Goal: Transaction & Acquisition: Purchase product/service

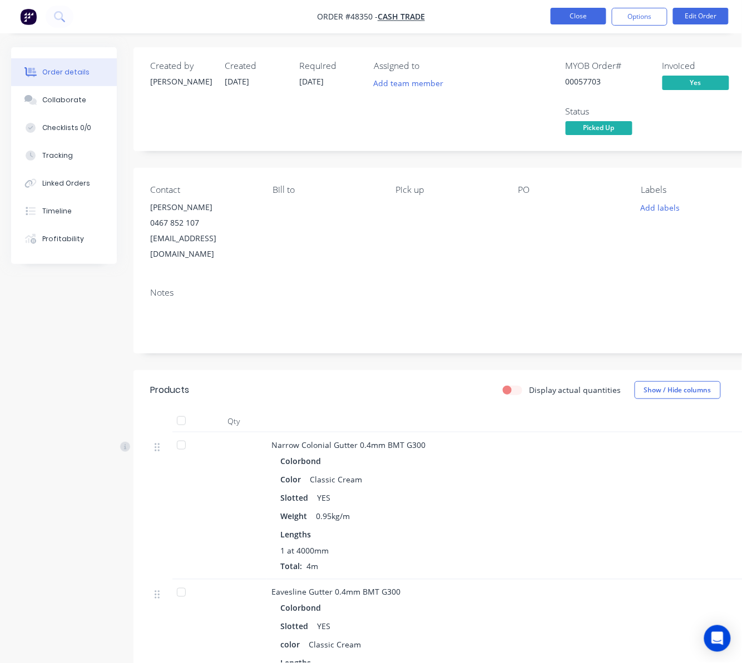
click at [584, 16] on button "Close" at bounding box center [578, 16] width 56 height 17
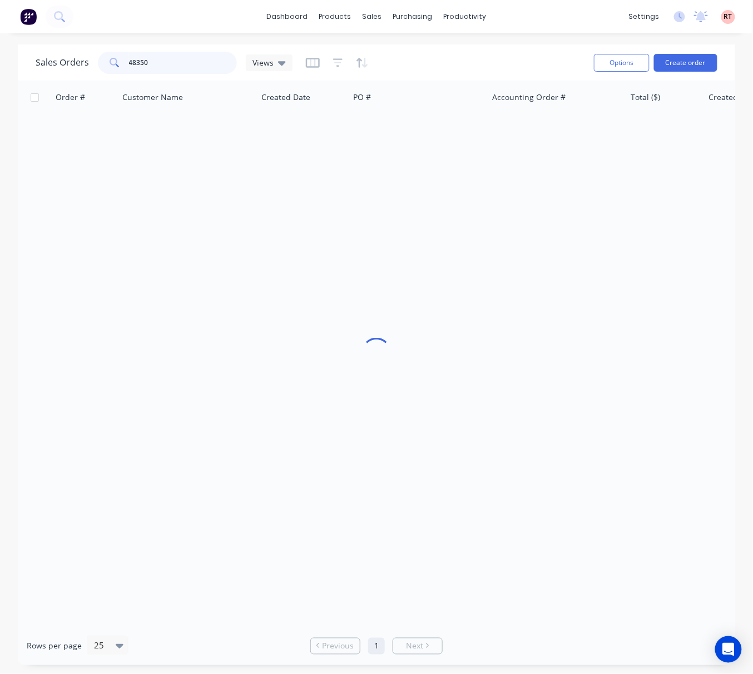
drag, startPoint x: 167, startPoint y: 65, endPoint x: 52, endPoint y: 77, distance: 116.2
click at [52, 77] on div "Sales Orders 48350 Views Options Create order" at bounding box center [376, 62] width 717 height 36
type input "49008"
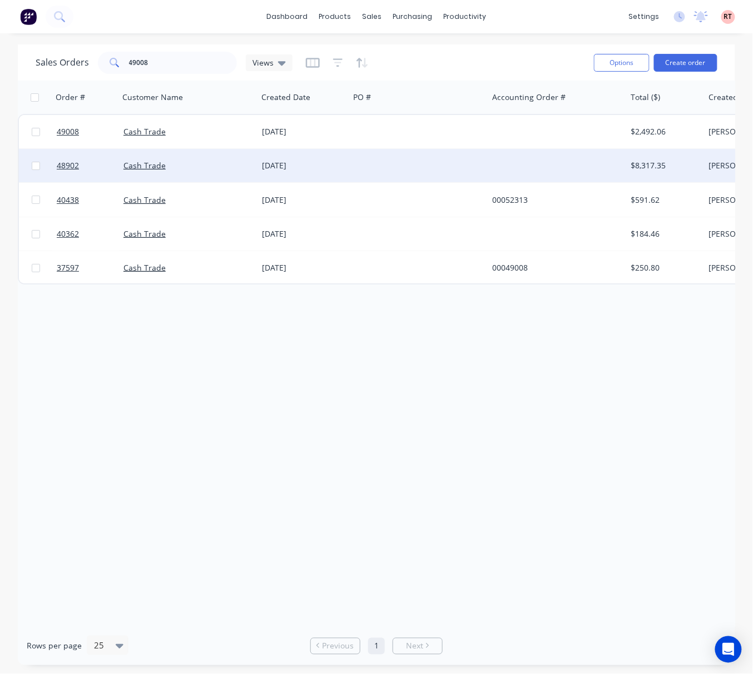
click at [391, 149] on div at bounding box center [418, 165] width 138 height 33
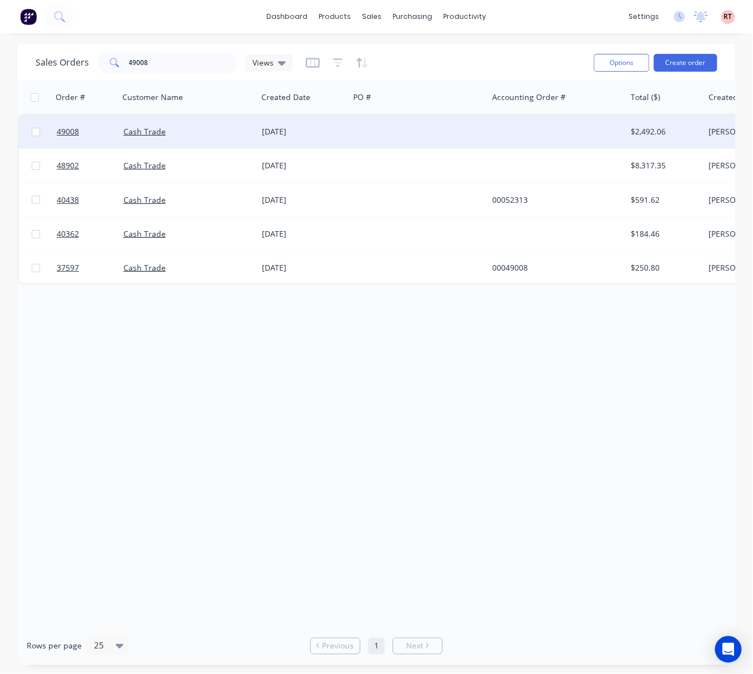
click at [345, 130] on div "08 Sep 2025" at bounding box center [303, 131] width 92 height 33
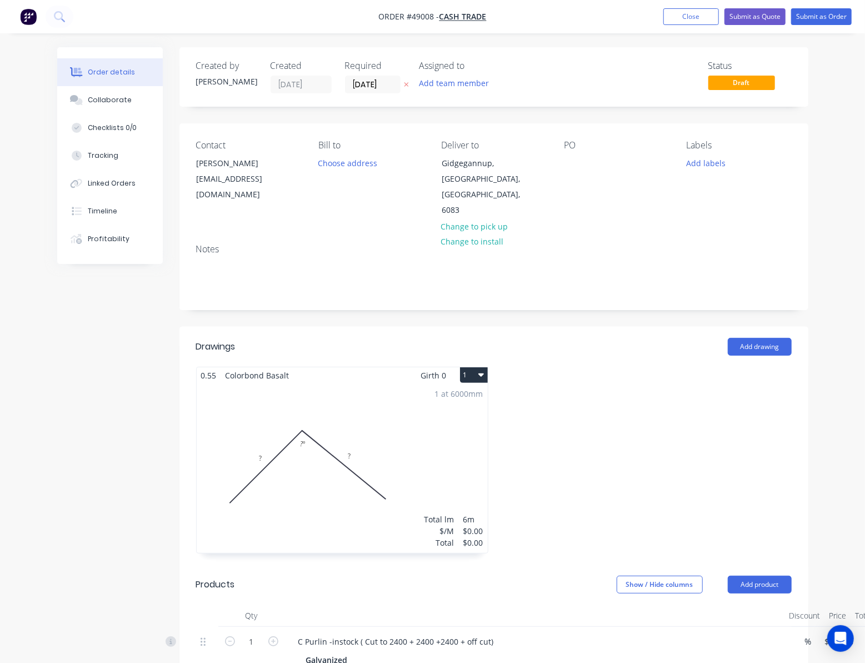
click at [328, 459] on div "1 at 6000mm Total lm $/M Total 6m $0.00 $0.00" at bounding box center [342, 469] width 291 height 170
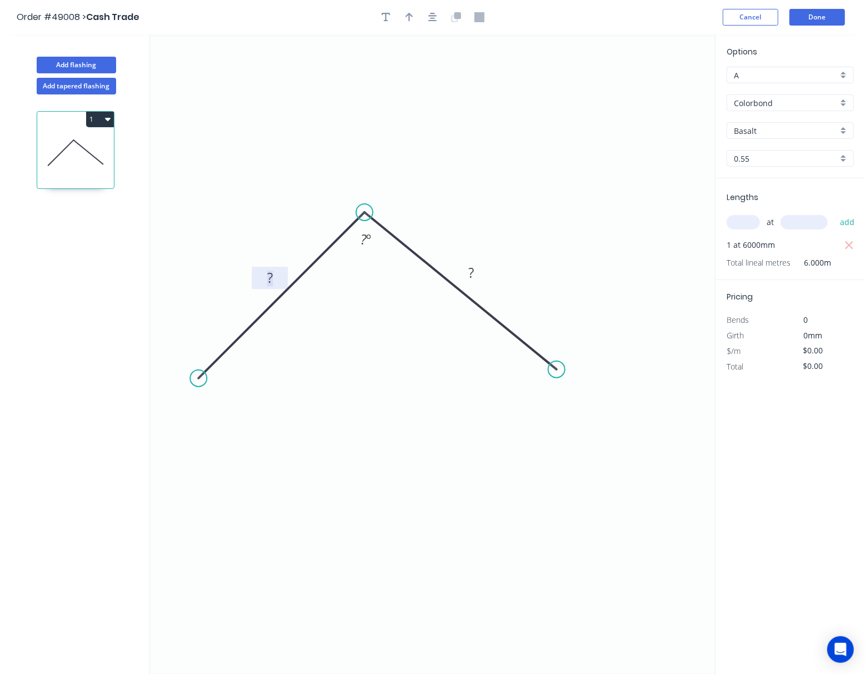
click at [272, 277] on tspan "?" at bounding box center [270, 278] width 6 height 18
click at [370, 398] on icon "0 150 ? ? º" at bounding box center [432, 354] width 565 height 640
click at [468, 276] on g "?" at bounding box center [471, 272] width 22 height 18
type input "$10.70"
type input "$64.20"
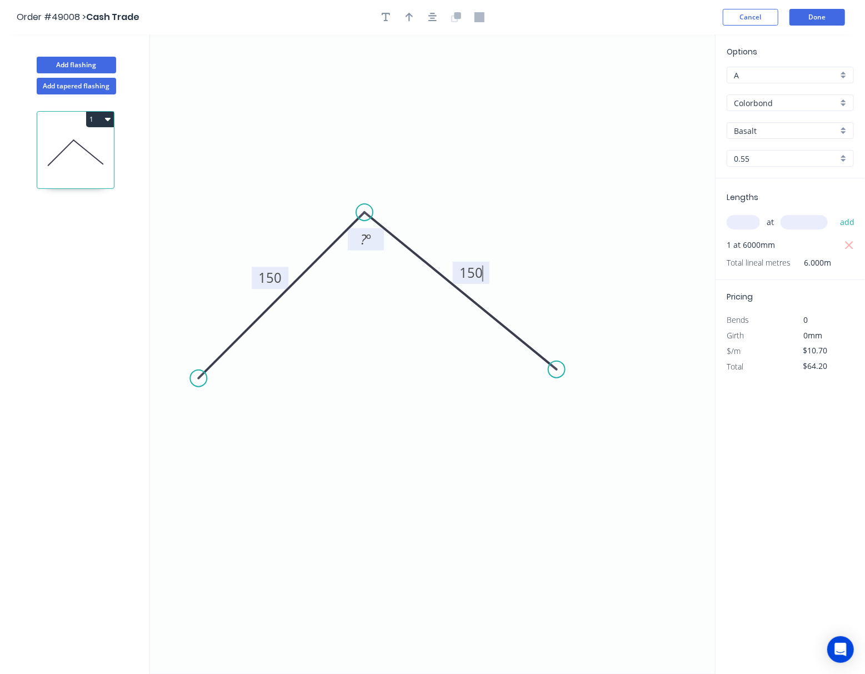
click at [370, 242] on tspan "º" at bounding box center [368, 239] width 5 height 18
click at [351, 367] on icon "0 150 150 165 º" at bounding box center [432, 354] width 565 height 640
click at [769, 130] on input "Basalt" at bounding box center [786, 131] width 104 height 12
click at [781, 214] on div "Woodland Grey" at bounding box center [791, 210] width 126 height 19
type input "Woodland Grey"
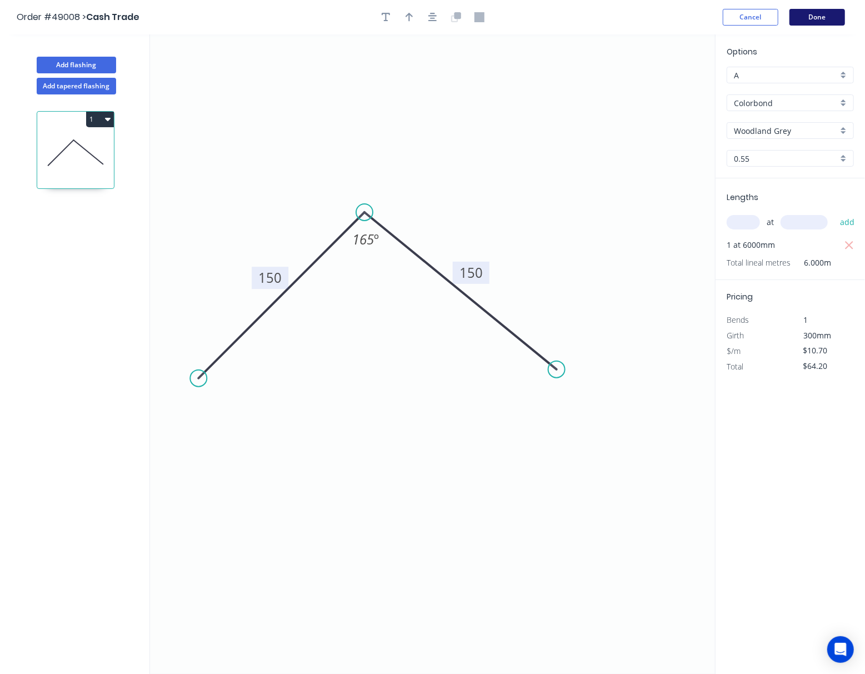
click at [832, 14] on button "Done" at bounding box center [818, 17] width 56 height 17
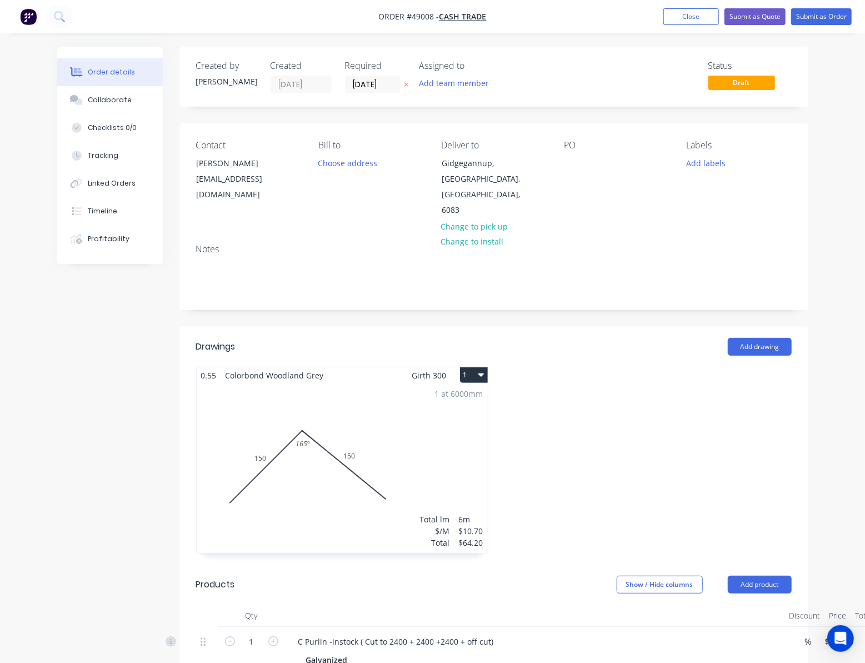
click at [377, 392] on div "1 at 6000mm Total lm $/M Total 6m $10.70 $64.20" at bounding box center [342, 469] width 291 height 170
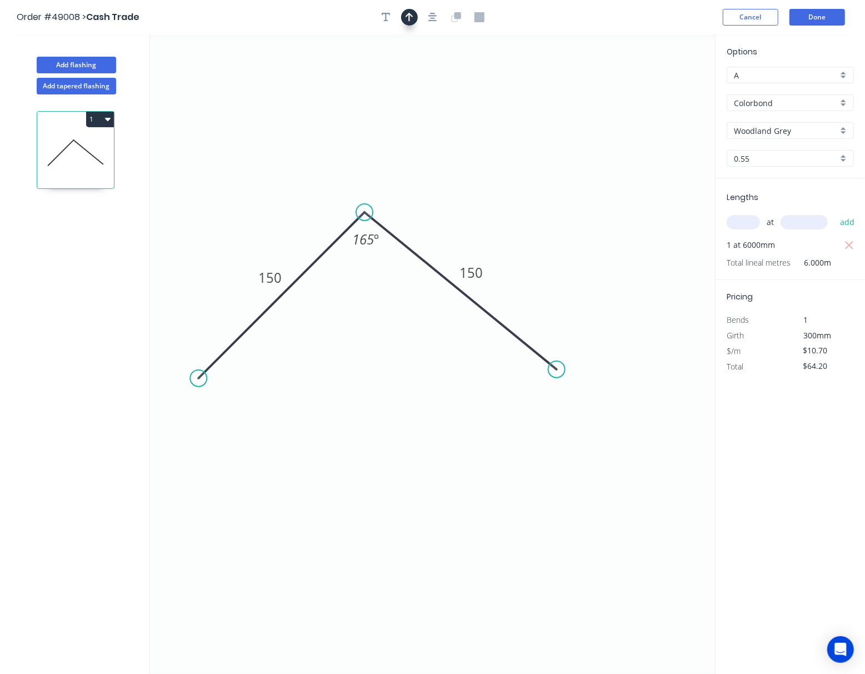
click at [407, 21] on icon "button" at bounding box center [410, 17] width 8 height 10
click at [663, 89] on icon "0 150 150 165 º" at bounding box center [432, 354] width 565 height 640
click at [663, 89] on icon at bounding box center [660, 77] width 10 height 36
drag, startPoint x: 641, startPoint y: 101, endPoint x: 447, endPoint y: 187, distance: 212.3
click at [547, 148] on icon at bounding box center [563, 132] width 32 height 32
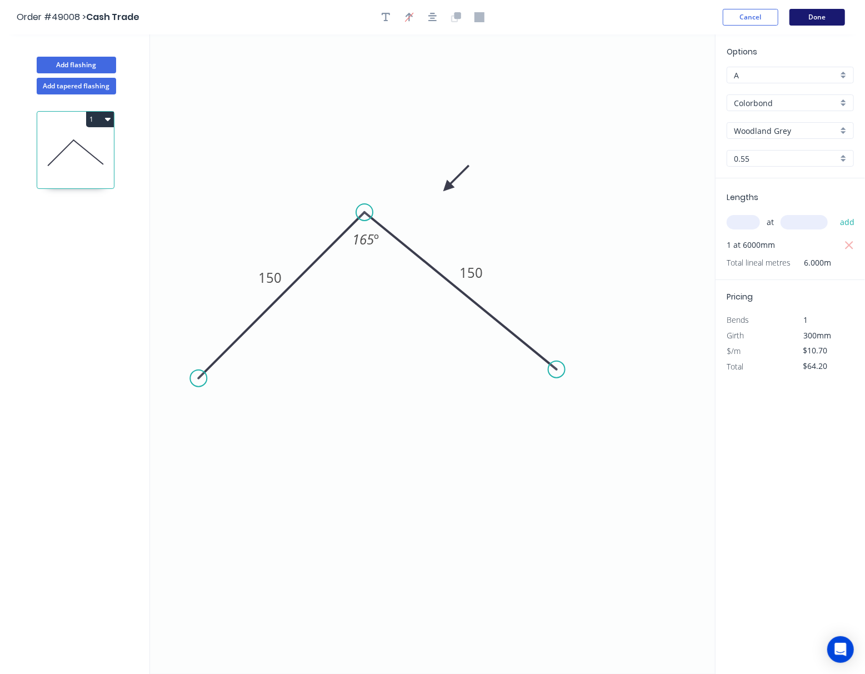
click at [834, 12] on button "Done" at bounding box center [818, 17] width 56 height 17
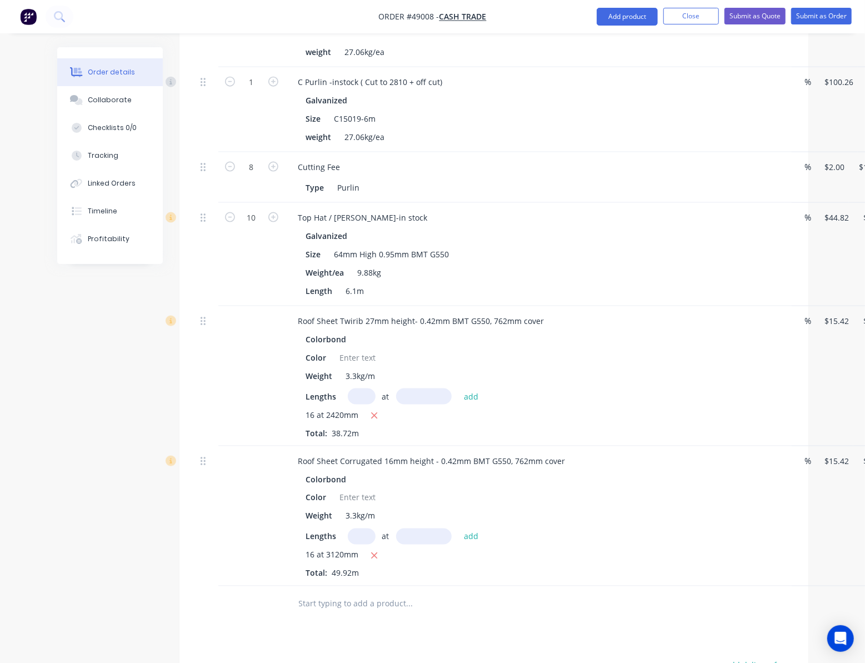
scroll to position [815, 63]
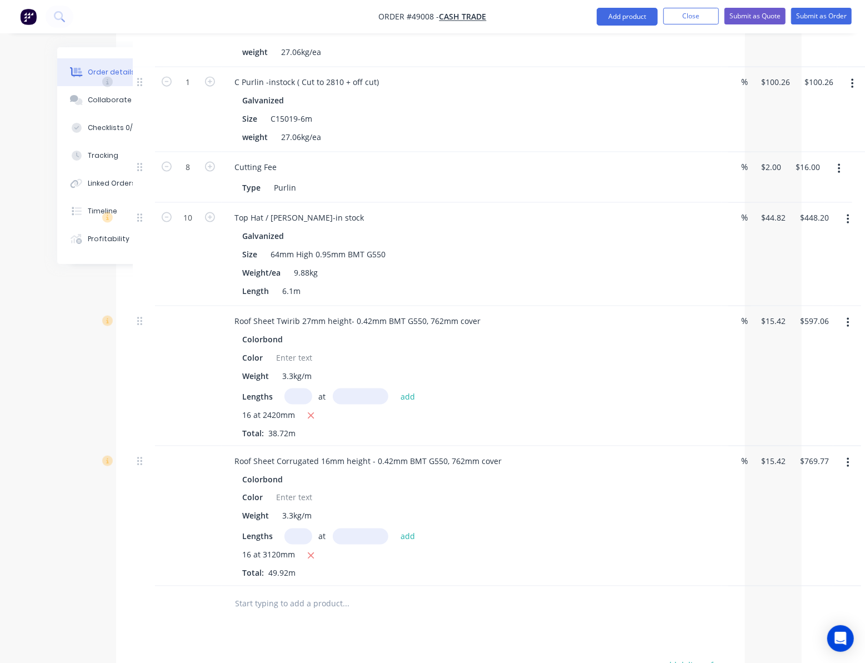
click at [847, 317] on icon "button" at bounding box center [848, 323] width 3 height 12
click at [783, 344] on div "Edit" at bounding box center [809, 352] width 86 height 16
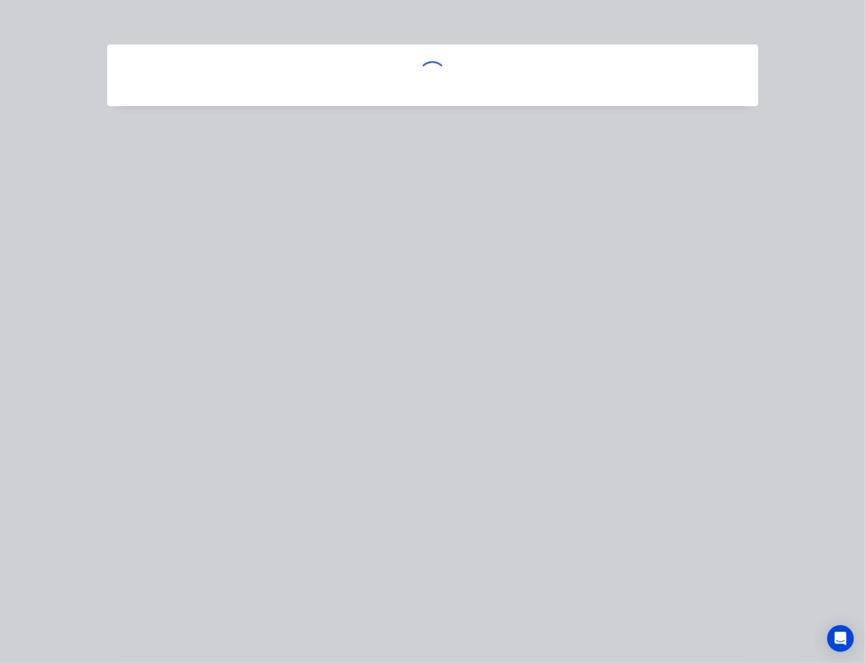
scroll to position [815, 58]
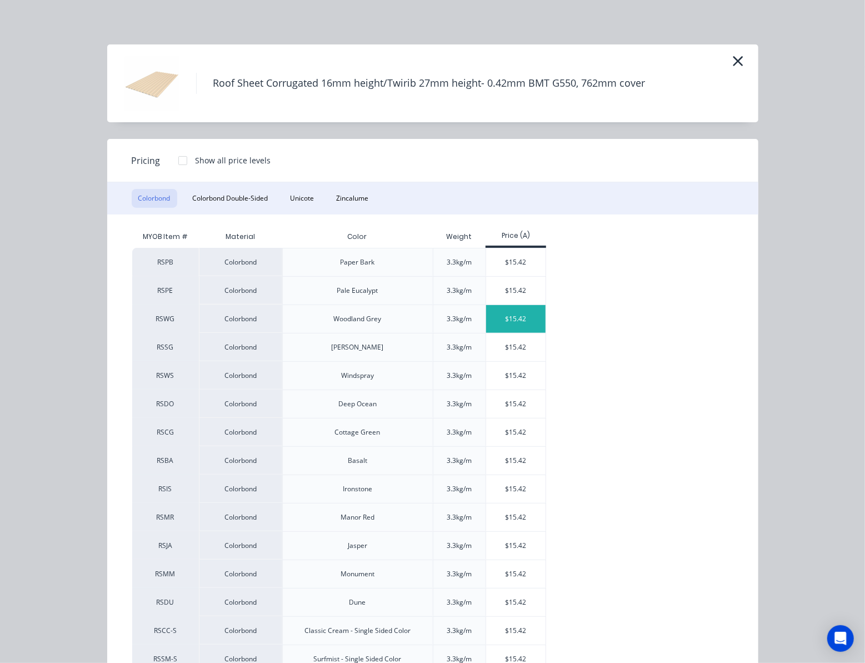
click at [497, 311] on div "$15.42" at bounding box center [515, 319] width 59 height 28
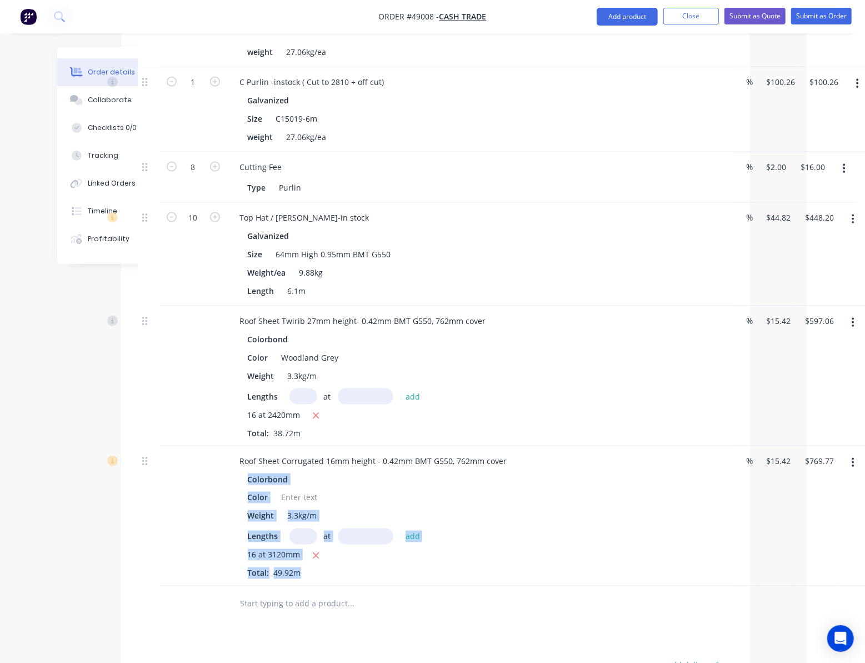
drag, startPoint x: 705, startPoint y: 455, endPoint x: 788, endPoint y: 490, distance: 89.6
click at [734, 482] on div "Roof Sheet Corrugated 16mm height - 0.42mm BMT G550, 762mm cover Colorbond Colo…" at bounding box center [436, 516] width 596 height 140
click at [848, 453] on button "button" at bounding box center [853, 463] width 26 height 20
click at [820, 484] on div "Edit" at bounding box center [814, 492] width 86 height 16
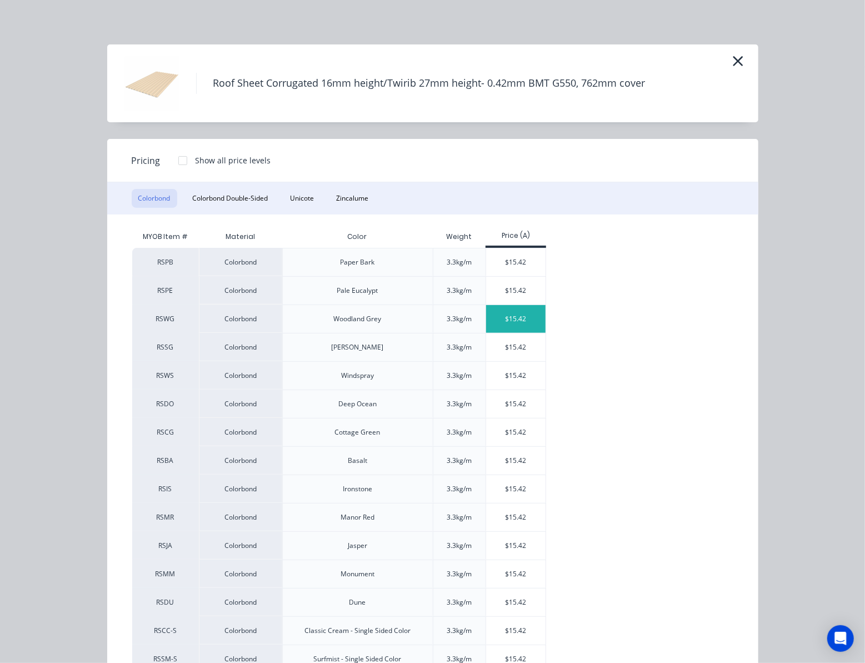
click at [517, 323] on div "$15.42" at bounding box center [515, 319] width 59 height 28
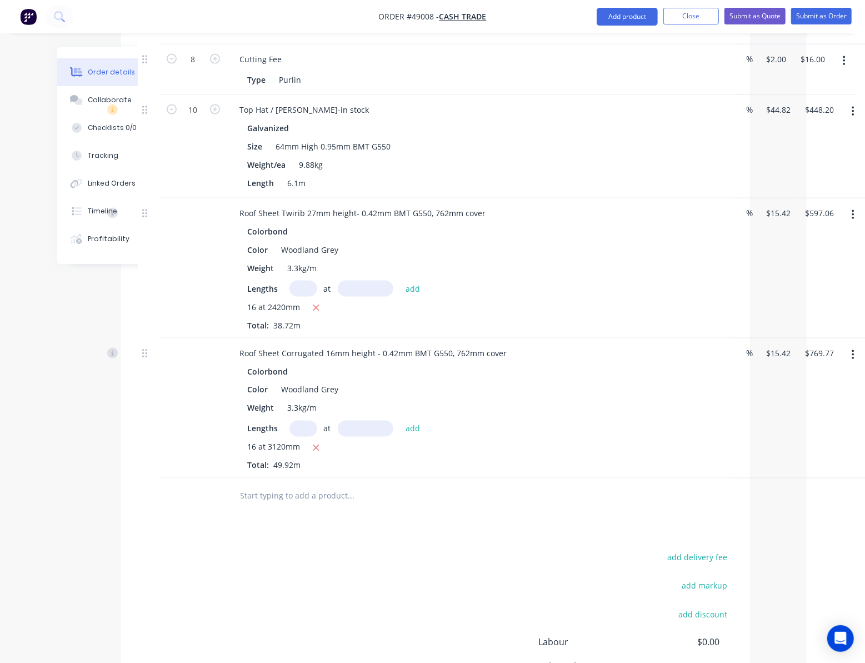
scroll to position [1008, 58]
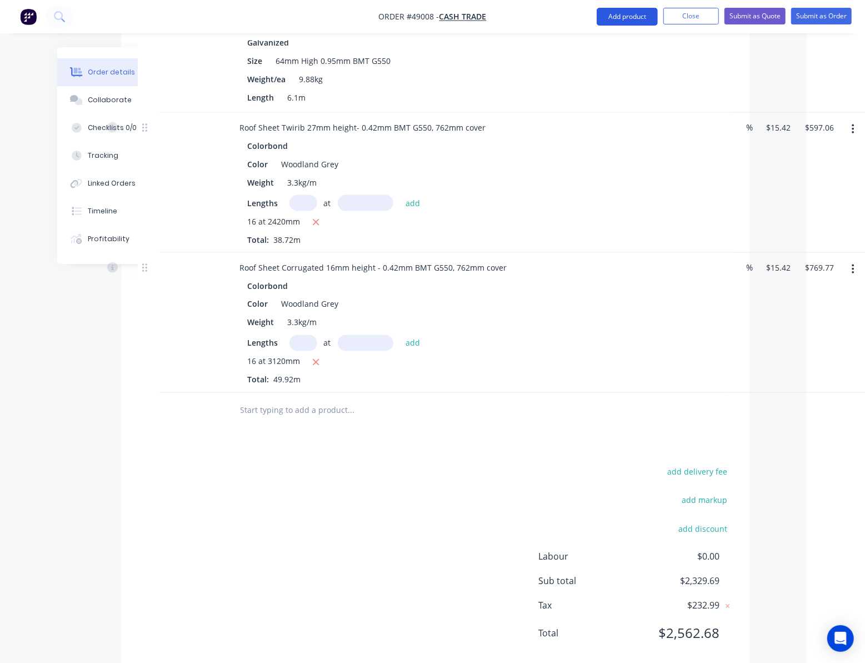
click at [630, 18] on button "Add product" at bounding box center [627, 17] width 61 height 18
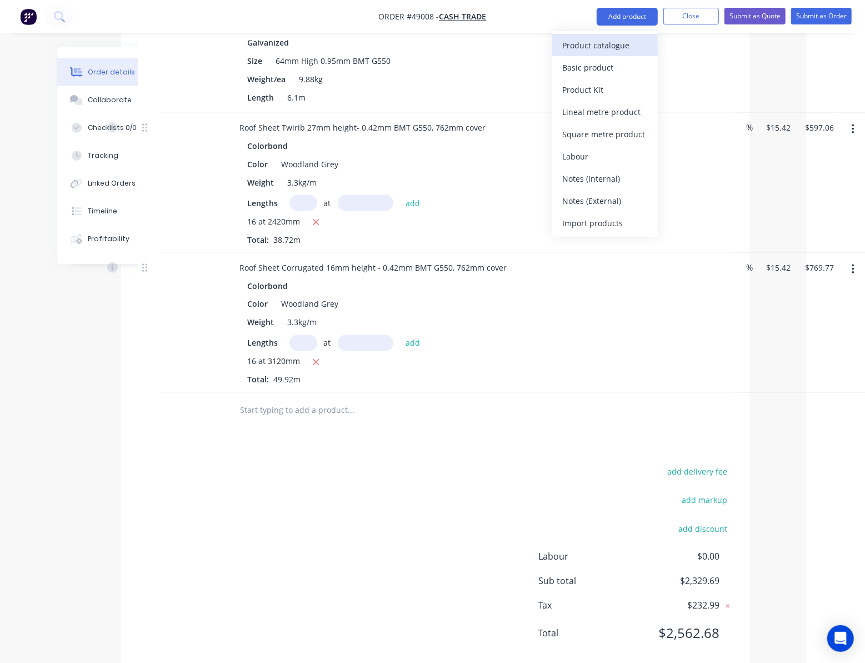
click at [623, 47] on div "Product catalogue" at bounding box center [606, 45] width 86 height 16
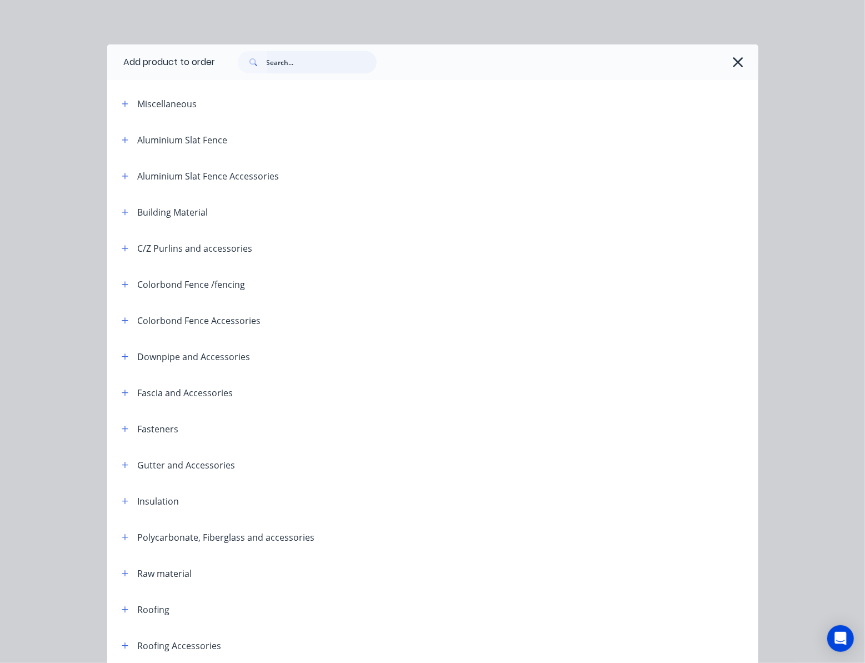
click at [287, 69] on input "text" at bounding box center [322, 62] width 110 height 22
type input "16"
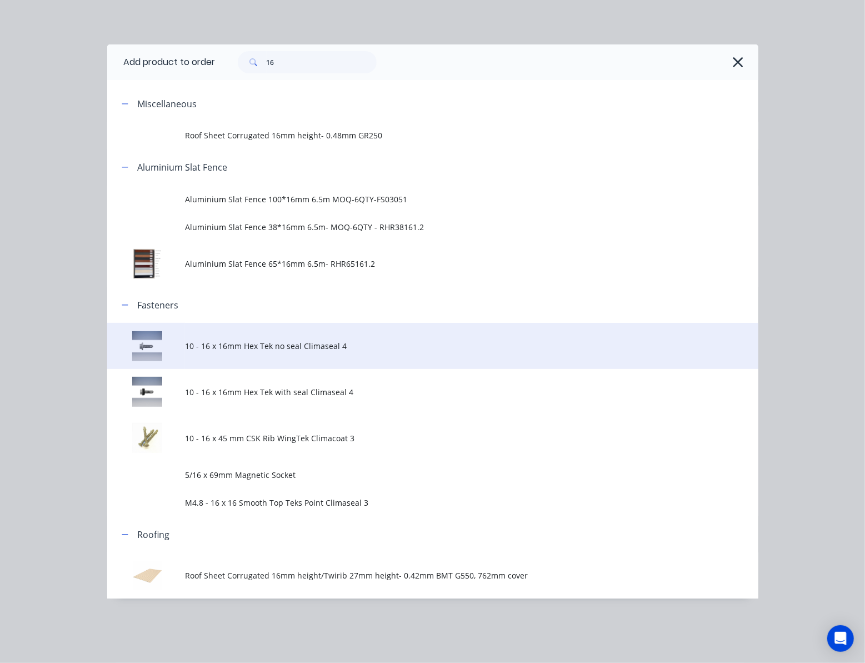
click at [341, 356] on td "10 - 16 x 16mm Hex Tek no seal Climaseal 4" at bounding box center [471, 346] width 573 height 46
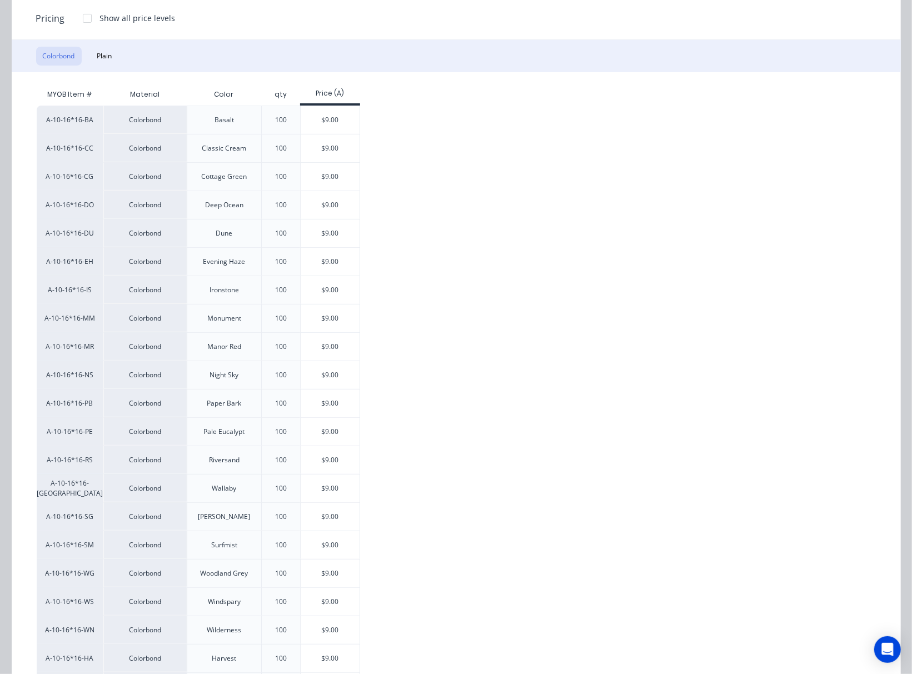
scroll to position [272, 0]
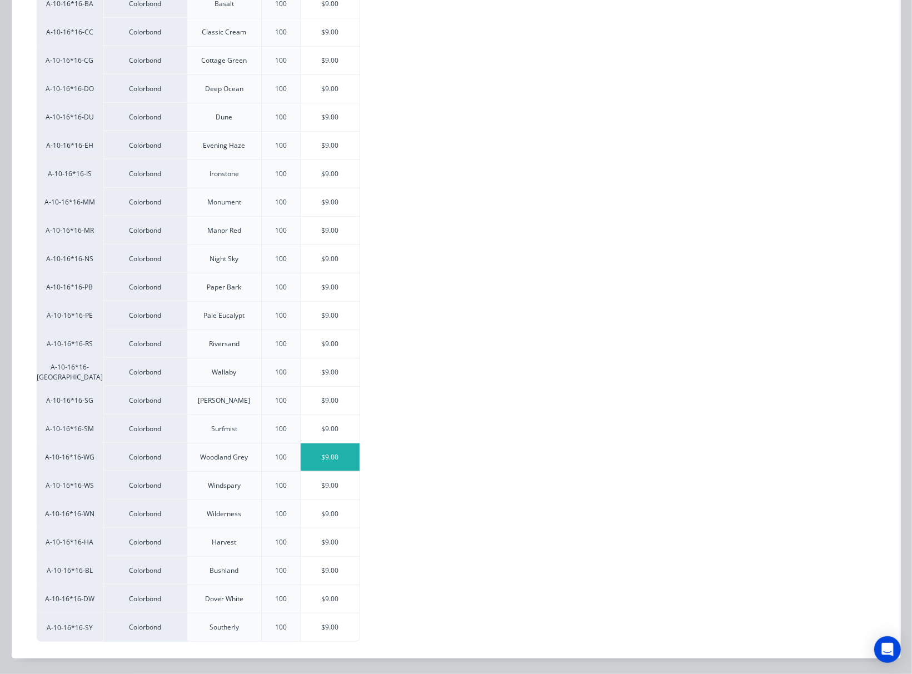
click at [336, 445] on div "$9.00" at bounding box center [330, 458] width 59 height 28
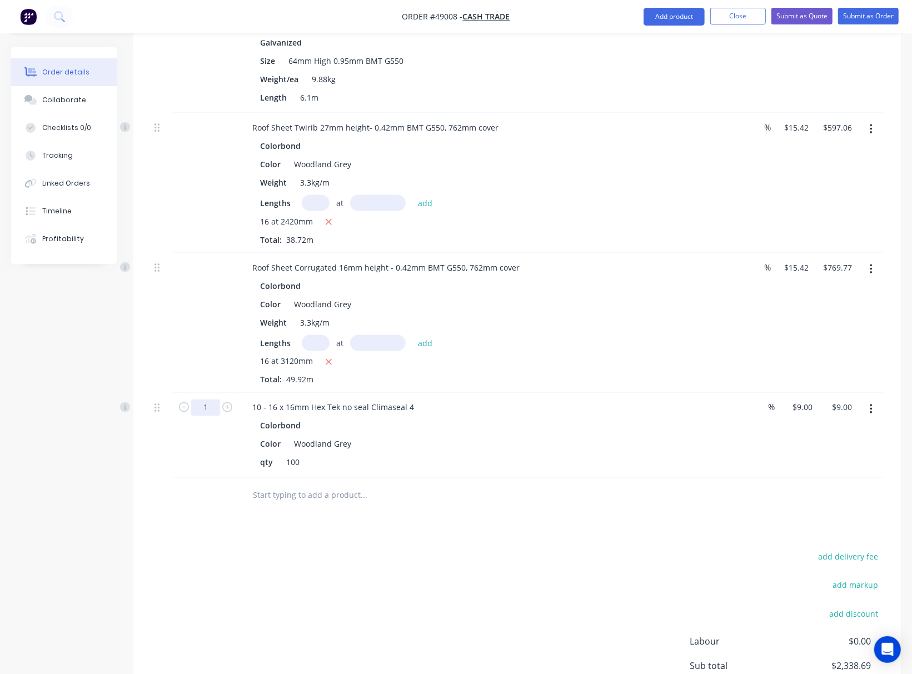
click at [215, 400] on input "1" at bounding box center [205, 408] width 29 height 17
type input "1.8"
type input "$16.20"
click at [311, 550] on div "add delivery fee add markup add discount Labour $0.00 Sub total $2,338.69 Tax $…" at bounding box center [517, 645] width 734 height 190
click at [655, 9] on button "Add product" at bounding box center [674, 17] width 61 height 18
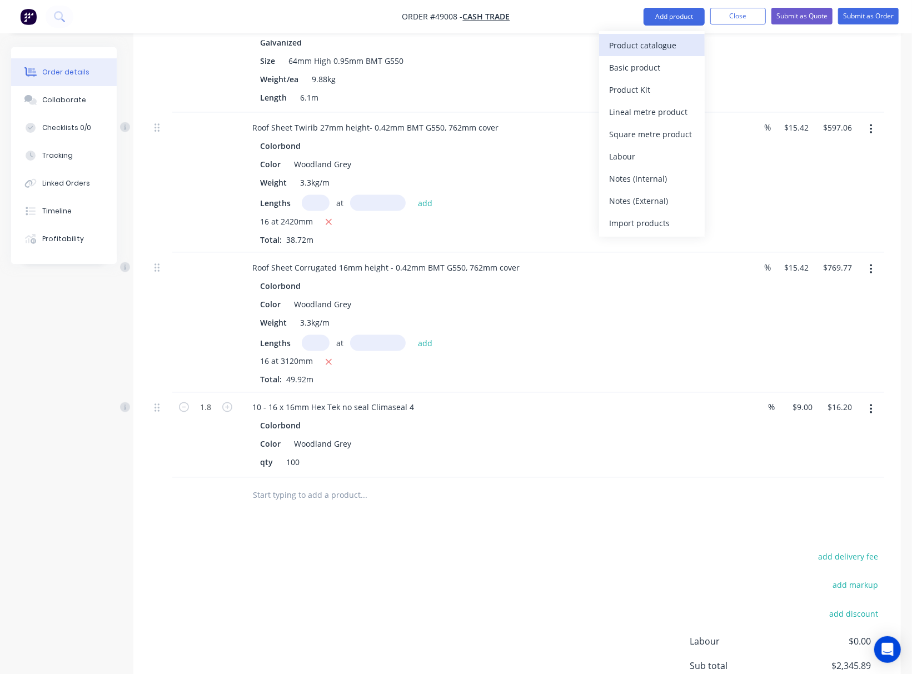
click at [623, 43] on div "Product catalogue" at bounding box center [652, 45] width 86 height 16
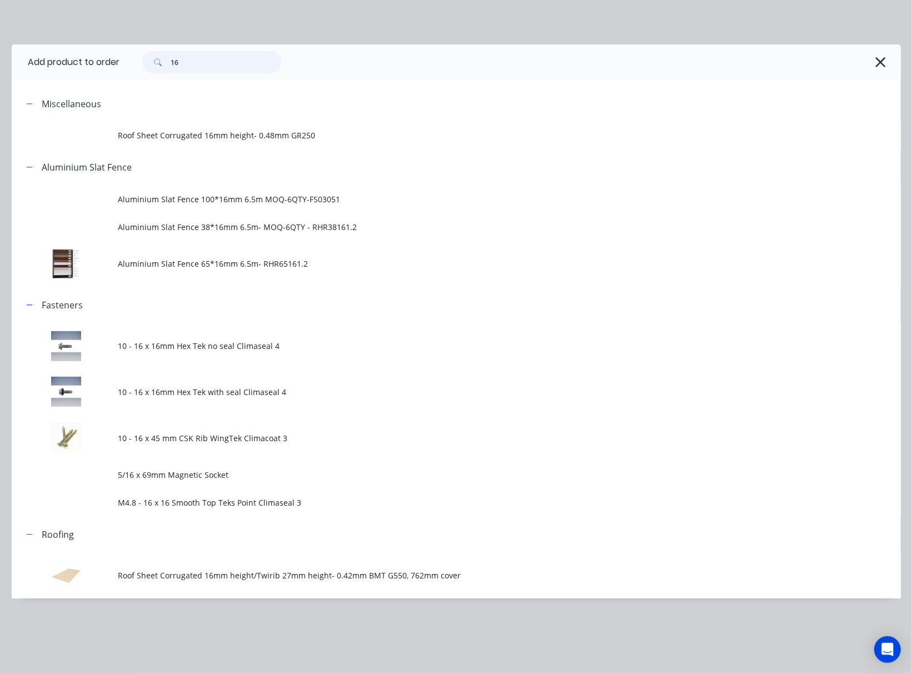
drag, startPoint x: 216, startPoint y: 60, endPoint x: 156, endPoint y: 64, distance: 60.8
click at [159, 65] on div "16" at bounding box center [211, 62] width 139 height 22
type input "50"
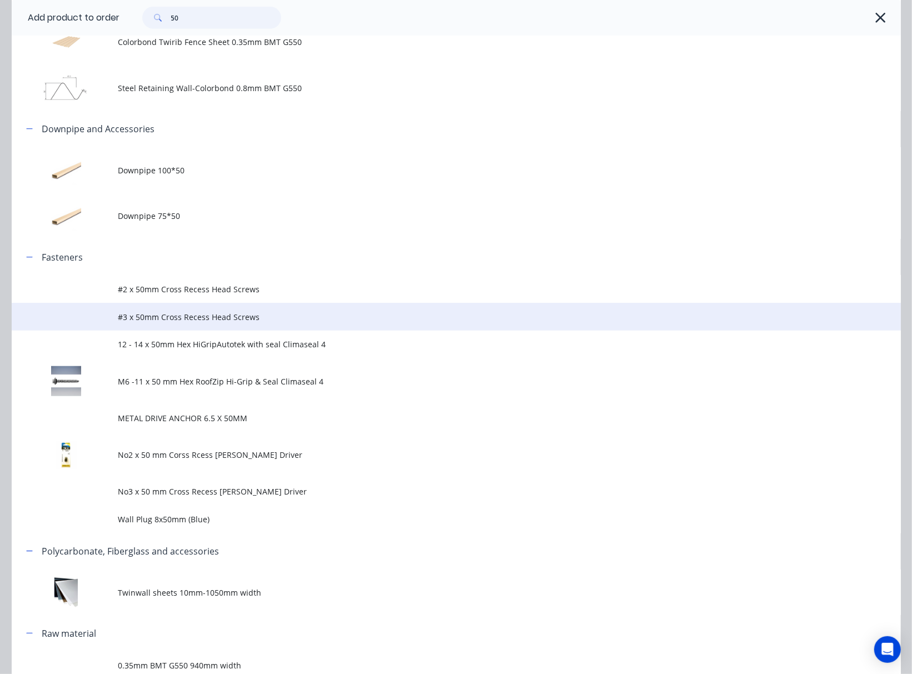
scroll to position [445, 0]
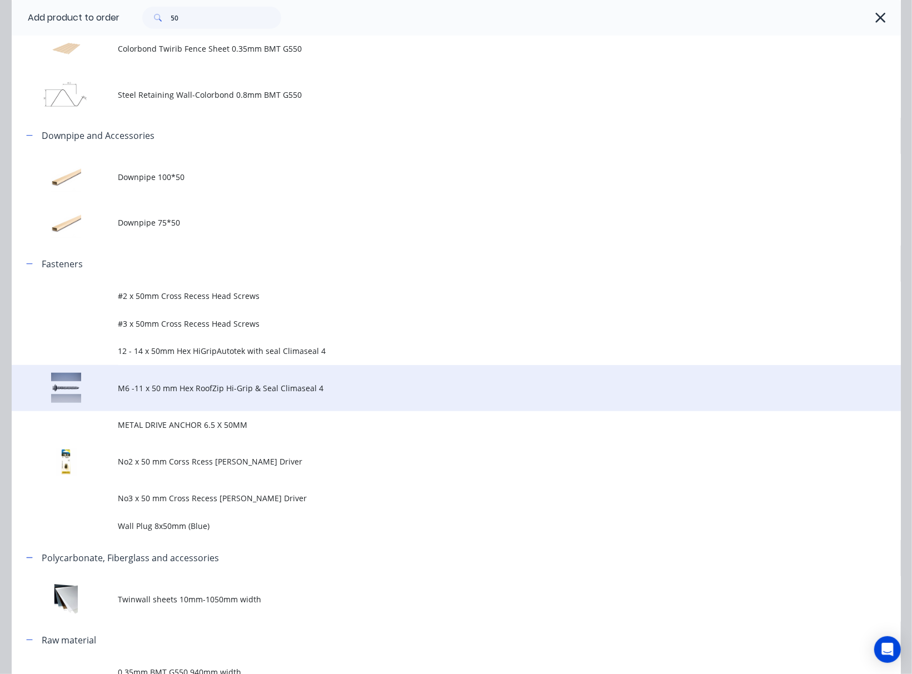
click at [399, 379] on td "M6 -11 x 50 mm Hex RoofZip Hi-Grip & Seal Climaseal 4" at bounding box center [509, 388] width 783 height 46
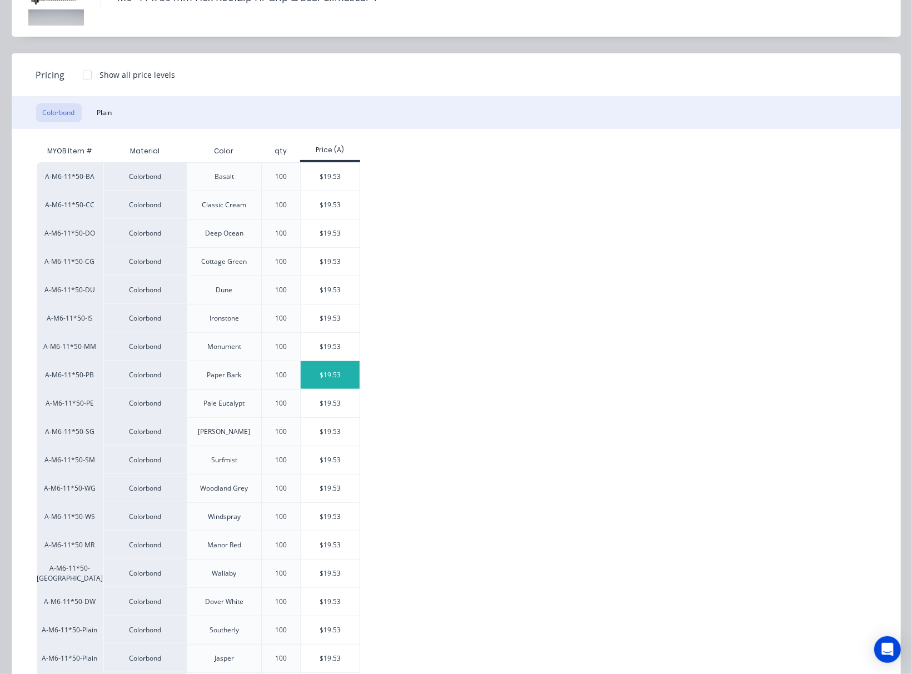
scroll to position [177, 0]
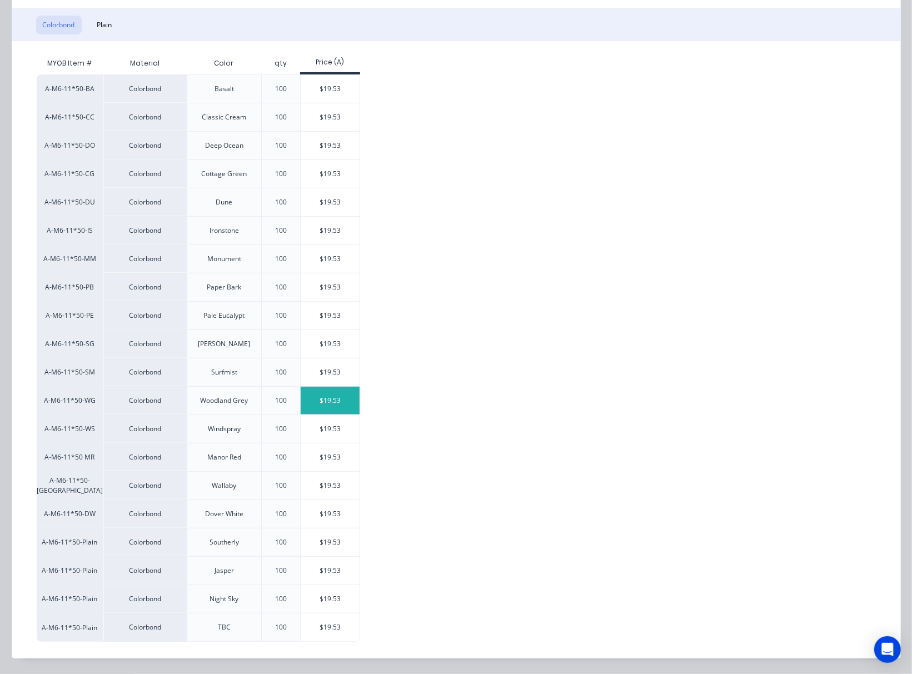
click at [348, 404] on div "$19.53" at bounding box center [330, 401] width 59 height 28
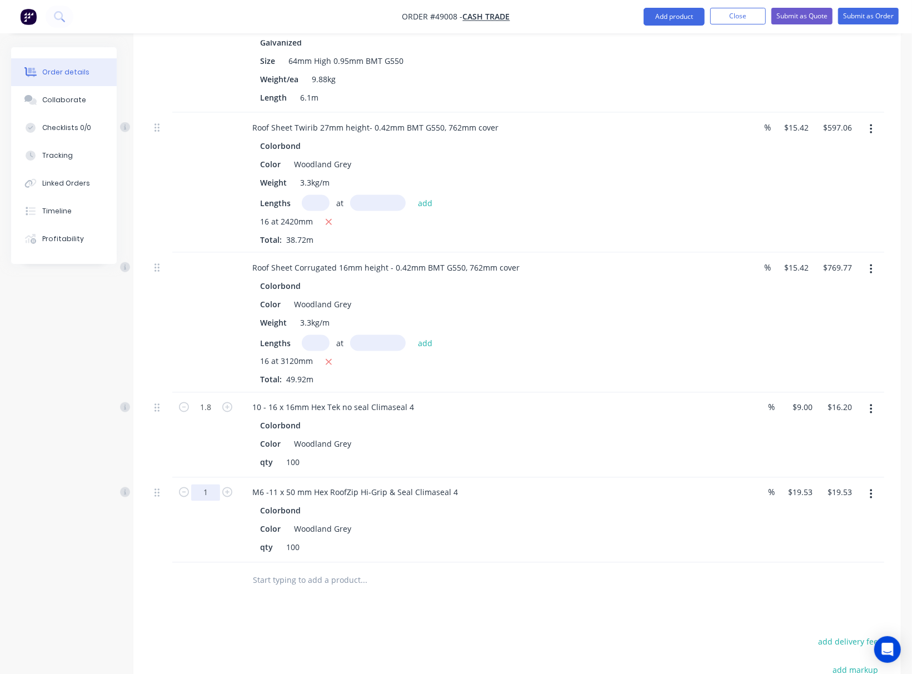
drag, startPoint x: 209, startPoint y: 466, endPoint x: 191, endPoint y: 470, distance: 18.2
click at [209, 485] on input "1" at bounding box center [205, 493] width 29 height 17
type input "2.6"
type input "$50.78"
click at [227, 586] on div "Drawings Add drawing 0.55 Colorbond Woodland Grey Girth 300 1 0 150 150 165 º 0…" at bounding box center [517, 80] width 768 height 1523
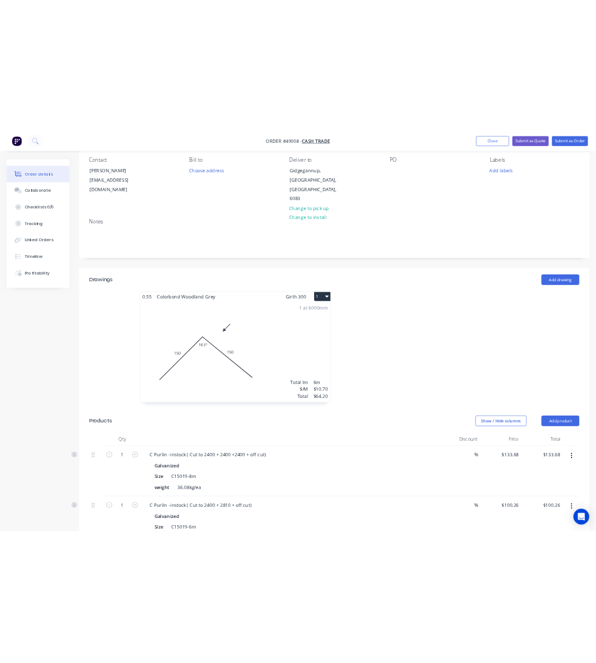
scroll to position [0, 0]
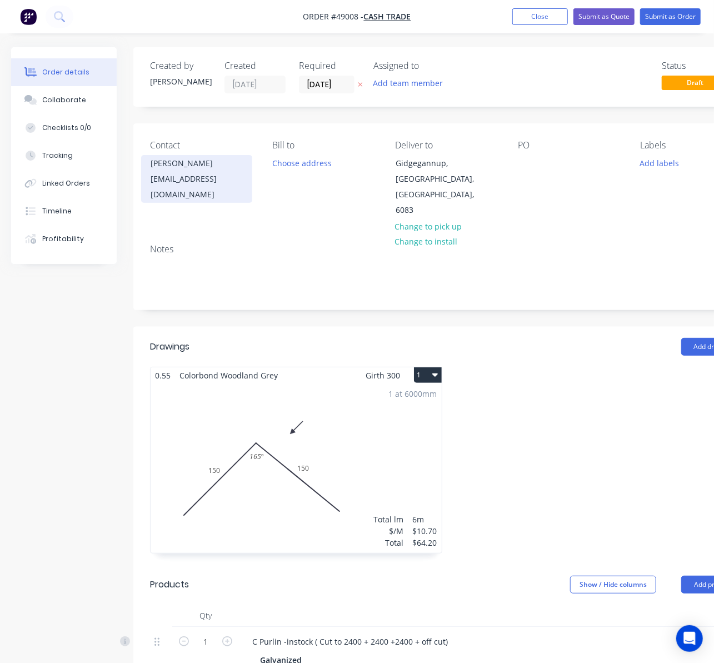
click at [203, 170] on div "Chris Meredith" at bounding box center [197, 164] width 92 height 16
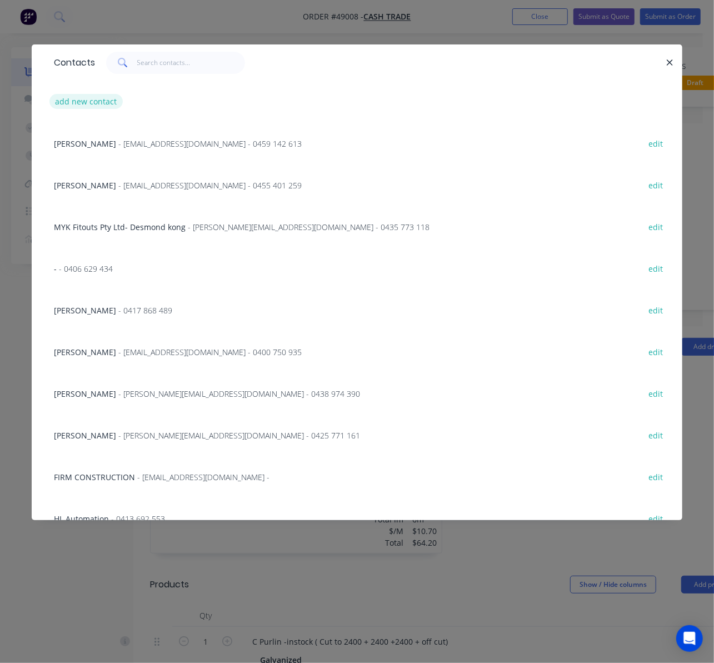
click at [85, 97] on button "add new contact" at bounding box center [85, 101] width 73 height 15
select select "AU"
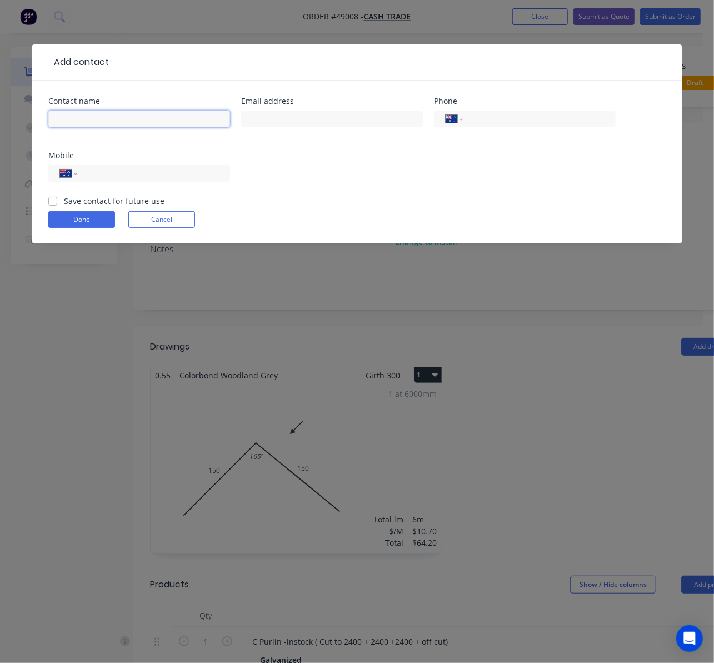
click at [165, 114] on input "text" at bounding box center [139, 119] width 182 height 17
type input "v"
paste input "[PERSON_NAME]"
type input "[PERSON_NAME]"
click at [495, 128] on div "International Afghanistan Åland Islands Albania Algeria American Samoa Andorra …" at bounding box center [525, 124] width 182 height 33
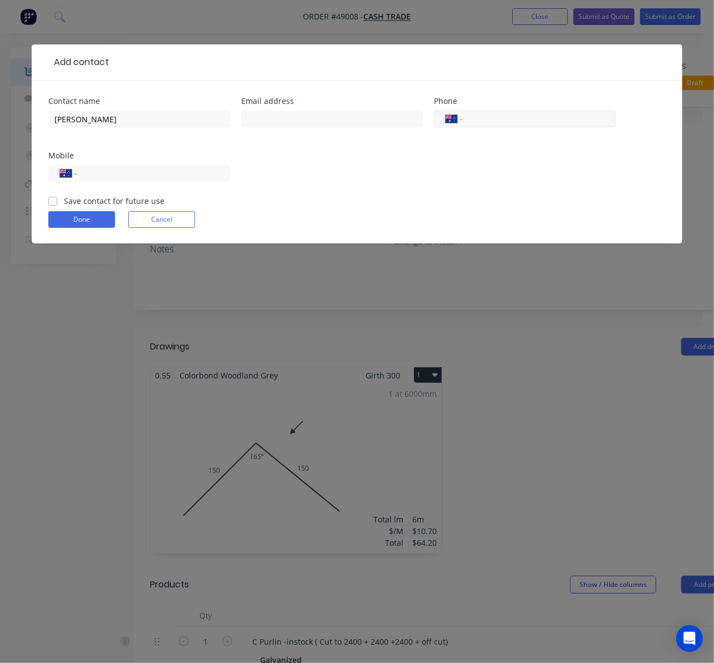
click at [495, 120] on input "tel" at bounding box center [537, 119] width 133 height 13
click at [492, 115] on input "tel" at bounding box center [537, 119] width 133 height 13
click at [125, 170] on input "tel" at bounding box center [151, 173] width 133 height 13
paste input "0472 644 238"
type input "0472 644 238"
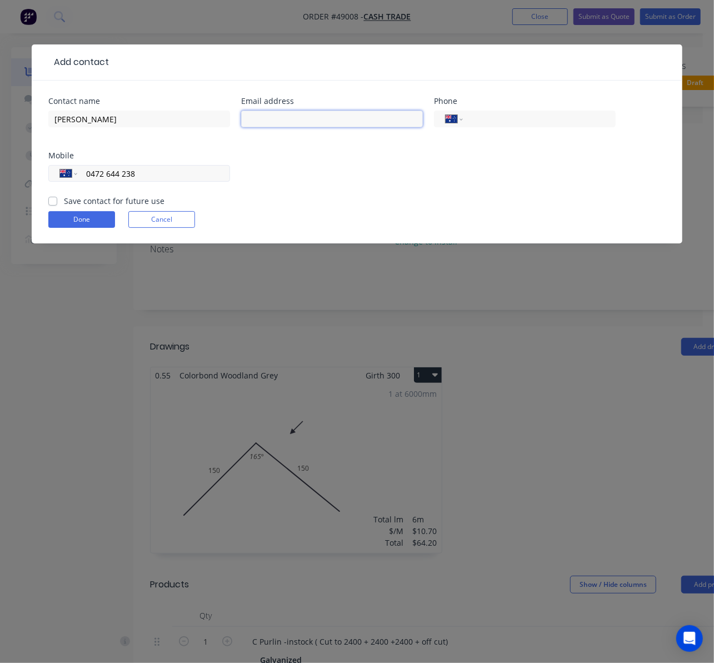
drag, startPoint x: 321, startPoint y: 119, endPoint x: 157, endPoint y: 178, distance: 174.4
click at [321, 119] on input "text" at bounding box center [332, 119] width 182 height 17
click at [256, 121] on input "text" at bounding box center [332, 119] width 182 height 17
paste input "c.d.meredith91@gmail.com"
type input "c.d.meredith91@gmail.com"
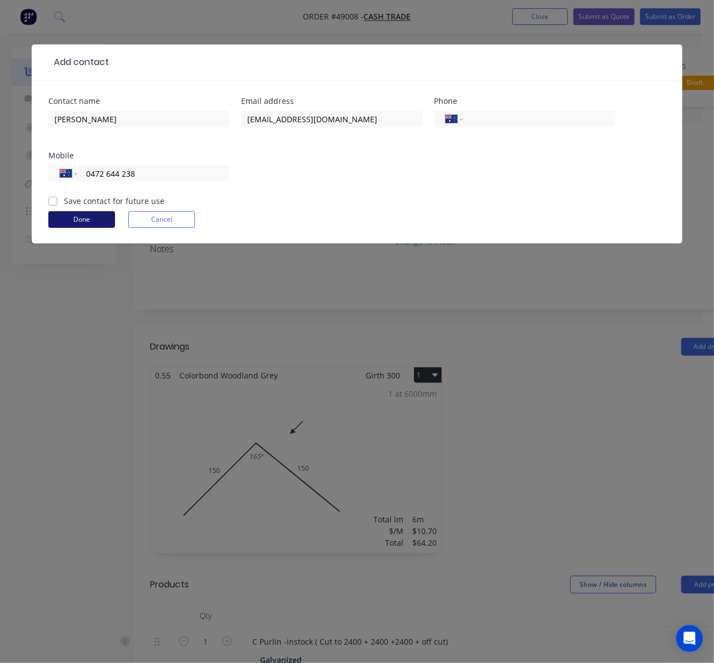
click at [87, 223] on button "Done" at bounding box center [81, 219] width 67 height 17
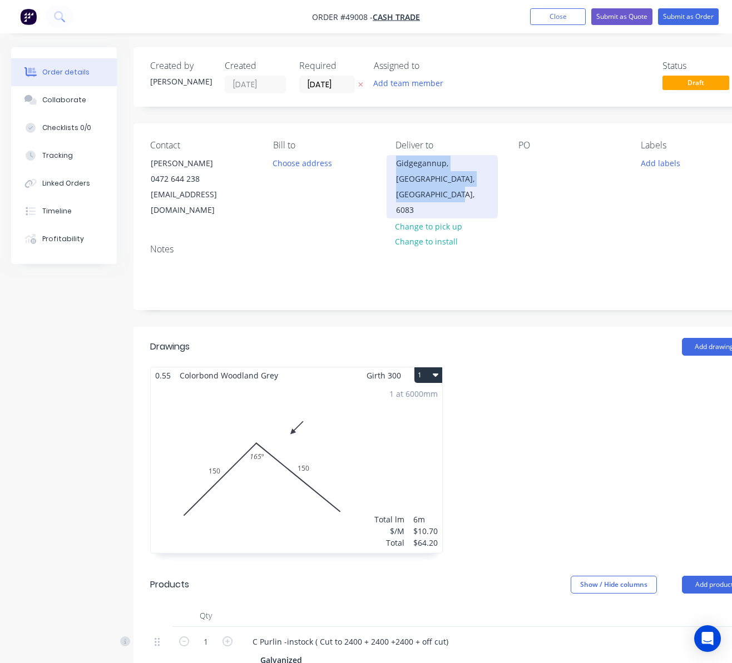
drag, startPoint x: 492, startPoint y: 180, endPoint x: 392, endPoint y: 171, distance: 100.4
click at [392, 171] on div "Gidgegannup, Western Australia, Australia, 6083" at bounding box center [441, 186] width 111 height 63
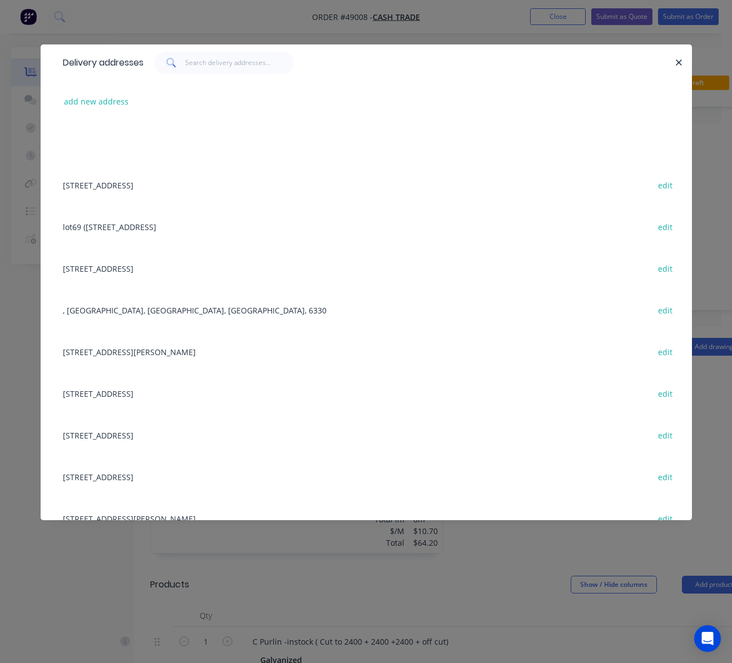
click at [283, 16] on div "Delivery addresses add new address 31 Belvedaire Way, Lynwood WA 6147 edit lot6…" at bounding box center [366, 331] width 732 height 663
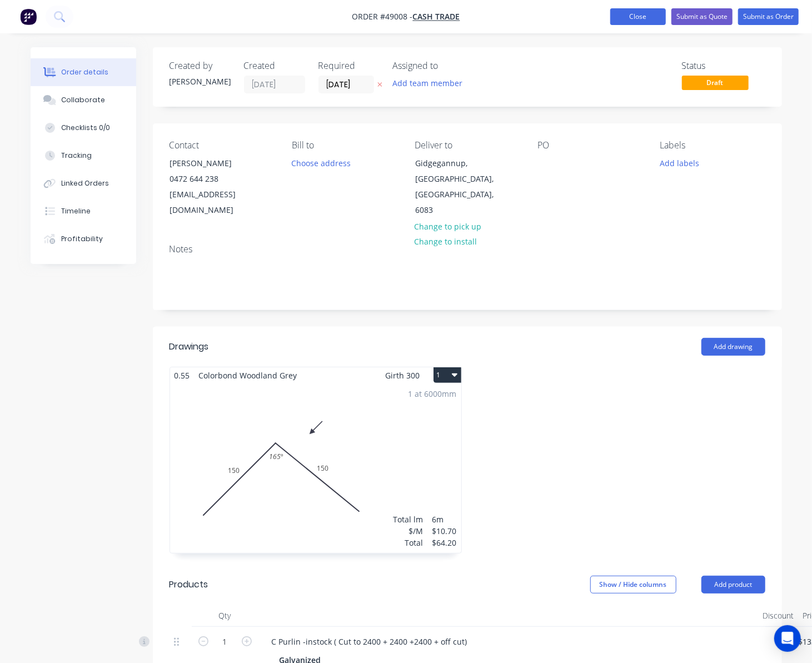
drag, startPoint x: 633, startPoint y: 13, endPoint x: 616, endPoint y: 20, distance: 18.0
click at [633, 13] on button "Close" at bounding box center [638, 16] width 56 height 17
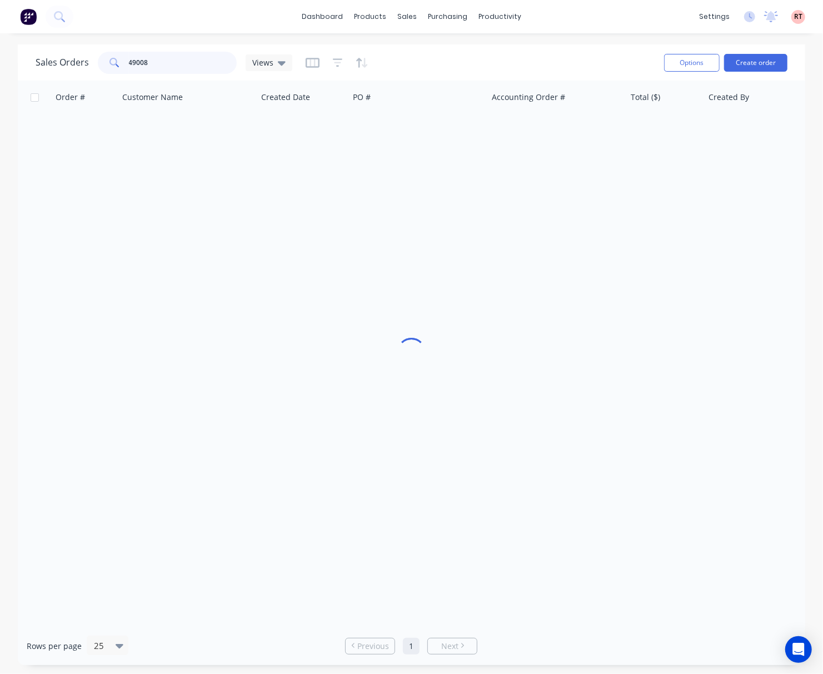
drag, startPoint x: 156, startPoint y: 59, endPoint x: 2, endPoint y: 87, distance: 155.9
click at [2, 86] on div "Sales Orders 49008 Views Options Create order Order # Customer Name Created Dat…" at bounding box center [411, 354] width 823 height 621
click at [130, 61] on input "0488776187" at bounding box center [183, 63] width 108 height 22
type input "488776187"
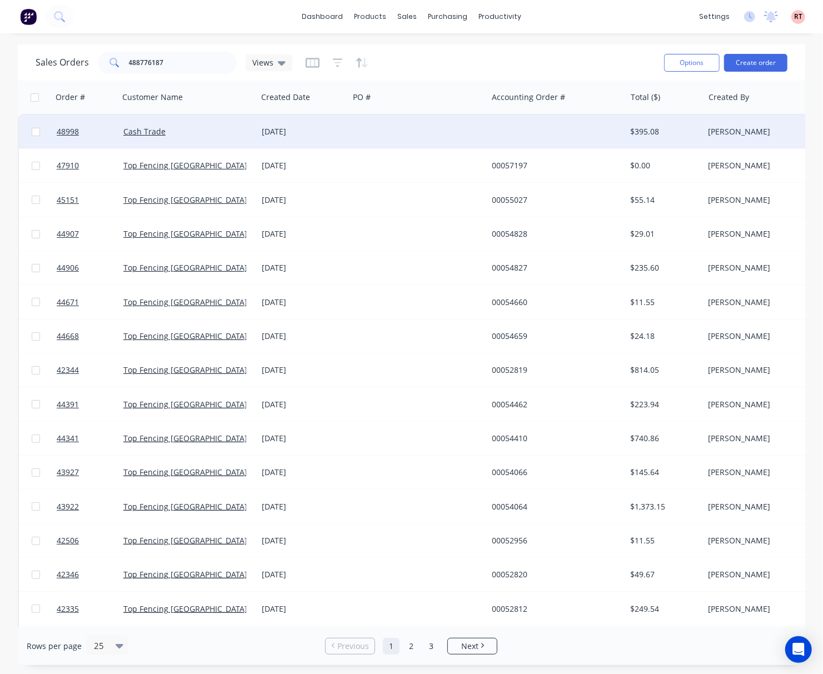
click at [378, 136] on div at bounding box center [418, 131] width 138 height 33
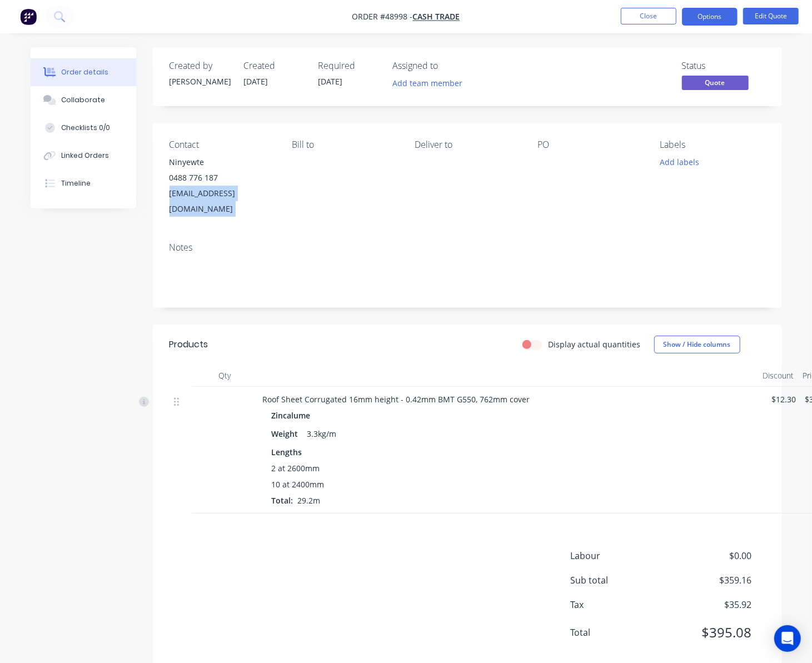
drag, startPoint x: 287, startPoint y: 189, endPoint x: 167, endPoint y: 202, distance: 120.8
click at [167, 202] on div "Contact Ninyewte 0488 776 187 bradninyette@hotmail.com Bill to Deliver to PO La…" at bounding box center [467, 178] width 629 height 111
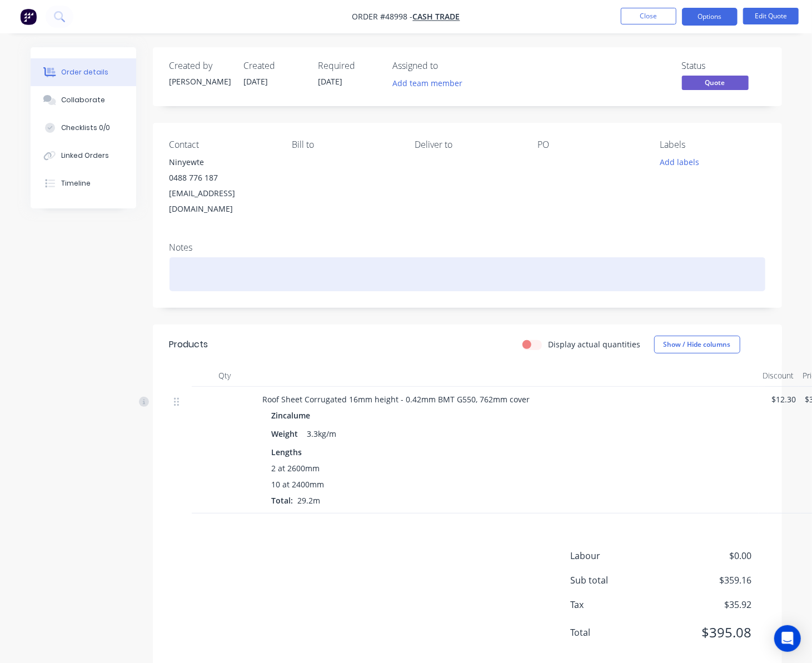
click at [287, 257] on div at bounding box center [468, 274] width 596 height 34
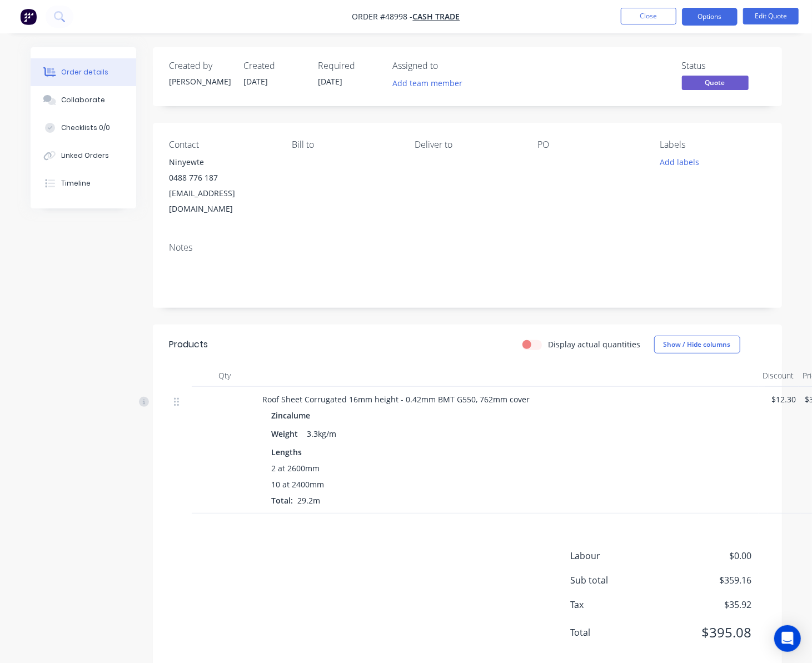
click at [372, 206] on div "Contact Ninyewte 0488 776 187 bradninyette@hotmail.com Bill to Deliver to PO La…" at bounding box center [467, 178] width 629 height 111
click at [201, 185] on div "0488 776 187" at bounding box center [222, 178] width 105 height 16
click at [719, 21] on button "Options" at bounding box center [710, 17] width 56 height 18
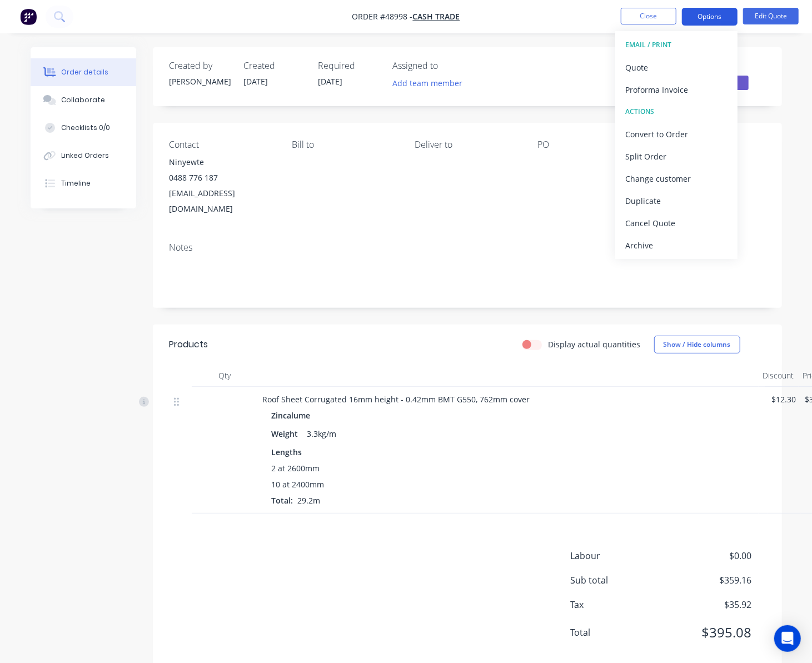
click at [713, 18] on button "Options" at bounding box center [710, 17] width 56 height 18
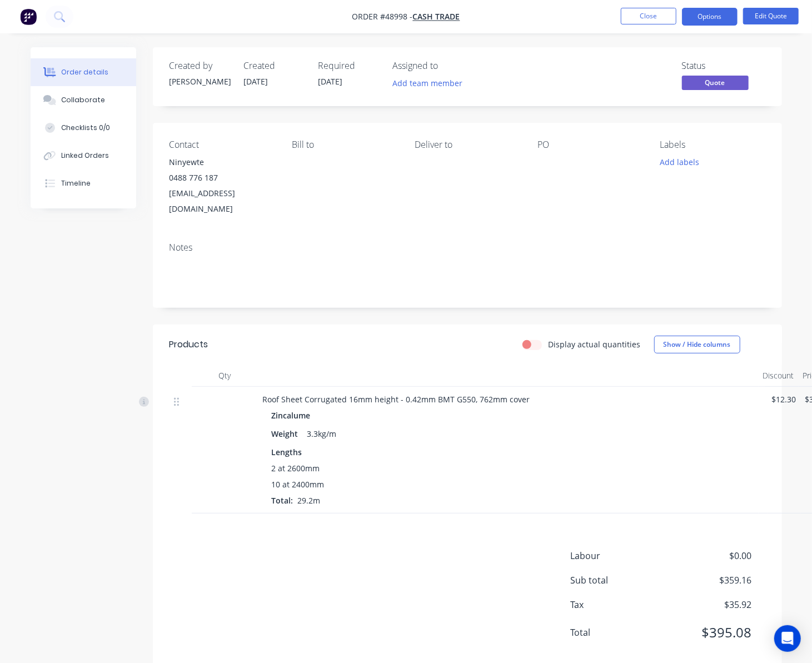
click at [770, 56] on div "Created by Rachel Created 08/09/25 Required 08/09/25 Assigned to Add team membe…" at bounding box center [467, 76] width 629 height 59
click at [710, 17] on button "Options" at bounding box center [710, 17] width 56 height 18
click at [783, 214] on div "Order details Collaborate Checklists 0/0 Linked Orders Timeline Order details C…" at bounding box center [406, 367] width 774 height 640
click at [205, 194] on div "bradninyette@hotmail.com" at bounding box center [222, 201] width 105 height 31
click at [787, 14] on button "Edit Quote" at bounding box center [771, 16] width 56 height 17
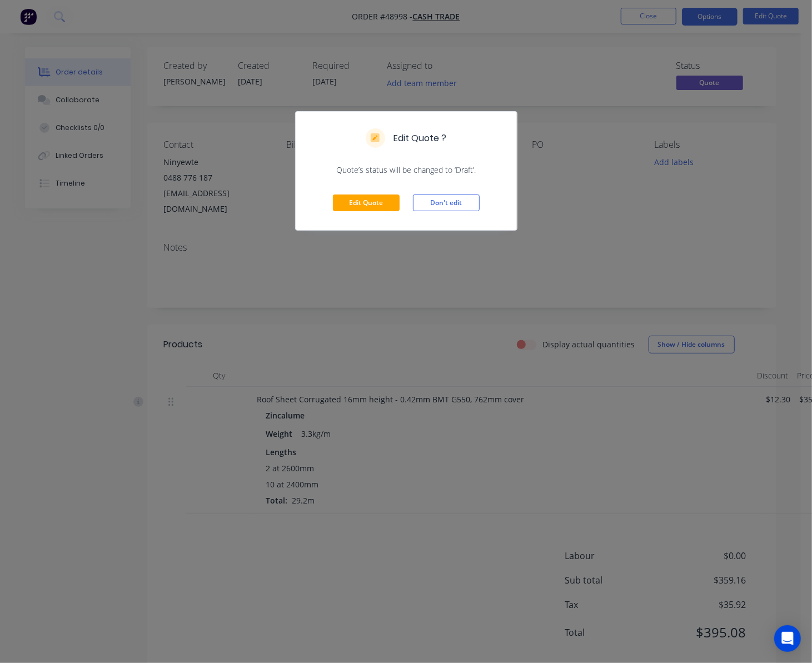
click at [669, 261] on div "Edit Quote ? Quote’s status will be changed to ‘Draft’. Edit Quote Don't edit" at bounding box center [406, 331] width 812 height 663
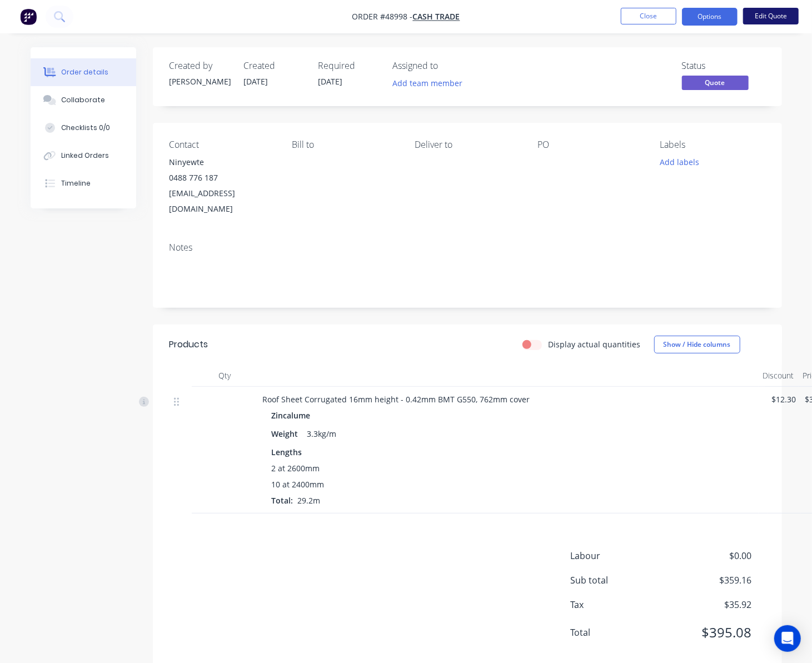
click at [765, 17] on button "Edit Quote" at bounding box center [771, 16] width 56 height 17
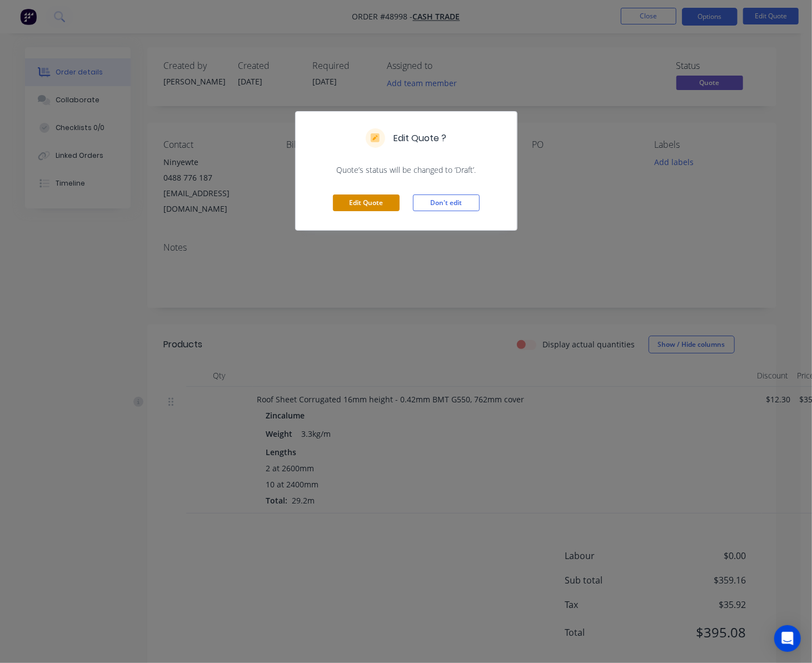
click at [384, 207] on button "Edit Quote" at bounding box center [366, 203] width 67 height 17
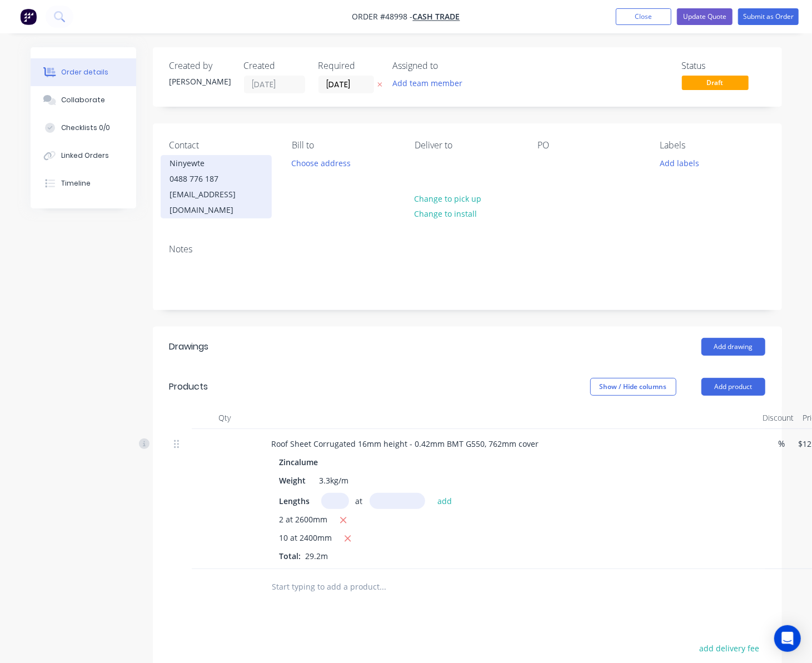
click at [194, 172] on div "0488 776 187" at bounding box center [216, 179] width 92 height 16
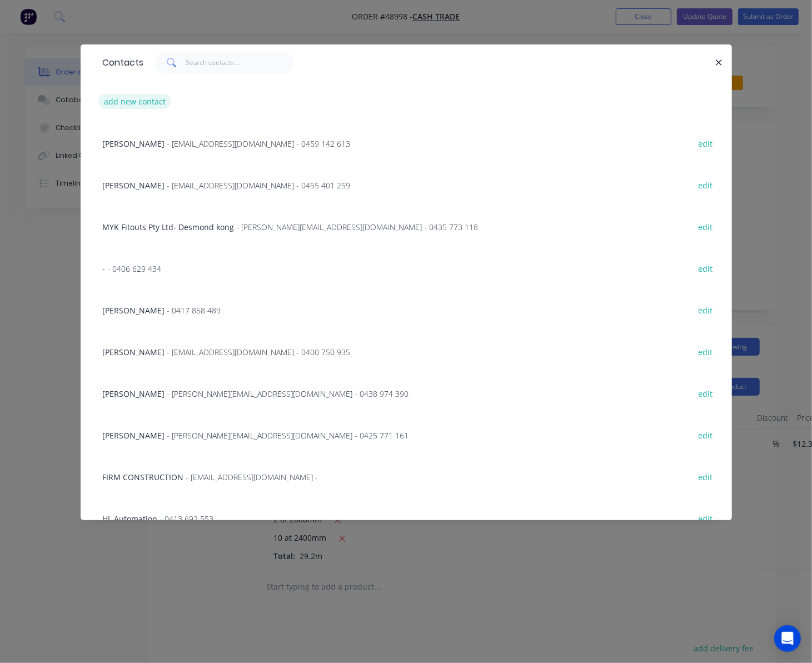
click at [119, 97] on button "add new contact" at bounding box center [134, 101] width 73 height 15
select select "AU"
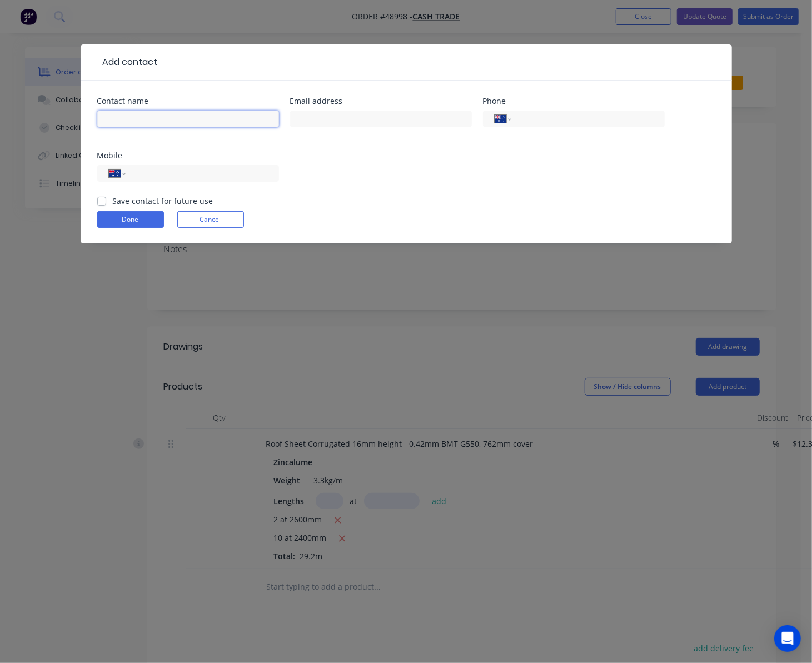
click at [126, 118] on input "text" at bounding box center [188, 119] width 182 height 17
type input "Ninyewte"
click at [366, 121] on input "text" at bounding box center [381, 119] width 182 height 17
click at [369, 121] on input "text" at bounding box center [381, 119] width 182 height 17
paste input "bradninyewtte21@hotmail.com"
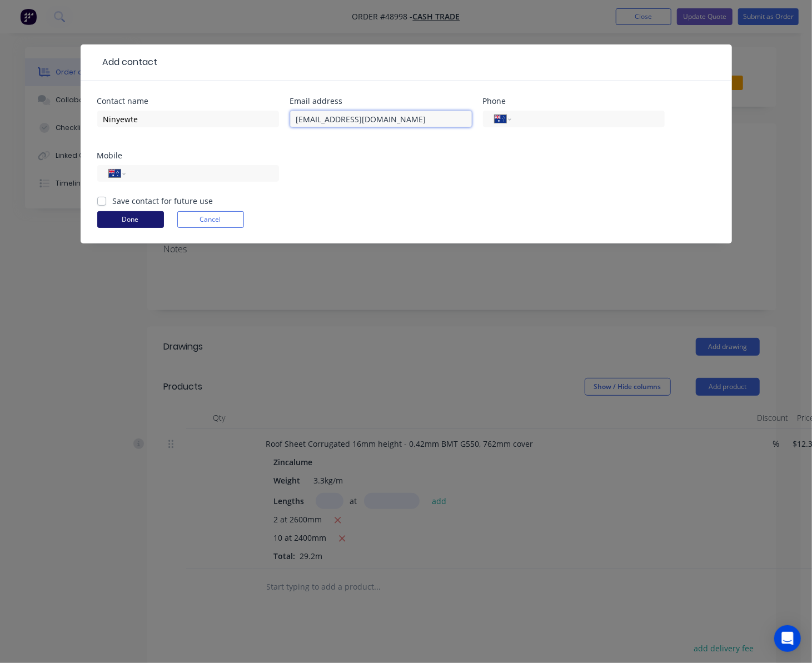
type input "bradninyewtte21@hotmail.com"
click at [141, 215] on button "Done" at bounding box center [130, 219] width 67 height 17
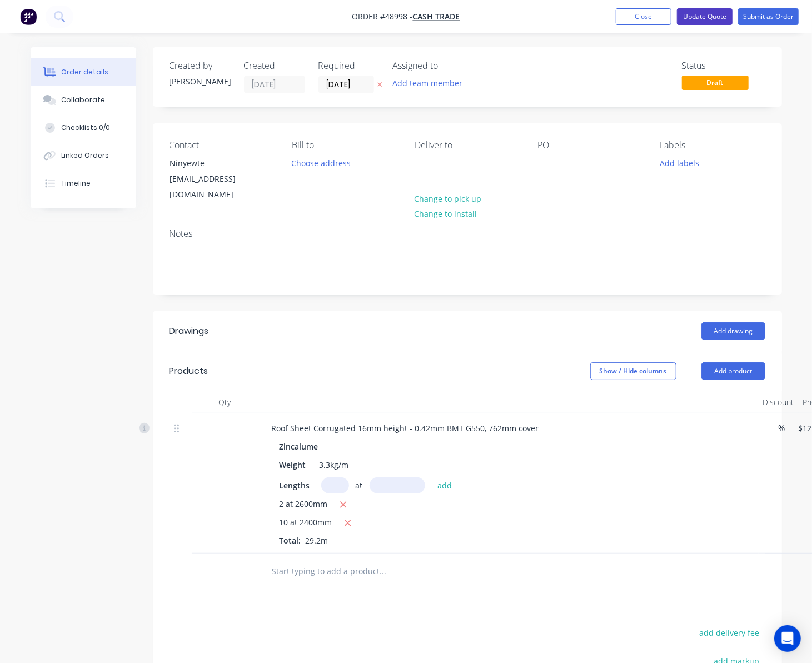
drag, startPoint x: 712, startPoint y: 19, endPoint x: 706, endPoint y: 22, distance: 6.5
click at [712, 18] on button "Update Quote" at bounding box center [705, 16] width 56 height 17
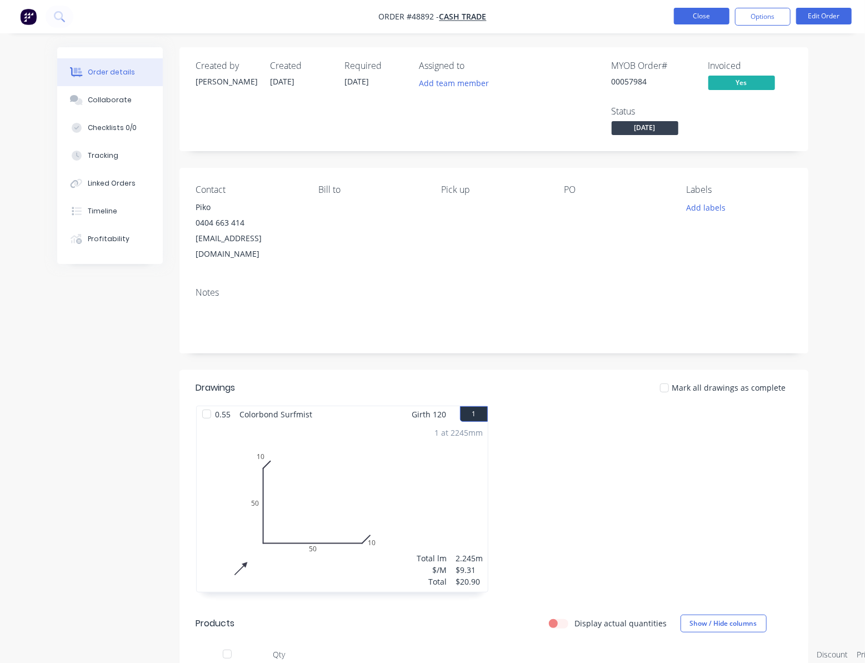
click at [697, 12] on button "Close" at bounding box center [702, 16] width 56 height 17
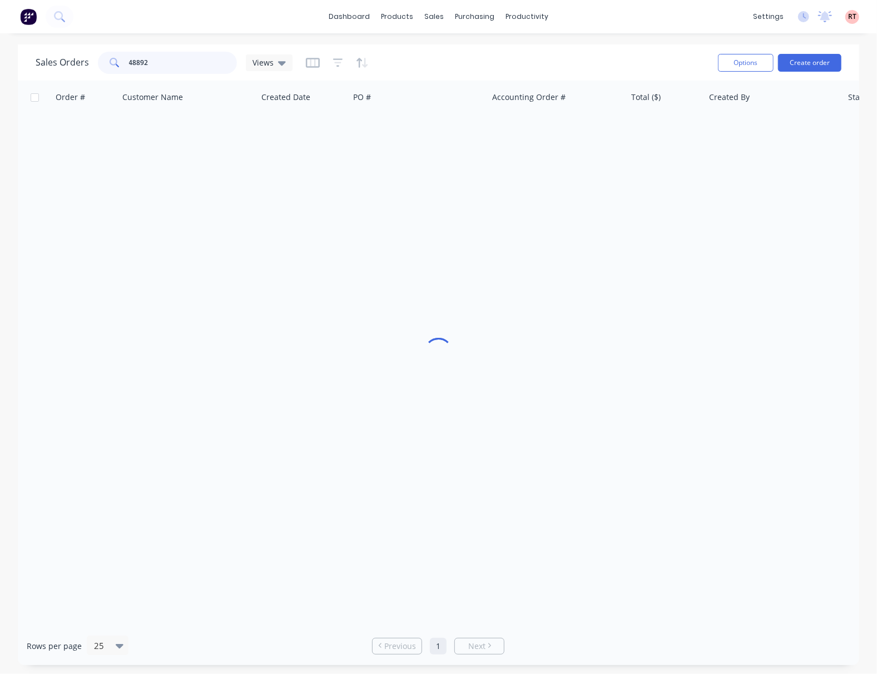
drag, startPoint x: 153, startPoint y: 64, endPoint x: 12, endPoint y: 101, distance: 145.9
click at [12, 101] on div "Sales Orders 48892 Views Options Create order Order # Customer Name Created Dat…" at bounding box center [438, 354] width 877 height 621
type input "48636"
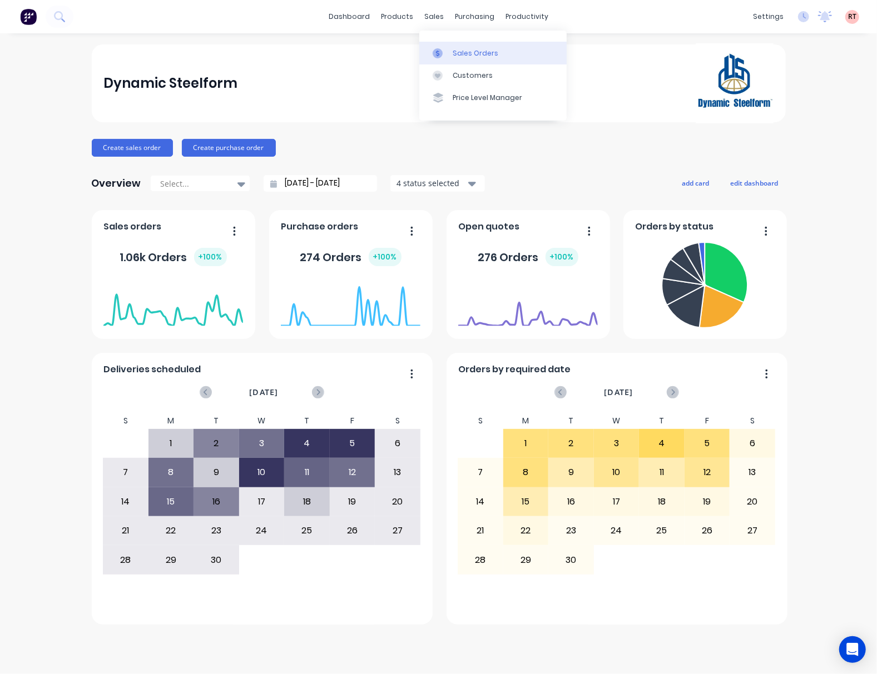
click at [458, 52] on div "Sales Orders" at bounding box center [475, 53] width 46 height 10
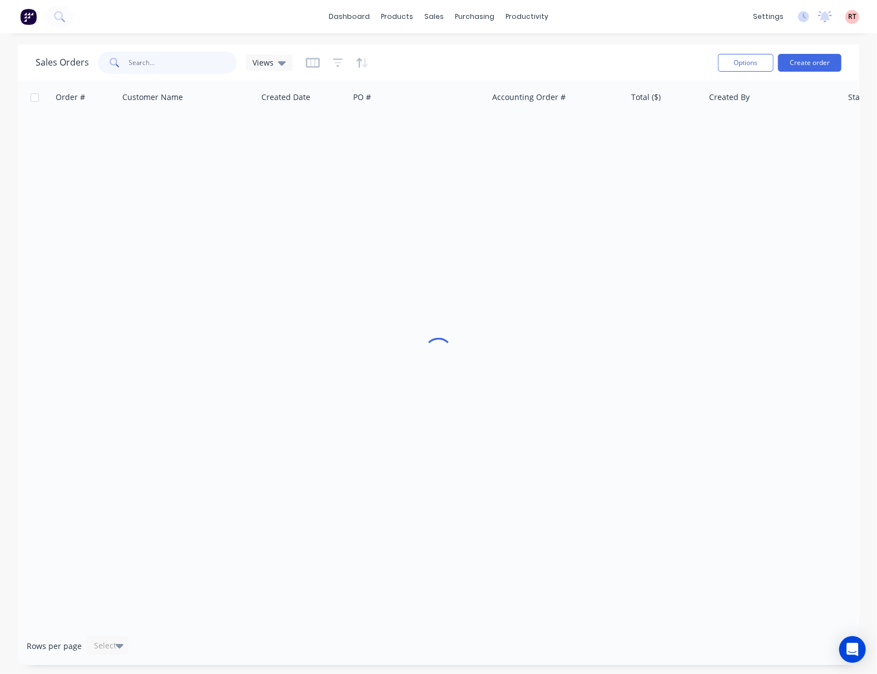
click at [163, 58] on input "text" at bounding box center [183, 63] width 108 height 22
type input "49050"
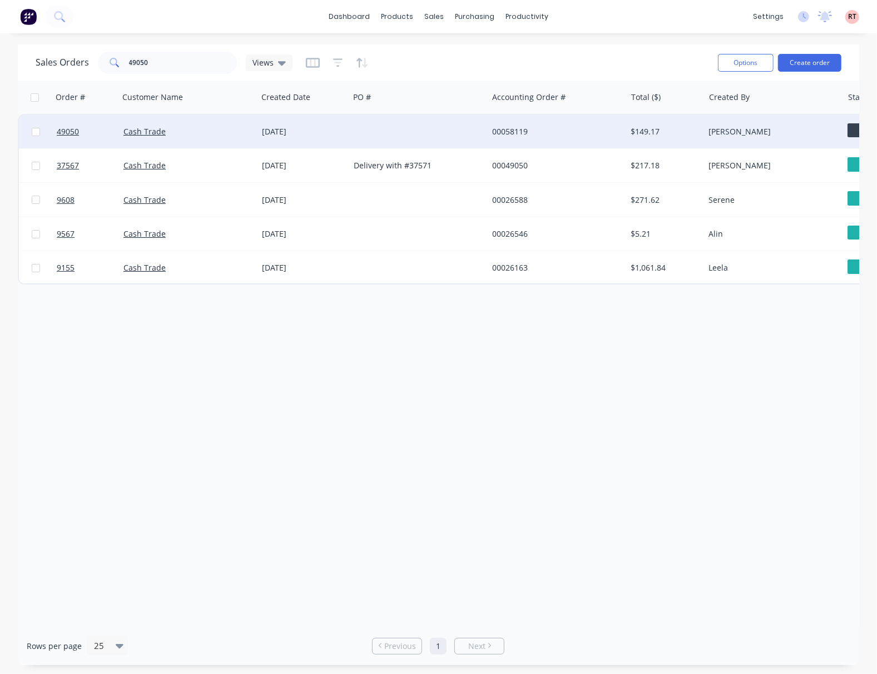
click at [377, 136] on div at bounding box center [418, 131] width 138 height 33
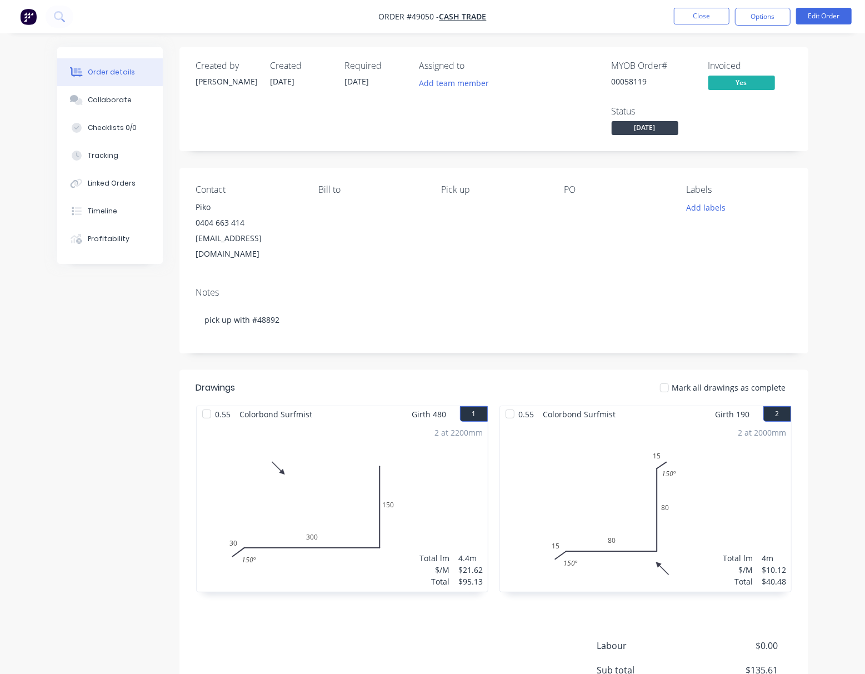
click at [668, 485] on div "2 at 2000mm Total lm $/M Total 4m $10.12 $40.48" at bounding box center [645, 507] width 291 height 170
click at [828, 14] on button "Edit Order" at bounding box center [825, 16] width 56 height 17
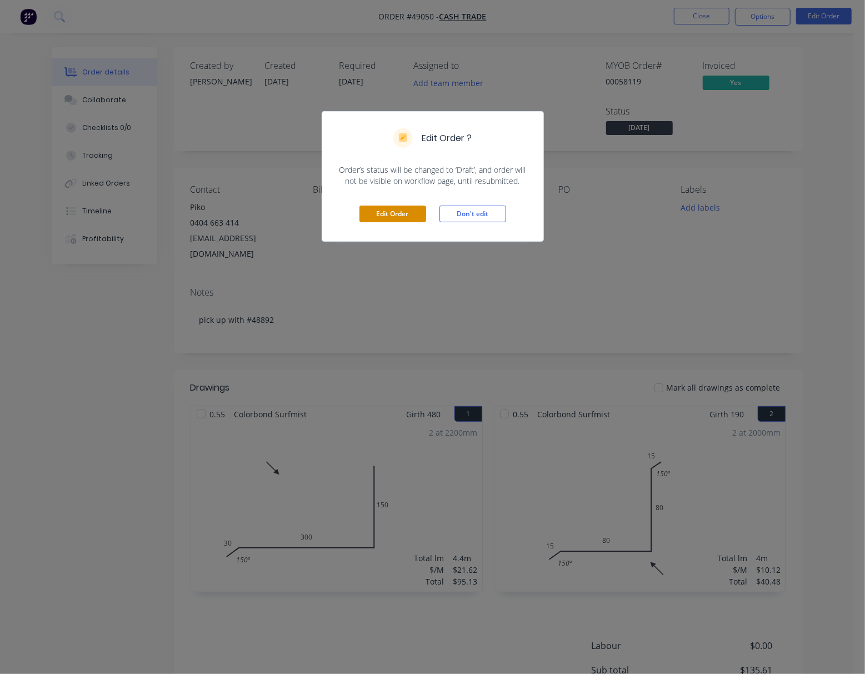
click at [387, 221] on button "Edit Order" at bounding box center [393, 214] width 67 height 17
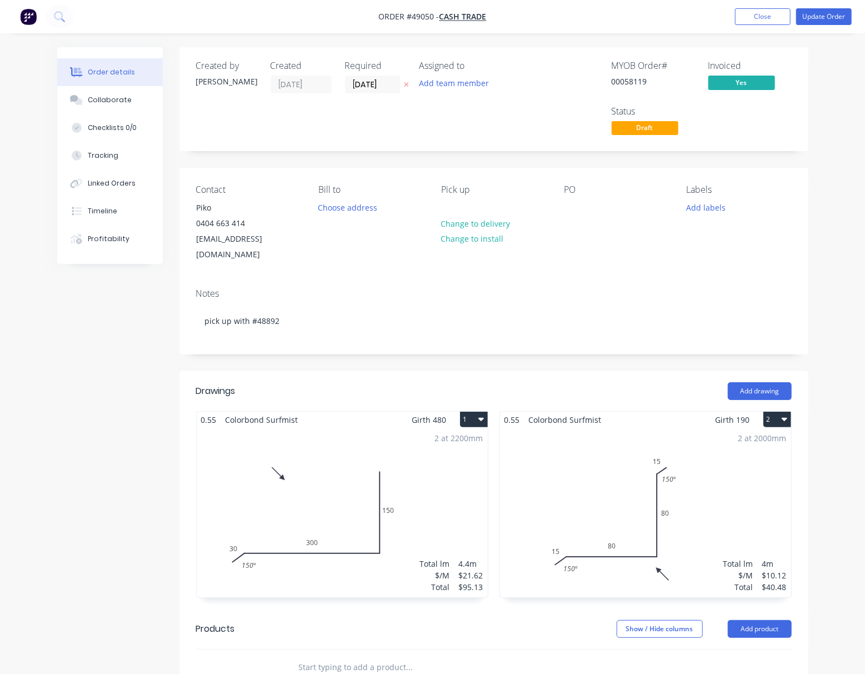
click at [580, 452] on div "2 at 2000mm Total lm $/M Total 4m $10.12 $40.48" at bounding box center [645, 513] width 291 height 170
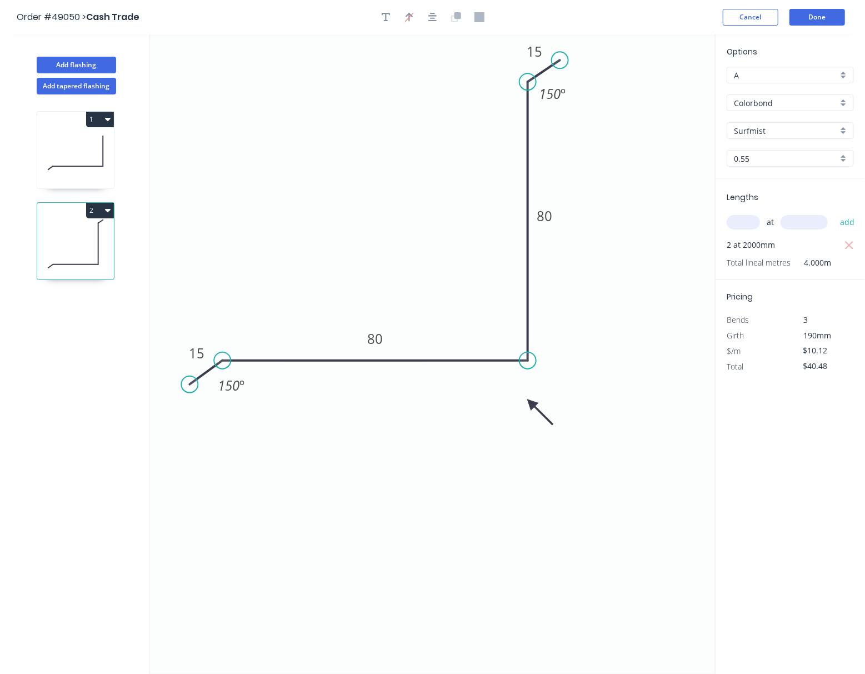
click at [190, 385] on circle at bounding box center [189, 384] width 17 height 17
drag, startPoint x: 190, startPoint y: 385, endPoint x: 199, endPoint y: 310, distance: 76.2
click at [199, 310] on circle at bounding box center [199, 309] width 17 height 17
drag, startPoint x: 561, startPoint y: 60, endPoint x: 499, endPoint y: 50, distance: 63.6
click at [499, 50] on circle at bounding box center [498, 52] width 17 height 17
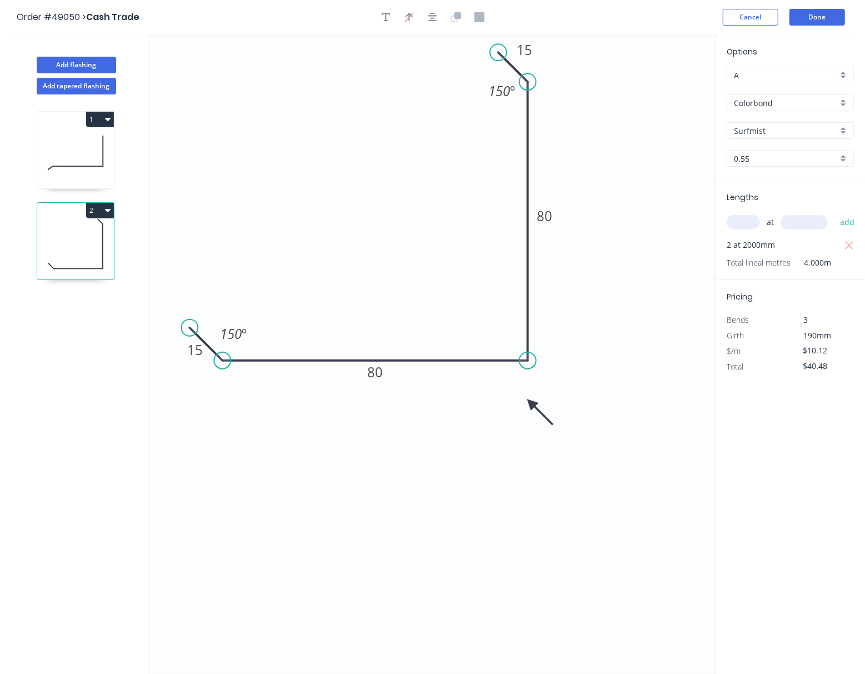
drag, startPoint x: 200, startPoint y: 305, endPoint x: 190, endPoint y: 327, distance: 24.6
click at [190, 327] on circle at bounding box center [189, 328] width 17 height 17
click at [426, 478] on icon "0 15 80 80 15 150 º 150 º" at bounding box center [432, 354] width 565 height 640
click at [817, 20] on button "Done" at bounding box center [818, 17] width 56 height 17
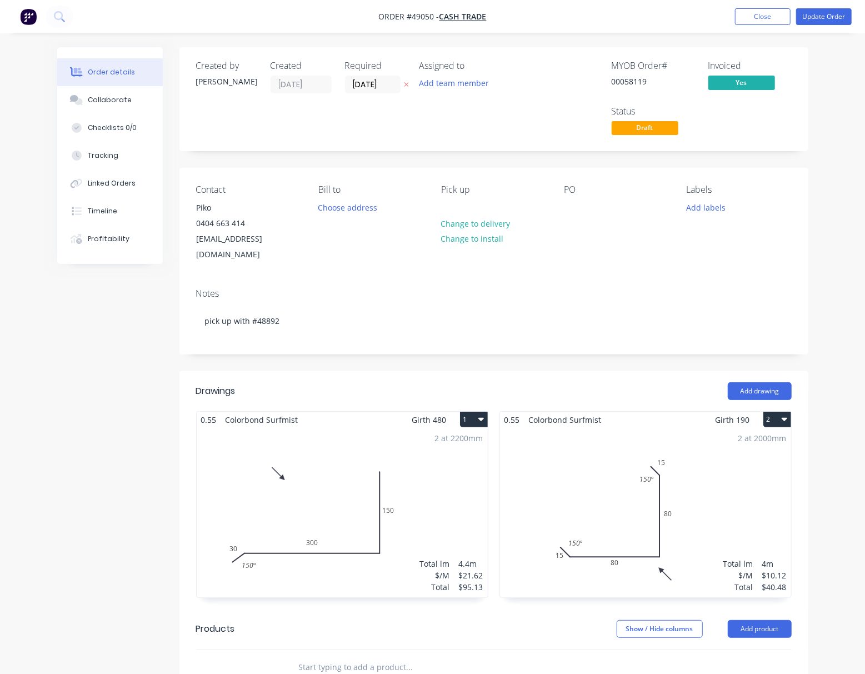
click at [628, 487] on div "2 at 2000mm Total lm $/M Total 4m $10.12 $40.48" at bounding box center [645, 513] width 291 height 170
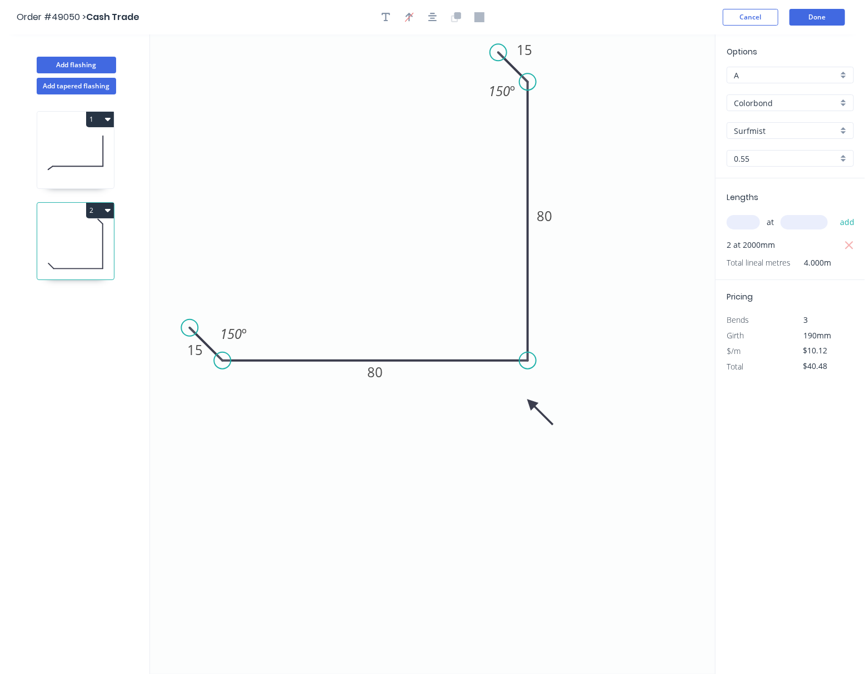
click at [834, 7] on header "Order #49050 > Cash Trade Cancel Done" at bounding box center [432, 17] width 865 height 34
click at [817, 23] on button "Done" at bounding box center [818, 17] width 56 height 17
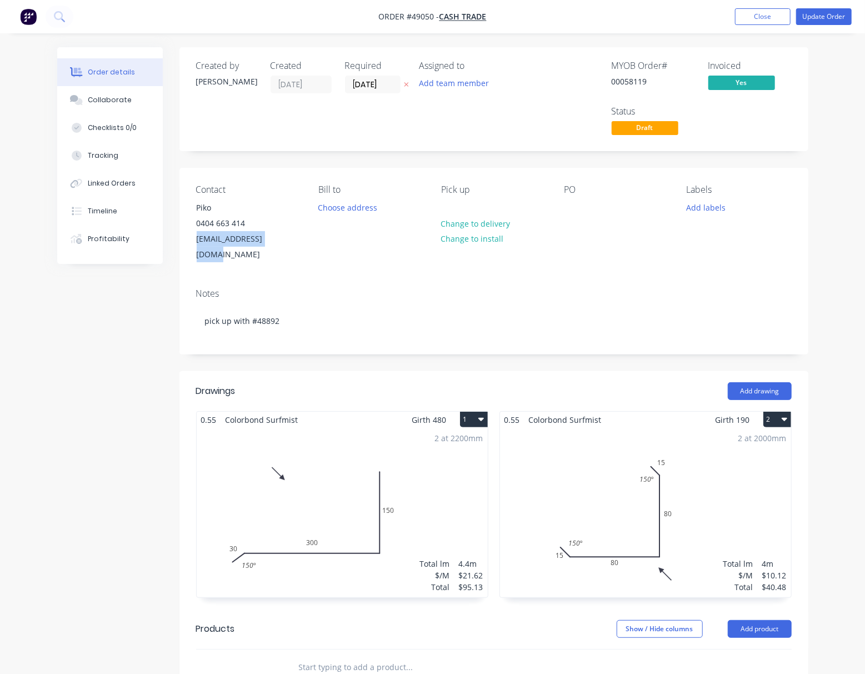
click at [196, 252] on div "Contact Piko 0404 663 414 kopinkie01@gmail.com Bill to Choose address Pick up C…" at bounding box center [494, 224] width 629 height 112
copy div "kopinkie01@gmail.com"
click at [836, 9] on button "Update Order" at bounding box center [825, 16] width 56 height 17
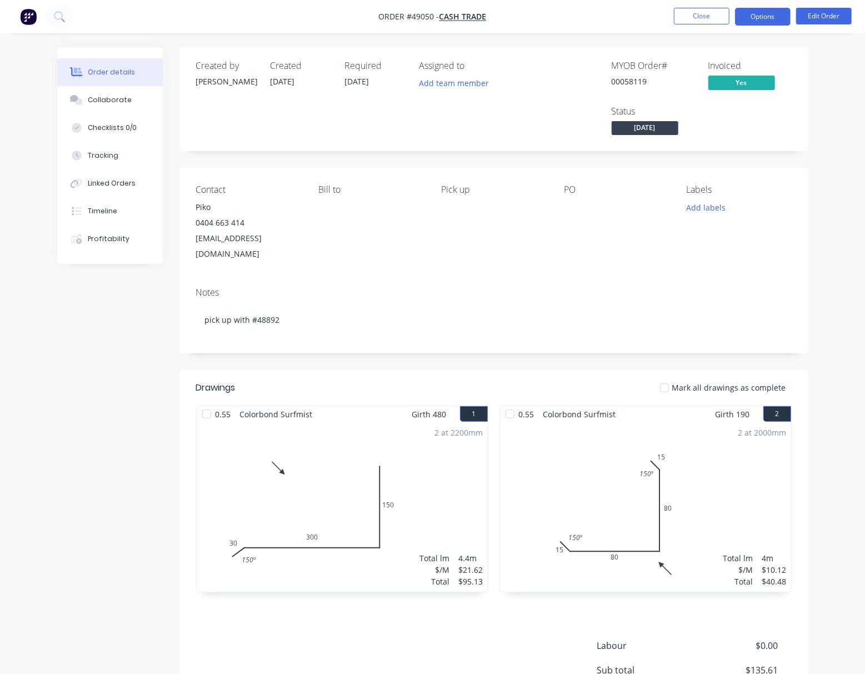
click at [757, 14] on button "Options" at bounding box center [763, 17] width 56 height 18
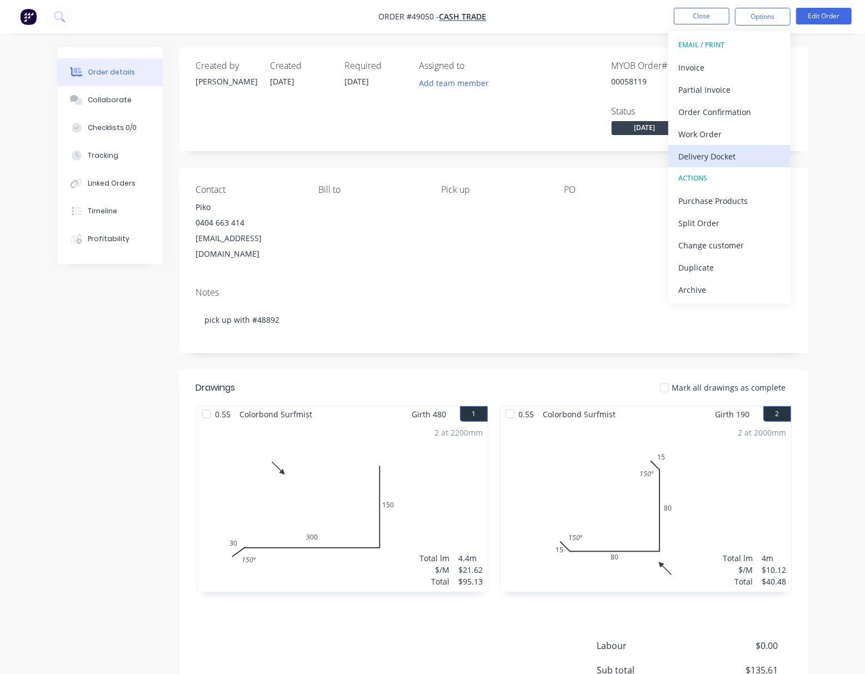
click at [746, 155] on div "Delivery Docket" at bounding box center [730, 156] width 102 height 16
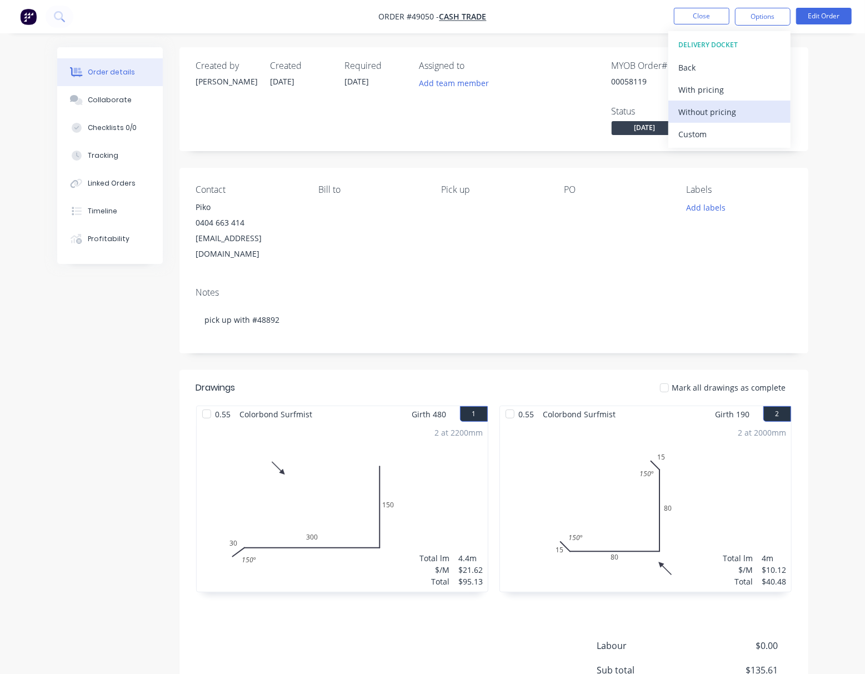
click at [750, 110] on div "Without pricing" at bounding box center [730, 112] width 102 height 16
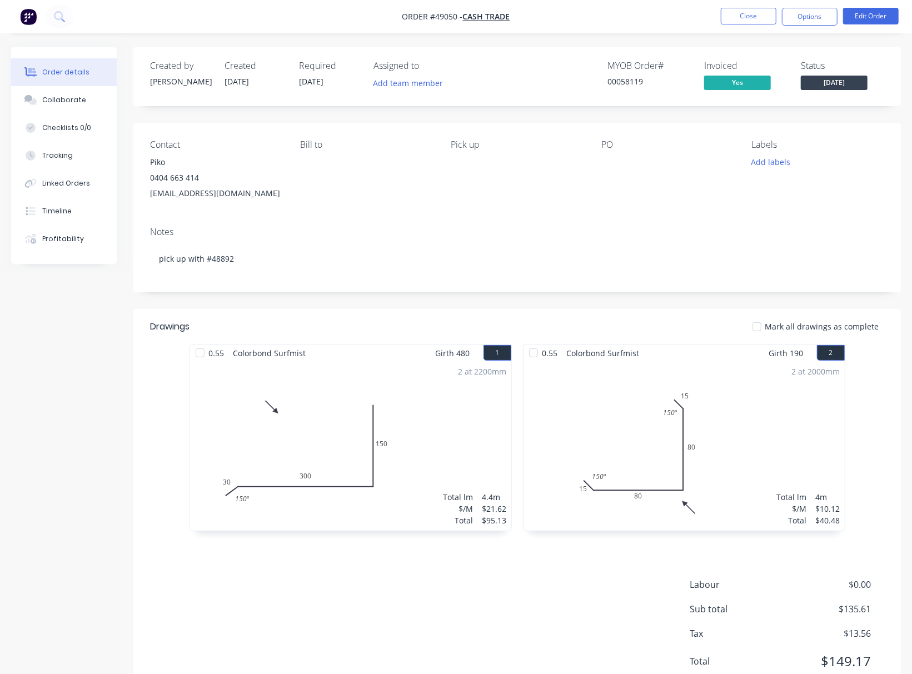
click at [653, 227] on div "Notes" at bounding box center [517, 232] width 734 height 11
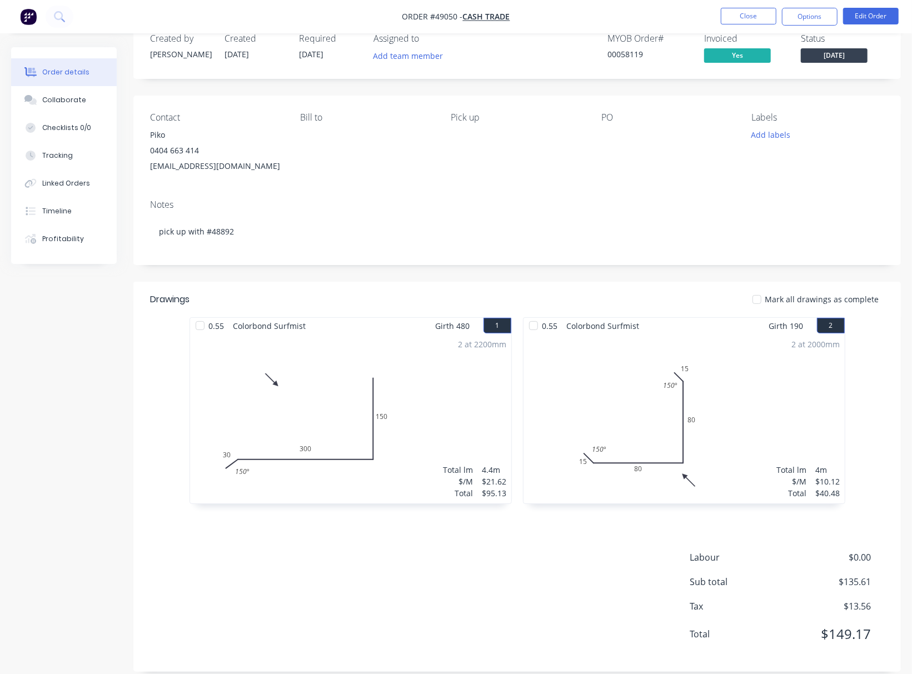
scroll to position [42, 0]
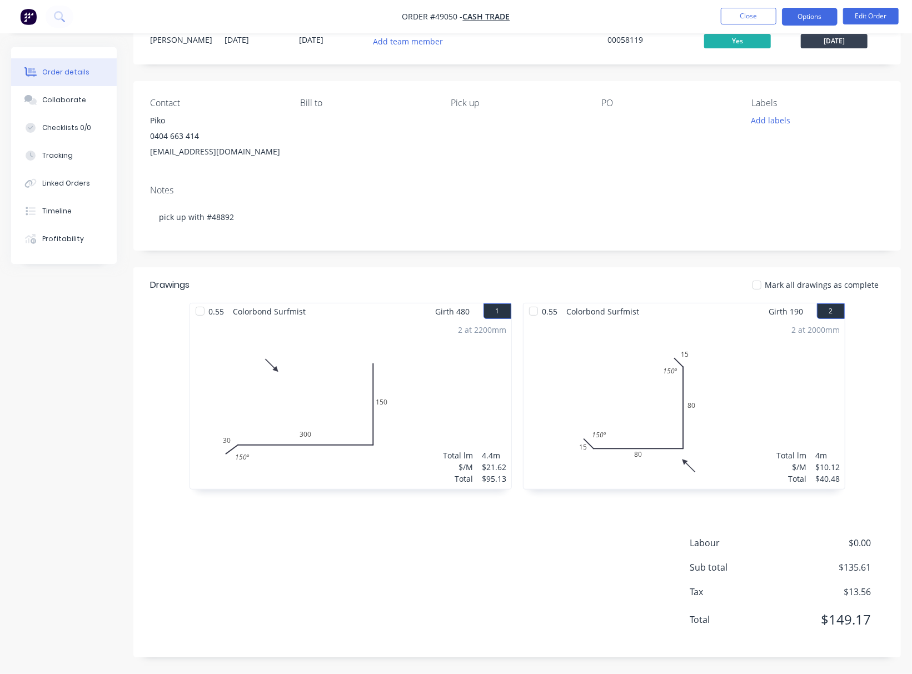
click at [825, 19] on button "Options" at bounding box center [810, 17] width 56 height 18
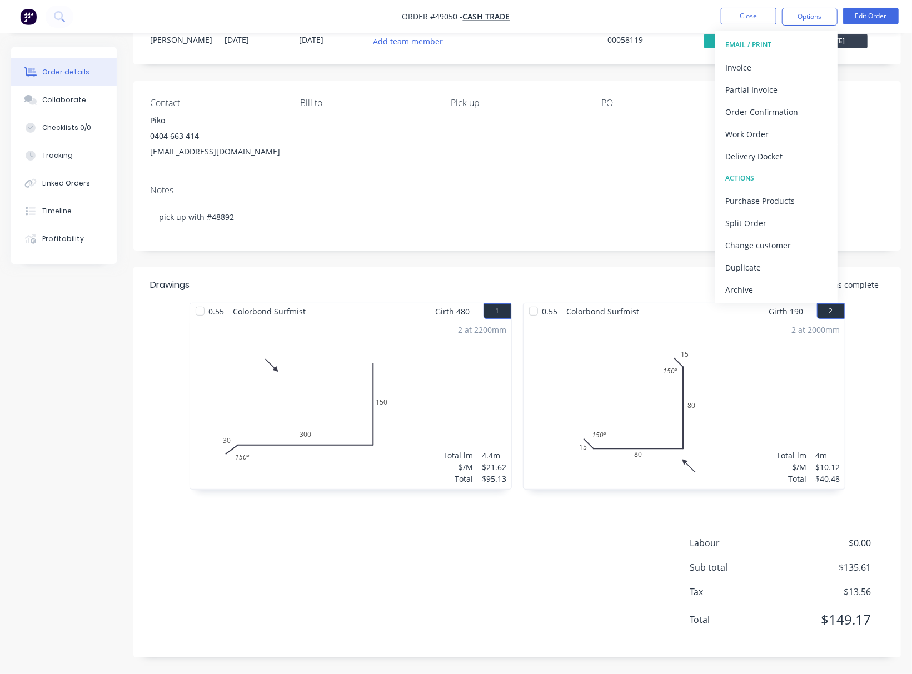
drag, startPoint x: 886, startPoint y: 136, endPoint x: 886, endPoint y: 126, distance: 10.0
click at [876, 136] on div "Contact Piko 0404 663 414 kopinkie01@gmail.com Bill to Pick up PO Labels Add la…" at bounding box center [517, 128] width 768 height 95
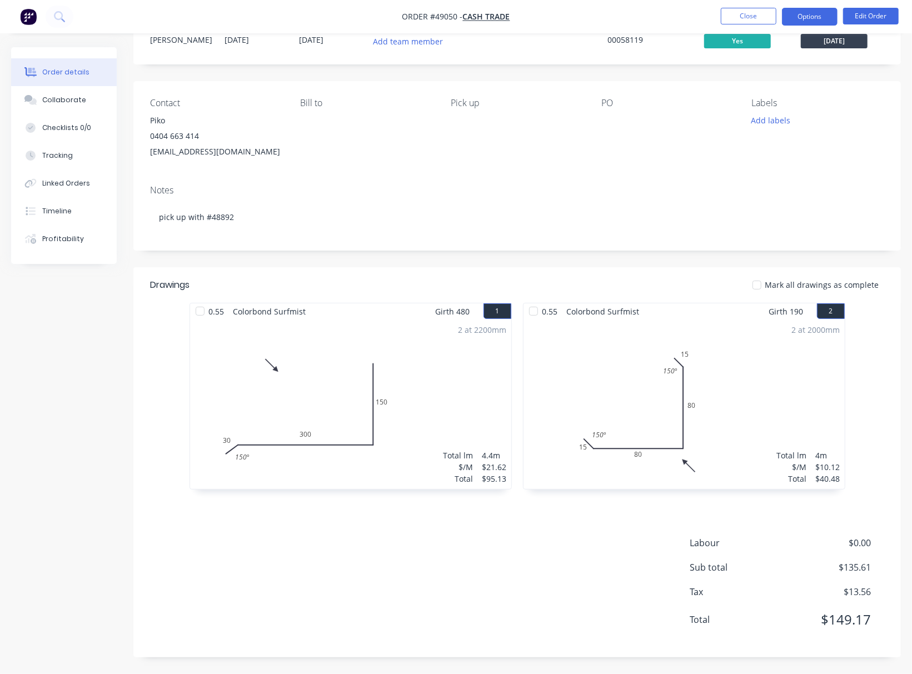
click at [803, 12] on button "Options" at bounding box center [810, 17] width 56 height 18
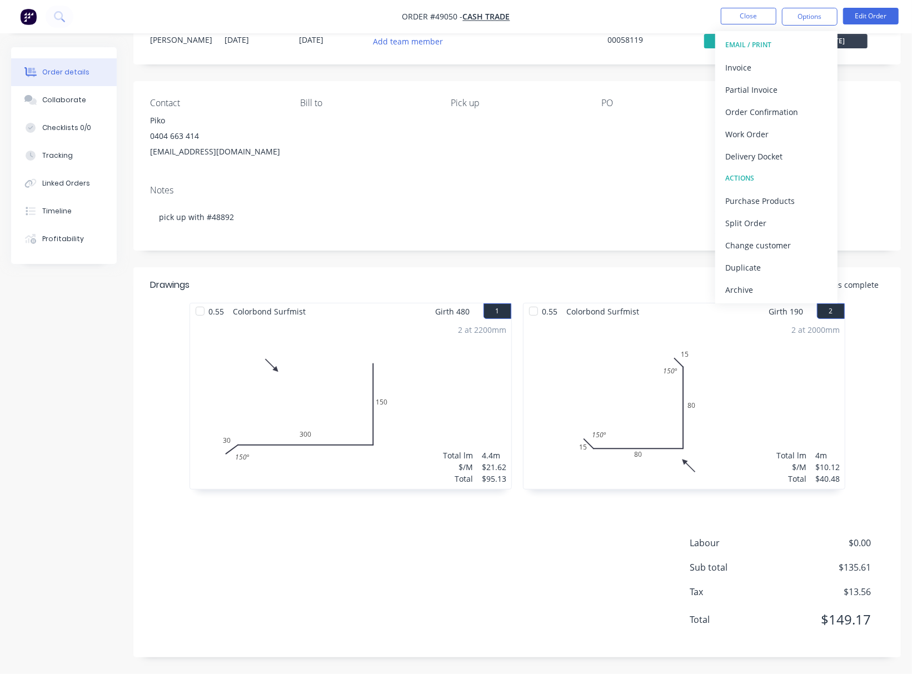
click at [570, 250] on div "Notes pick up with #48892" at bounding box center [517, 213] width 768 height 74
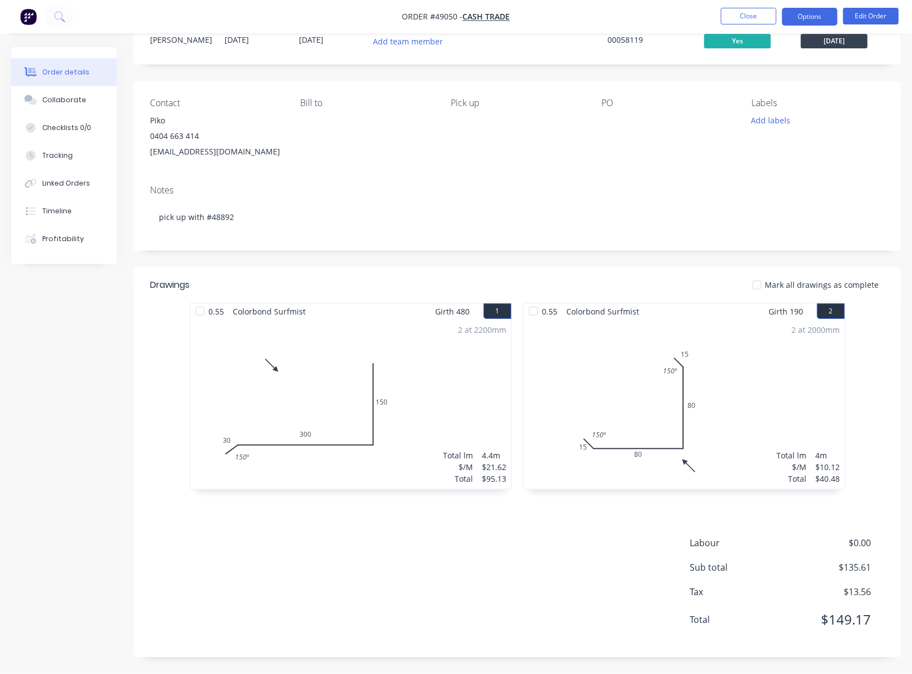
click at [801, 16] on button "Options" at bounding box center [810, 17] width 56 height 18
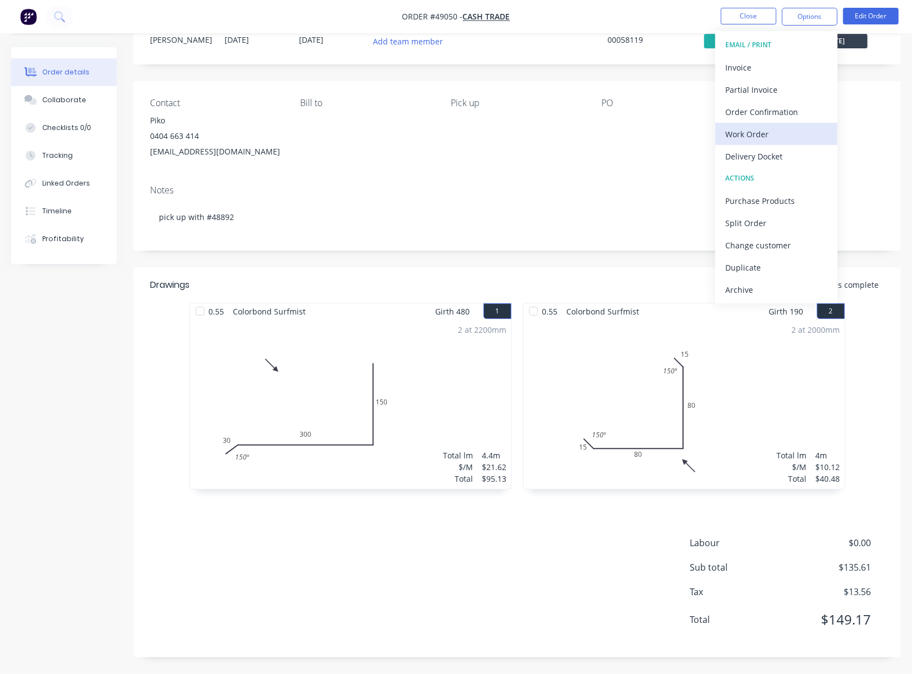
click at [819, 134] on div "Work Order" at bounding box center [776, 134] width 102 height 16
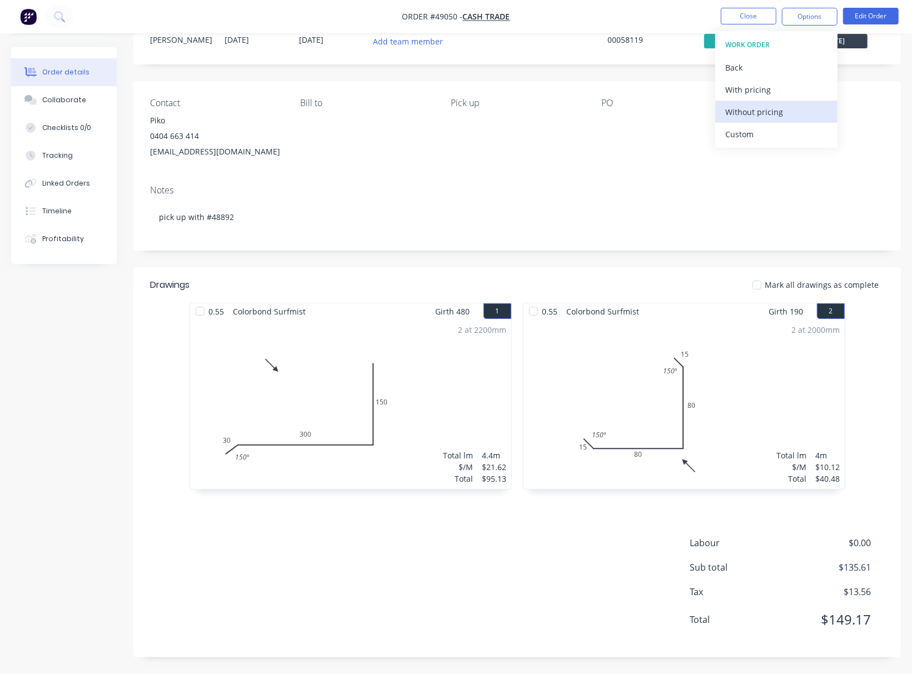
click at [807, 116] on div "Without pricing" at bounding box center [776, 112] width 102 height 16
click at [594, 130] on div "Contact Piko 0404 663 414 kopinkie01@gmail.com Bill to Pick up PO Labels Add la…" at bounding box center [517, 128] width 768 height 95
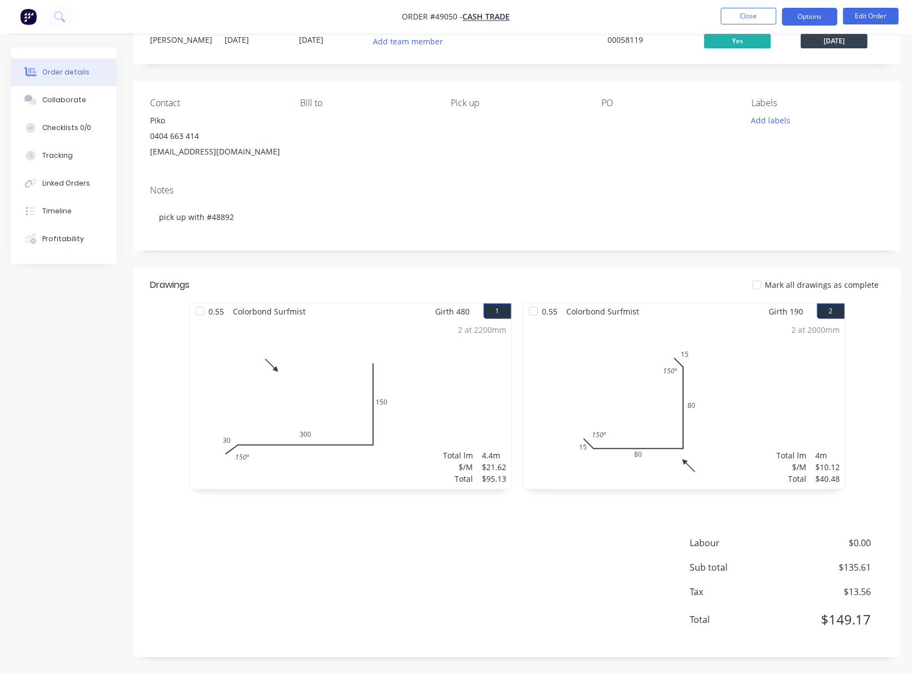
click at [803, 14] on button "Options" at bounding box center [810, 17] width 56 height 18
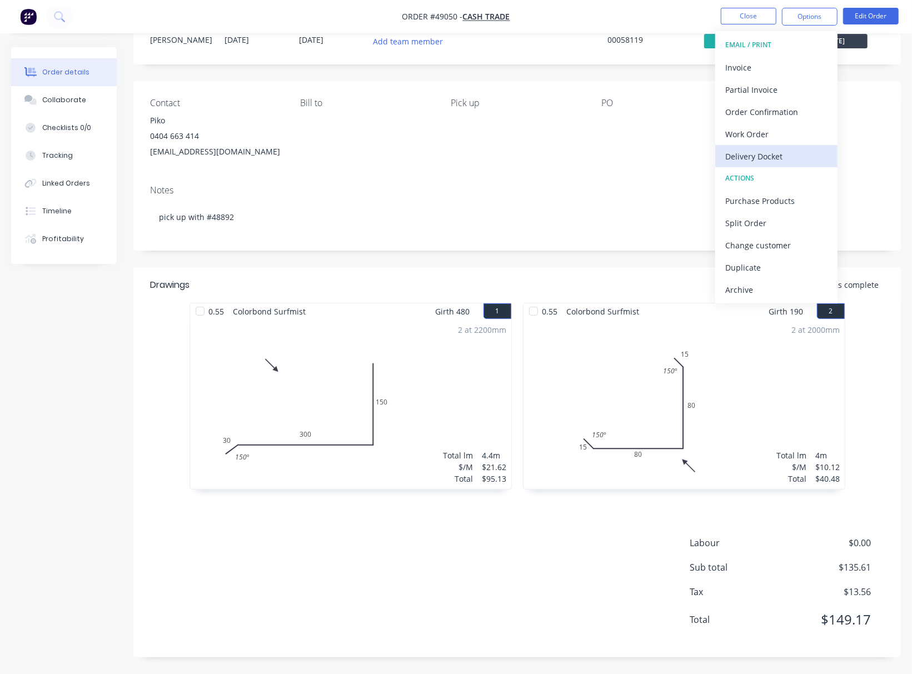
click at [799, 149] on div "Delivery Docket" at bounding box center [776, 156] width 102 height 16
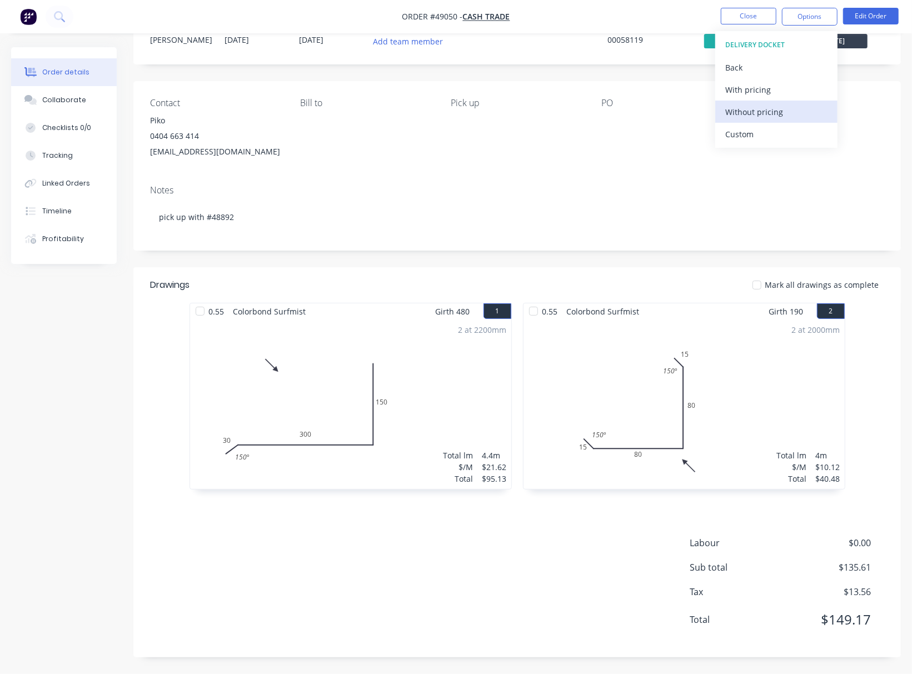
click at [794, 110] on div "Without pricing" at bounding box center [776, 112] width 102 height 16
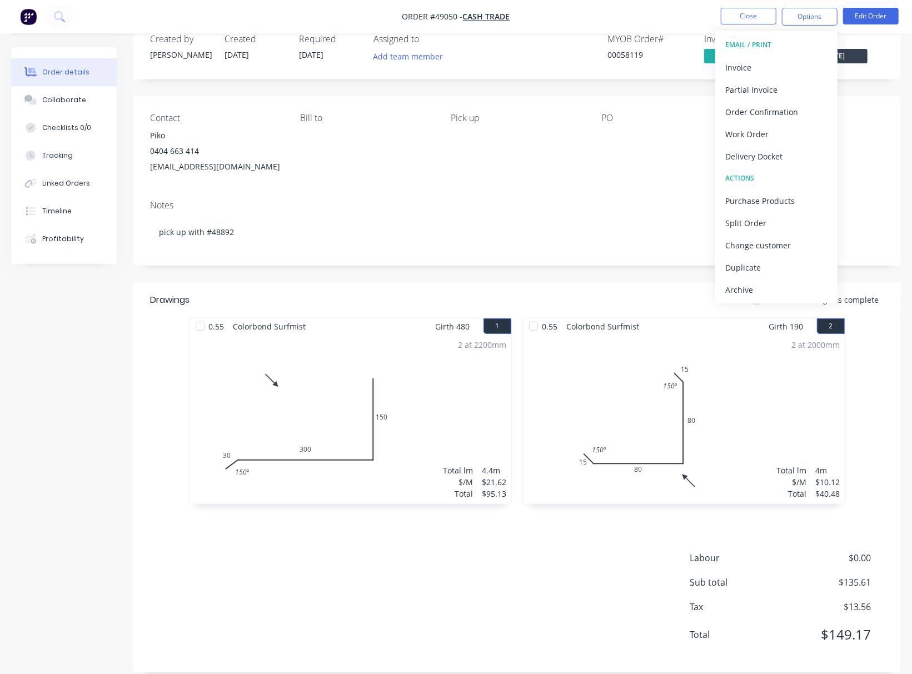
scroll to position [0, 0]
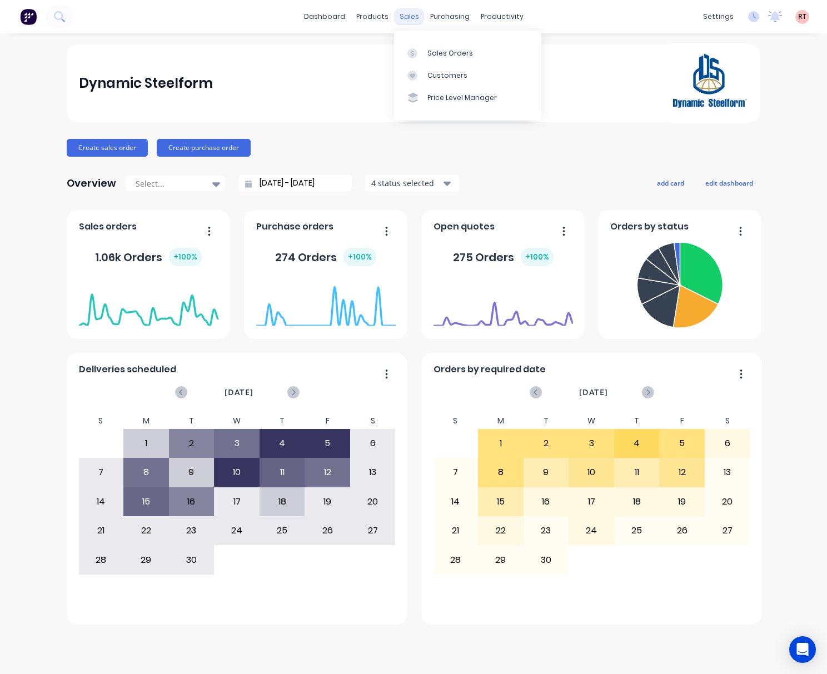
click at [408, 9] on div "sales" at bounding box center [409, 16] width 31 height 17
click at [452, 57] on div "Sales Orders" at bounding box center [450, 53] width 46 height 10
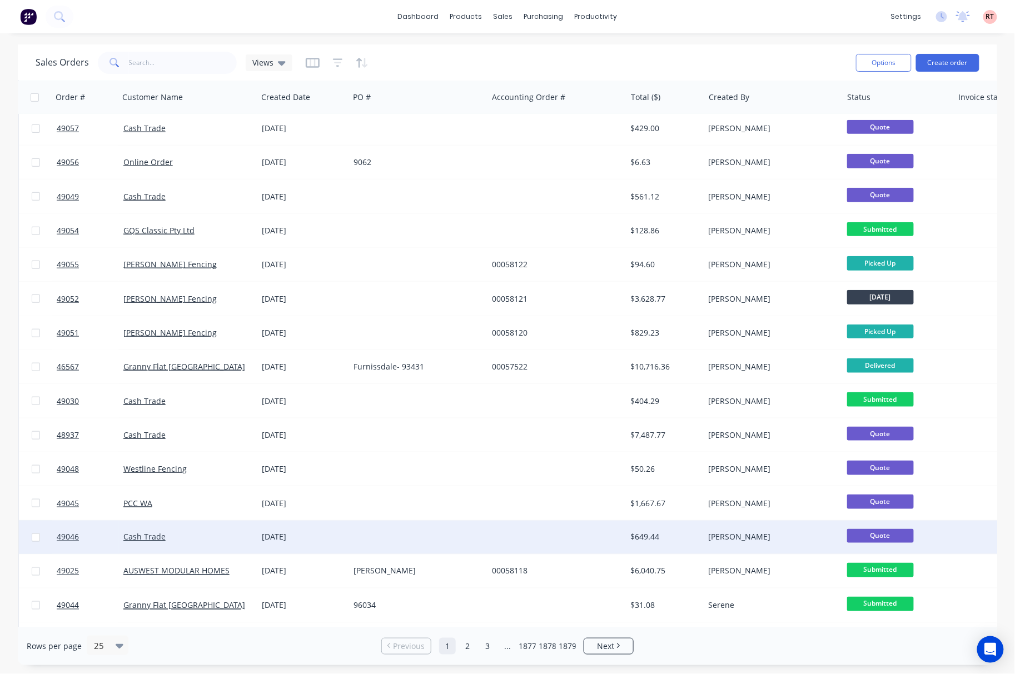
scroll to position [344, 0]
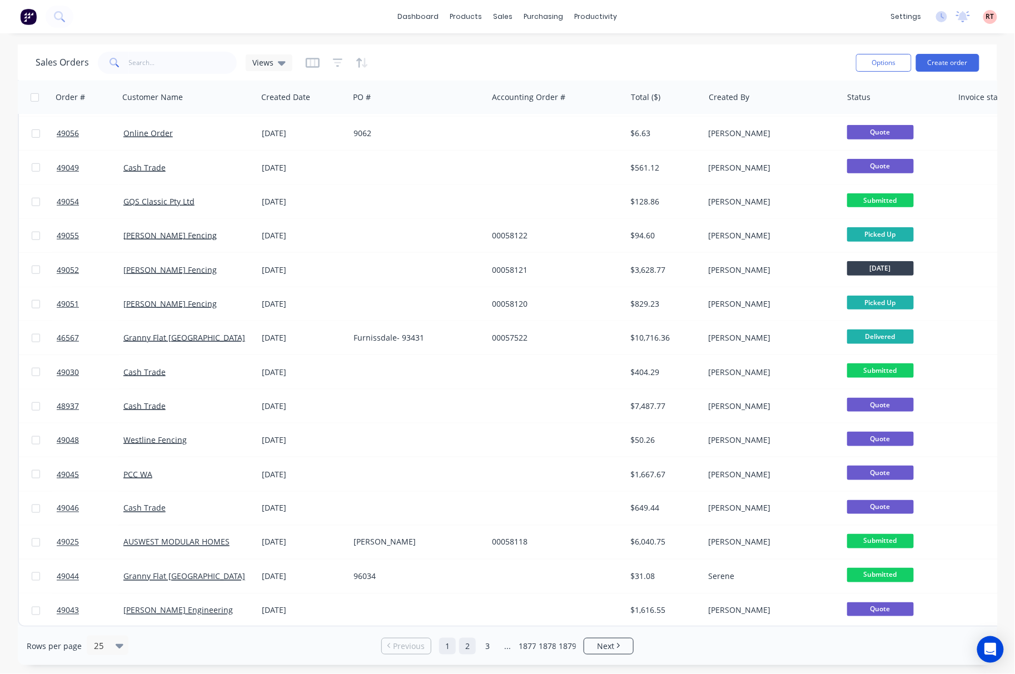
click at [467, 647] on link "2" at bounding box center [467, 646] width 17 height 17
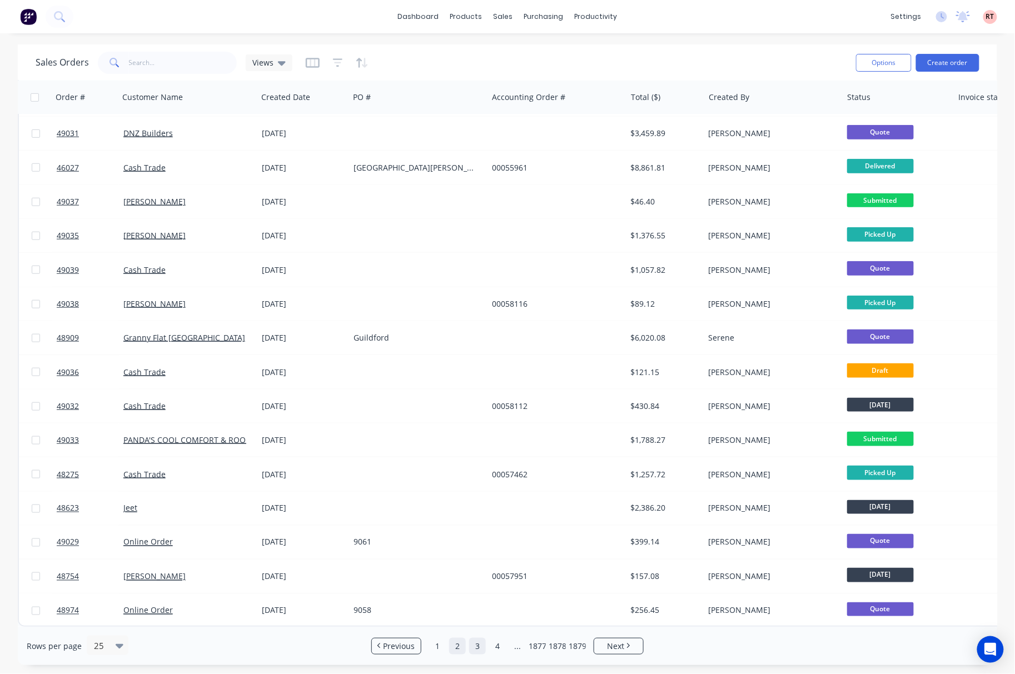
click at [484, 649] on link "3" at bounding box center [477, 646] width 17 height 17
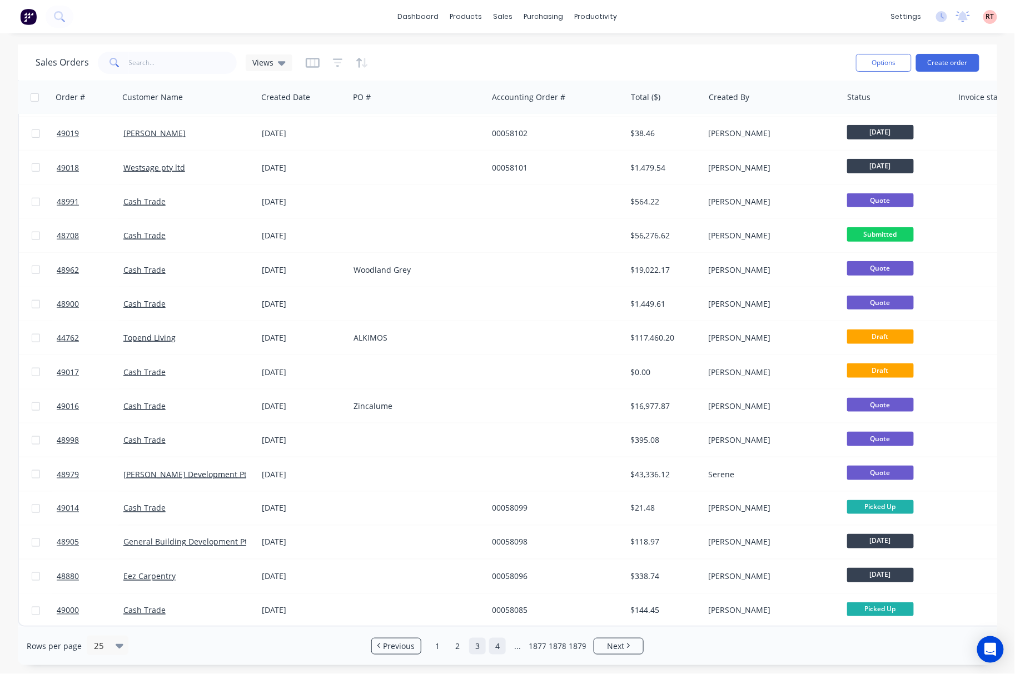
click at [497, 649] on link "4" at bounding box center [497, 646] width 17 height 17
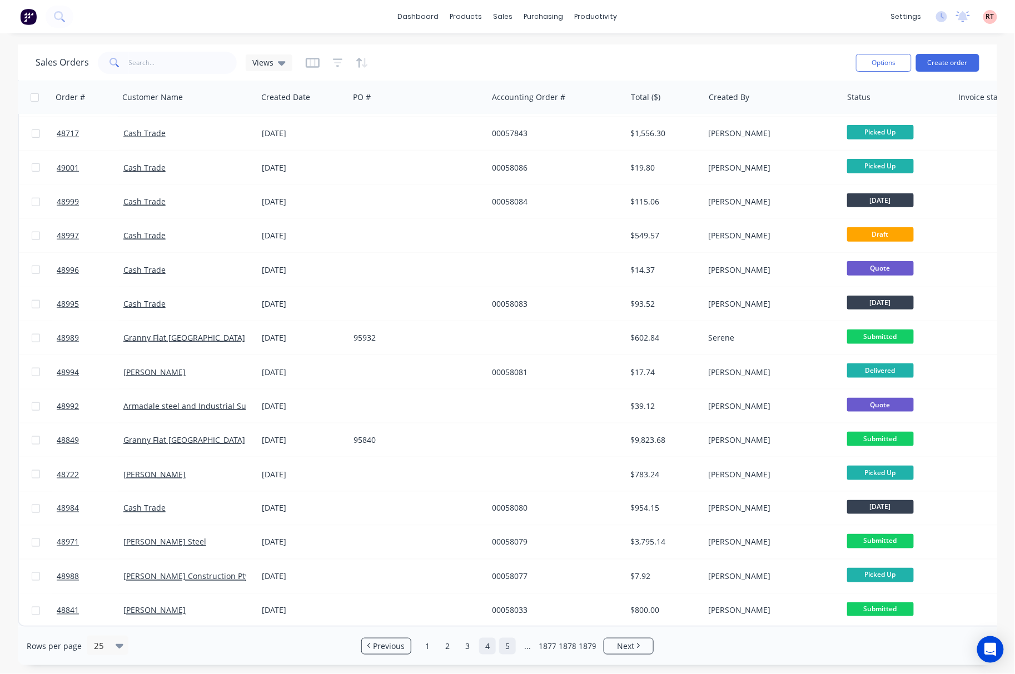
click at [505, 649] on link "5" at bounding box center [507, 646] width 17 height 17
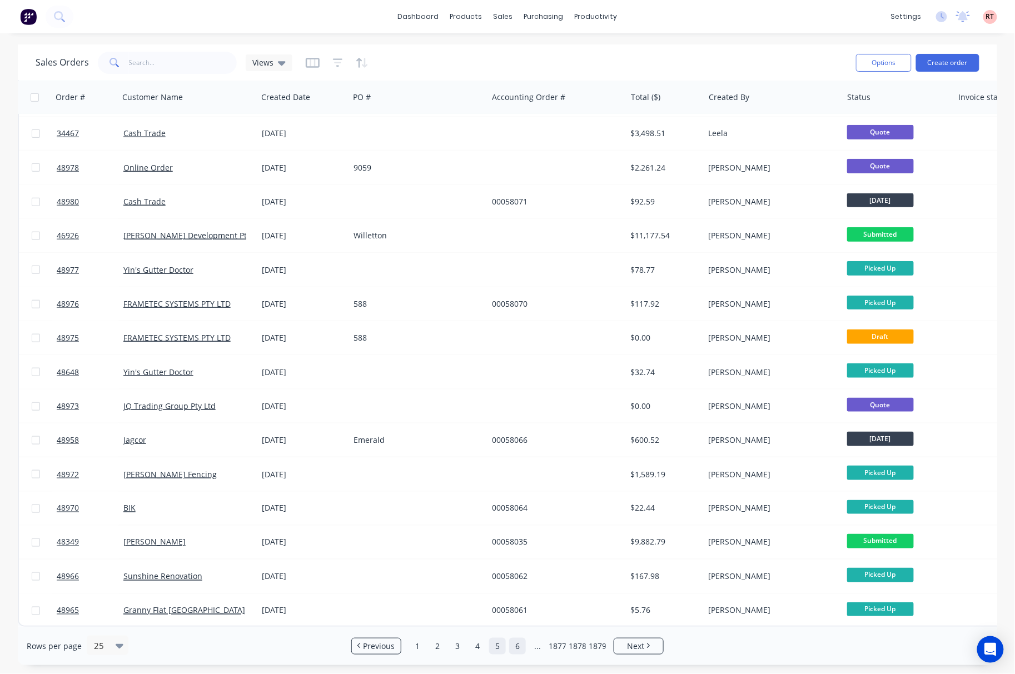
click at [517, 645] on link "6" at bounding box center [517, 646] width 17 height 17
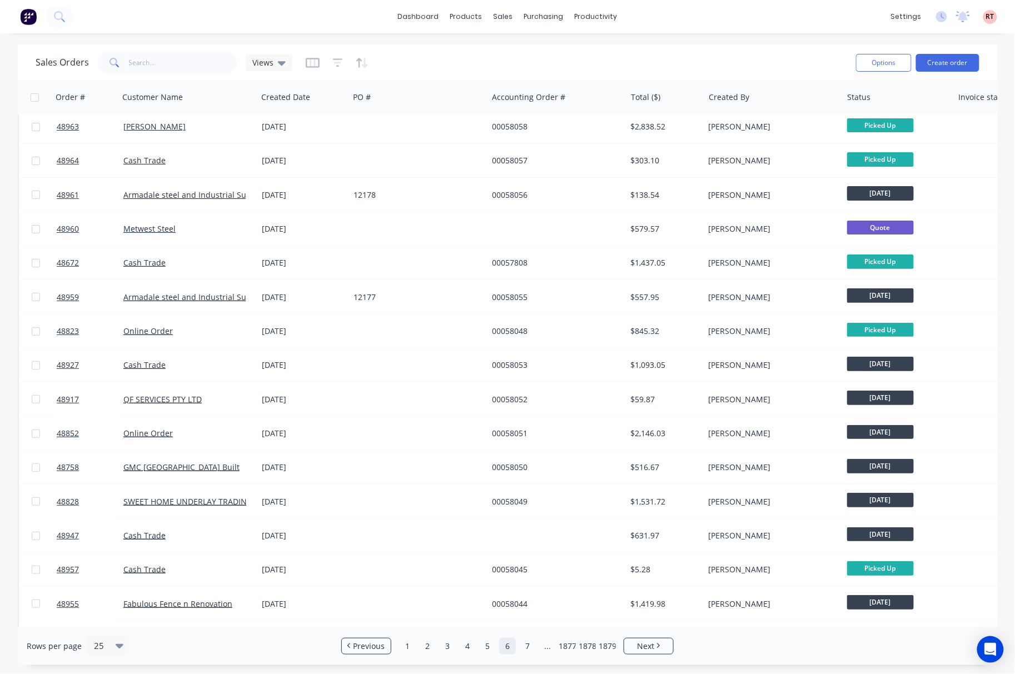
scroll to position [0, 0]
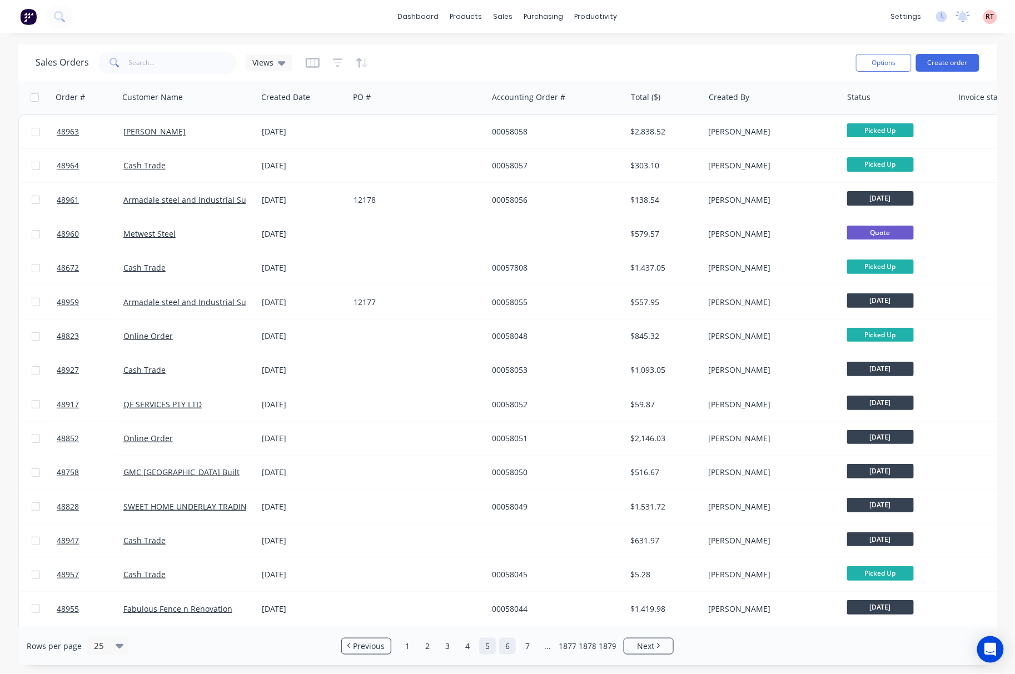
click at [494, 648] on link "5" at bounding box center [487, 646] width 17 height 17
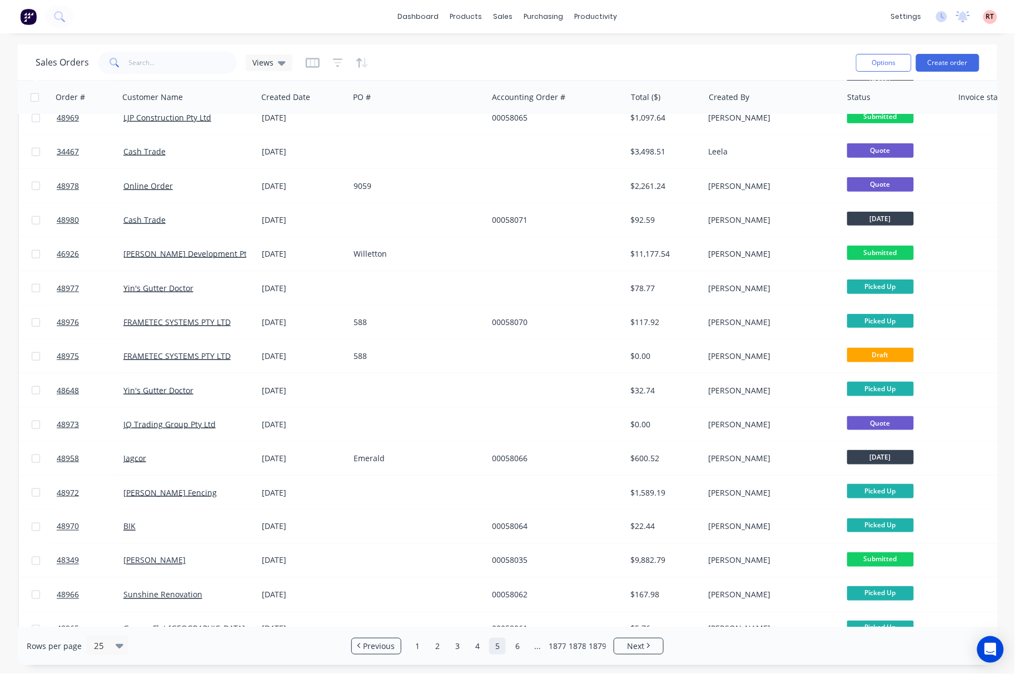
scroll to position [344, 0]
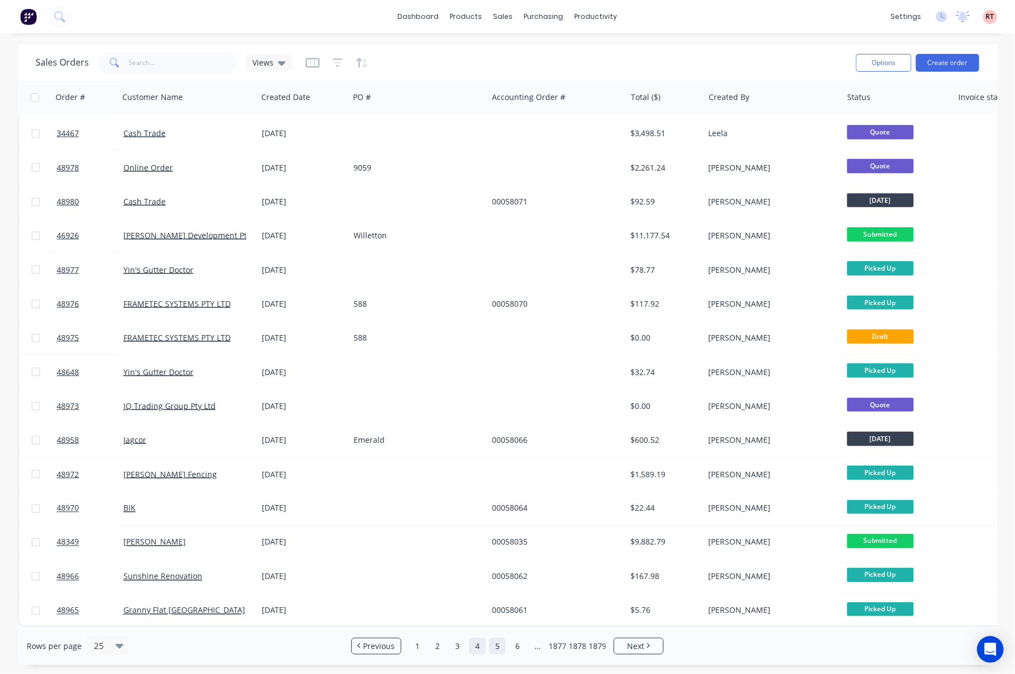
click at [479, 648] on link "4" at bounding box center [477, 646] width 17 height 17
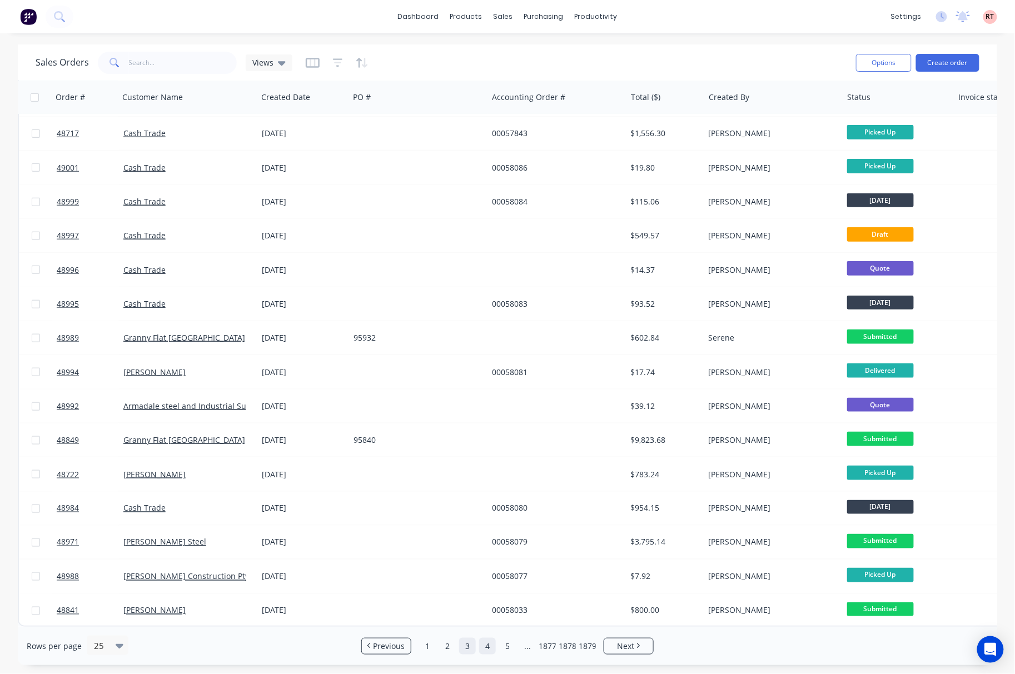
click at [470, 639] on link "3" at bounding box center [467, 646] width 17 height 17
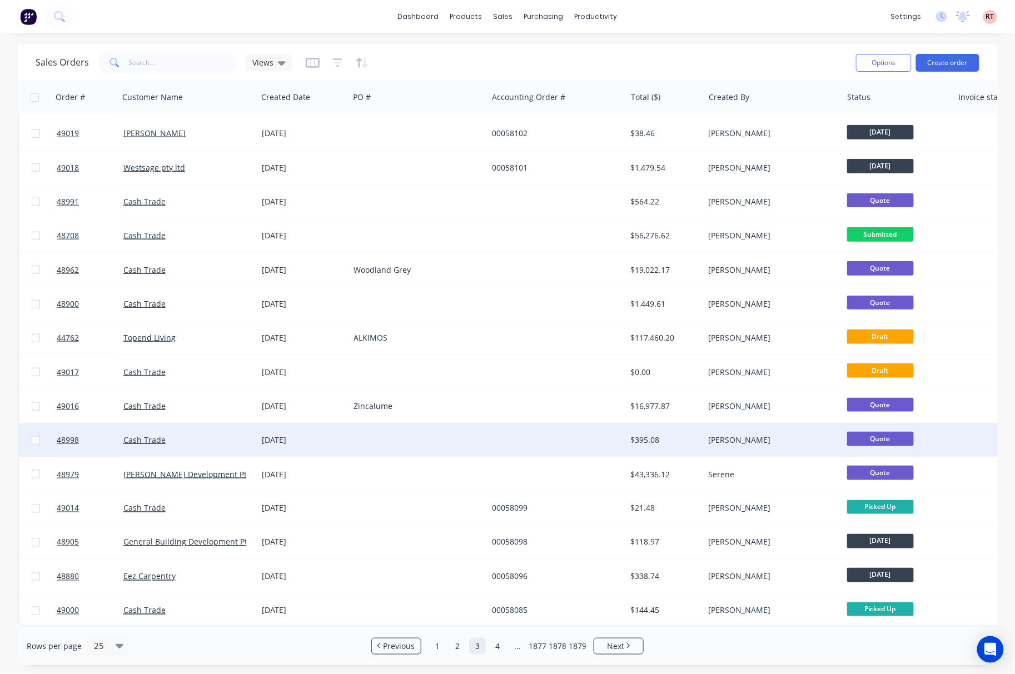
click at [503, 426] on div at bounding box center [556, 440] width 138 height 33
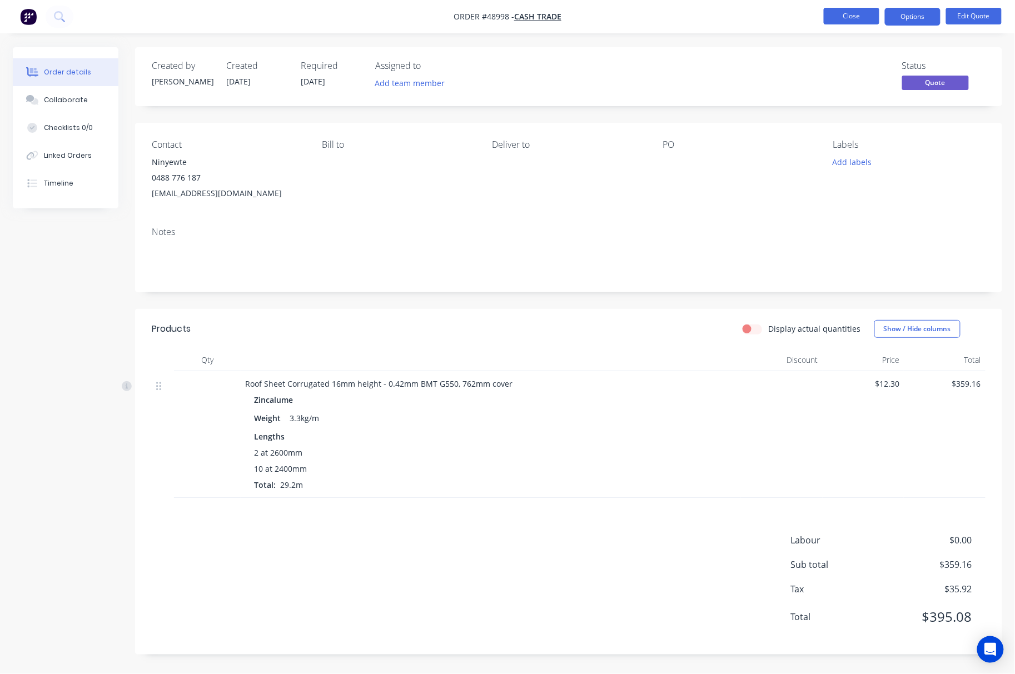
click at [827, 16] on button "Close" at bounding box center [852, 16] width 56 height 17
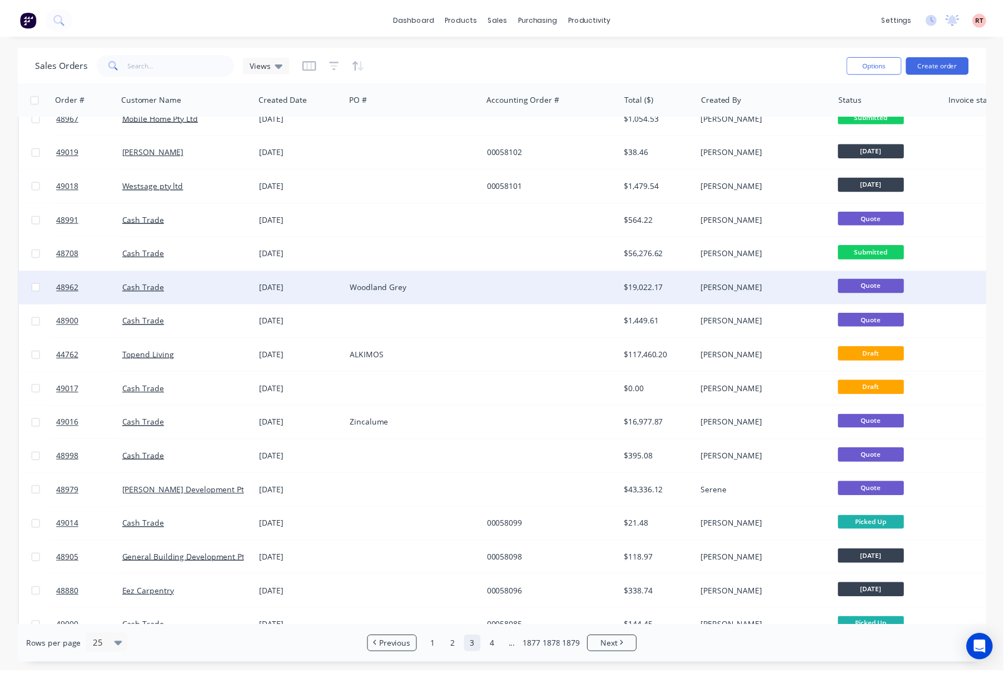
scroll to position [344, 0]
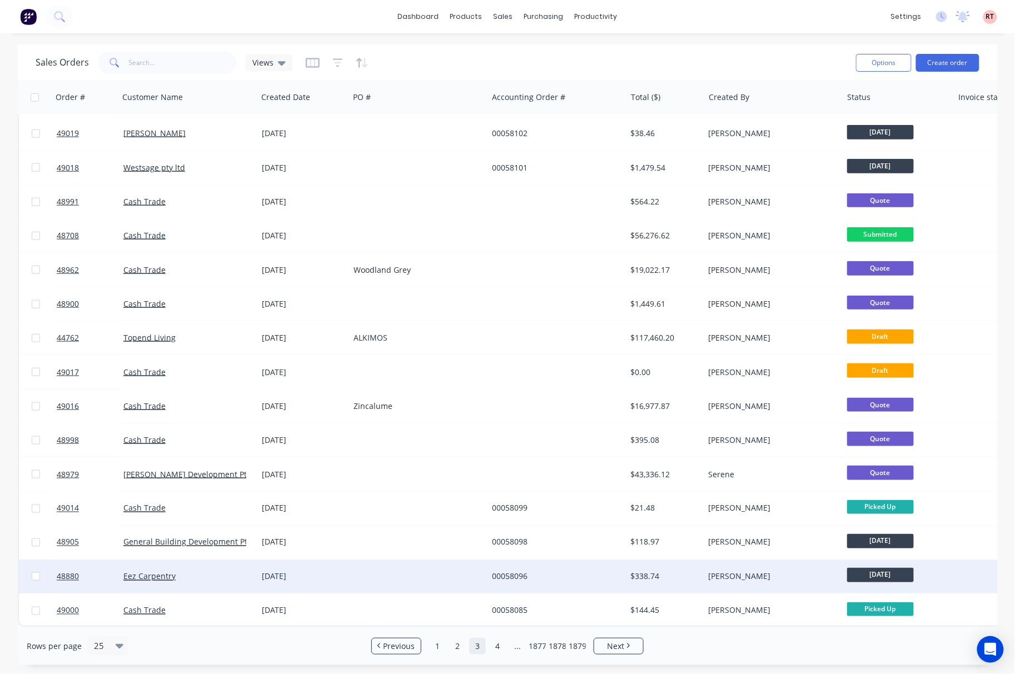
click at [580, 571] on div "00058096" at bounding box center [553, 576] width 123 height 11
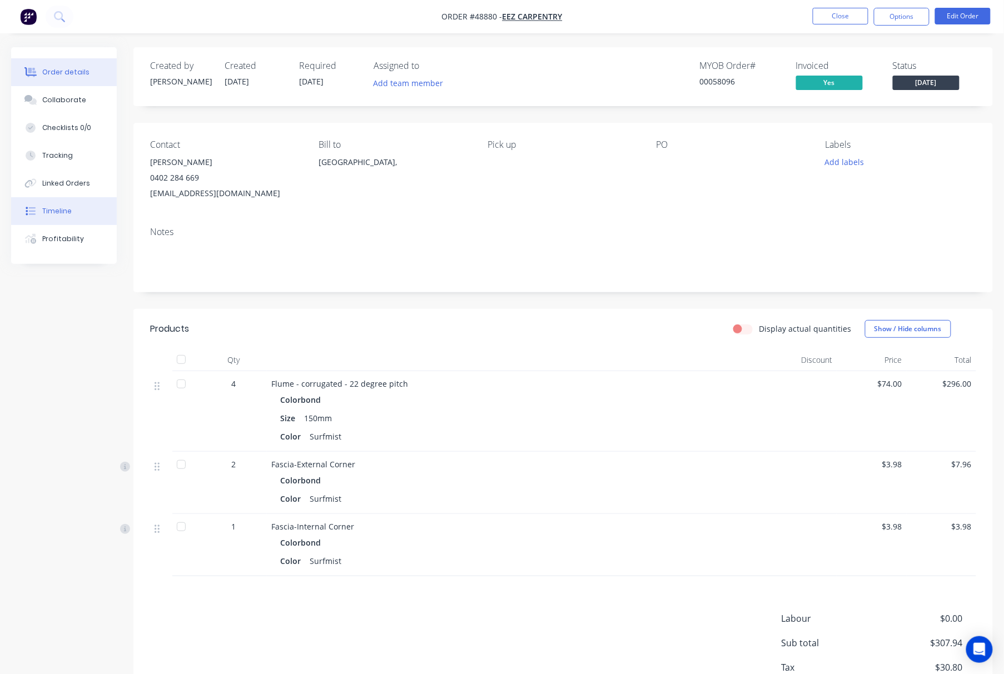
click at [78, 221] on button "Timeline" at bounding box center [64, 211] width 106 height 28
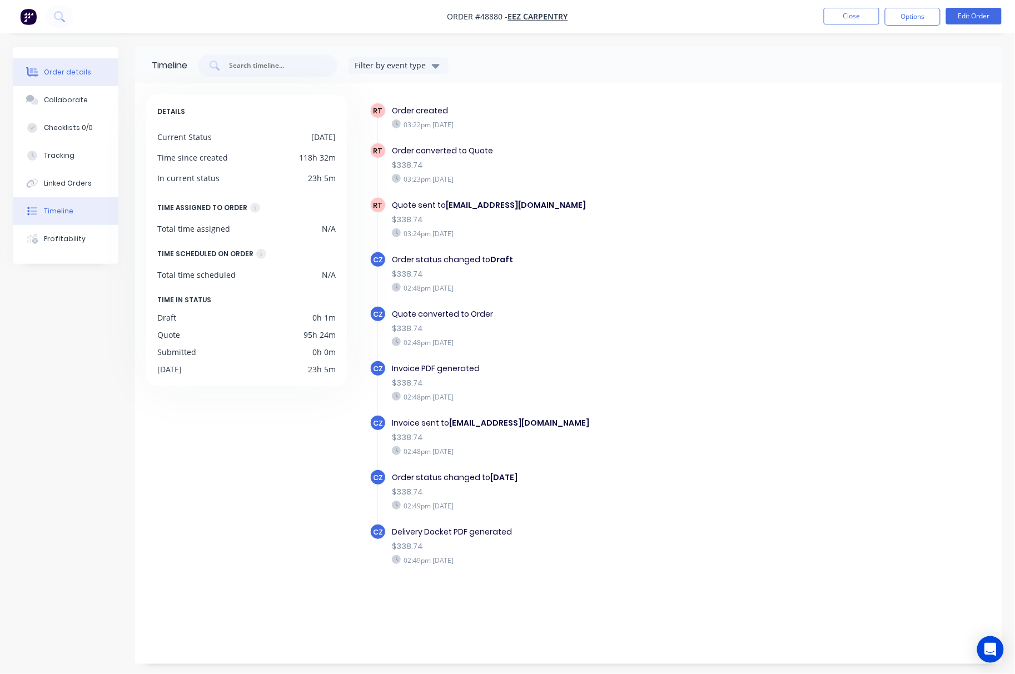
click at [77, 78] on button "Order details" at bounding box center [66, 72] width 106 height 28
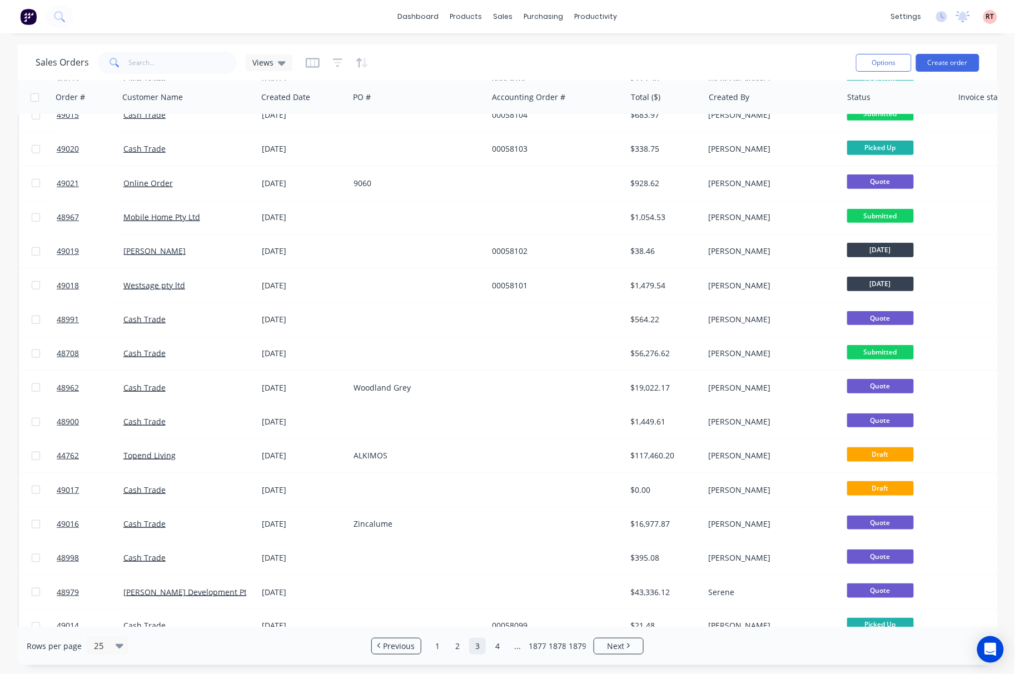
scroll to position [344, 0]
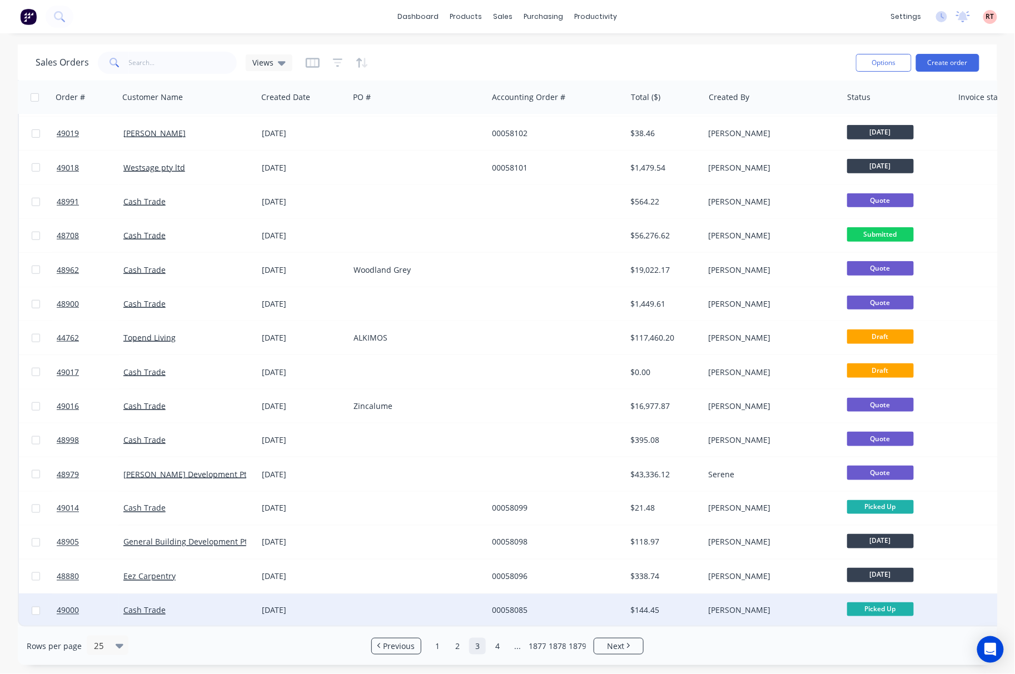
click at [535, 608] on div "00058085" at bounding box center [553, 610] width 123 height 11
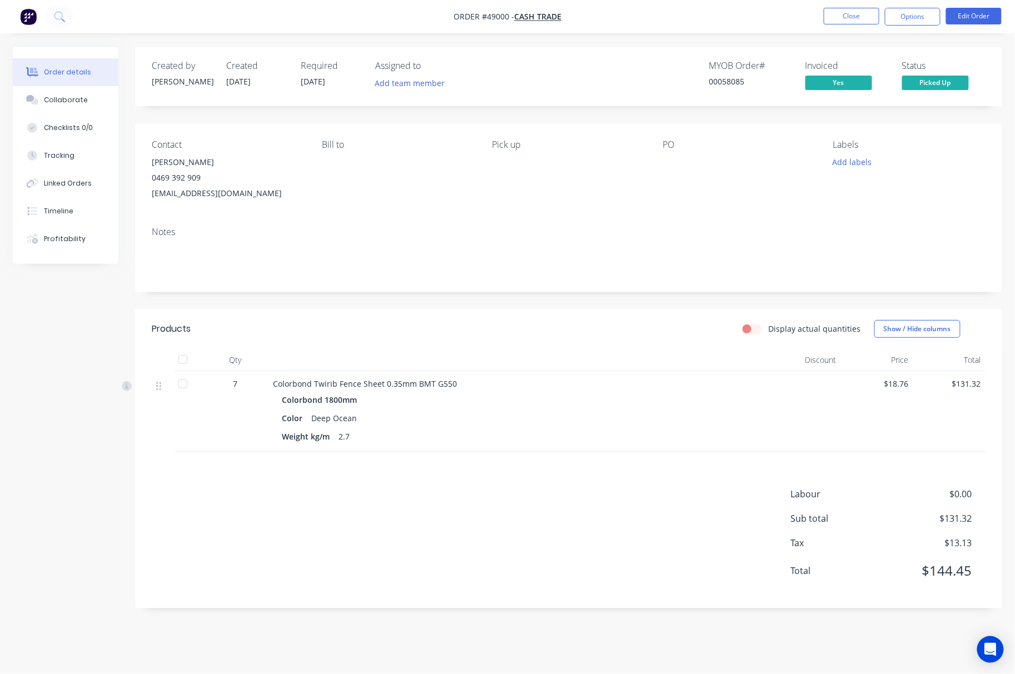
click at [574, 237] on div "Notes" at bounding box center [569, 232] width 834 height 11
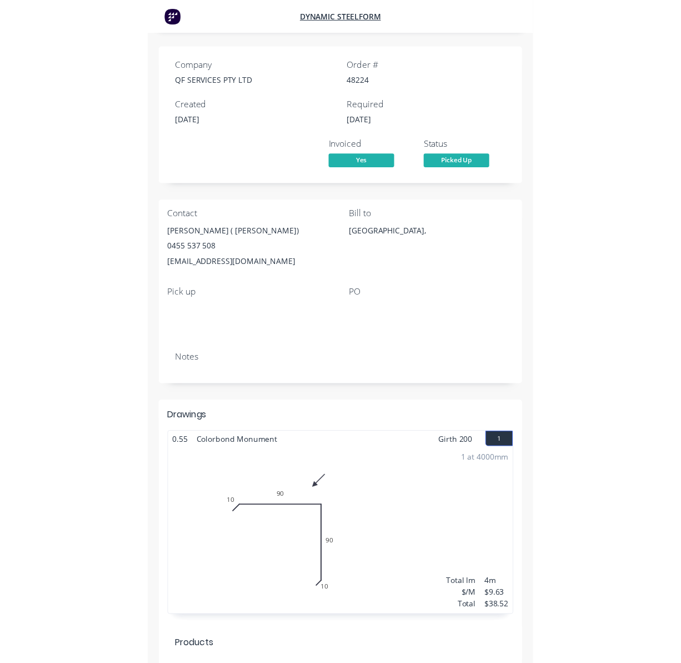
scroll to position [445, 0]
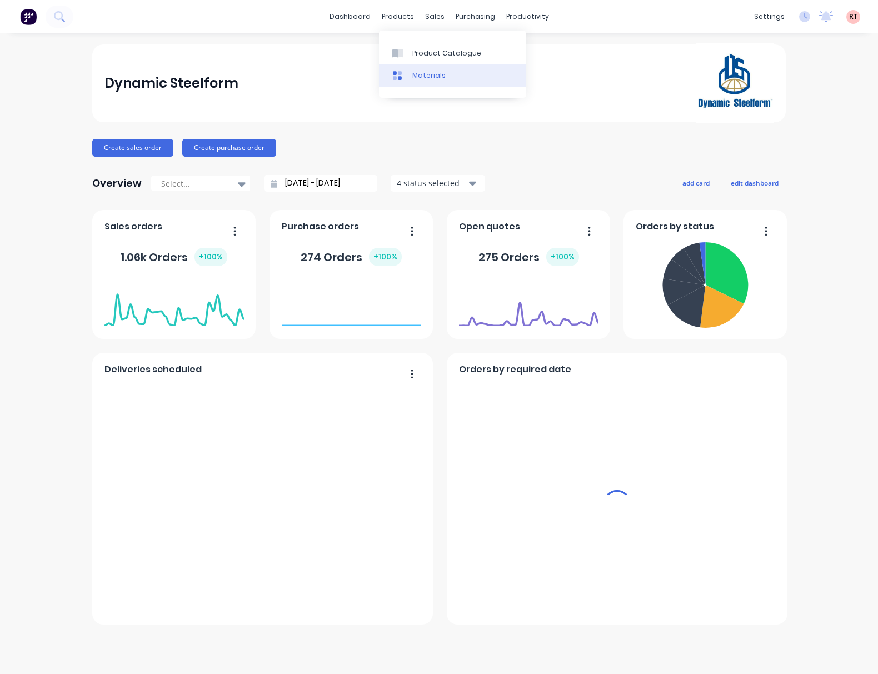
click at [429, 17] on div "sales" at bounding box center [435, 16] width 31 height 17
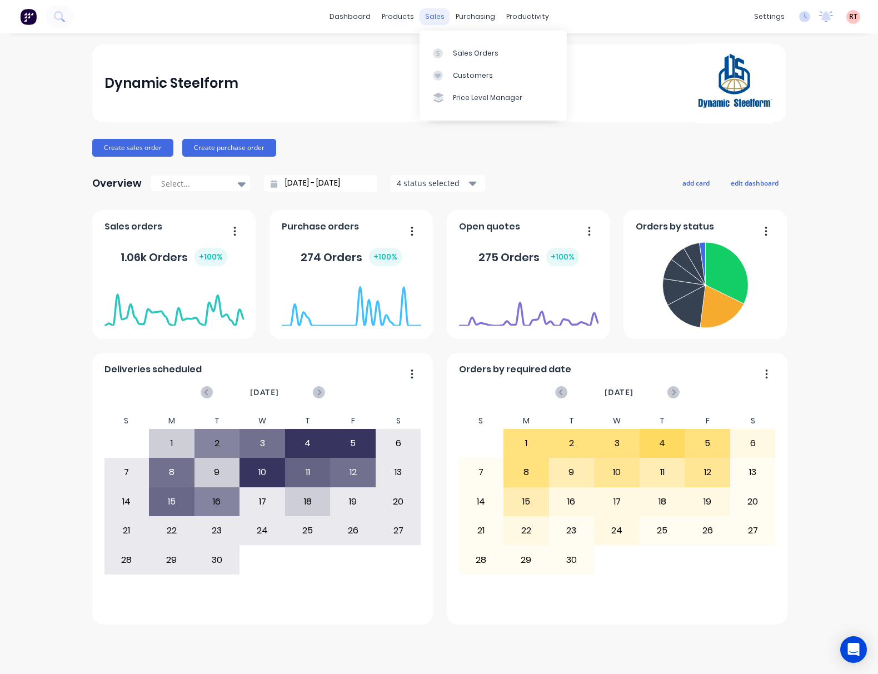
click at [434, 17] on div "sales" at bounding box center [435, 16] width 31 height 17
click at [445, 76] on div at bounding box center [441, 76] width 17 height 10
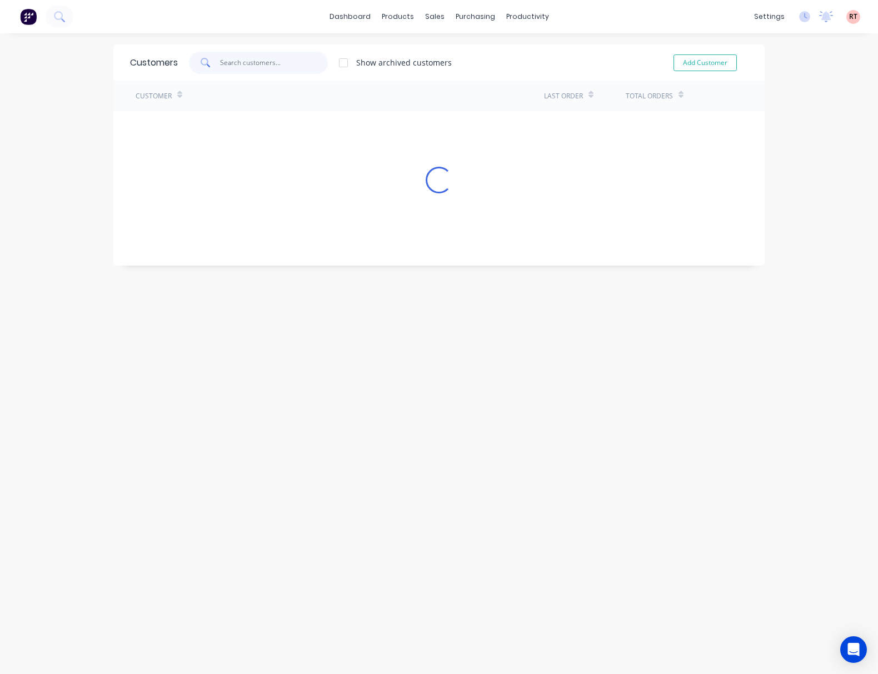
click at [228, 57] on input "text" at bounding box center [274, 63] width 108 height 22
type input "cash"
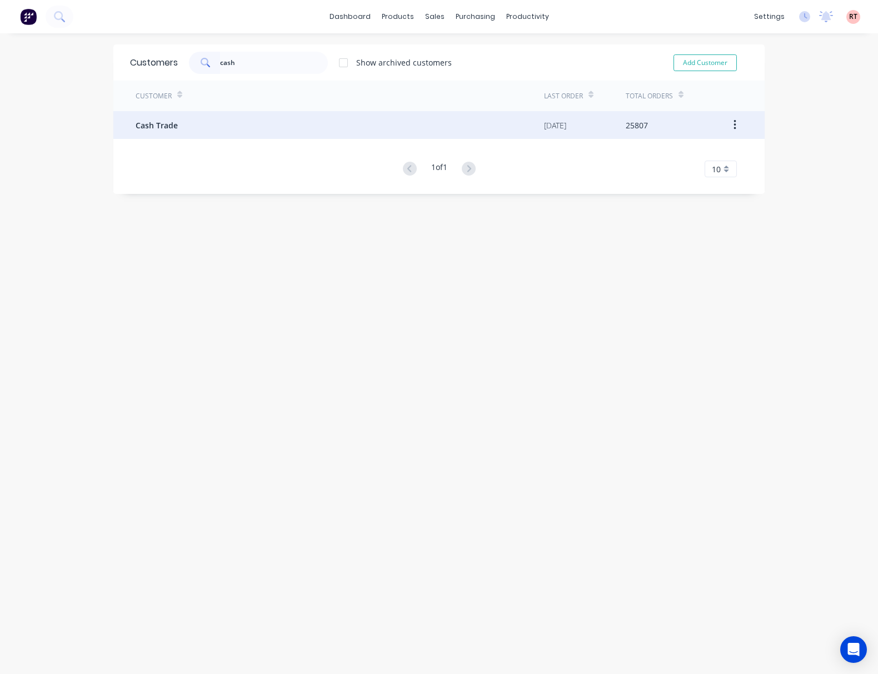
click at [296, 123] on div "Cash Trade" at bounding box center [340, 125] width 409 height 28
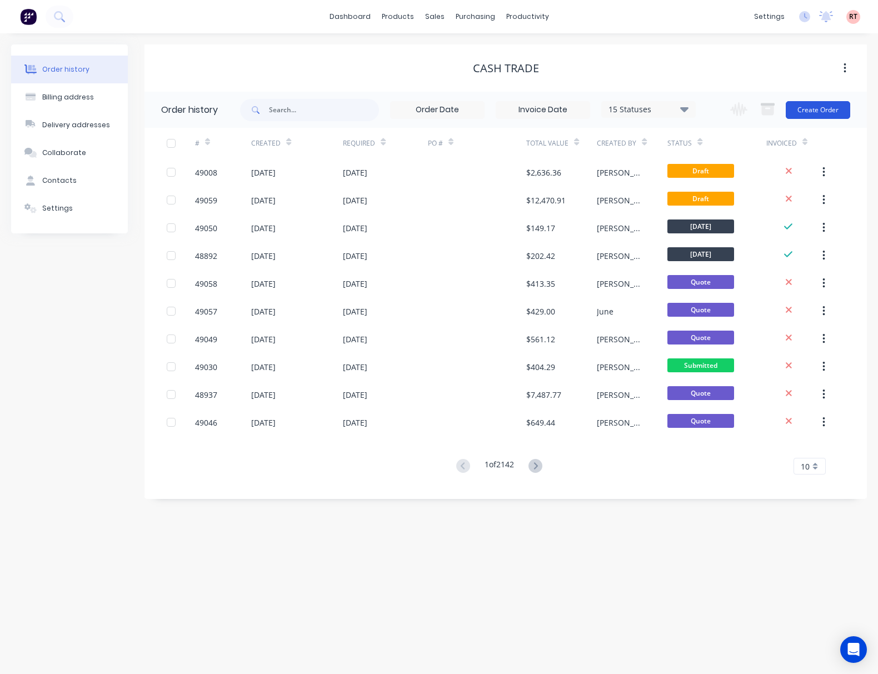
click at [827, 108] on button "Create Order" at bounding box center [818, 110] width 64 height 18
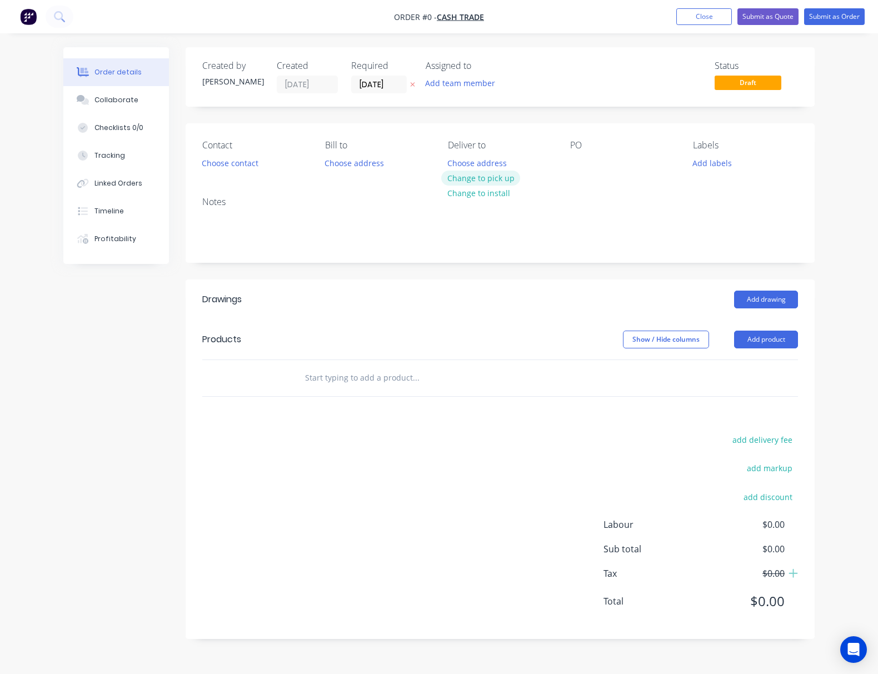
click at [496, 176] on button "Change to pick up" at bounding box center [480, 178] width 79 height 15
click at [763, 345] on button "Add product" at bounding box center [766, 340] width 64 height 18
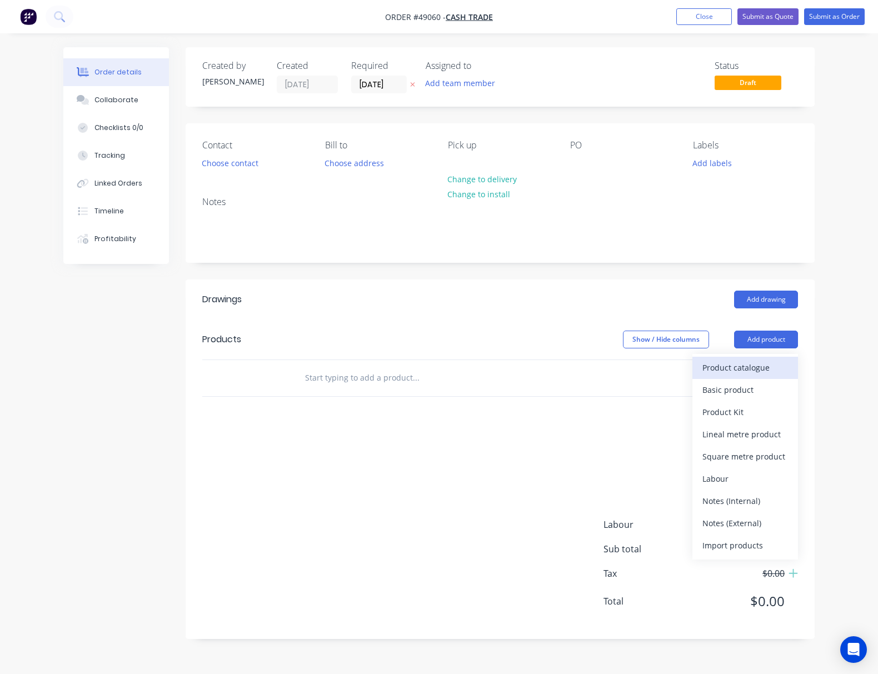
click at [745, 363] on div "Product catalogue" at bounding box center [746, 368] width 86 height 16
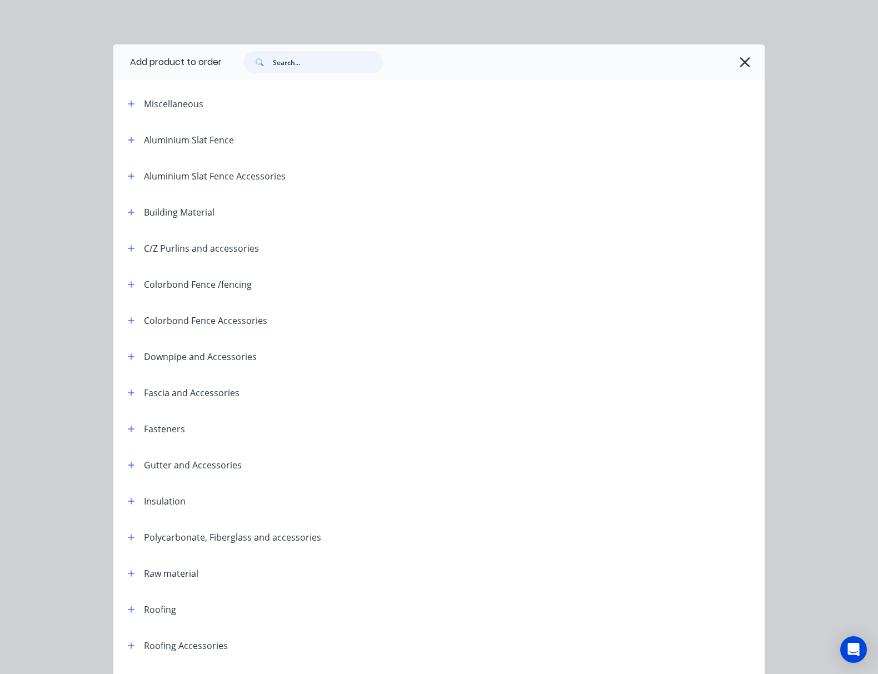
click at [307, 63] on input "text" at bounding box center [328, 62] width 110 height 22
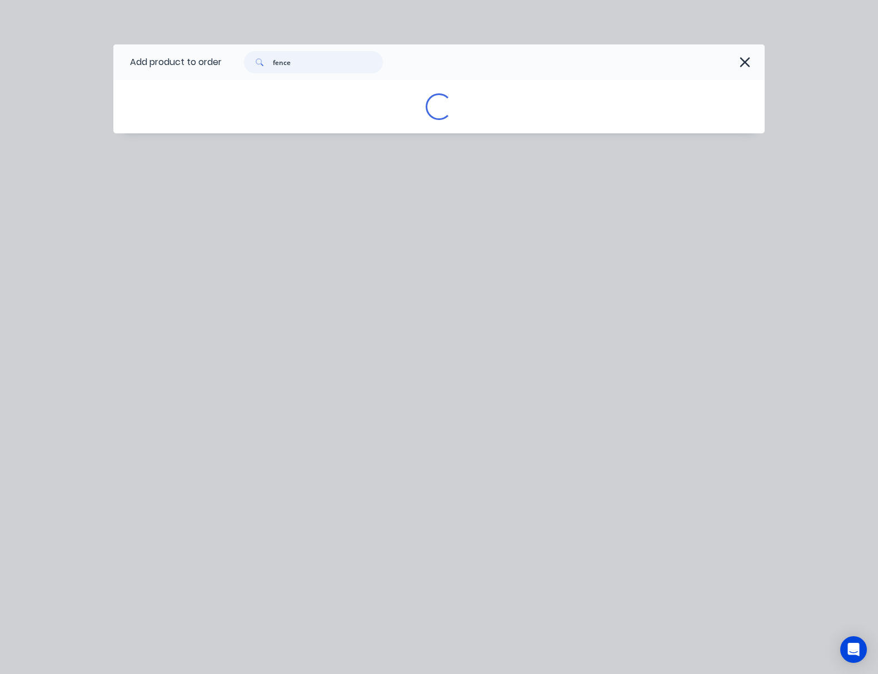
type input "fence"
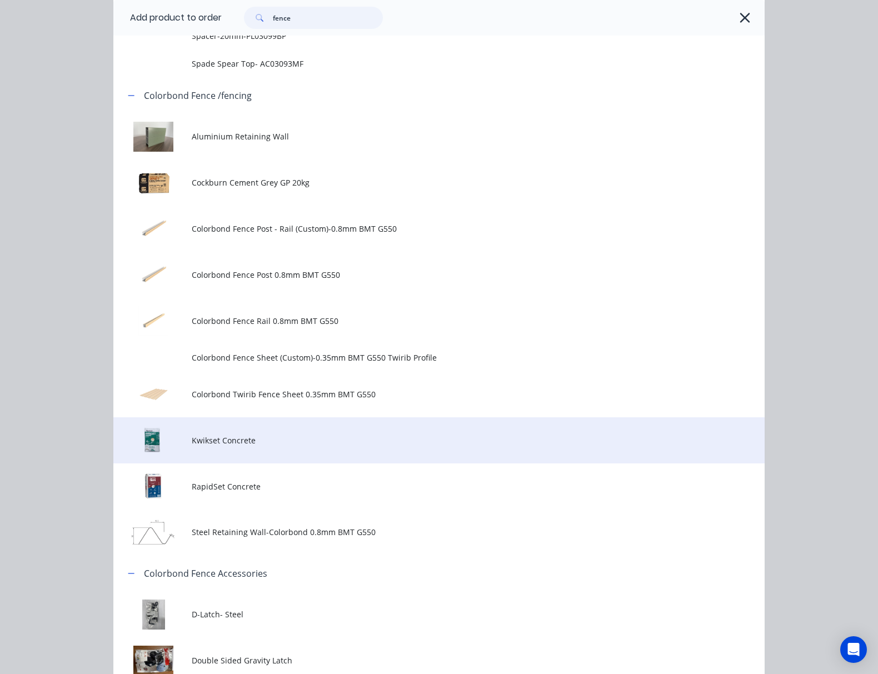
scroll to position [917, 0]
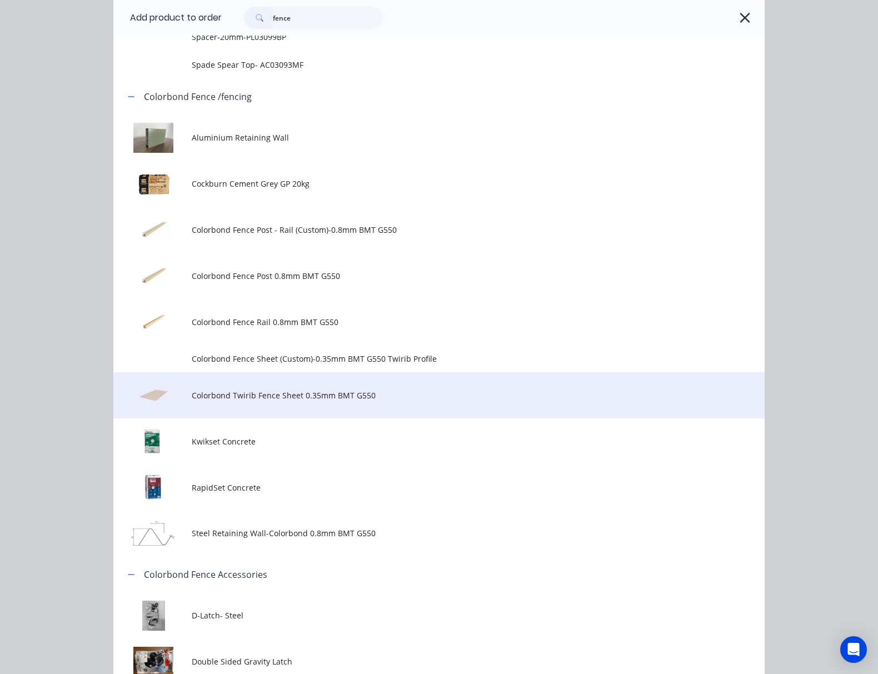
click at [346, 401] on span "Colorbond Twirib Fence Sheet 0.35mm BMT G550" at bounding box center [421, 396] width 459 height 12
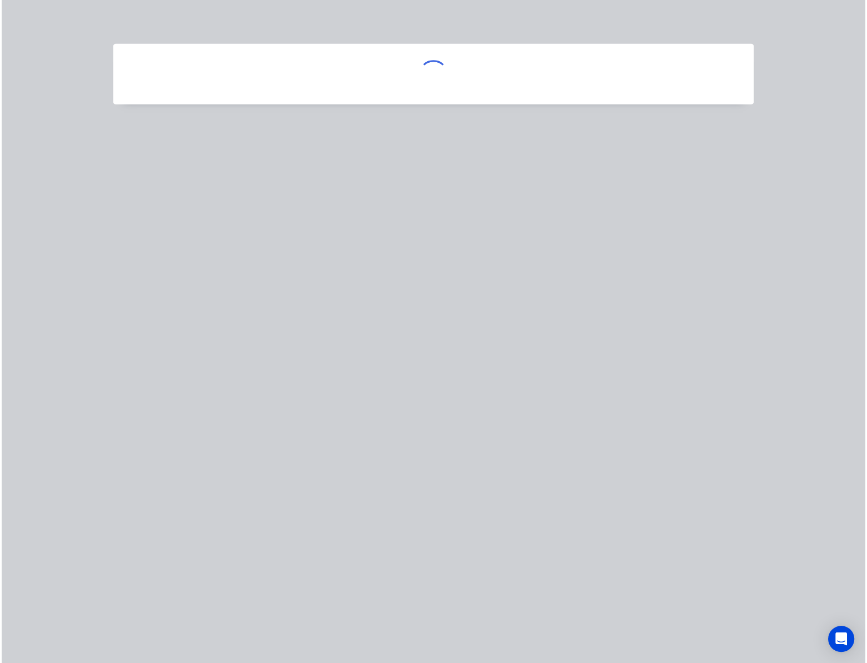
scroll to position [0, 0]
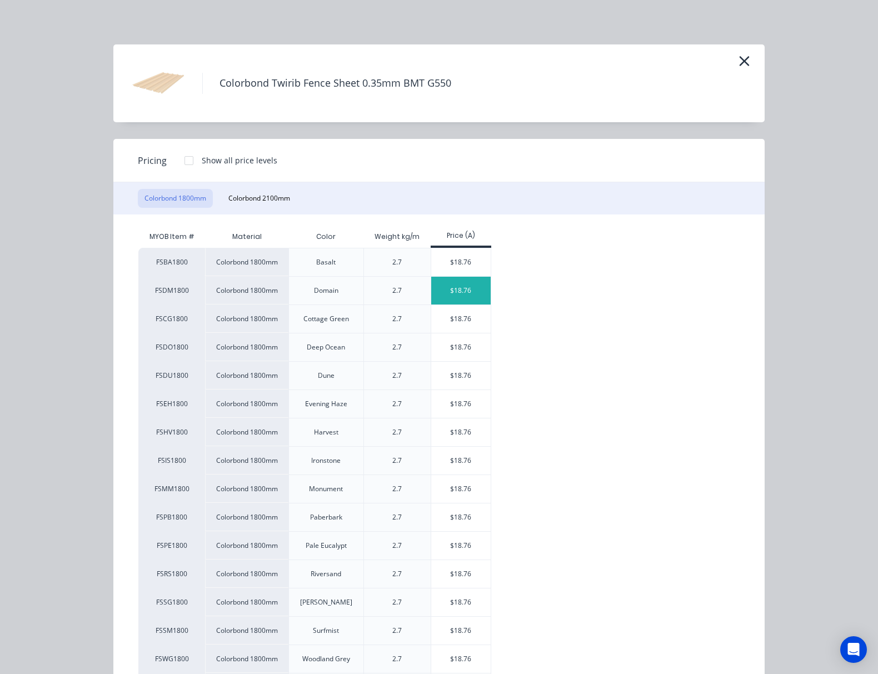
click at [459, 294] on div "$18.76" at bounding box center [460, 291] width 59 height 28
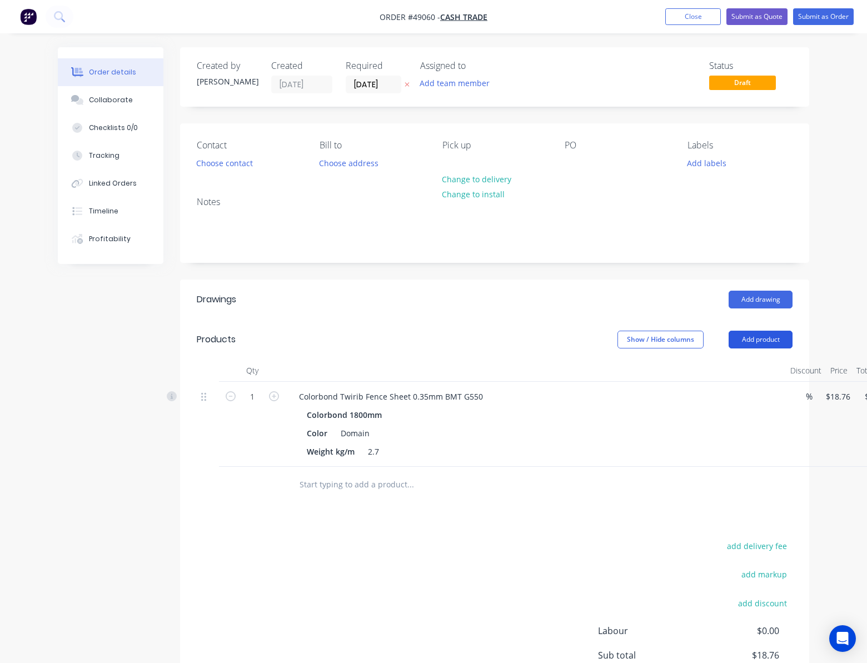
click at [749, 341] on button "Add product" at bounding box center [761, 340] width 64 height 18
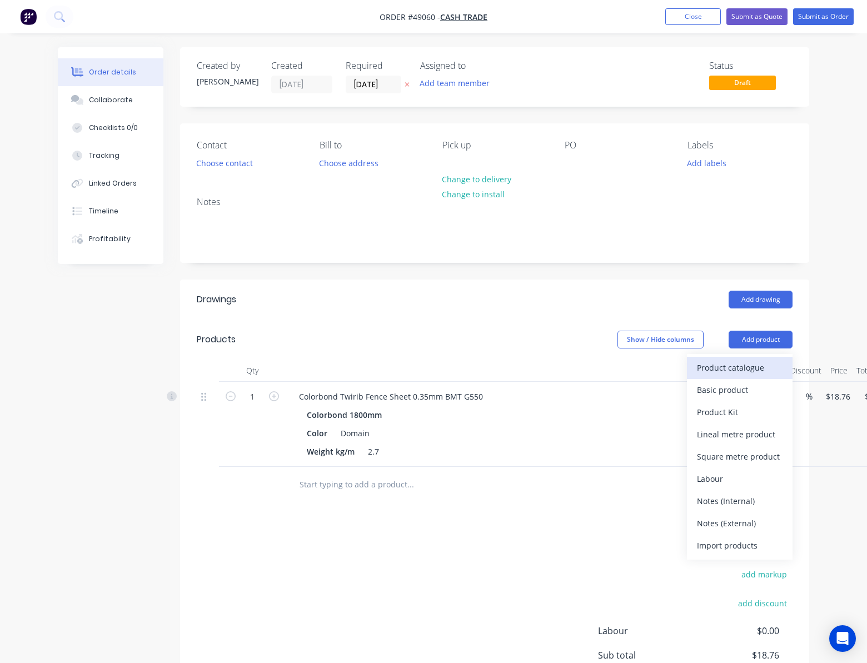
click at [730, 371] on div "Product catalogue" at bounding box center [740, 368] width 86 height 16
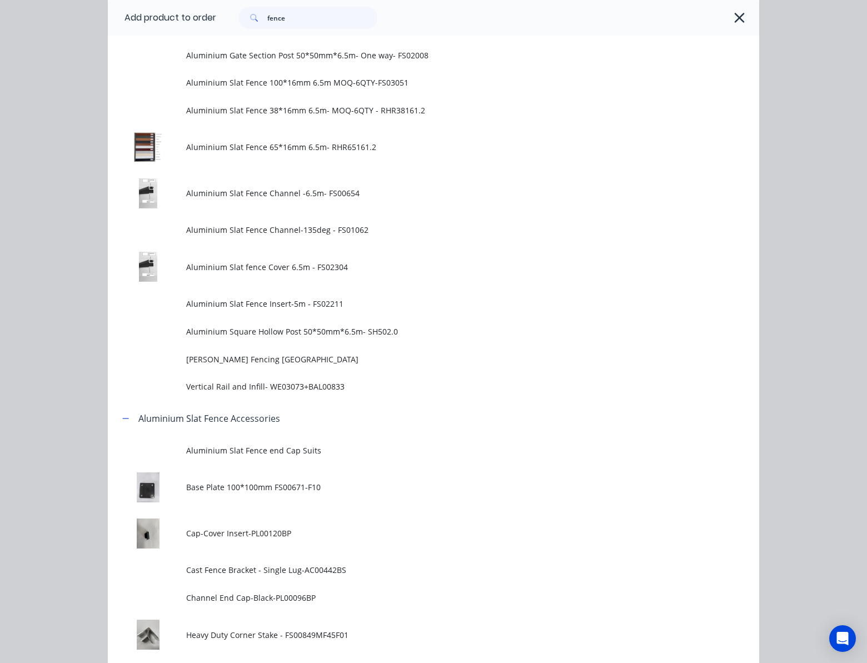
scroll to position [667, 0]
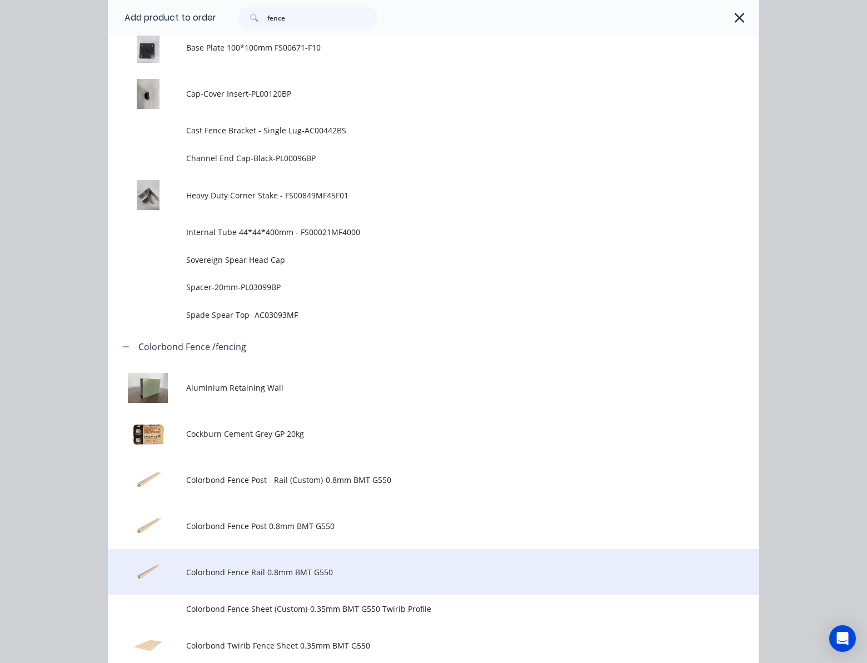
click at [336, 568] on span "Colorbond Fence Rail 0.8mm BMT G550" at bounding box center [415, 572] width 459 height 12
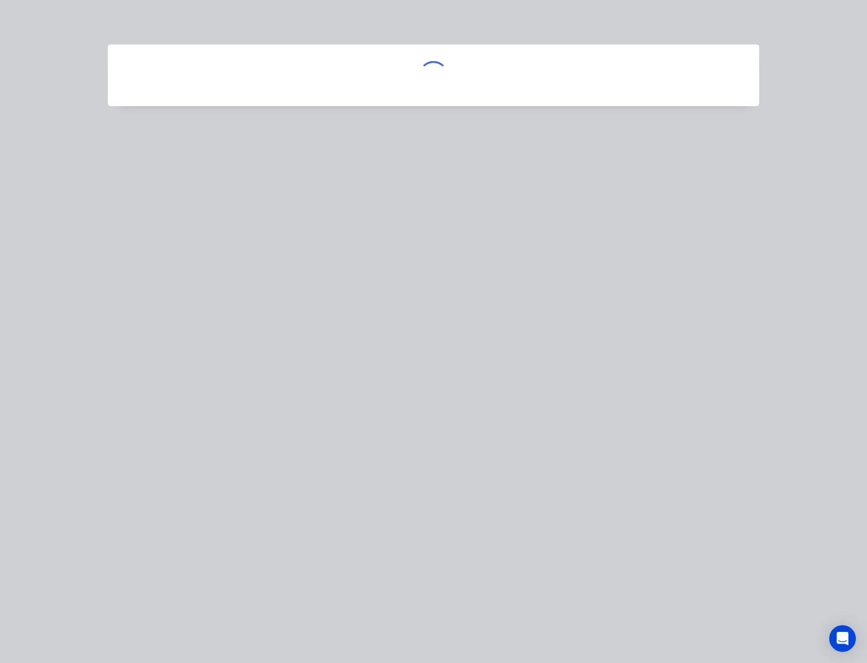
scroll to position [0, 0]
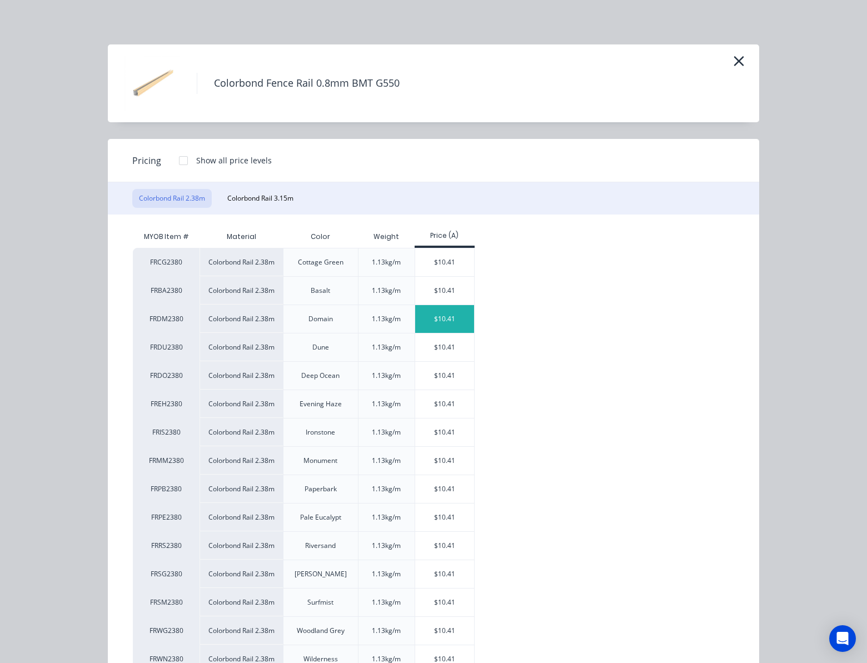
click at [440, 325] on div "$10.41" at bounding box center [444, 319] width 59 height 28
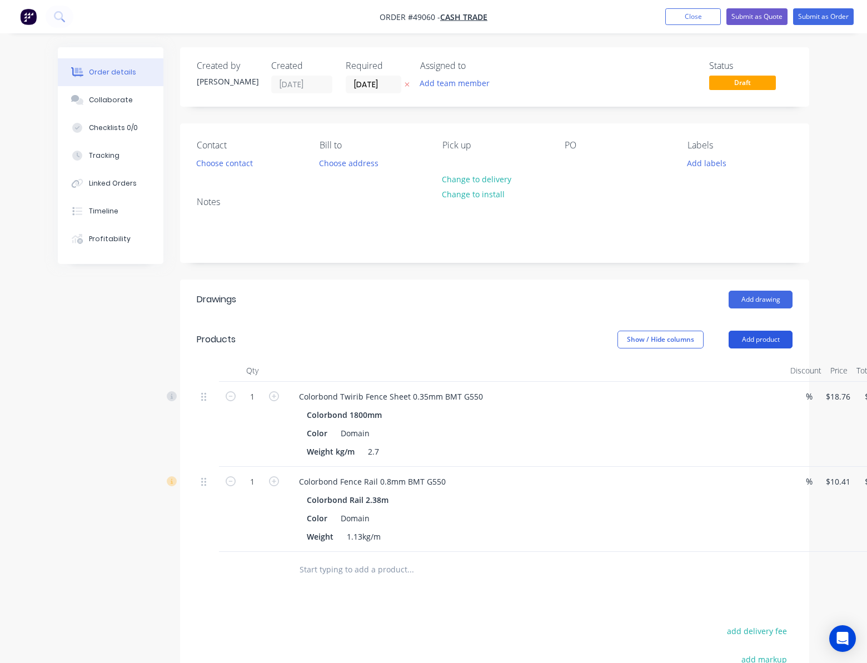
click at [754, 337] on button "Add product" at bounding box center [761, 340] width 64 height 18
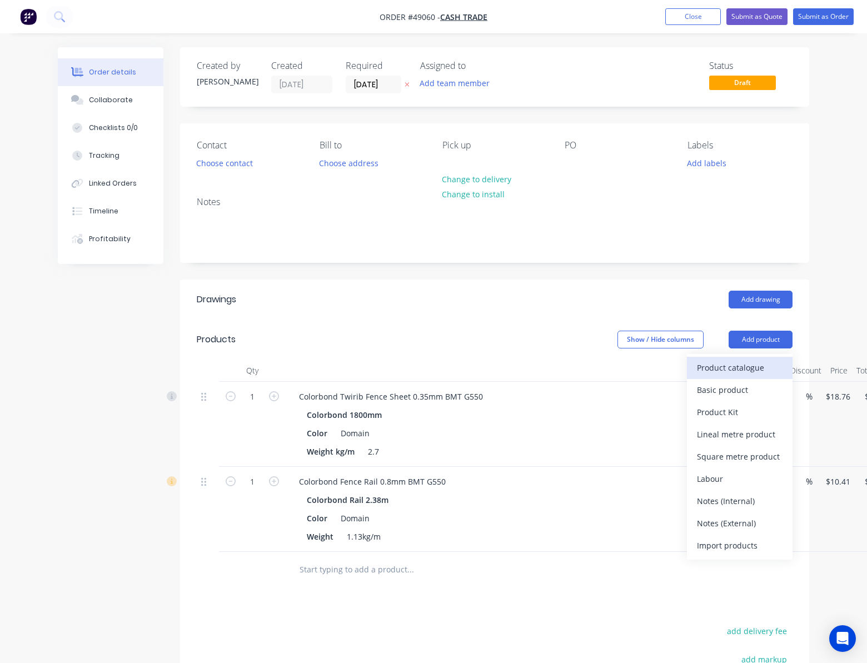
click at [727, 365] on div "Product catalogue" at bounding box center [740, 368] width 86 height 16
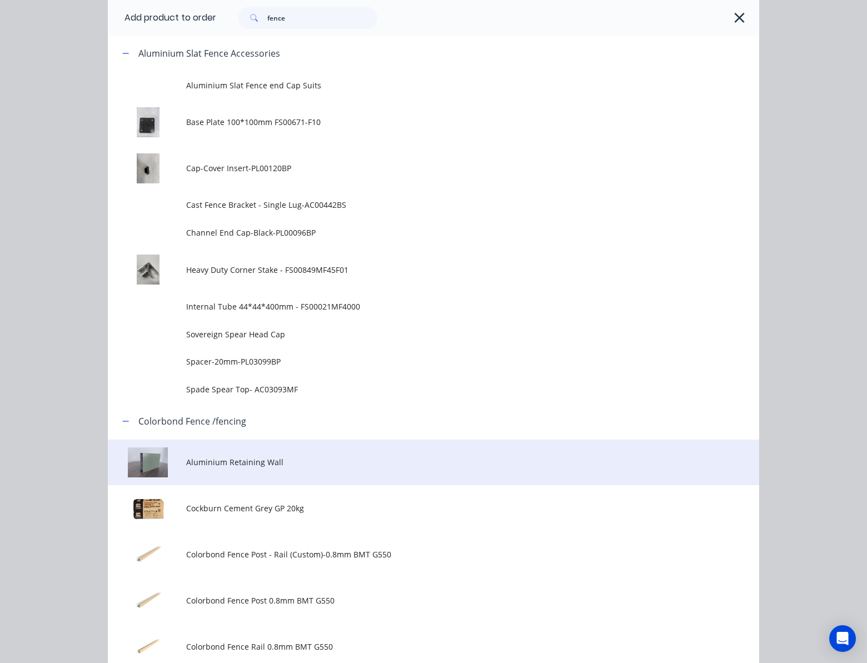
scroll to position [741, 0]
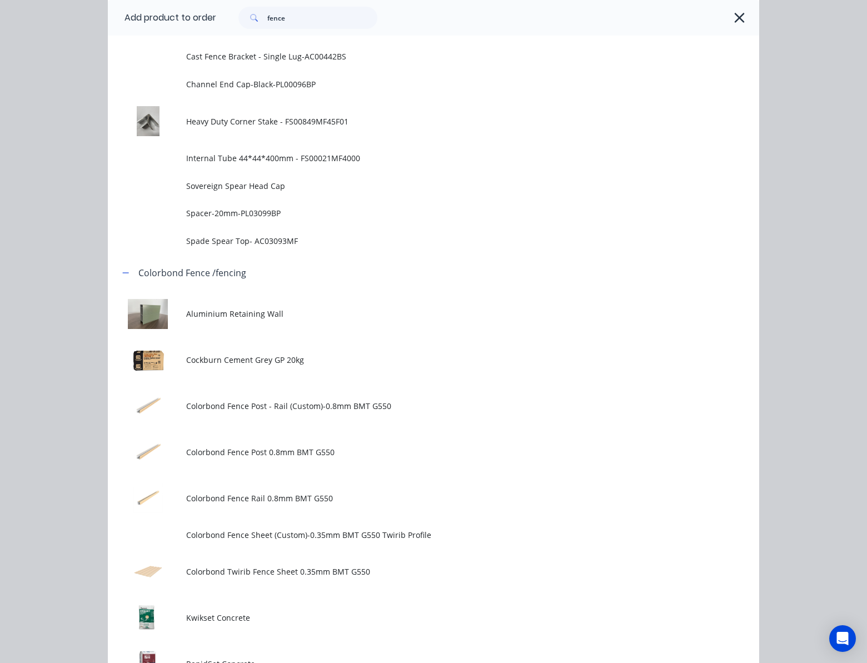
click at [336, 445] on td "Colorbond Fence Post 0.8mm BMT G550" at bounding box center [472, 452] width 573 height 46
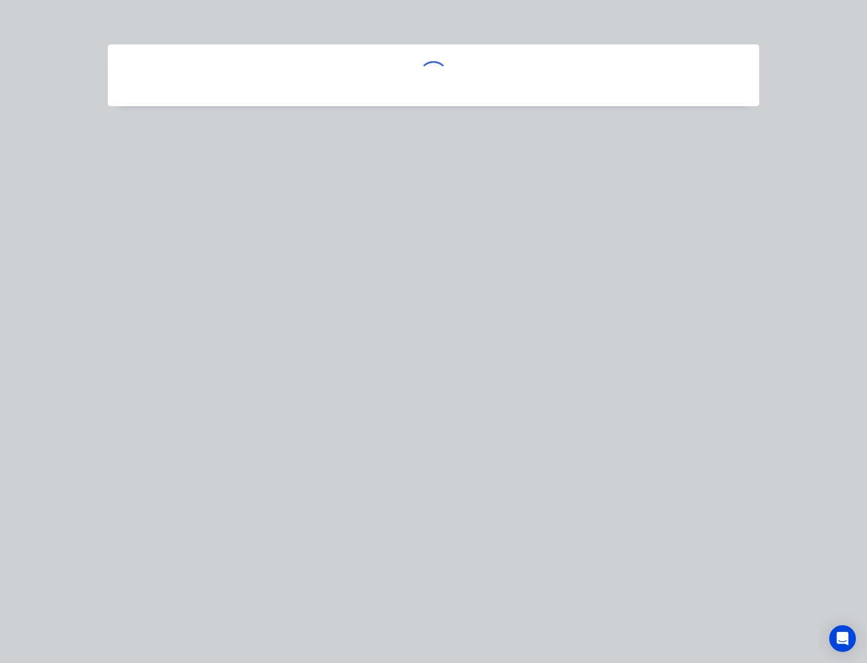
scroll to position [0, 0]
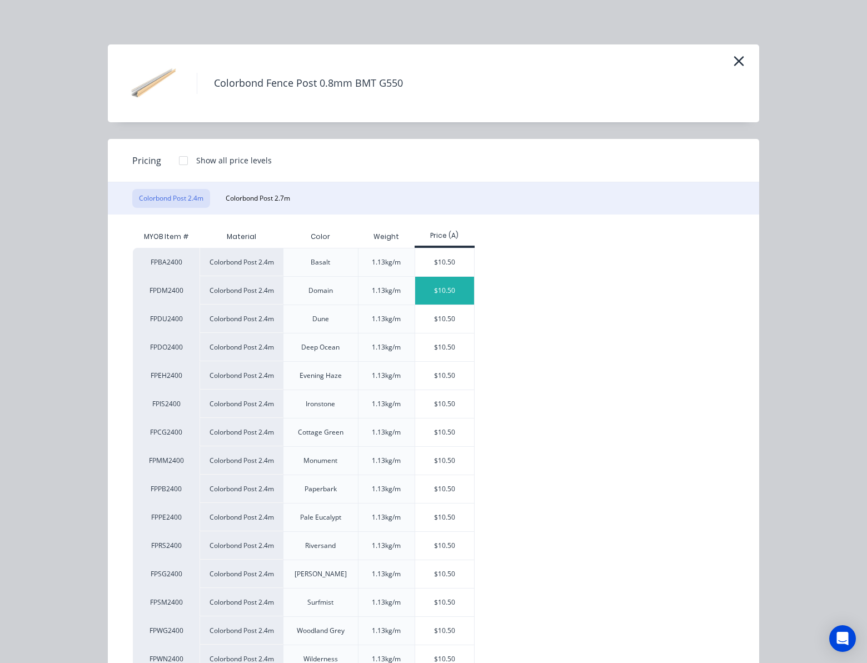
click at [441, 285] on div "$10.50" at bounding box center [444, 291] width 59 height 28
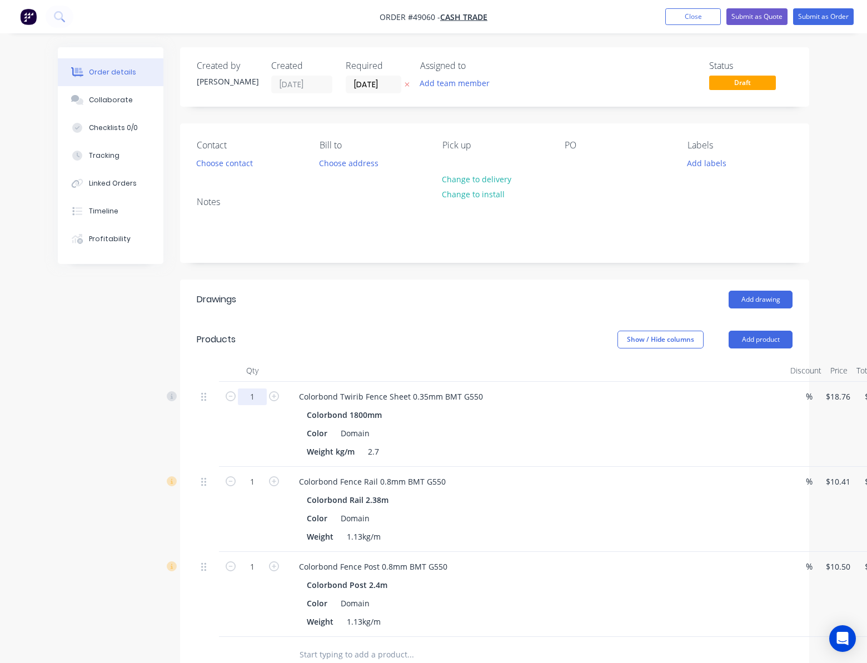
click at [252, 395] on input "1" at bounding box center [252, 397] width 29 height 17
type input "69"
type input "$1,294.44"
click at [140, 447] on div "Created by Rachel Created 09/09/25 Required 09/09/25 Assigned to Add team membe…" at bounding box center [434, 489] width 752 height 885
click at [255, 481] on input "1" at bounding box center [252, 482] width 29 height 17
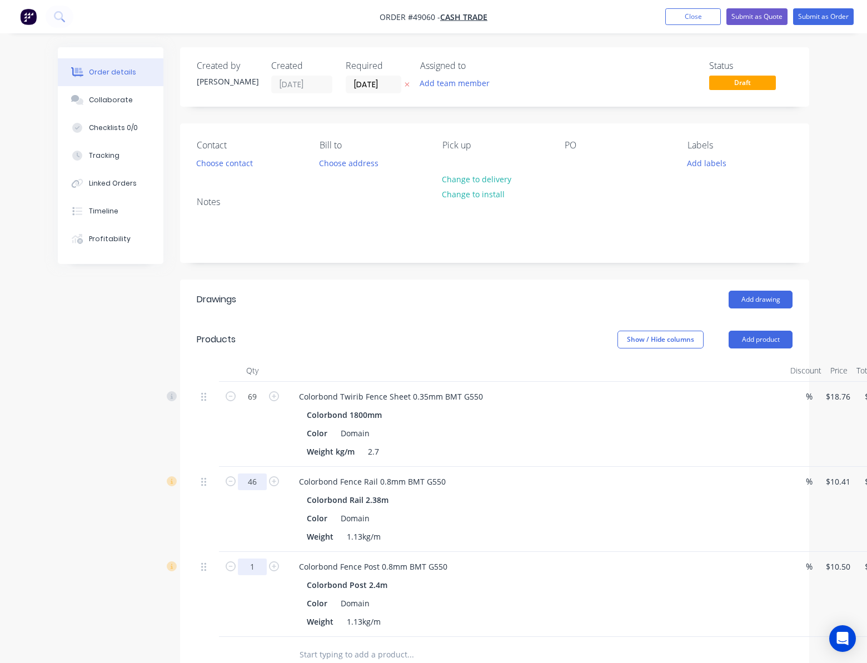
type input "46"
type input "$478.86"
click at [255, 574] on input "1" at bounding box center [252, 567] width 29 height 17
type input "46"
type input "$483.00"
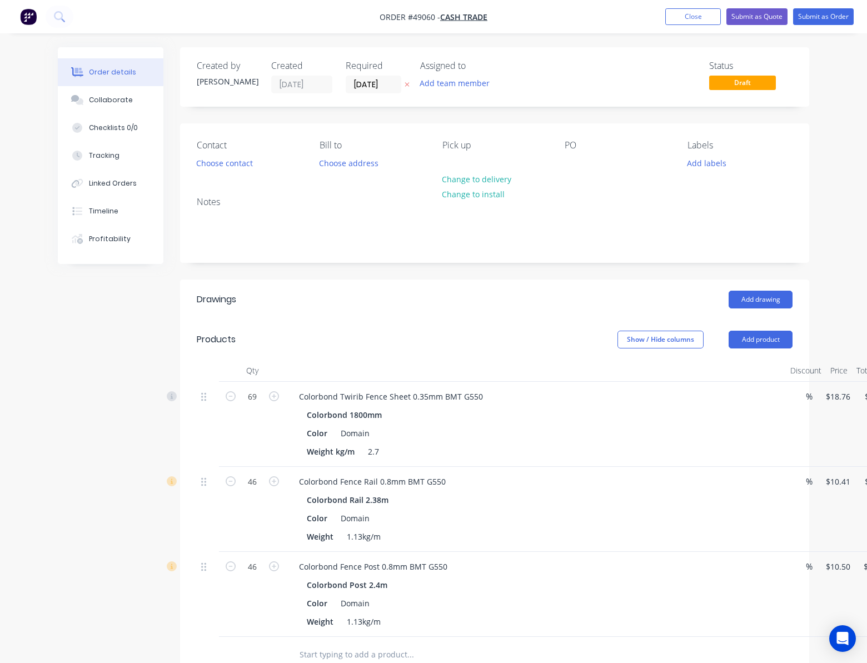
click at [141, 574] on div "Created by Rachel Created 09/09/25 Required 09/09/25 Assigned to Add team membe…" at bounding box center [434, 489] width 752 height 885
click at [772, 339] on button "Add product" at bounding box center [761, 340] width 64 height 18
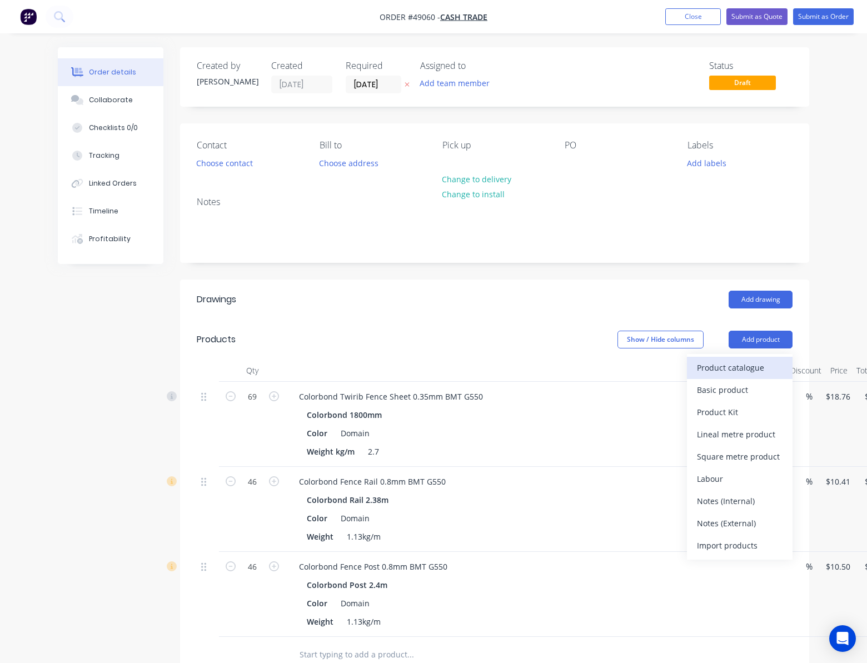
click at [742, 364] on div "Product catalogue" at bounding box center [740, 368] width 86 height 16
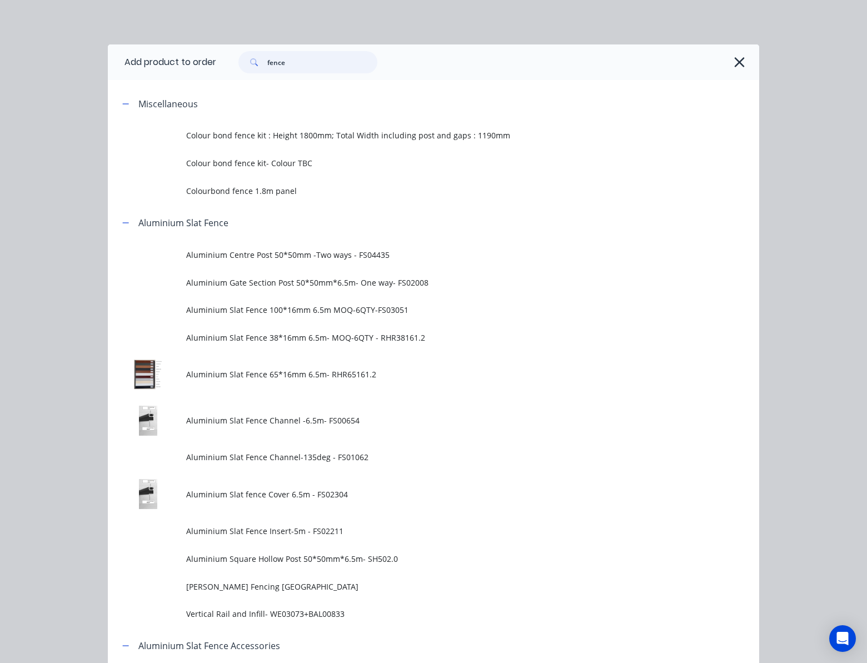
drag, startPoint x: 293, startPoint y: 64, endPoint x: 163, endPoint y: 85, distance: 132.2
click at [202, 78] on header "Add product to order fence" at bounding box center [433, 62] width 651 height 36
type input "16"
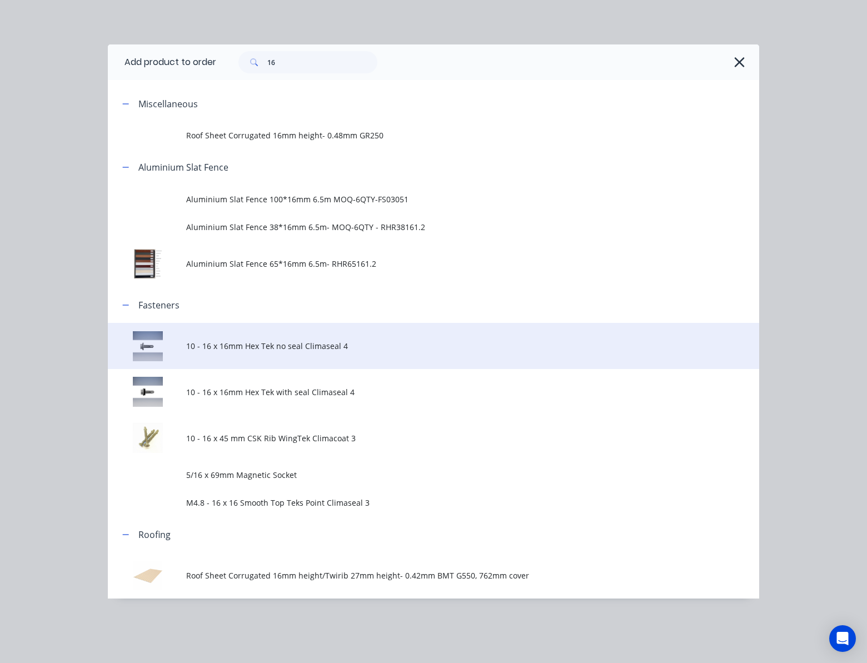
click at [364, 350] on span "10 - 16 x 16mm Hex Tek no seal Climaseal 4" at bounding box center [415, 346] width 459 height 12
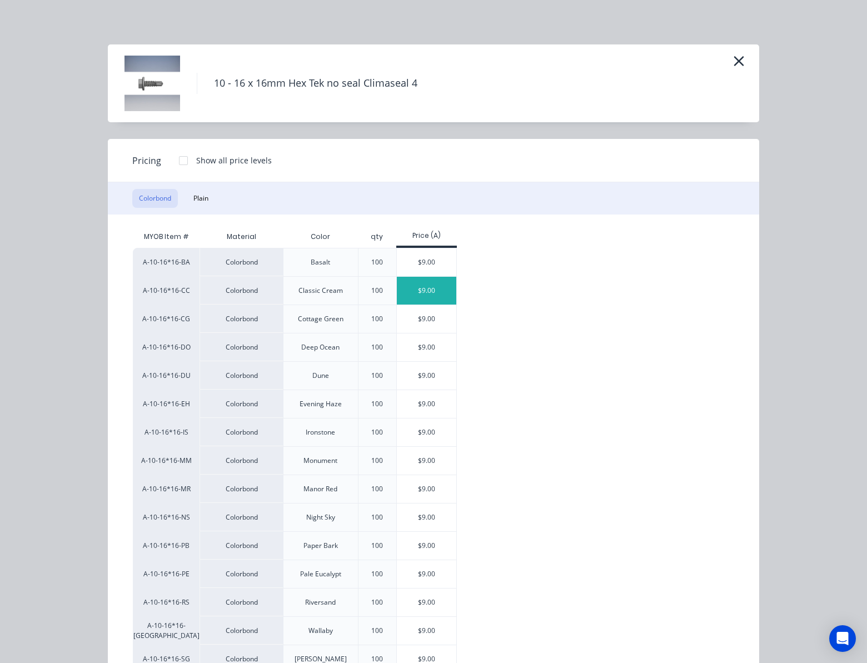
click at [418, 286] on div "$9.00" at bounding box center [426, 291] width 59 height 28
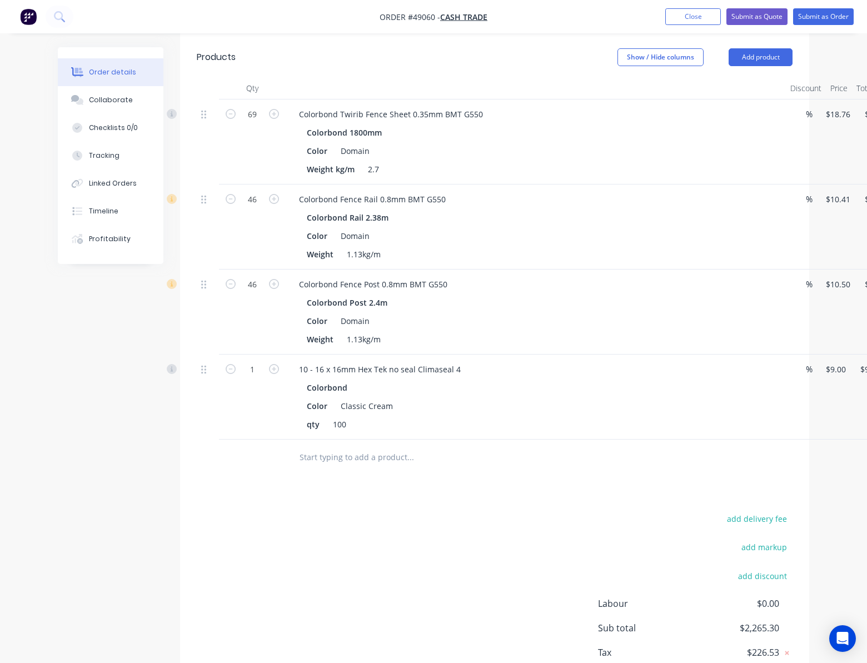
scroll to position [356, 0]
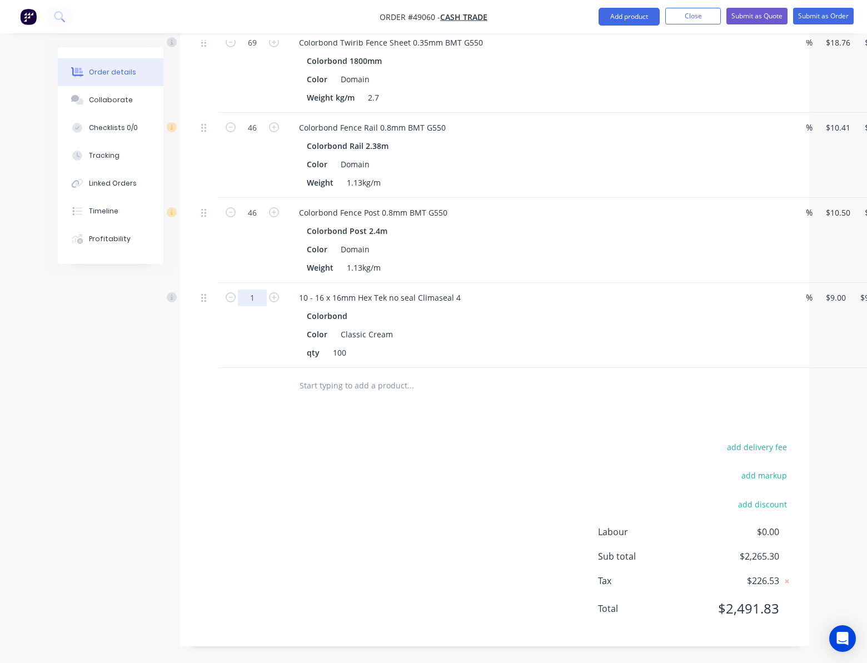
click at [259, 298] on input "1" at bounding box center [252, 298] width 29 height 17
type input "3.68"
type input "$33.12"
click at [383, 474] on div "add delivery fee add markup add discount Labour $0.00 Sub total $2,289.42 Tax $…" at bounding box center [495, 535] width 596 height 190
click at [763, 508] on button "add discount" at bounding box center [762, 503] width 61 height 15
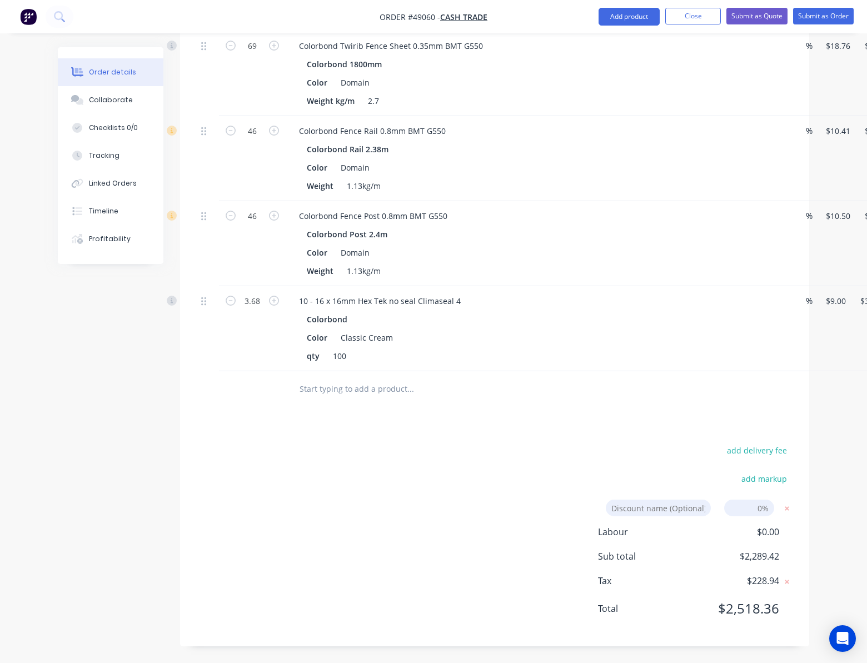
scroll to position [352, 0]
click at [763, 507] on input at bounding box center [749, 508] width 50 height 17
type input "10%"
click input "submit" at bounding box center [0, 0] width 0 height 0
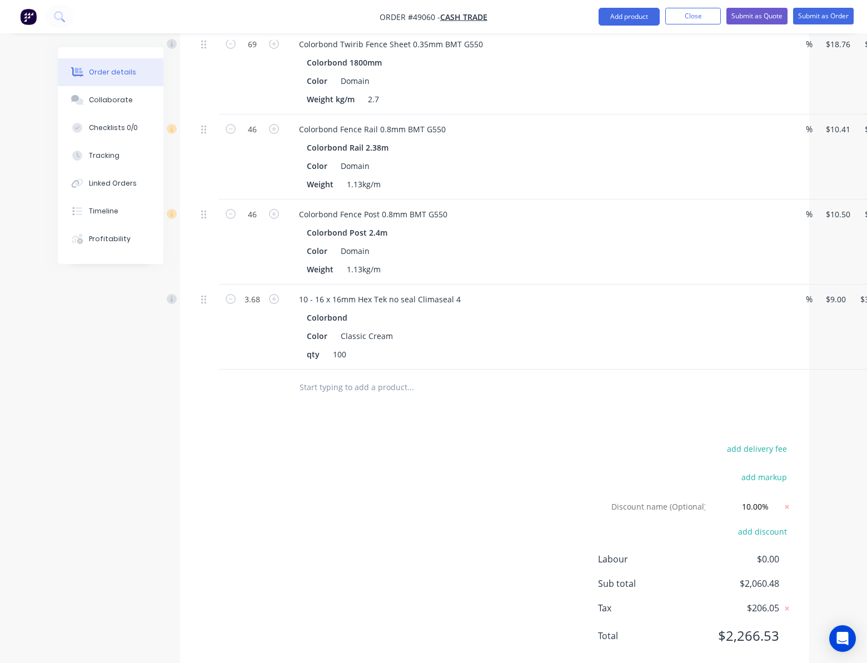
click at [438, 439] on div "Drawings Add drawing Products Show / Hide columns Add product Qty Discount Pric…" at bounding box center [494, 300] width 629 height 747
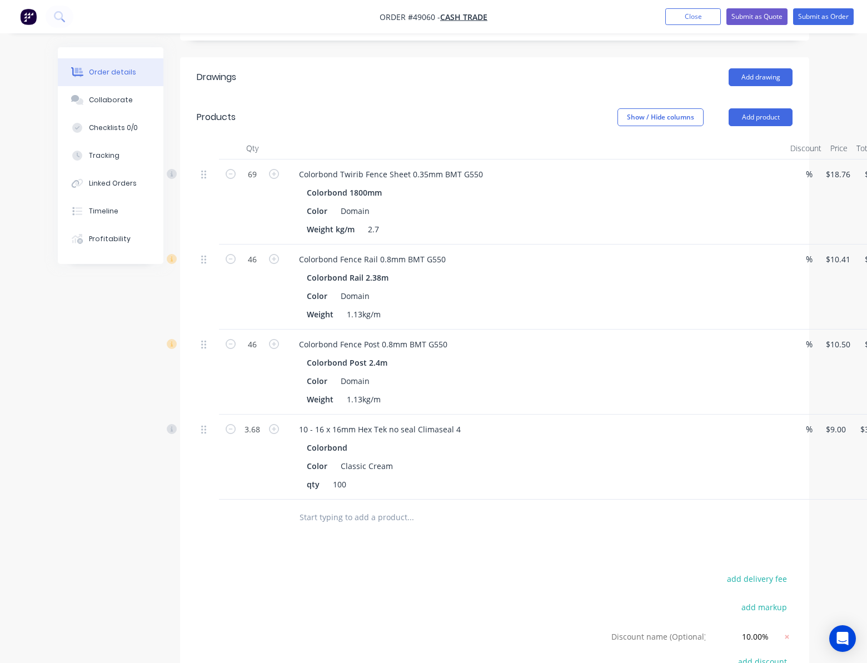
scroll to position [222, 65]
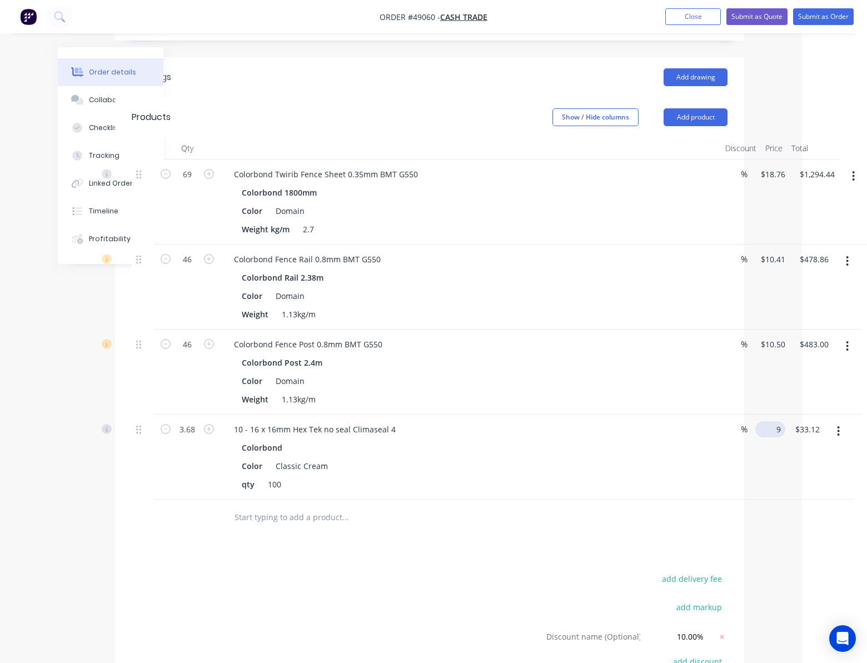
drag, startPoint x: 776, startPoint y: 432, endPoint x: 772, endPoint y: 438, distance: 7.6
click at [728, 436] on div "3.68 10 - 16 x 16mm Hex Tek no seal Climaseal 4 Colorbond Color Classic Cream q…" at bounding box center [430, 457] width 596 height 85
type input "$0.00"
click at [599, 536] on div at bounding box center [421, 518] width 400 height 36
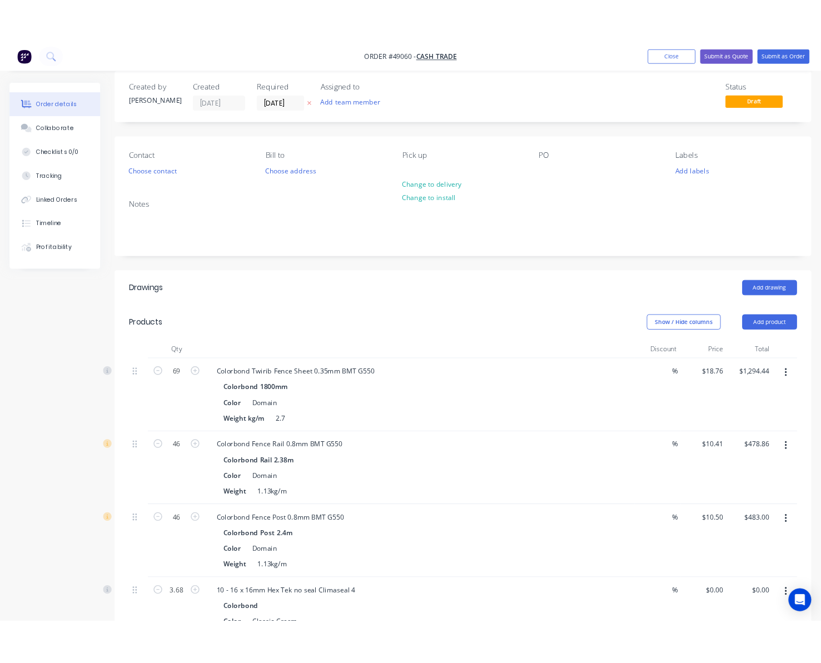
scroll to position [0, 0]
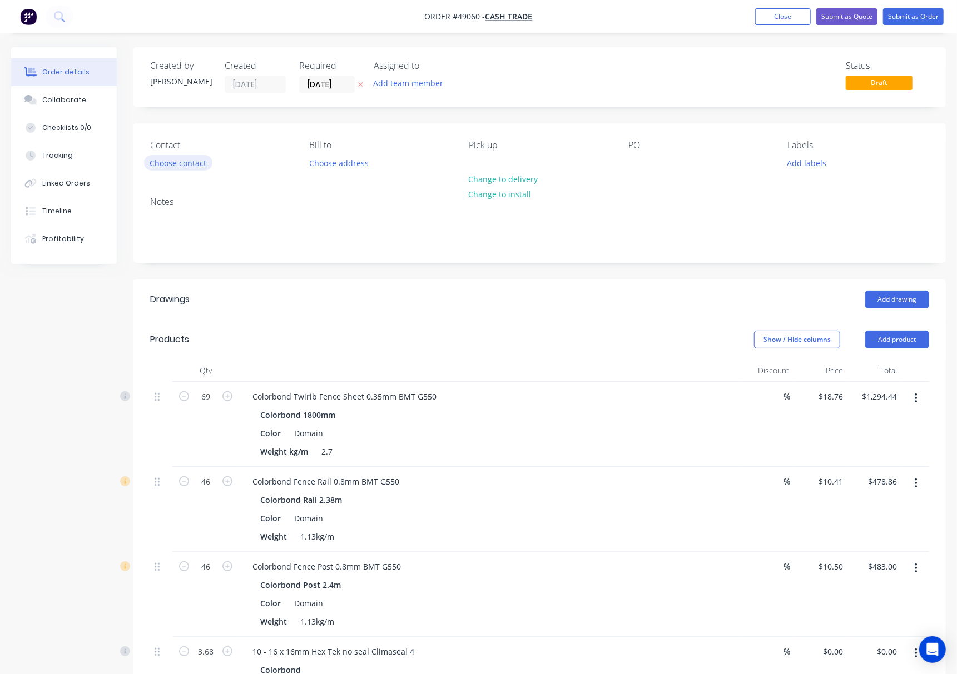
click at [172, 163] on button "Choose contact" at bounding box center [178, 162] width 68 height 15
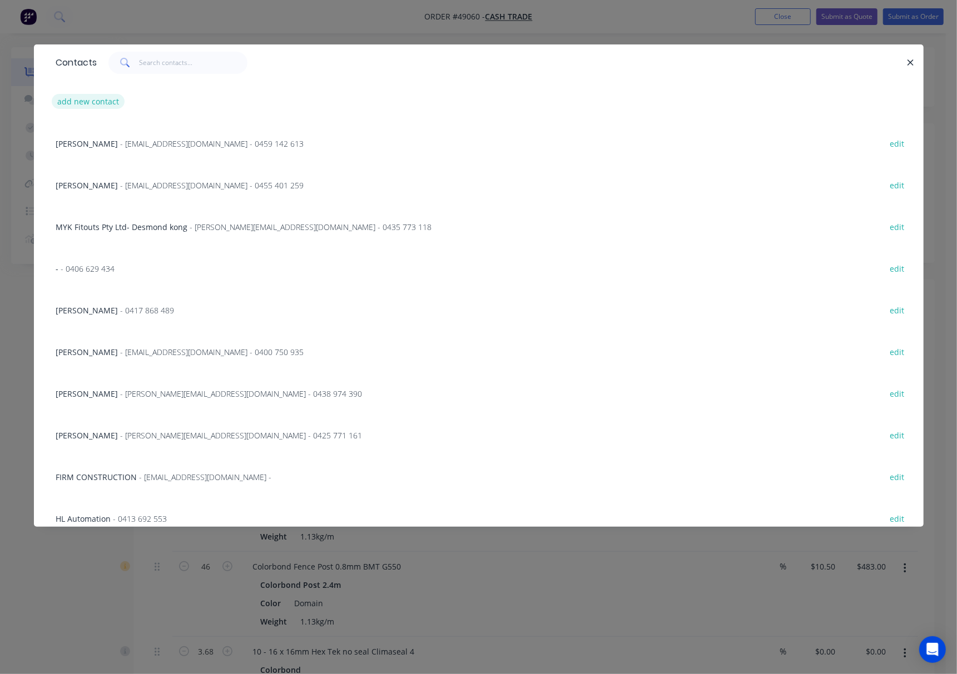
click at [103, 98] on button "add new contact" at bounding box center [88, 101] width 73 height 15
select select "AU"
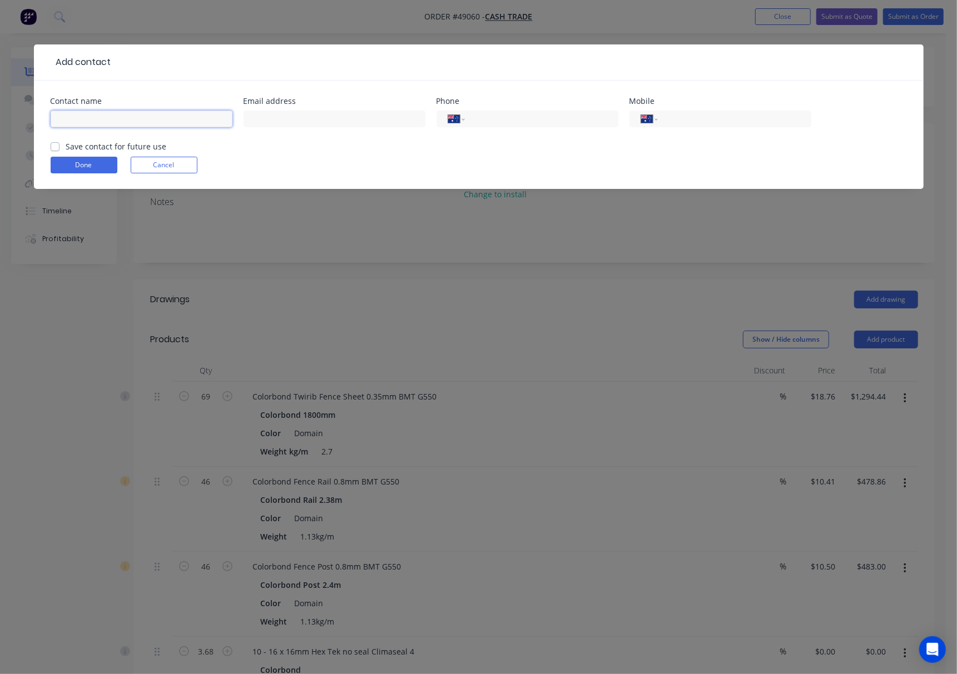
click at [148, 118] on input "text" at bounding box center [142, 119] width 182 height 17
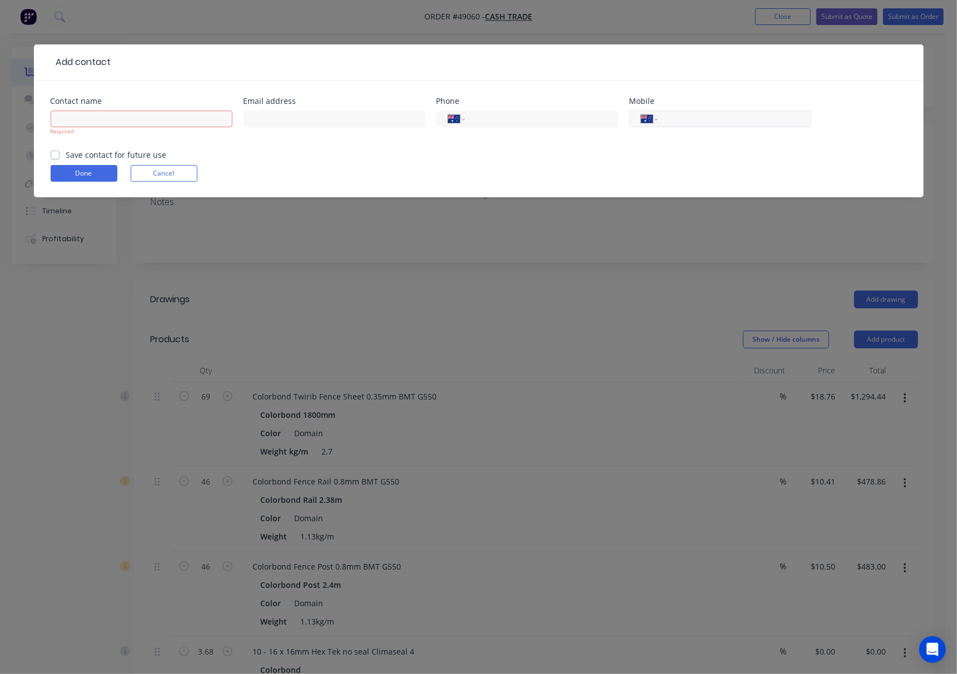
click at [725, 118] on input "tel" at bounding box center [731, 119] width 133 height 13
type input "0439 974 744"
click at [170, 121] on input "text" at bounding box center [142, 119] width 182 height 17
type input "Shane Bristowe"
click at [265, 167] on div "Done Cancel" at bounding box center [479, 173] width 856 height 17
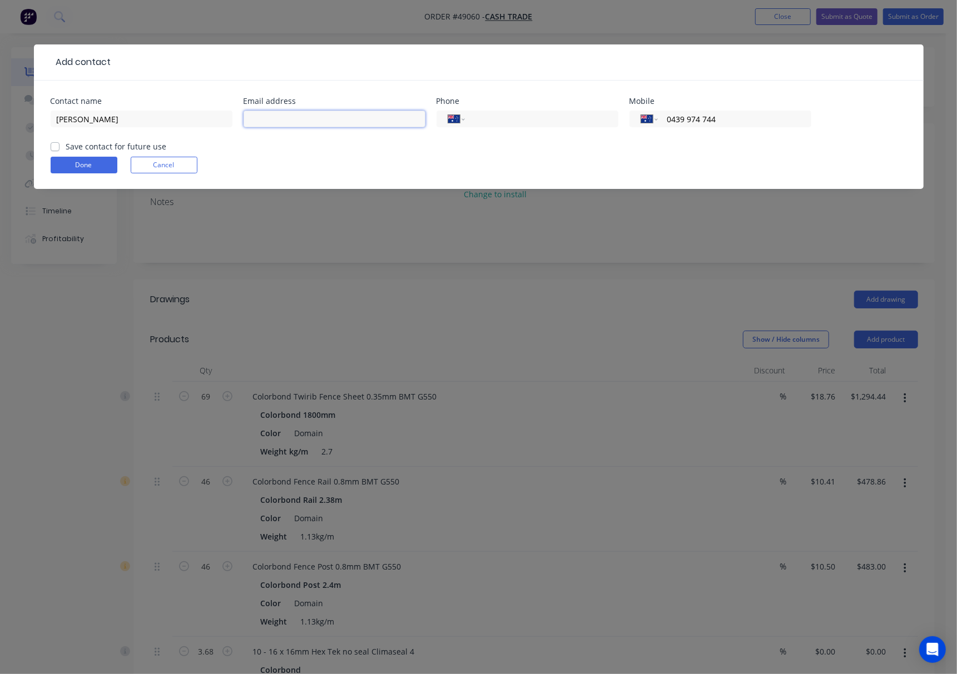
click at [327, 122] on input "text" at bounding box center [334, 119] width 182 height 17
click at [334, 118] on input "shanebristowe@hotmai.com" at bounding box center [334, 119] width 182 height 17
click at [334, 121] on input "shanebristowe@hotmai.com" at bounding box center [334, 119] width 182 height 17
click at [334, 120] on input "shanebristowe@hotmai.com" at bounding box center [334, 119] width 182 height 17
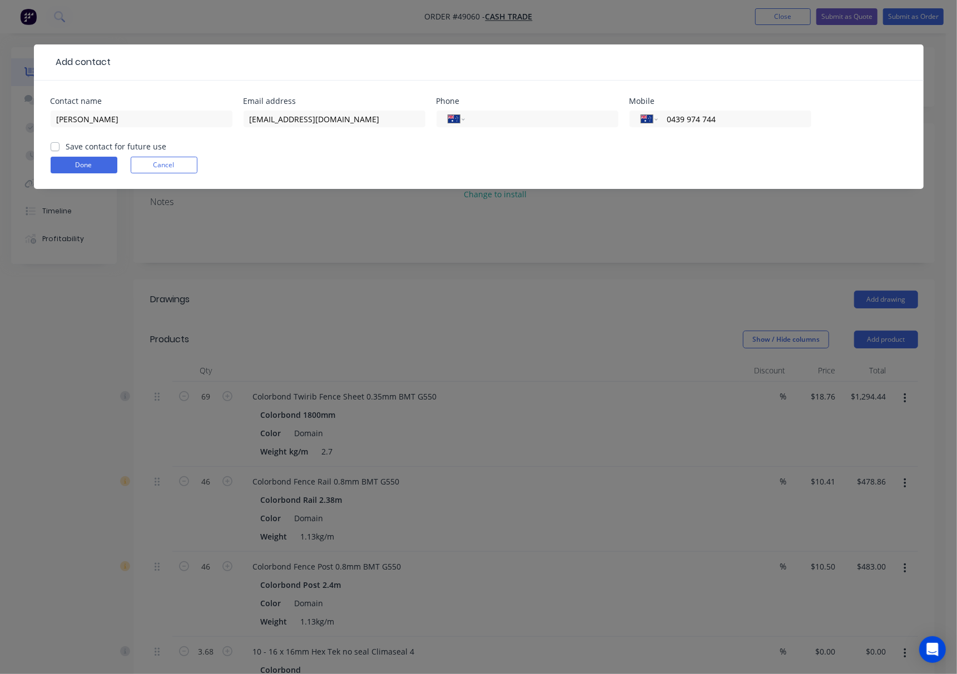
click at [338, 145] on form "Contact name Shane Bristowe Email address shanebristowe@hotmai.com Phone Intern…" at bounding box center [479, 143] width 856 height 92
click at [334, 120] on input "shanebristowe@hotmai.com" at bounding box center [334, 119] width 182 height 17
click at [339, 119] on input "shanebristowe@hotmai.com" at bounding box center [334, 119] width 182 height 17
click at [335, 119] on input "shanebristowe@hotmai.com" at bounding box center [334, 119] width 182 height 17
type input "shanebristowe@hotmail.com"
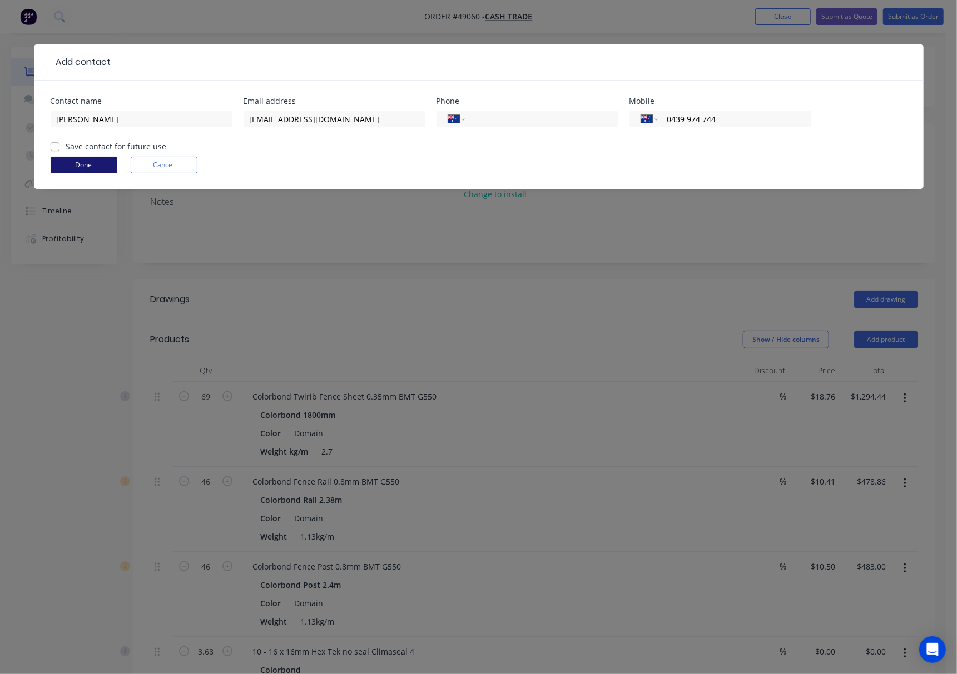
click at [97, 165] on button "Done" at bounding box center [84, 165] width 67 height 17
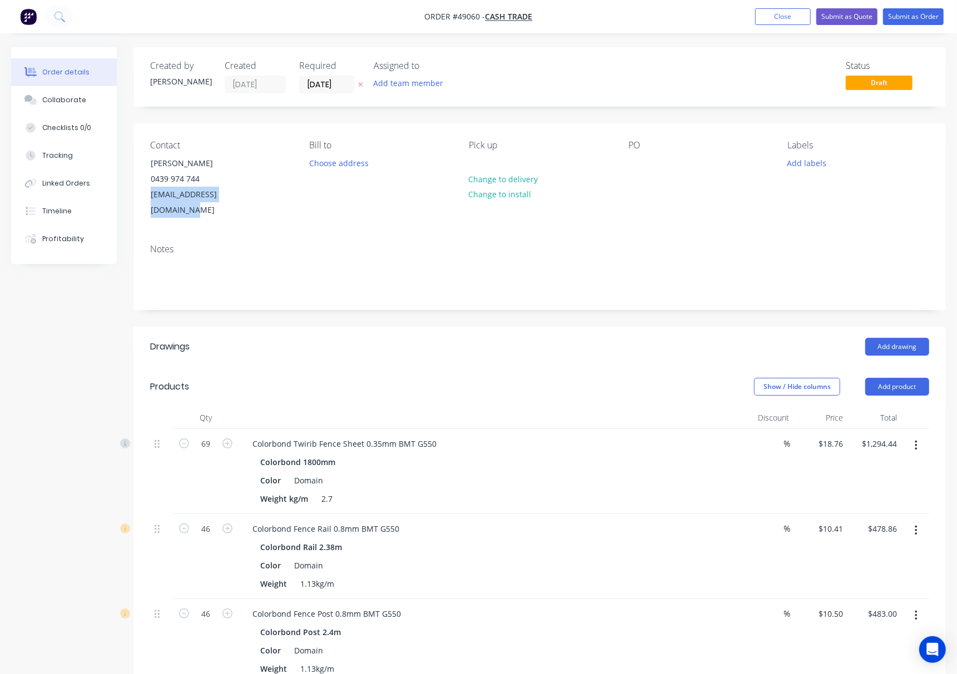
drag, startPoint x: 151, startPoint y: 196, endPoint x: 269, endPoint y: 206, distance: 118.3
click at [269, 206] on div "Contact Shane Bristowe 0439 974 744 shanebristowe@hotmail.com Bill to Choose ad…" at bounding box center [539, 179] width 812 height 112
copy div "shanebristowe@hotmail.com"
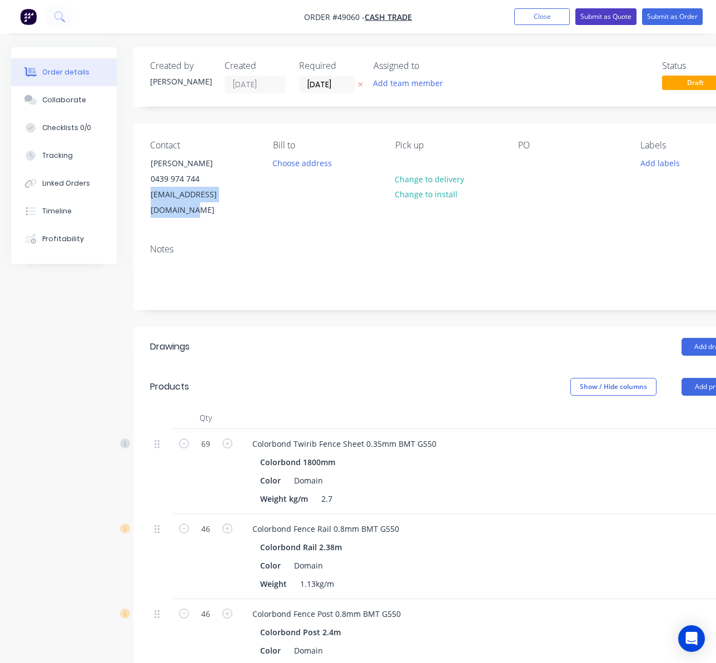
click at [588, 22] on button "Submit as Quote" at bounding box center [605, 16] width 61 height 17
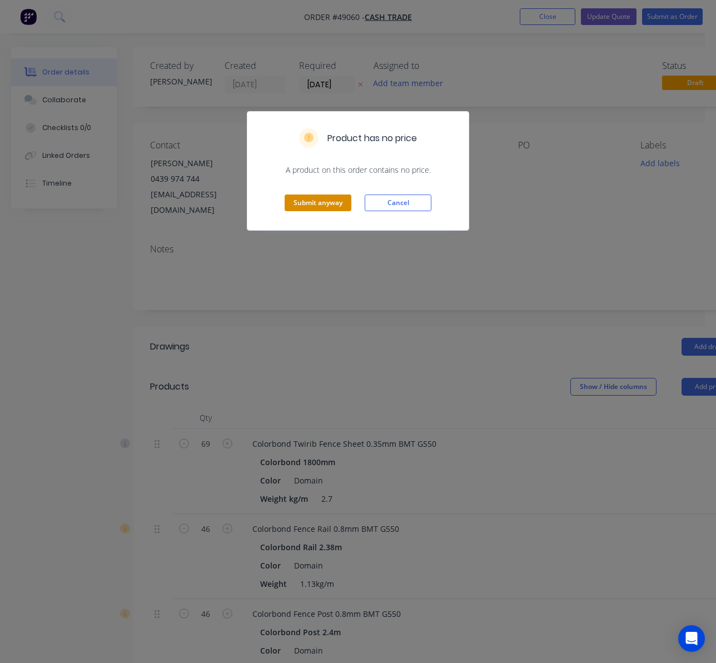
click at [327, 202] on button "Submit anyway" at bounding box center [318, 203] width 67 height 17
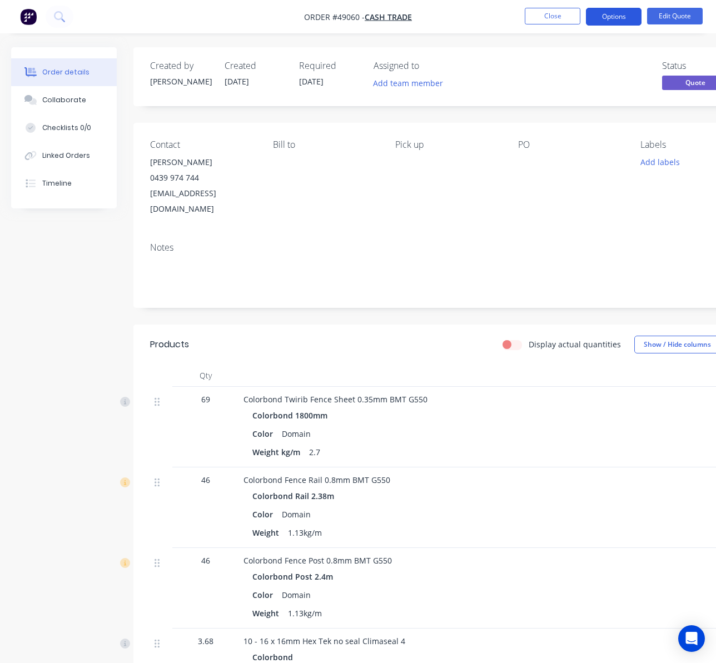
click at [614, 9] on nav "Order #49060 - Cash Trade Close Options Edit Quote" at bounding box center [358, 16] width 716 height 33
click at [614, 16] on button "Options" at bounding box center [614, 17] width 56 height 18
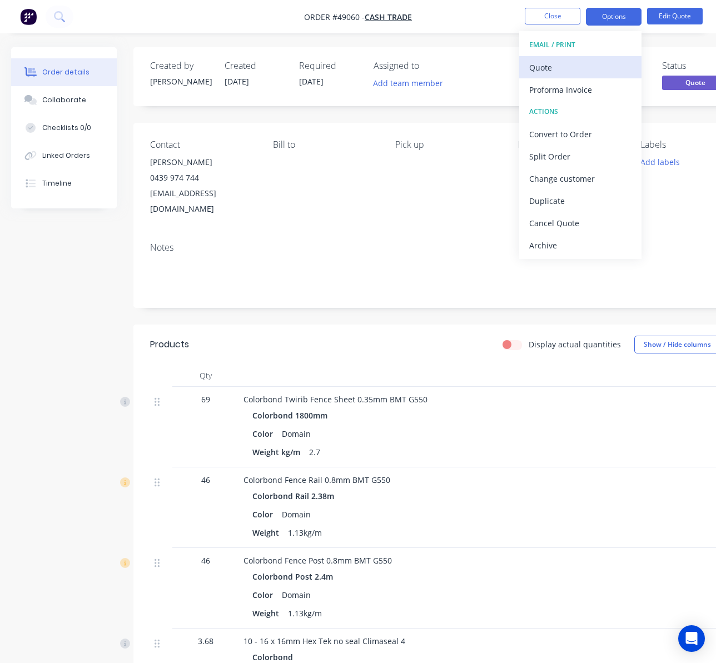
click at [599, 57] on div "EMAIL / PRINT Quote Proforma Invoice ACTIONS Convert to Order Split Order Chang…" at bounding box center [580, 145] width 122 height 228
click at [598, 61] on div "Quote" at bounding box center [580, 67] width 102 height 16
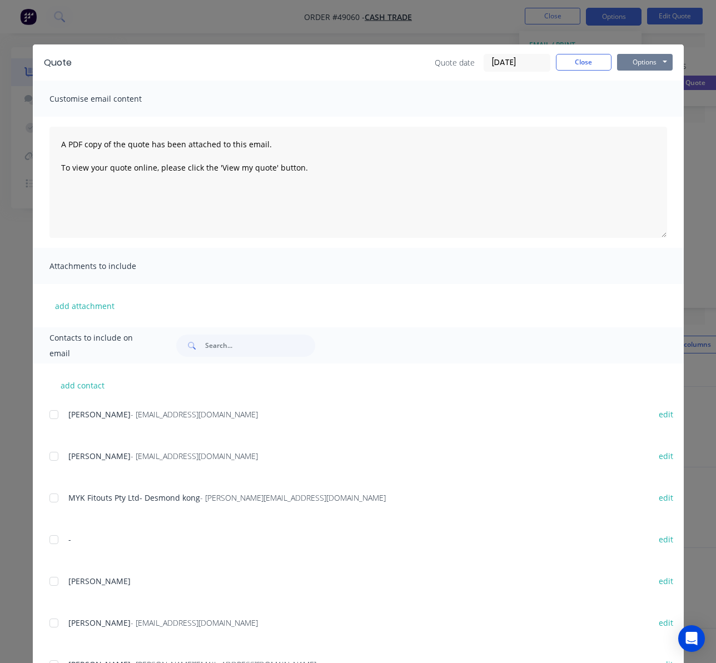
click at [644, 60] on button "Options" at bounding box center [645, 62] width 56 height 17
click at [658, 89] on button "Preview" at bounding box center [652, 82] width 71 height 18
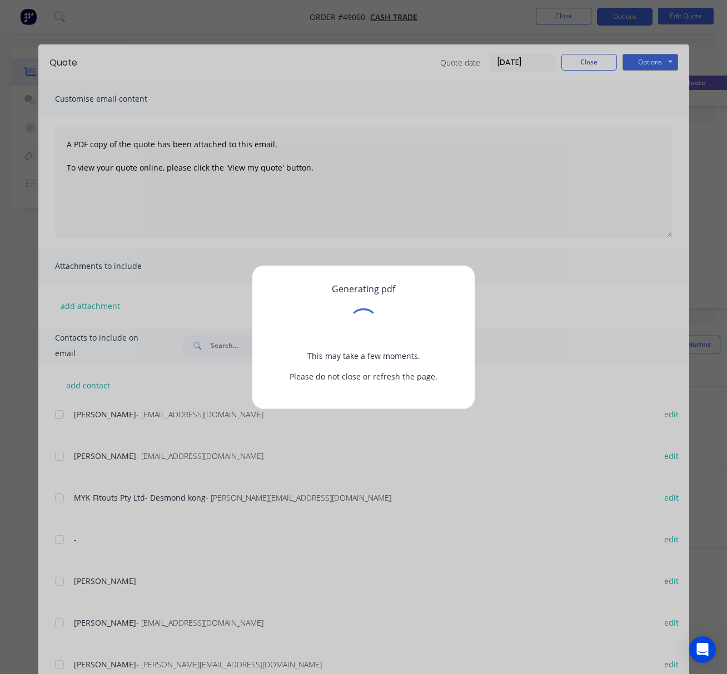
drag, startPoint x: 603, startPoint y: 138, endPoint x: 590, endPoint y: 123, distance: 19.7
click at [603, 138] on div "Generating pdf This may take a few moments. Please do not close or refresh the …" at bounding box center [363, 337] width 727 height 674
click at [447, 123] on div "Generating pdf This may take a few moments. Please do not close or refresh the …" at bounding box center [363, 337] width 727 height 674
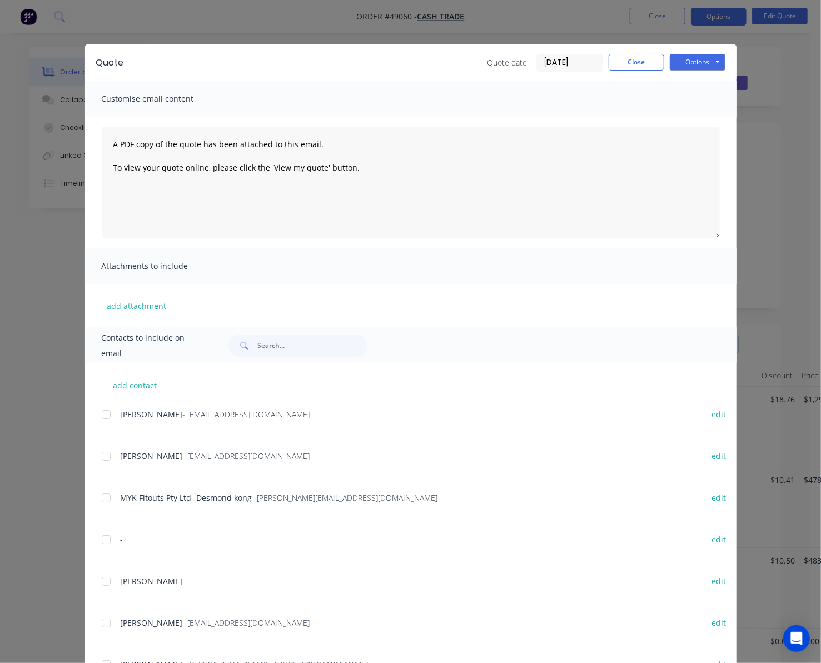
click at [531, 9] on div "Quote Quote date 09/09/25 Close Options Preview Print Email Customise email con…" at bounding box center [410, 331] width 821 height 663
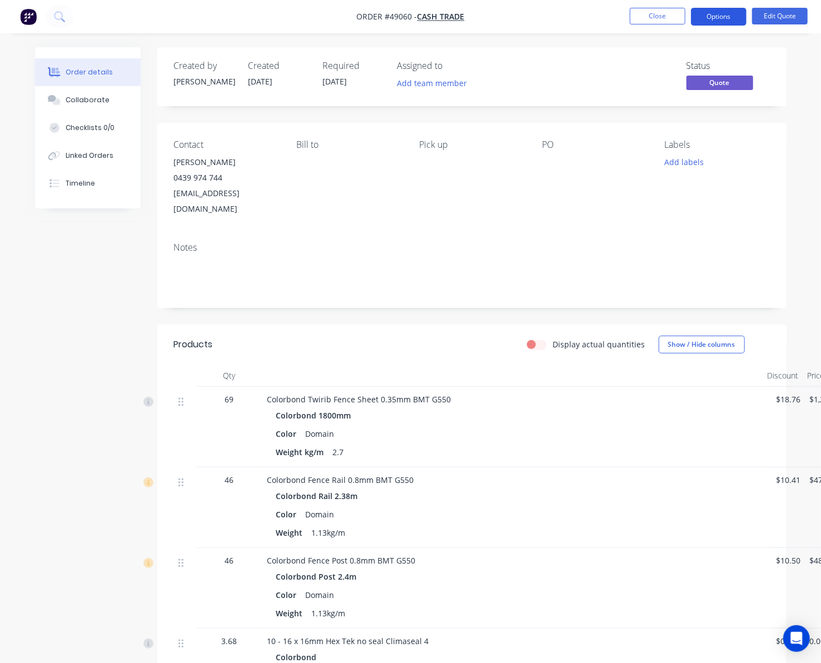
click at [727, 17] on button "Options" at bounding box center [719, 17] width 56 height 18
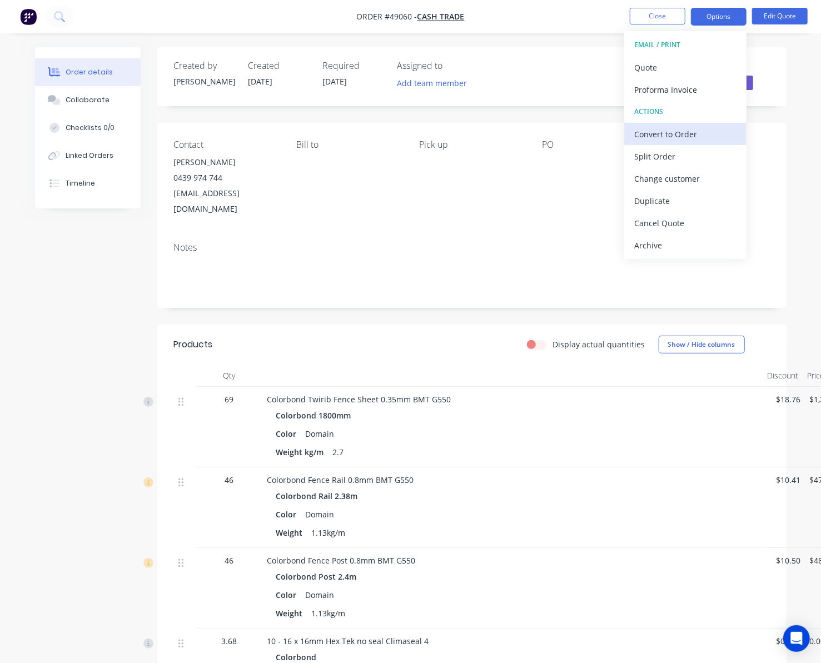
click at [712, 132] on div "Convert to Order" at bounding box center [685, 134] width 102 height 16
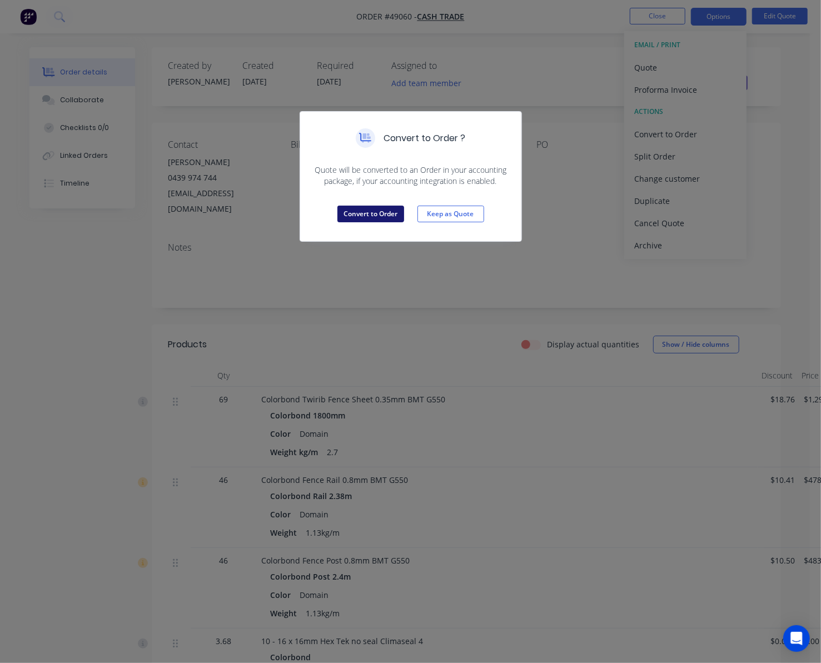
click at [362, 210] on button "Convert to Order" at bounding box center [370, 214] width 67 height 17
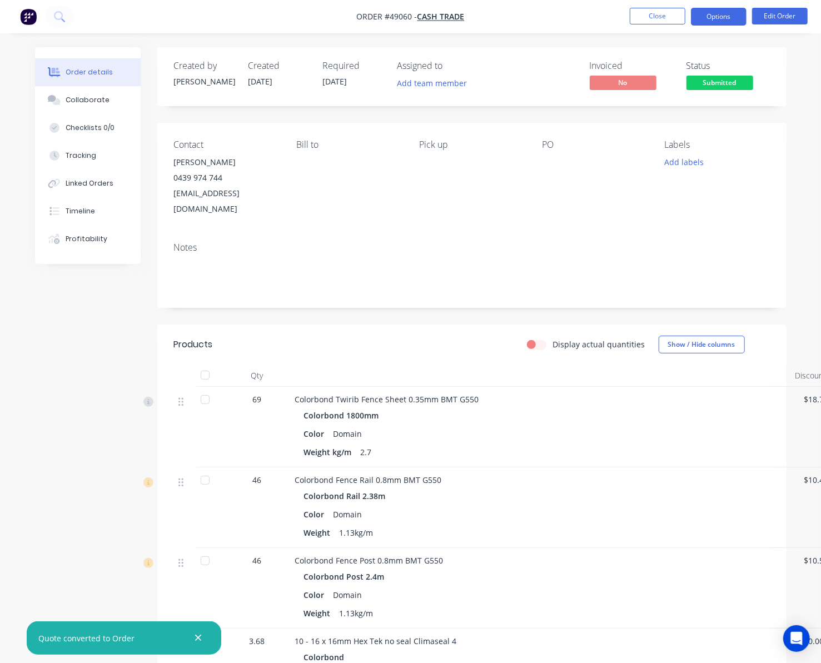
click at [725, 10] on button "Options" at bounding box center [719, 17] width 56 height 18
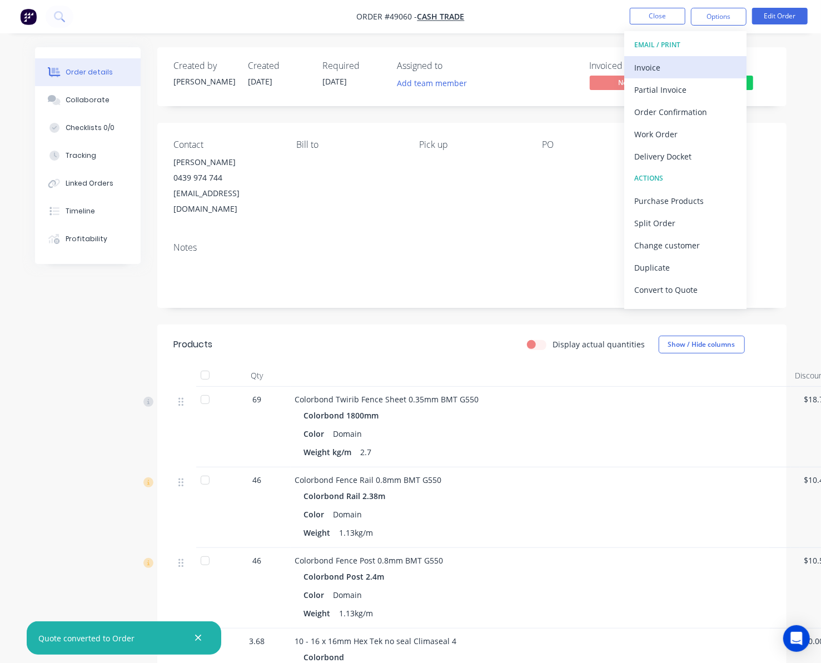
click at [677, 69] on div "Invoice" at bounding box center [685, 67] width 102 height 16
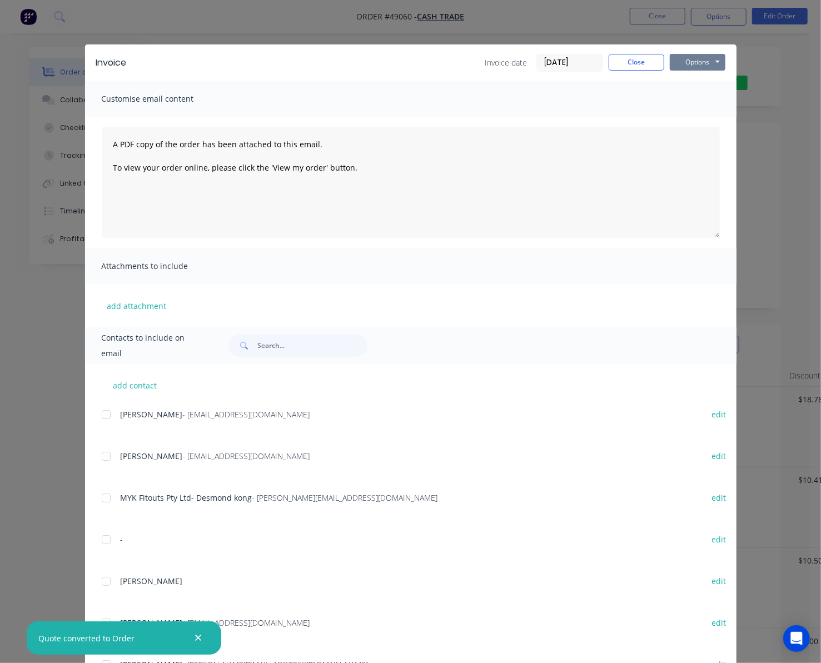
click at [690, 67] on button "Options" at bounding box center [698, 62] width 56 height 17
click at [699, 101] on button "Print" at bounding box center [705, 100] width 71 height 18
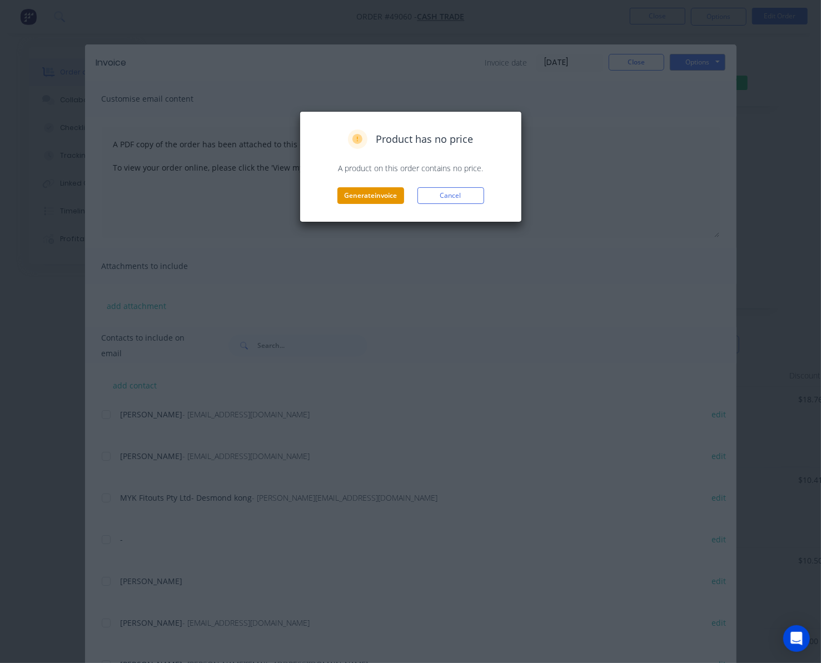
click at [343, 196] on button "Generate invoice" at bounding box center [370, 195] width 67 height 17
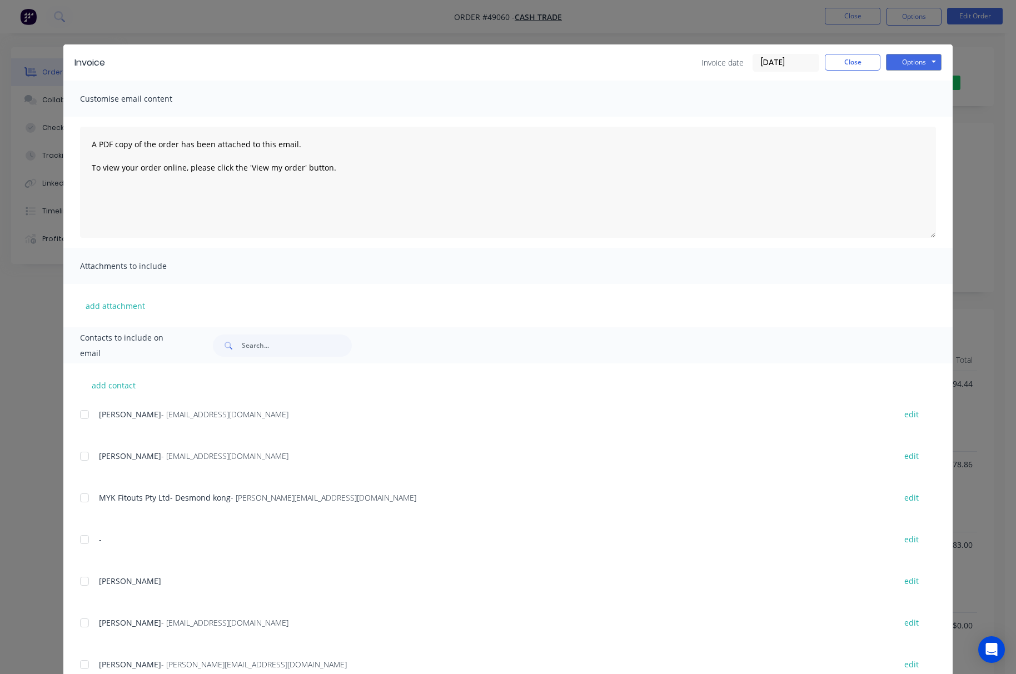
click at [385, 21] on div "Invoice Invoice date 09/09/25 Close Options Preview Print Email Customise email…" at bounding box center [508, 337] width 1016 height 674
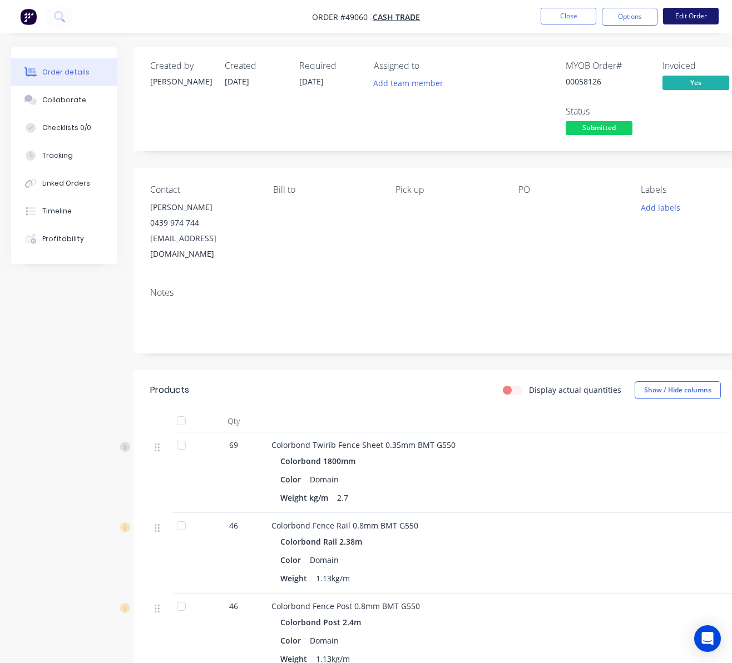
click at [699, 12] on button "Edit Order" at bounding box center [691, 16] width 56 height 17
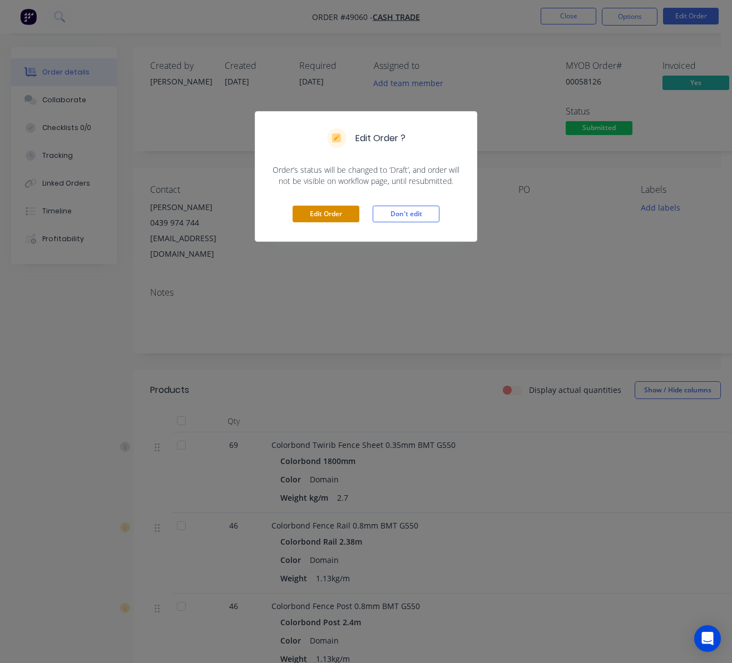
click at [341, 214] on button "Edit Order" at bounding box center [325, 214] width 67 height 17
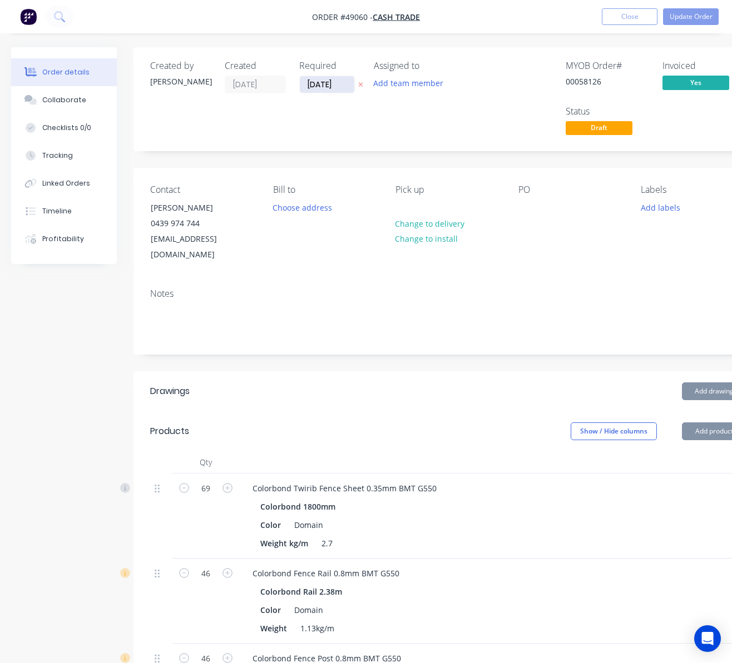
click at [325, 89] on input "[DATE]" at bounding box center [327, 84] width 54 height 17
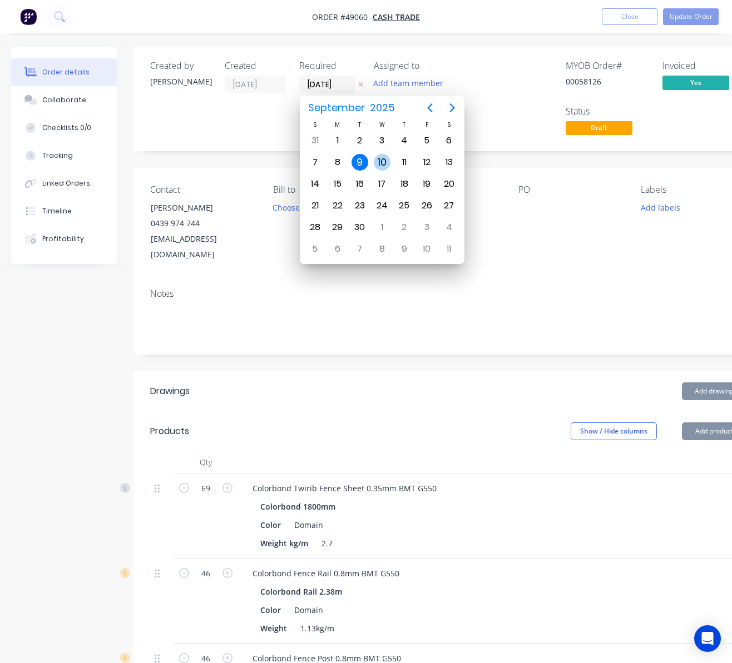
click at [384, 163] on div "10" at bounding box center [382, 162] width 17 height 17
type input "10/09/25"
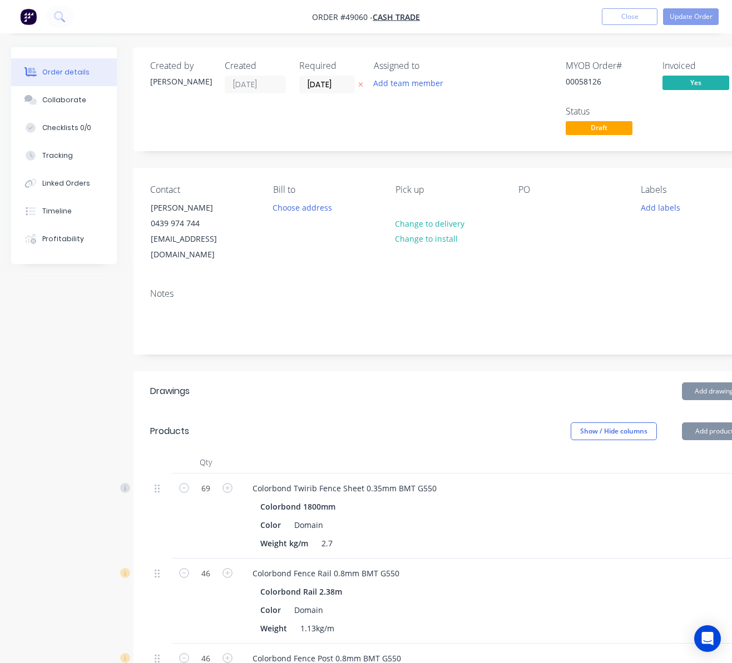
click at [492, 129] on div "MYOB Order # 00058126 Invoiced Yes Status Draft" at bounding box center [615, 99] width 261 height 77
click at [684, 16] on button "Update Order" at bounding box center [691, 16] width 56 height 17
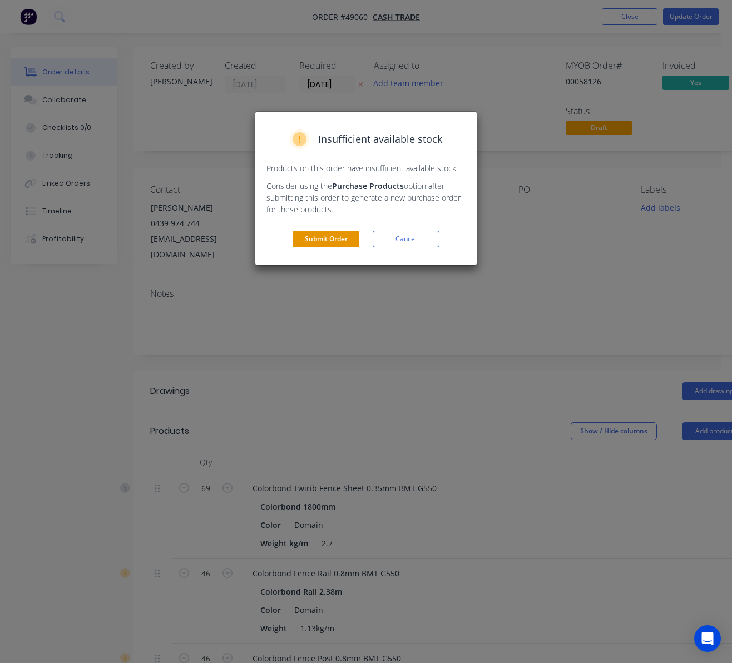
click at [338, 237] on button "Submit Order" at bounding box center [325, 239] width 67 height 17
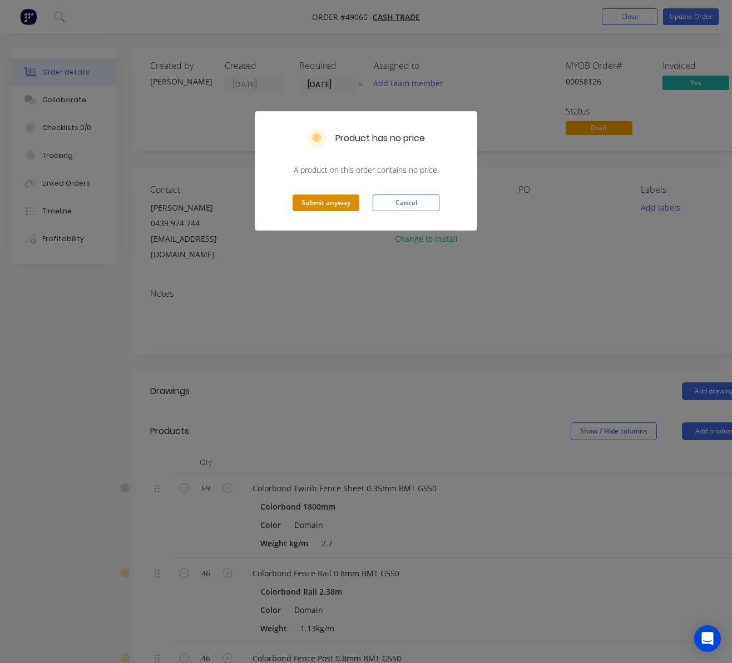
click at [336, 207] on button "Submit anyway" at bounding box center [325, 203] width 67 height 17
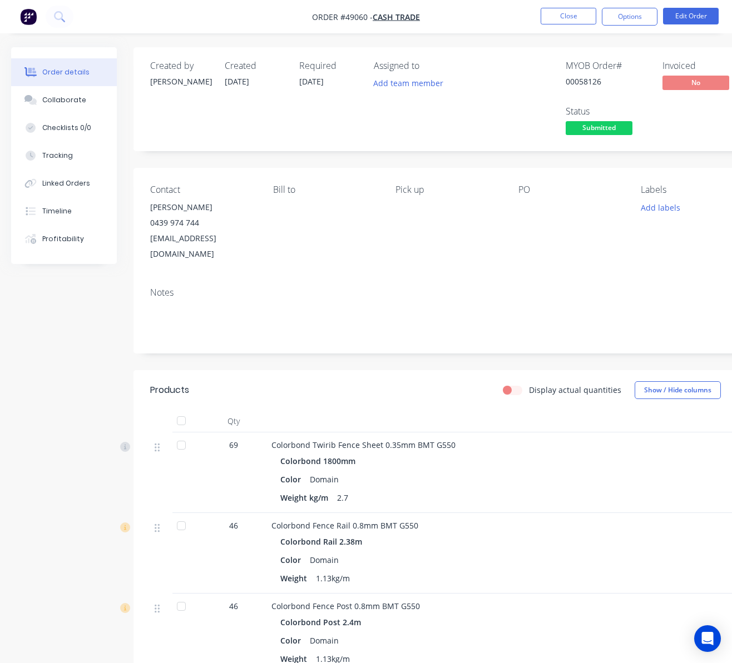
click at [595, 133] on span "Submitted" at bounding box center [598, 128] width 67 height 14
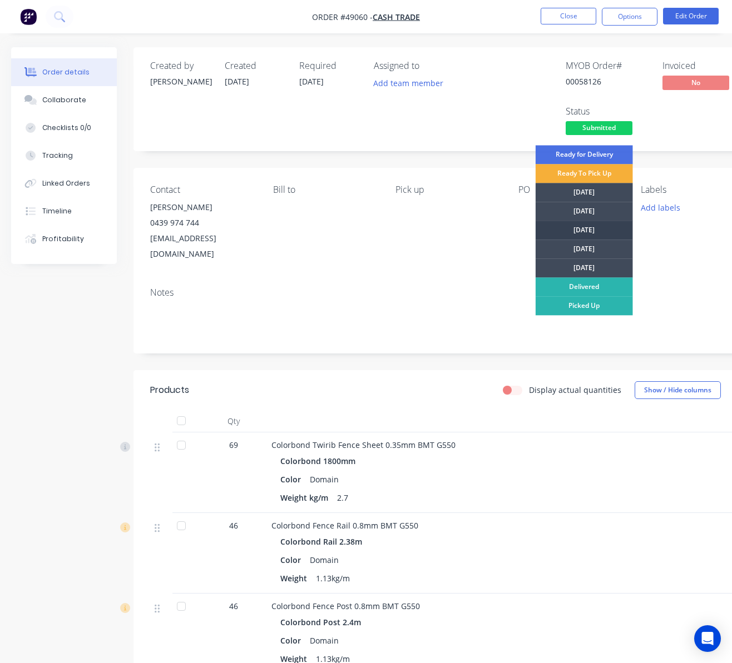
click at [592, 227] on div "[DATE]" at bounding box center [583, 230] width 97 height 19
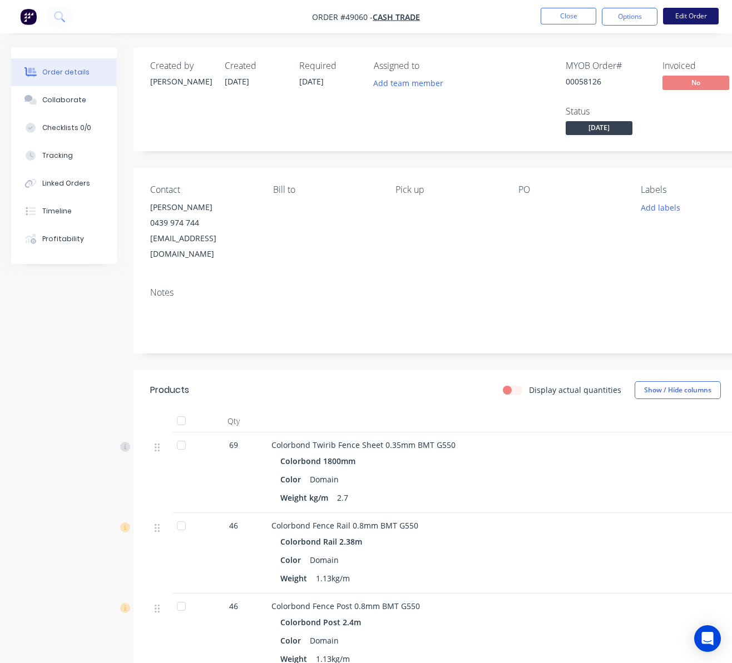
click at [695, 16] on button "Edit Order" at bounding box center [691, 16] width 56 height 17
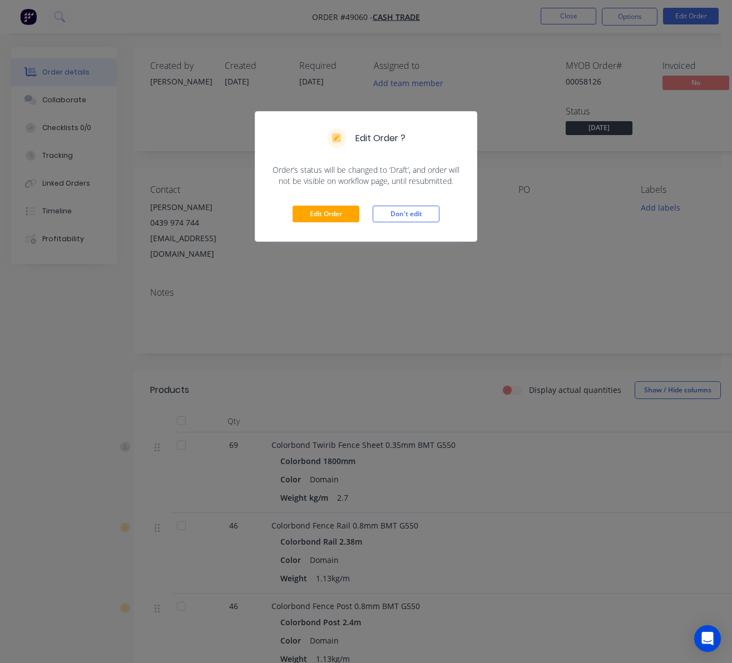
drag, startPoint x: 551, startPoint y: 117, endPoint x: 456, endPoint y: 232, distance: 149.6
click at [541, 133] on div "Edit Order ? Order’s status will be changed to ‘Draft’, and order will not be v…" at bounding box center [366, 331] width 732 height 663
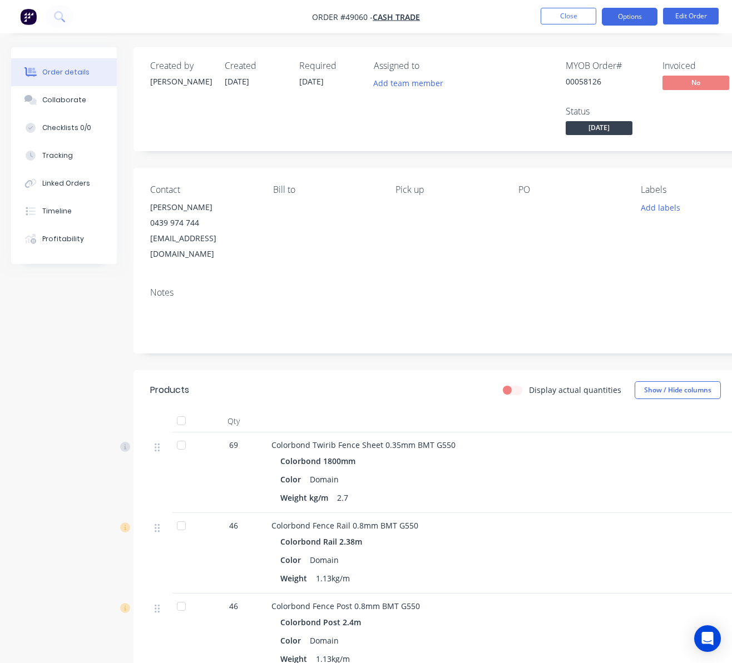
click at [636, 13] on button "Options" at bounding box center [629, 17] width 56 height 18
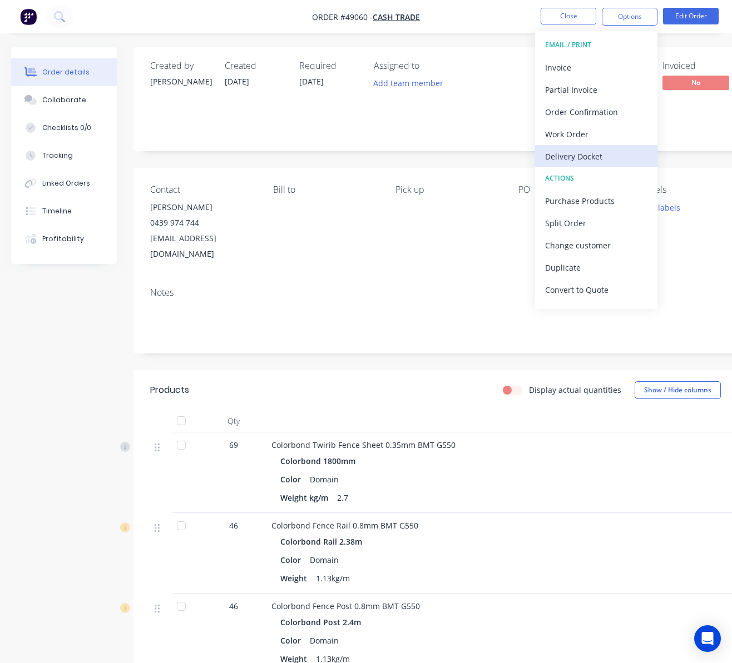
click at [601, 160] on div "Delivery Docket" at bounding box center [596, 156] width 102 height 16
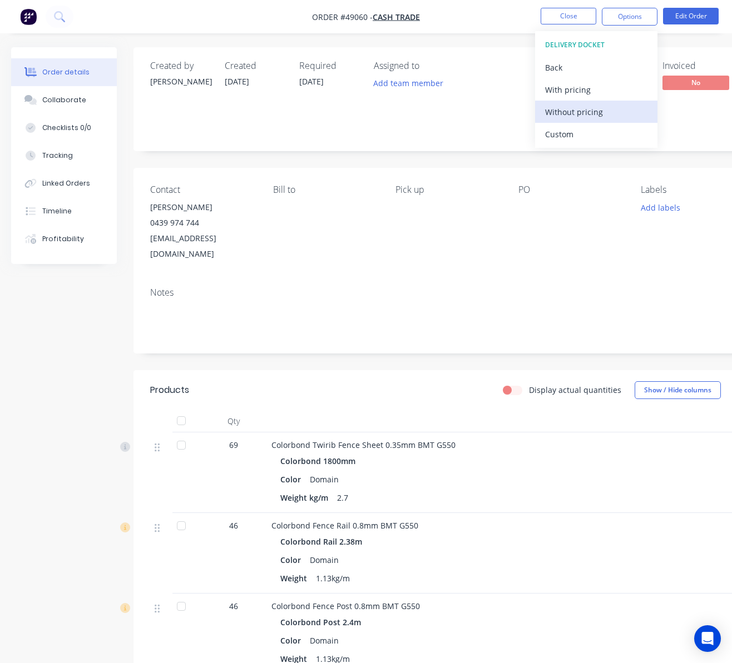
click at [597, 118] on div "Without pricing" at bounding box center [596, 112] width 102 height 16
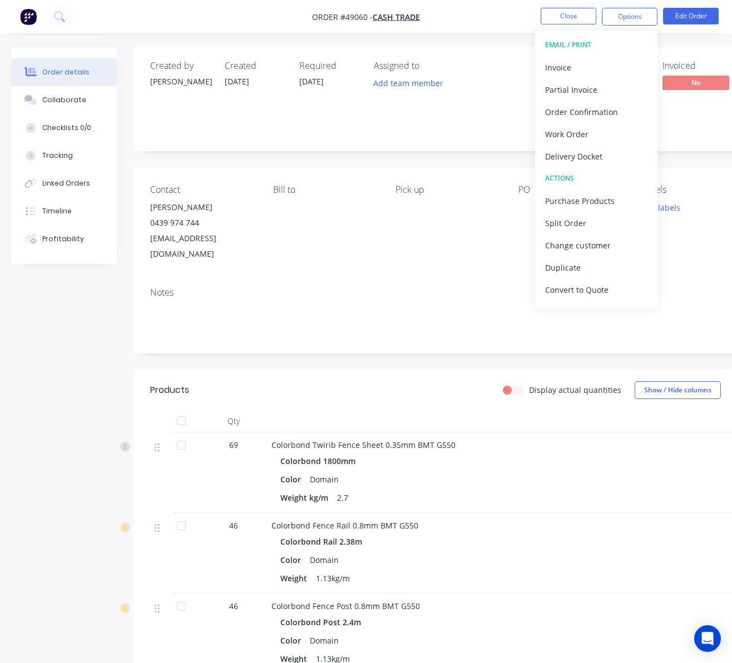
click at [449, 133] on div "Assigned to Add team member" at bounding box center [429, 99] width 111 height 77
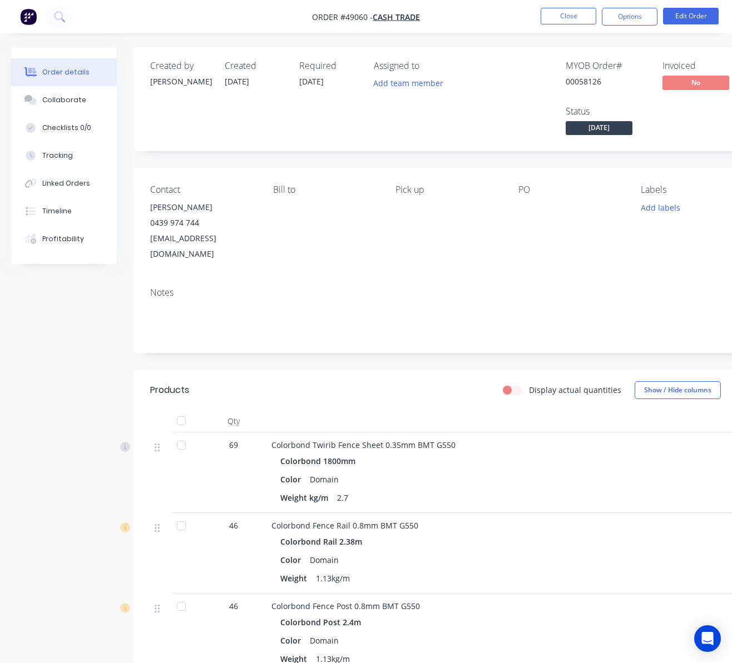
click at [466, 142] on div "Created by Rachel Created 09/09/25 Required 09/09/25 Assigned to Add team membe…" at bounding box center [447, 99] width 629 height 104
click at [676, 82] on span "No" at bounding box center [695, 83] width 67 height 14
click at [689, 82] on span "No" at bounding box center [695, 83] width 67 height 14
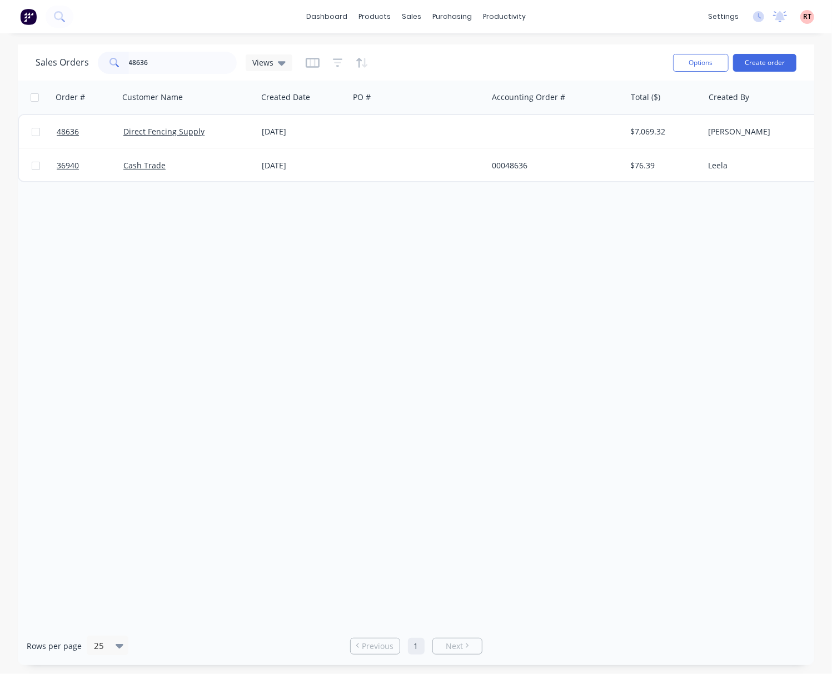
drag, startPoint x: 162, startPoint y: 62, endPoint x: 52, endPoint y: 78, distance: 111.2
click at [63, 73] on div "Sales Orders 48636 Views" at bounding box center [164, 63] width 257 height 22
type input "48746"
drag, startPoint x: 518, startPoint y: 629, endPoint x: 770, endPoint y: 601, distance: 253.9
click at [775, 601] on div "Sales Orders 48746 Views Options Create order Order # Customer Name Created Dat…" at bounding box center [416, 354] width 797 height 621
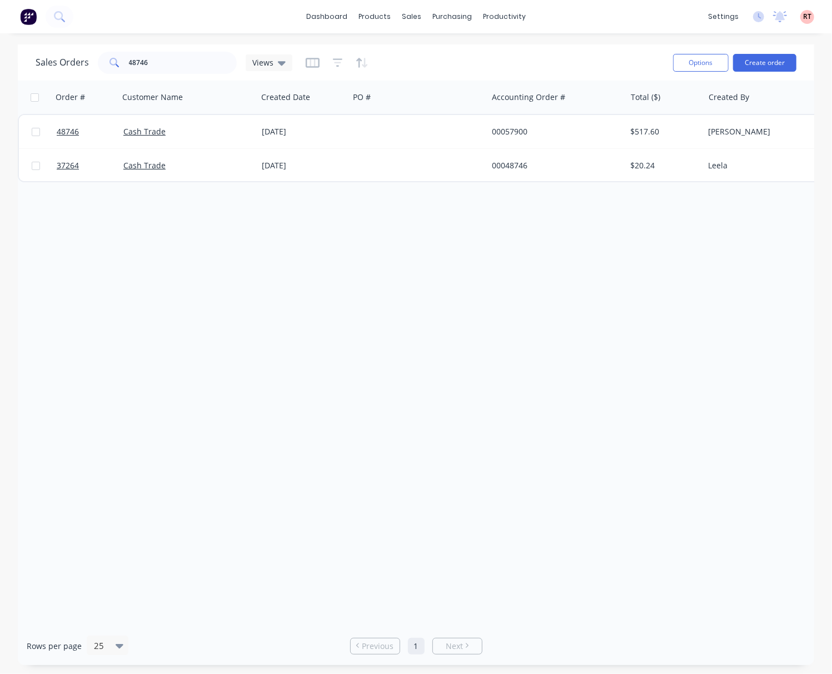
drag, startPoint x: 604, startPoint y: 502, endPoint x: 601, endPoint y: 530, distance: 27.3
click at [601, 510] on div "Order # Customer Name Created Date PO # Accounting Order # Total ($) Created By…" at bounding box center [416, 354] width 797 height 546
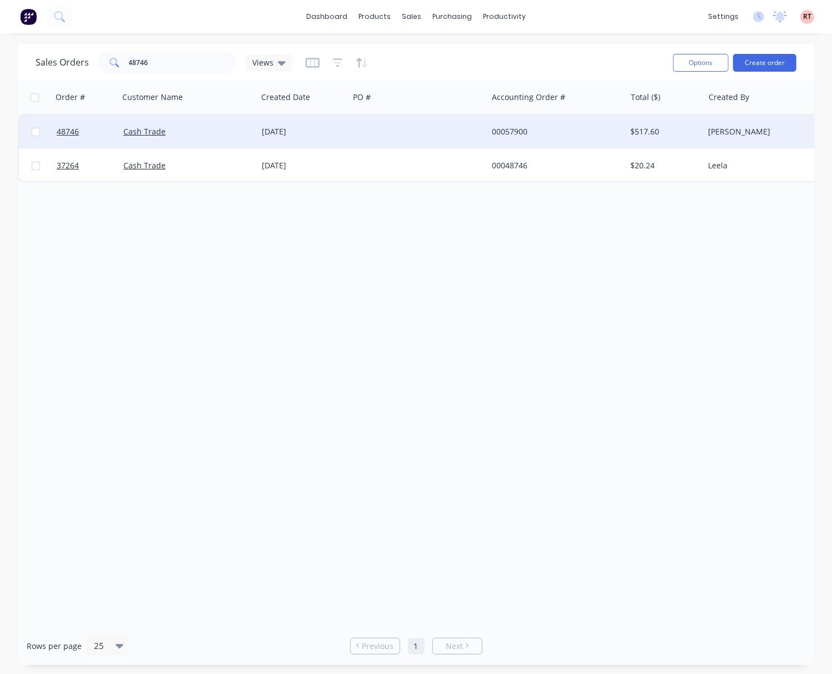
click at [167, 136] on div "Cash Trade" at bounding box center [184, 131] width 123 height 11
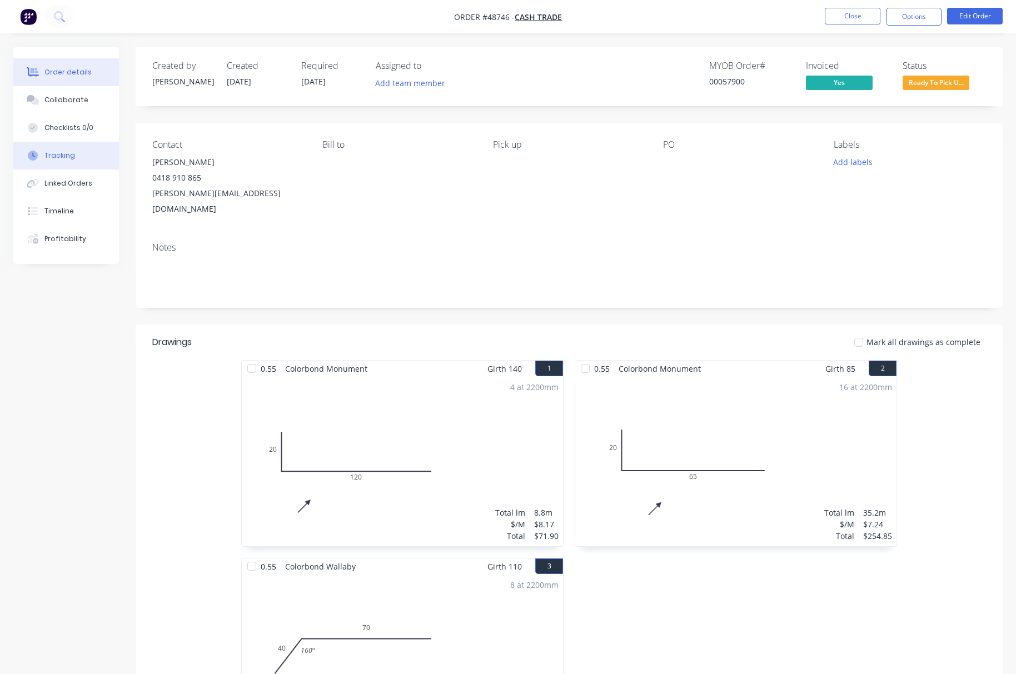
click at [53, 148] on button "Tracking" at bounding box center [66, 156] width 106 height 28
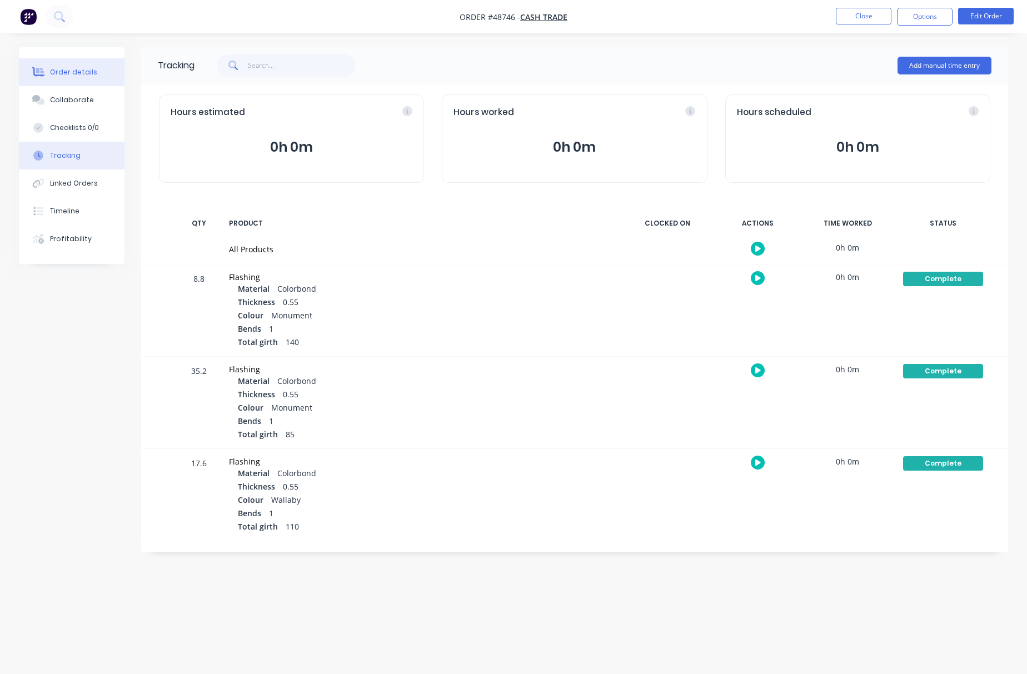
click at [92, 67] on div "Order details" at bounding box center [73, 72] width 47 height 10
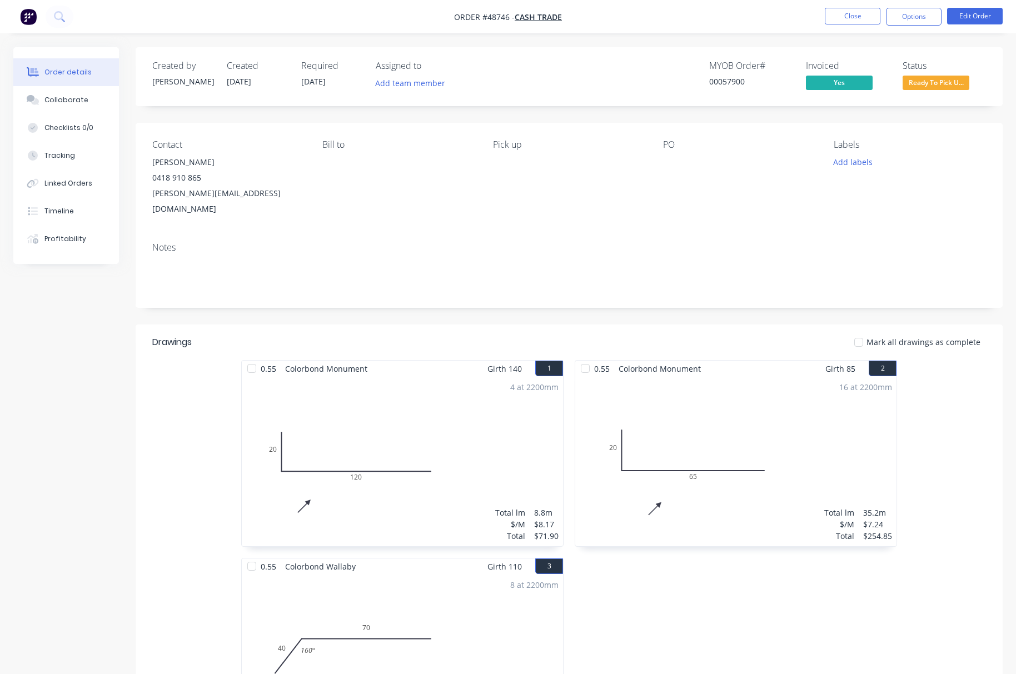
click at [832, 82] on span "Ready To Pick U..." at bounding box center [936, 83] width 67 height 14
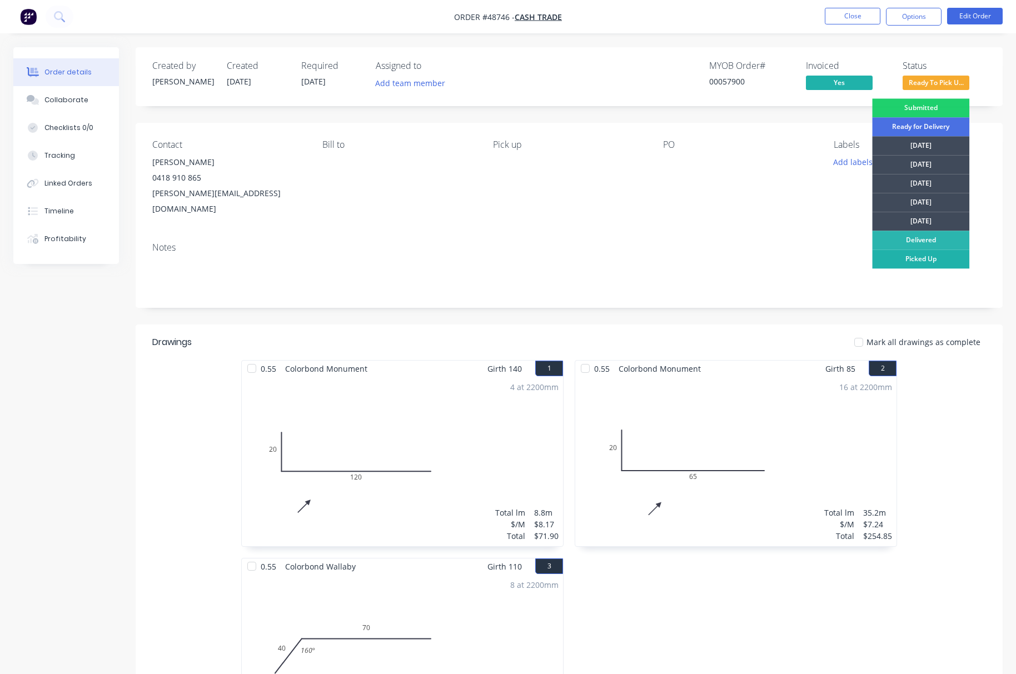
click at [832, 256] on div "Picked Up" at bounding box center [920, 259] width 97 height 19
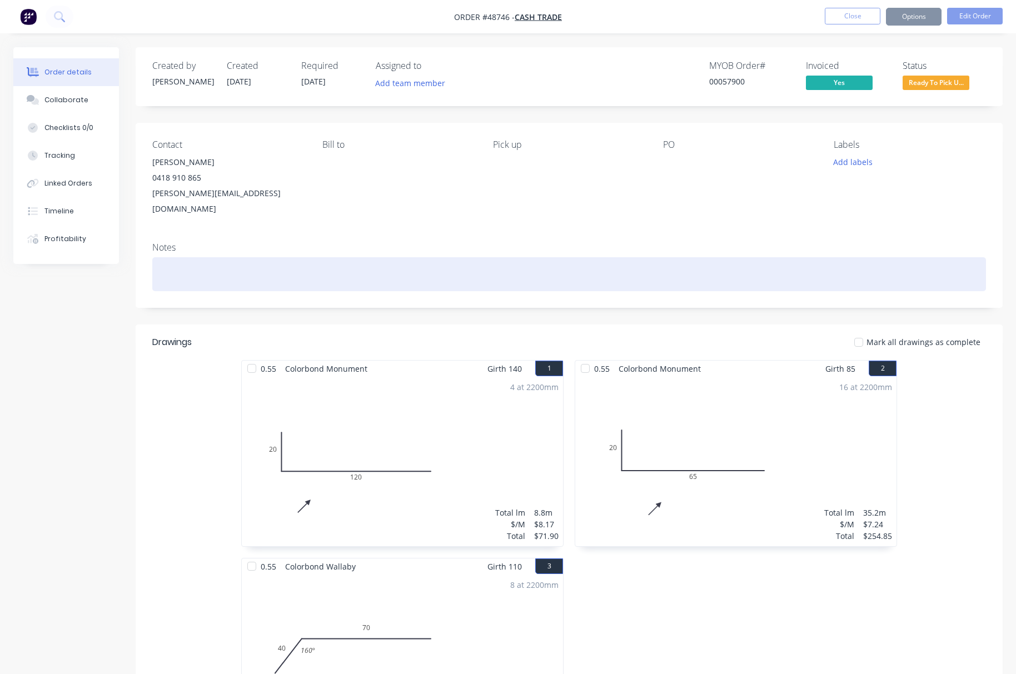
click at [701, 257] on div at bounding box center [569, 274] width 834 height 34
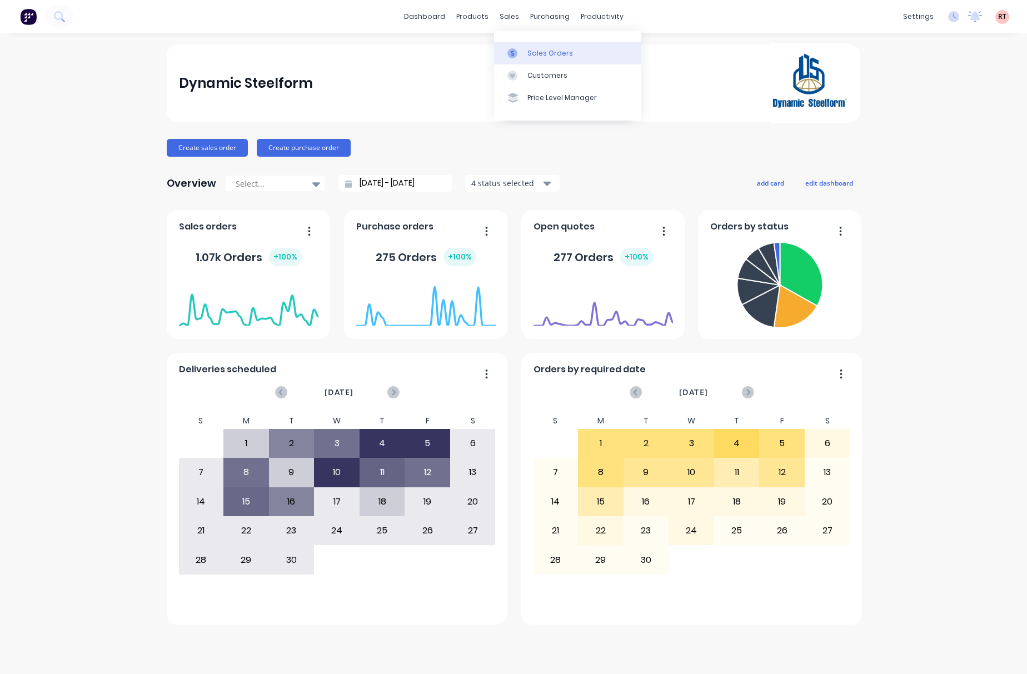
click at [530, 54] on div "Sales Orders" at bounding box center [551, 53] width 46 height 10
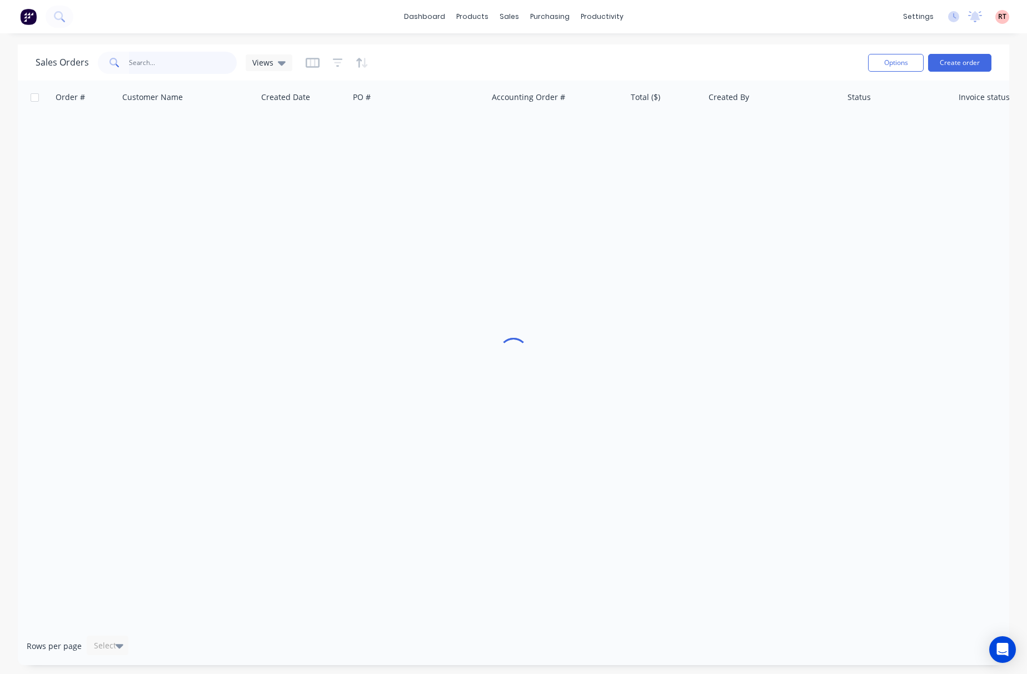
click at [150, 61] on input "text" at bounding box center [183, 63] width 108 height 22
click at [130, 61] on input "04189564653" at bounding box center [183, 63] width 108 height 22
click at [193, 67] on input "4189564653" at bounding box center [183, 63] width 108 height 22
type input "418956465"
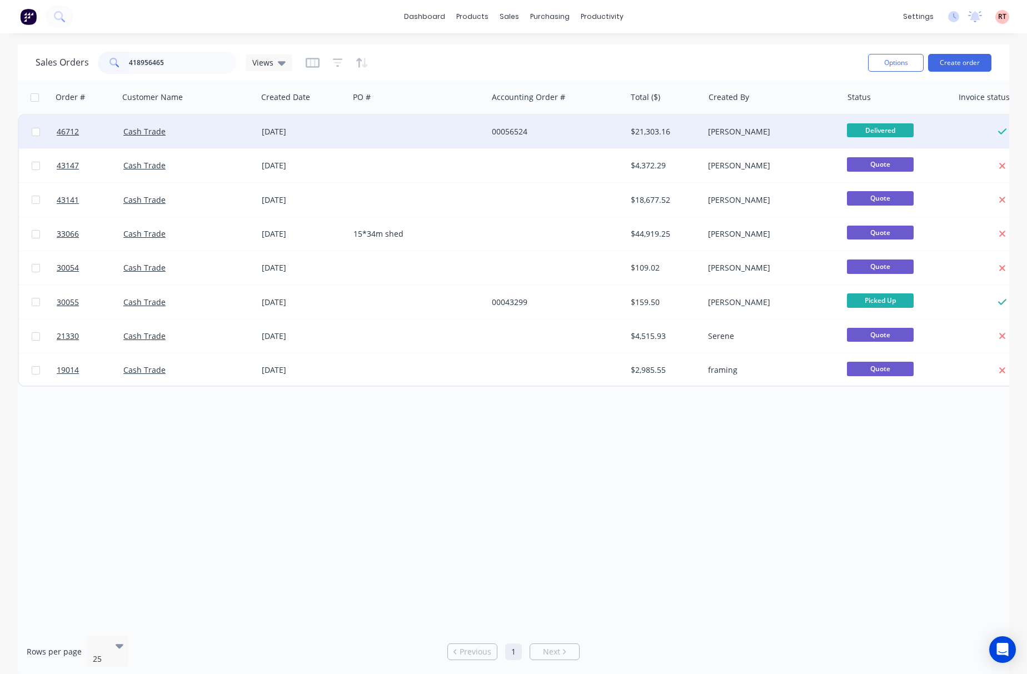
click at [357, 130] on div at bounding box center [418, 131] width 138 height 33
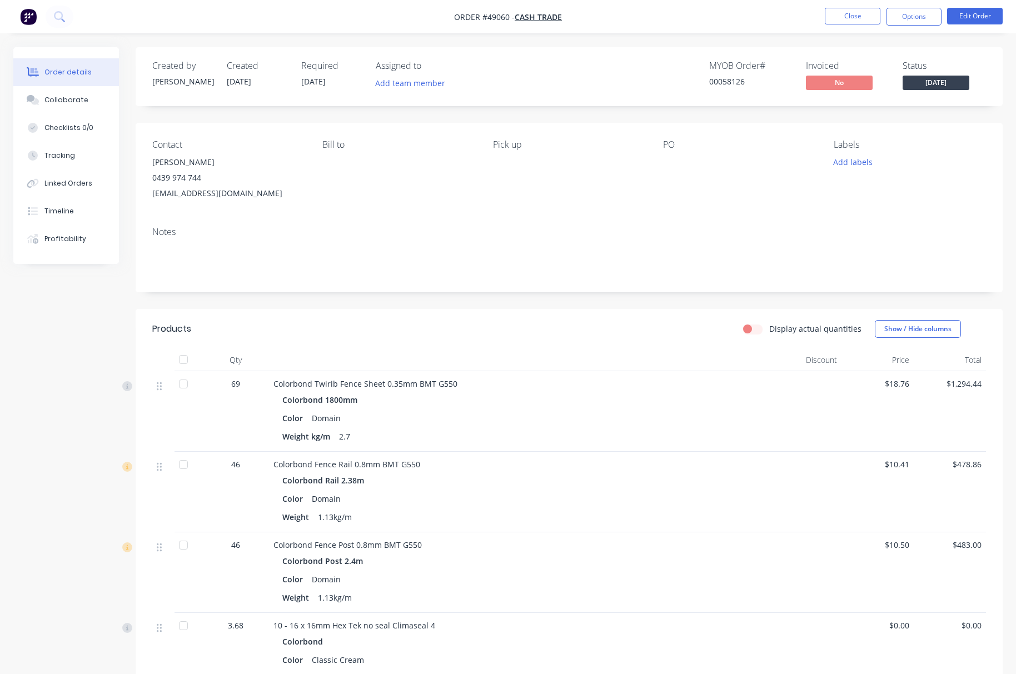
click at [707, 89] on div "MYOB Order # 00058126 Invoiced No Status Wednesday" at bounding box center [736, 77] width 499 height 32
click at [908, 14] on button "Options" at bounding box center [914, 17] width 56 height 18
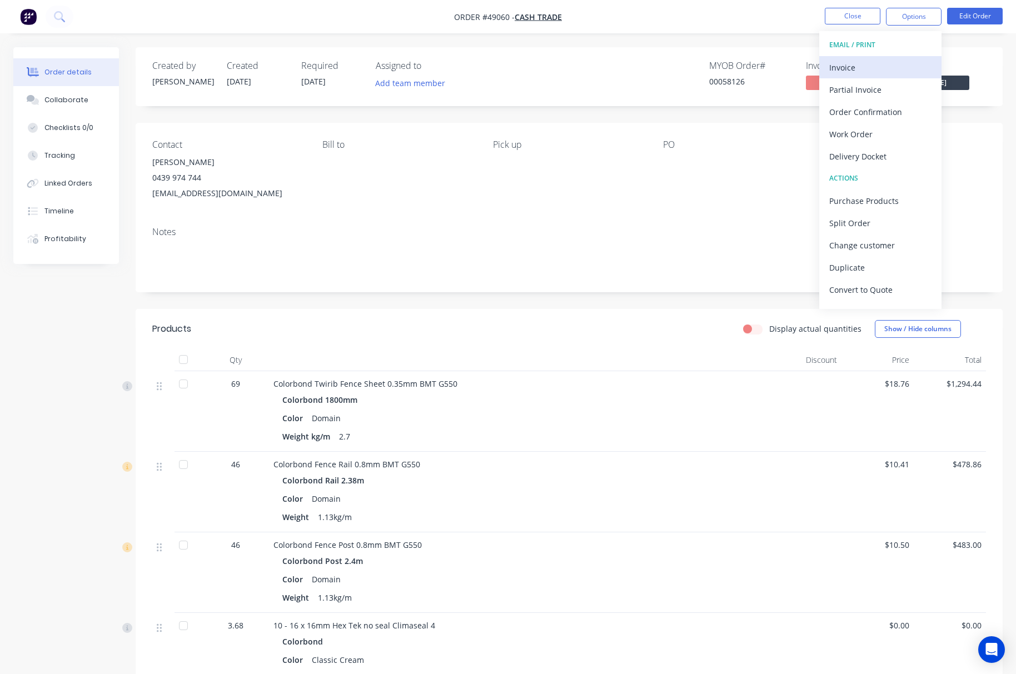
click at [885, 70] on div "Invoice" at bounding box center [880, 67] width 102 height 16
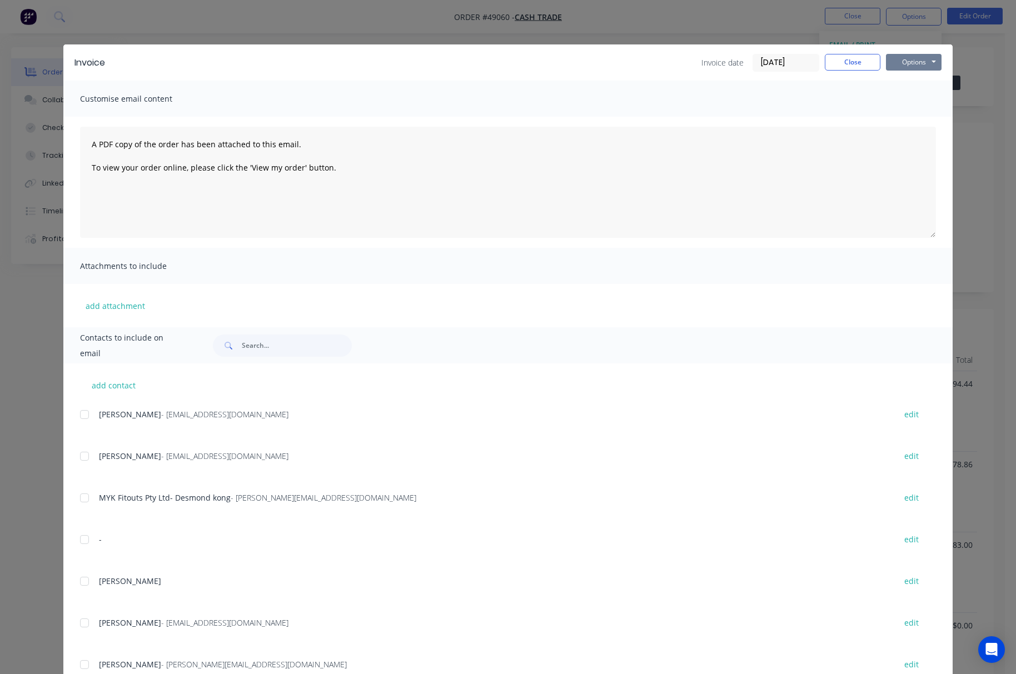
click at [915, 58] on button "Options" at bounding box center [914, 62] width 56 height 17
click at [903, 80] on button "Preview" at bounding box center [921, 82] width 71 height 18
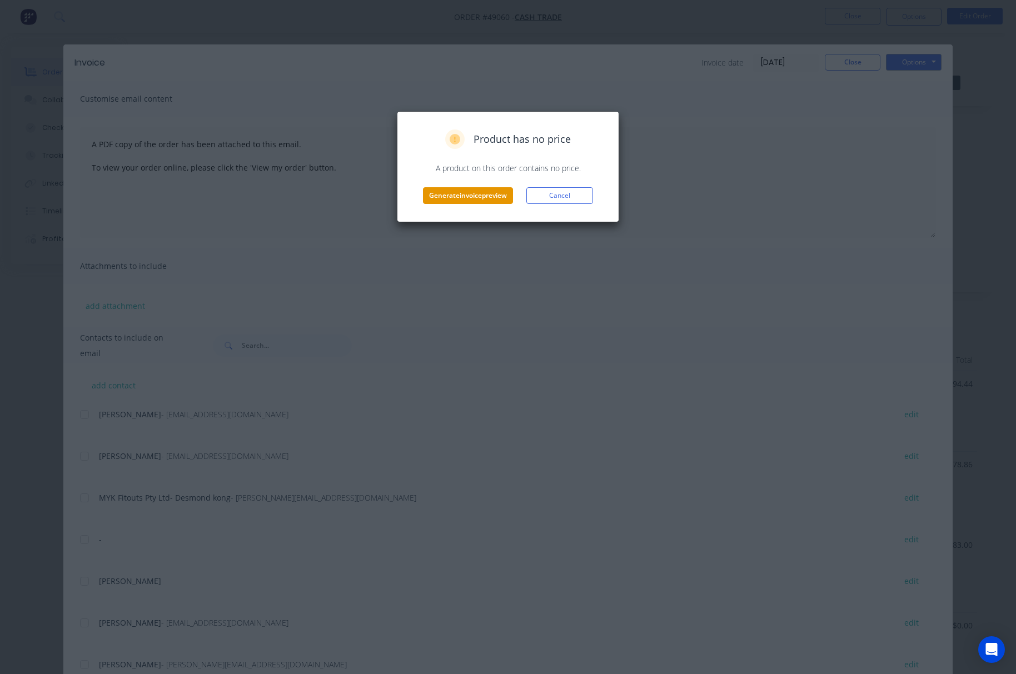
click at [488, 199] on button "Generate invoice preview" at bounding box center [468, 195] width 90 height 17
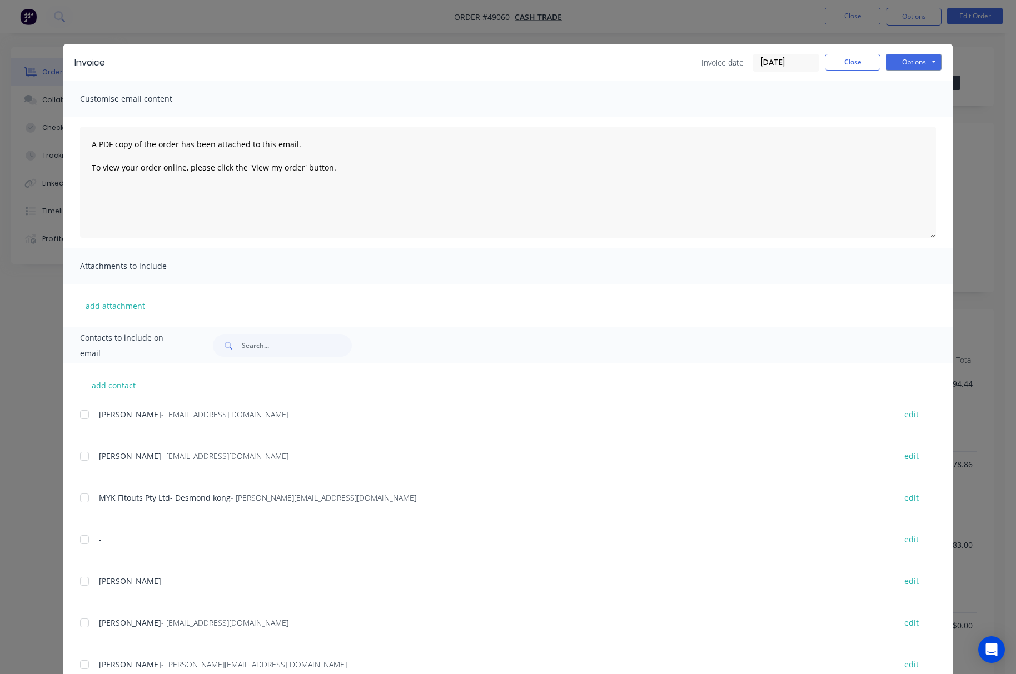
click at [757, 28] on div "Invoice Invoice date 09/09/25 Close Options Preview Print Email Customise email…" at bounding box center [508, 337] width 1016 height 674
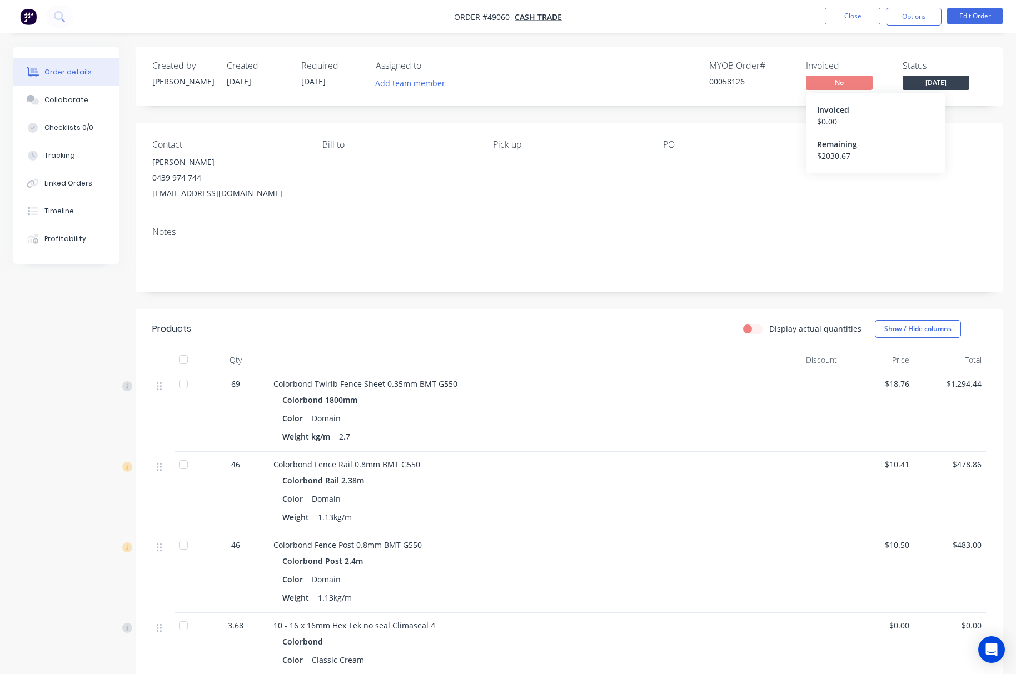
click at [857, 81] on span "No" at bounding box center [839, 83] width 67 height 14
drag, startPoint x: 857, startPoint y: 81, endPoint x: 815, endPoint y: 92, distance: 43.1
click at [840, 86] on span "No" at bounding box center [839, 83] width 67 height 14
click at [836, 83] on span "No" at bounding box center [839, 83] width 67 height 14
drag, startPoint x: 919, startPoint y: 115, endPoint x: 759, endPoint y: 150, distance: 163.5
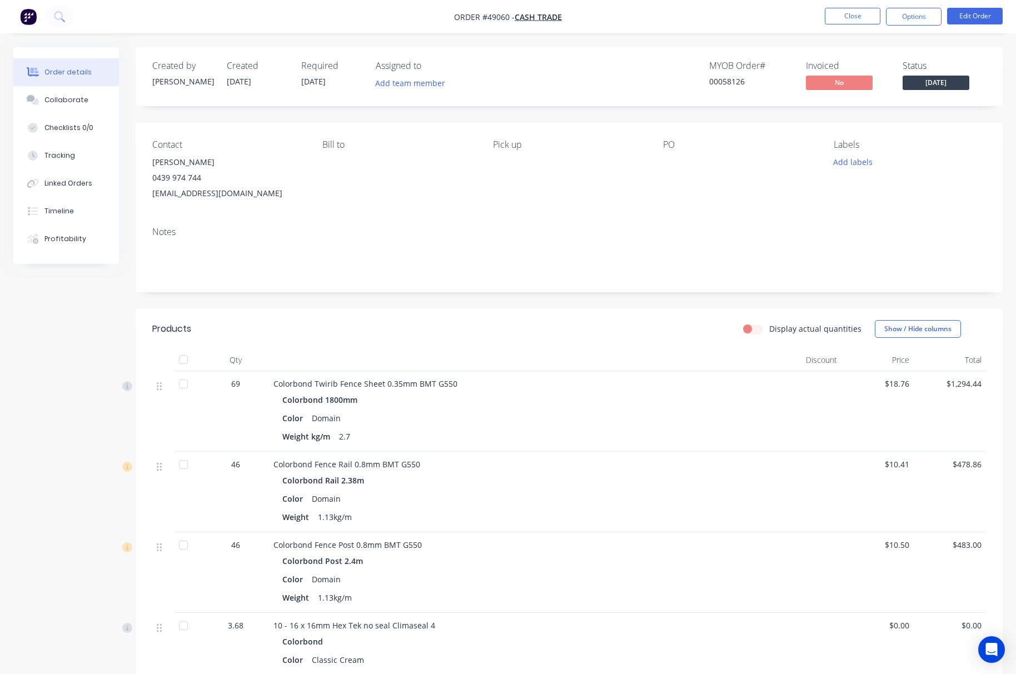
click at [921, 115] on div "Created by Rachel Created 09/09/25 Required 09/09/25 Assigned to Add team membe…" at bounding box center [569, 461] width 867 height 828
click at [545, 14] on span "Cash Trade" at bounding box center [538, 17] width 47 height 11
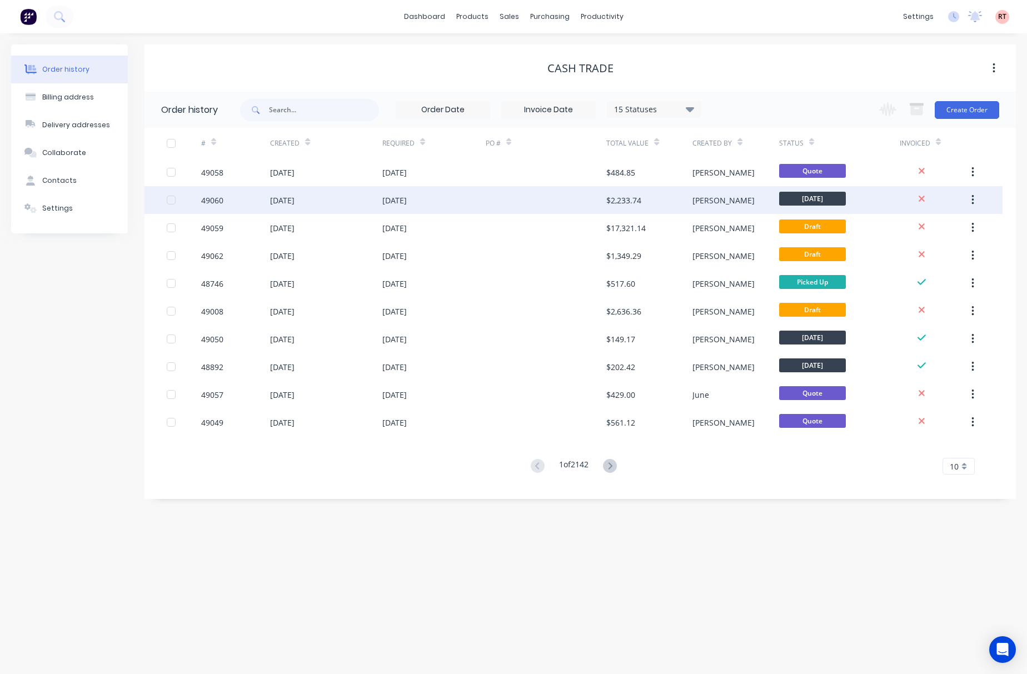
click at [564, 198] on div at bounding box center [546, 200] width 121 height 28
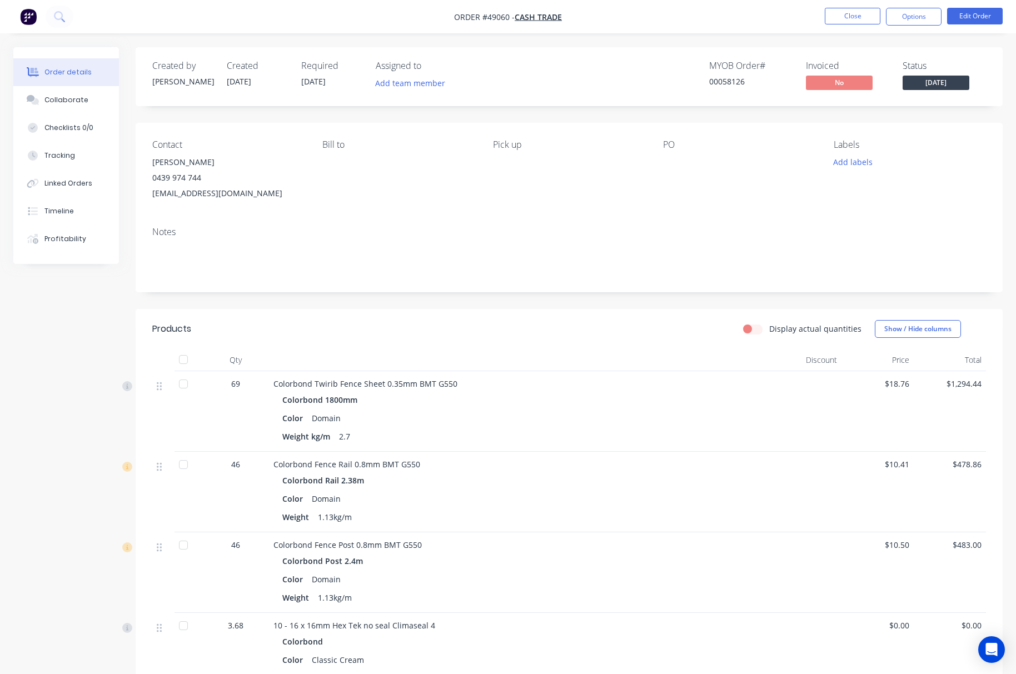
click at [857, 74] on div "Invoiced No" at bounding box center [847, 77] width 83 height 32
click at [917, 21] on button "Options" at bounding box center [914, 17] width 56 height 18
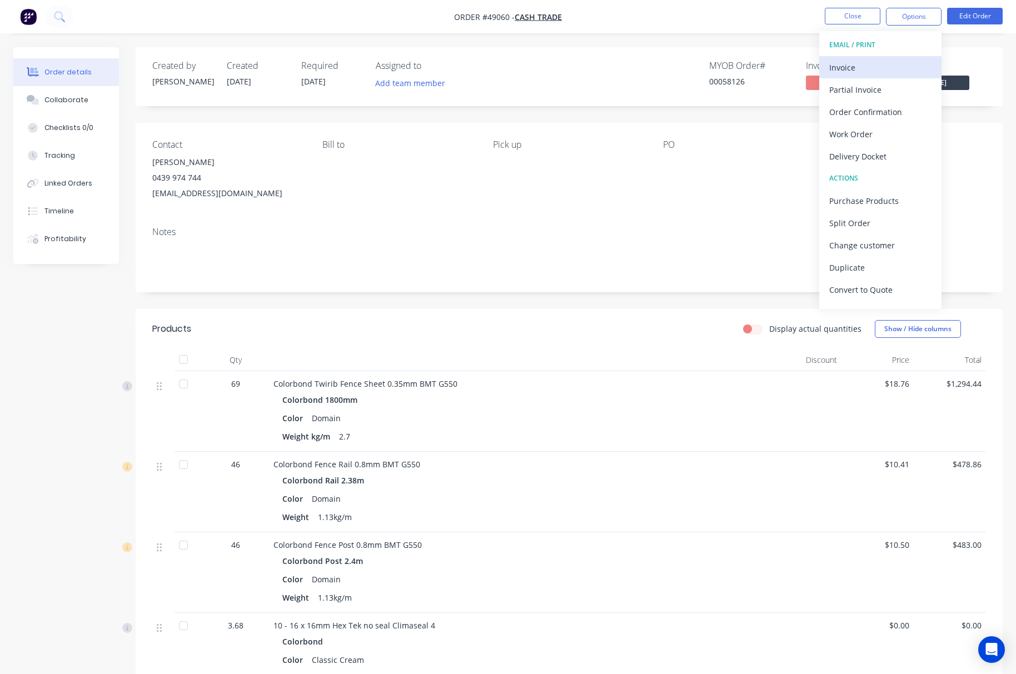
click at [892, 73] on div "Invoice" at bounding box center [880, 67] width 102 height 16
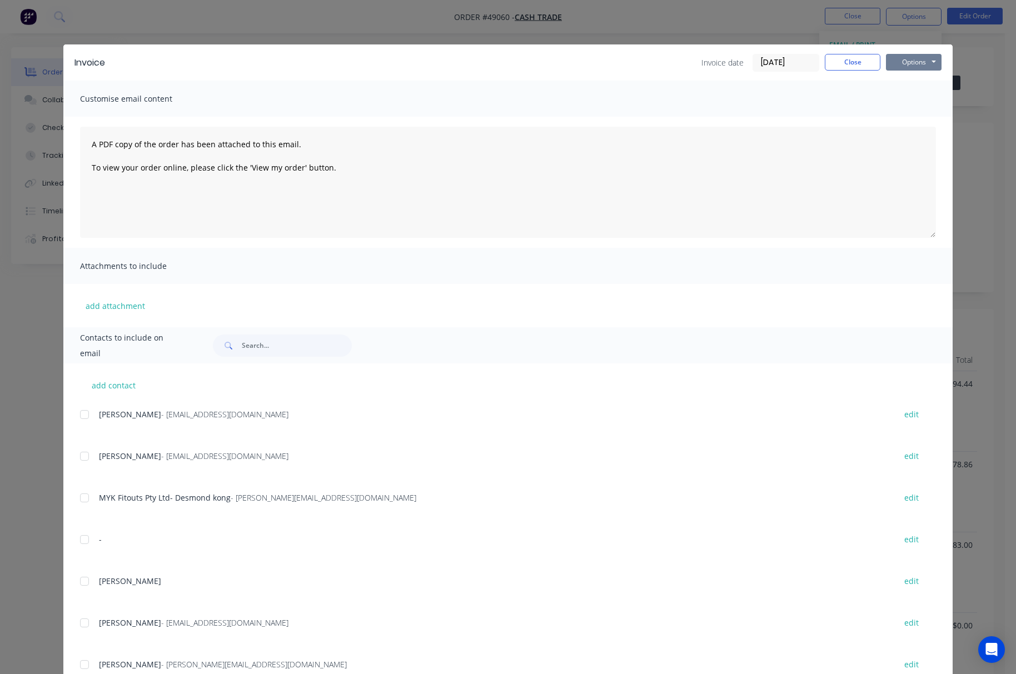
click at [916, 61] on button "Options" at bounding box center [914, 62] width 56 height 17
click at [927, 101] on button "Print" at bounding box center [921, 100] width 71 height 18
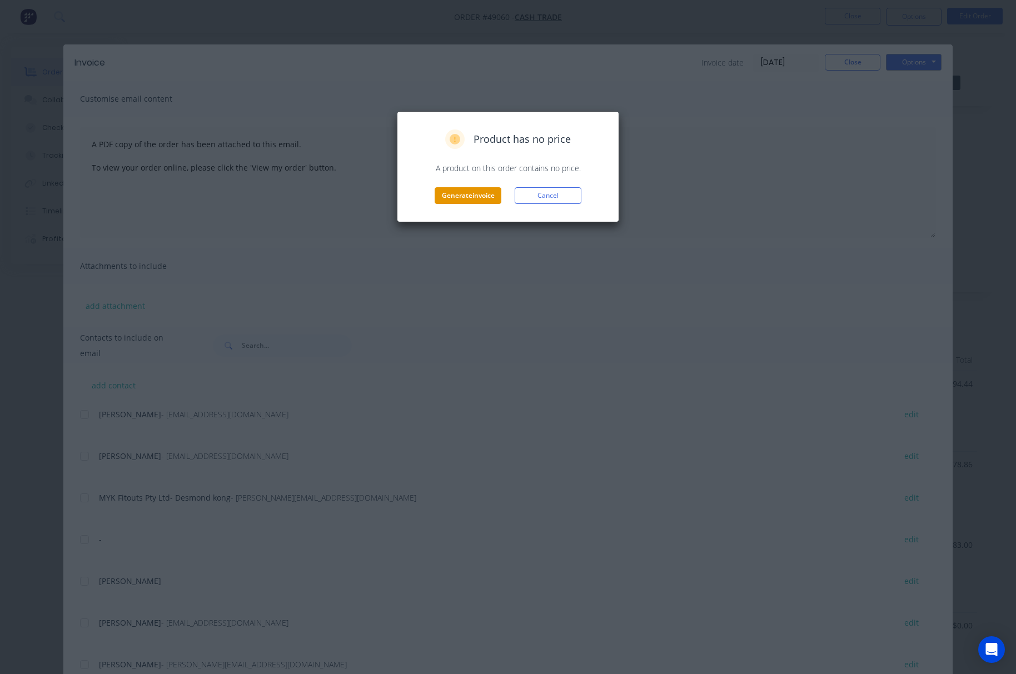
click at [458, 198] on button "Generate invoice" at bounding box center [468, 195] width 67 height 17
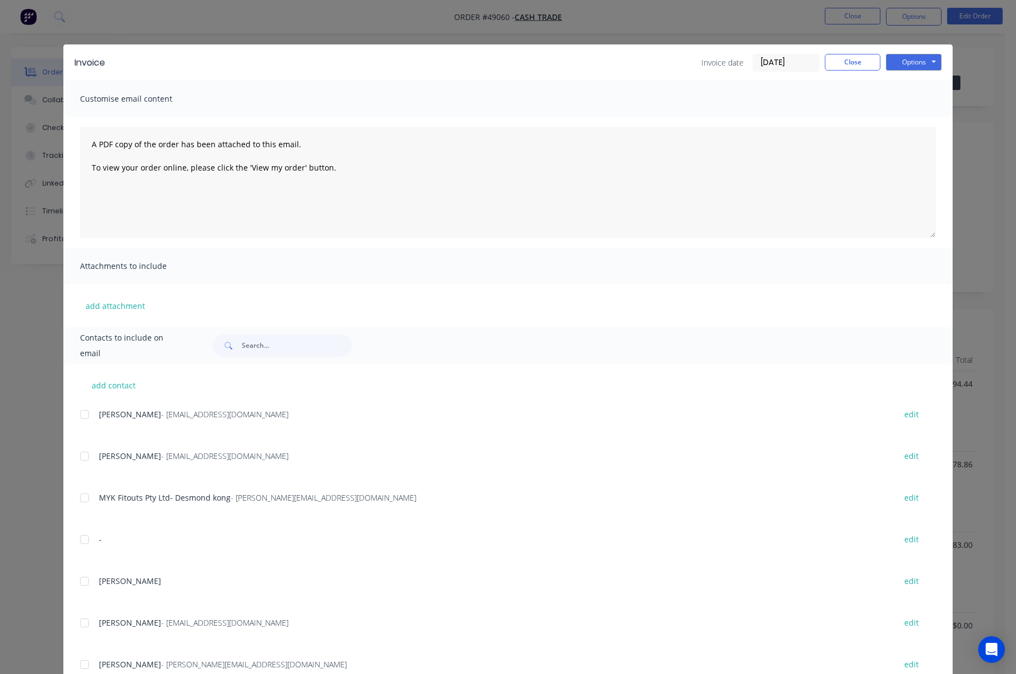
click at [655, 7] on div "Invoice Invoice date [DATE] Close Options Preview Print Email Customise email c…" at bounding box center [508, 337] width 1016 height 674
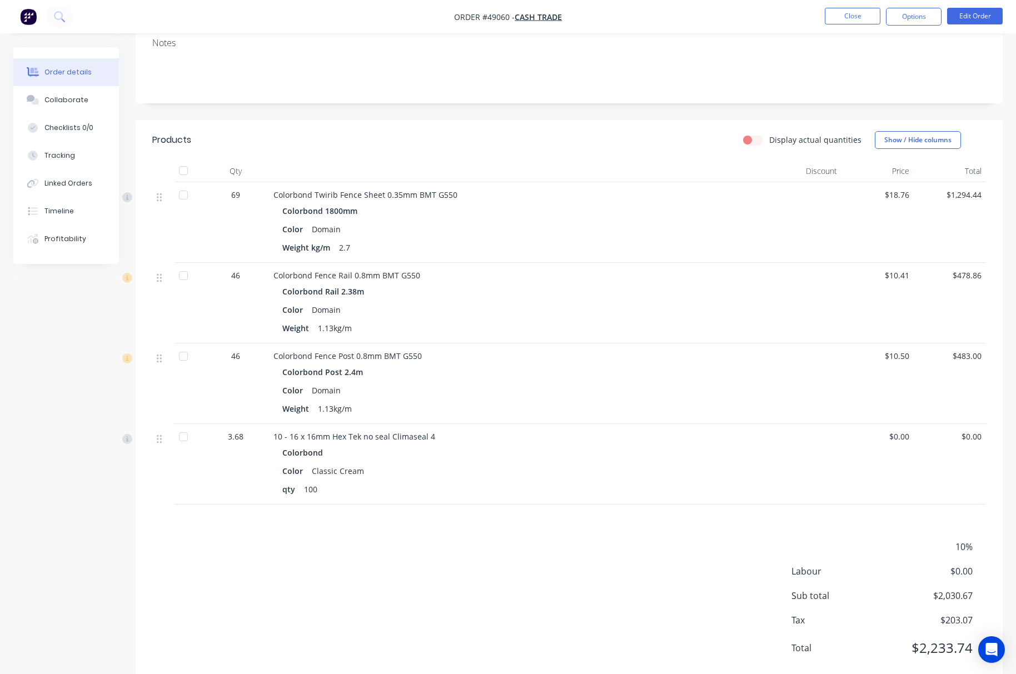
scroll to position [218, 0]
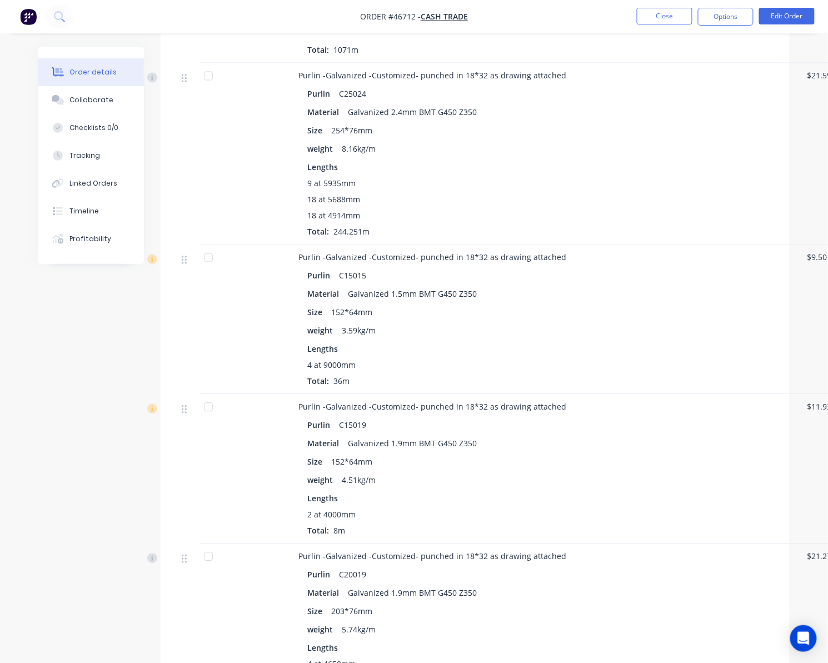
scroll to position [593, 0]
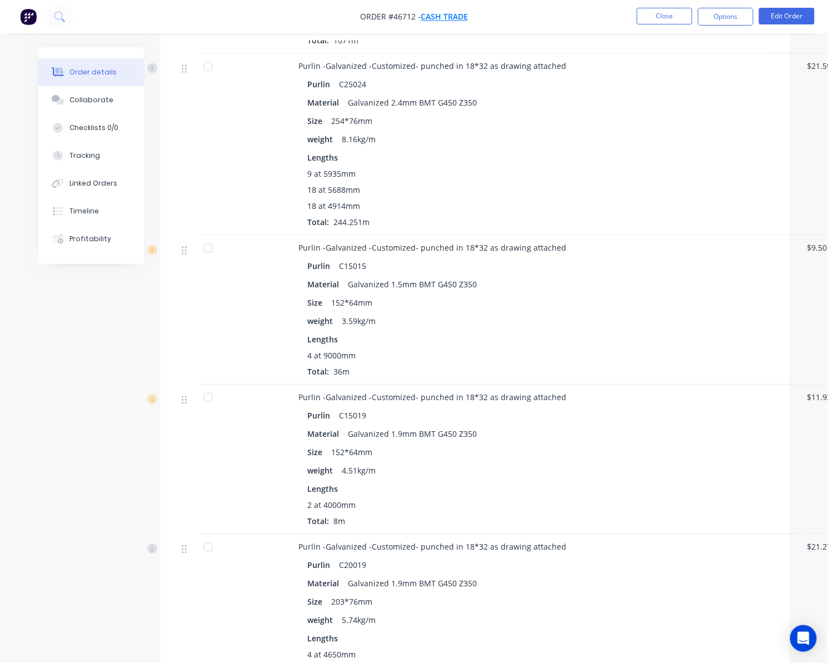
click at [445, 21] on span "Cash Trade" at bounding box center [444, 17] width 47 height 11
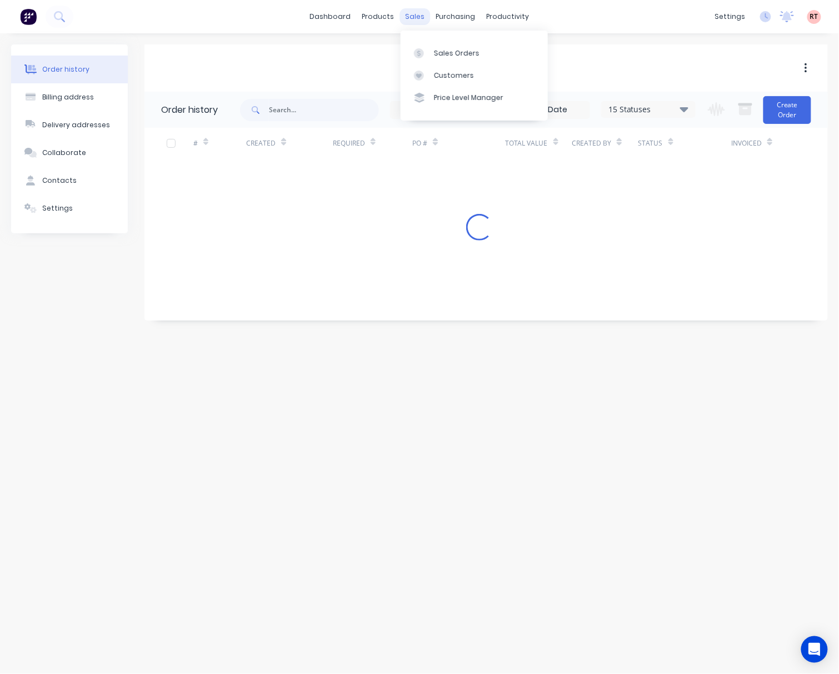
click at [410, 16] on div "sales" at bounding box center [415, 16] width 31 height 17
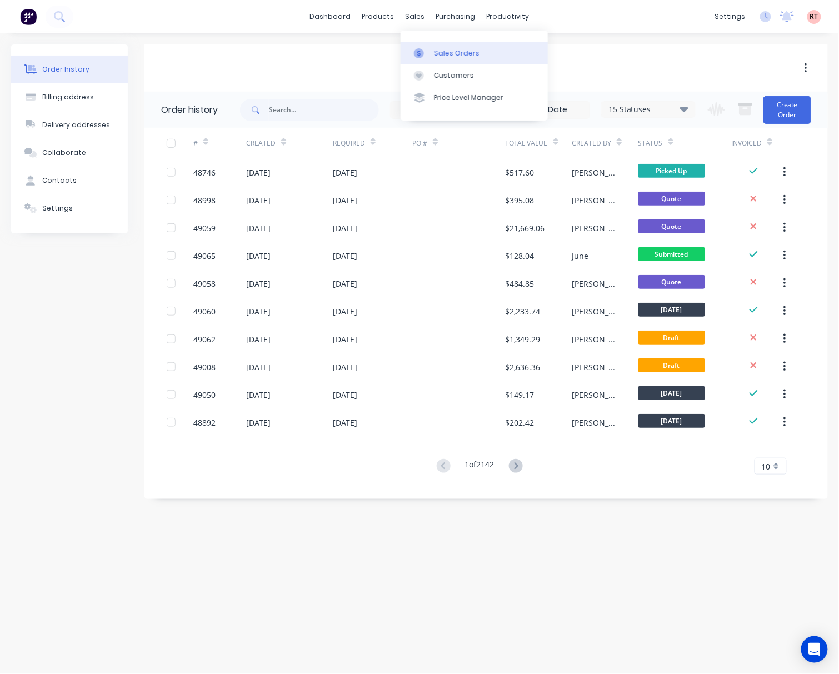
click at [428, 48] on div at bounding box center [422, 53] width 17 height 10
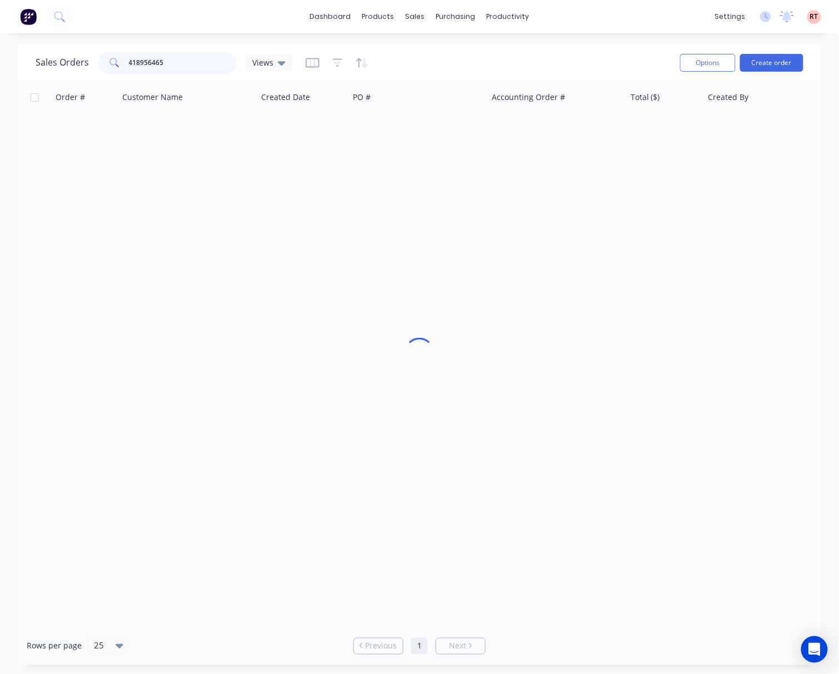
drag, startPoint x: 171, startPoint y: 62, endPoint x: 110, endPoint y: 71, distance: 62.3
click at [110, 71] on div "418956465" at bounding box center [167, 63] width 139 height 22
type input "49008"
click at [129, 72] on input "49008" at bounding box center [183, 63] width 108 height 22
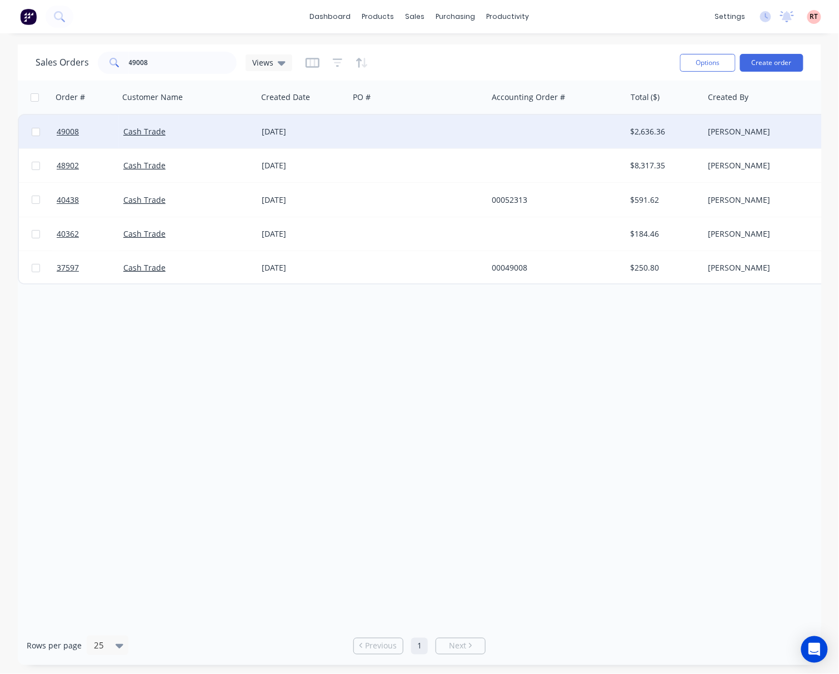
click at [390, 141] on div at bounding box center [418, 131] width 138 height 33
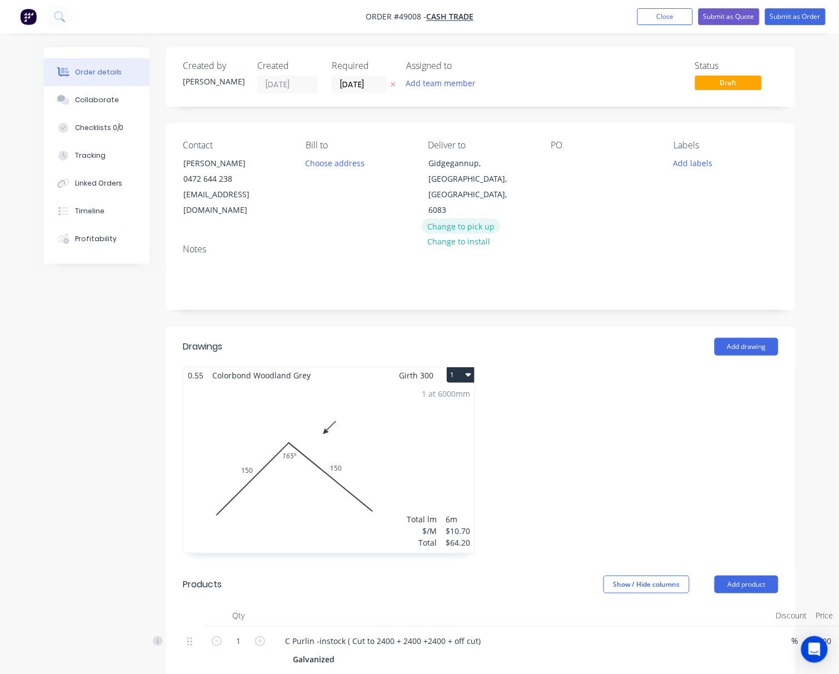
type input "$133.68"
type input "$100.26"
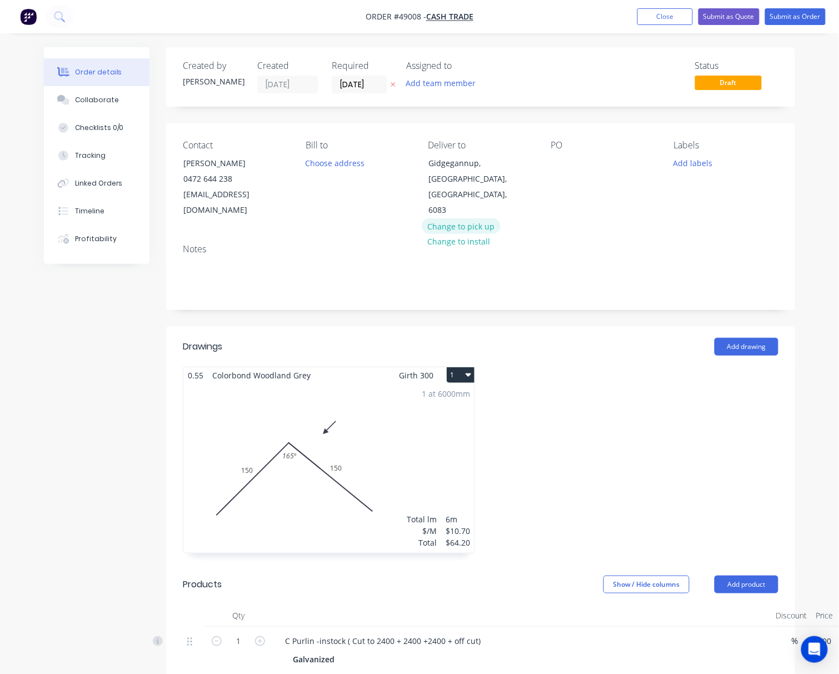
type input "$100.26"
type input "$2.00"
type input "$16.00"
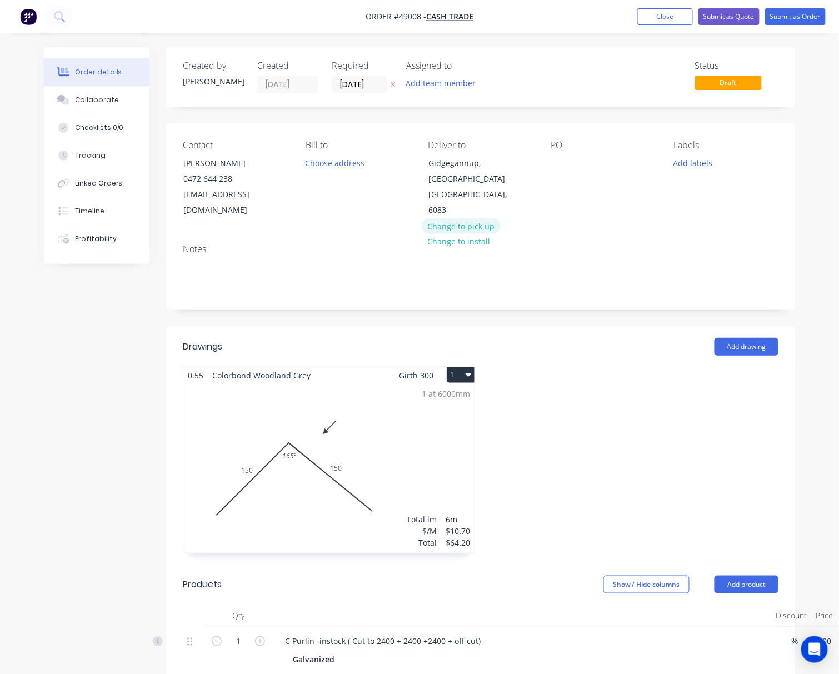
type input "$15.42"
type input "$597.06"
type input "$44.82"
type input "$448.20"
type input "$15.42"
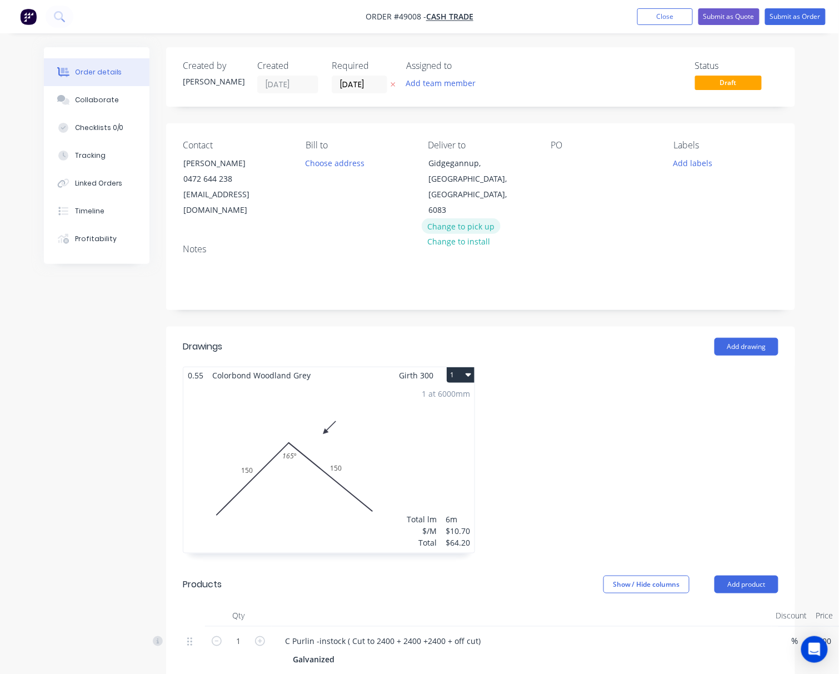
type input "$769.77"
type input "$9.00"
type input "$16.20"
type input "$19.53"
type input "$50.78"
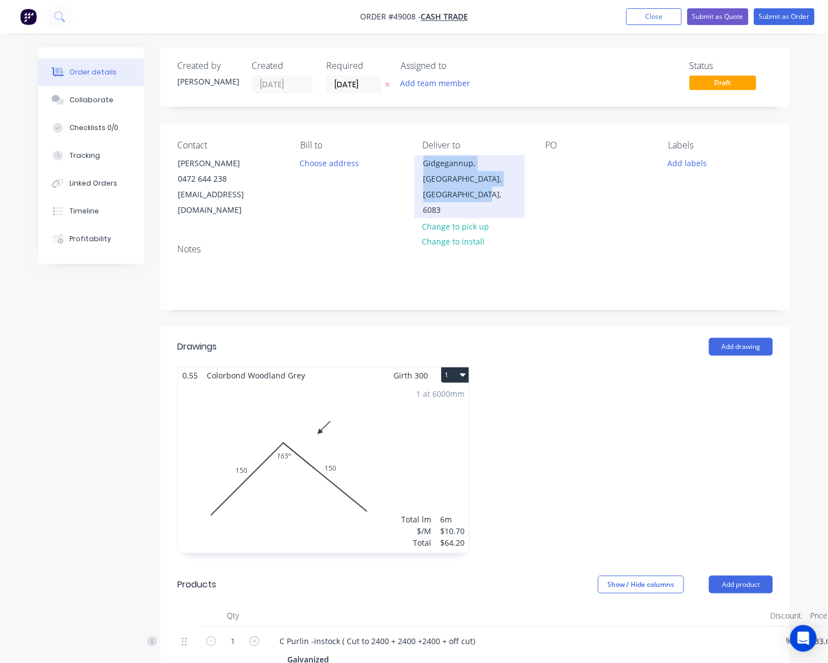
drag, startPoint x: 516, startPoint y: 182, endPoint x: 414, endPoint y: 170, distance: 103.6
click at [414, 170] on div "Gidgegannup, [GEOGRAPHIC_DATA], [GEOGRAPHIC_DATA], 6083" at bounding box center [469, 186] width 111 height 63
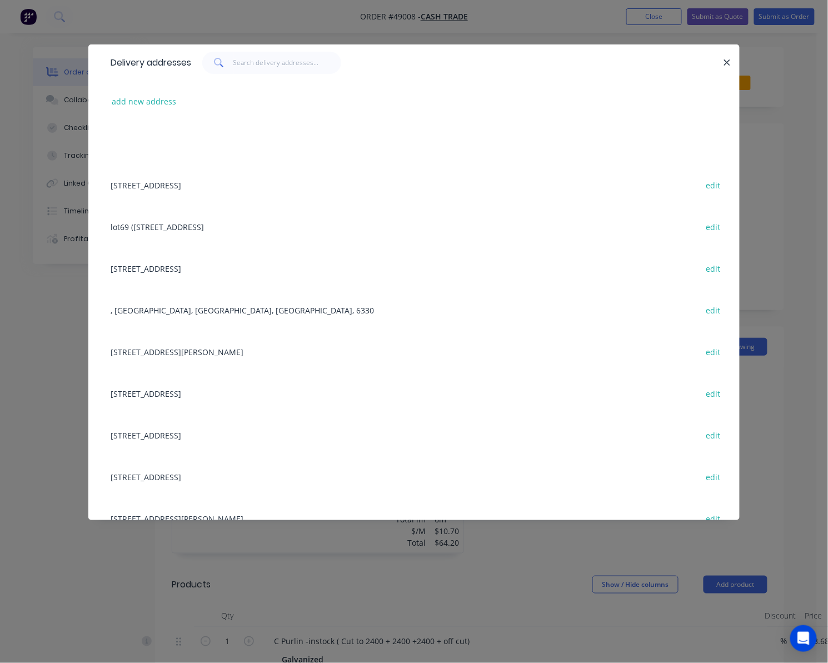
copy div "Gidgegannup, [GEOGRAPHIC_DATA], [GEOGRAPHIC_DATA], 6083"
click at [423, 25] on div "Delivery addresses add new address [STREET_ADDRESS] edit lot69 (44) [GEOGRAPHIC…" at bounding box center [414, 331] width 828 height 663
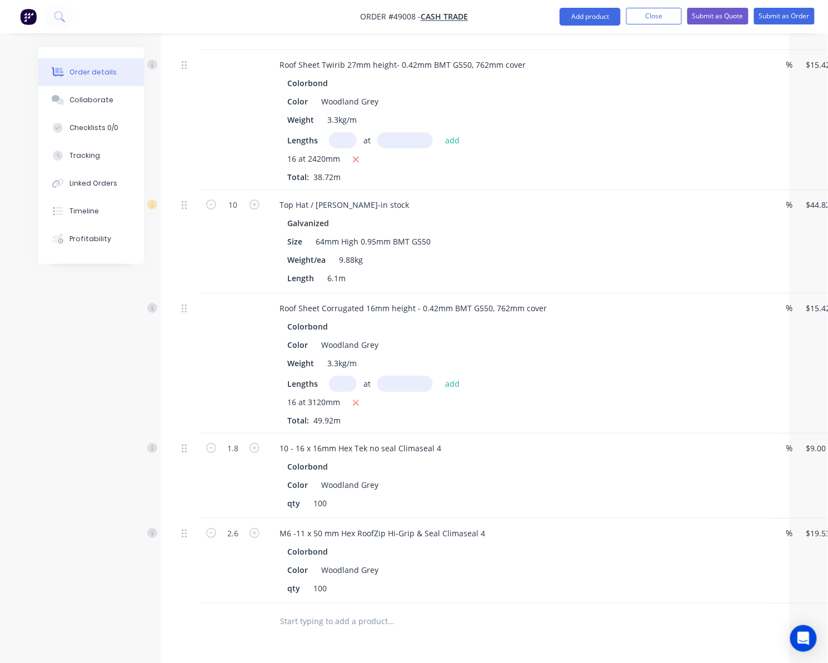
scroll to position [1192, 0]
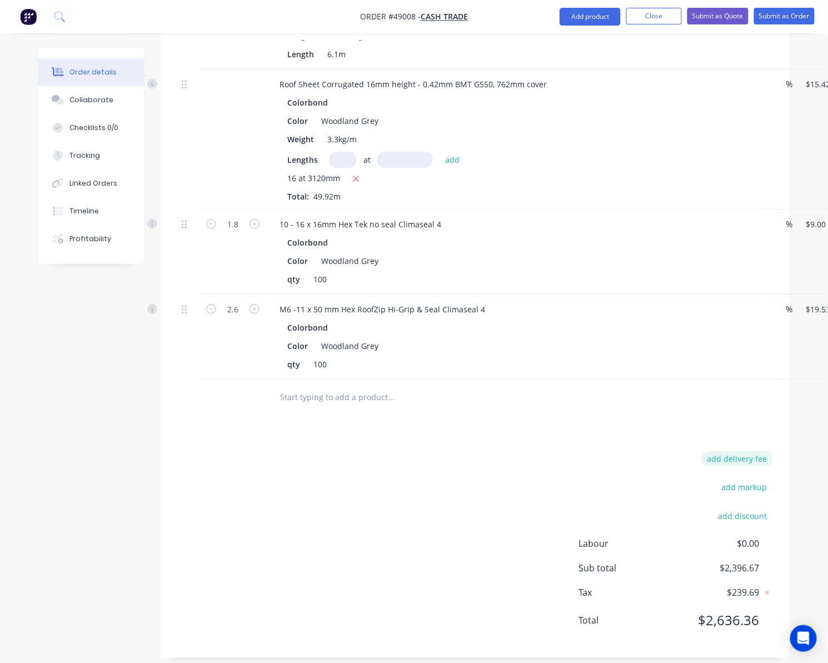
click at [665, 451] on button "add delivery fee" at bounding box center [737, 458] width 72 height 15
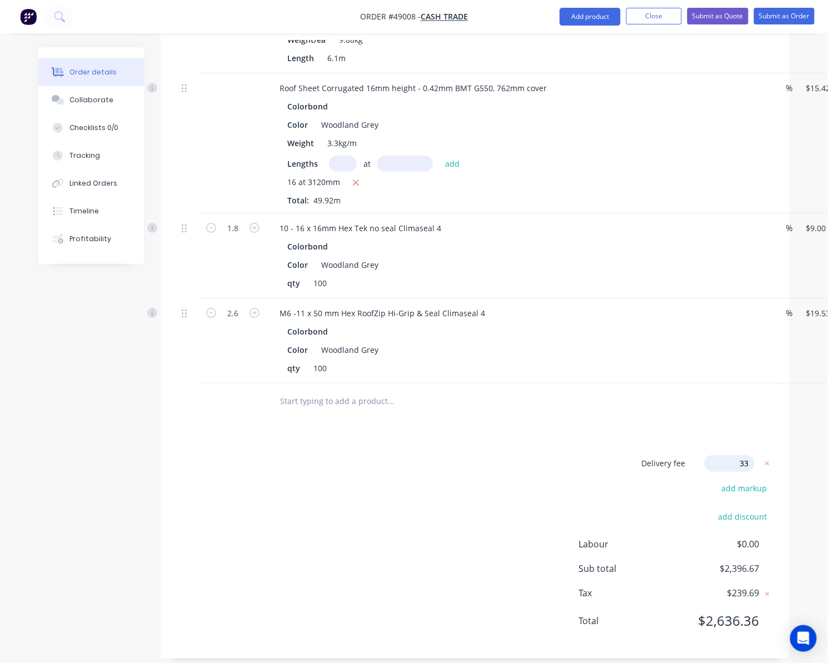
type input "330"
click input "submit" at bounding box center [0, 0] width 0 height 0
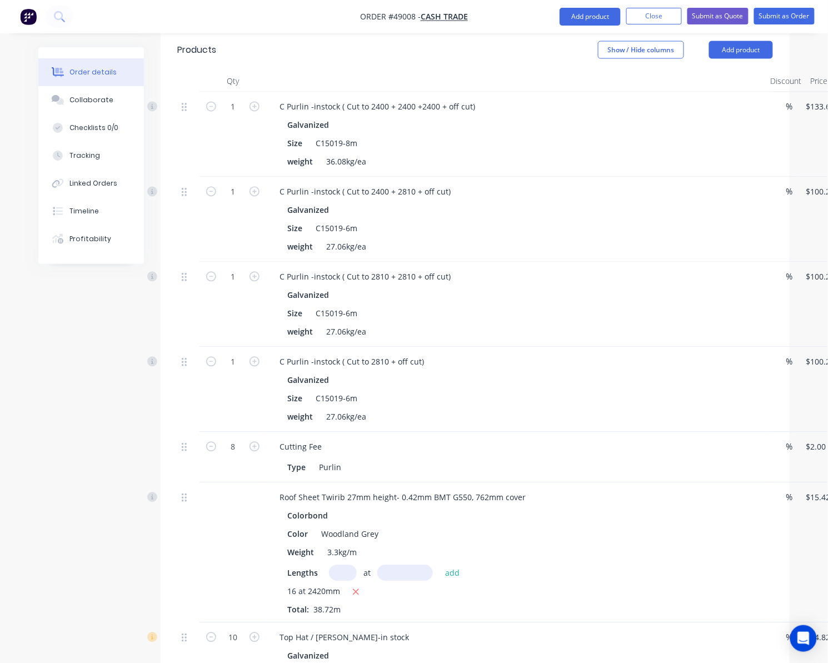
scroll to position [1186, 0]
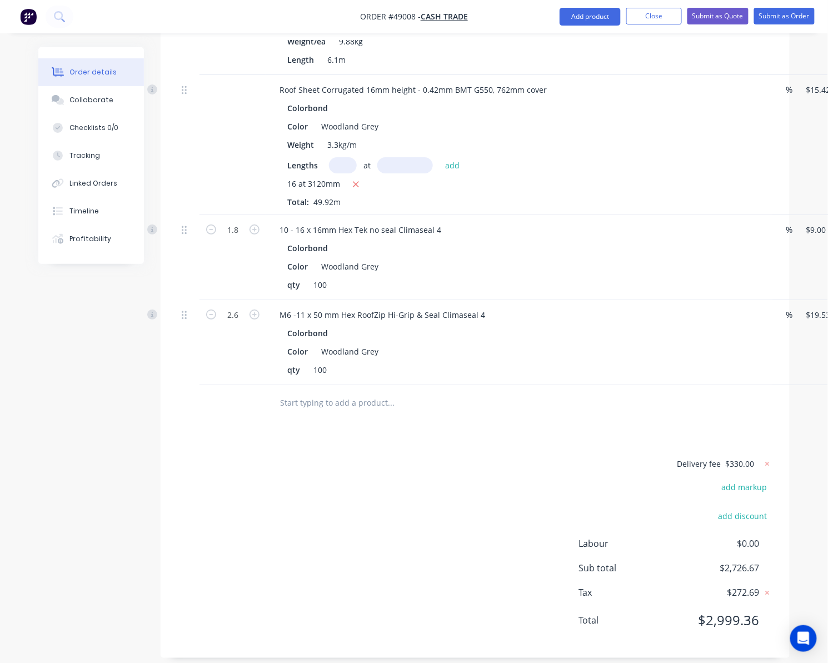
click at [665, 458] on span "$330.00" at bounding box center [740, 464] width 29 height 12
click at [665, 459] on icon at bounding box center [767, 464] width 11 height 11
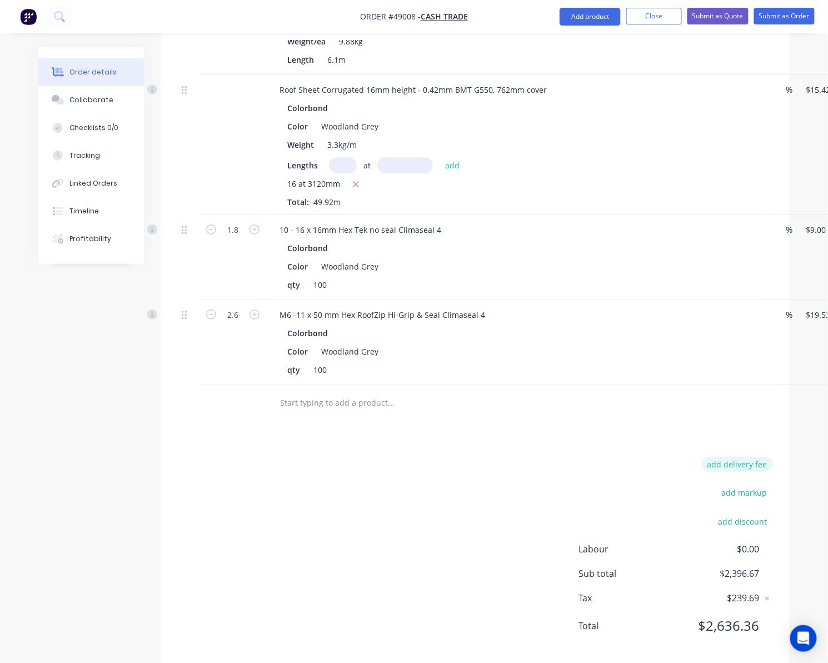
click at [665, 457] on button "add delivery fee" at bounding box center [737, 464] width 72 height 15
type input "350"
click input "submit" at bounding box center [0, 0] width 0 height 0
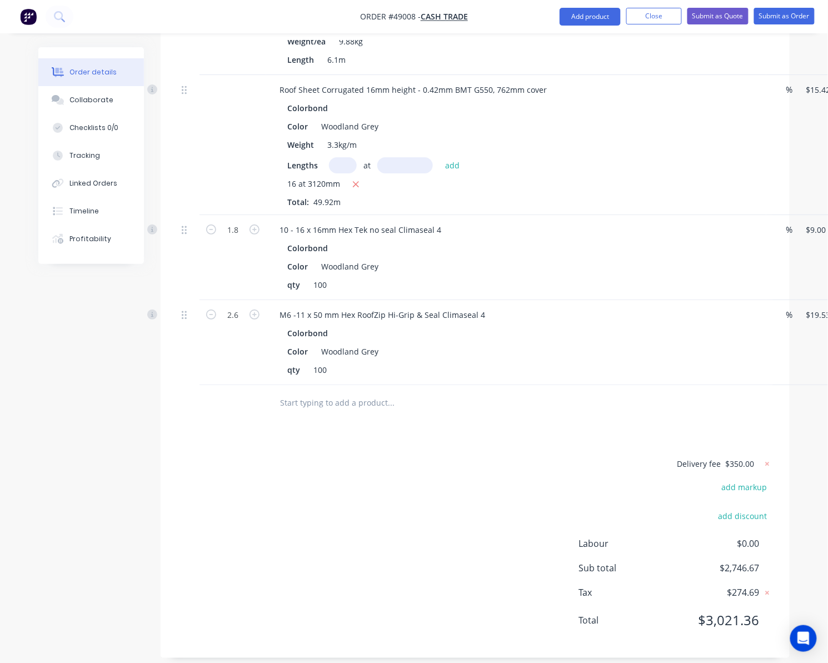
click at [508, 489] on div "Delivery fee $350.00 add markup add discount Labour $0.00 Sub total $2,746.67 T…" at bounding box center [475, 549] width 596 height 185
click at [665, 458] on span "$350.00" at bounding box center [740, 464] width 29 height 12
click at [514, 457] on div "Delivery fee $350.00 add markup add discount Labour $0.00 Sub total $2,746.67 T…" at bounding box center [475, 549] width 596 height 185
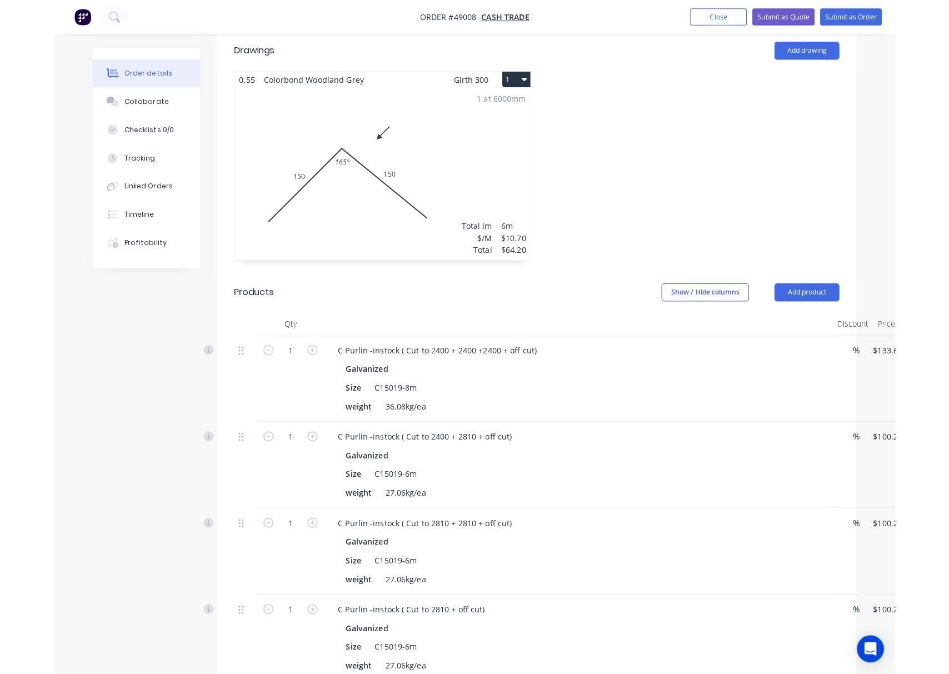
scroll to position [0, 0]
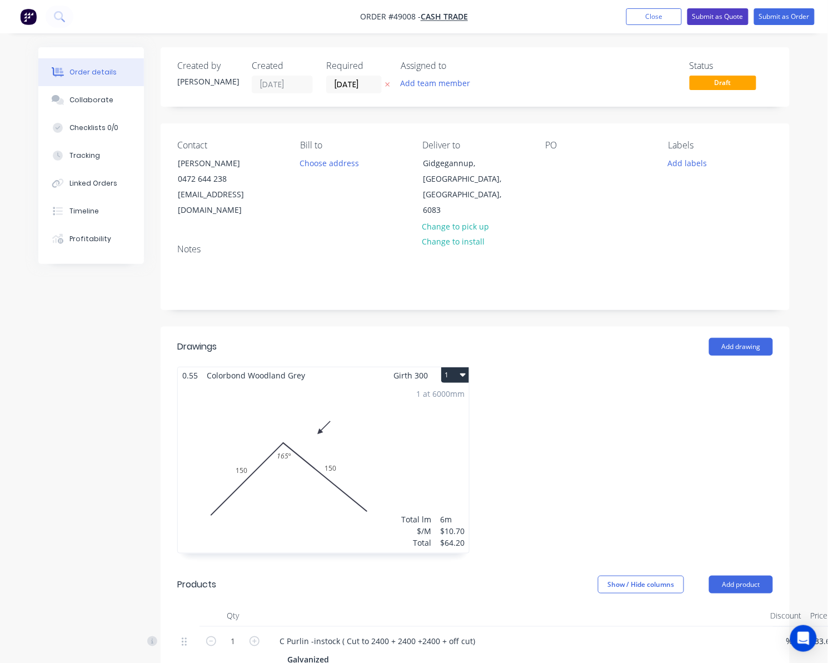
click at [665, 21] on button "Submit as Quote" at bounding box center [718, 16] width 61 height 17
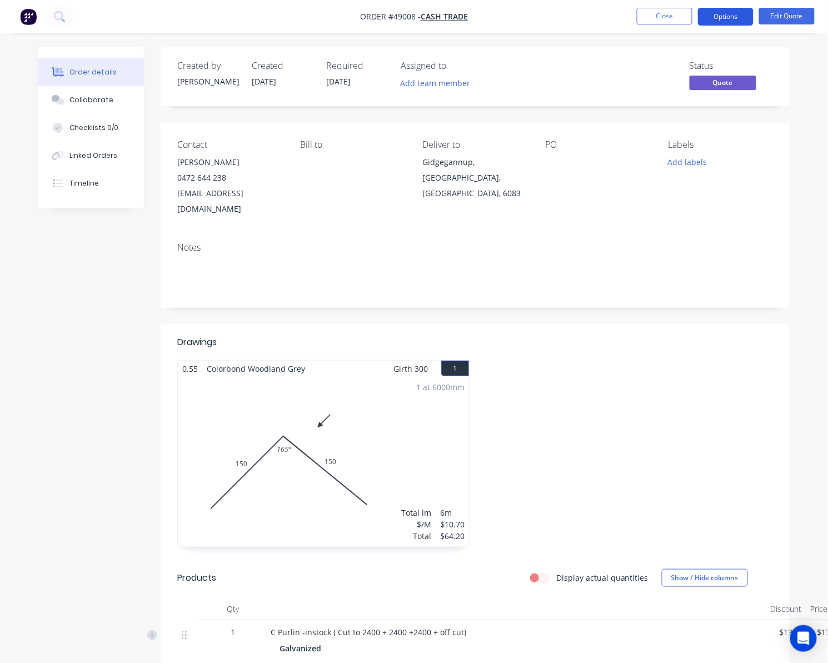
click at [665, 19] on button "Options" at bounding box center [726, 17] width 56 height 18
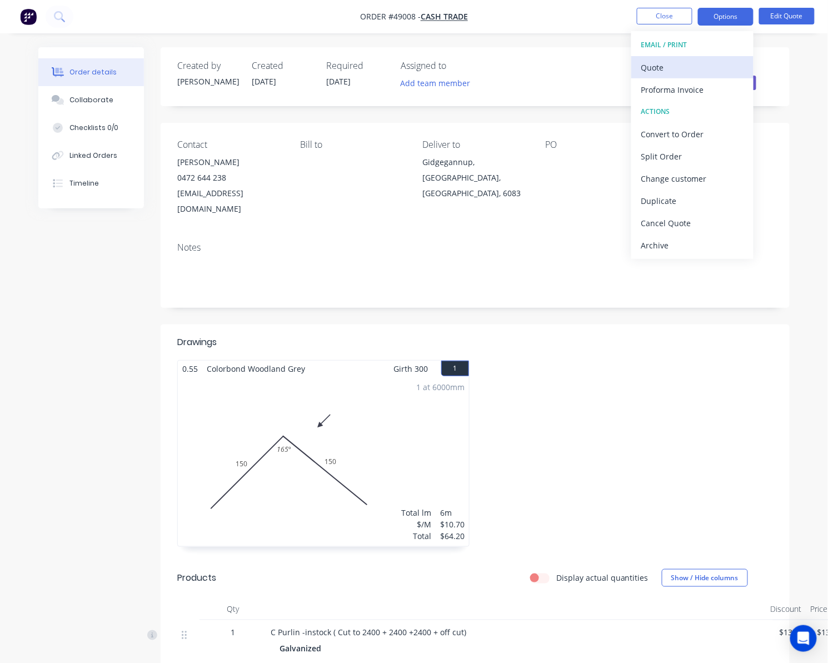
click at [665, 67] on div "Quote" at bounding box center [692, 67] width 102 height 16
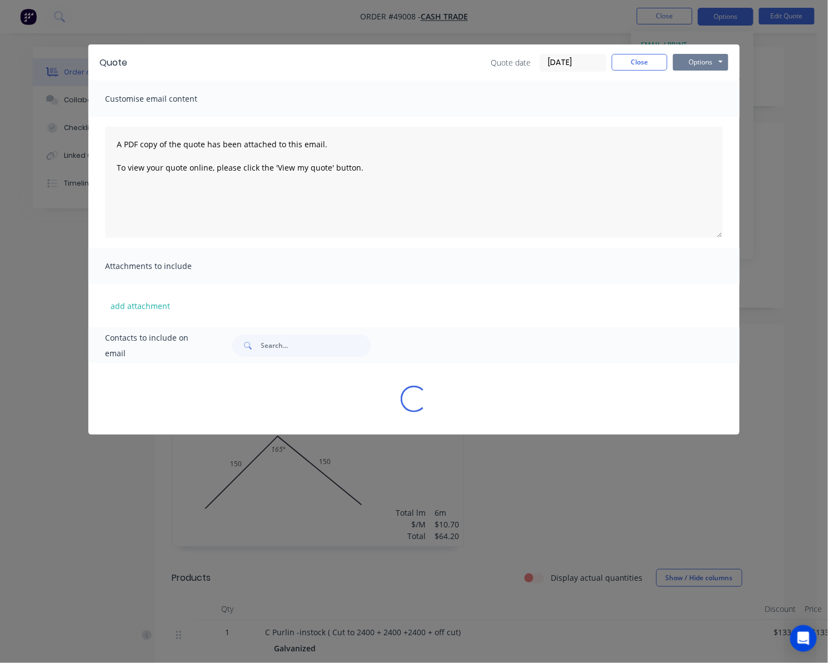
click at [665, 65] on button "Options" at bounding box center [701, 62] width 56 height 17
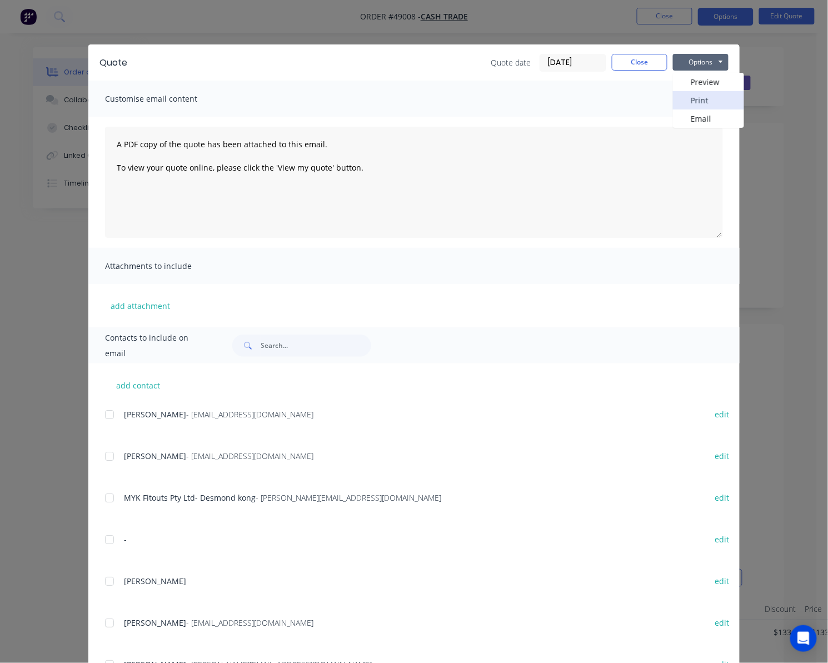
click at [665, 103] on button "Print" at bounding box center [708, 100] width 71 height 18
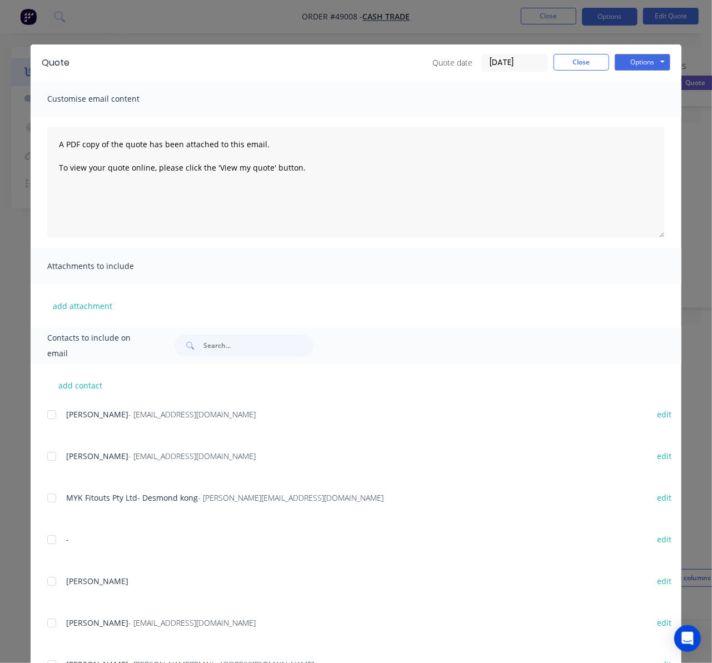
click at [346, 37] on div "Quote Quote date [DATE] Close Options Preview Print Email Customise email conte…" at bounding box center [356, 331] width 712 height 663
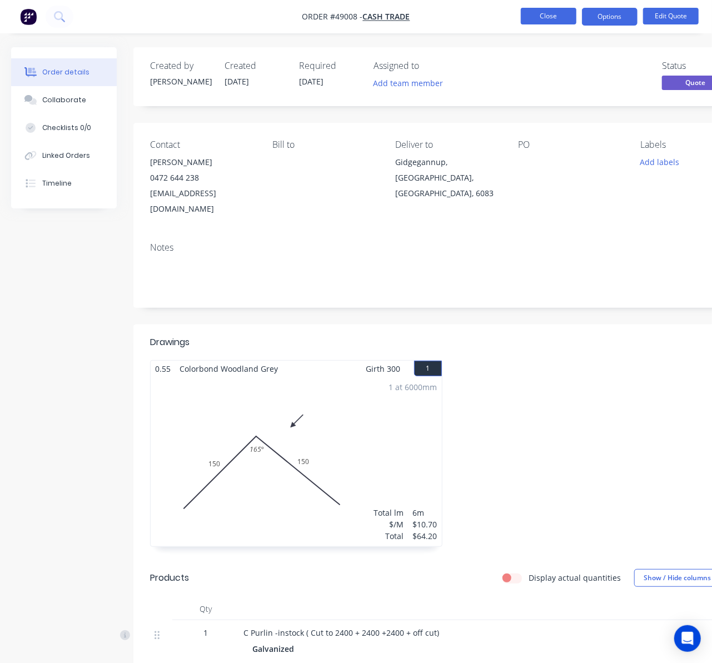
click at [541, 9] on button "Close" at bounding box center [549, 16] width 56 height 17
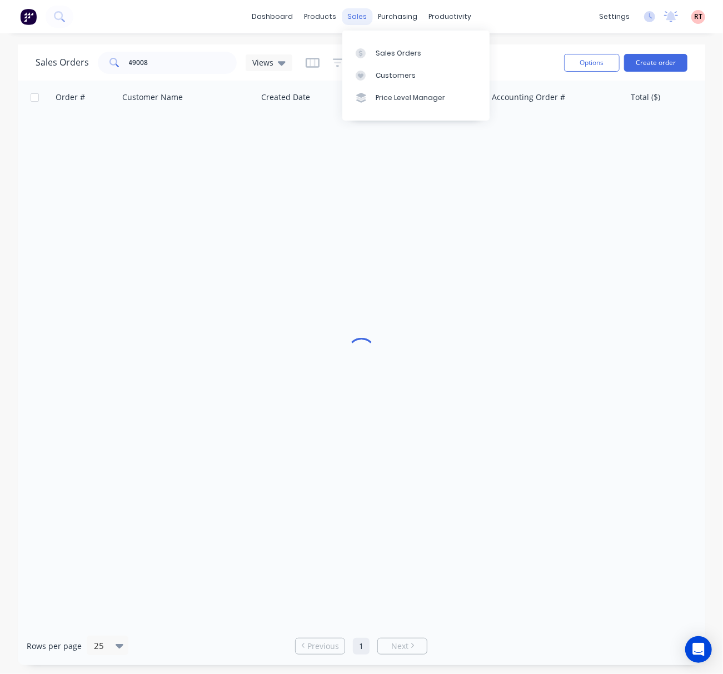
click at [356, 22] on div "sales" at bounding box center [357, 16] width 31 height 17
click at [379, 50] on div "Sales Orders" at bounding box center [399, 53] width 46 height 10
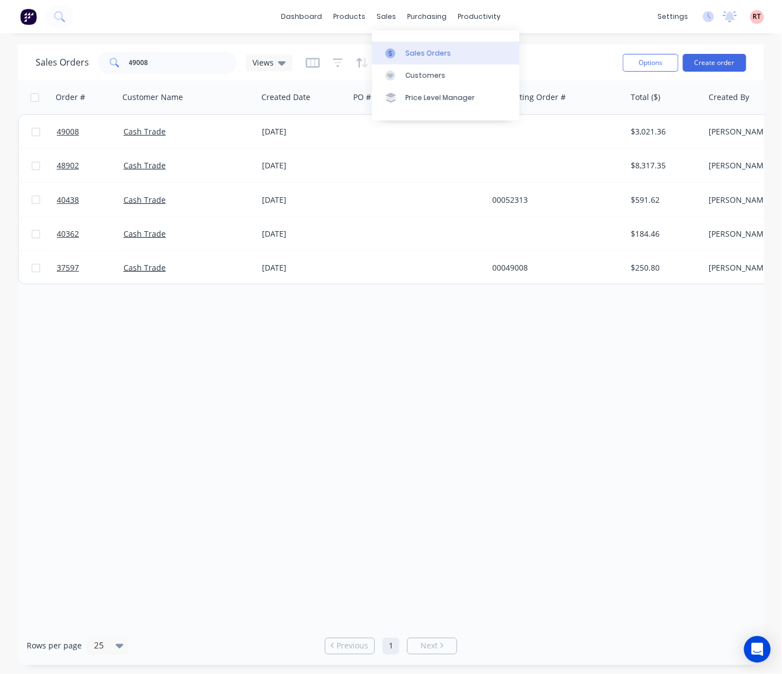
click at [402, 56] on link "Sales Orders" at bounding box center [445, 53] width 147 height 22
drag, startPoint x: 207, startPoint y: 67, endPoint x: 3, endPoint y: 83, distance: 204.7
click at [47, 82] on div "Sales Orders 49008 Views Options Create order Order # Customer Name Created Dat…" at bounding box center [391, 354] width 746 height 621
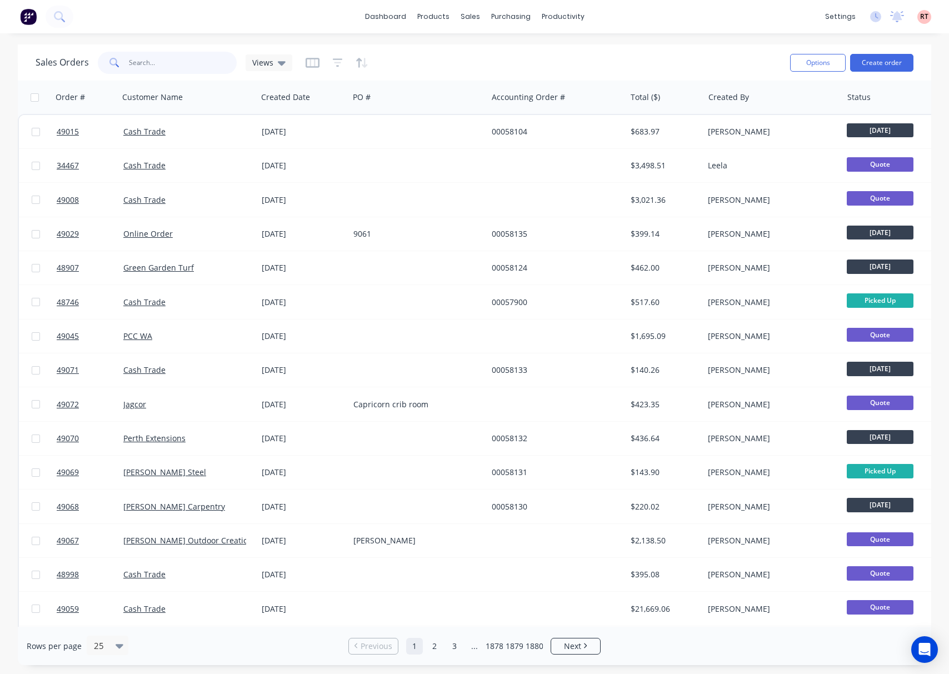
drag, startPoint x: 177, startPoint y: 62, endPoint x: 178, endPoint y: 69, distance: 7.3
click at [177, 62] on input "text" at bounding box center [183, 63] width 108 height 22
type input "0"
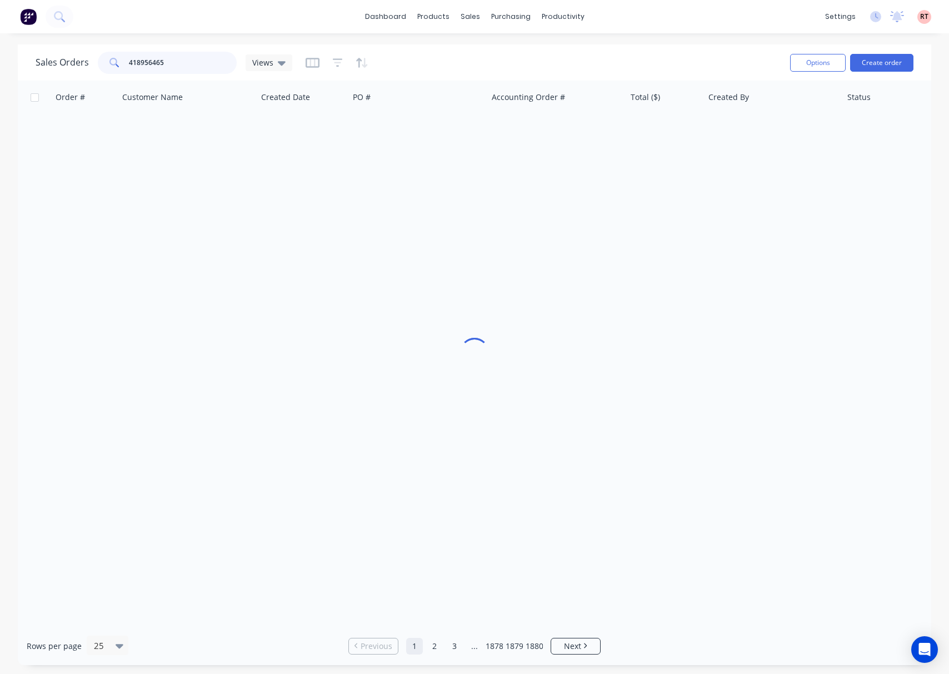
type input "418956465"
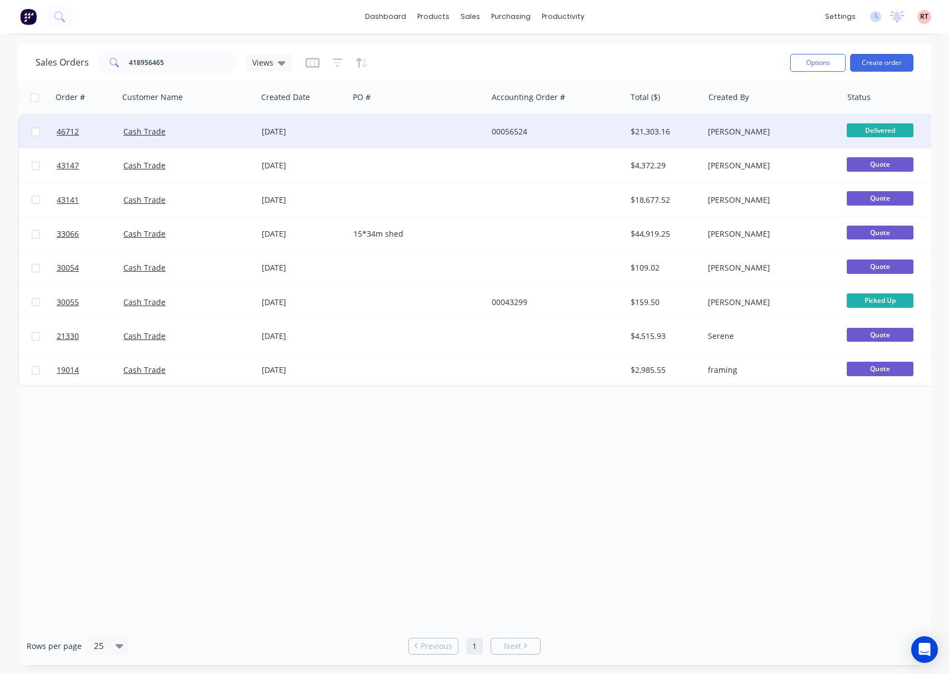
click at [381, 133] on div at bounding box center [418, 131] width 138 height 33
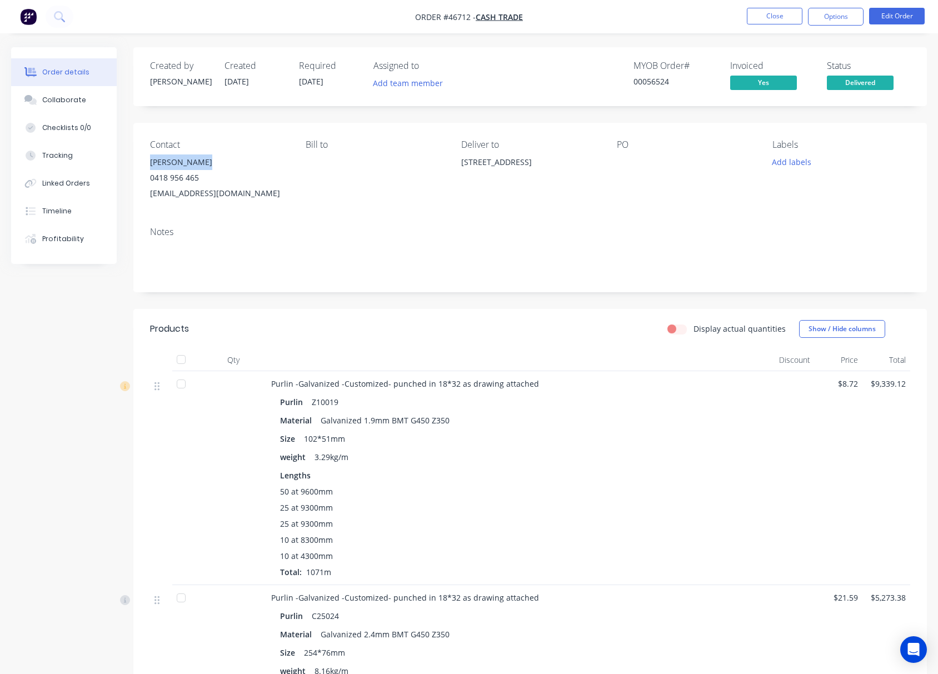
drag, startPoint x: 216, startPoint y: 165, endPoint x: 141, endPoint y: 165, distance: 74.5
click at [141, 165] on div "Contact [PERSON_NAME] [PHONE_NUMBER] [EMAIL_ADDRESS][DOMAIN_NAME] Bill to Deliv…" at bounding box center [530, 170] width 794 height 95
copy div "[PERSON_NAME]"
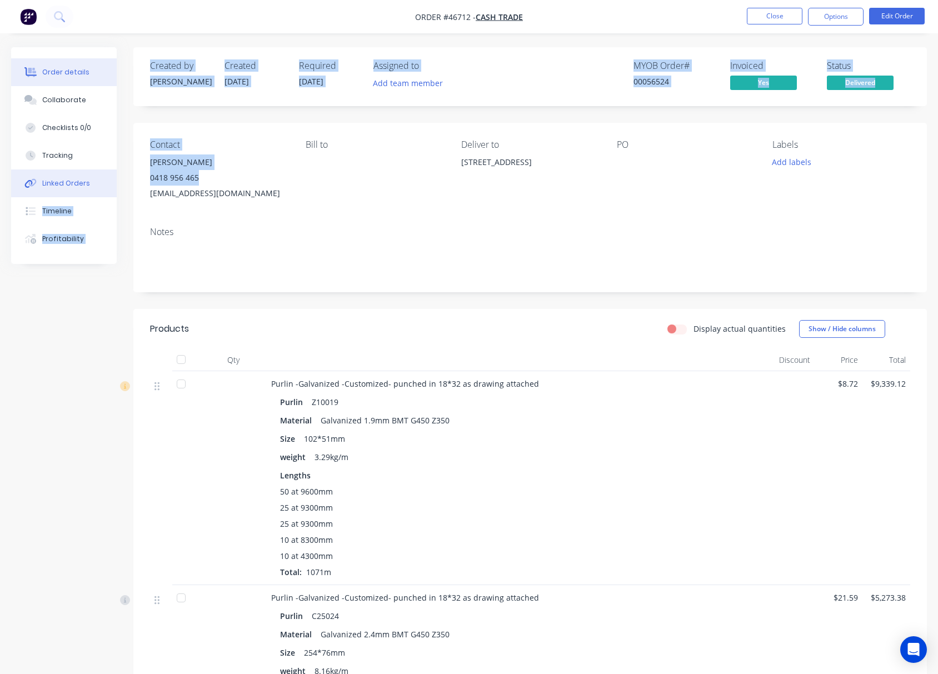
drag, startPoint x: 200, startPoint y: 173, endPoint x: 116, endPoint y: 183, distance: 84.5
click at [253, 176] on div "0418 956 465" at bounding box center [219, 178] width 138 height 16
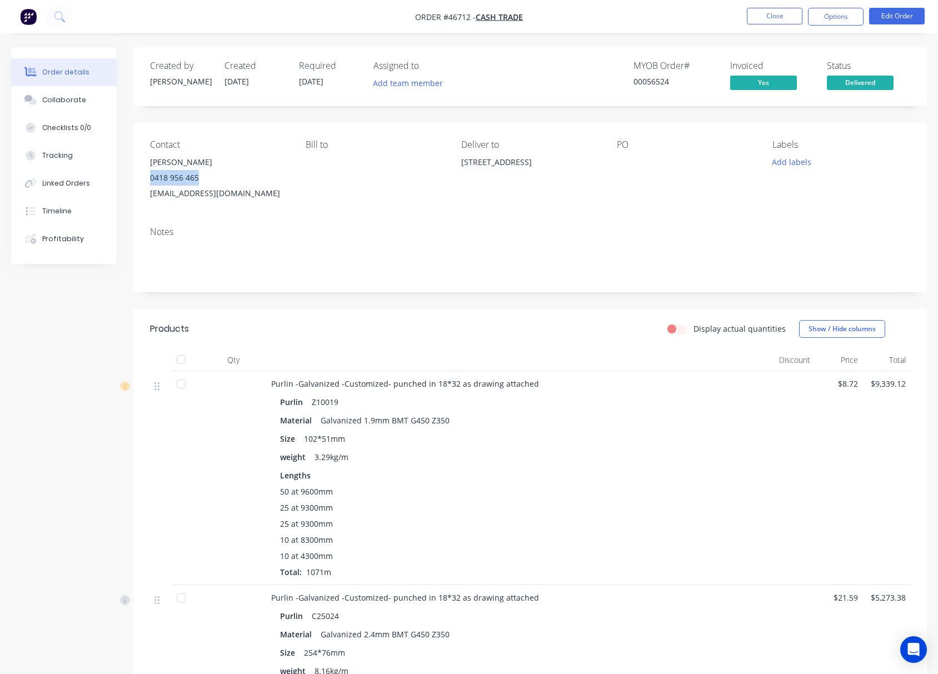
drag, startPoint x: 206, startPoint y: 176, endPoint x: 140, endPoint y: 185, distance: 66.2
click at [140, 185] on div "Contact [PERSON_NAME] [PHONE_NUMBER] [EMAIL_ADDRESS][DOMAIN_NAME] Bill to Deliv…" at bounding box center [530, 170] width 794 height 95
copy div "0418 956 465"
drag, startPoint x: 256, startPoint y: 190, endPoint x: 142, endPoint y: 200, distance: 114.4
click at [142, 200] on div "Contact [PERSON_NAME] [PHONE_NUMBER] [EMAIL_ADDRESS][DOMAIN_NAME] Bill to Deliv…" at bounding box center [530, 170] width 794 height 95
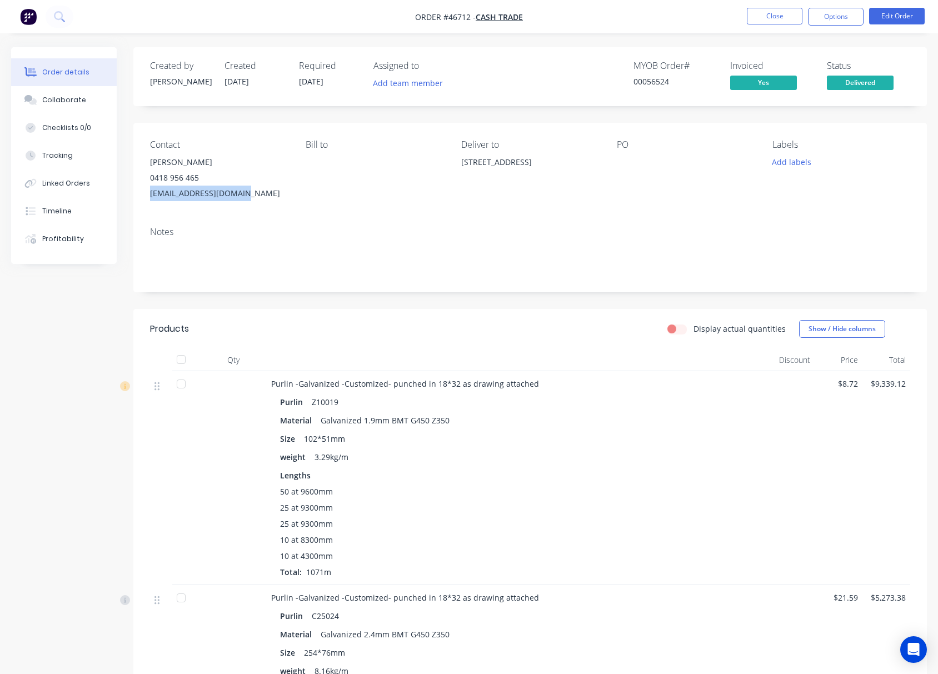
copy div "[EMAIL_ADDRESS][DOMAIN_NAME]"
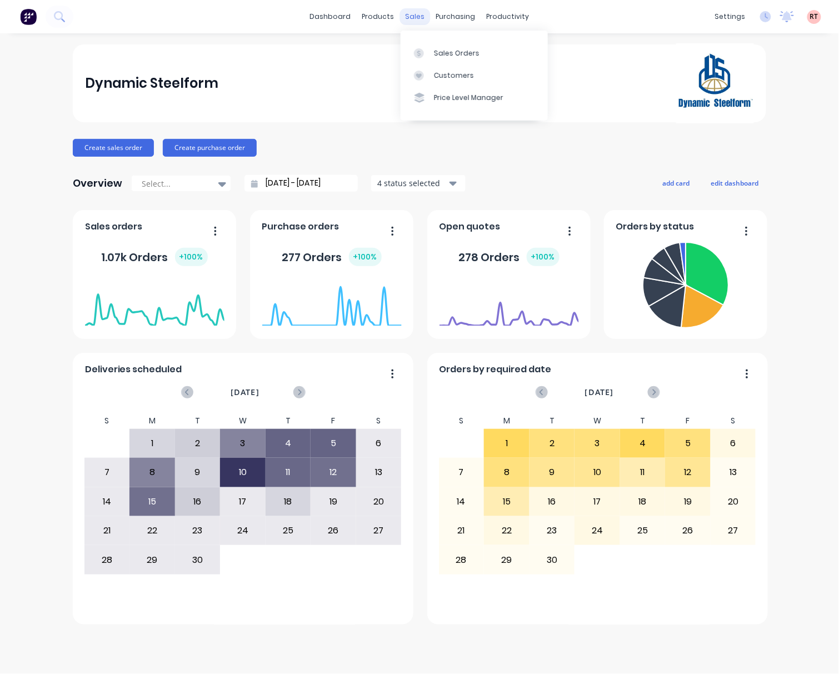
click at [414, 14] on div "sales" at bounding box center [415, 16] width 31 height 17
click at [434, 67] on link "Customers" at bounding box center [474, 75] width 147 height 22
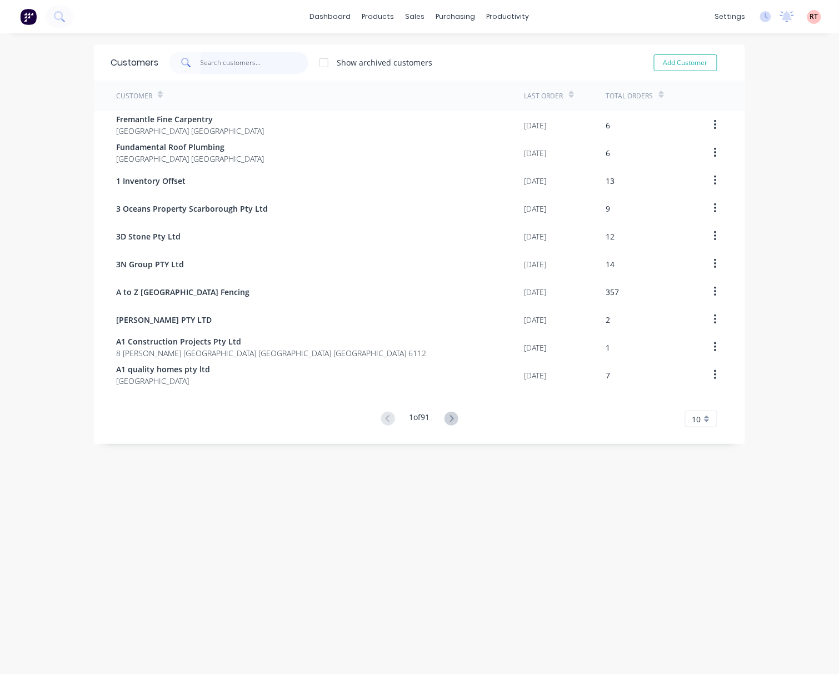
click at [227, 63] on input "text" at bounding box center [255, 63] width 108 height 22
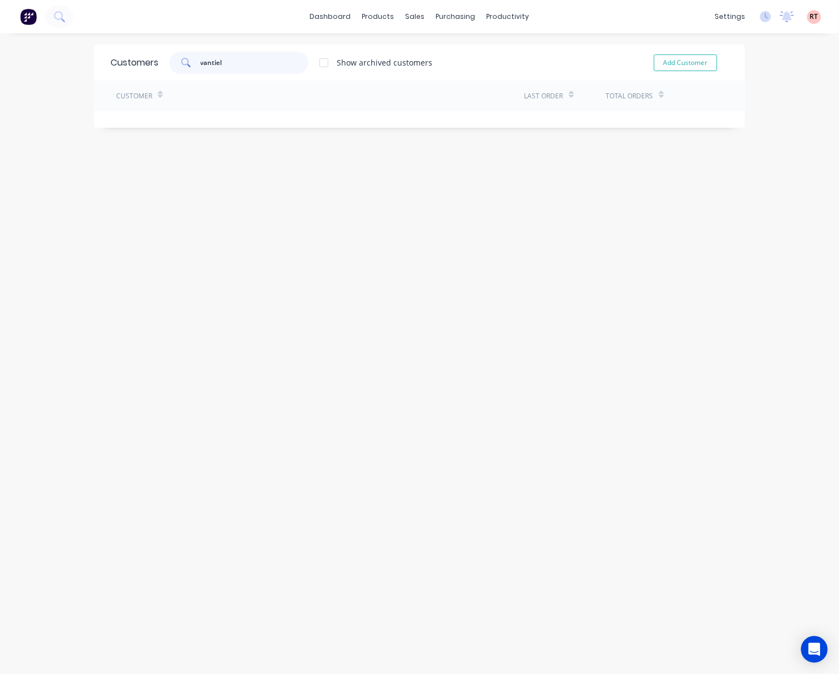
drag, startPoint x: 232, startPoint y: 58, endPoint x: 175, endPoint y: 69, distance: 58.4
click at [175, 69] on div "vantiel" at bounding box center [239, 63] width 139 height 22
type input "vantiel"
drag, startPoint x: 237, startPoint y: 67, endPoint x: 123, endPoint y: 74, distance: 113.6
click at [123, 74] on div "Customers vantiel Show archived customers Add Customer" at bounding box center [419, 62] width 651 height 36
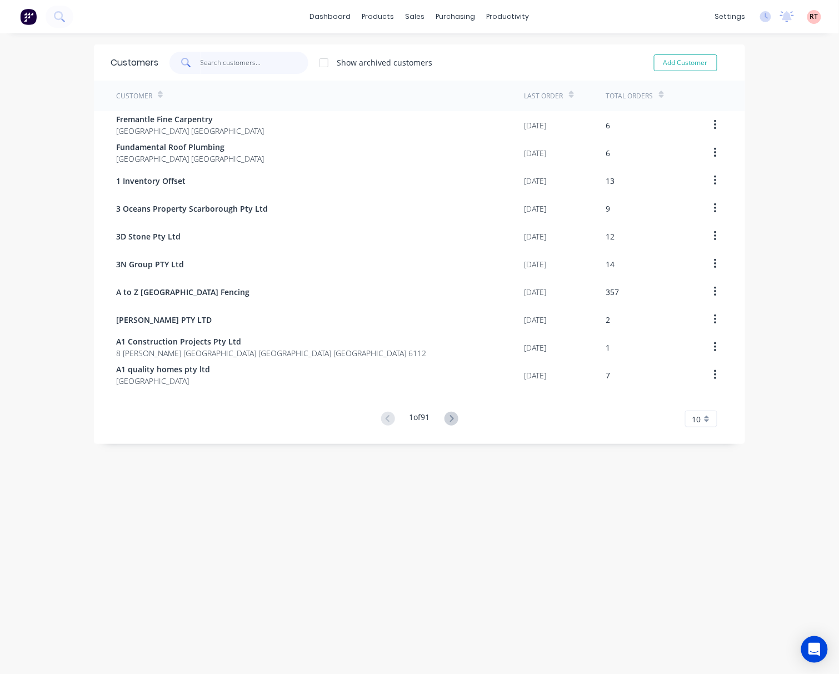
click at [248, 61] on input "text" at bounding box center [255, 63] width 108 height 22
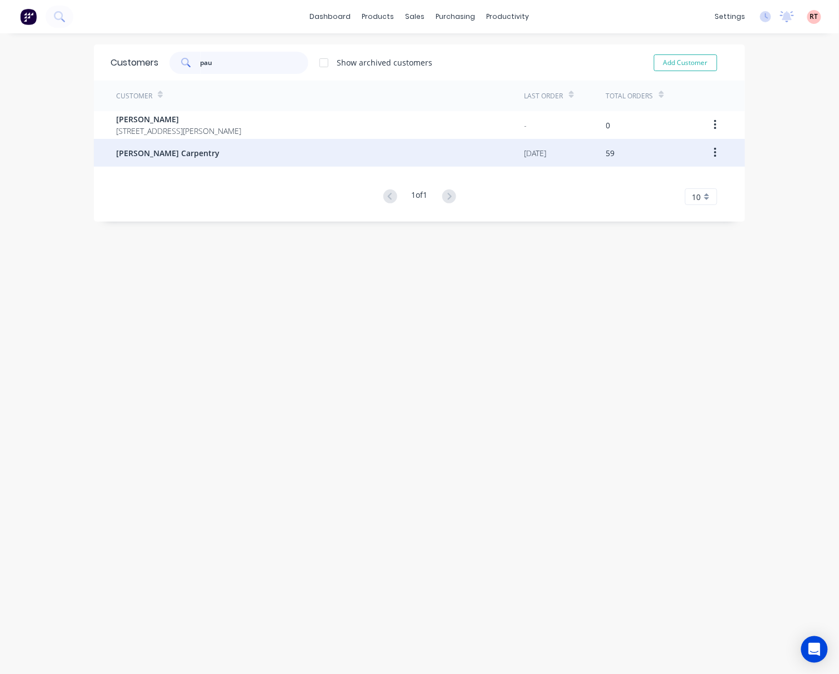
type input "pau"
click at [229, 151] on div "[PERSON_NAME] Carpentry" at bounding box center [320, 153] width 409 height 28
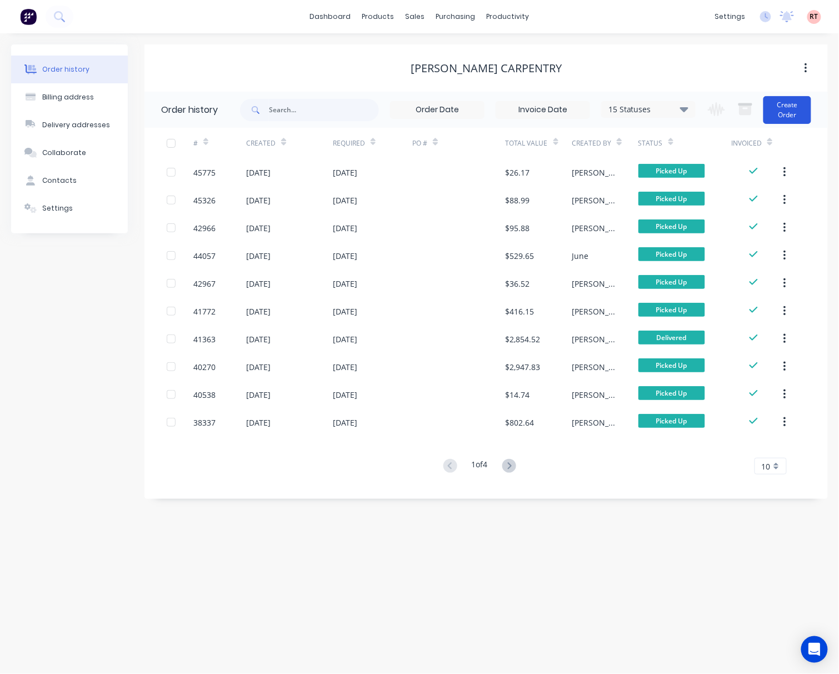
click at [676, 106] on button "Create Order" at bounding box center [788, 110] width 48 height 28
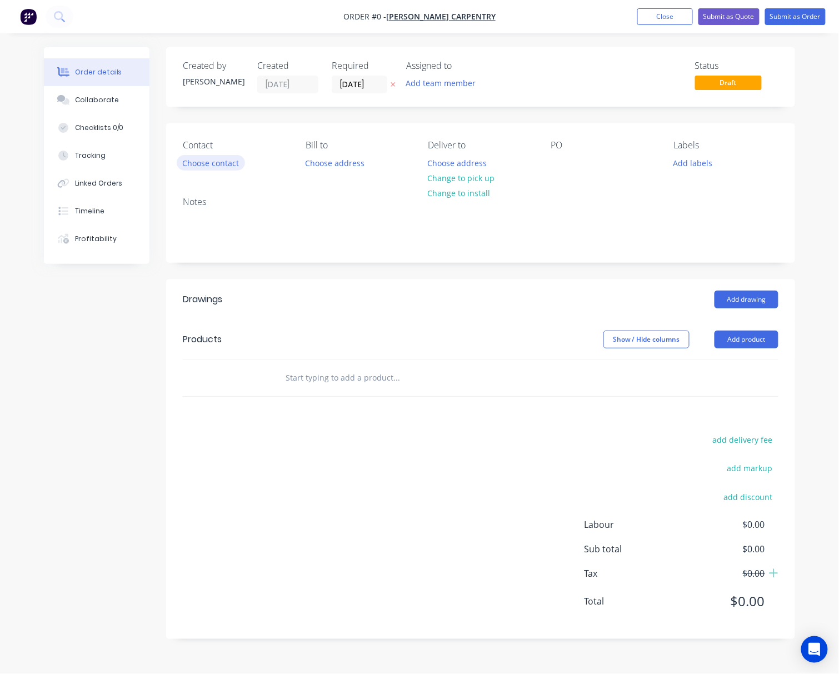
click at [201, 158] on button "Choose contact" at bounding box center [211, 162] width 68 height 15
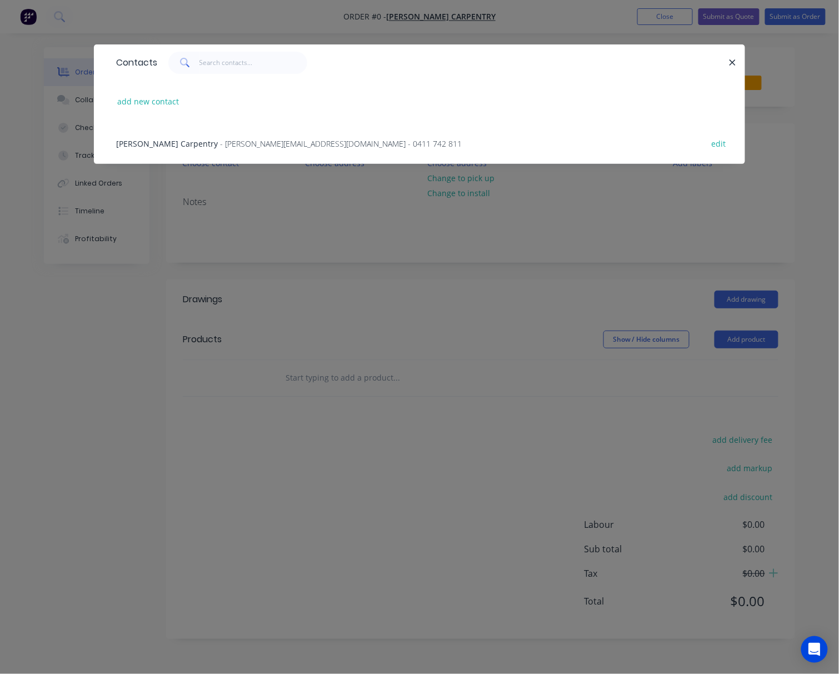
click at [236, 149] on div "[PERSON_NAME] Carpentry - [PERSON_NAME][EMAIL_ADDRESS][DOMAIN_NAME] - 0411 742 …" at bounding box center [289, 144] width 346 height 12
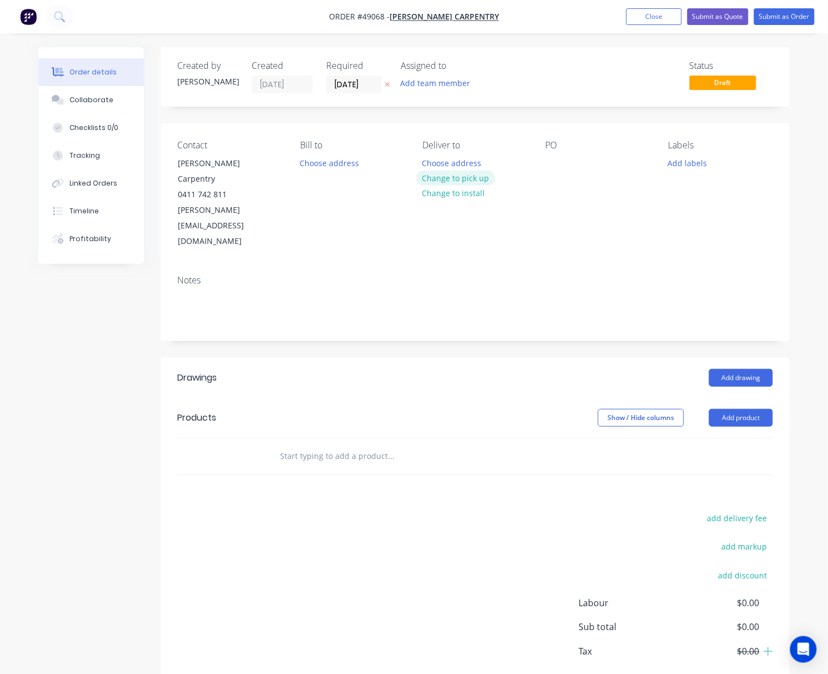
click at [470, 178] on button "Change to pick up" at bounding box center [455, 178] width 79 height 15
click at [676, 369] on button "Add drawing" at bounding box center [741, 378] width 64 height 18
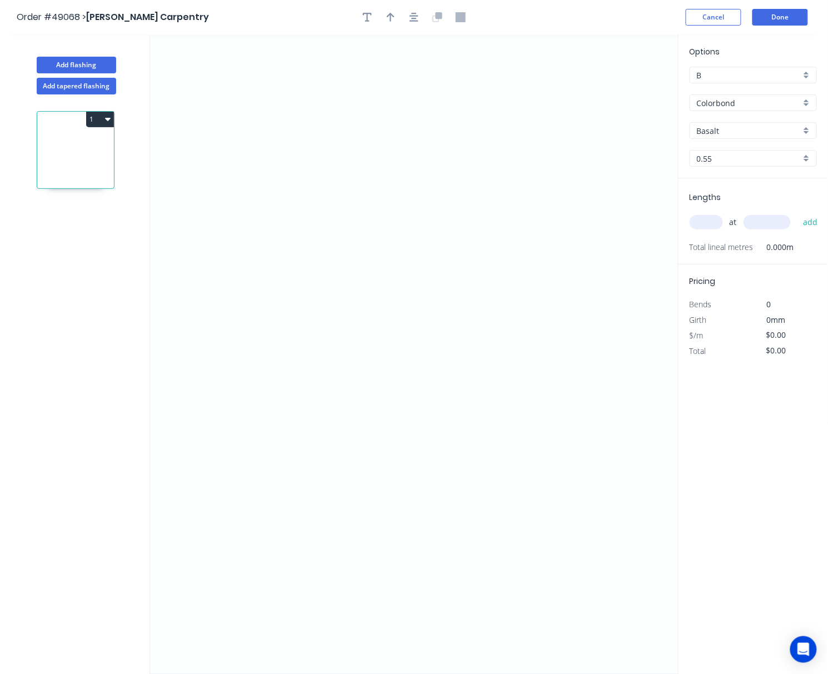
click at [676, 107] on input "Colorbond" at bounding box center [749, 103] width 104 height 12
click at [676, 136] on div "Zincalume" at bounding box center [753, 143] width 126 height 19
type input "Zincalume"
type input "Zinc"
click at [676, 223] on input "text" at bounding box center [706, 222] width 33 height 14
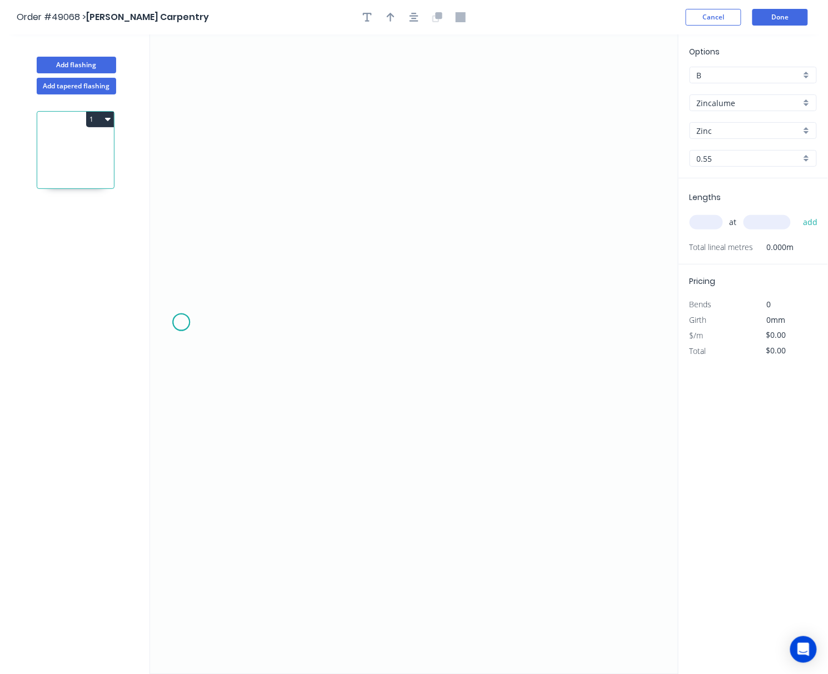
click at [181, 323] on icon "0" at bounding box center [414, 354] width 529 height 640
click at [210, 288] on icon at bounding box center [195, 304] width 28 height 35
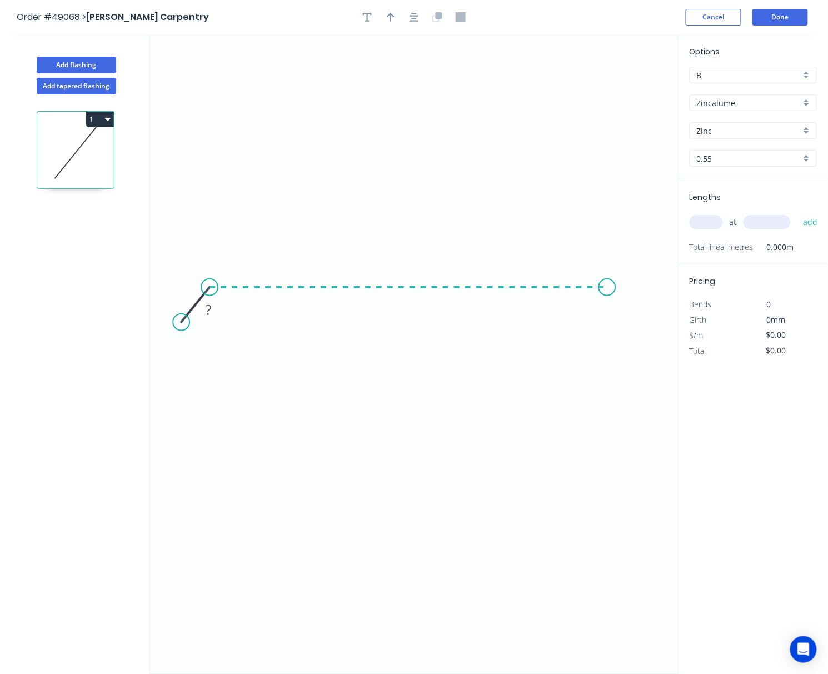
click at [608, 283] on icon "0 ?" at bounding box center [414, 354] width 529 height 640
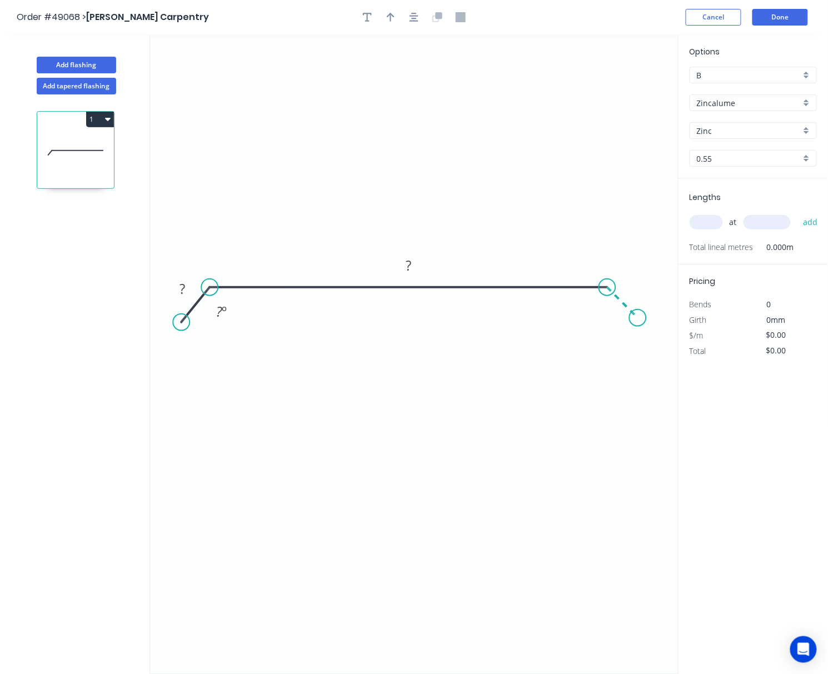
click at [638, 319] on icon "0 ? ? ? º" at bounding box center [414, 354] width 529 height 640
click at [638, 319] on circle at bounding box center [638, 318] width 17 height 17
click at [185, 288] on tspan "?" at bounding box center [183, 289] width 6 height 18
click at [216, 314] on tspan "?" at bounding box center [219, 311] width 6 height 18
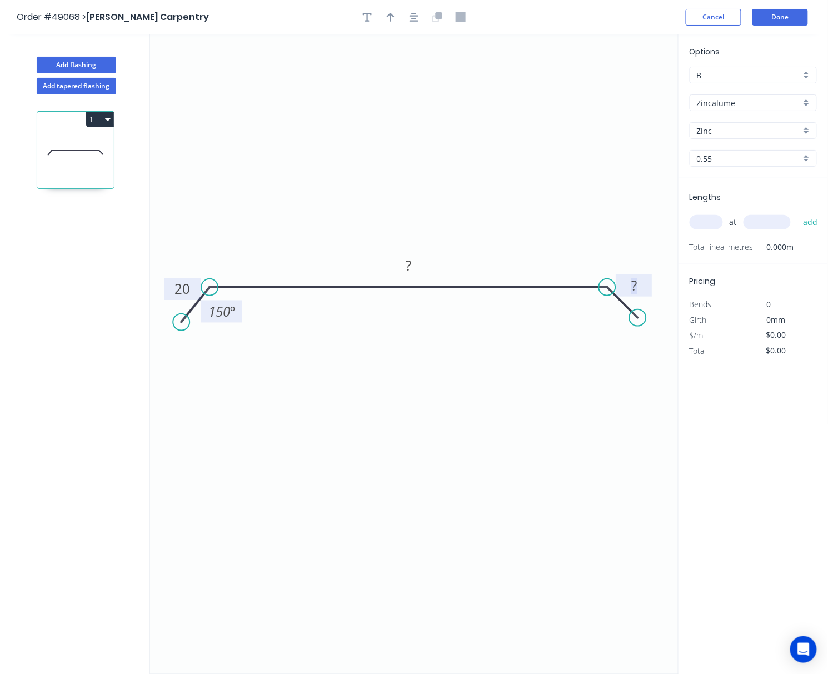
click at [640, 287] on rect at bounding box center [634, 286] width 22 height 16
click at [639, 314] on circle at bounding box center [639, 313] width 17 height 17
click at [594, 316] on tspan "?" at bounding box center [596, 313] width 6 height 18
click at [439, 240] on icon "0 20 ? 20 150 º 150 º" at bounding box center [414, 354] width 529 height 640
click at [411, 261] on tspan "?" at bounding box center [409, 265] width 6 height 18
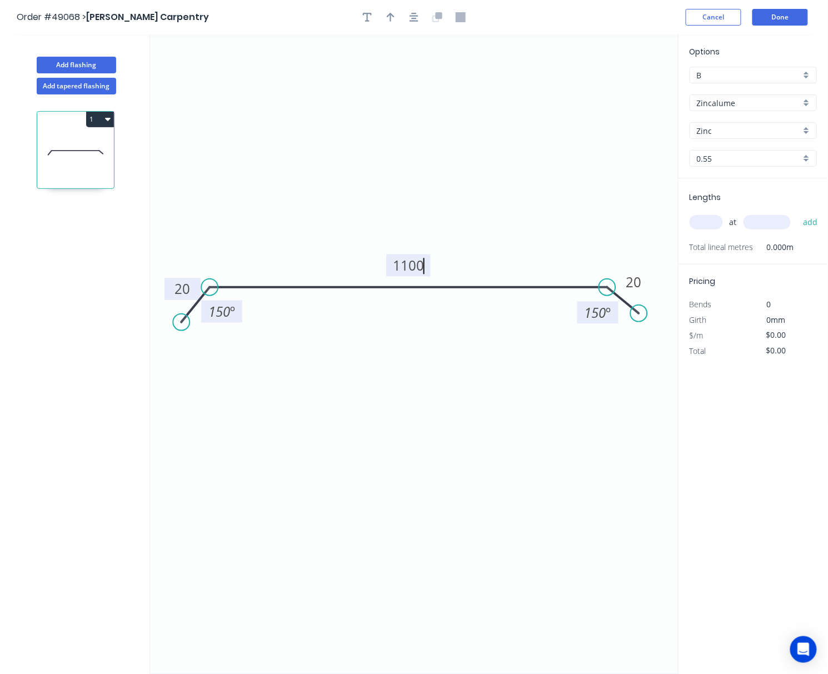
type input "$33.26"
click at [183, 292] on tspan "20" at bounding box center [183, 289] width 16 height 18
click at [636, 287] on tspan "20" at bounding box center [634, 282] width 16 height 18
click at [234, 314] on tspan "º" at bounding box center [232, 311] width 5 height 18
click at [610, 311] on tspan "º" at bounding box center [608, 313] width 5 height 18
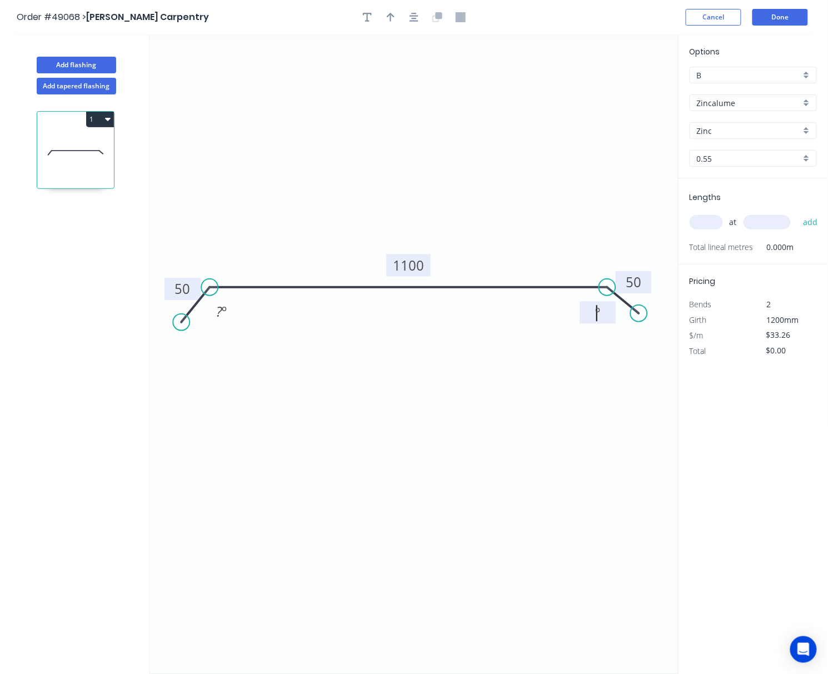
click at [339, 381] on icon "0 50 1100 50 ? º º" at bounding box center [414, 354] width 529 height 640
click at [352, 508] on icon "0 50 1100 50 ? º ? º" at bounding box center [414, 354] width 529 height 640
drag, startPoint x: 181, startPoint y: 317, endPoint x: 174, endPoint y: 325, distance: 10.6
click at [174, 325] on circle at bounding box center [174, 323] width 17 height 17
click at [298, 374] on icon "0 50 1100 50 ? º ? º" at bounding box center [414, 354] width 529 height 640
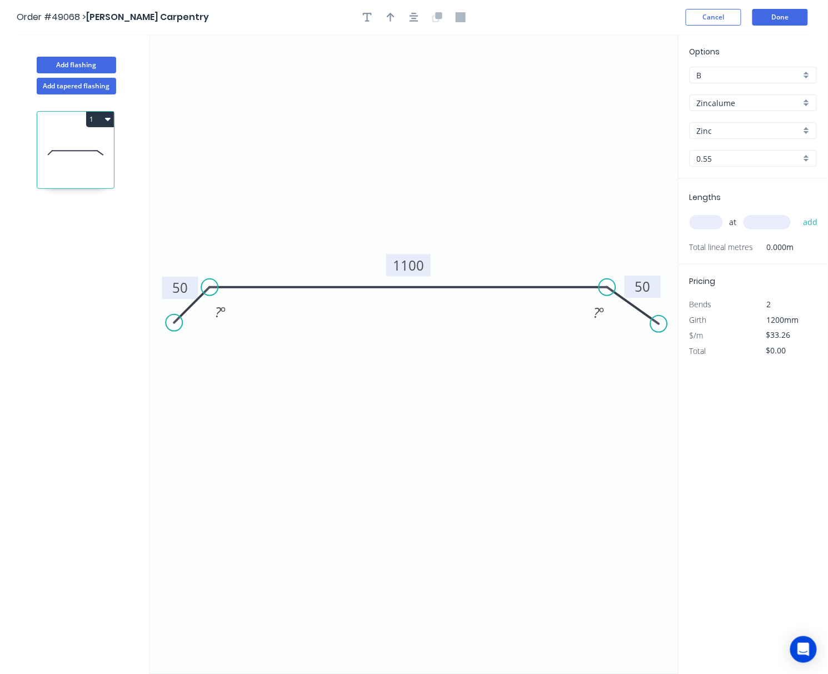
drag, startPoint x: 643, startPoint y: 312, endPoint x: 659, endPoint y: 325, distance: 20.7
click at [659, 325] on circle at bounding box center [659, 324] width 17 height 17
click at [676, 226] on input "text" at bounding box center [706, 222] width 33 height 14
type input "2"
click at [676, 221] on input "text" at bounding box center [767, 222] width 47 height 14
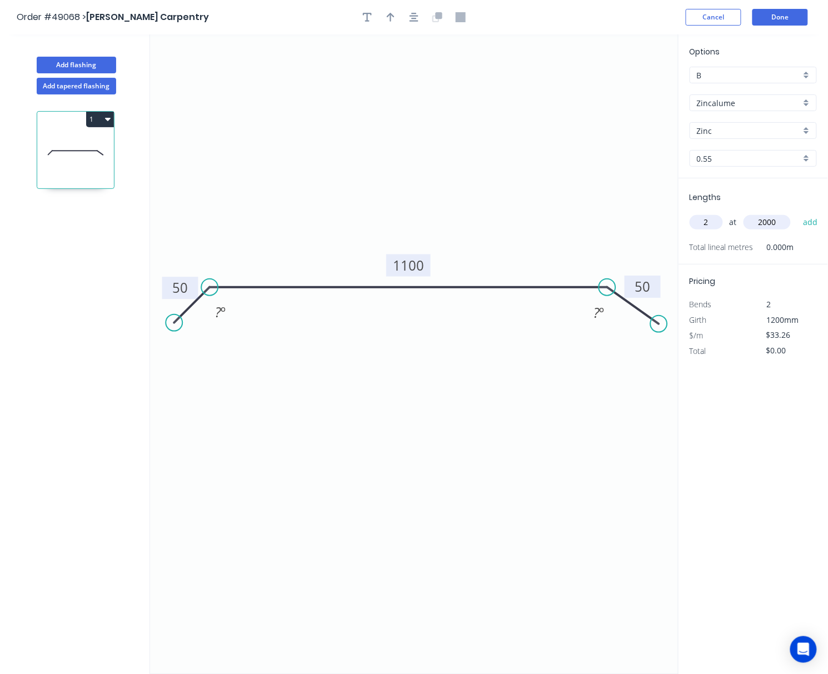
click at [565, 198] on icon "0 50 1100 50 ? º ? º" at bounding box center [414, 354] width 529 height 640
click at [547, 474] on icon "0 50 1100 50 ? º ? º" at bounding box center [414, 354] width 529 height 640
type input "2000"
click at [676, 447] on div "Options B B Zincalume Zincalume Zinc Zinc 0.55 0.55 Lengths 2 at 2000 add Total…" at bounding box center [753, 354] width 150 height 641
drag, startPoint x: 178, startPoint y: 326, endPoint x: 167, endPoint y: 336, distance: 15.4
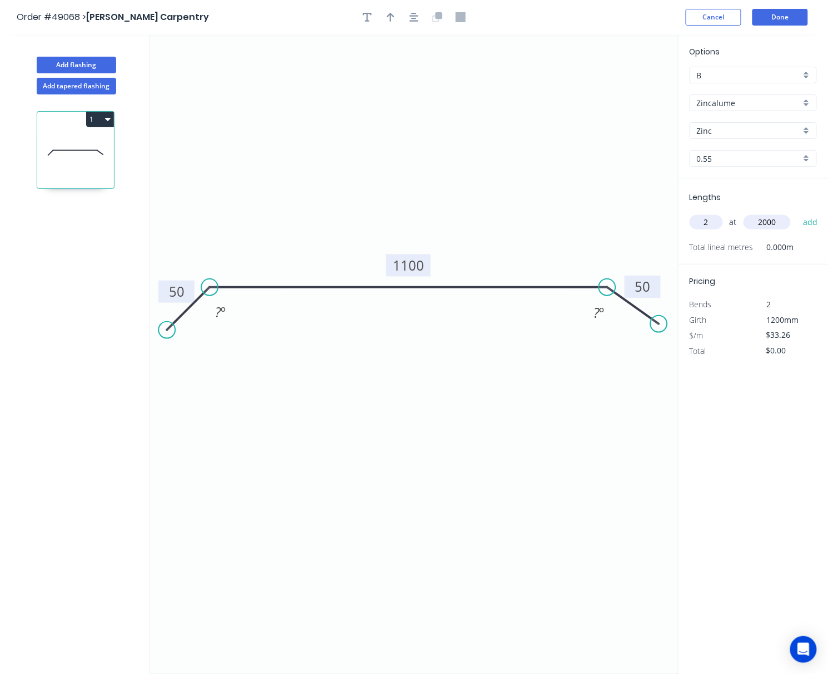
click at [167, 336] on circle at bounding box center [166, 330] width 17 height 17
drag, startPoint x: 168, startPoint y: 330, endPoint x: 163, endPoint y: 335, distance: 6.7
click at [163, 335] on circle at bounding box center [163, 334] width 17 height 17
click at [676, 10] on button "Done" at bounding box center [781, 17] width 56 height 17
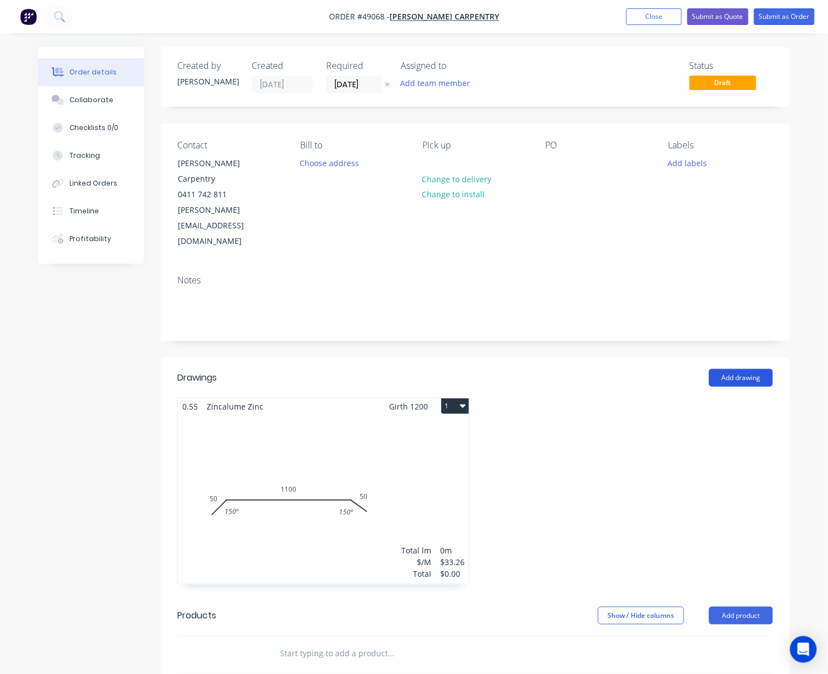
click at [676, 369] on button "Add drawing" at bounding box center [741, 378] width 64 height 18
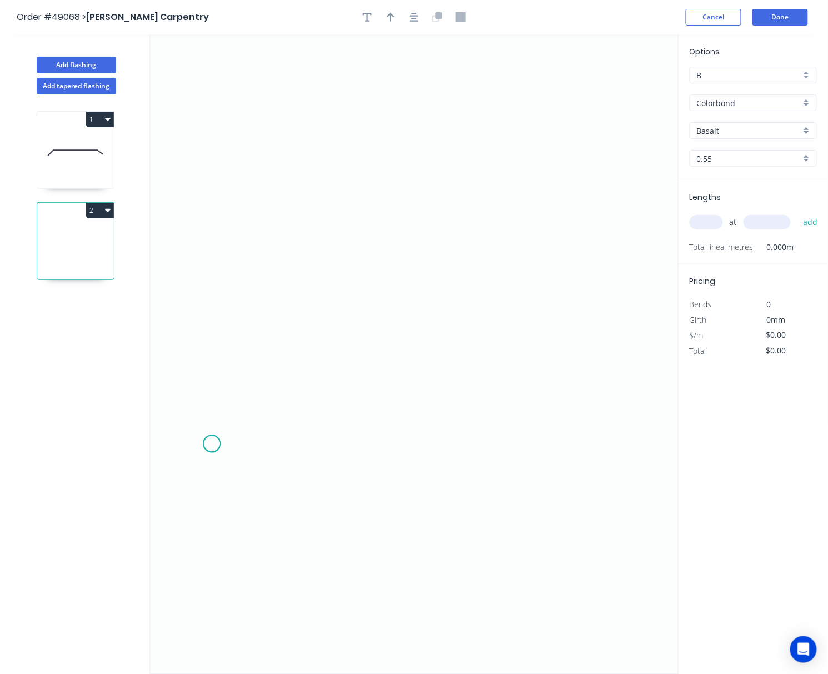
click at [212, 445] on icon "0" at bounding box center [414, 354] width 529 height 640
click at [247, 406] on icon "0" at bounding box center [414, 354] width 529 height 640
click at [643, 415] on icon "0 ?" at bounding box center [414, 354] width 529 height 640
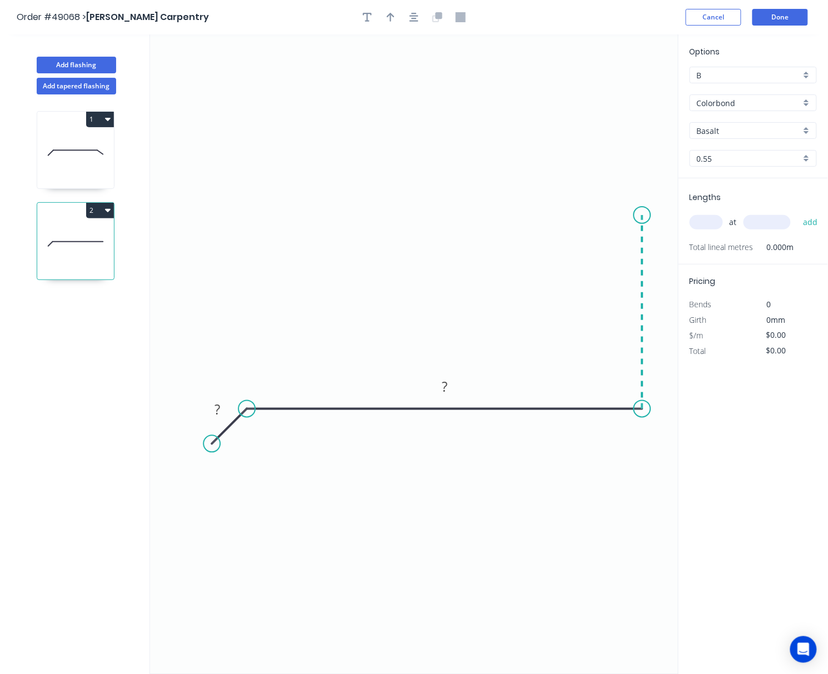
click at [640, 216] on icon "0 ? ?" at bounding box center [414, 354] width 529 height 640
click at [640, 216] on circle at bounding box center [642, 215] width 17 height 17
click at [658, 307] on tspan "?" at bounding box center [659, 306] width 6 height 18
click at [443, 391] on tspan "?" at bounding box center [445, 387] width 6 height 18
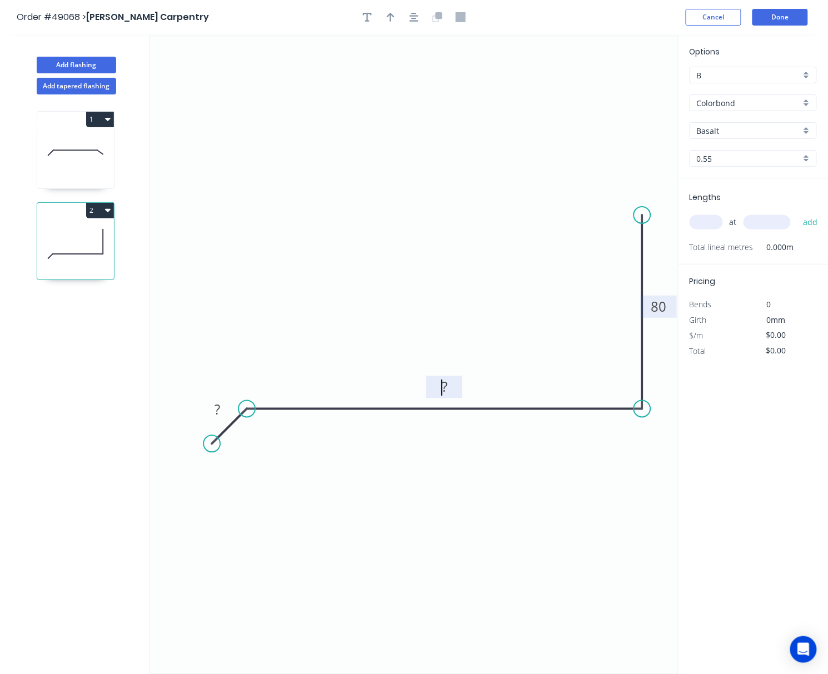
click at [447, 389] on rect at bounding box center [445, 388] width 22 height 16
drag, startPoint x: 447, startPoint y: 389, endPoint x: 438, endPoint y: 390, distance: 9.5
click at [438, 390] on rect at bounding box center [445, 388] width 22 height 16
click at [220, 402] on tspan "?" at bounding box center [218, 409] width 6 height 18
drag, startPoint x: 212, startPoint y: 445, endPoint x: 183, endPoint y: 446, distance: 28.9
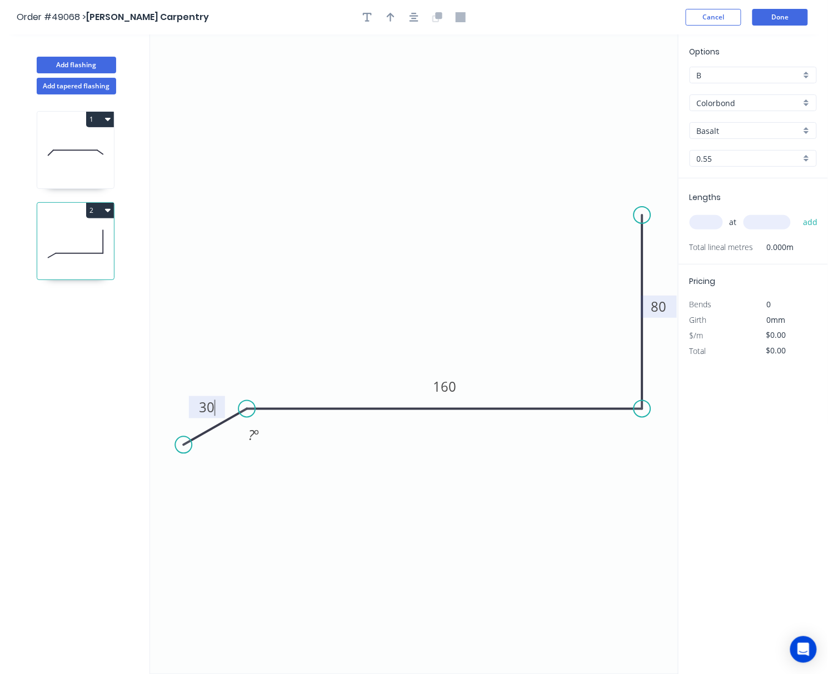
click at [183, 446] on circle at bounding box center [183, 445] width 17 height 17
type input "$10.70"
click at [251, 434] on tspan "?" at bounding box center [252, 435] width 6 height 18
click at [231, 492] on icon "0 30 160 80 120 º" at bounding box center [414, 354] width 529 height 640
click at [676, 135] on input "Basalt" at bounding box center [749, 131] width 104 height 12
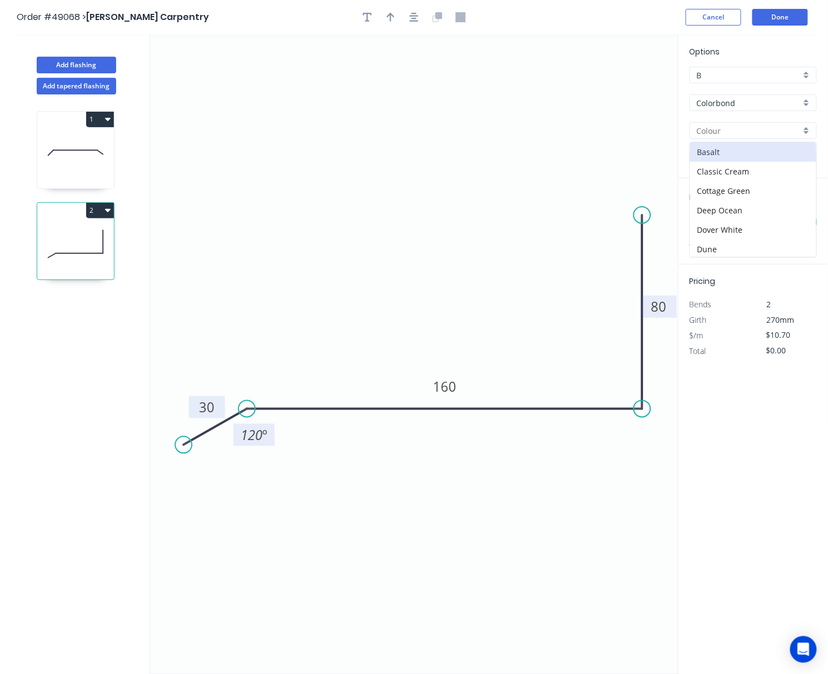
click at [676, 113] on div "Options B B Colorbond Colorbond Basalt Classic Cream Cottage Green Deep Ocean D…" at bounding box center [754, 112] width 150 height 133
click at [676, 107] on input "Colorbond" at bounding box center [749, 103] width 104 height 12
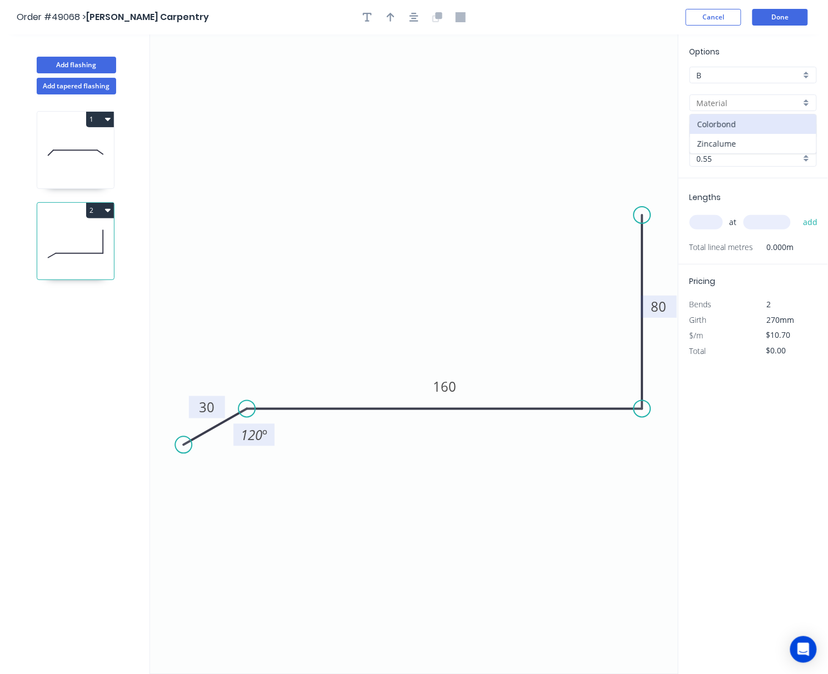
drag, startPoint x: 748, startPoint y: 139, endPoint x: 745, endPoint y: 166, distance: 26.9
click at [676, 139] on div "Zincalume" at bounding box center [753, 143] width 126 height 19
type input "Zincalume"
type input "Zinc"
type input "$8.93"
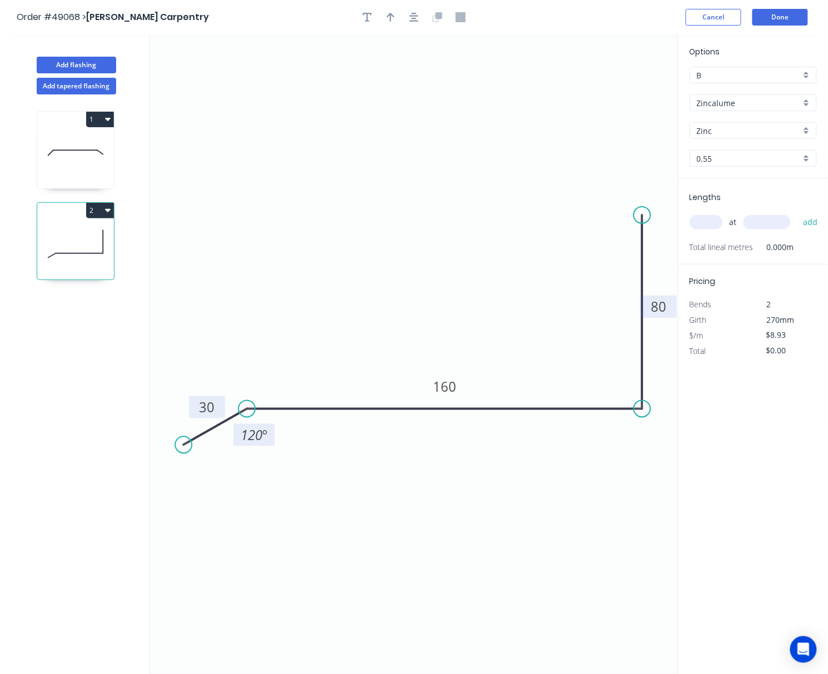
click at [676, 221] on input "text" at bounding box center [706, 222] width 33 height 14
type input "2"
drag, startPoint x: 743, startPoint y: 220, endPoint x: 754, endPoint y: 220, distance: 11.1
click at [676, 220] on div "2 at add" at bounding box center [755, 222] width 130 height 19
click at [676, 221] on input "text" at bounding box center [767, 222] width 47 height 14
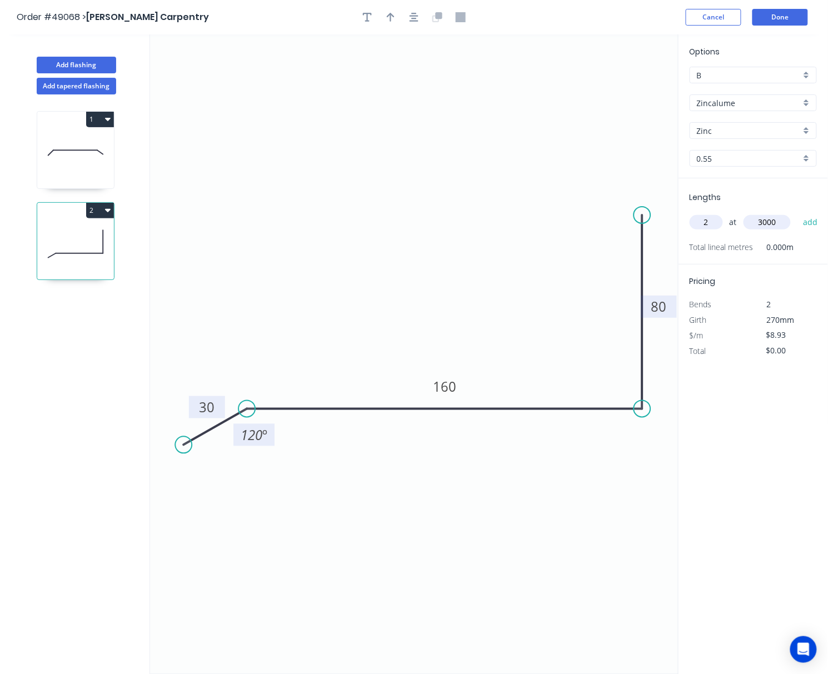
type input "3000"
click at [676, 213] on button "add" at bounding box center [811, 222] width 26 height 19
type input "$53.58"
type input "1"
click at [676, 221] on input "text" at bounding box center [767, 222] width 47 height 14
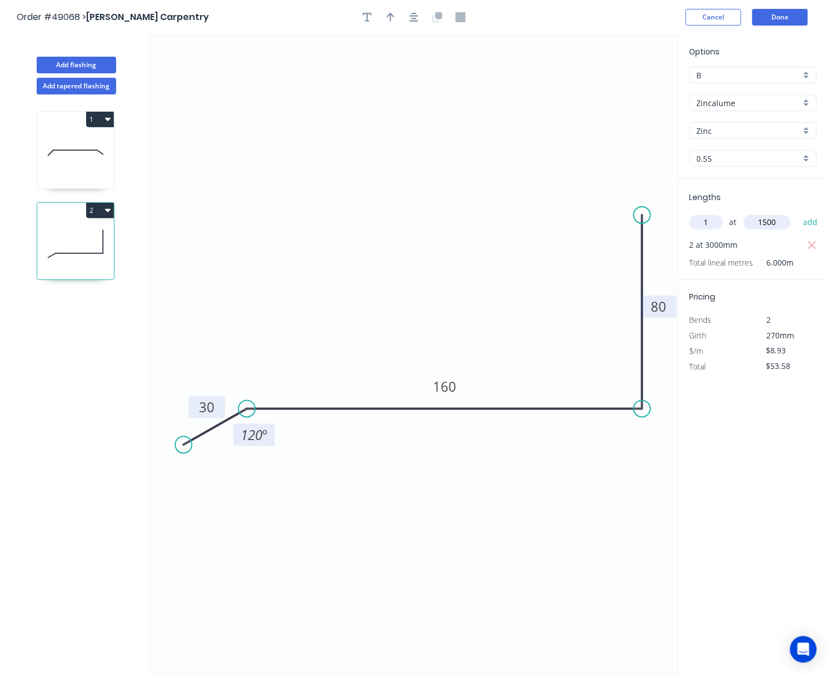
type input "1500"
click at [676, 213] on button "add" at bounding box center [811, 222] width 26 height 19
type input "$66.98"
click at [676, 12] on button "Done" at bounding box center [781, 17] width 56 height 17
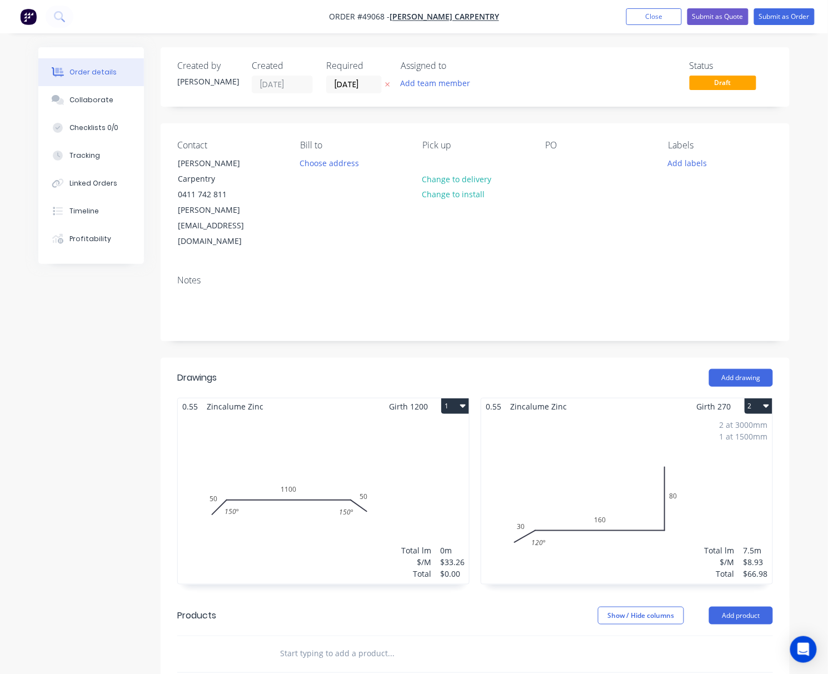
click at [354, 93] on label "[DATE]" at bounding box center [354, 85] width 56 height 18
click at [354, 93] on input "[DATE]" at bounding box center [354, 84] width 54 height 17
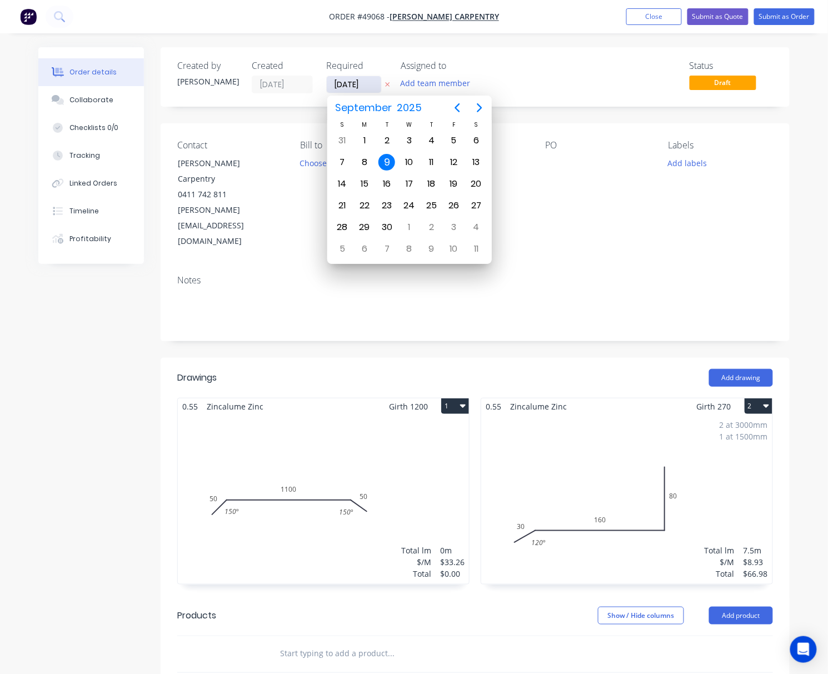
click at [357, 81] on input "[DATE]" at bounding box center [354, 84] width 54 height 17
click at [391, 182] on div "16" at bounding box center [387, 184] width 17 height 17
type input "16/09/25"
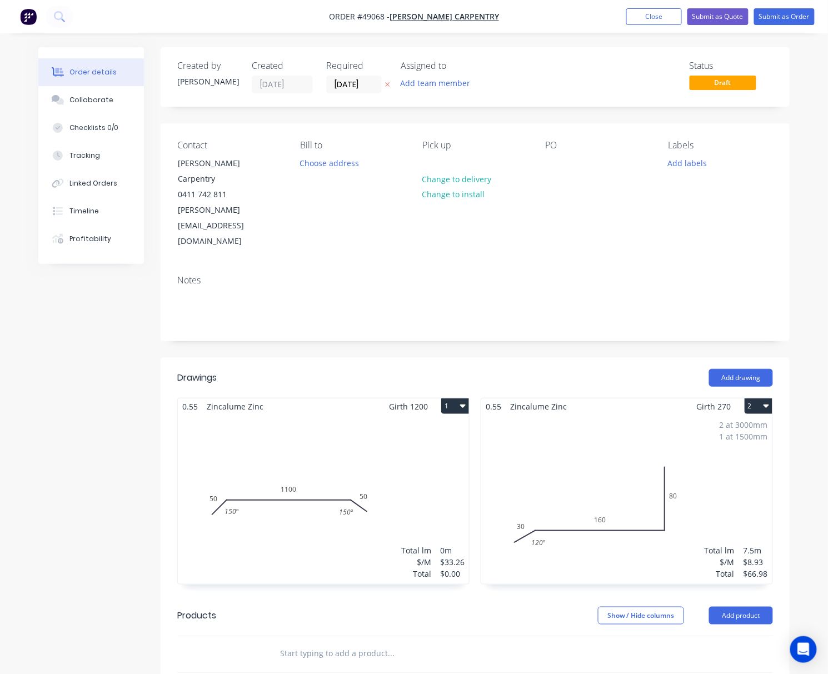
click at [383, 461] on div "Total lm $/M Total 0m $33.26 $0.00" at bounding box center [323, 500] width 291 height 170
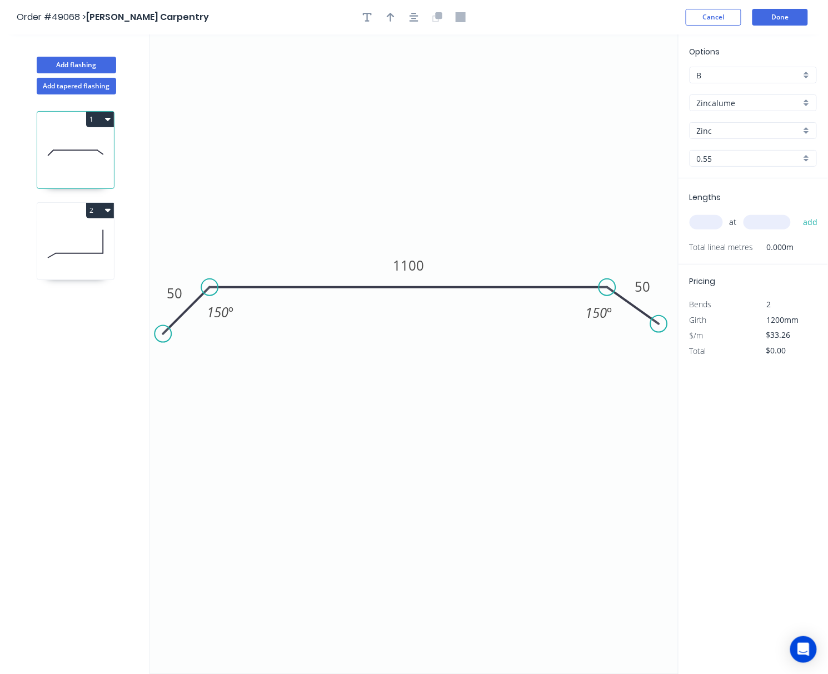
click at [676, 221] on input "text" at bounding box center [706, 222] width 33 height 14
type input "2"
click at [676, 222] on input "text" at bounding box center [767, 222] width 47 height 14
type input "2000"
click at [676, 213] on button "add" at bounding box center [811, 222] width 26 height 19
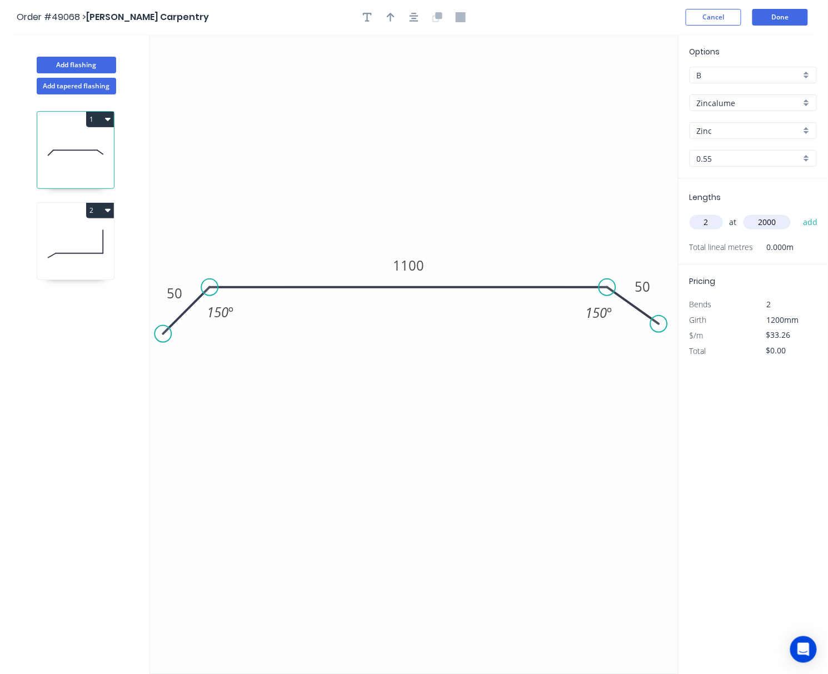
type input "$133.04"
click at [676, 18] on button "Done" at bounding box center [781, 17] width 56 height 17
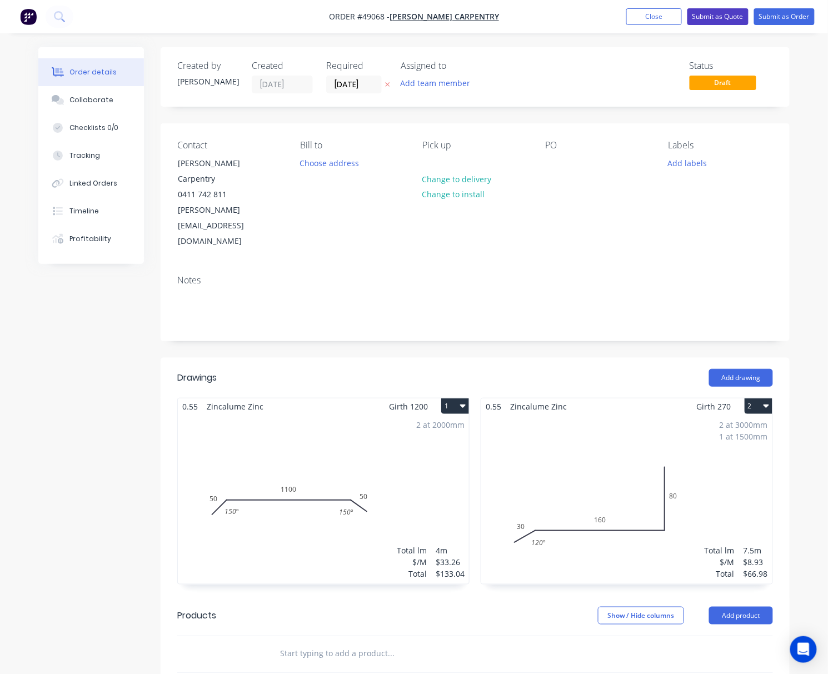
click at [676, 18] on button "Submit as Quote" at bounding box center [718, 16] width 61 height 17
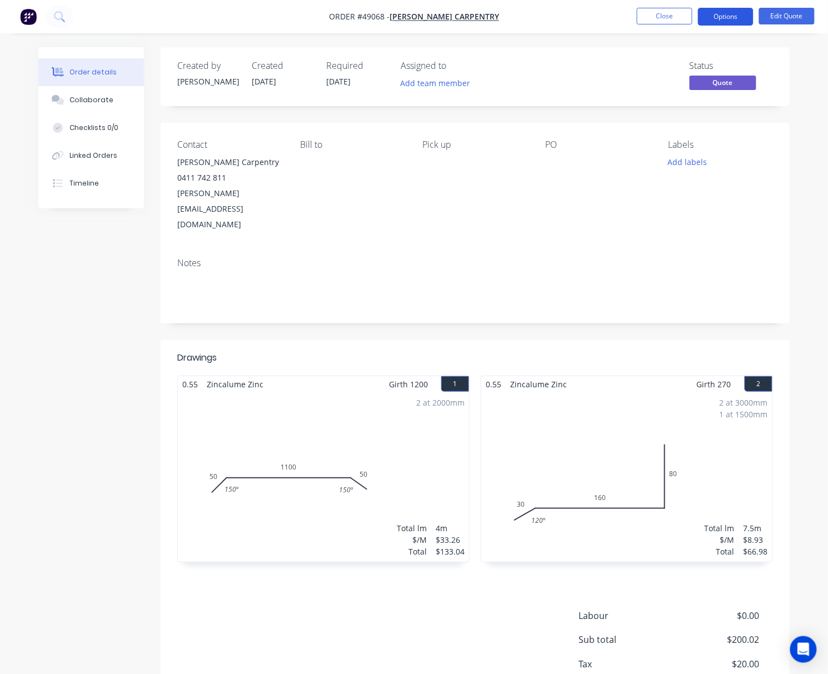
click at [676, 4] on nav "Order #49068 - Paul Van Tiel Carpentry Close Options Edit Quote" at bounding box center [414, 16] width 828 height 33
click at [676, 17] on button "Options" at bounding box center [726, 17] width 56 height 18
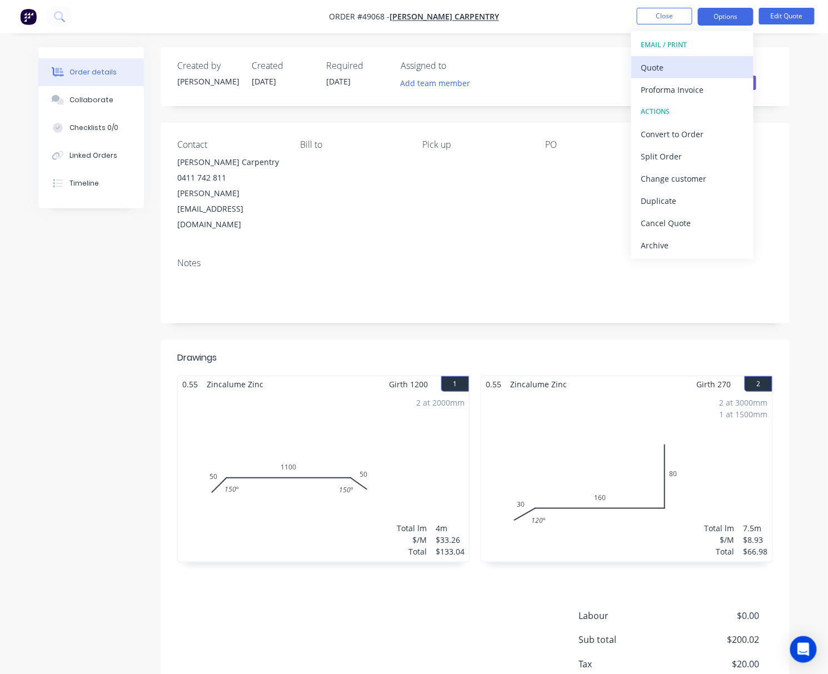
click at [676, 67] on div "Quote" at bounding box center [692, 67] width 102 height 16
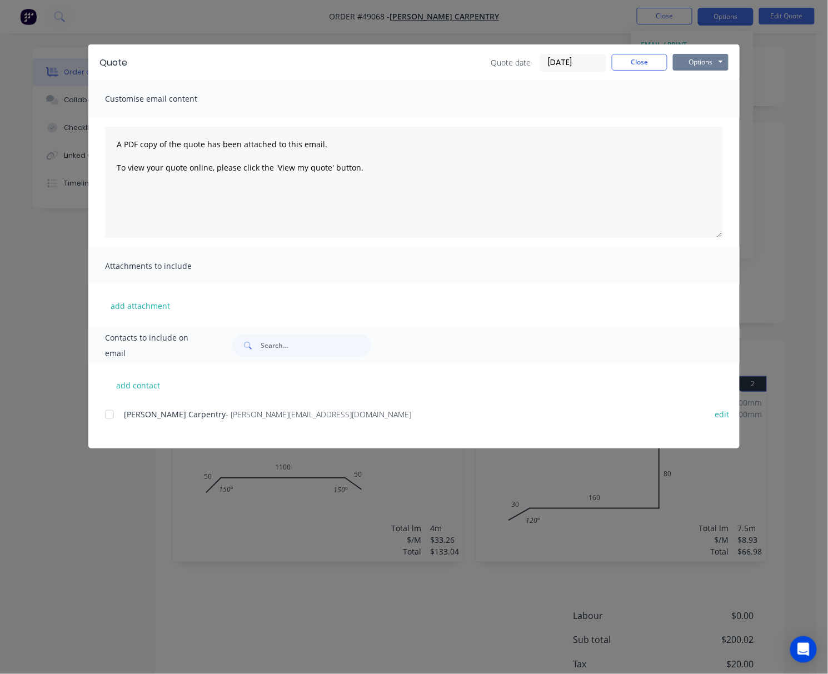
click at [676, 62] on button "Options" at bounding box center [701, 62] width 56 height 17
click at [676, 101] on button "Print" at bounding box center [708, 100] width 71 height 18
click at [470, 34] on div "Quote Quote date 09/09/25 Close Options Preview Print Email Customise email con…" at bounding box center [414, 337] width 828 height 674
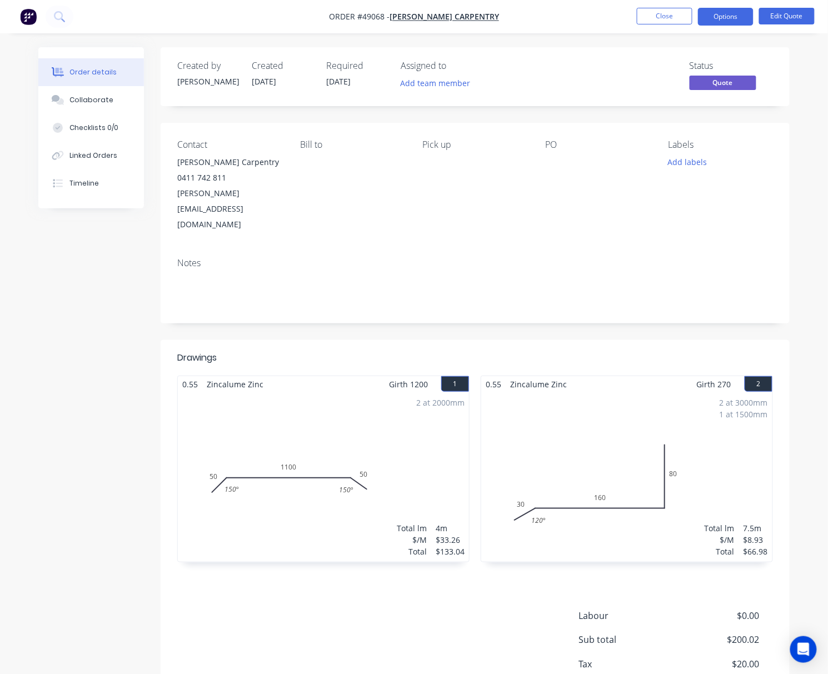
click at [361, 392] on div "2 at 2000mm Total lm $/M Total 4m $33.26 $133.04" at bounding box center [323, 477] width 291 height 170
click at [676, 17] on button "Edit Quote" at bounding box center [787, 16] width 56 height 17
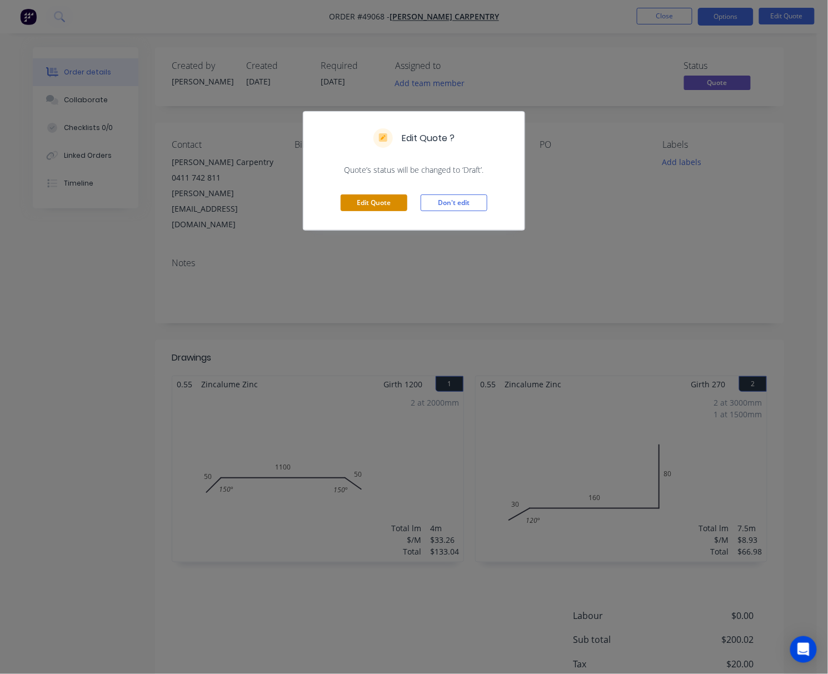
click at [367, 207] on button "Edit Quote" at bounding box center [374, 203] width 67 height 17
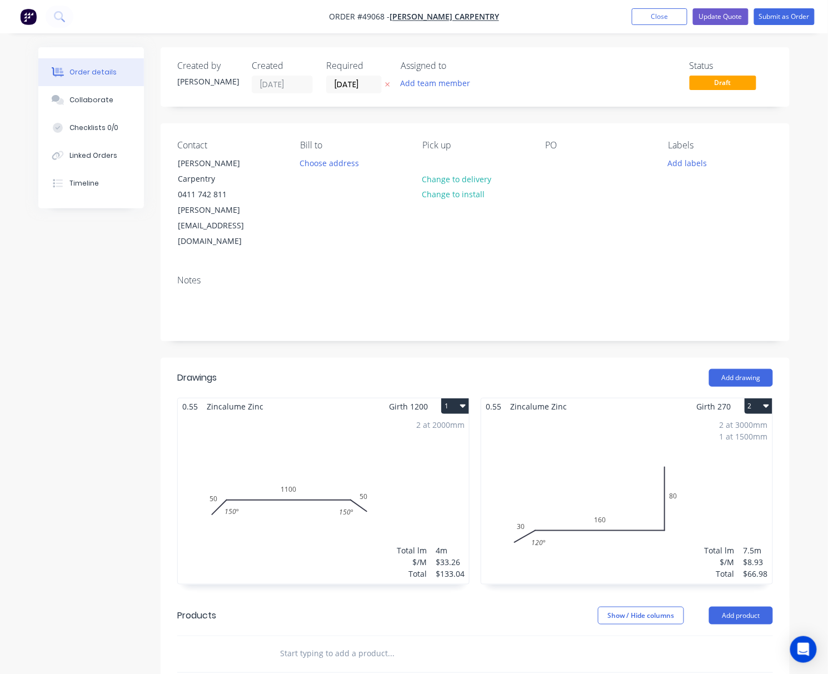
click at [329, 451] on div "2 at 2000mm Total lm $/M Total 4m $33.26 $133.04" at bounding box center [323, 500] width 291 height 170
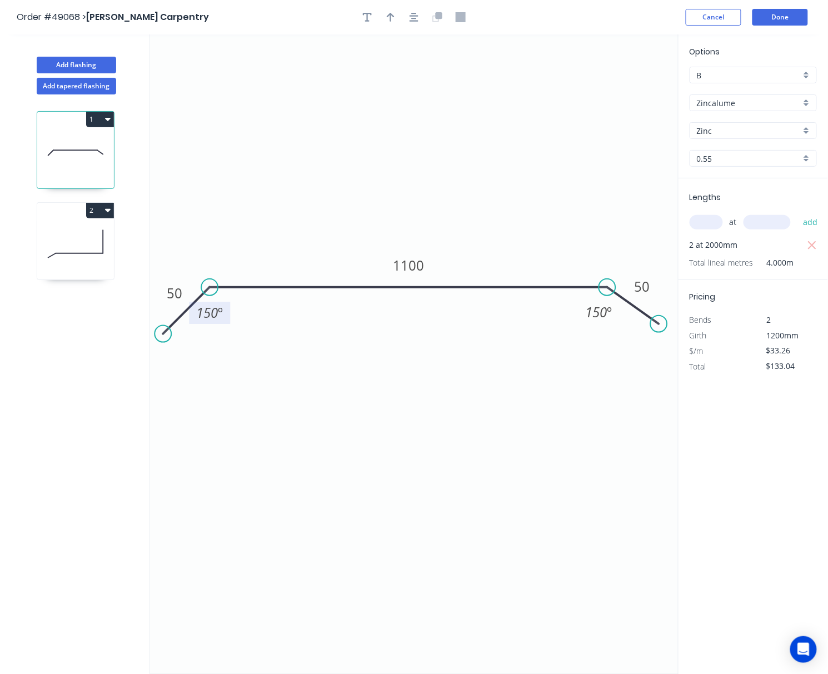
drag, startPoint x: 236, startPoint y: 316, endPoint x: 225, endPoint y: 316, distance: 10.6
click at [225, 316] on rect at bounding box center [209, 313] width 41 height 22
click at [225, 319] on rect at bounding box center [209, 313] width 41 height 22
click at [216, 322] on rect at bounding box center [209, 313] width 41 height 22
click at [219, 321] on rect at bounding box center [209, 313] width 41 height 22
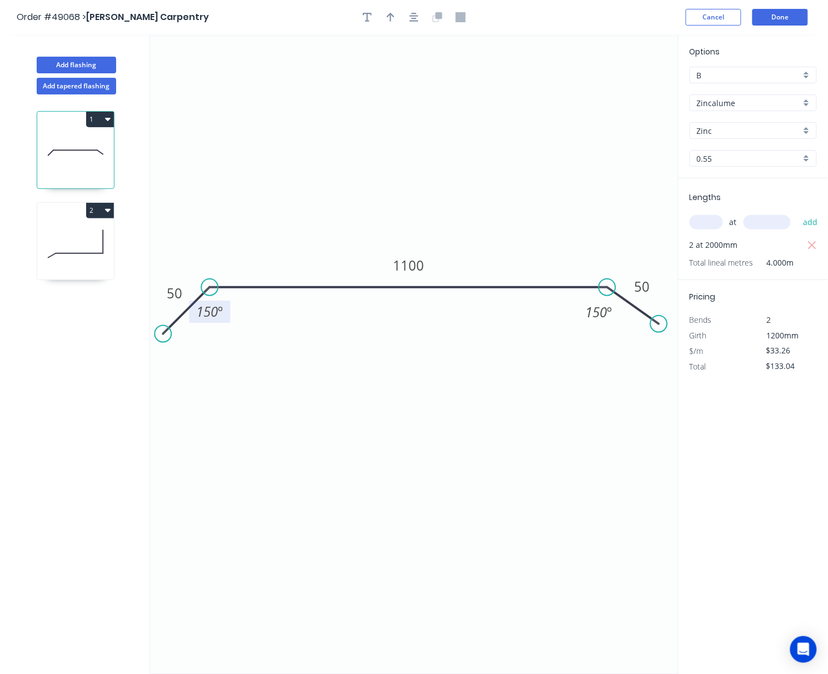
click at [221, 316] on tspan "º" at bounding box center [220, 312] width 5 height 18
click at [263, 376] on icon "0 50 1100 50 º 150 º" at bounding box center [414, 354] width 529 height 640
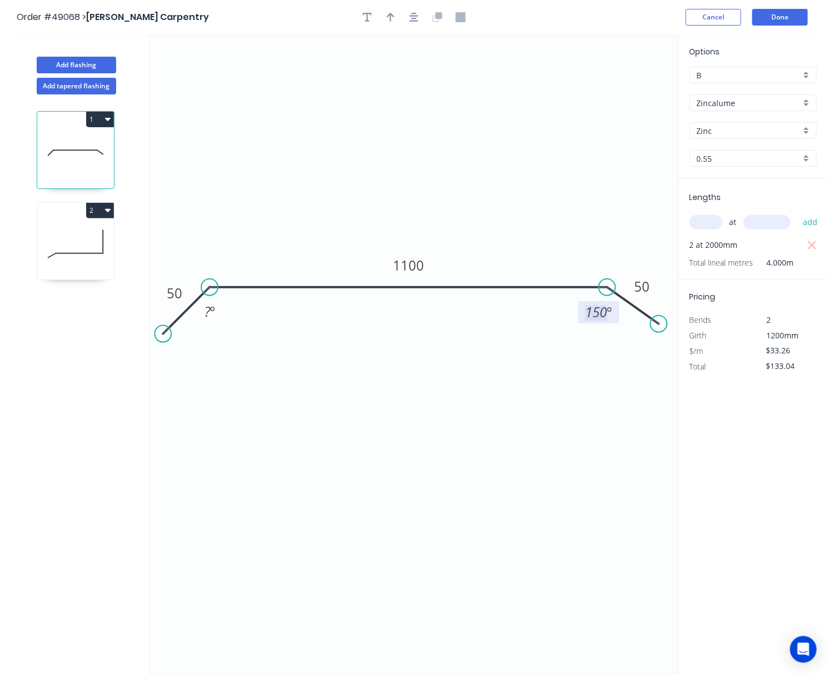
click at [609, 314] on tspan "º" at bounding box center [610, 313] width 5 height 18
click at [608, 314] on tspan "º" at bounding box center [610, 313] width 5 height 18
drag, startPoint x: 612, startPoint y: 314, endPoint x: 574, endPoint y: 318, distance: 38.1
click at [574, 318] on icon "0 50 1100 50 ? º 150 º" at bounding box center [414, 354] width 529 height 640
click at [593, 321] on tspan "150" at bounding box center [597, 313] width 22 height 18
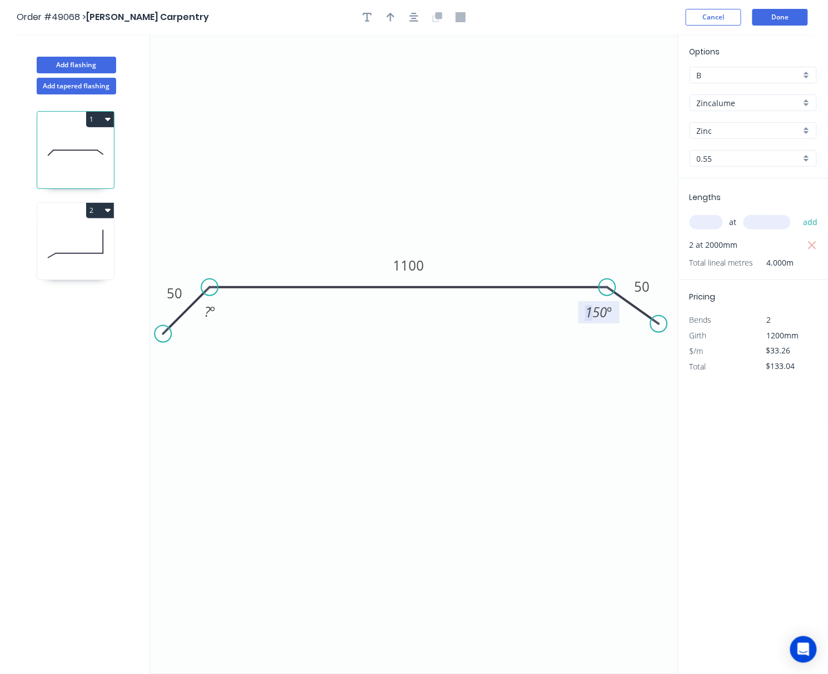
click at [620, 312] on icon "0 50 1100 50 ? º 150 º" at bounding box center [414, 354] width 529 height 640
click at [611, 315] on tspan "º" at bounding box center [610, 313] width 5 height 18
click at [496, 158] on icon "0 50 1100 50 ? º º" at bounding box center [414, 354] width 529 height 640
click at [676, 18] on button "Done" at bounding box center [781, 17] width 56 height 17
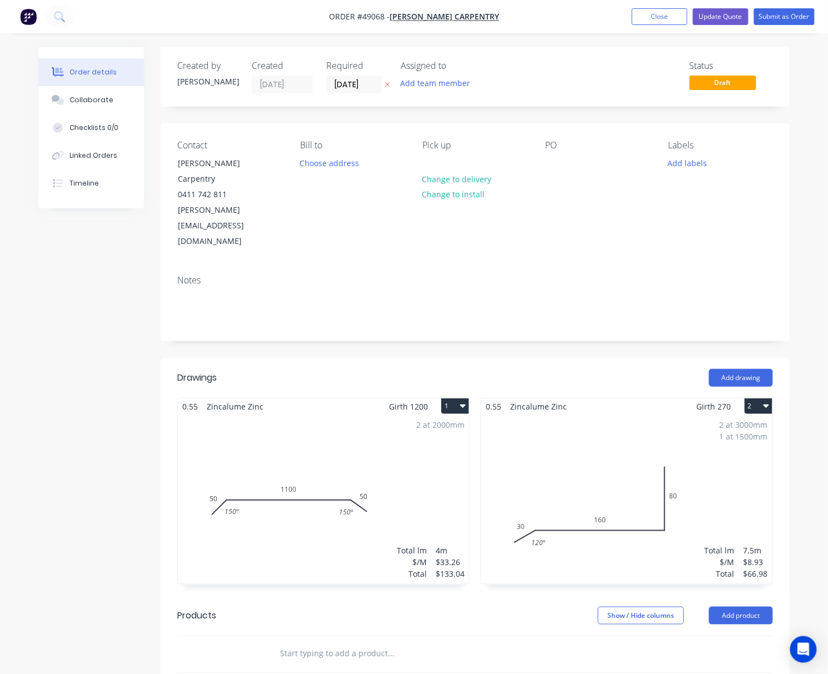
click at [434, 421] on div "2 at 2000mm Total lm $/M Total 4m $33.26 $133.04" at bounding box center [323, 500] width 291 height 170
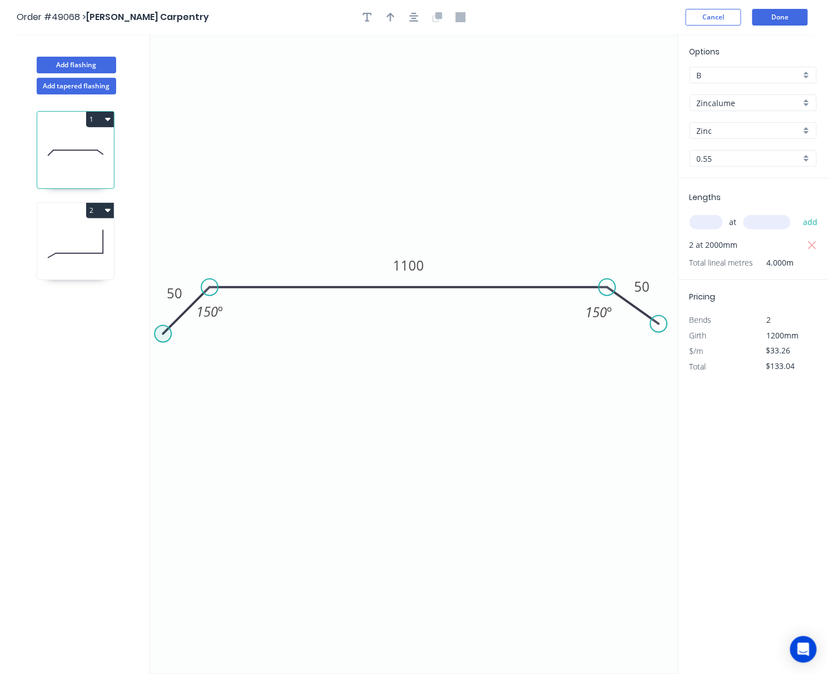
drag, startPoint x: 165, startPoint y: 334, endPoint x: 166, endPoint y: 340, distance: 6.2
click at [168, 341] on circle at bounding box center [163, 334] width 17 height 17
click at [203, 314] on tspan "150" at bounding box center [209, 311] width 22 height 18
click at [283, 336] on icon "0 50 1100 50 - º 150 º" at bounding box center [414, 354] width 529 height 640
drag, startPoint x: 216, startPoint y: 310, endPoint x: 206, endPoint y: 314, distance: 11.3
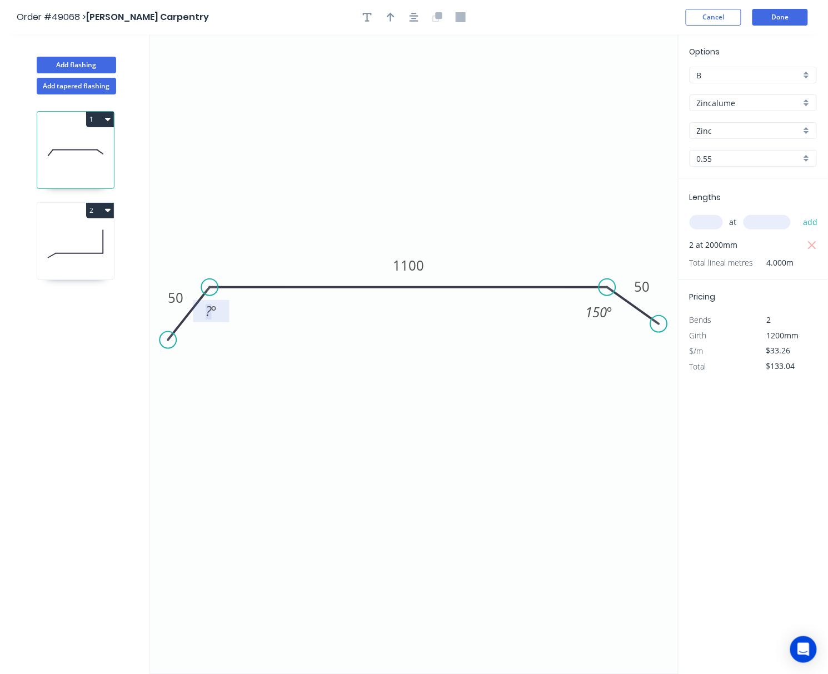
click at [206, 314] on text "? º" at bounding box center [211, 311] width 11 height 18
click at [215, 312] on tspan "º" at bounding box center [213, 311] width 5 height 18
click at [676, 18] on button "Cancel" at bounding box center [714, 17] width 56 height 17
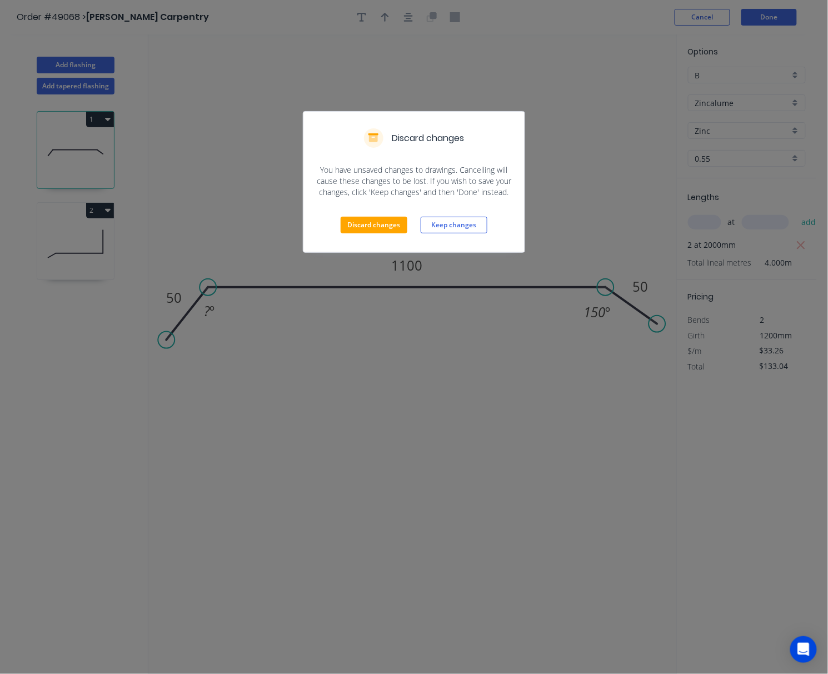
click at [501, 408] on div "Discard changes You have unsaved changes to drawings. Cancelling will cause the…" at bounding box center [414, 337] width 828 height 674
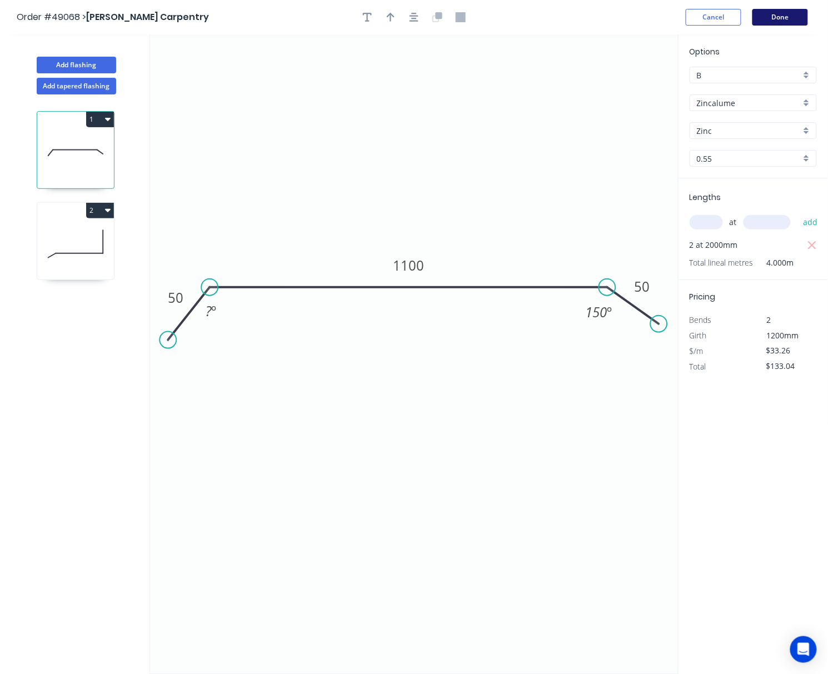
click at [676, 18] on button "Done" at bounding box center [781, 17] width 56 height 17
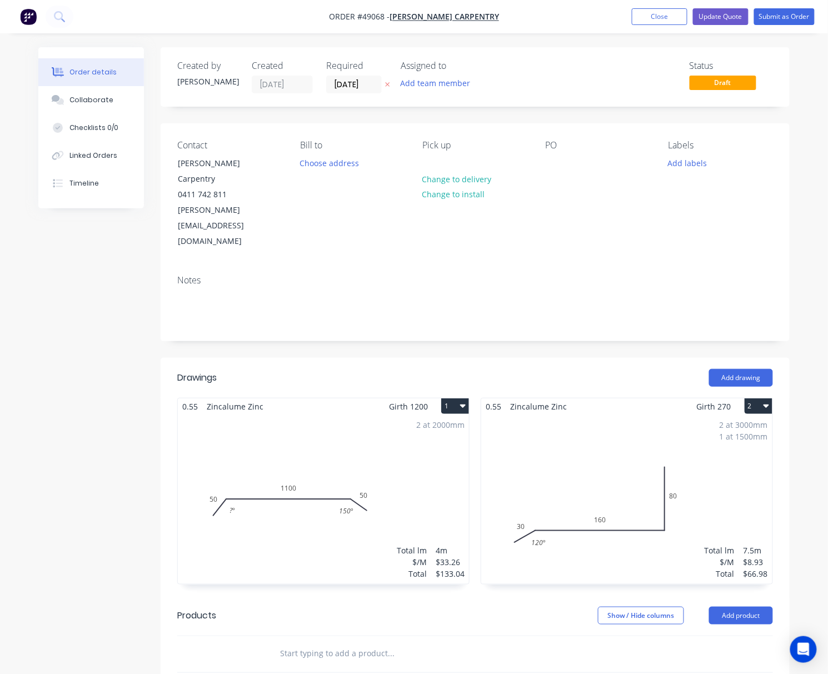
click at [641, 462] on div "2 at 3000mm 1 at 1500mm Total lm $/M Total 7.5m $8.93 $66.98" at bounding box center [626, 500] width 291 height 170
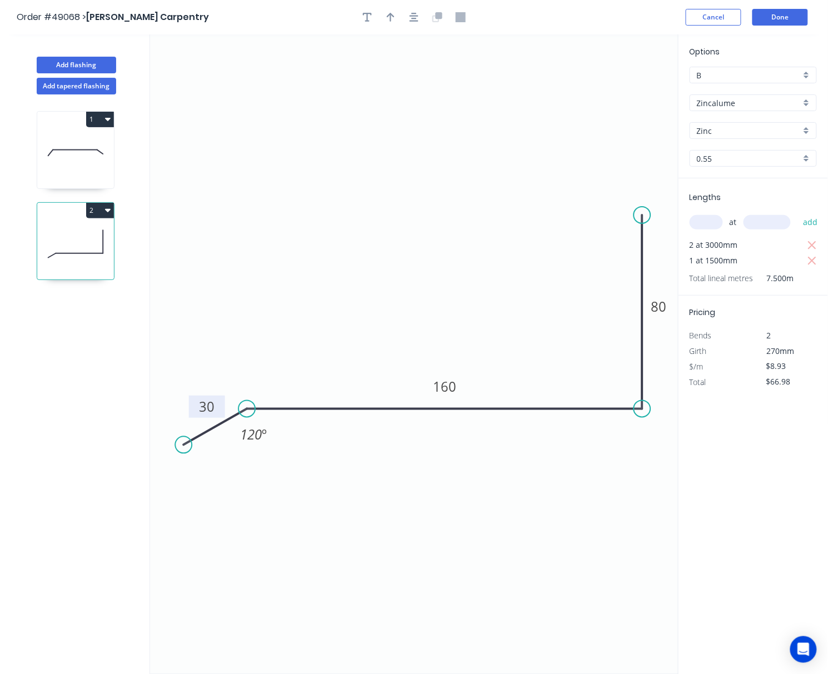
click at [212, 409] on tspan "30" at bounding box center [207, 406] width 16 height 18
click at [251, 508] on icon "0 50 160 80 120 º" at bounding box center [414, 354] width 529 height 640
click at [253, 437] on tspan "120" at bounding box center [251, 434] width 22 height 18
drag, startPoint x: 364, startPoint y: 536, endPoint x: 459, endPoint y: 334, distance: 223.8
click at [365, 534] on icon "0 50 160 80 120 º" at bounding box center [414, 354] width 529 height 640
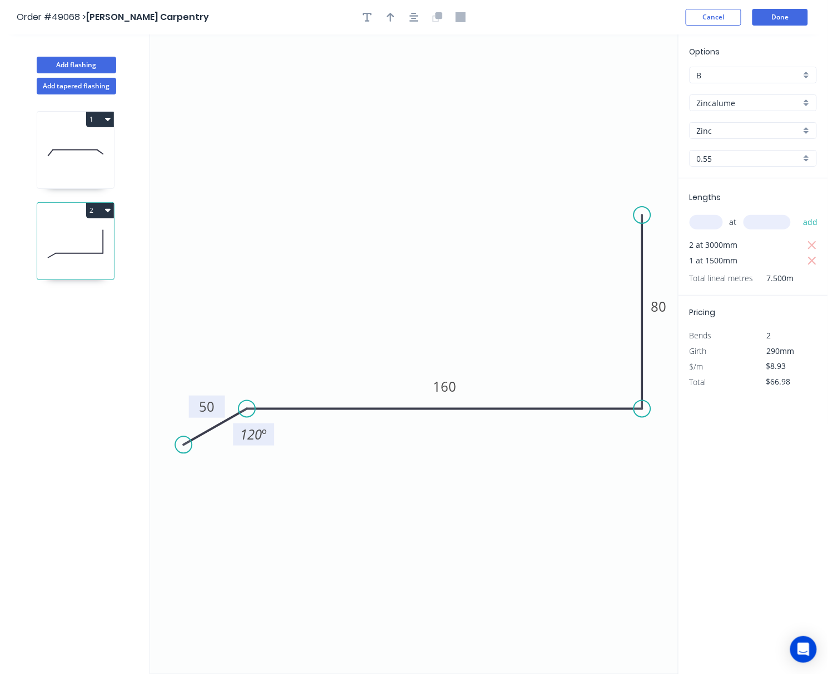
click at [676, 7] on header "Order #49068 > Paul Van Tiel Carpentry Cancel Done" at bounding box center [414, 17] width 828 height 34
click at [676, 17] on button "Done" at bounding box center [781, 17] width 56 height 17
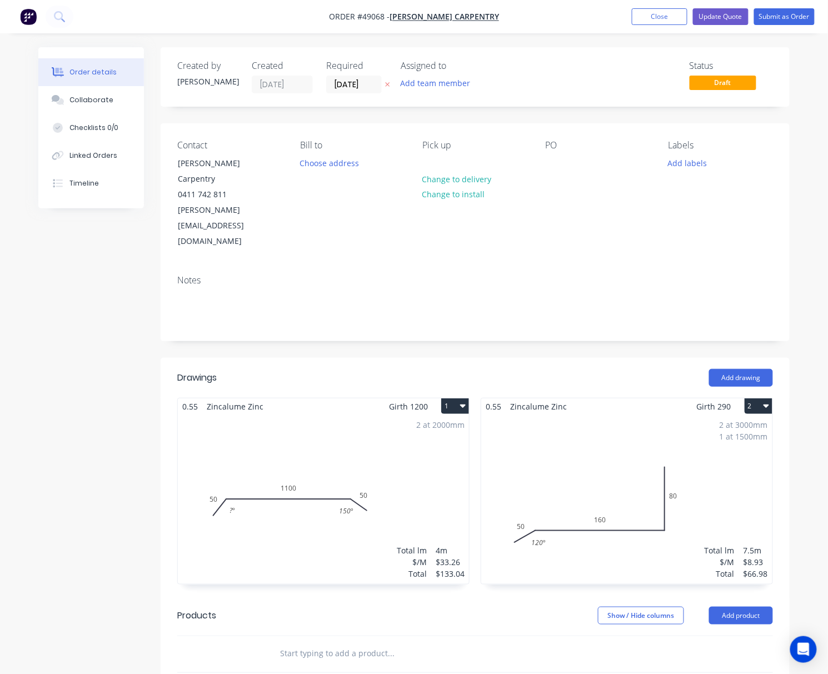
click at [307, 485] on div "2 at 2000mm Total lm $/M Total 4m $33.26 $133.04" at bounding box center [323, 500] width 291 height 170
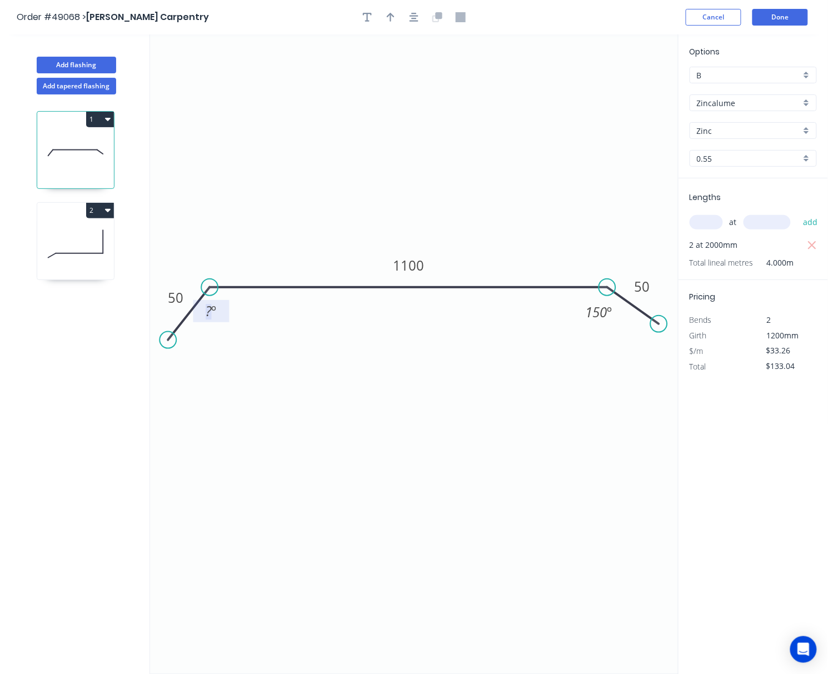
click at [208, 311] on tspan "?" at bounding box center [209, 311] width 6 height 18
click at [608, 319] on tspan "º" at bounding box center [610, 313] width 5 height 18
click at [450, 490] on icon "0 50 1100 50 120 º 120 º" at bounding box center [414, 354] width 529 height 640
drag, startPoint x: 165, startPoint y: 340, endPoint x: 162, endPoint y: 331, distance: 9.3
click at [162, 331] on circle at bounding box center [162, 334] width 17 height 17
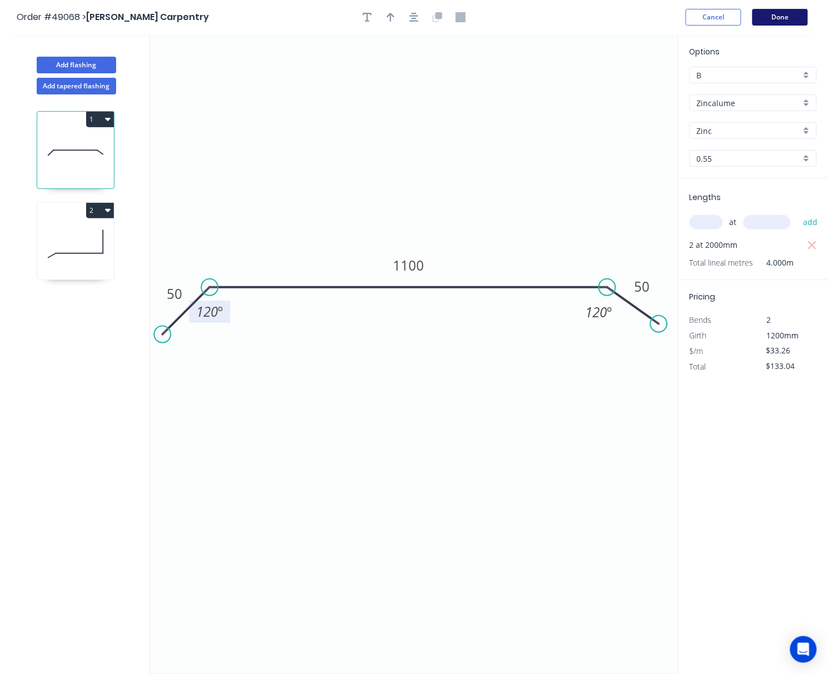
click at [676, 18] on button "Done" at bounding box center [781, 17] width 56 height 17
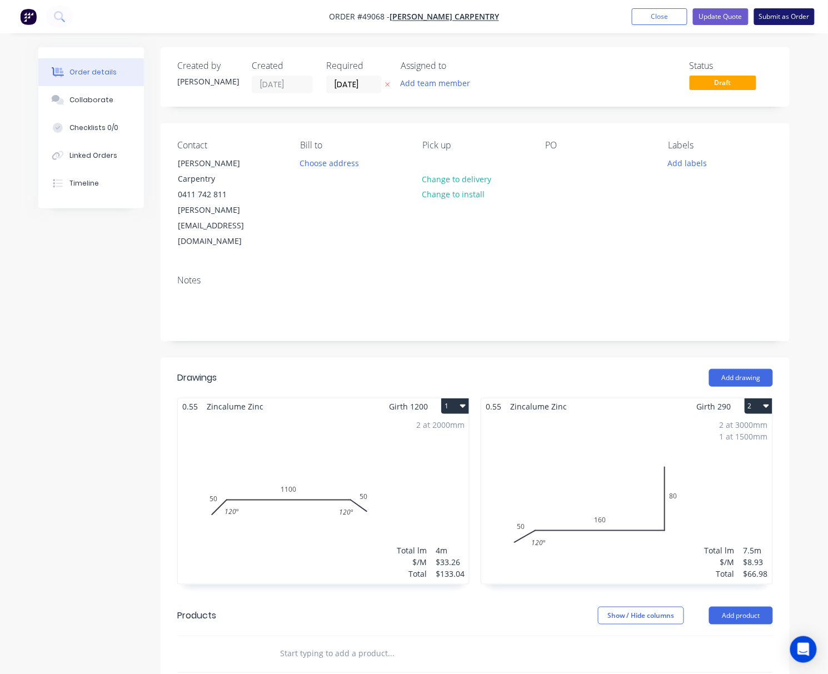
click at [676, 9] on nav "Order #49068 - Paul Van Tiel Carpentry Add product Close Update Quote Submit as…" at bounding box center [414, 16] width 828 height 33
click at [676, 12] on button "Submit as Order" at bounding box center [784, 16] width 61 height 17
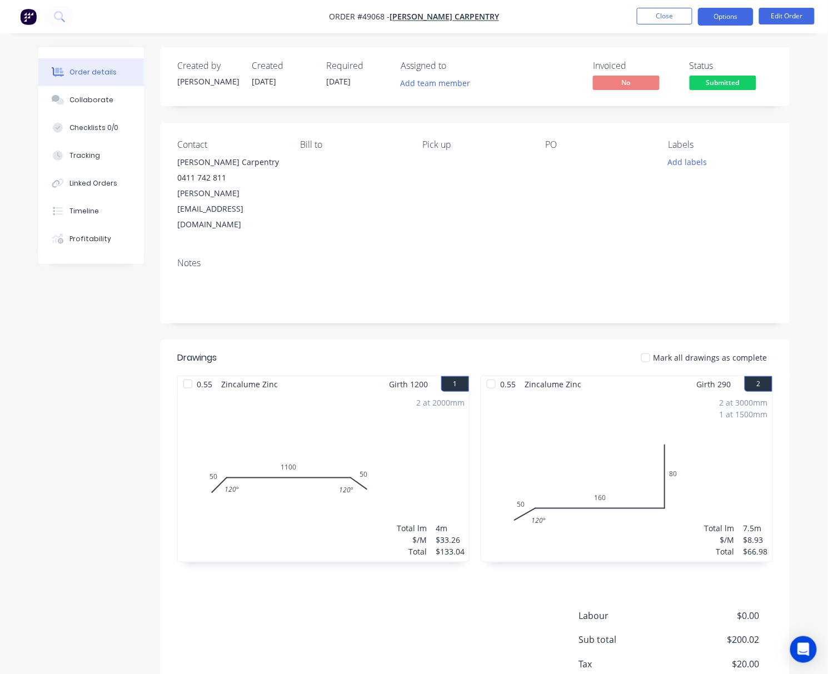
click at [676, 14] on button "Options" at bounding box center [726, 17] width 56 height 18
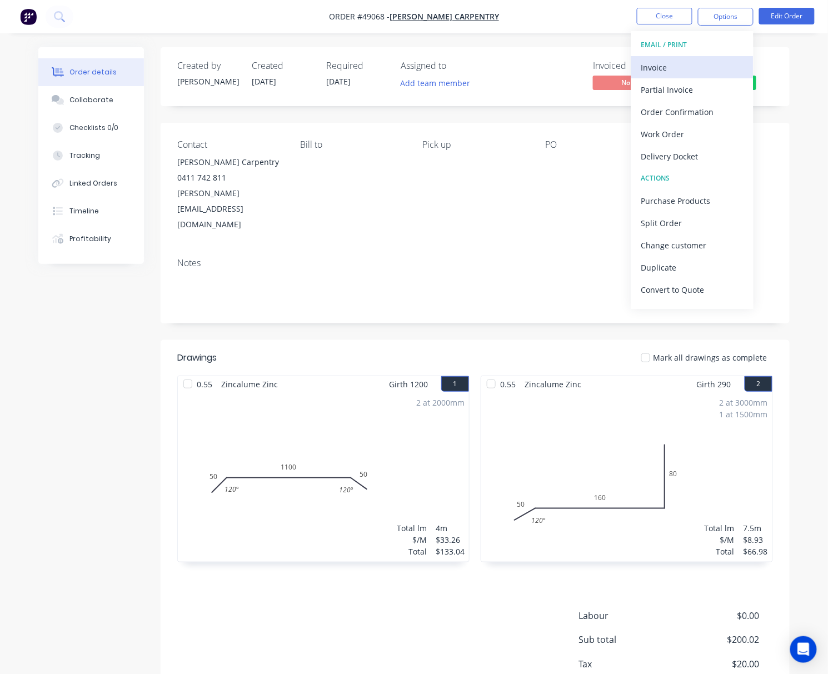
click at [676, 69] on div "Invoice" at bounding box center [692, 67] width 102 height 16
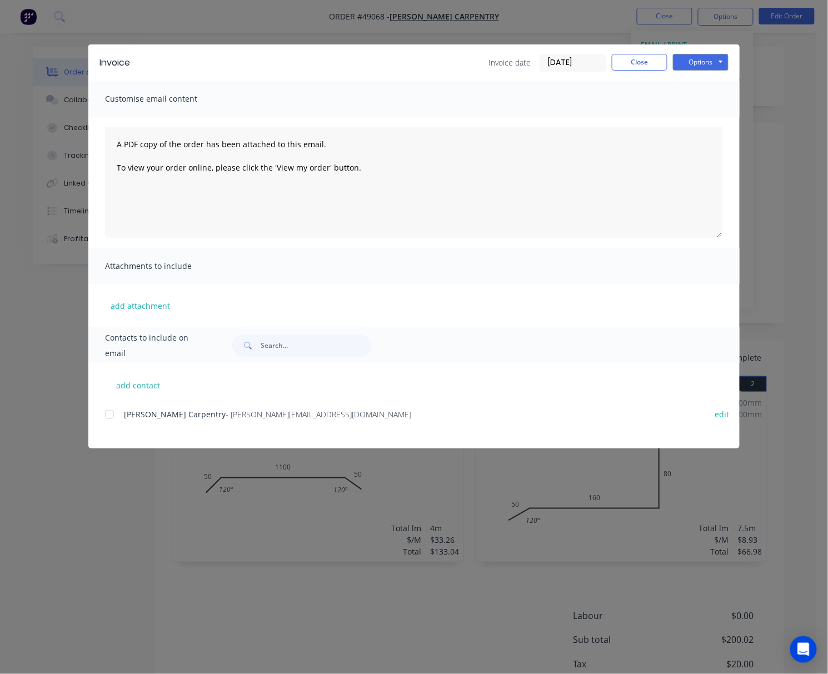
drag, startPoint x: 112, startPoint y: 416, endPoint x: 127, endPoint y: 414, distance: 15.2
click at [112, 415] on div at bounding box center [109, 415] width 22 height 22
click at [676, 66] on button "Options" at bounding box center [701, 62] width 56 height 17
click at [676, 117] on button "Email" at bounding box center [708, 119] width 71 height 18
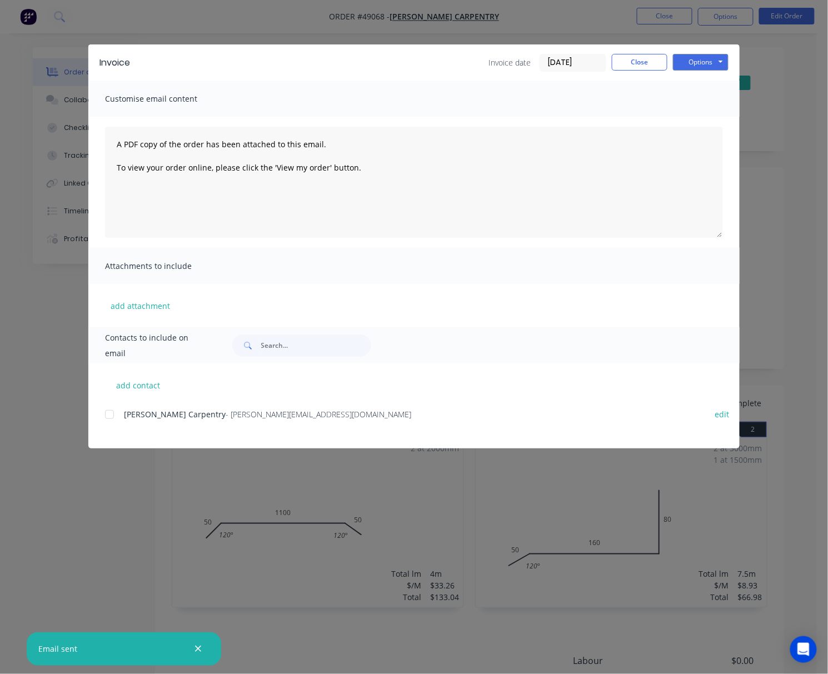
click at [38, 430] on div "Invoice Invoice date 09/09/25 Close Options Preview Print Email Customise email…" at bounding box center [414, 337] width 828 height 674
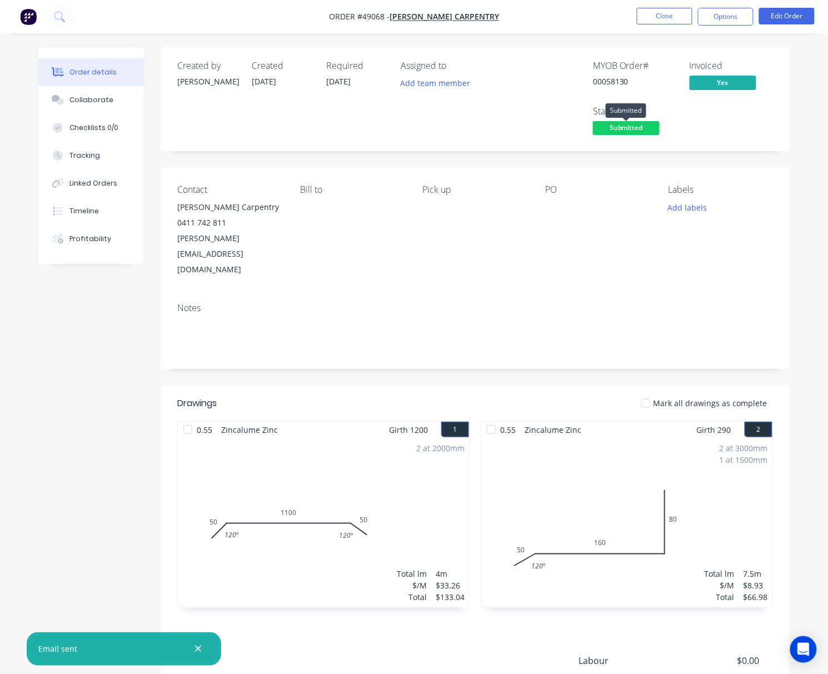
click at [615, 128] on span "Submitted" at bounding box center [626, 128] width 67 height 14
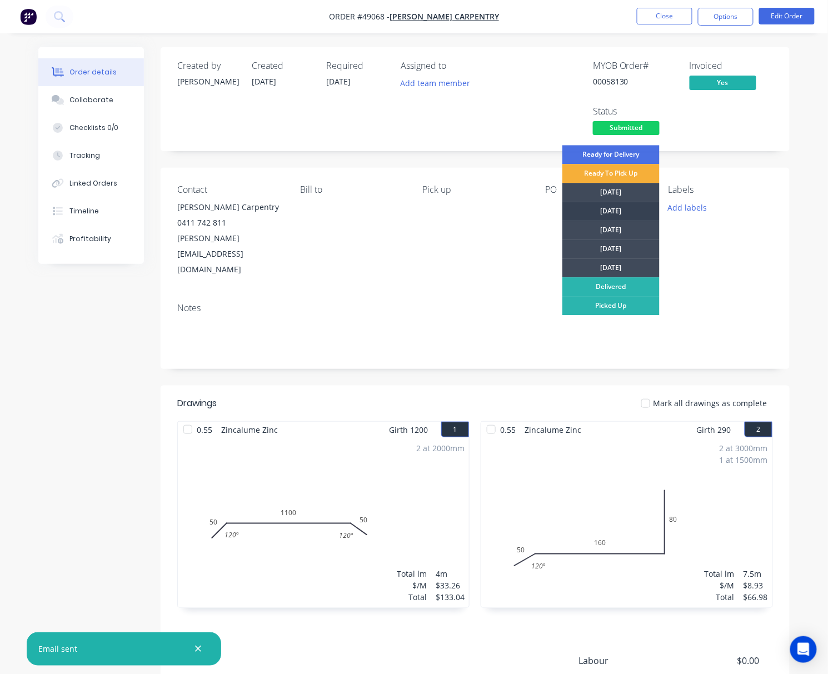
click at [641, 210] on div "[DATE]" at bounding box center [611, 211] width 97 height 19
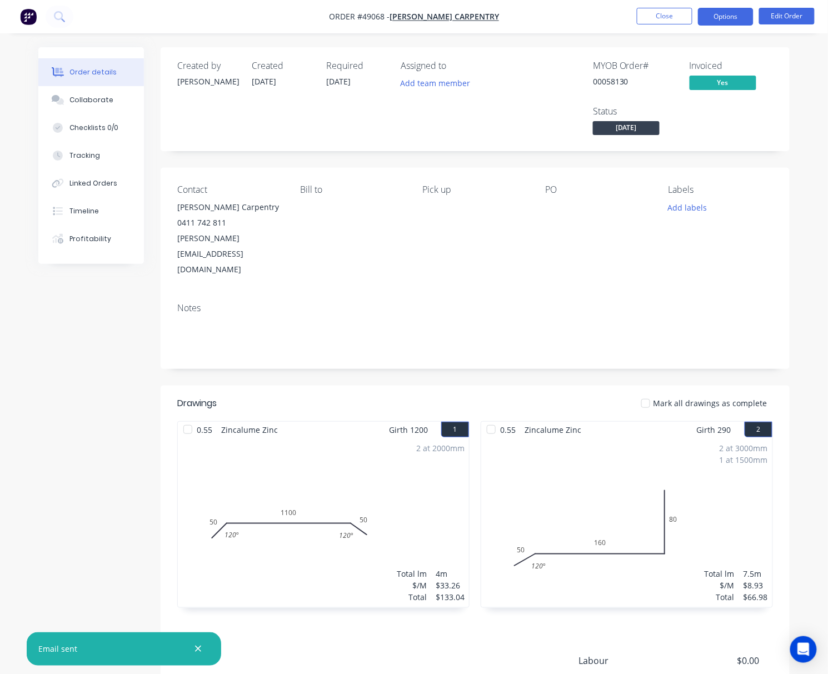
drag, startPoint x: 726, startPoint y: 14, endPoint x: 728, endPoint y: 24, distance: 10.2
click at [676, 14] on button "Options" at bounding box center [726, 17] width 56 height 18
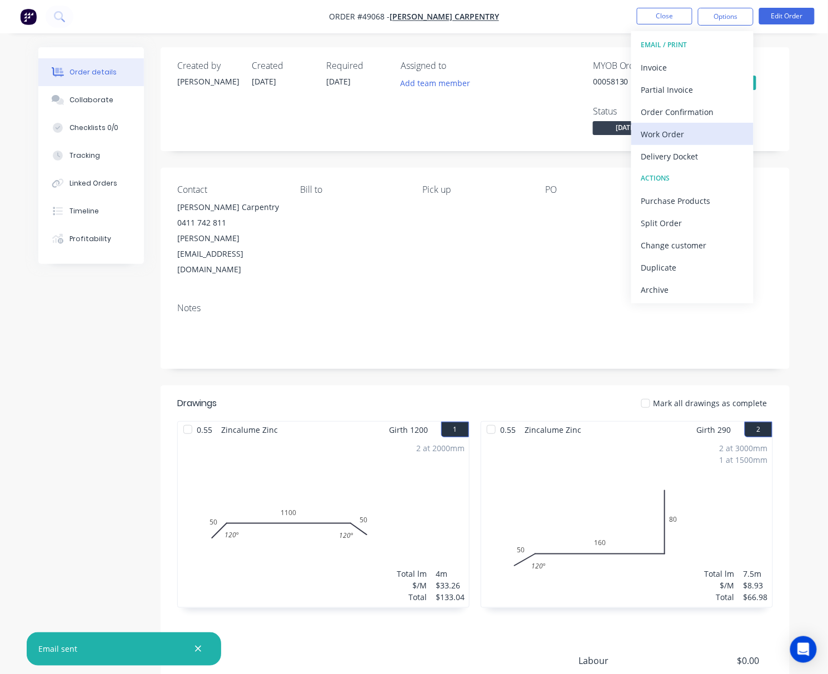
click at [676, 139] on div "Work Order" at bounding box center [692, 134] width 102 height 16
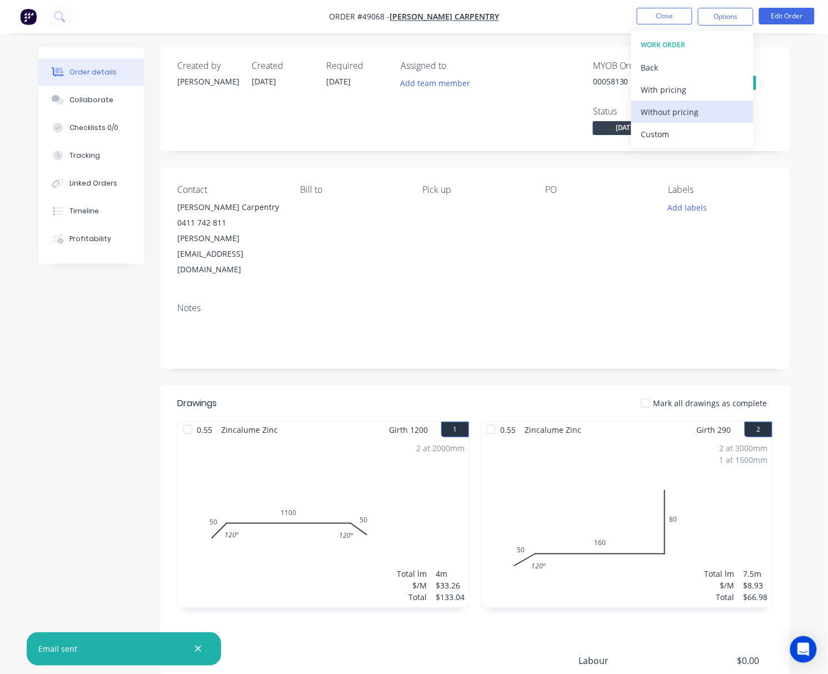
click at [669, 114] on div "Without pricing" at bounding box center [692, 112] width 102 height 16
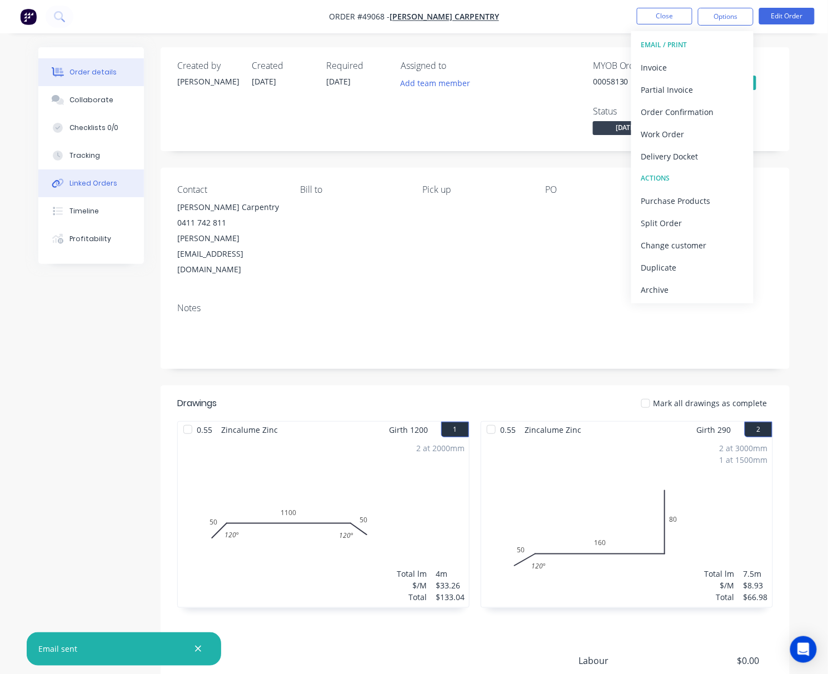
click at [110, 185] on div "Linked Orders" at bounding box center [93, 183] width 48 height 10
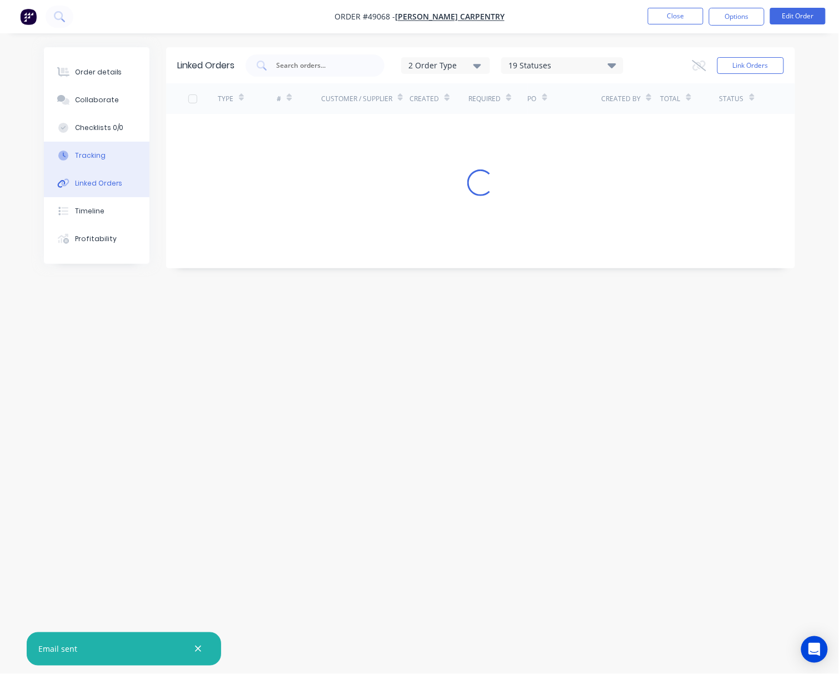
click at [113, 156] on button "Tracking" at bounding box center [97, 156] width 106 height 28
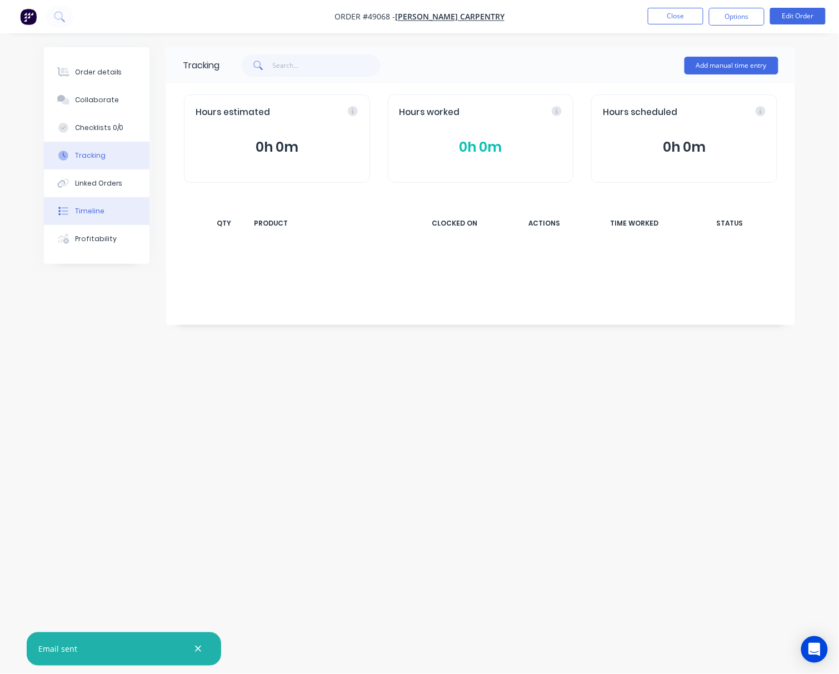
click at [130, 212] on button "Timeline" at bounding box center [97, 211] width 106 height 28
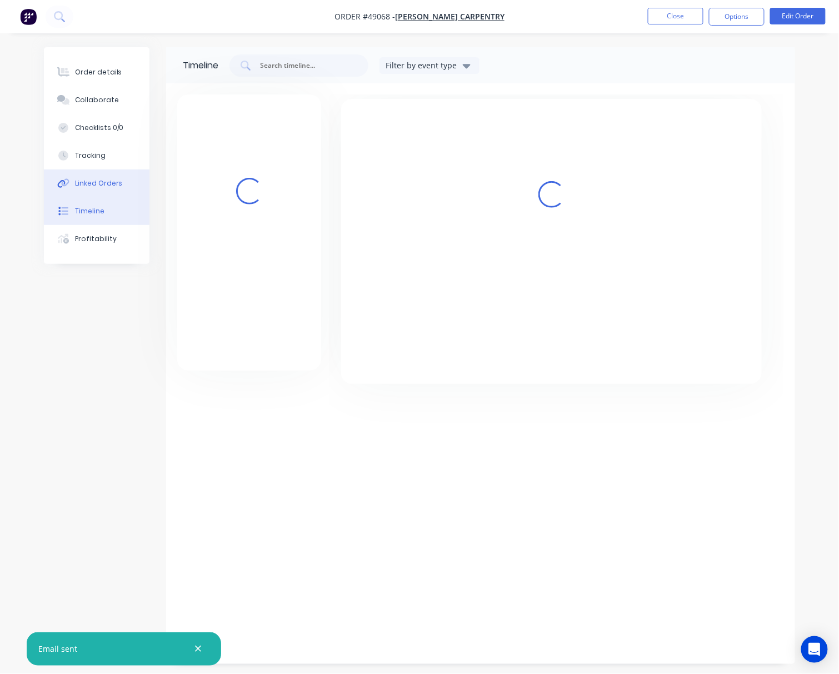
click at [118, 186] on div "Linked Orders" at bounding box center [99, 183] width 48 height 10
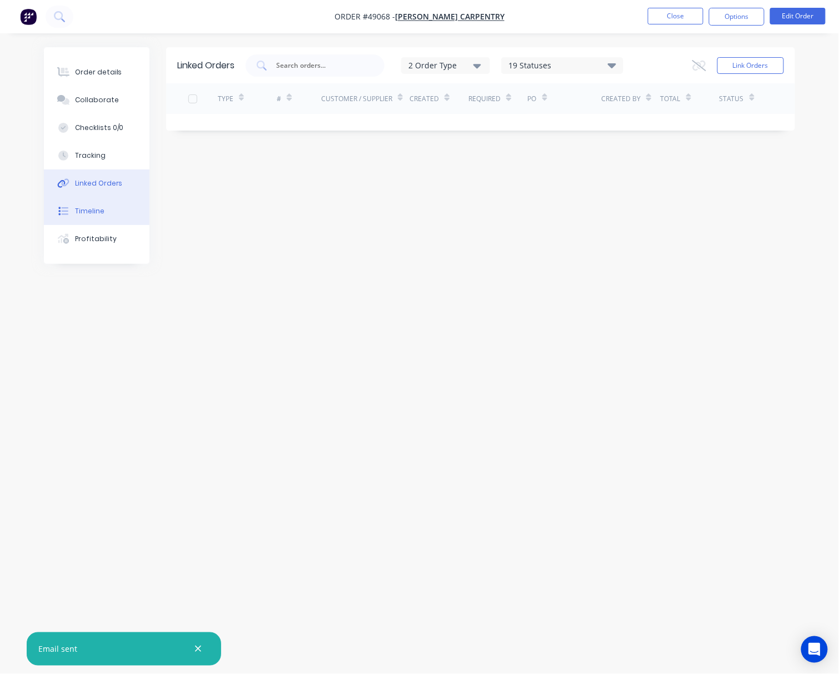
click at [116, 202] on button "Timeline" at bounding box center [97, 211] width 106 height 28
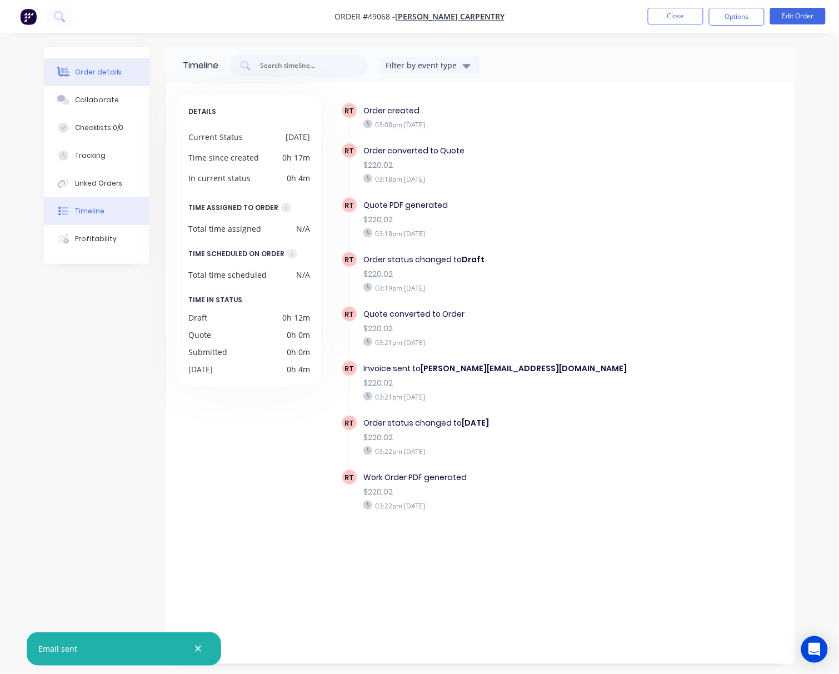
click at [99, 67] on div "Order details" at bounding box center [98, 72] width 47 height 10
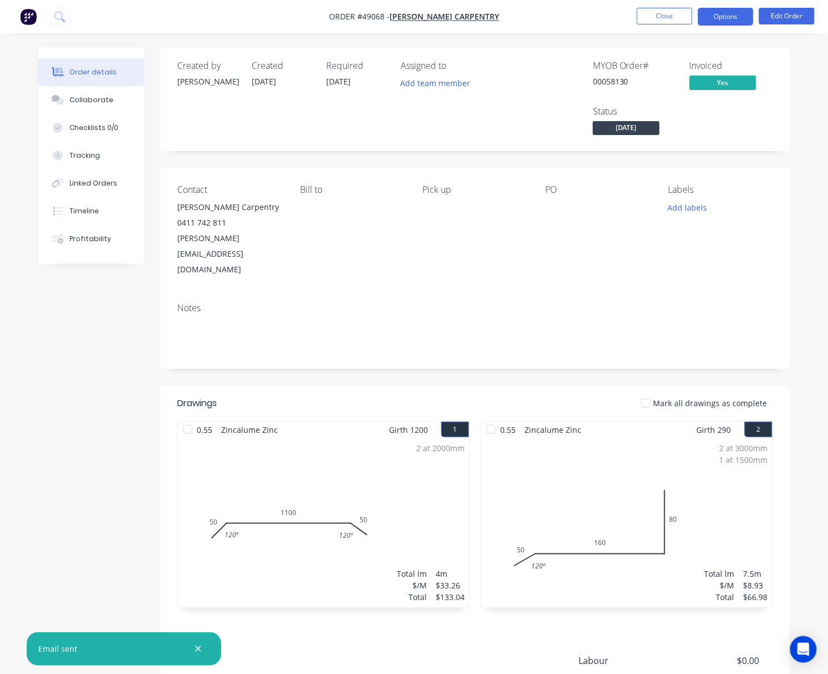
click at [676, 19] on button "Options" at bounding box center [726, 17] width 56 height 18
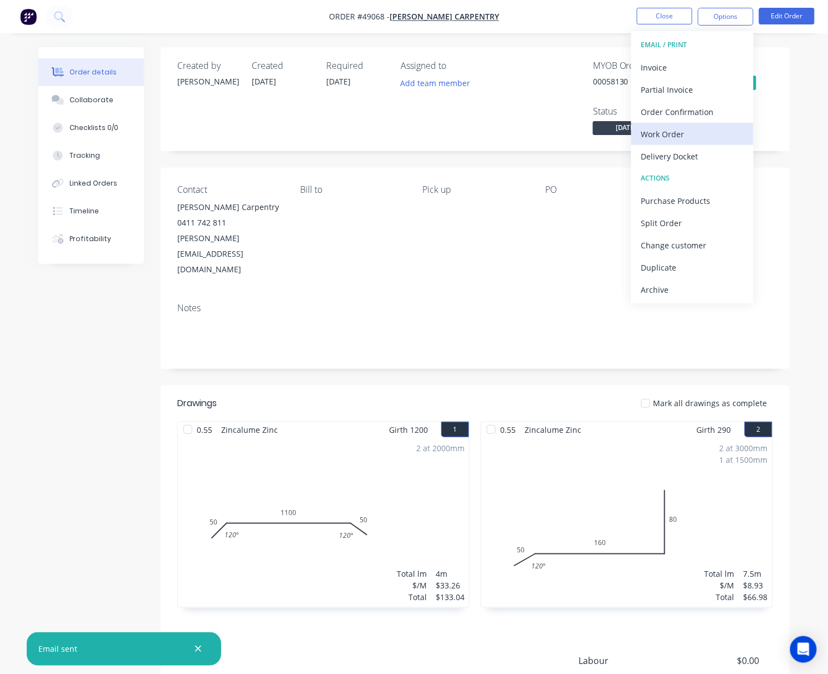
click at [676, 136] on div "Work Order" at bounding box center [692, 134] width 102 height 16
click at [676, 139] on div "Custom" at bounding box center [692, 134] width 102 height 16
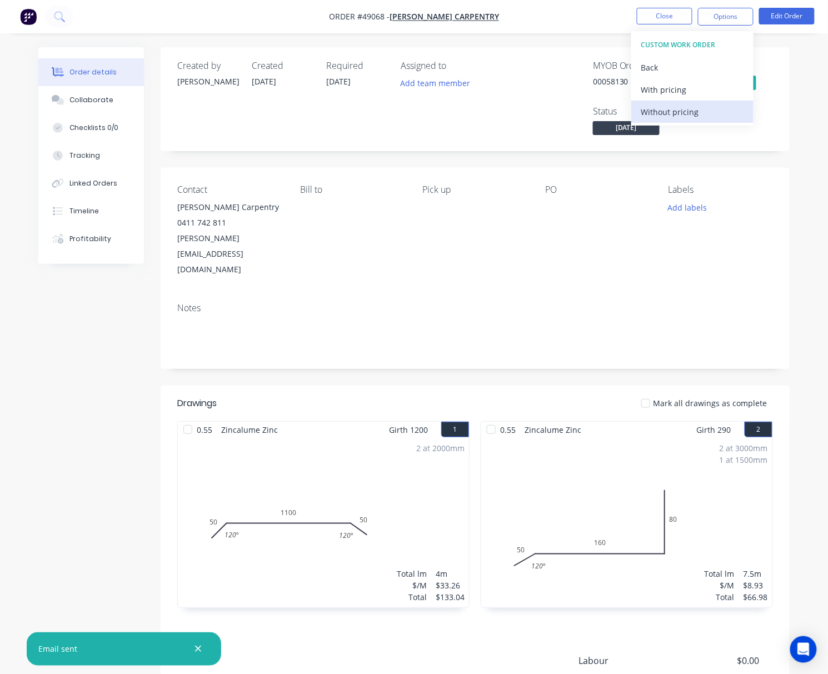
click at [676, 107] on div "Without pricing" at bounding box center [692, 112] width 102 height 16
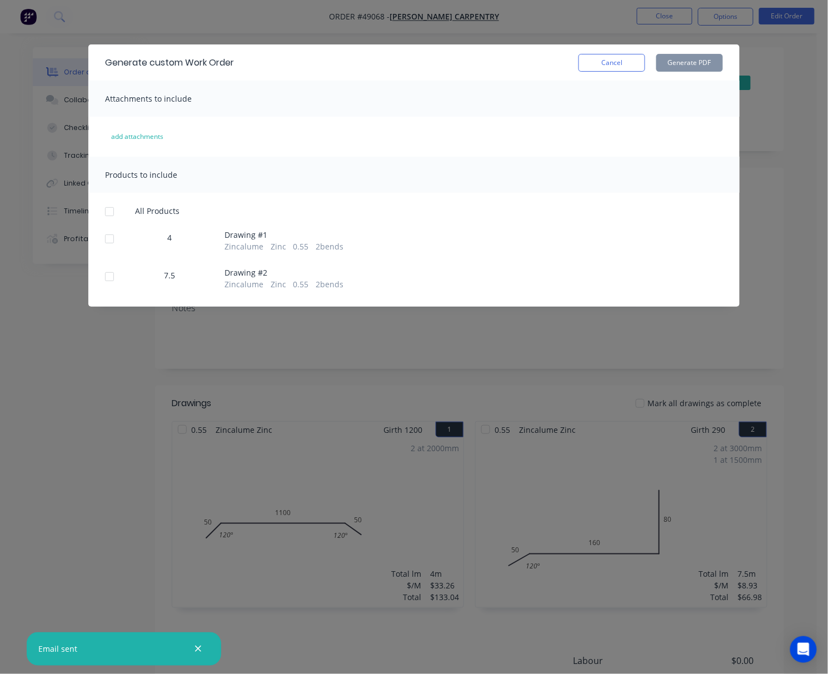
click at [108, 240] on div at bounding box center [109, 239] width 22 height 22
click at [111, 275] on div at bounding box center [109, 277] width 22 height 22
click at [676, 64] on button "Generate PDF" at bounding box center [689, 63] width 67 height 18
click at [539, 32] on div "Generate custom Work Order Cancel Generate PDF Attachments to include add attac…" at bounding box center [414, 337] width 828 height 674
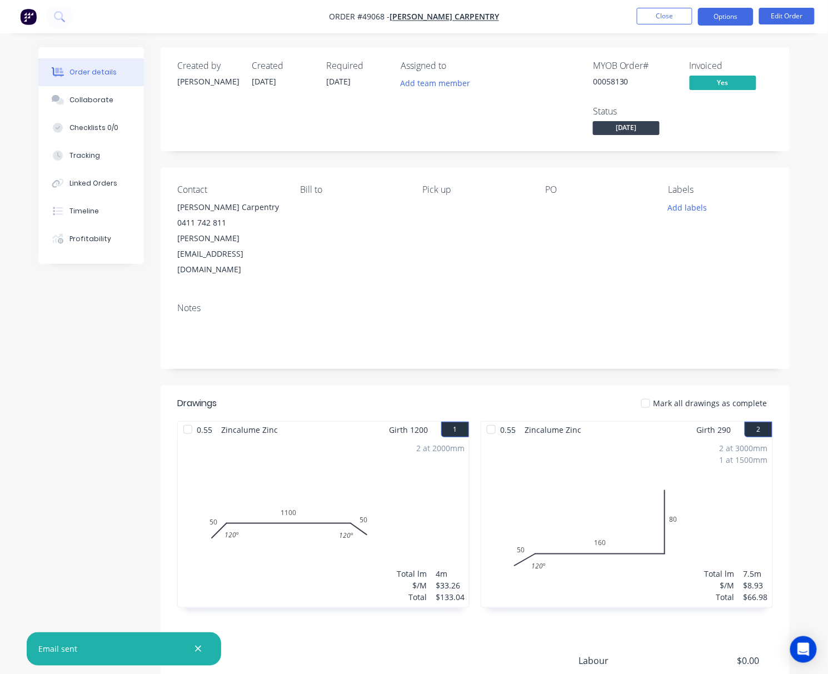
click at [676, 19] on button "Options" at bounding box center [726, 17] width 56 height 18
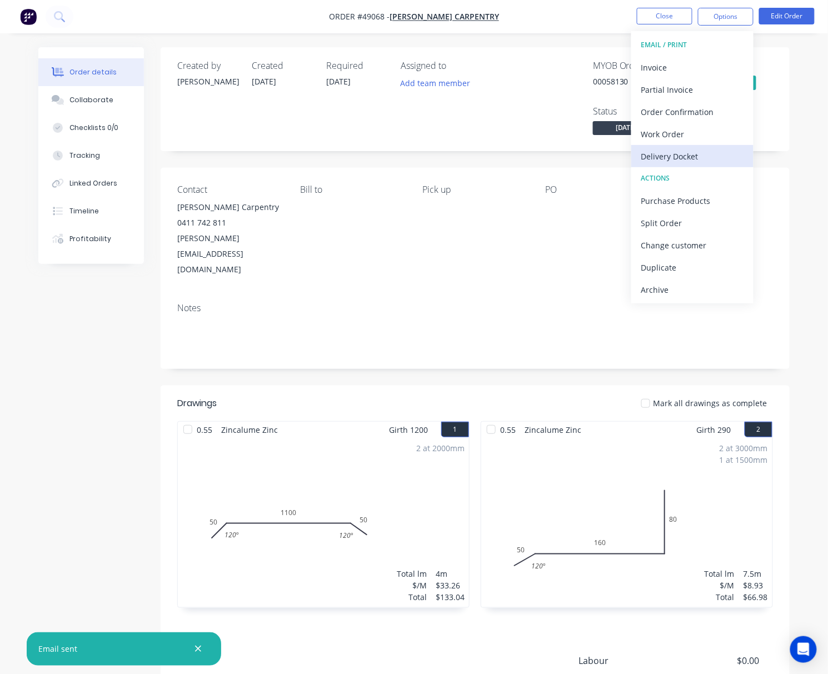
click at [676, 160] on div "Delivery Docket" at bounding box center [692, 156] width 102 height 16
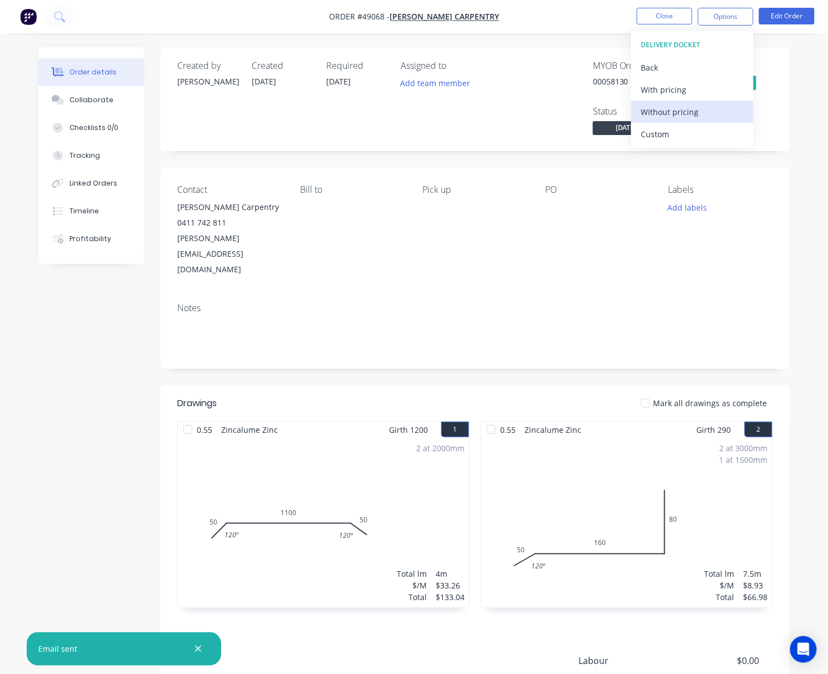
click at [676, 113] on div "Without pricing" at bounding box center [692, 112] width 102 height 16
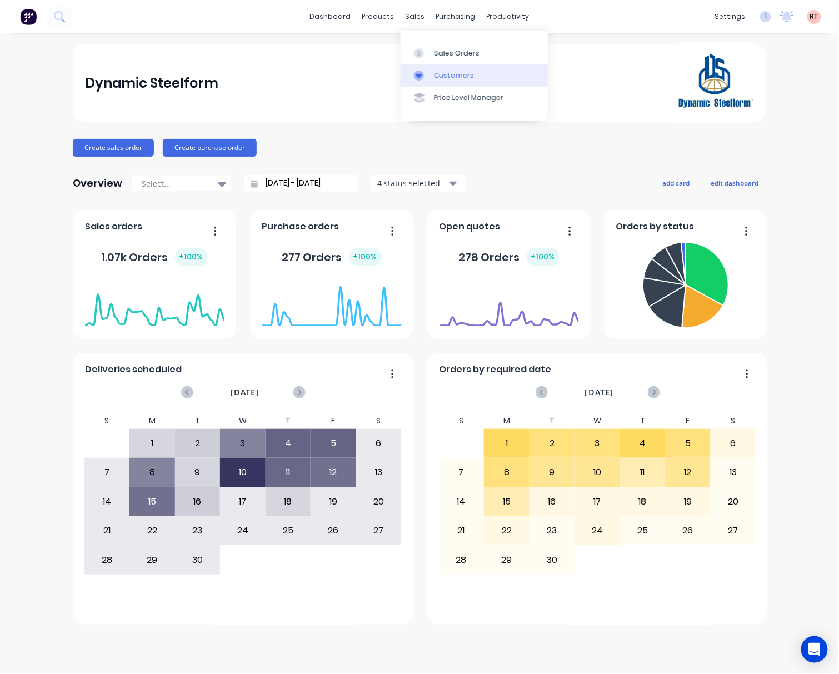
click at [458, 73] on div "Customers" at bounding box center [454, 76] width 40 height 10
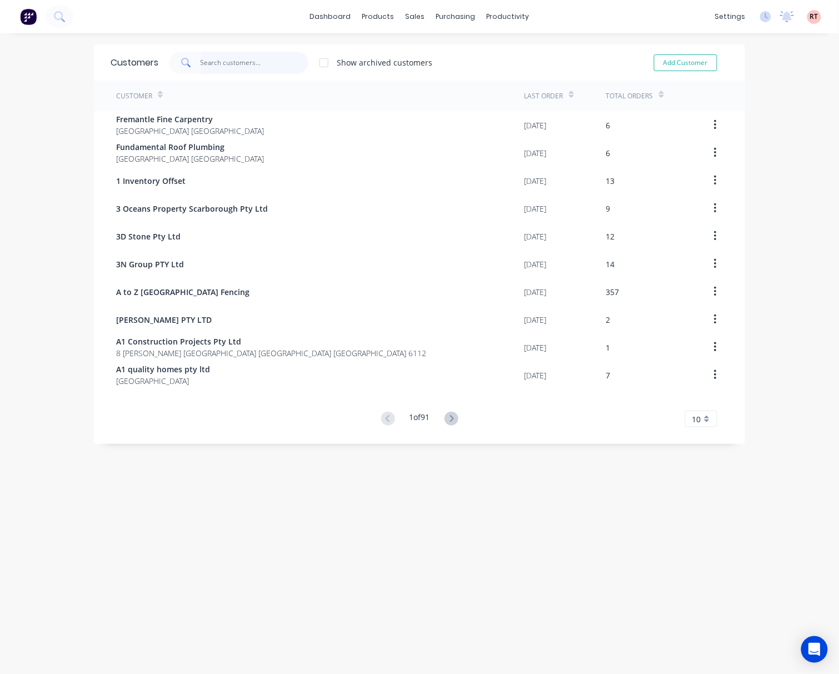
click at [231, 69] on input "text" at bounding box center [255, 63] width 108 height 22
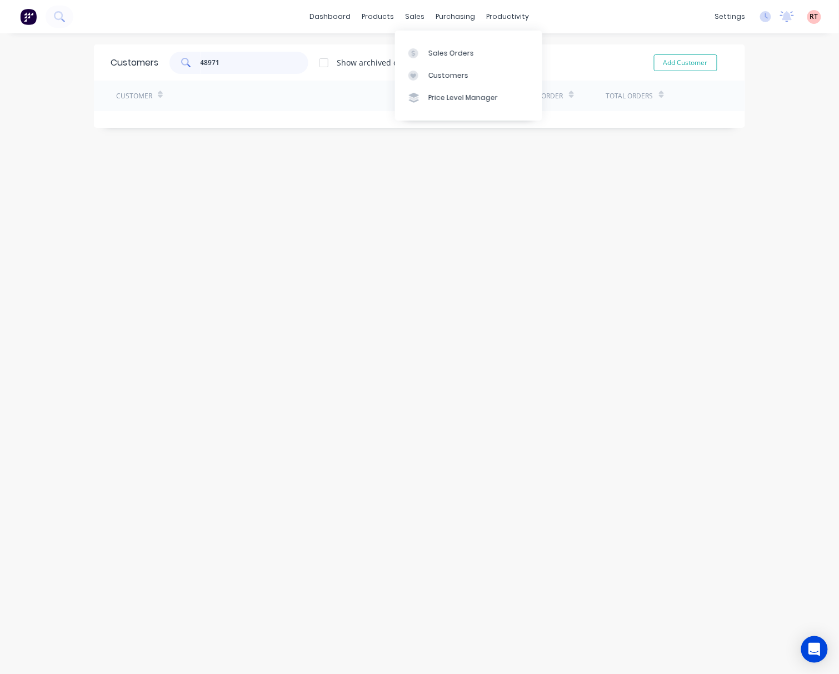
type input "48971"
drag, startPoint x: 415, startPoint y: 7, endPoint x: 414, endPoint y: 14, distance: 6.8
click at [415, 8] on div "dashboard products sales purchasing productivity dashboard products Product Cat…" at bounding box center [419, 16] width 839 height 33
click at [409, 18] on div "sales" at bounding box center [415, 16] width 31 height 17
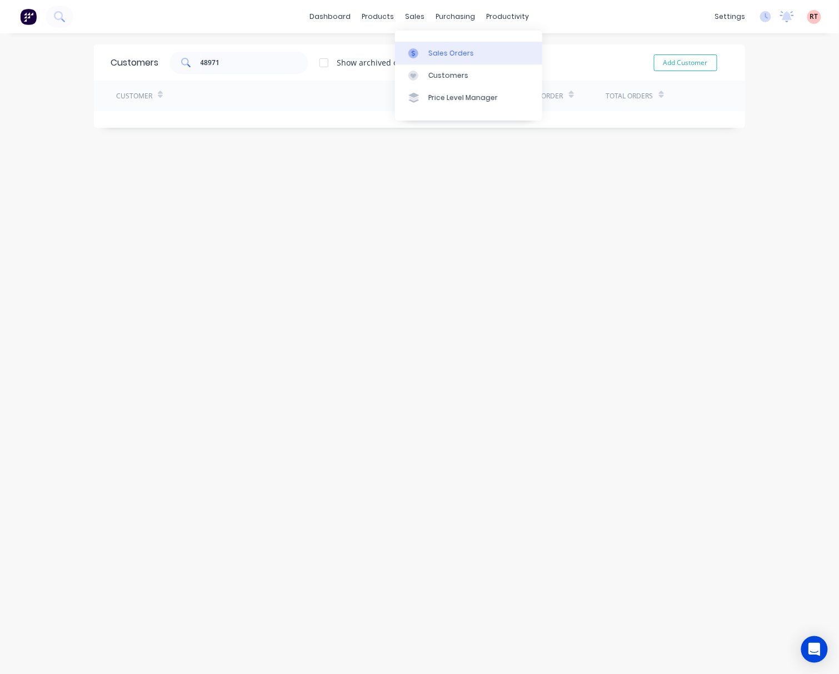
click at [441, 58] on div "Sales Orders" at bounding box center [452, 53] width 46 height 10
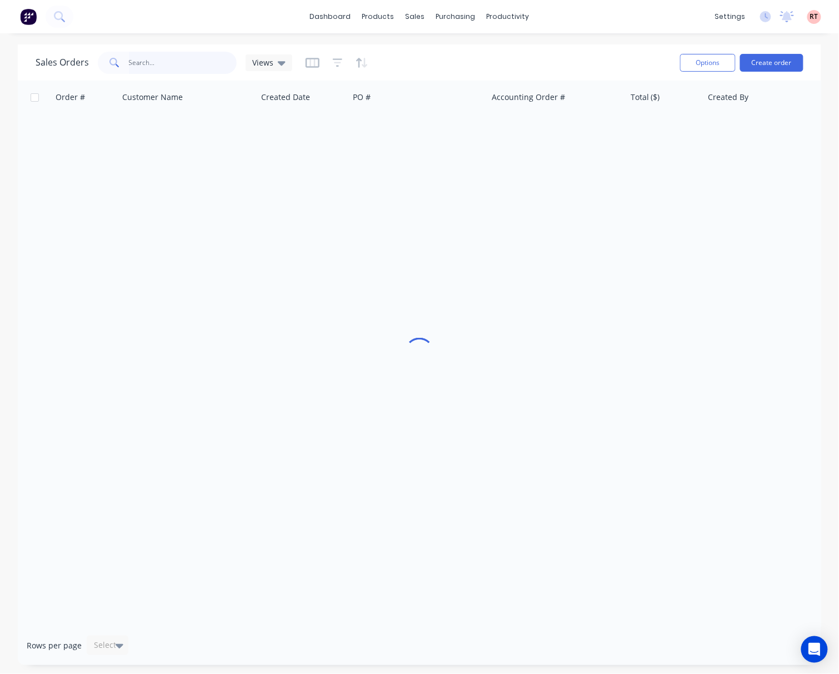
click at [187, 62] on input "text" at bounding box center [183, 63] width 108 height 22
type input "48971"
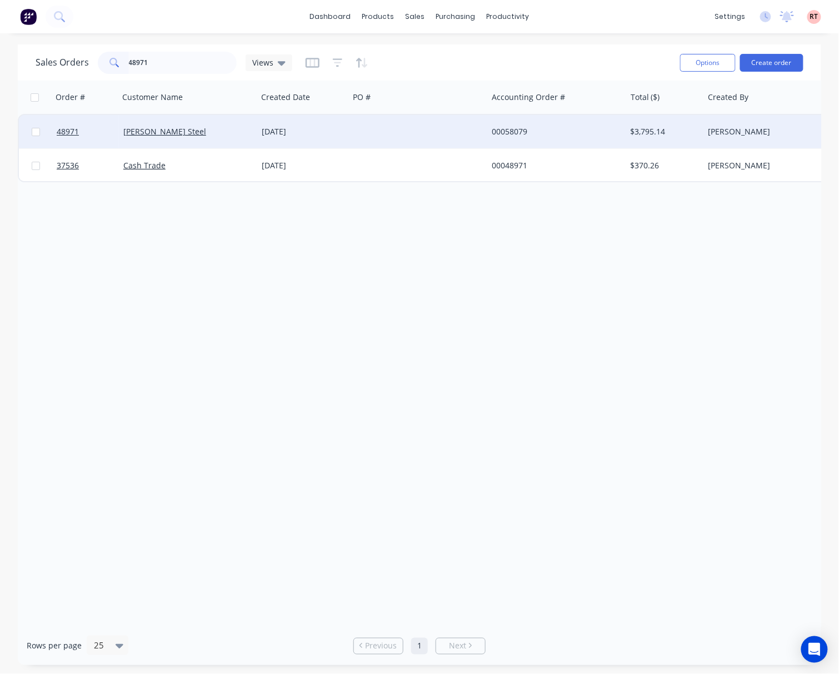
click at [370, 132] on div at bounding box center [418, 131] width 138 height 33
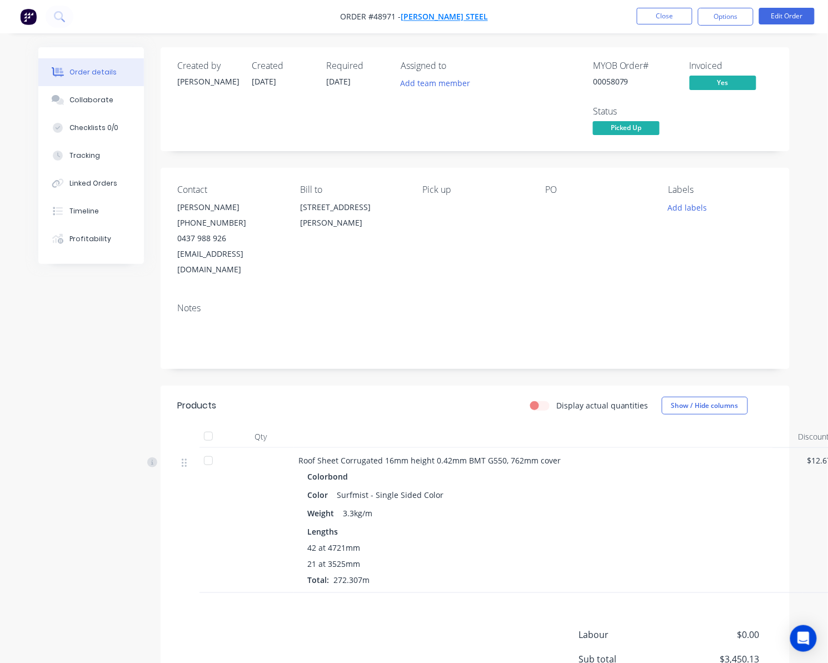
click at [443, 13] on span "[PERSON_NAME] Steel" at bounding box center [444, 17] width 87 height 11
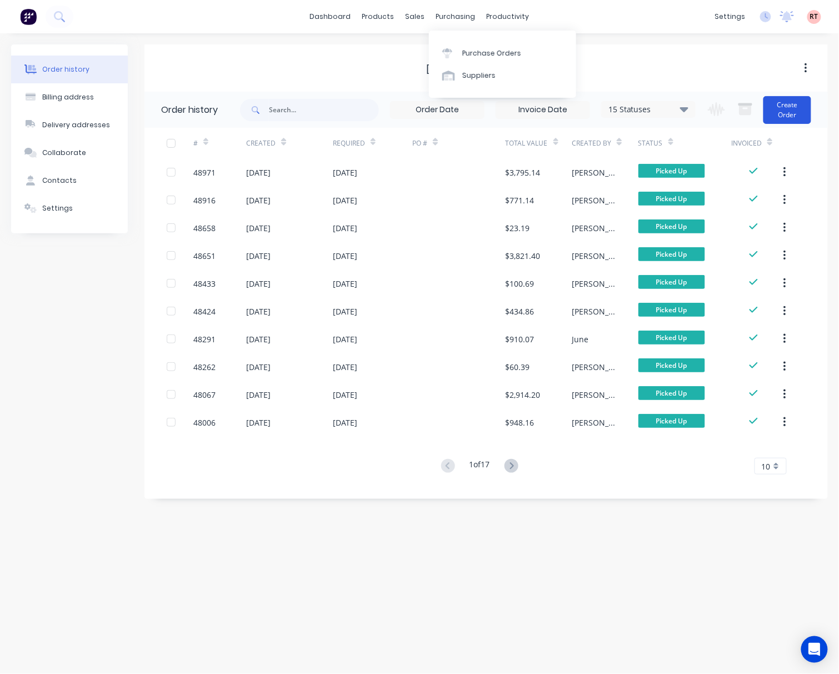
click at [802, 103] on button "Create Order" at bounding box center [788, 110] width 48 height 28
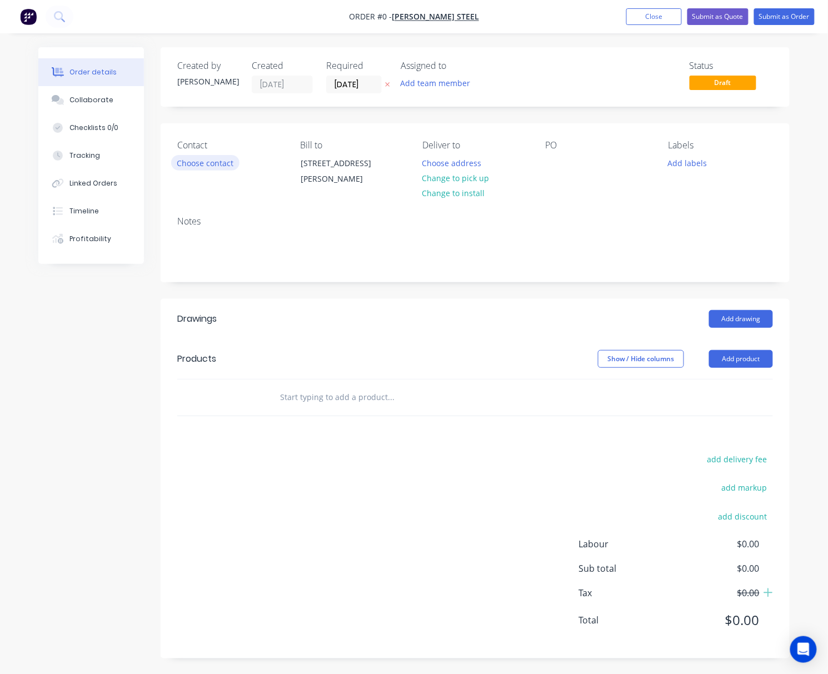
click at [199, 169] on button "Choose contact" at bounding box center [205, 162] width 68 height 15
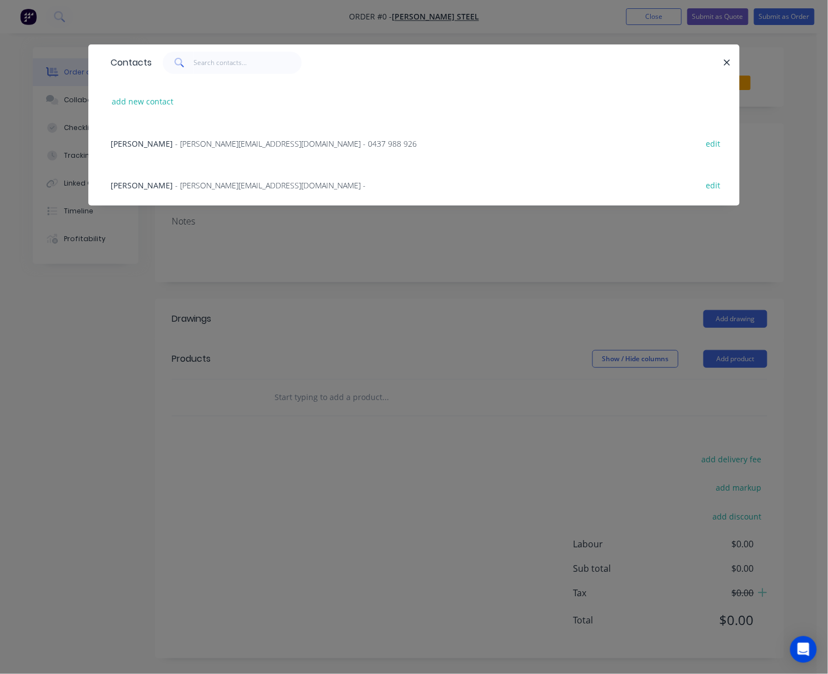
click at [319, 138] on div "Marc - [EMAIL_ADDRESS][DOMAIN_NAME] - 0437 988 926 edit" at bounding box center [414, 143] width 618 height 42
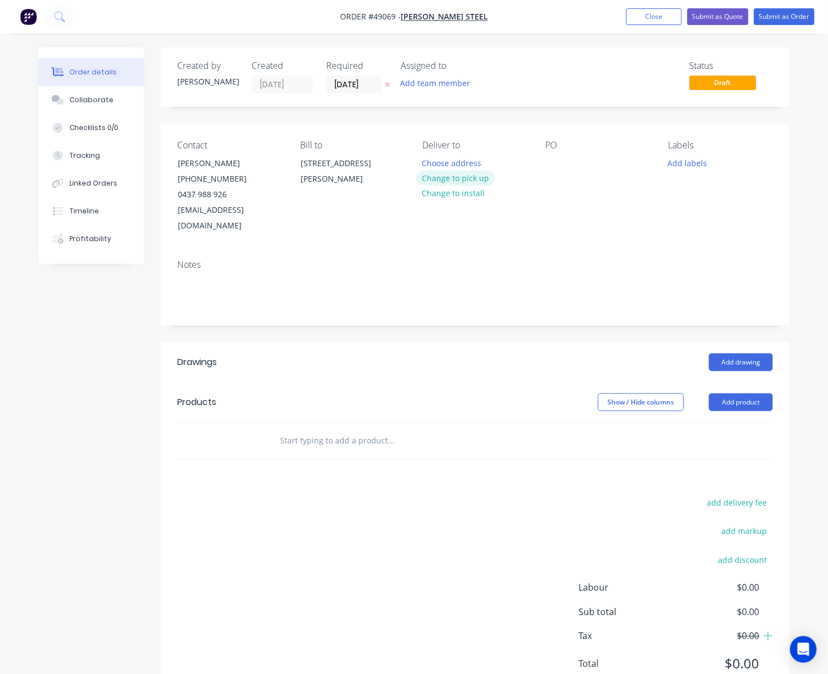
click at [455, 175] on button "Change to pick up" at bounding box center [455, 178] width 79 height 15
click at [745, 394] on button "Add product" at bounding box center [741, 403] width 64 height 18
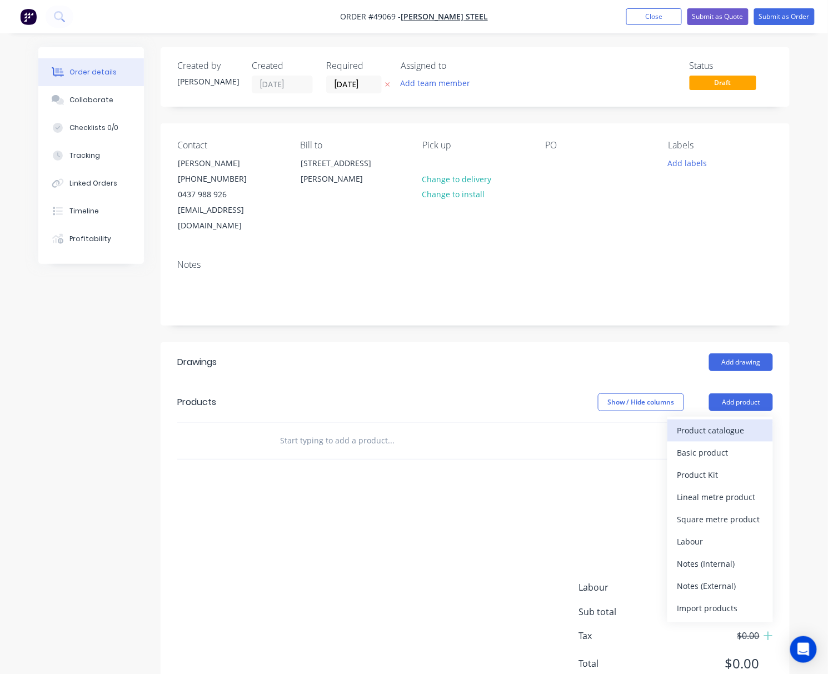
click at [720, 422] on div "Product catalogue" at bounding box center [721, 430] width 86 height 16
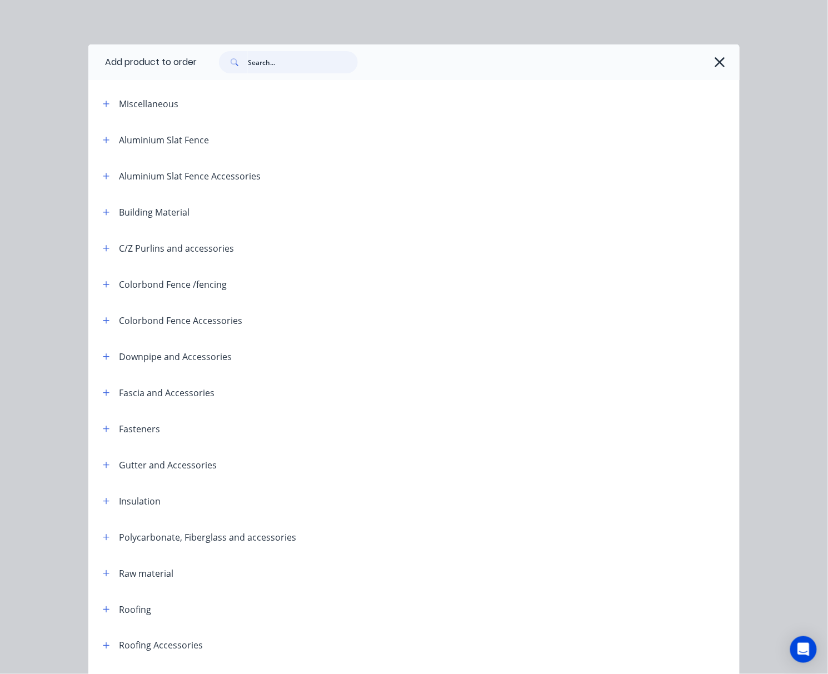
click at [272, 63] on input "text" at bounding box center [303, 62] width 110 height 22
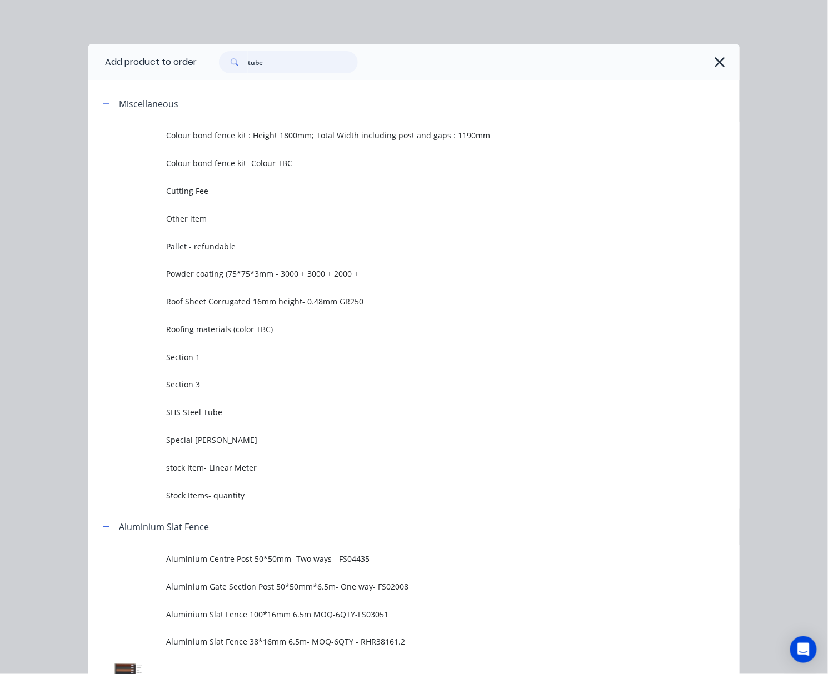
type input "tube"
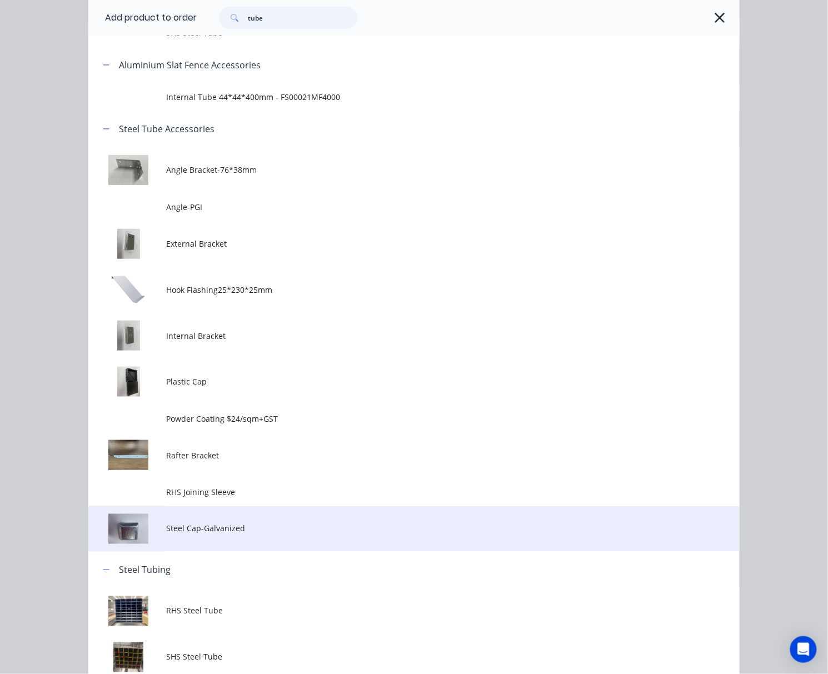
scroll to position [157, 0]
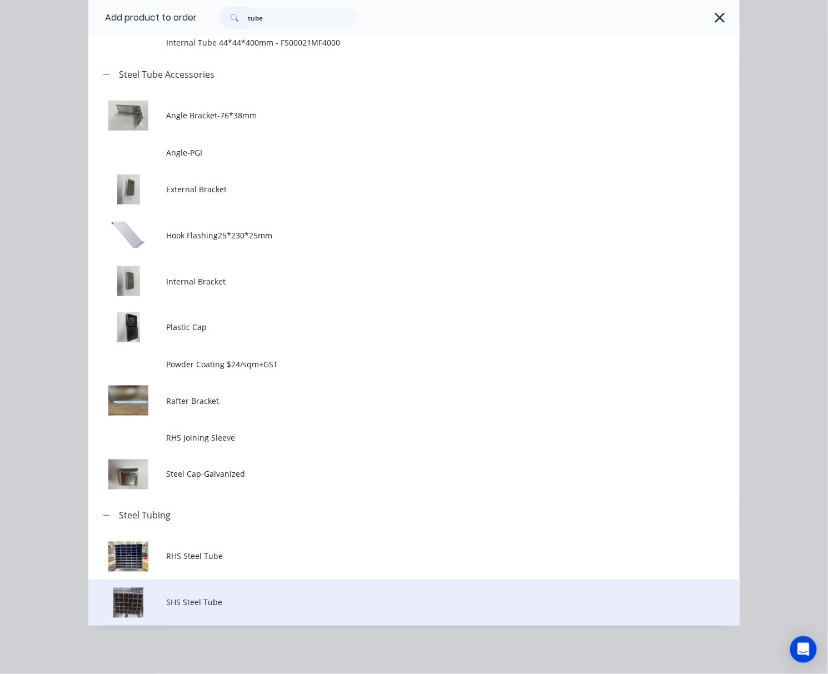
click at [246, 598] on span "SHS Steel Tube" at bounding box center [396, 603] width 459 height 12
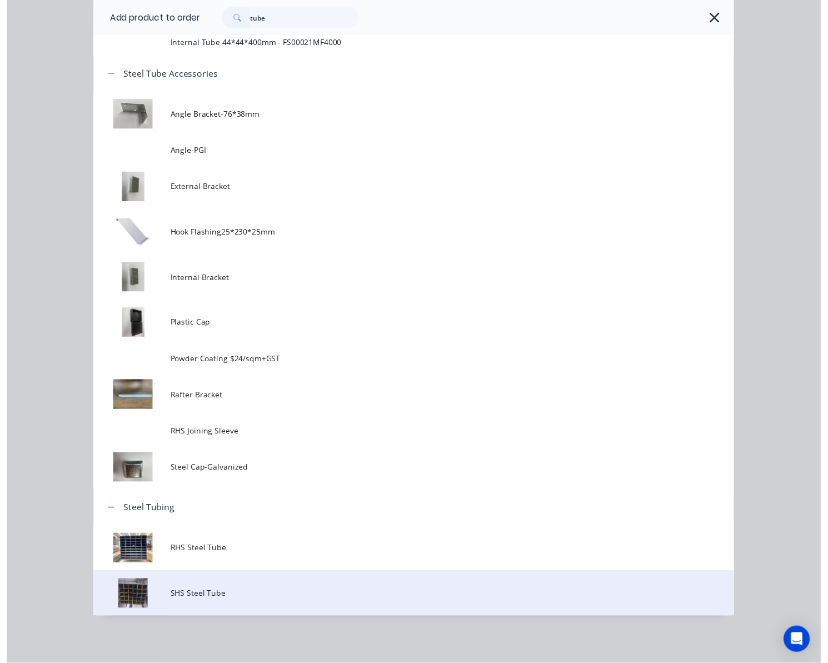
scroll to position [0, 0]
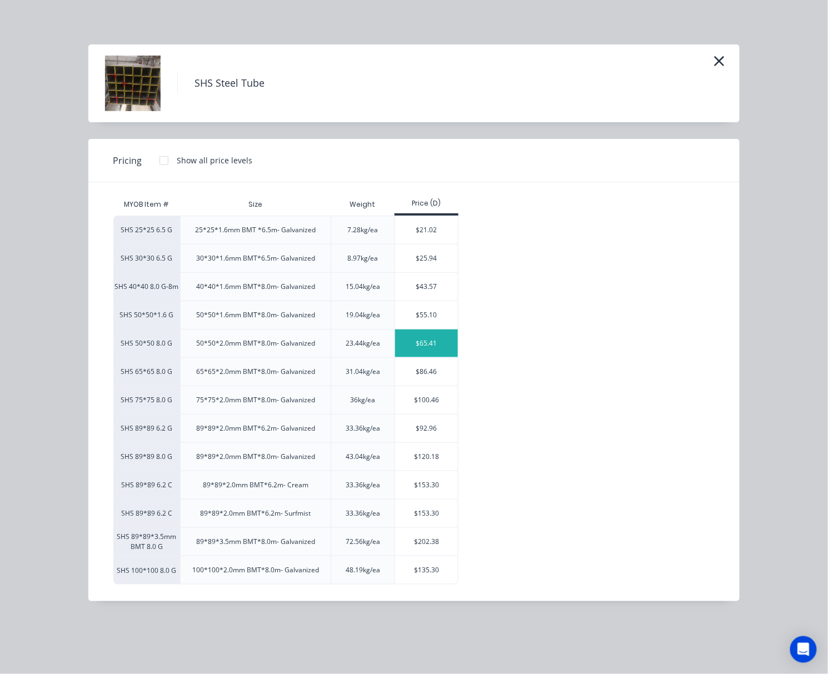
click at [425, 347] on div "$65.41" at bounding box center [426, 344] width 63 height 28
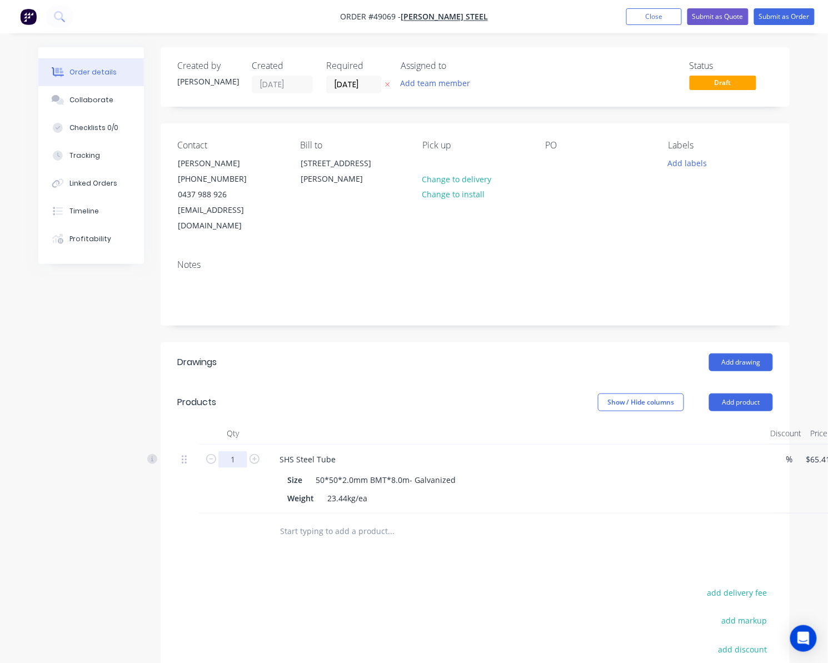
click at [231, 451] on input "1" at bounding box center [232, 459] width 29 height 17
type input "2"
type input "$130.82"
drag, startPoint x: 290, startPoint y: 367, endPoint x: 289, endPoint y: 361, distance: 6.2
click at [292, 382] on header "Products Show / Hide columns Add product" at bounding box center [475, 402] width 629 height 40
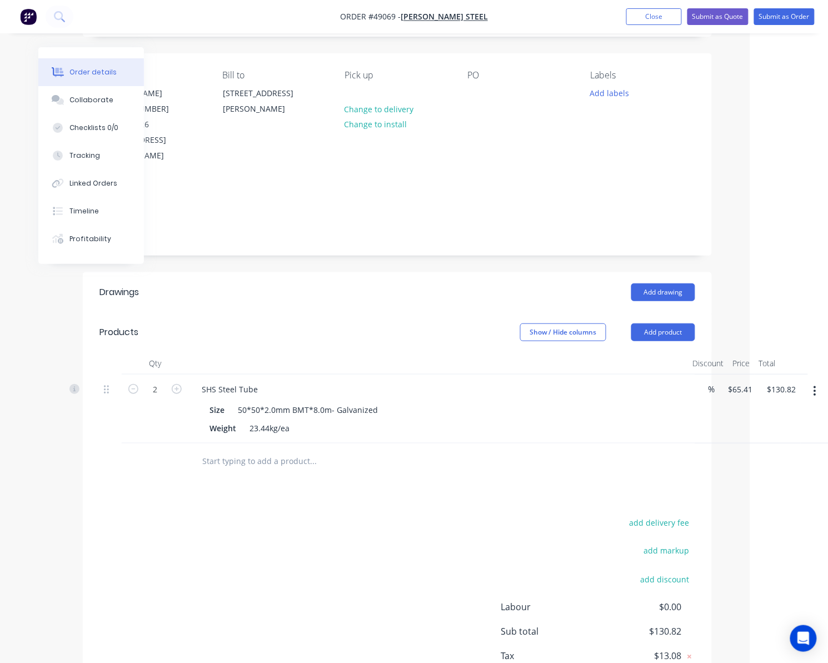
scroll to position [132, 78]
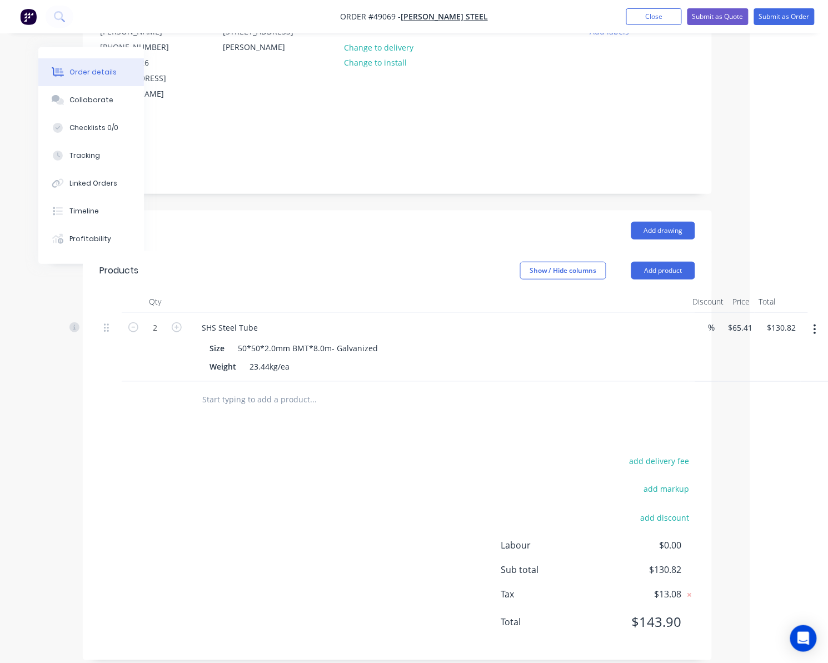
click at [276, 494] on div "add delivery fee add markup add discount Labour $0.00 Sub total $130.82 Tax $13…" at bounding box center [397, 549] width 596 height 190
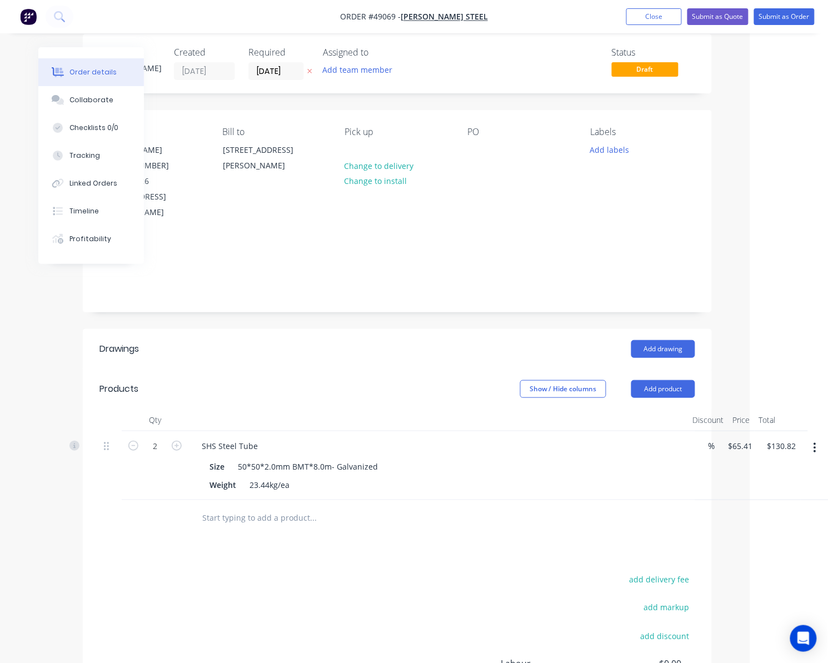
scroll to position [0, 78]
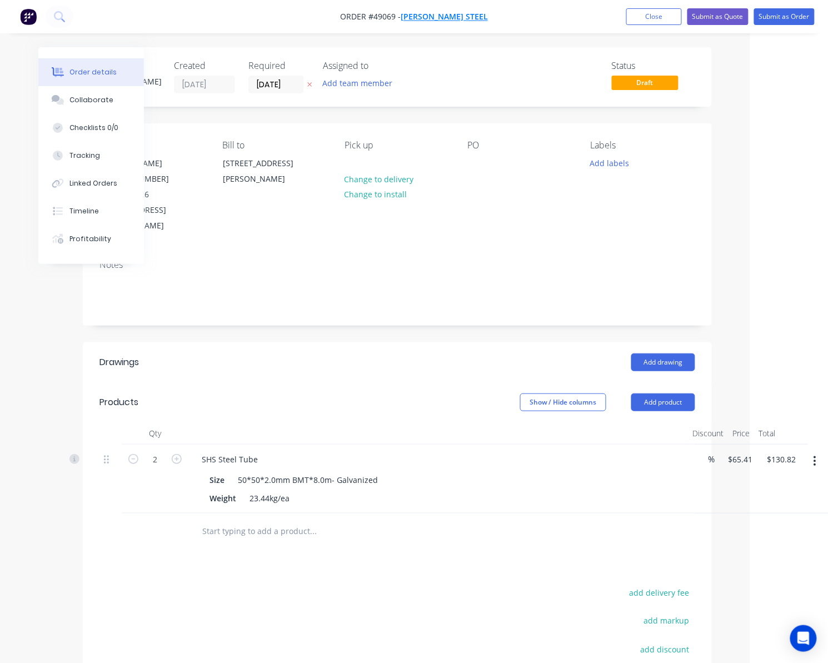
drag, startPoint x: 415, startPoint y: 17, endPoint x: 426, endPoint y: 14, distance: 11.3
click at [401, 17] on span "Order #49069 -" at bounding box center [370, 17] width 61 height 11
click at [445, 14] on span "[PERSON_NAME] Steel" at bounding box center [444, 17] width 87 height 11
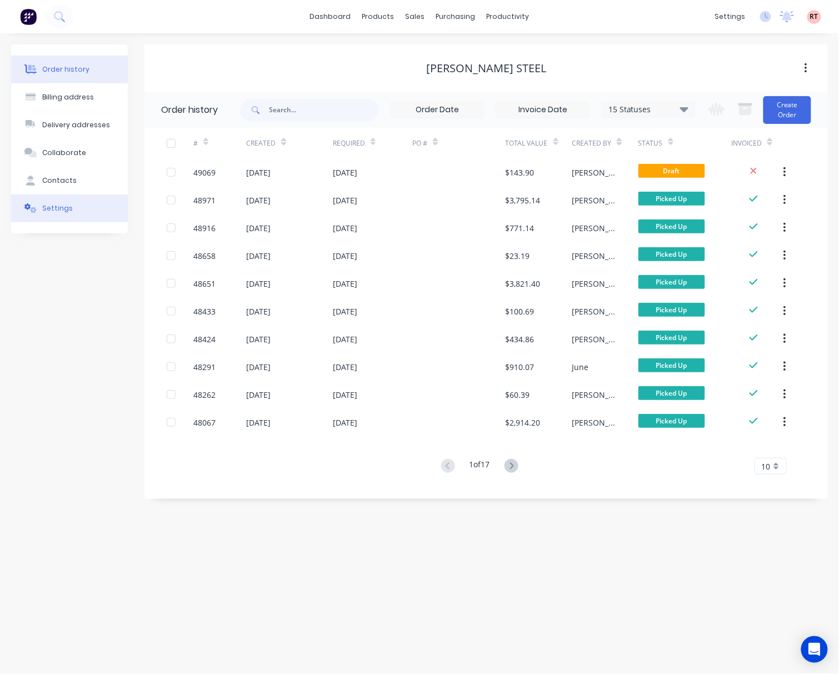
click at [69, 217] on button "Settings" at bounding box center [69, 209] width 117 height 28
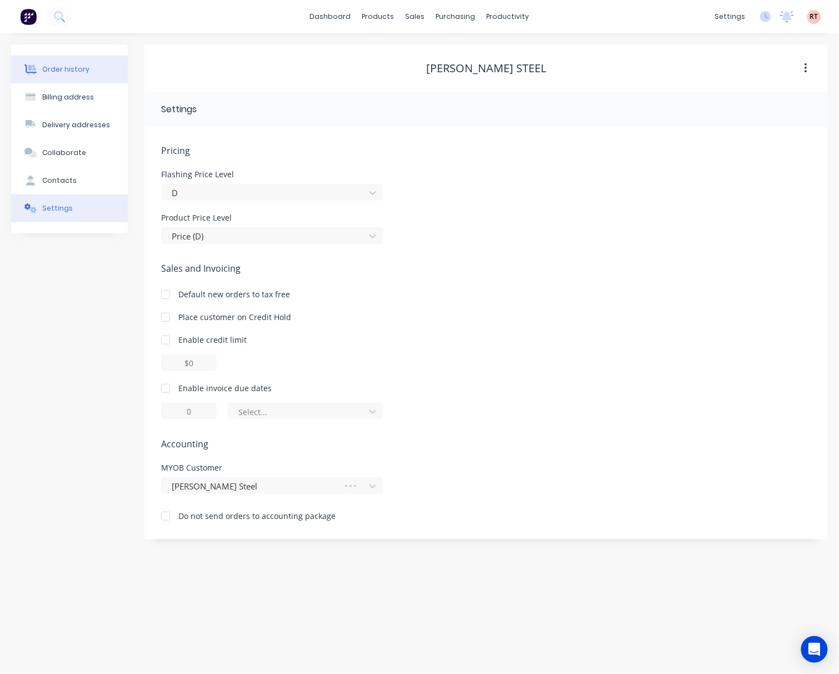
click at [77, 68] on div "Order history" at bounding box center [65, 69] width 47 height 10
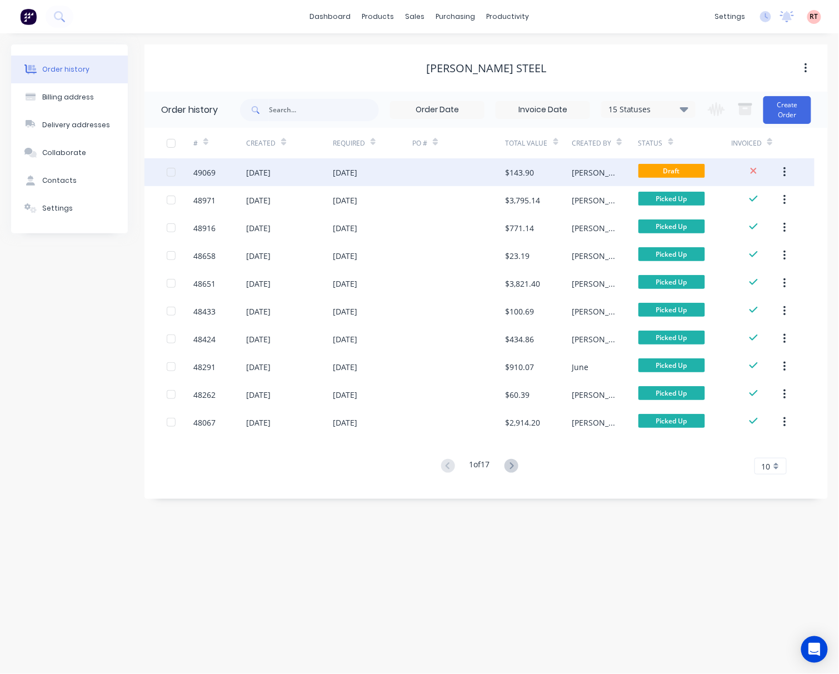
click at [445, 172] on div at bounding box center [458, 172] width 93 height 28
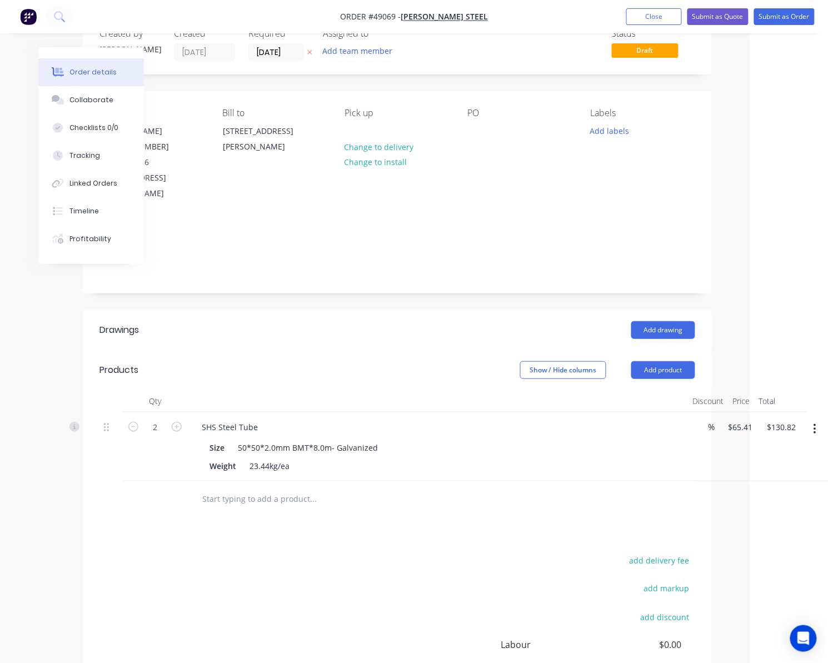
scroll to position [0, 78]
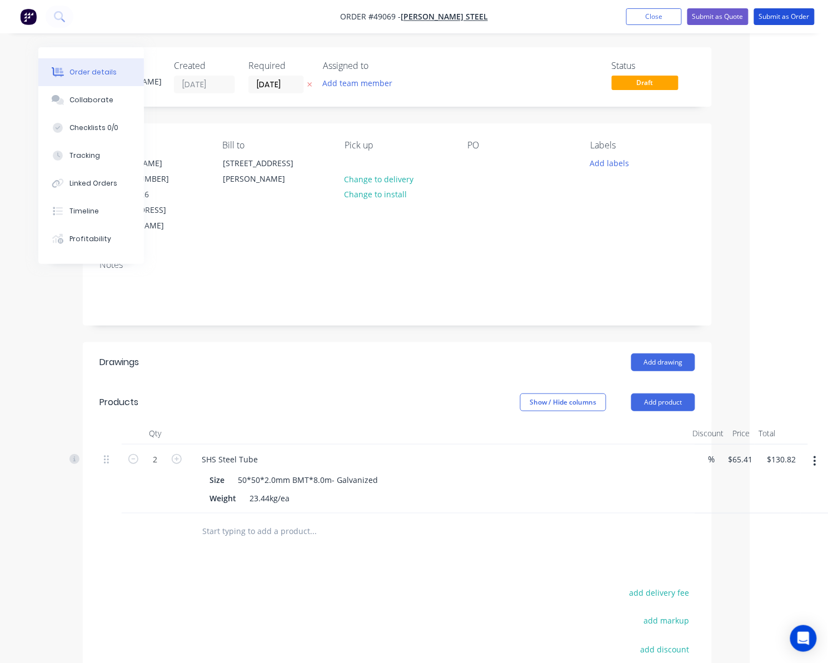
drag, startPoint x: 780, startPoint y: 19, endPoint x: 770, endPoint y: 31, distance: 15.8
click at [779, 19] on button "Submit as Order" at bounding box center [784, 16] width 61 height 17
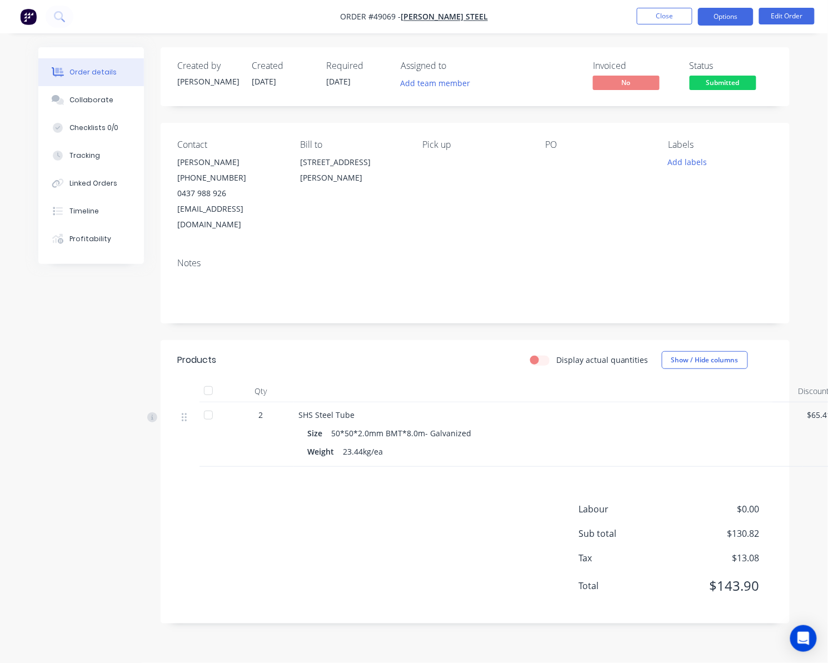
click at [729, 18] on button "Options" at bounding box center [726, 17] width 56 height 18
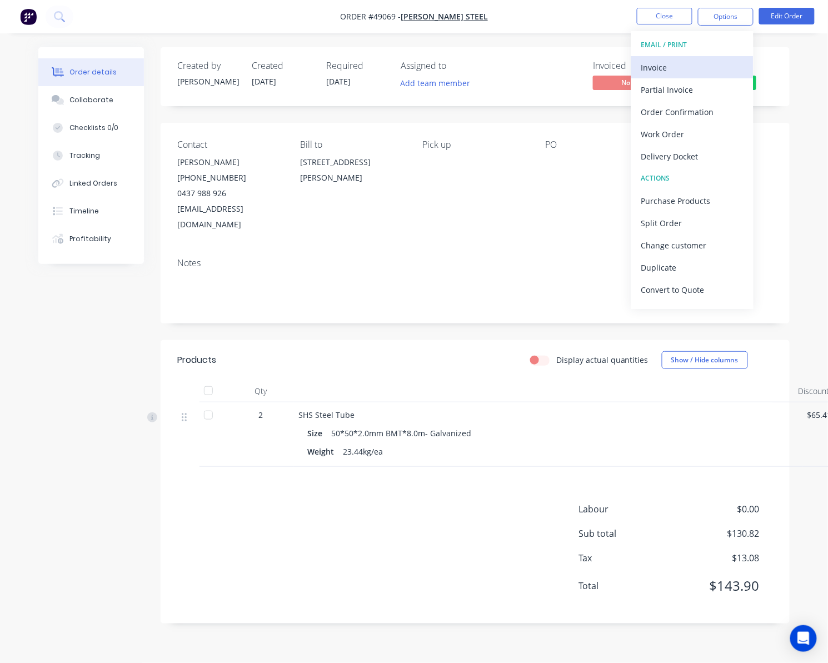
click at [699, 67] on div "Invoice" at bounding box center [692, 67] width 102 height 16
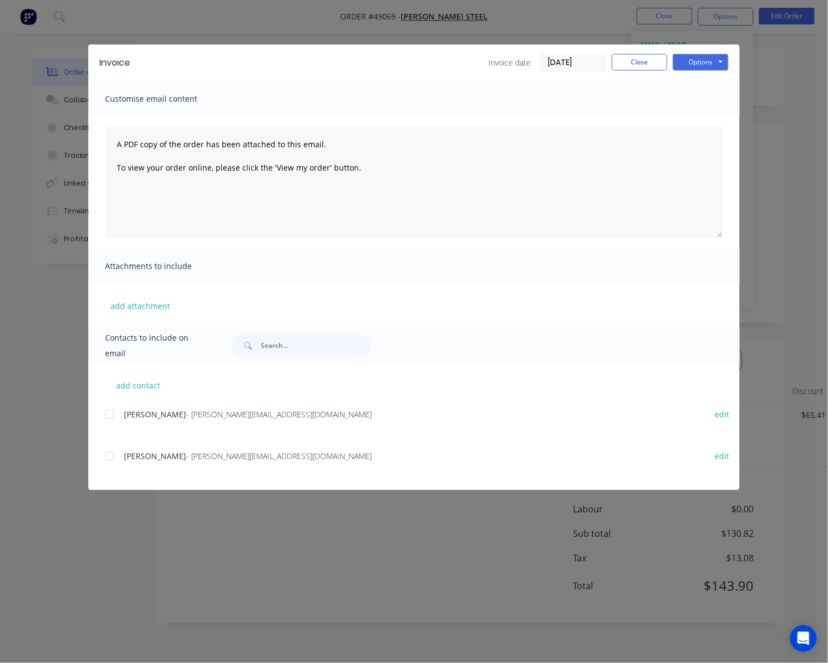
click at [113, 417] on div at bounding box center [109, 415] width 22 height 22
click at [703, 64] on button "Options" at bounding box center [701, 62] width 56 height 17
click at [692, 120] on button "Email" at bounding box center [708, 119] width 71 height 18
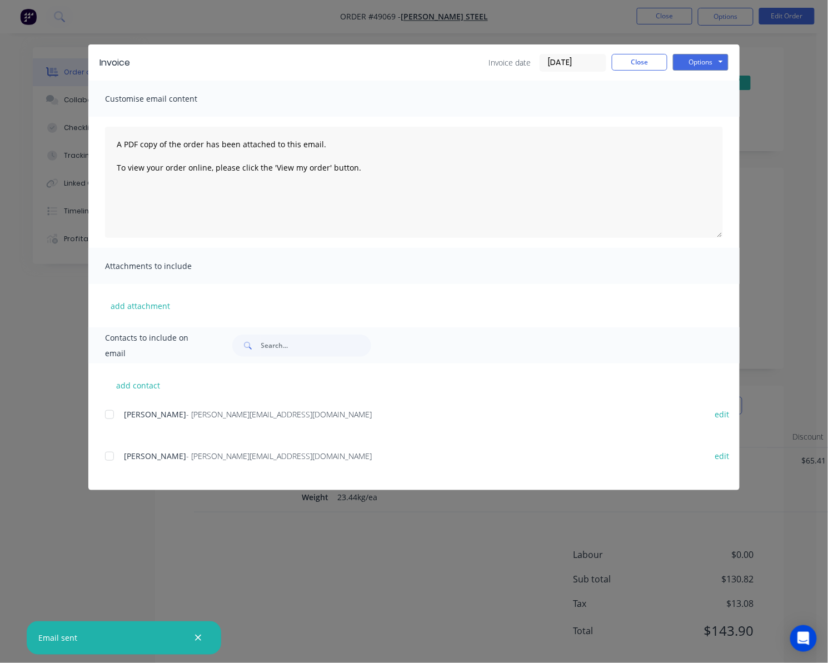
click at [792, 176] on div "Invoice Invoice date [DATE] Close Options Preview Print Email Customise email c…" at bounding box center [414, 331] width 828 height 663
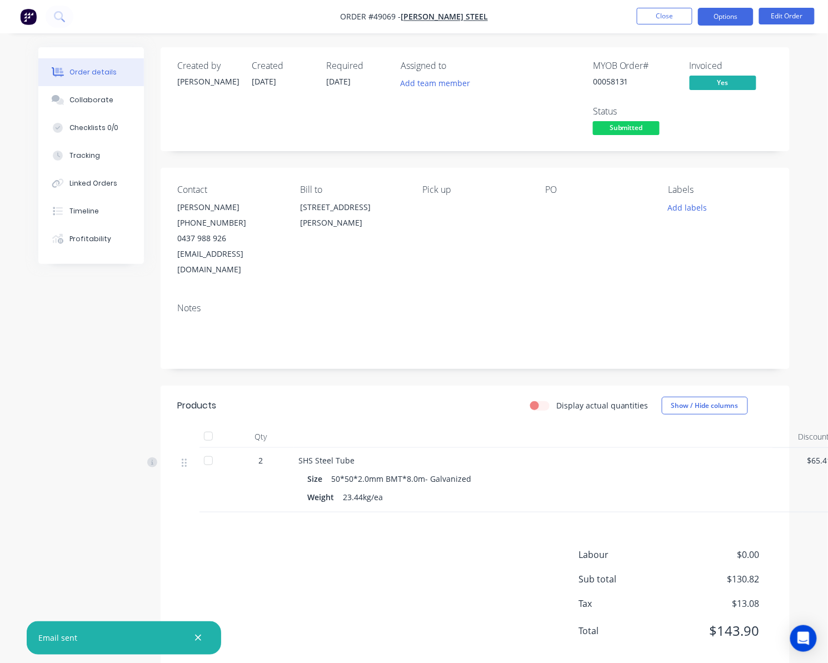
click at [727, 18] on button "Options" at bounding box center [726, 17] width 56 height 18
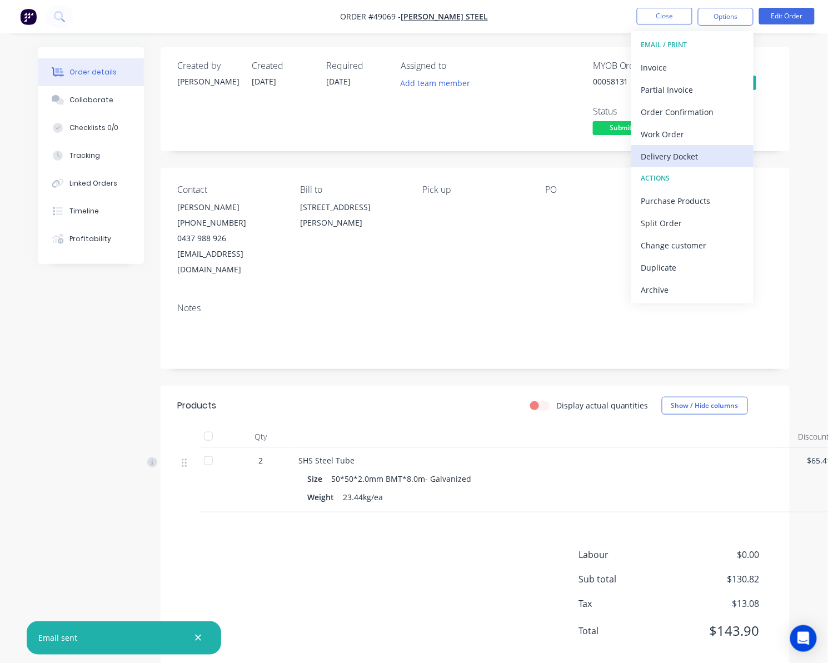
click at [703, 157] on div "Delivery Docket" at bounding box center [692, 156] width 102 height 16
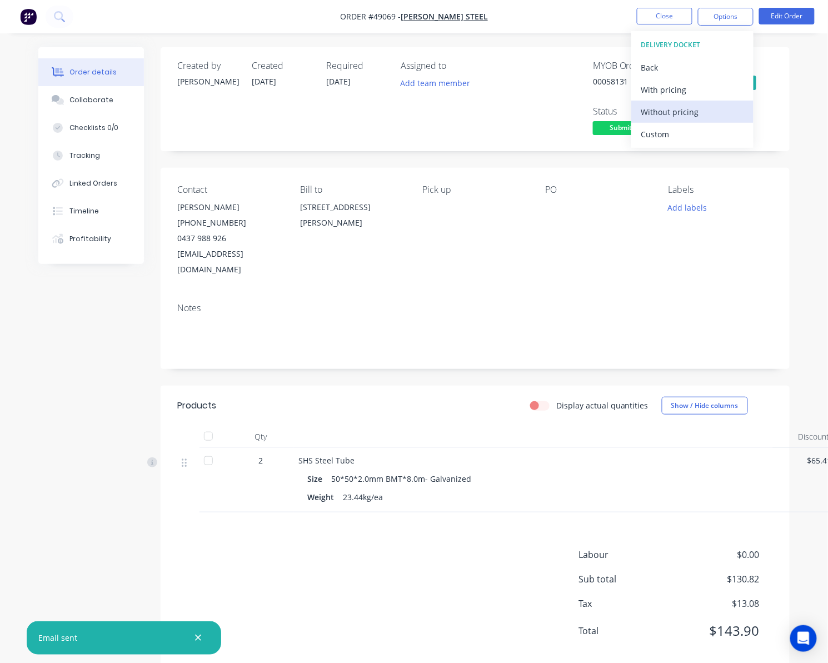
click at [710, 112] on div "Without pricing" at bounding box center [692, 112] width 102 height 16
click at [521, 111] on div "MYOB Order # 00058131 Invoiced Yes Status Submitted" at bounding box center [642, 99] width 261 height 77
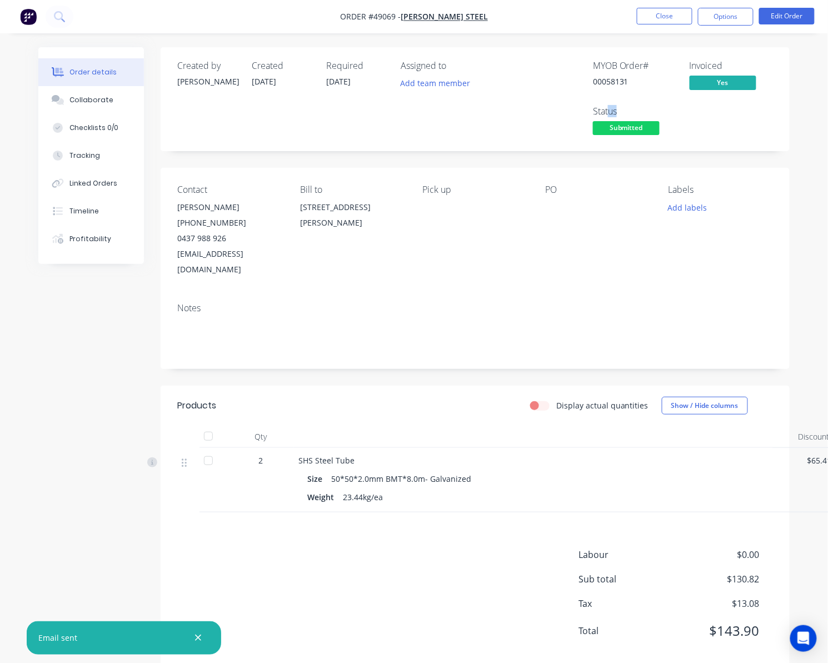
drag, startPoint x: 610, startPoint y: 117, endPoint x: 618, endPoint y: 127, distance: 13.1
click at [611, 120] on div "Status Submitted" at bounding box center [634, 122] width 83 height 32
click at [618, 127] on span "Submitted" at bounding box center [626, 128] width 67 height 14
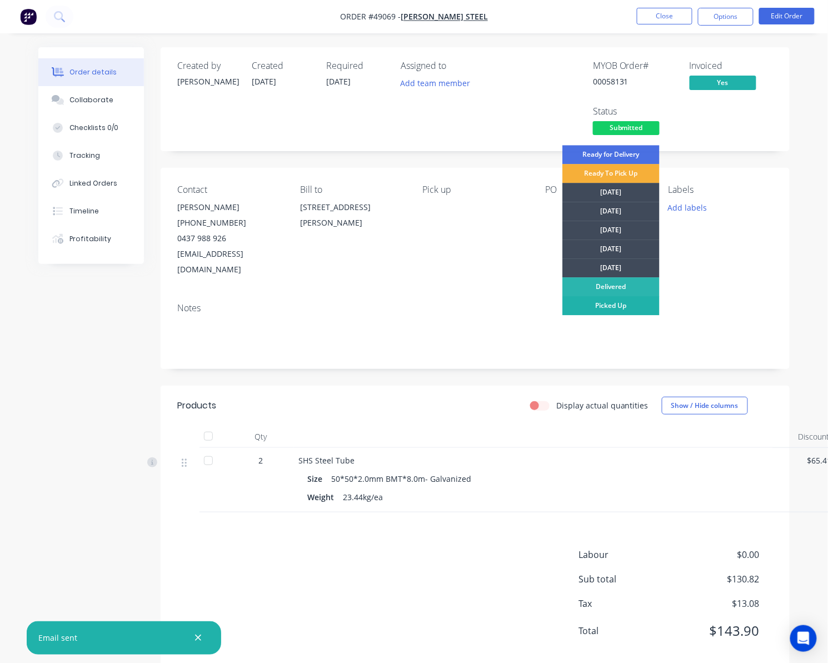
click at [623, 307] on div "Picked Up" at bounding box center [611, 305] width 97 height 19
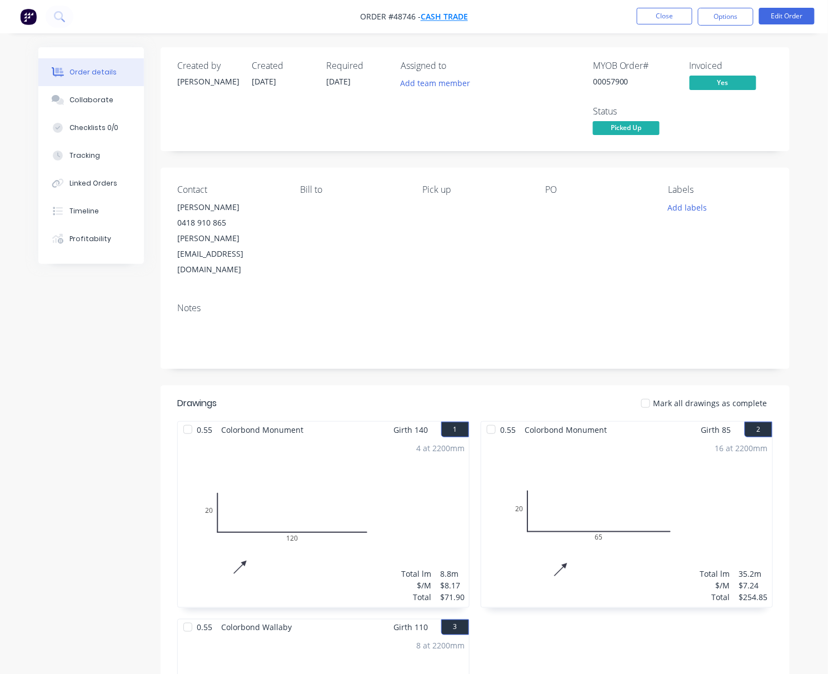
click at [440, 16] on span "Cash Trade" at bounding box center [444, 17] width 47 height 11
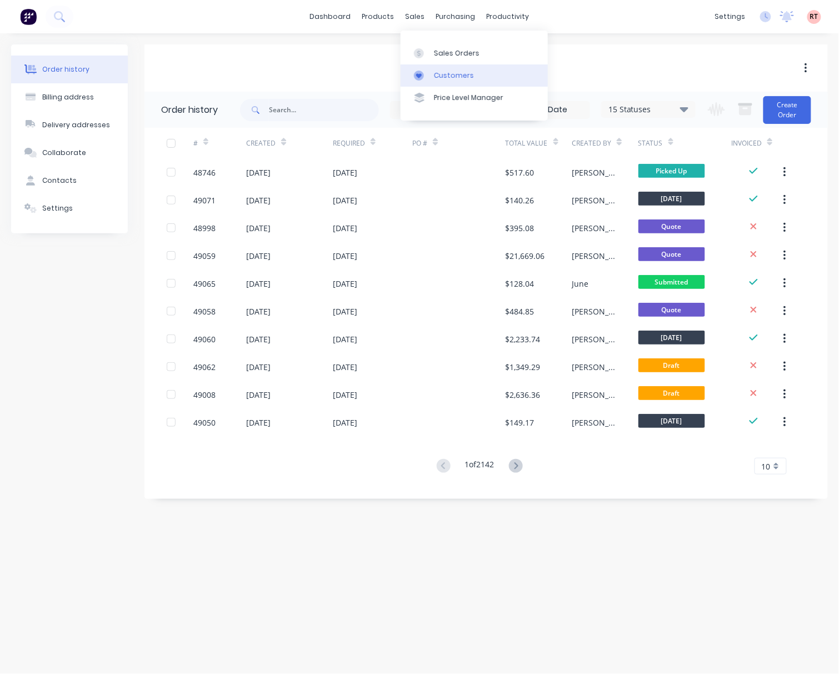
click at [425, 74] on div at bounding box center [422, 76] width 17 height 10
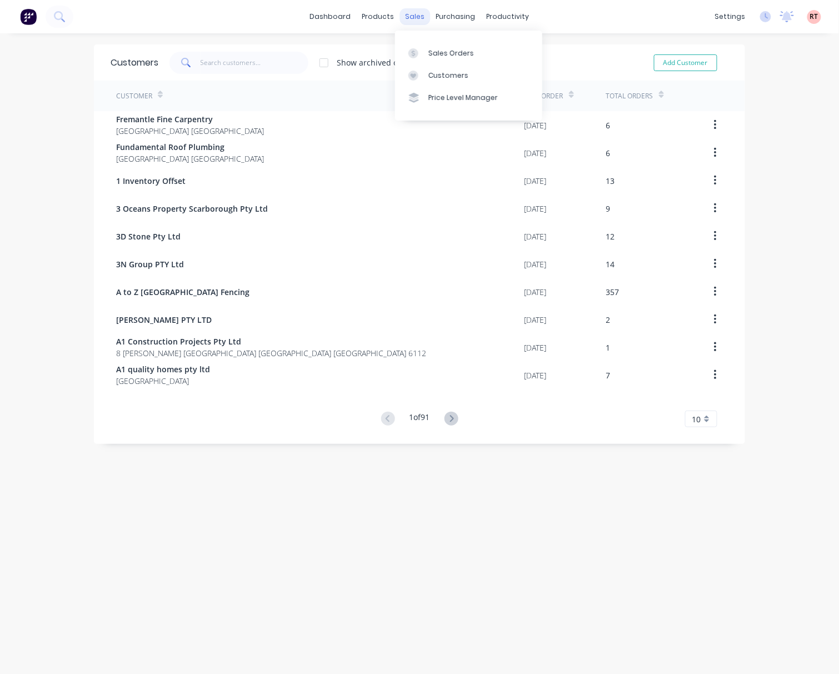
click at [408, 22] on div "sales" at bounding box center [415, 16] width 31 height 17
click at [447, 54] on div "Sales Orders" at bounding box center [452, 53] width 46 height 10
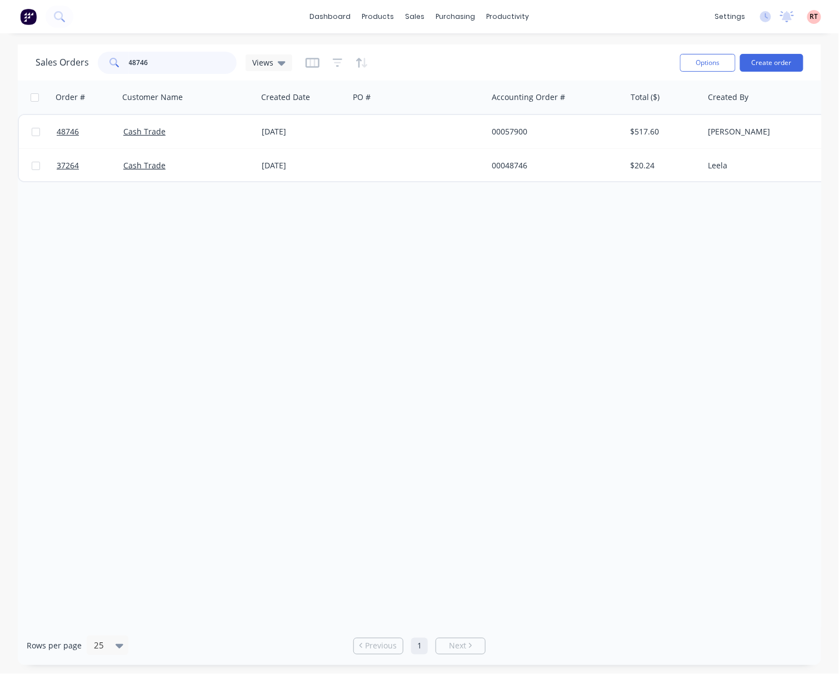
drag, startPoint x: 157, startPoint y: 66, endPoint x: 47, endPoint y: 79, distance: 110.9
click at [47, 79] on div "Sales Orders 48746 Views Options Create order" at bounding box center [420, 62] width 804 height 36
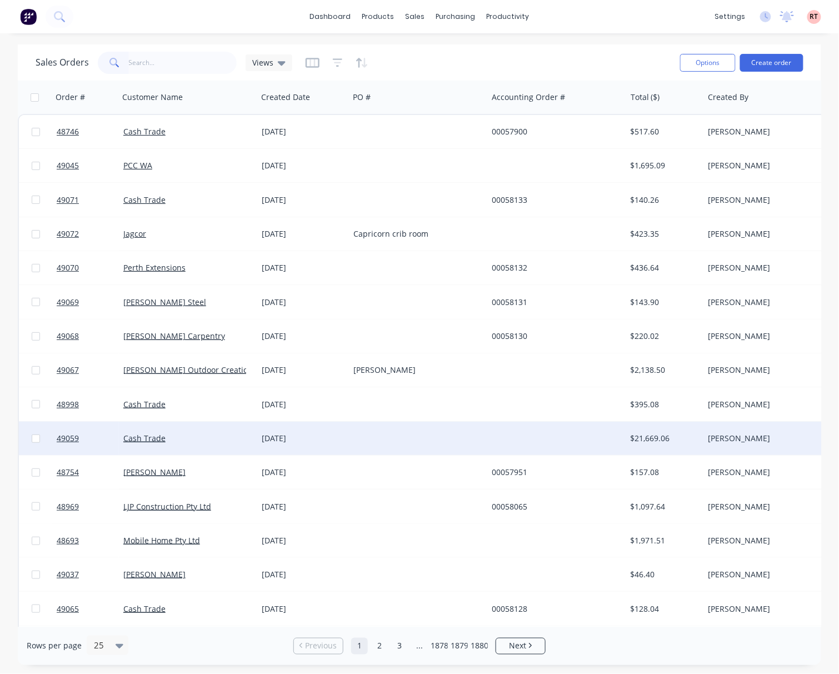
click at [524, 435] on div at bounding box center [556, 438] width 138 height 33
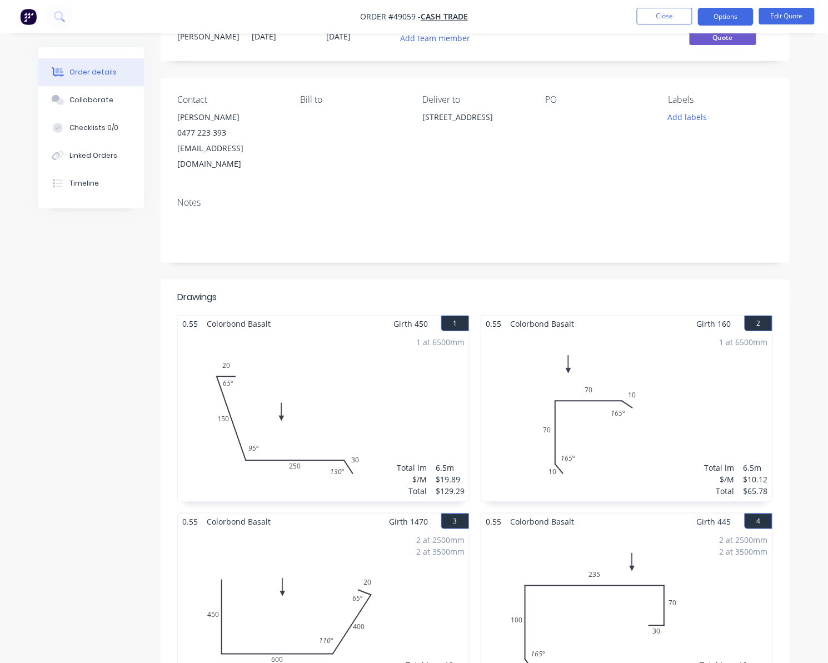
scroll to position [41, 0]
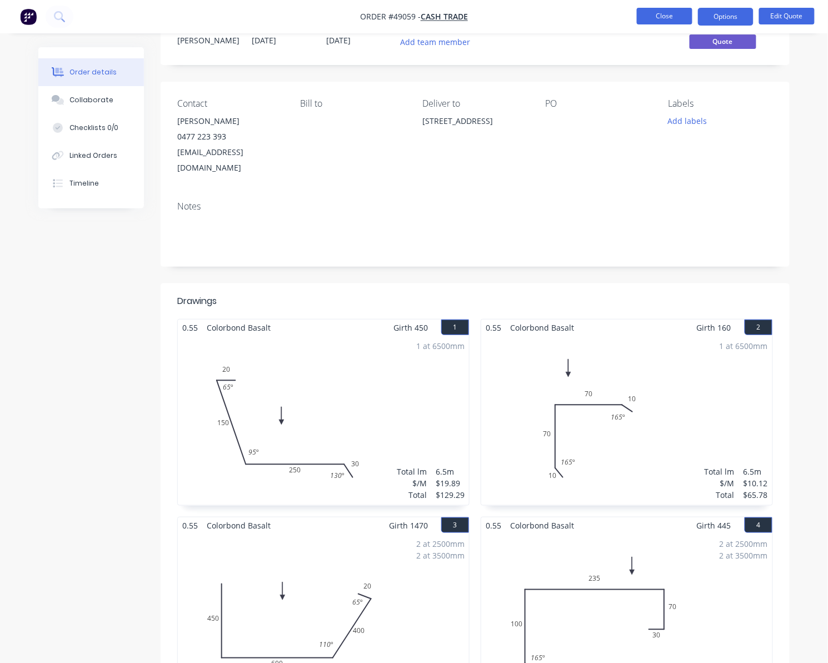
click at [644, 17] on button "Close" at bounding box center [665, 16] width 56 height 17
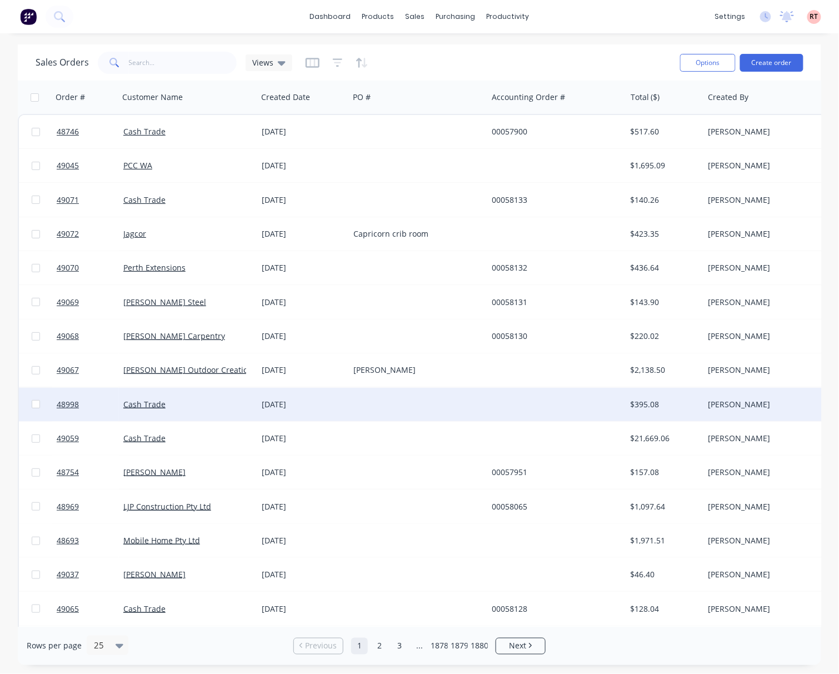
click at [452, 409] on div at bounding box center [418, 404] width 138 height 33
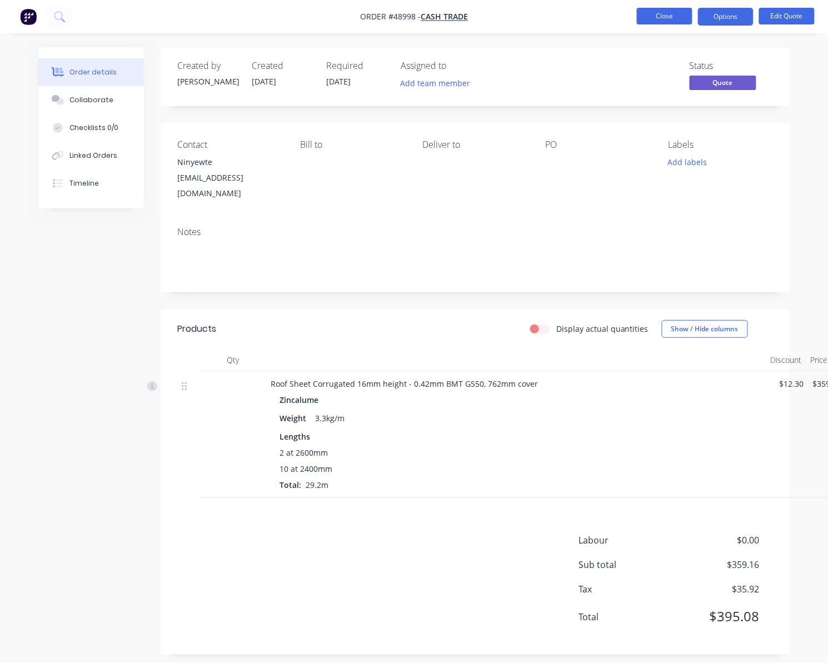
click at [651, 14] on button "Close" at bounding box center [665, 16] width 56 height 17
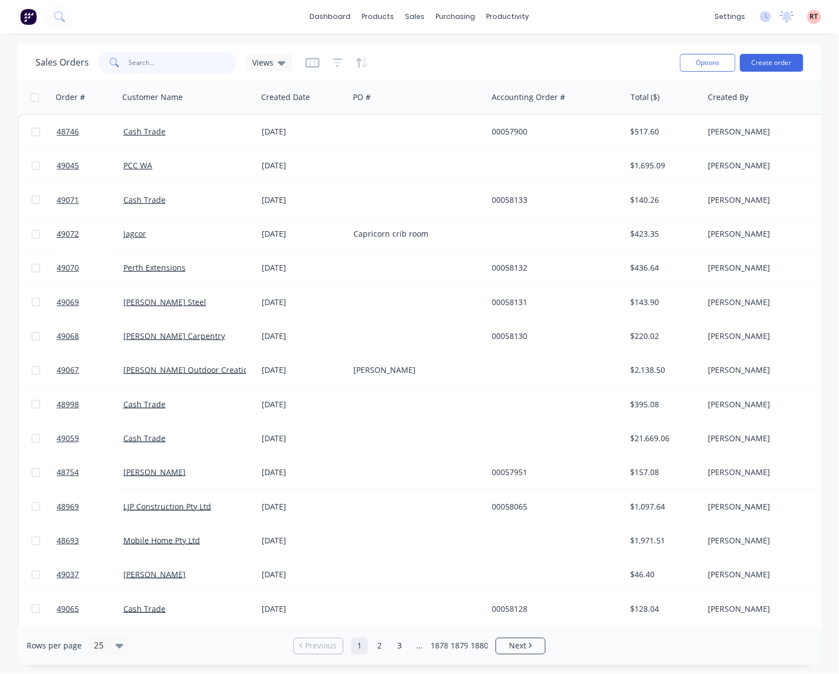
drag, startPoint x: 152, startPoint y: 61, endPoint x: 143, endPoint y: 58, distance: 9.2
click at [143, 58] on input "text" at bounding box center [183, 63] width 108 height 22
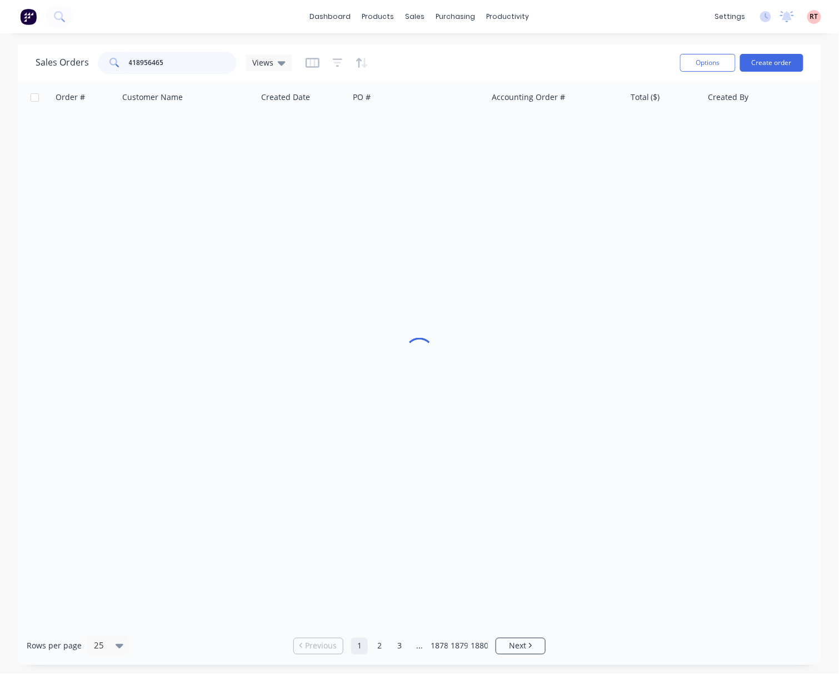
type input "418956465"
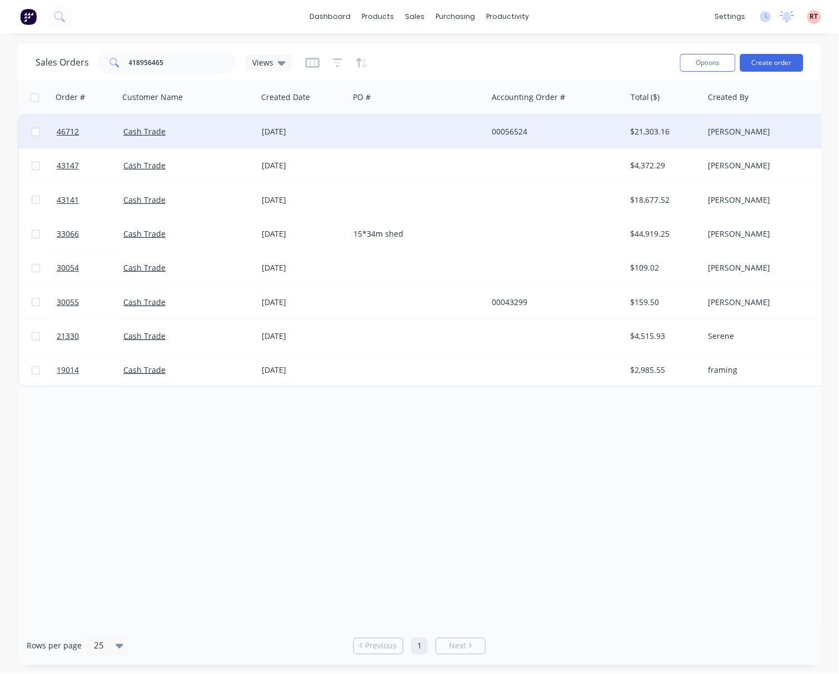
click at [421, 139] on div at bounding box center [418, 131] width 138 height 33
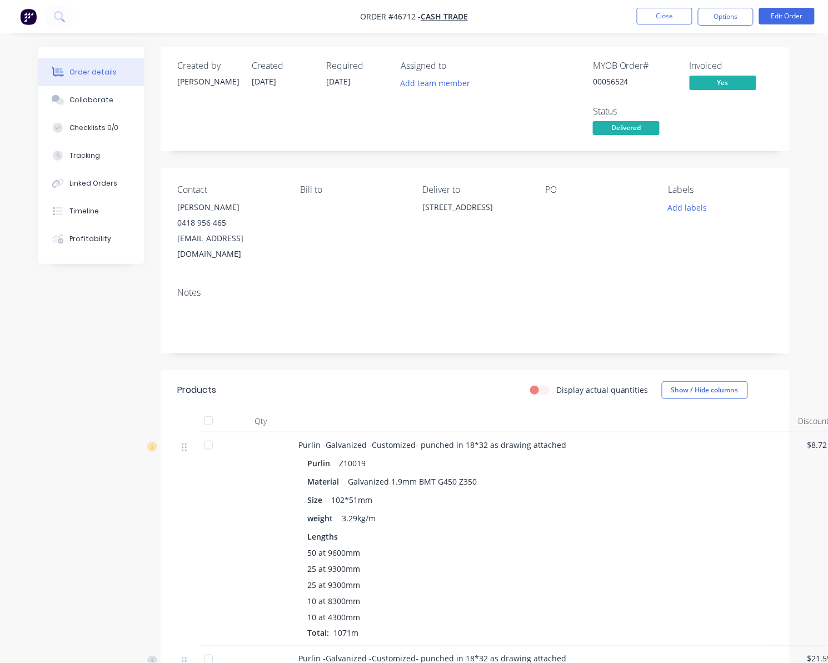
click at [643, 21] on button "Close" at bounding box center [665, 16] width 56 height 17
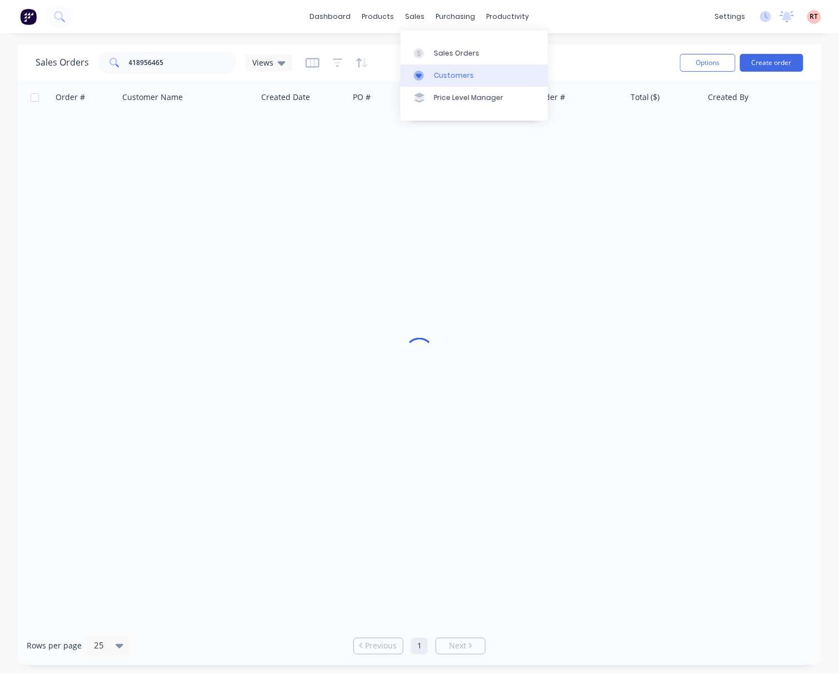
click at [463, 72] on div "Customers" at bounding box center [454, 76] width 40 height 10
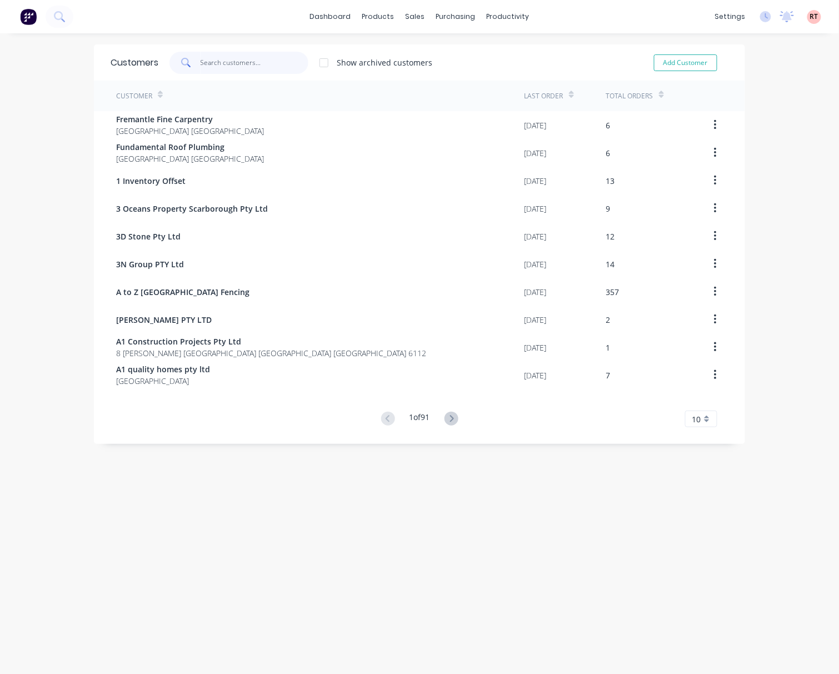
click at [234, 56] on input "text" at bounding box center [255, 63] width 108 height 22
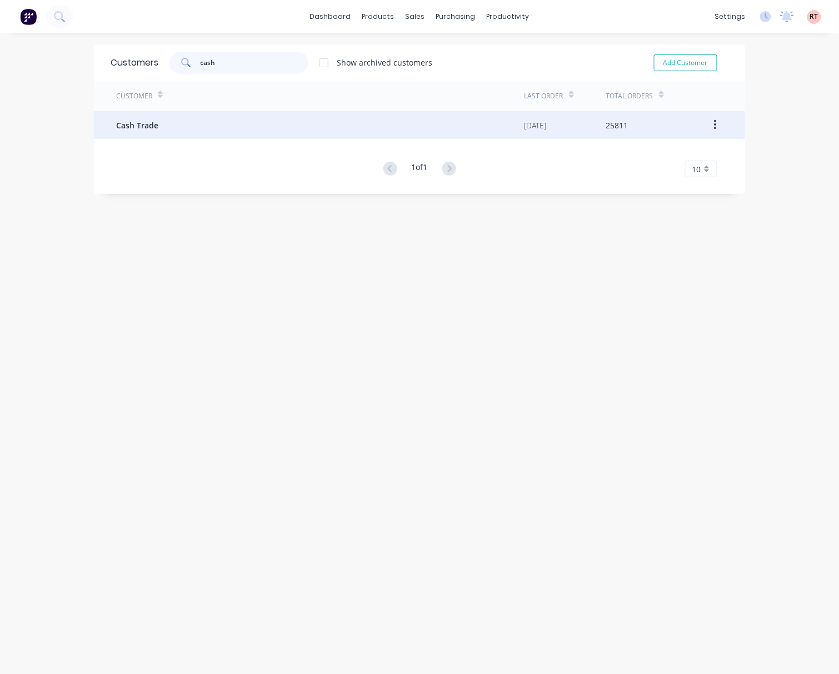
type input "cash"
click at [218, 132] on div "Cash Trade" at bounding box center [320, 125] width 409 height 28
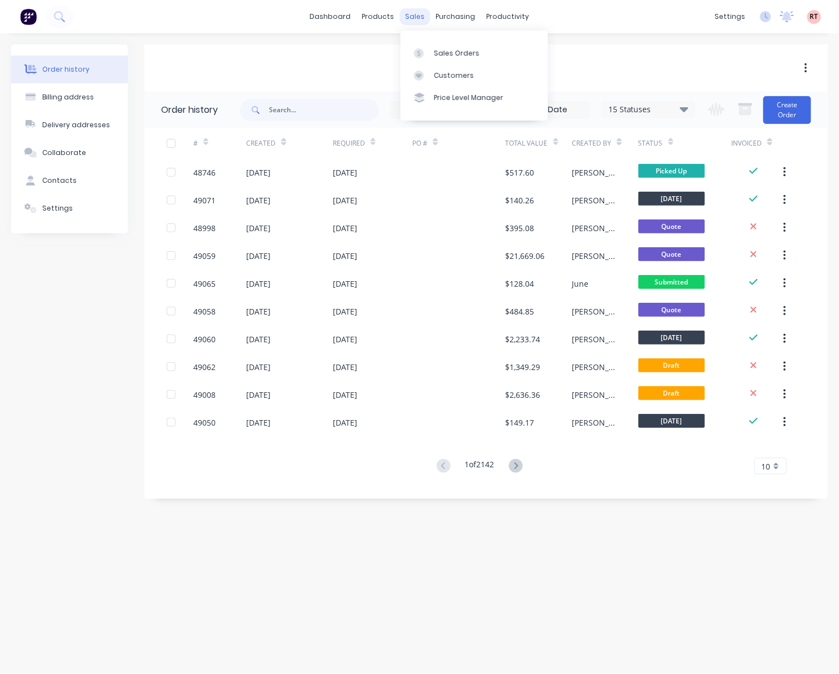
click at [416, 18] on div "sales" at bounding box center [415, 16] width 31 height 17
click at [444, 43] on link "Sales Orders" at bounding box center [474, 53] width 147 height 22
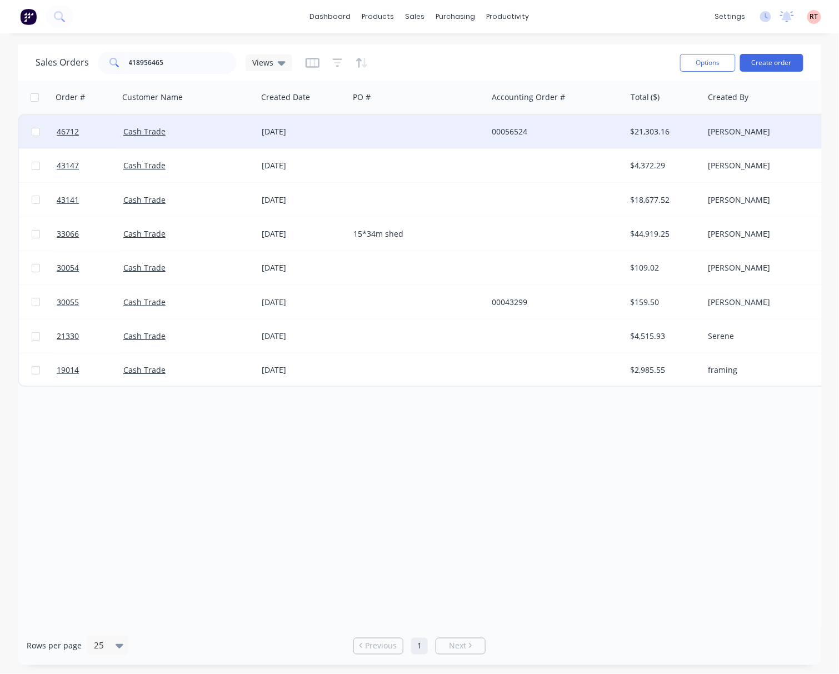
click at [419, 139] on div at bounding box center [418, 131] width 138 height 33
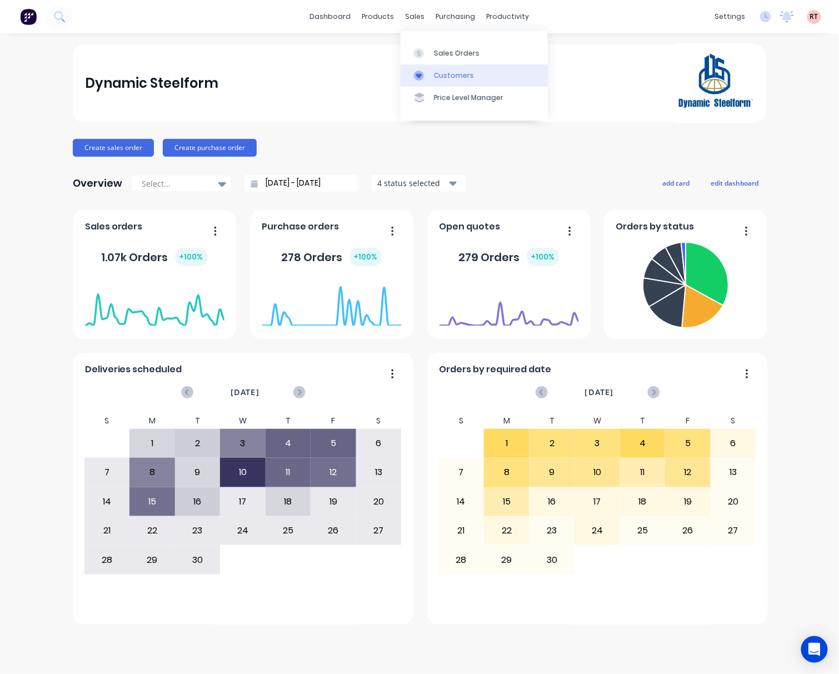
click at [463, 74] on div "Customers" at bounding box center [454, 76] width 40 height 10
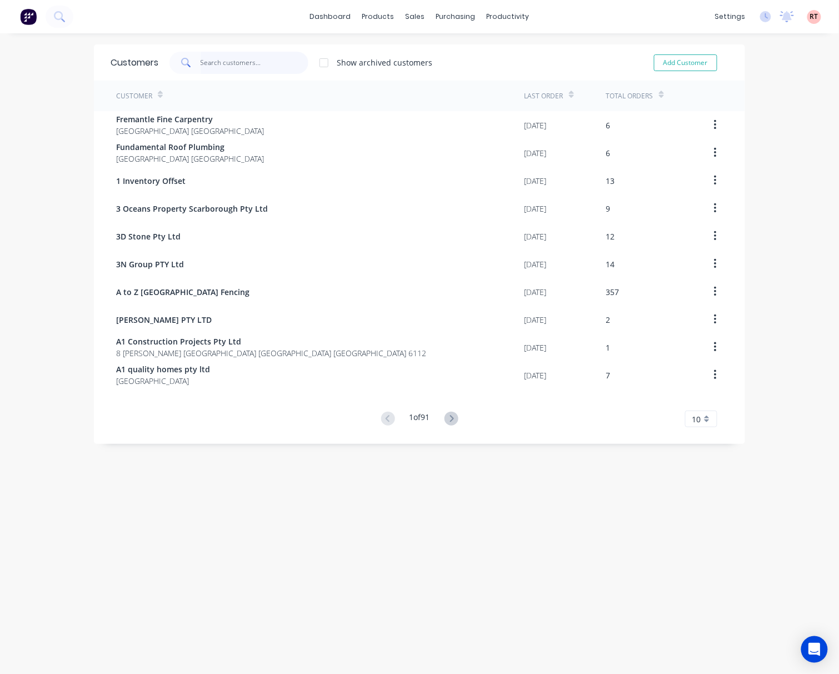
click at [245, 64] on input "text" at bounding box center [255, 63] width 108 height 22
click at [430, 58] on link "Sales Orders" at bounding box center [468, 53] width 147 height 22
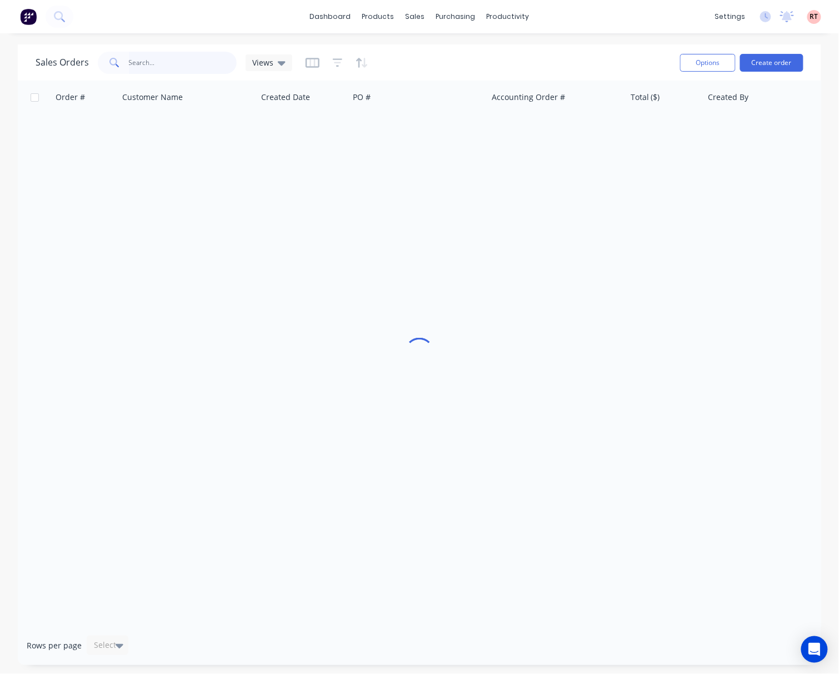
click at [157, 61] on input "text" at bounding box center [183, 63] width 108 height 22
type input "415060688"
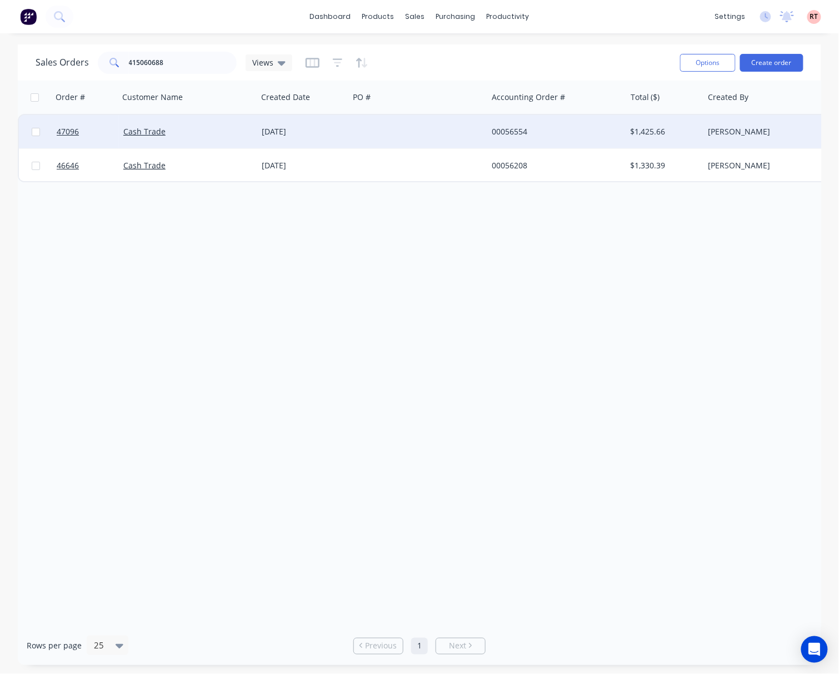
click at [354, 125] on div at bounding box center [418, 131] width 138 height 33
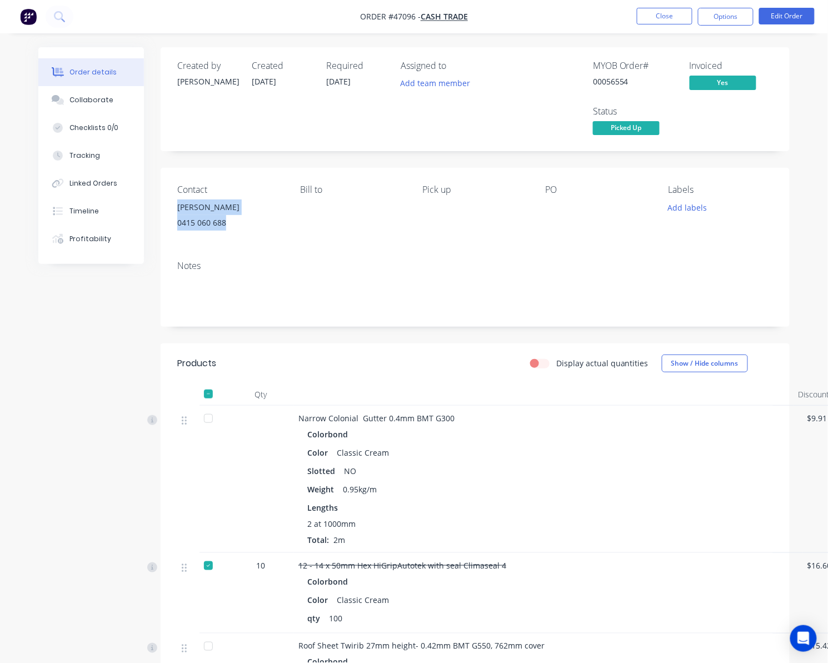
drag, startPoint x: 250, startPoint y: 227, endPoint x: 169, endPoint y: 201, distance: 84.7
click at [169, 201] on div "Contact Xue Bing 0415 060 688 Bill to Pick up PO Labels Add labels" at bounding box center [475, 210] width 629 height 84
click at [367, 270] on div "Notes" at bounding box center [475, 266] width 596 height 11
drag, startPoint x: 215, startPoint y: 205, endPoint x: 172, endPoint y: 209, distance: 43.0
click at [172, 209] on div "Contact Xue Bing 0415 060 688 Bill to Pick up PO Labels Add labels" at bounding box center [475, 210] width 629 height 84
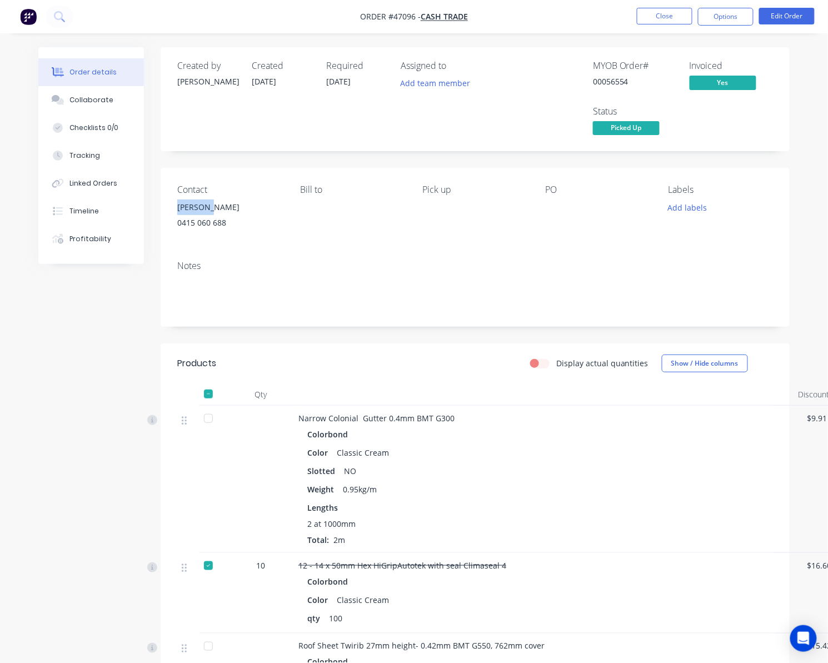
copy div "Xue Bing"
drag, startPoint x: 225, startPoint y: 223, endPoint x: 171, endPoint y: 225, distance: 53.9
click at [171, 225] on div "Contact Xue Bing 0415 060 688 Bill to Pick up PO Labels Add labels" at bounding box center [475, 210] width 629 height 84
copy div "0415 060 688"
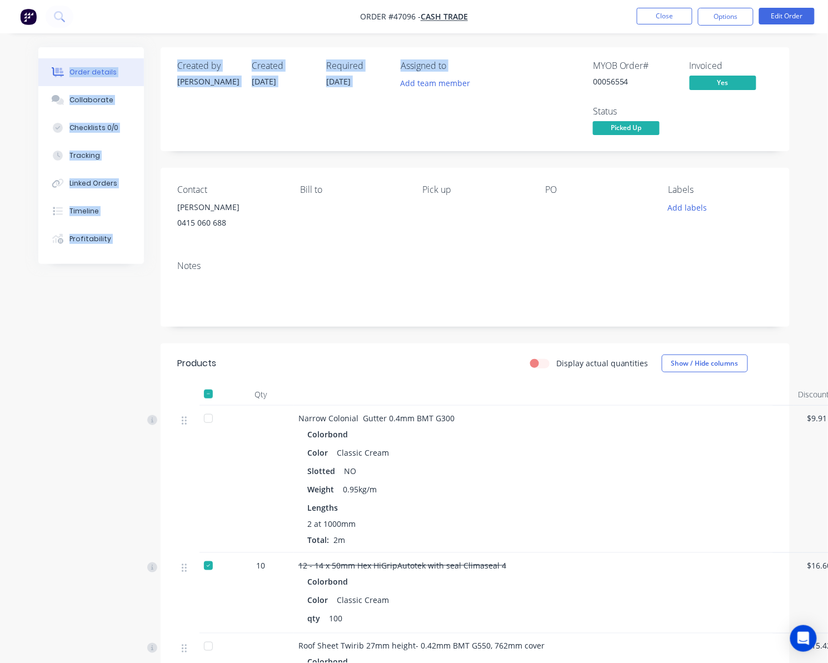
click at [594, 0] on html "Order #47096 - Cash Trade Close Options Edit Order Order details Collaborate Ch…" at bounding box center [414, 468] width 828 height 936
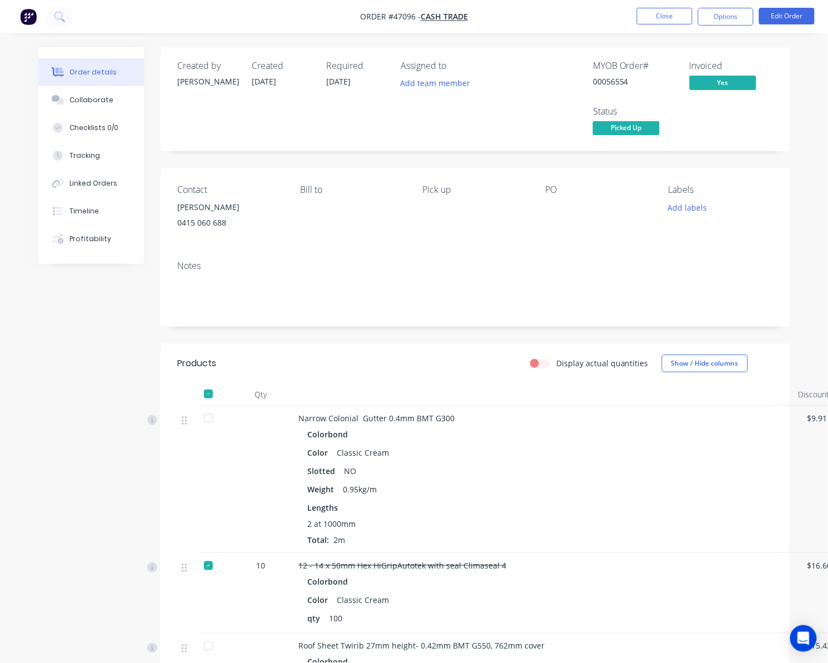
drag, startPoint x: 438, startPoint y: 195, endPoint x: 411, endPoint y: 210, distance: 30.9
click at [437, 192] on div "Pick up" at bounding box center [475, 190] width 105 height 11
drag, startPoint x: 192, startPoint y: 230, endPoint x: 170, endPoint y: 234, distance: 22.6
click at [170, 234] on div "Contact Xue Bing 0415 060 688 Bill to Pick up PO Labels Add labels" at bounding box center [475, 210] width 629 height 84
copy div "0415 060 688"
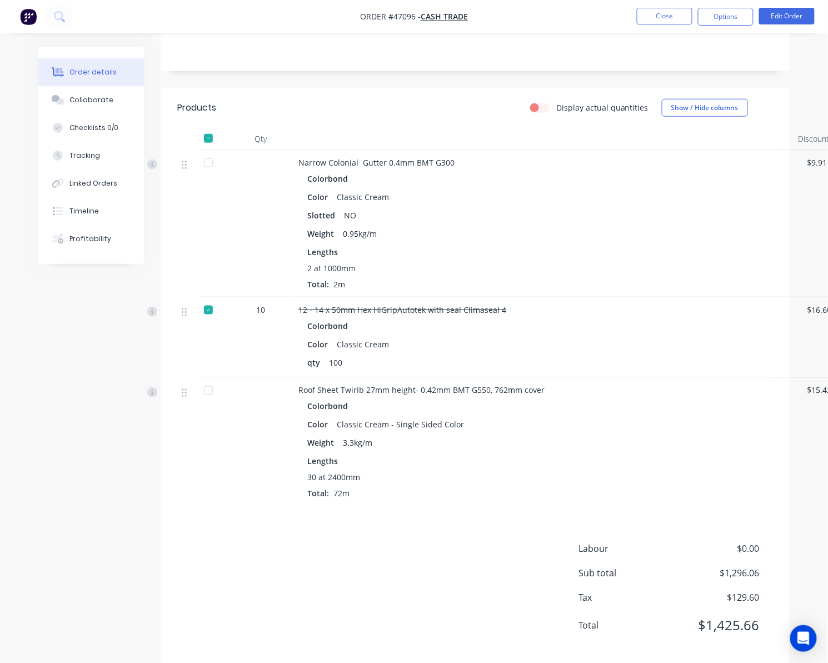
scroll to position [200, 0]
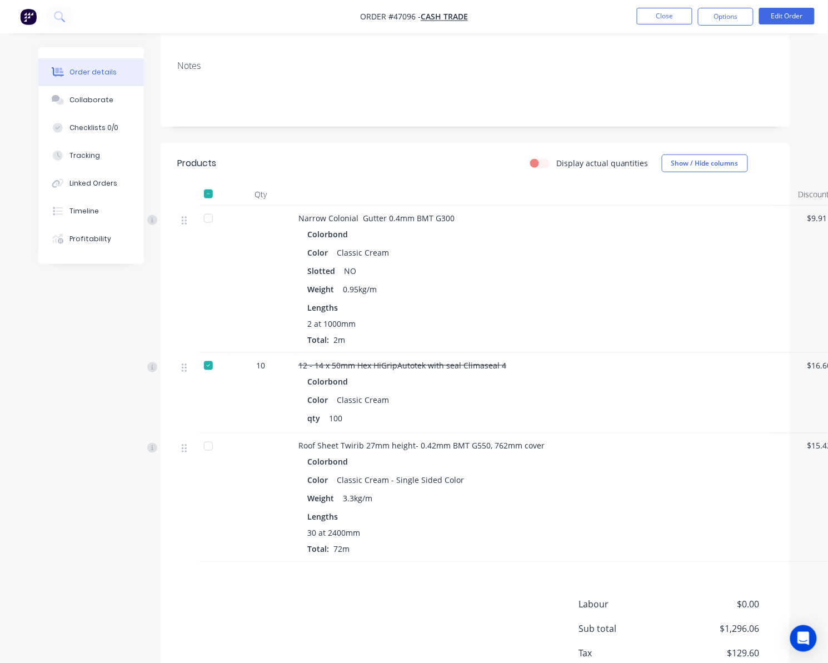
drag, startPoint x: 459, startPoint y: 64, endPoint x: 549, endPoint y: 43, distance: 92.5
click at [503, 43] on div "Contact Xue Bing 0415 060 688 Bill to Pick up PO Labels Add labels Notes" at bounding box center [475, 47] width 629 height 158
click at [653, 16] on button "Close" at bounding box center [665, 16] width 56 height 17
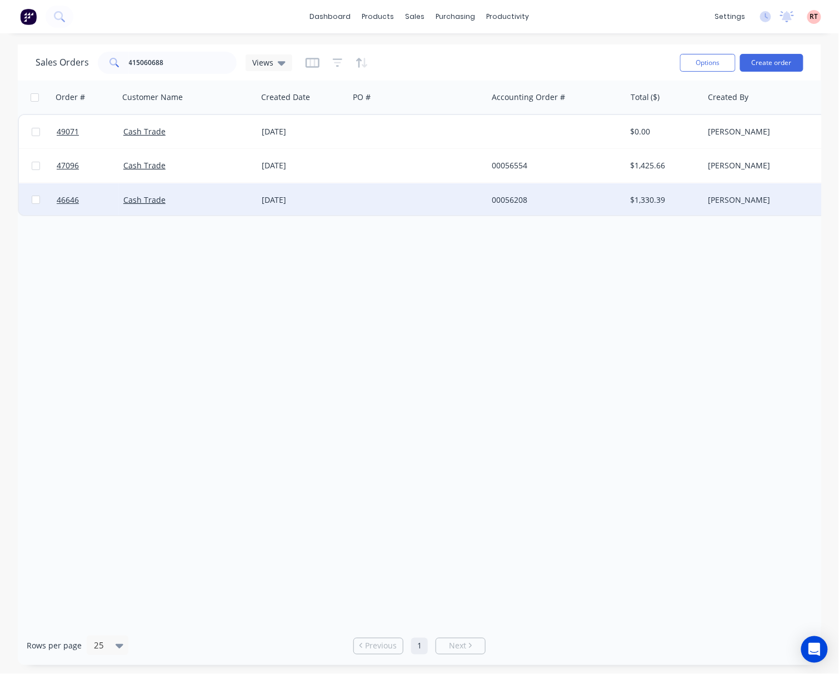
click at [405, 200] on div at bounding box center [418, 199] width 138 height 33
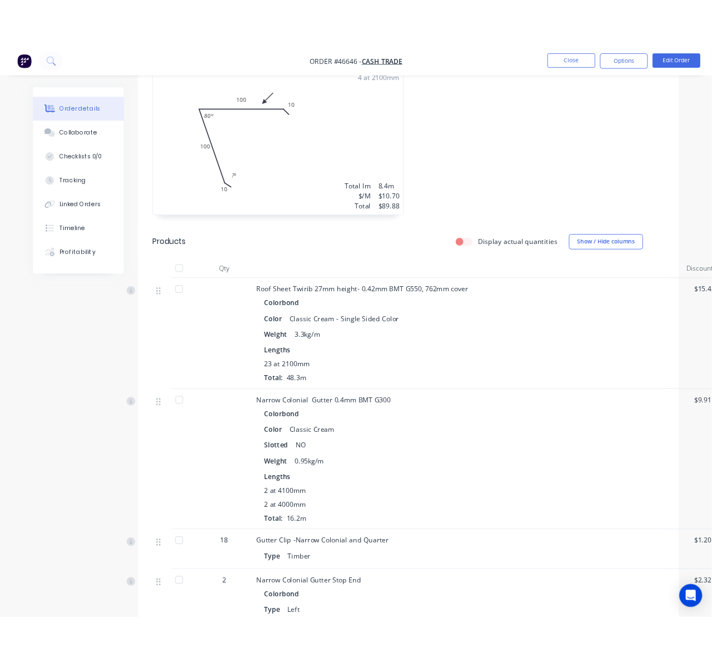
scroll to position [296, 0]
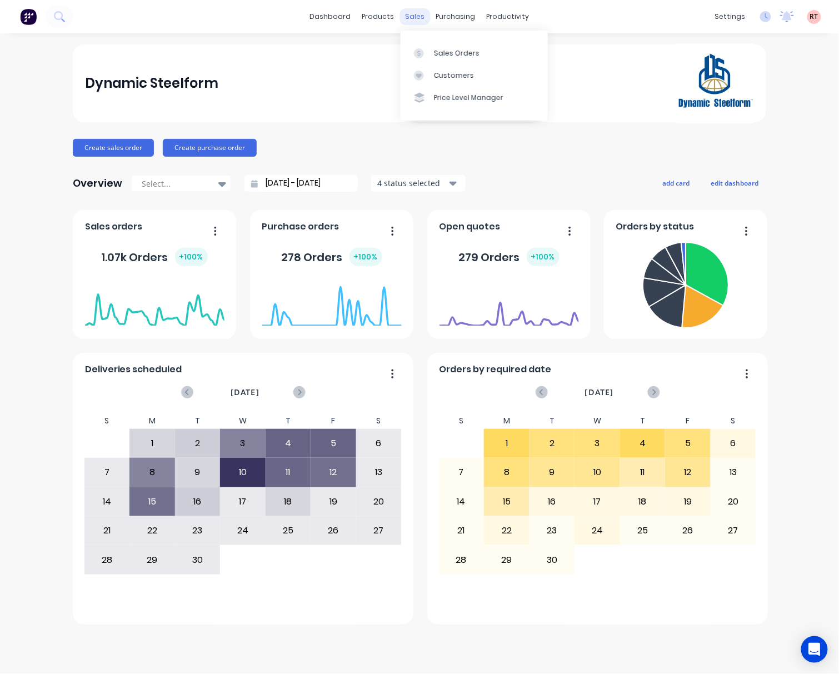
click at [420, 12] on div "sales" at bounding box center [415, 16] width 31 height 17
click at [431, 71] on link "Customers" at bounding box center [474, 75] width 147 height 22
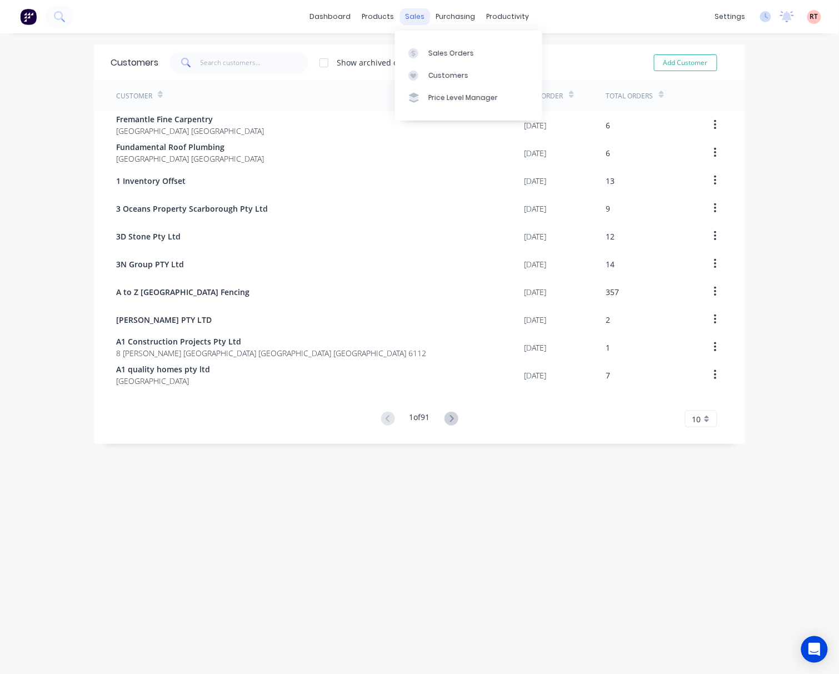
click at [405, 14] on div "sales" at bounding box center [415, 16] width 31 height 17
click at [434, 50] on div "Sales Orders" at bounding box center [452, 53] width 46 height 10
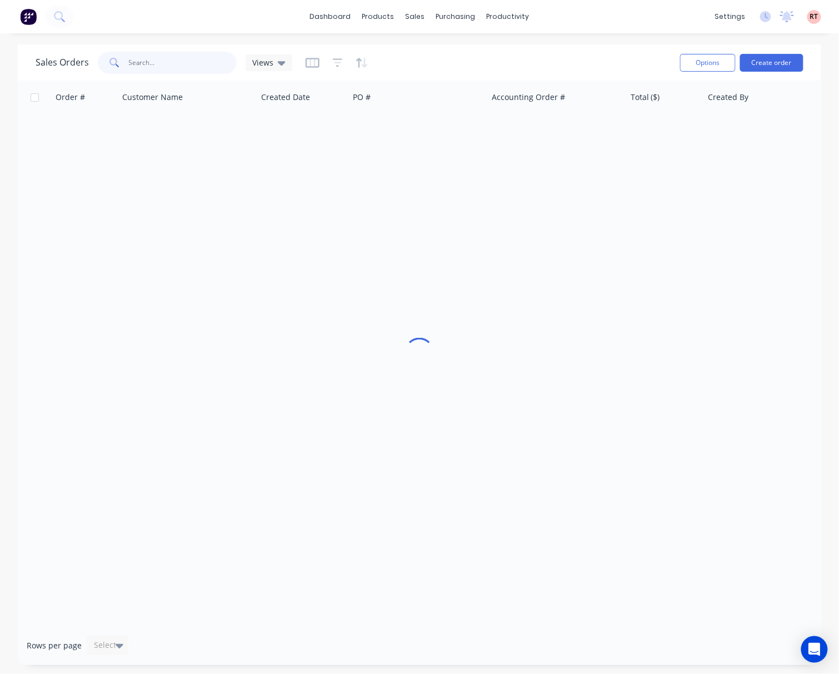
click at [181, 66] on input "text" at bounding box center [183, 63] width 108 height 22
type input "ca"
drag, startPoint x: 409, startPoint y: 14, endPoint x: 419, endPoint y: 31, distance: 19.4
click at [410, 14] on div "sales" at bounding box center [415, 16] width 31 height 17
click at [436, 52] on div "Sales Orders" at bounding box center [457, 53] width 46 height 10
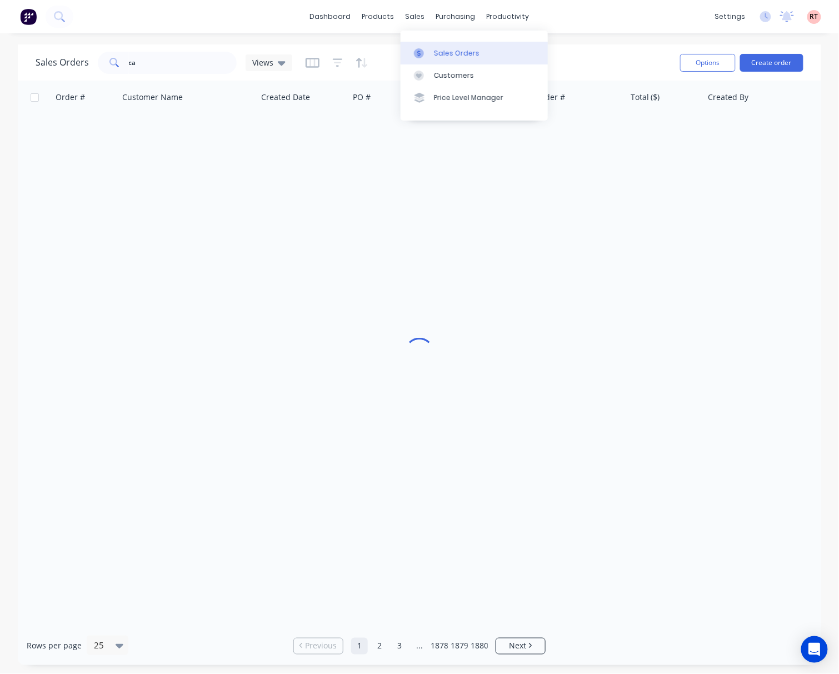
click at [476, 52] on link "Sales Orders" at bounding box center [474, 53] width 147 height 22
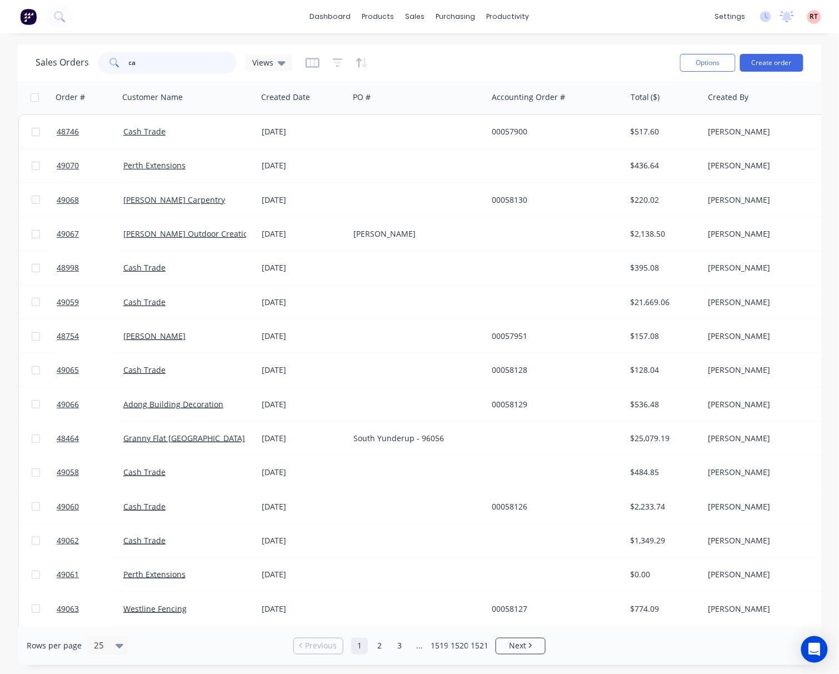
click at [170, 63] on input "ca" at bounding box center [183, 63] width 108 height 22
drag, startPoint x: 193, startPoint y: 68, endPoint x: 76, endPoint y: 72, distance: 117.4
click at [80, 73] on div "Sales Orders ca Views" at bounding box center [164, 63] width 257 height 22
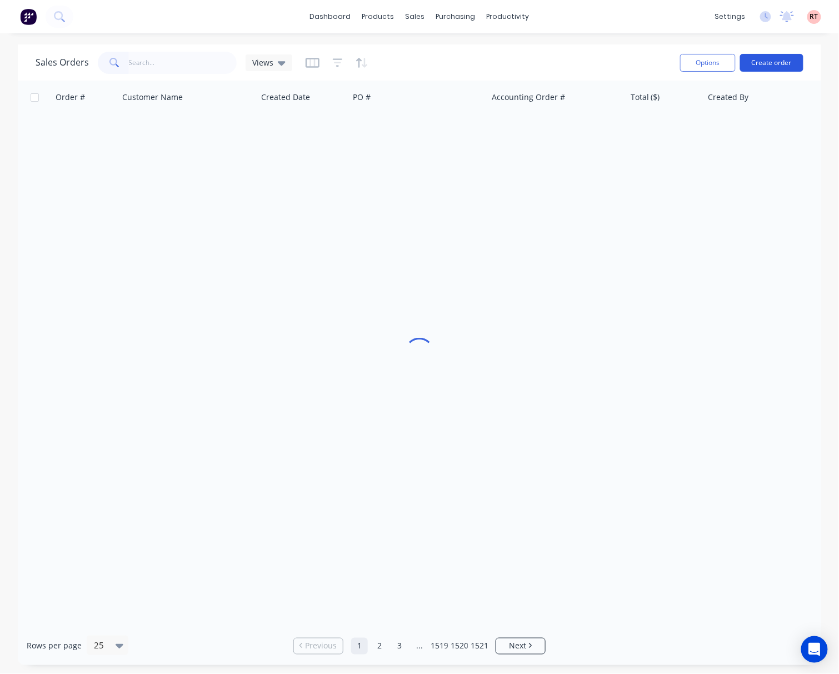
click at [772, 58] on button "Create order" at bounding box center [771, 63] width 63 height 18
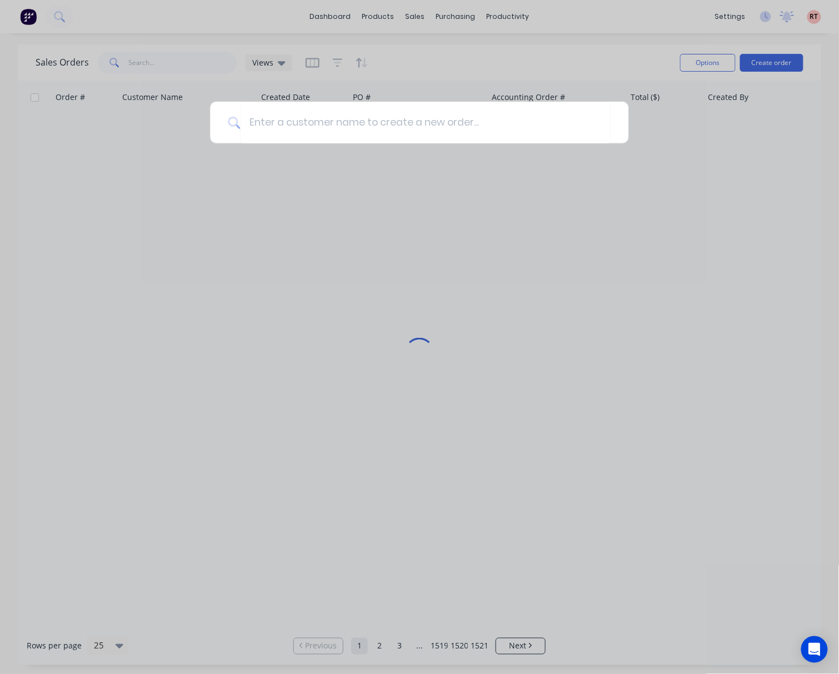
click at [714, 227] on div at bounding box center [419, 337] width 839 height 674
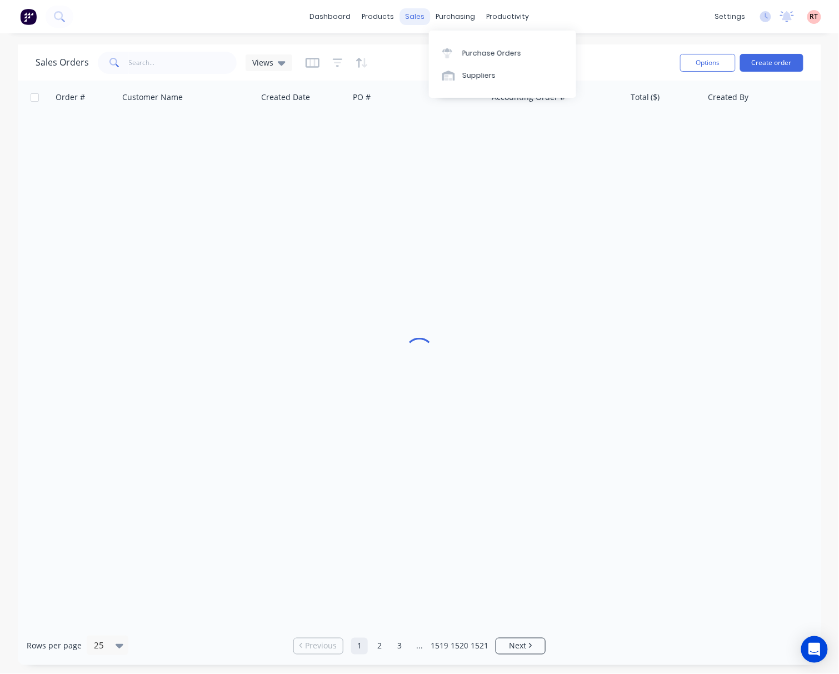
click at [407, 13] on div "sales" at bounding box center [415, 16] width 31 height 17
click at [456, 76] on div "Customers" at bounding box center [454, 76] width 40 height 10
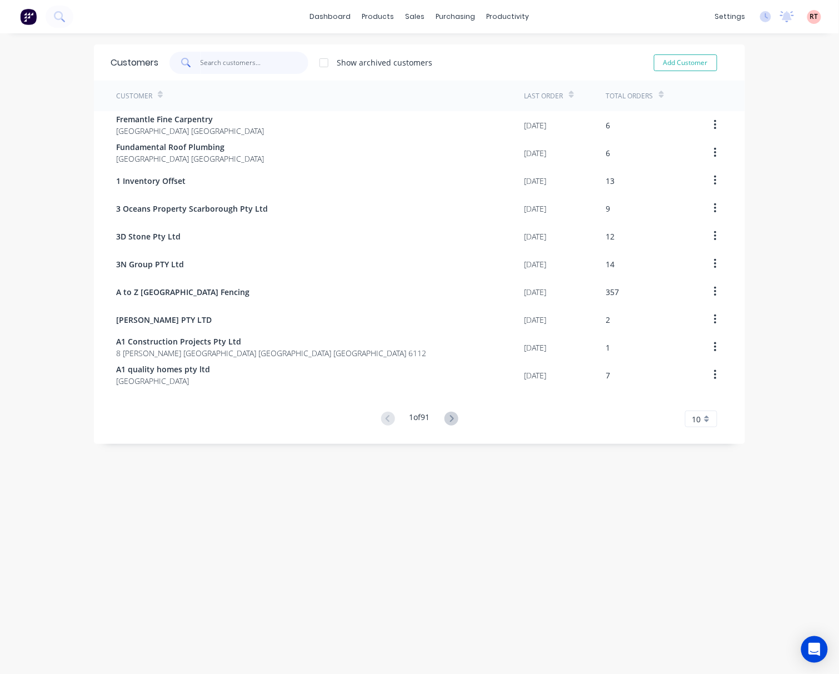
click at [260, 62] on input "text" at bounding box center [255, 63] width 108 height 22
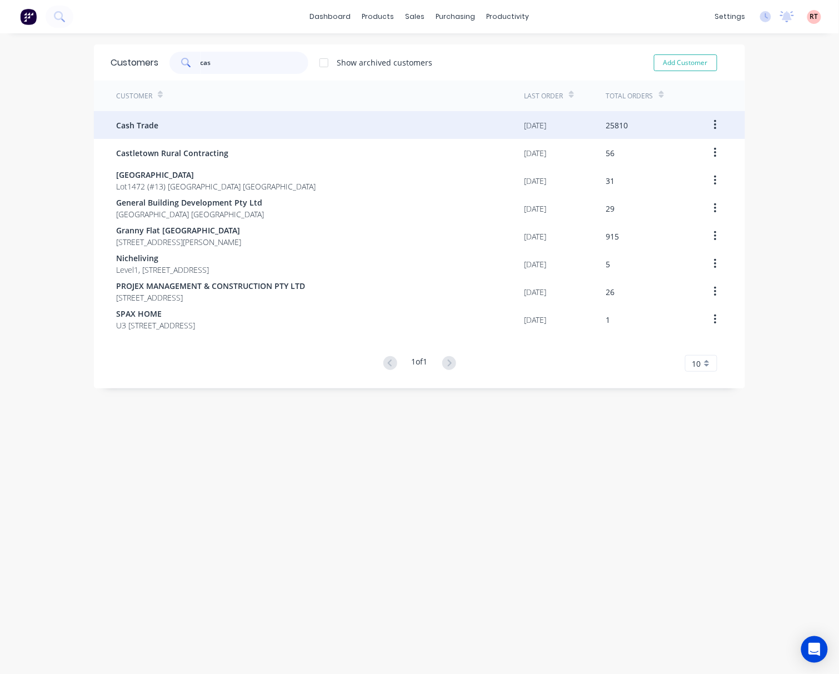
type input "cas"
click at [272, 121] on div "Cash Trade" at bounding box center [320, 125] width 409 height 28
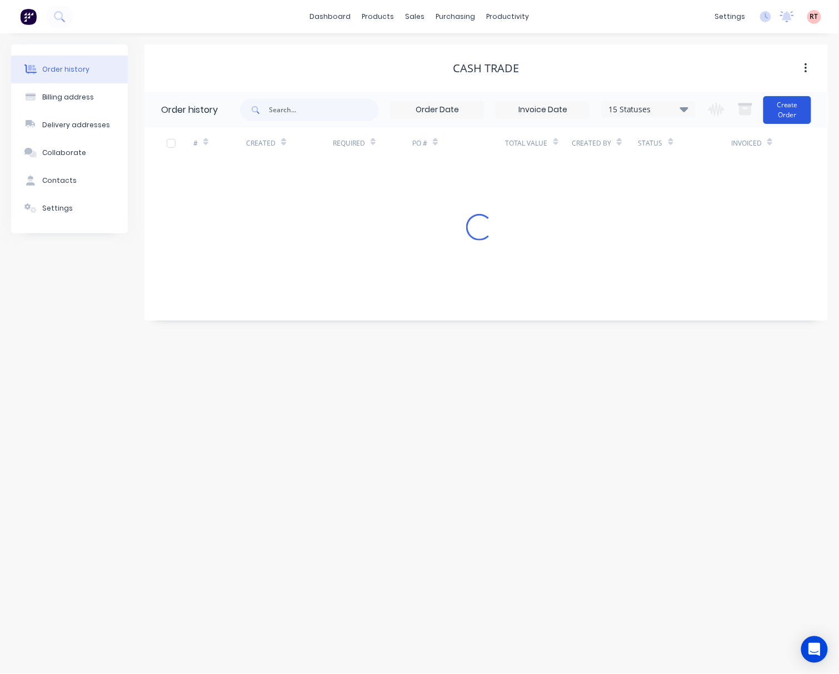
click at [799, 110] on button "Create Order" at bounding box center [788, 110] width 48 height 28
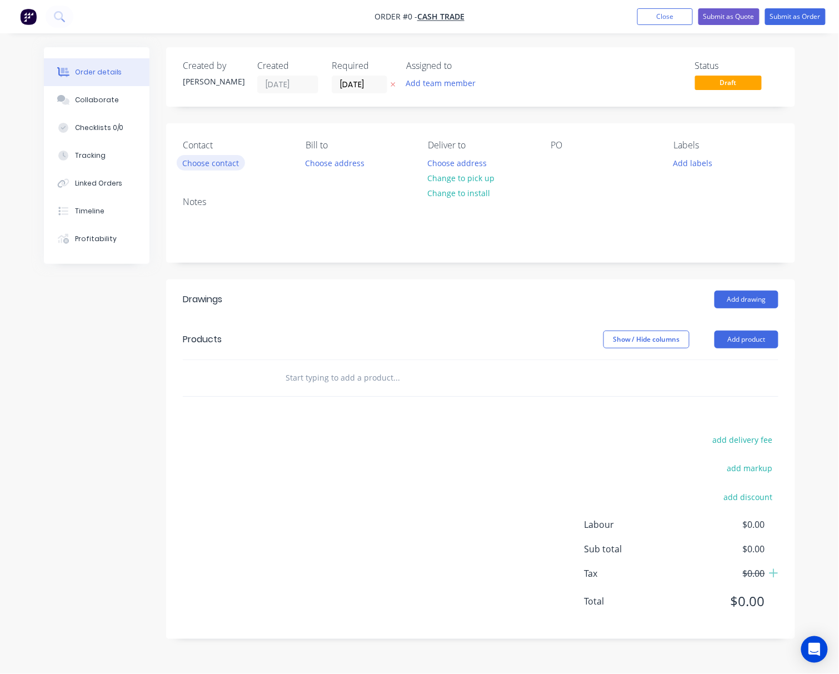
click at [205, 165] on button "Choose contact" at bounding box center [211, 162] width 68 height 15
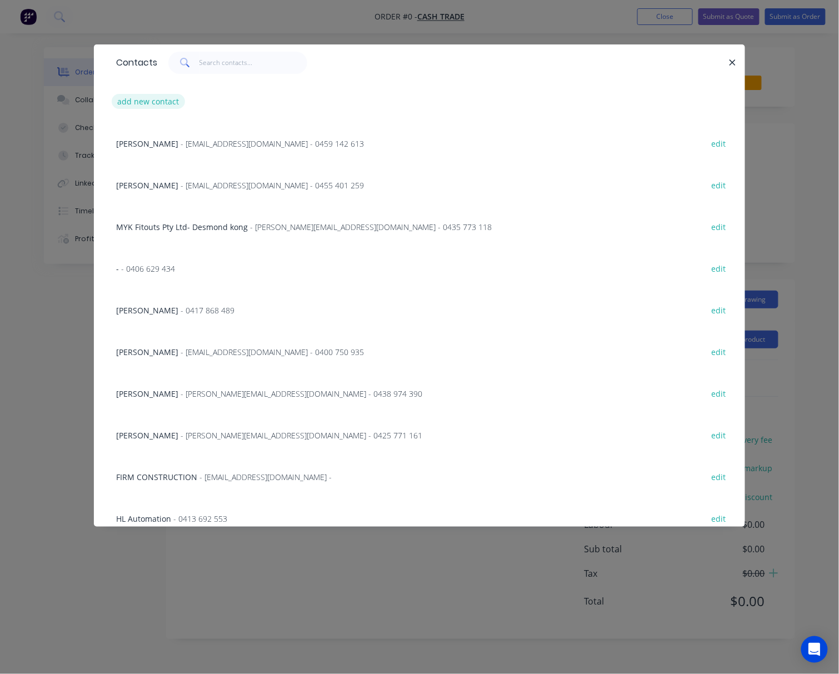
click at [150, 102] on button "add new contact" at bounding box center [148, 101] width 73 height 15
select select "AU"
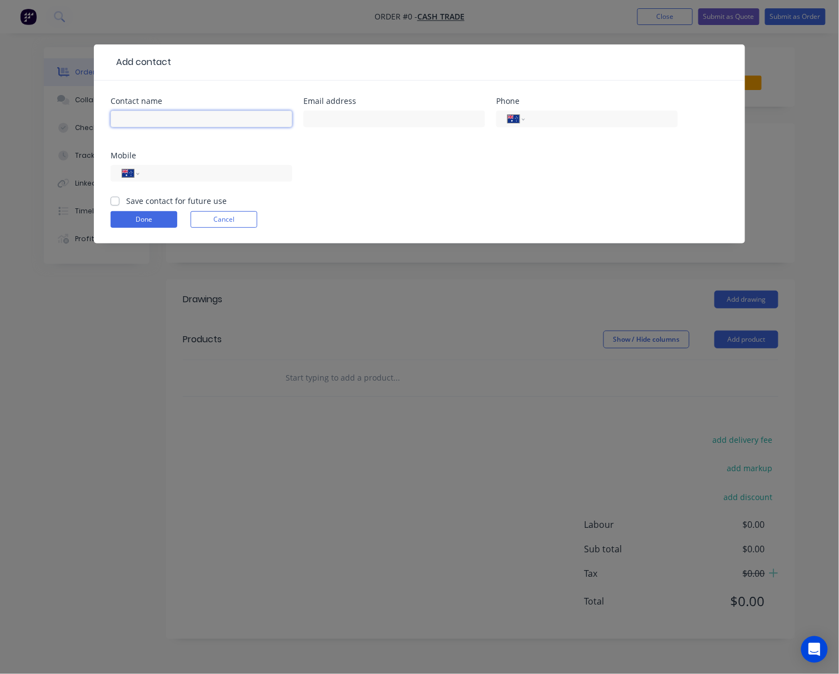
click at [192, 120] on input "text" at bounding box center [202, 119] width 182 height 17
paste input "Xue Bing"
type input "Xue Bing"
click at [166, 175] on input "tel" at bounding box center [213, 173] width 133 height 13
paste input "0415 060 688"
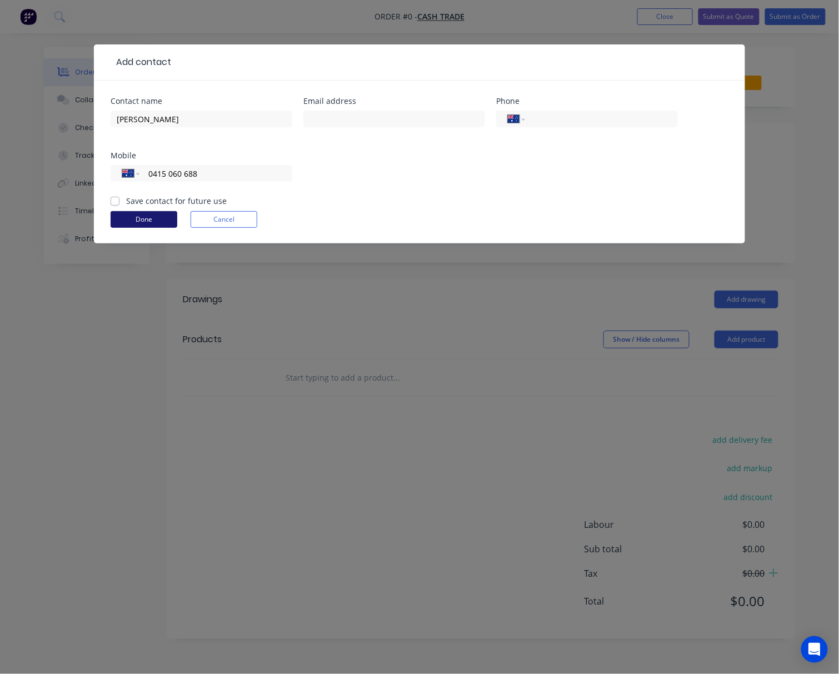
type input "0415 060 688"
click at [145, 220] on button "Done" at bounding box center [144, 219] width 67 height 17
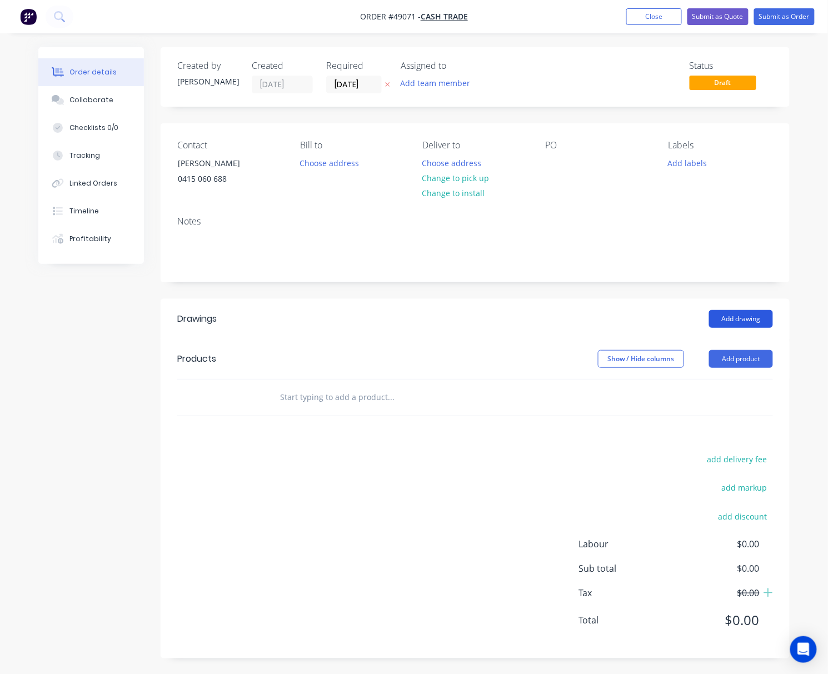
click at [736, 314] on button "Add drawing" at bounding box center [741, 319] width 64 height 18
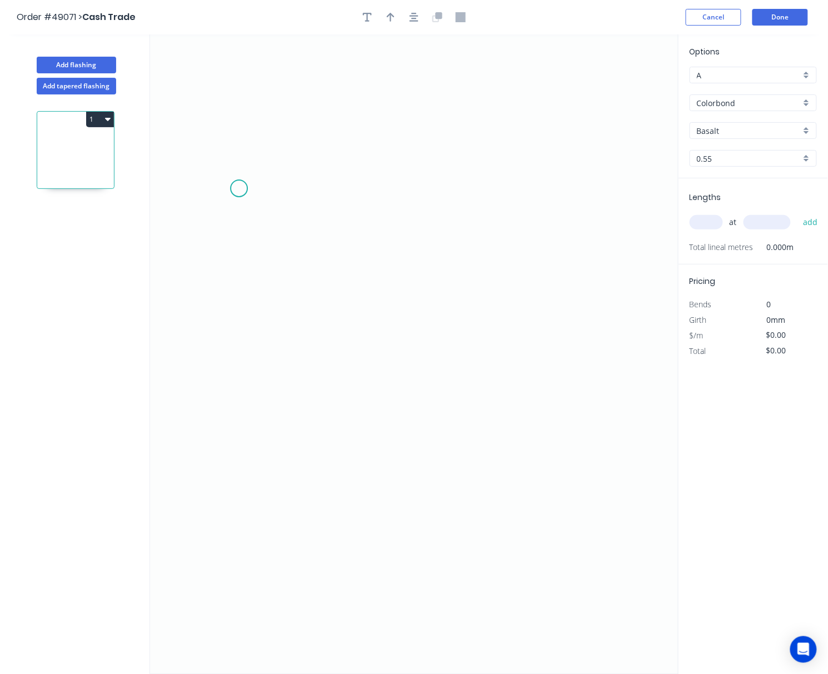
click at [239, 189] on icon "0" at bounding box center [414, 354] width 529 height 640
click at [245, 465] on icon "0" at bounding box center [414, 354] width 529 height 640
click at [245, 465] on circle at bounding box center [239, 464] width 17 height 17
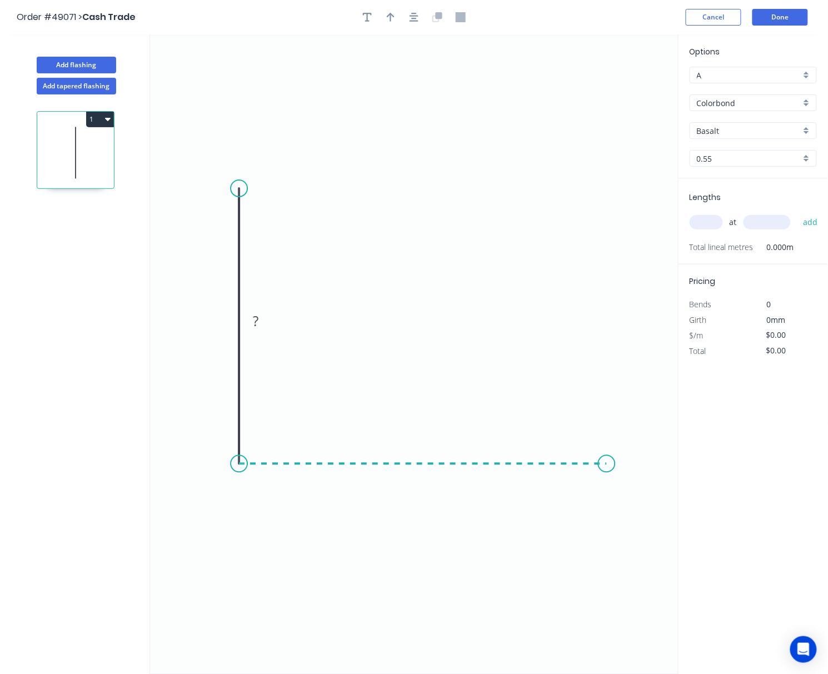
click at [607, 470] on icon "0 ?" at bounding box center [414, 354] width 529 height 640
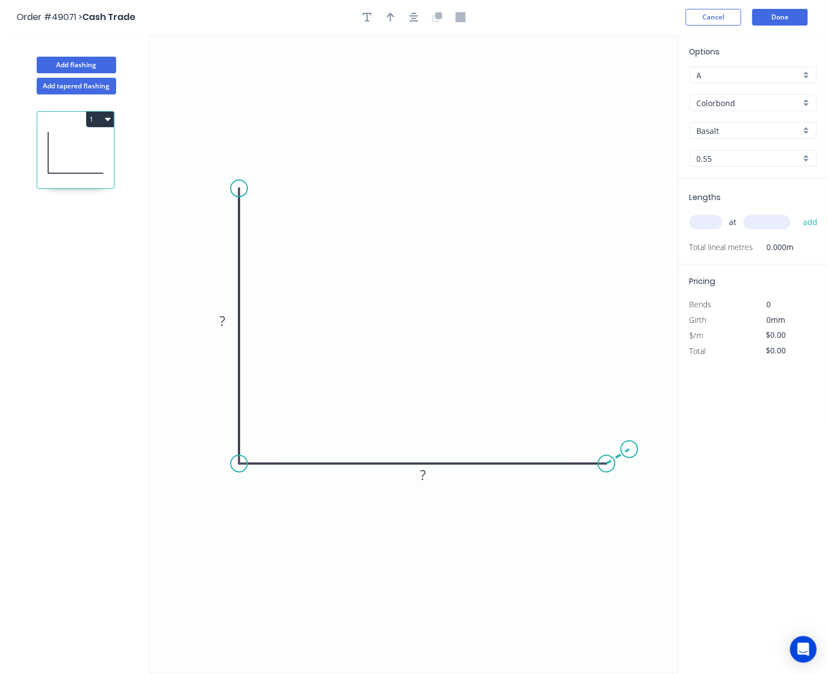
click at [630, 450] on icon at bounding box center [618, 457] width 23 height 14
click at [633, 450] on circle at bounding box center [629, 449] width 17 height 17
click at [634, 450] on circle at bounding box center [629, 449] width 17 height 17
click at [633, 451] on circle at bounding box center [629, 449] width 17 height 17
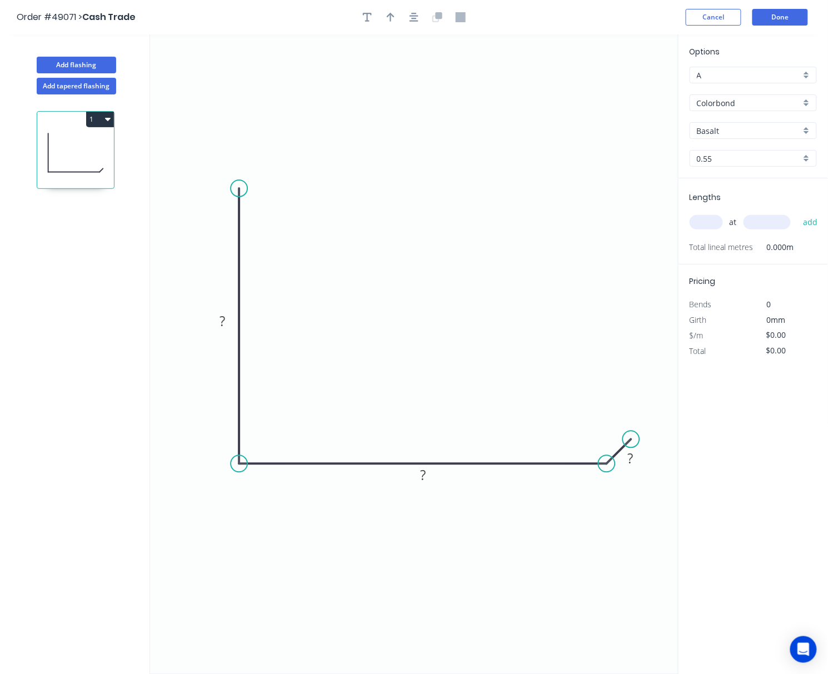
drag, startPoint x: 632, startPoint y: 451, endPoint x: 631, endPoint y: 443, distance: 8.4
click at [631, 443] on circle at bounding box center [631, 439] width 17 height 17
click at [238, 182] on circle at bounding box center [239, 188] width 17 height 17
click at [265, 168] on icon "0 ? ? ?" at bounding box center [414, 354] width 529 height 640
click at [267, 169] on circle at bounding box center [265, 167] width 17 height 17
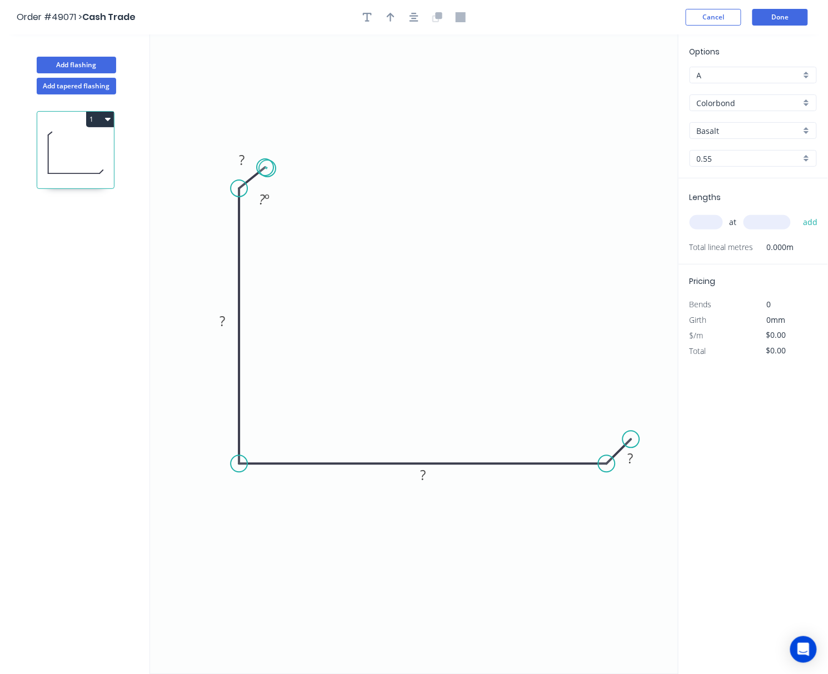
click at [267, 169] on circle at bounding box center [265, 167] width 17 height 17
drag, startPoint x: 267, startPoint y: 170, endPoint x: 266, endPoint y: 163, distance: 6.8
click at [266, 163] on circle at bounding box center [265, 161] width 17 height 17
click at [269, 162] on circle at bounding box center [269, 158] width 17 height 17
click at [249, 160] on rect at bounding box center [242, 158] width 22 height 16
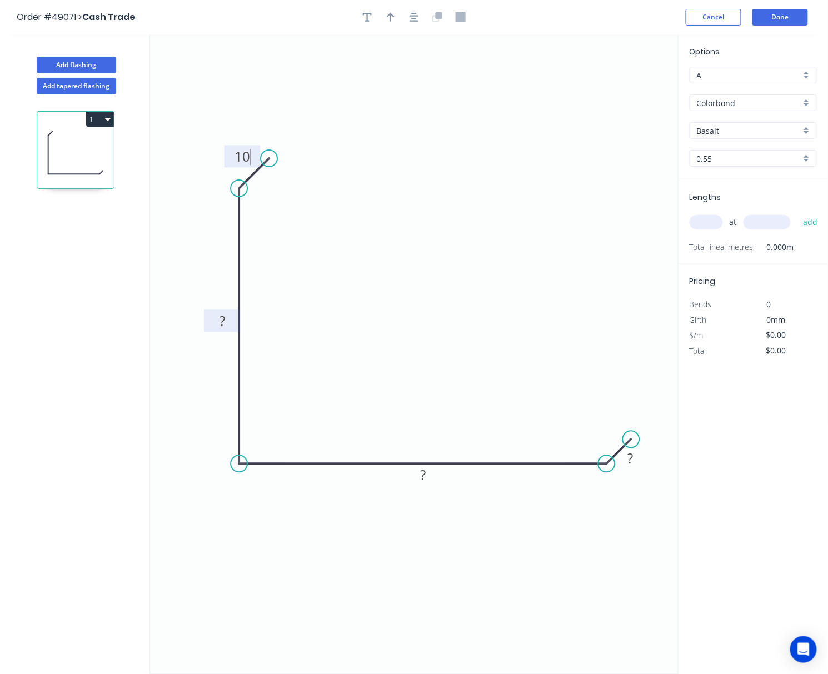
click at [221, 318] on tspan "?" at bounding box center [223, 321] width 6 height 18
click at [420, 478] on tspan "?" at bounding box center [423, 475] width 6 height 18
click at [637, 465] on rect at bounding box center [631, 459] width 22 height 16
click at [752, 101] on input "Colorbond" at bounding box center [749, 103] width 104 height 12
type input "$10.12"
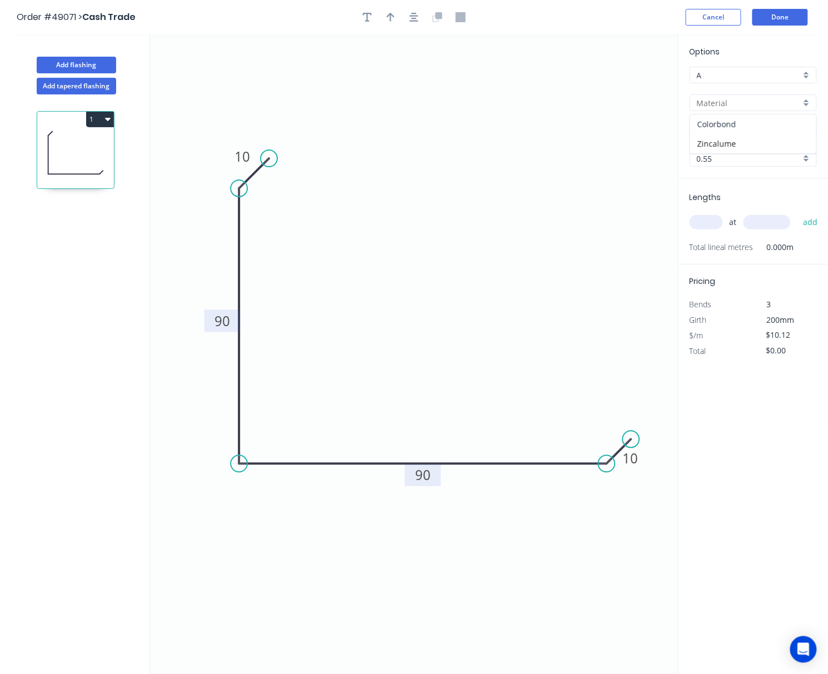
click at [749, 121] on div "Colorbond" at bounding box center [753, 124] width 126 height 19
type input "Colorbond"
click at [754, 125] on div "Basalt" at bounding box center [753, 130] width 127 height 17
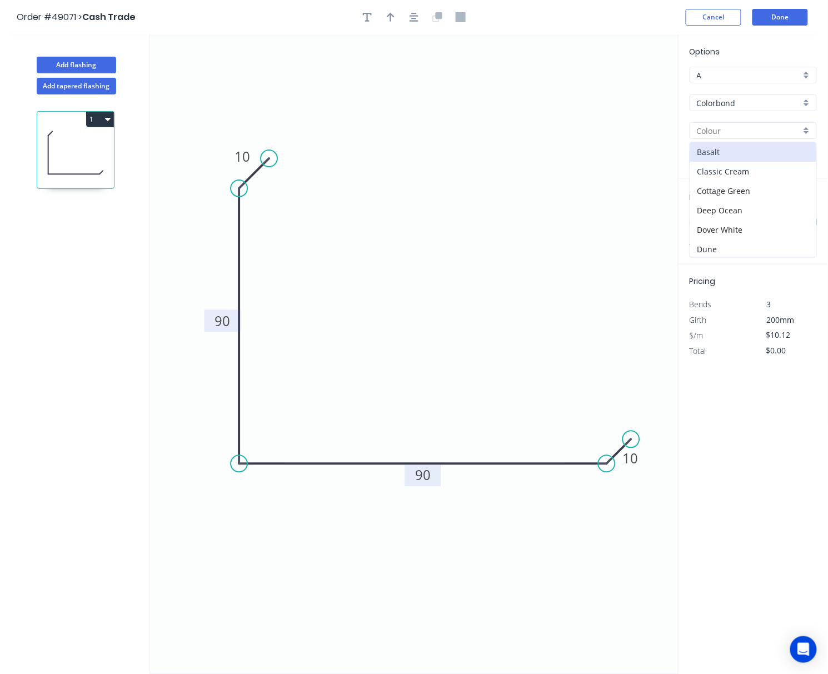
click at [768, 168] on div "Classic Cream" at bounding box center [753, 171] width 126 height 19
type input "Classic Cream"
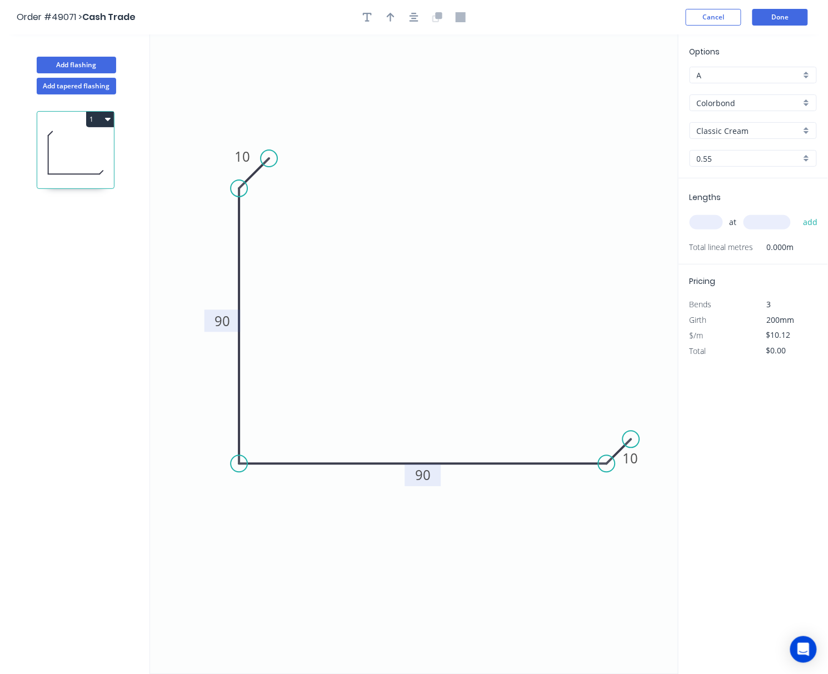
click at [706, 223] on input "text" at bounding box center [706, 222] width 33 height 14
type input "4"
click at [752, 219] on input "text" at bounding box center [767, 222] width 47 height 14
type input "2400"
click at [798, 213] on button "add" at bounding box center [811, 222] width 26 height 19
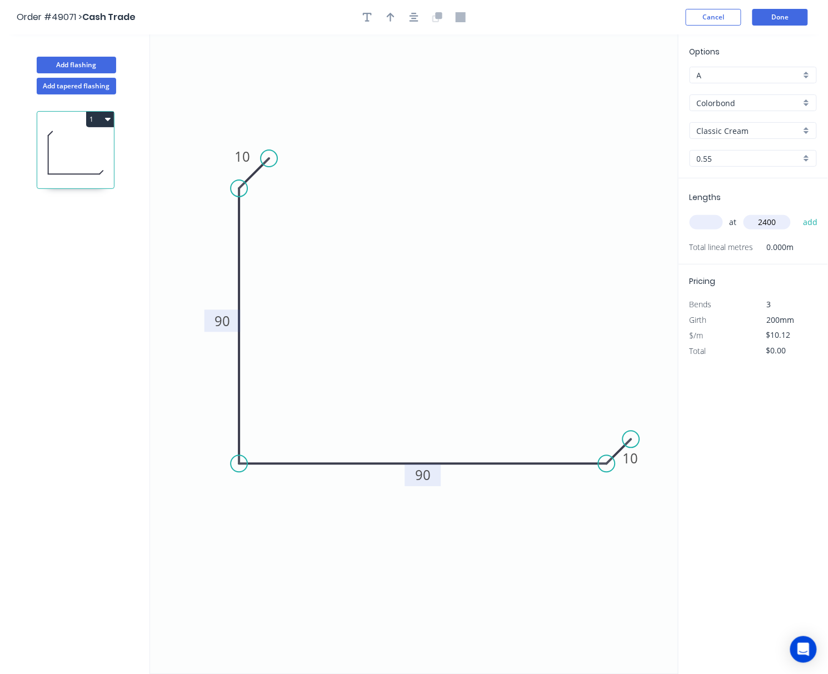
type input "$97.15"
type input "3"
click at [754, 221] on input "text" at bounding box center [767, 222] width 47 height 14
type input "1000"
click at [798, 213] on button "add" at bounding box center [811, 222] width 26 height 19
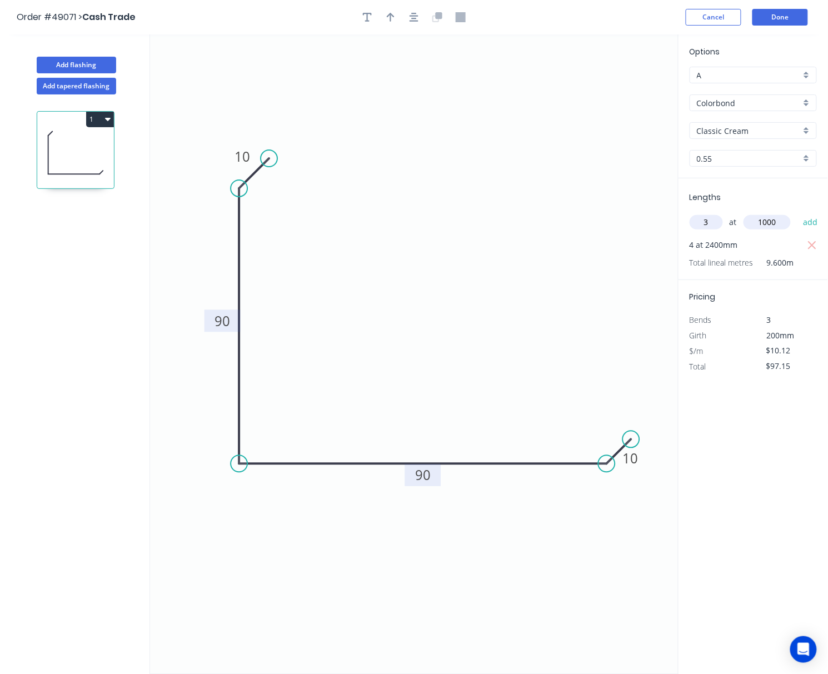
type input "$127.51"
click at [785, 21] on button "Done" at bounding box center [781, 17] width 56 height 17
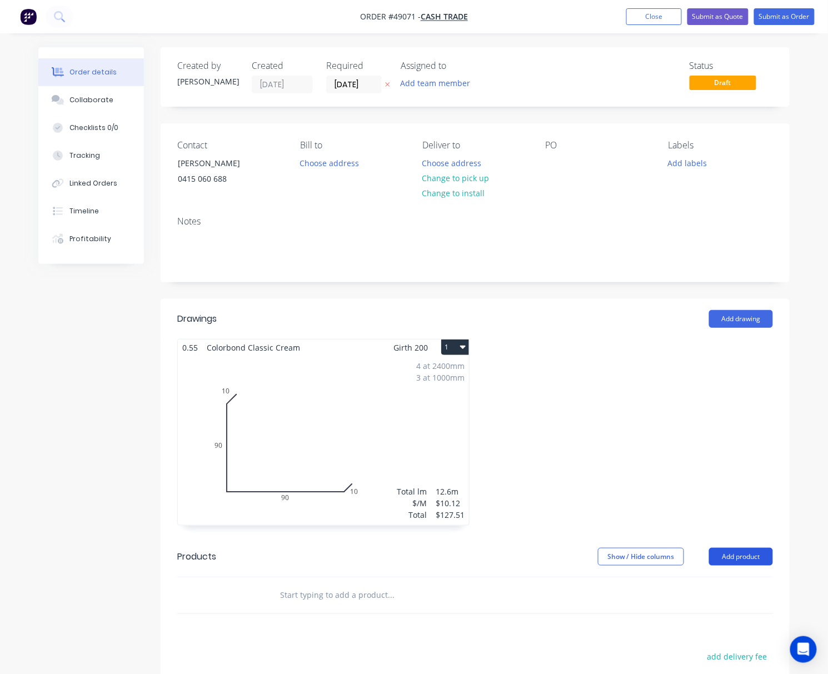
click at [745, 556] on button "Add product" at bounding box center [741, 557] width 64 height 18
click at [730, 586] on div "Product catalogue" at bounding box center [721, 585] width 86 height 16
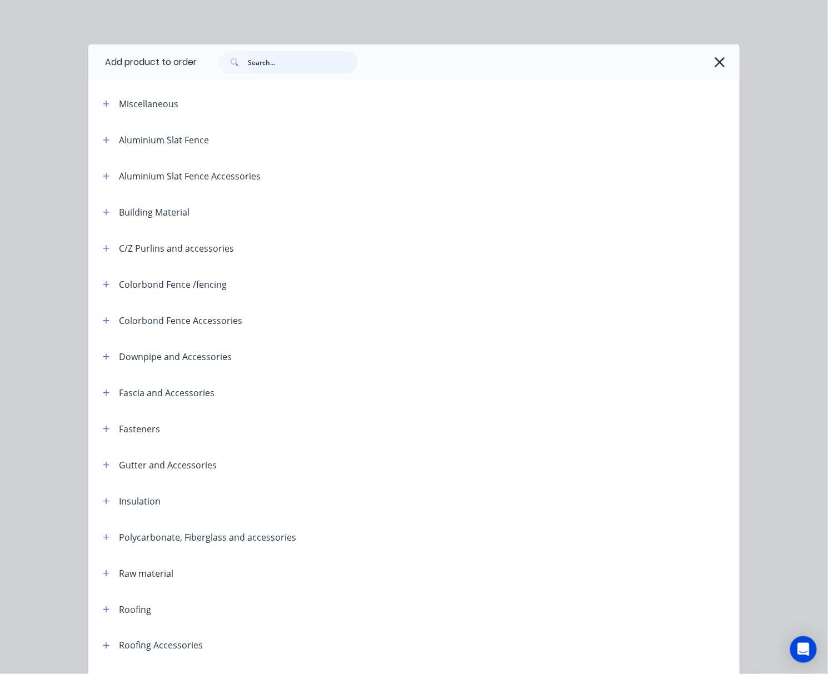
click at [290, 63] on input "text" at bounding box center [303, 62] width 110 height 22
type input "twinw"
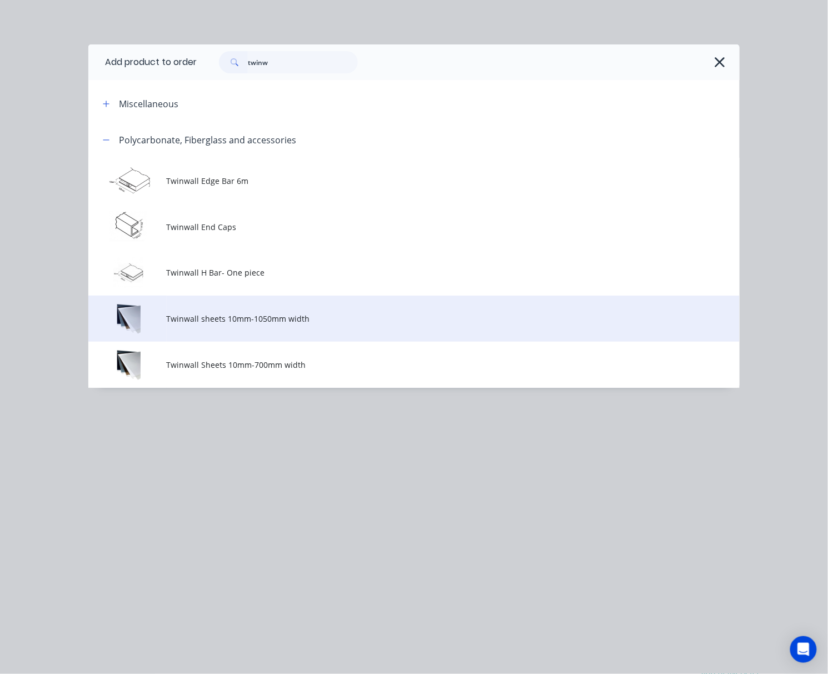
click at [287, 321] on span "Twinwall sheets 10mm-1050mm width" at bounding box center [396, 319] width 459 height 12
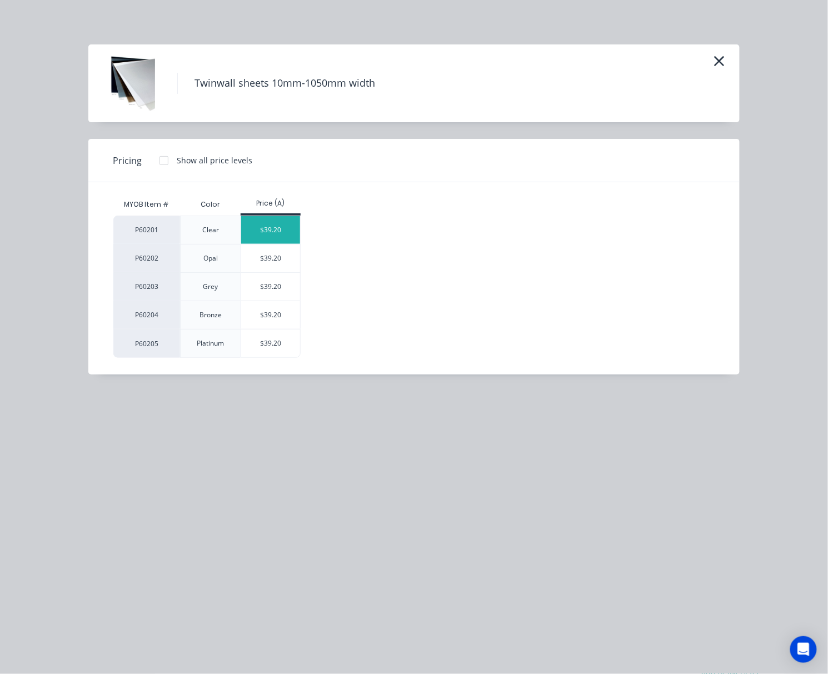
click at [290, 232] on div "$39.20" at bounding box center [270, 230] width 59 height 28
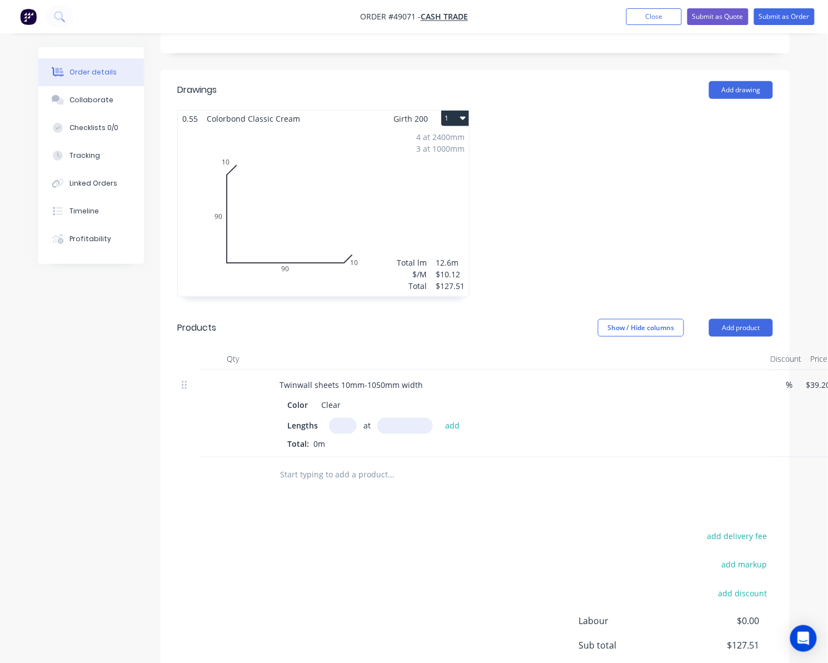
scroll to position [320, 0]
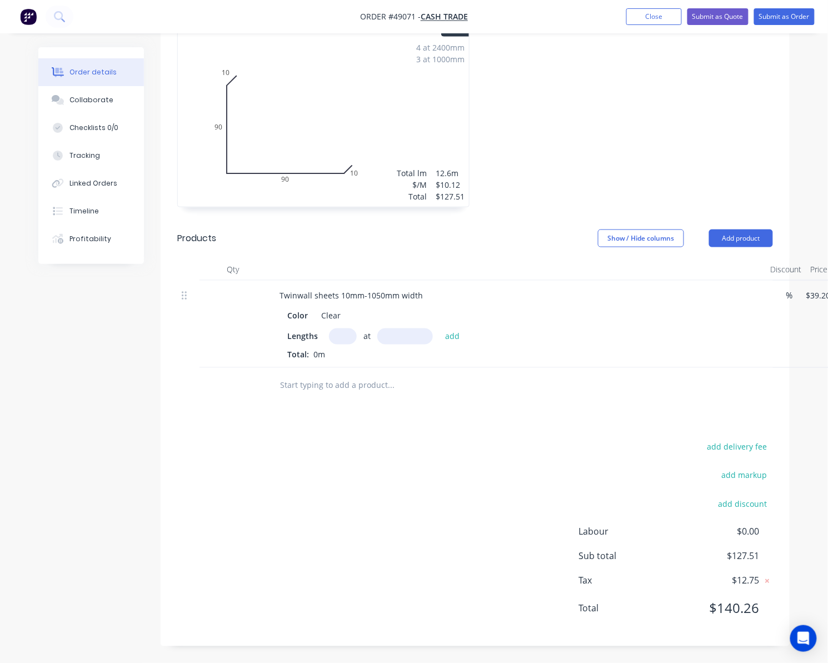
click at [337, 334] on input "text" at bounding box center [343, 337] width 28 height 16
type input "1"
click at [401, 341] on input "text" at bounding box center [405, 337] width 56 height 16
type input "1000"
click at [440, 329] on button "add" at bounding box center [453, 336] width 26 height 15
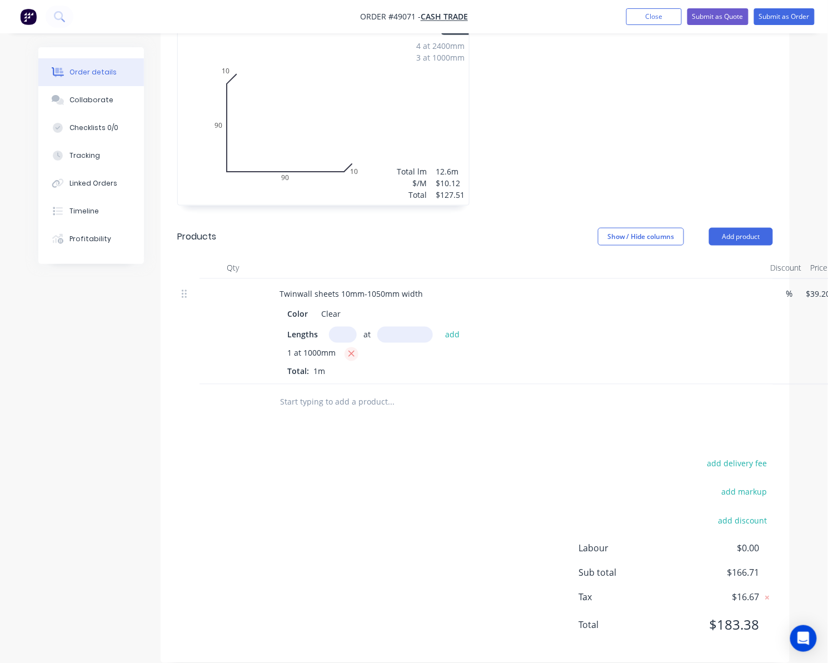
click at [355, 355] on button "button" at bounding box center [352, 354] width 14 height 14
type input "$0.00"
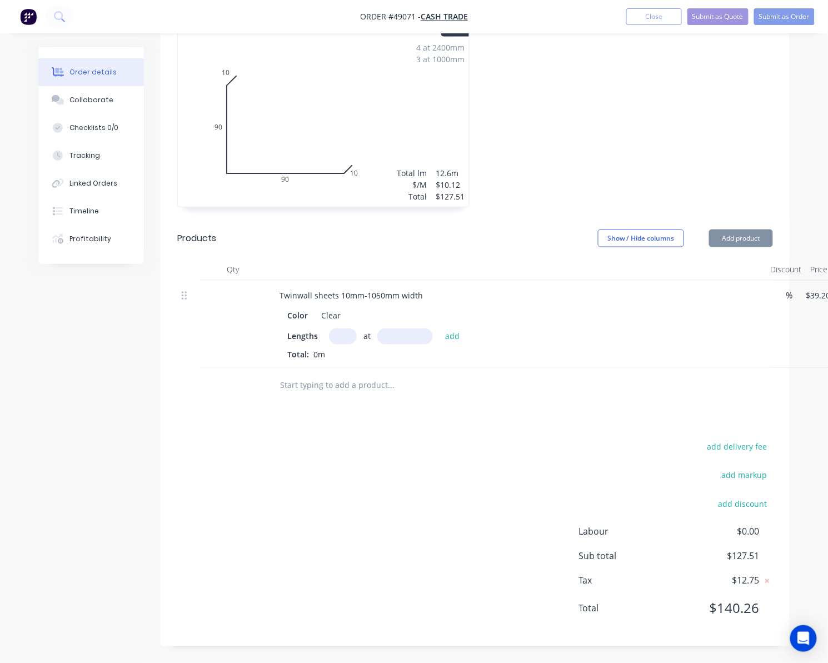
click at [505, 416] on div "Drawings Add drawing 0.55 Colorbond Classic Cream Girth 200 1 0 10 90 90 10 0 1…" at bounding box center [475, 314] width 629 height 666
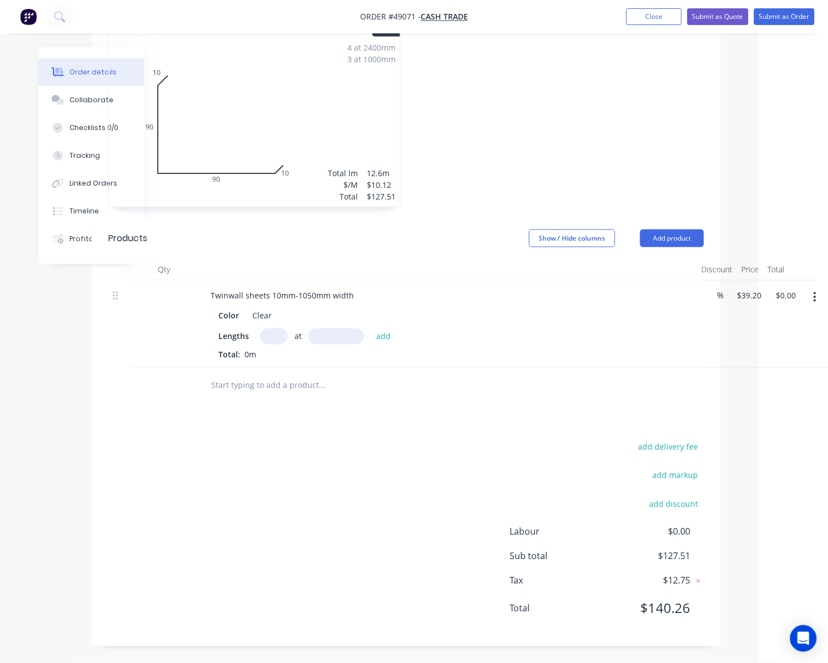
click at [818, 292] on button "button" at bounding box center [815, 297] width 26 height 20
click at [764, 394] on div "Delete" at bounding box center [776, 393] width 86 height 16
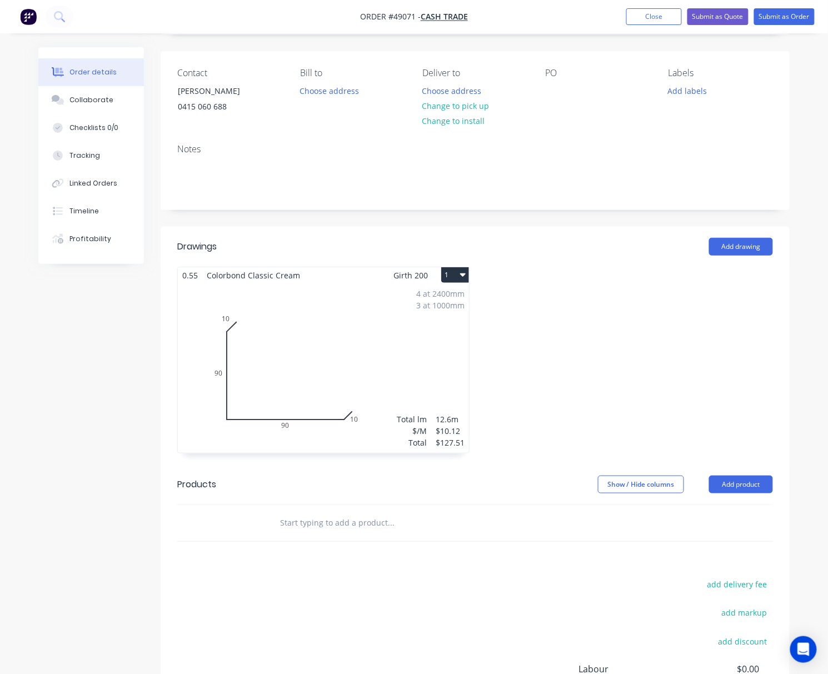
scroll to position [0, 0]
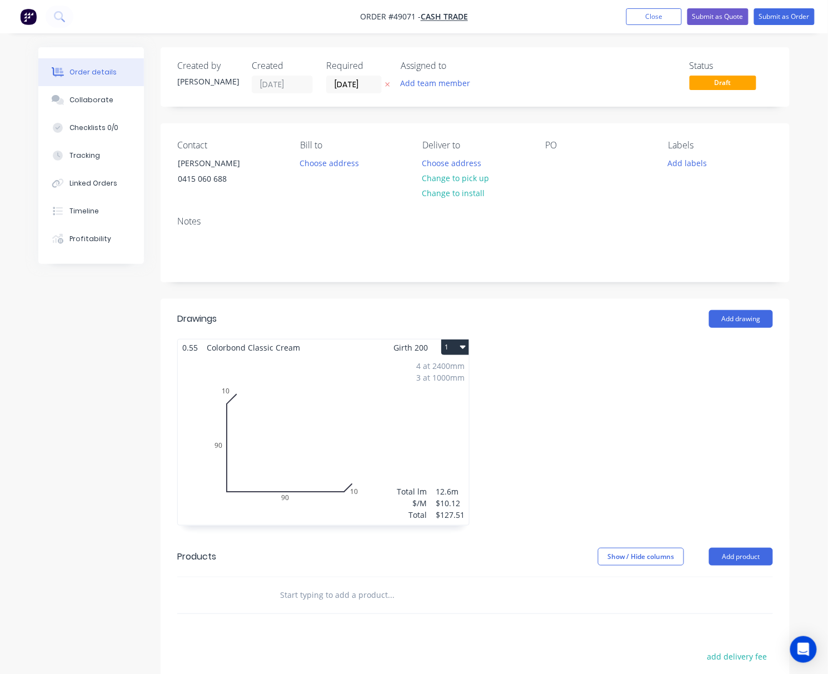
click at [359, 76] on label "[DATE]" at bounding box center [354, 85] width 56 height 18
click at [359, 76] on input "[DATE]" at bounding box center [354, 84] width 54 height 17
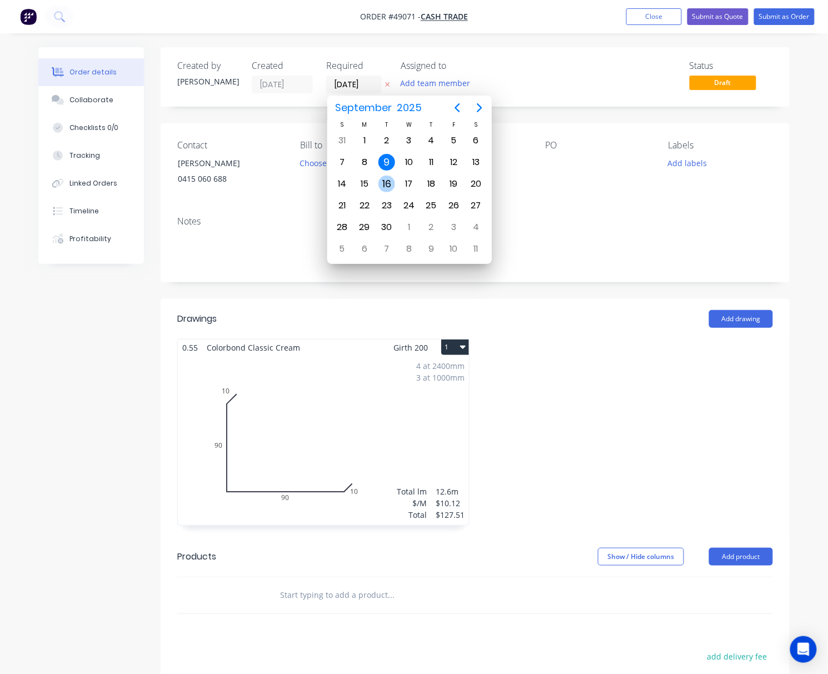
click at [381, 187] on div "16" at bounding box center [387, 184] width 17 height 17
type input "16/09/25"
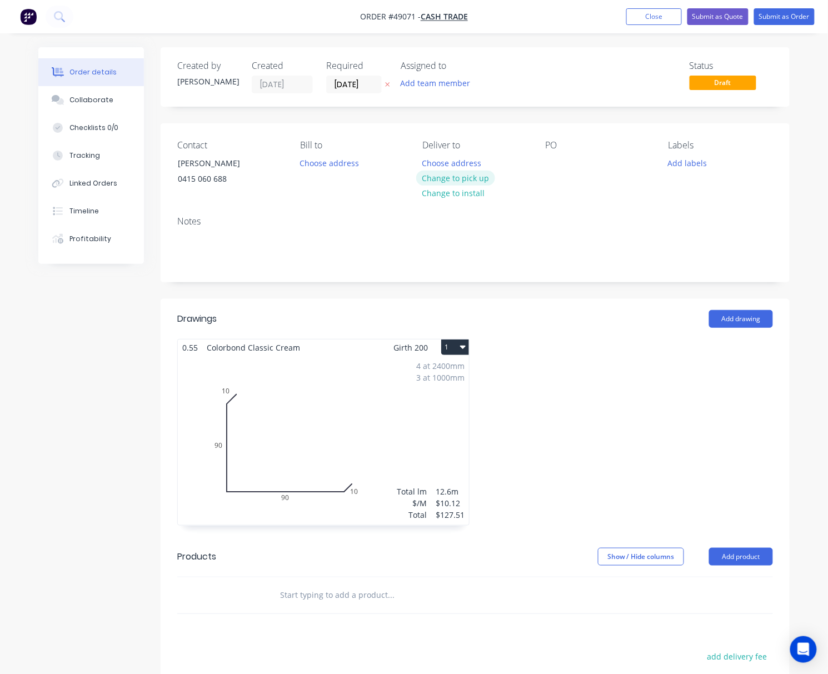
click at [470, 178] on button "Change to pick up" at bounding box center [455, 178] width 79 height 15
click at [809, 12] on button "Submit as Order" at bounding box center [784, 16] width 61 height 17
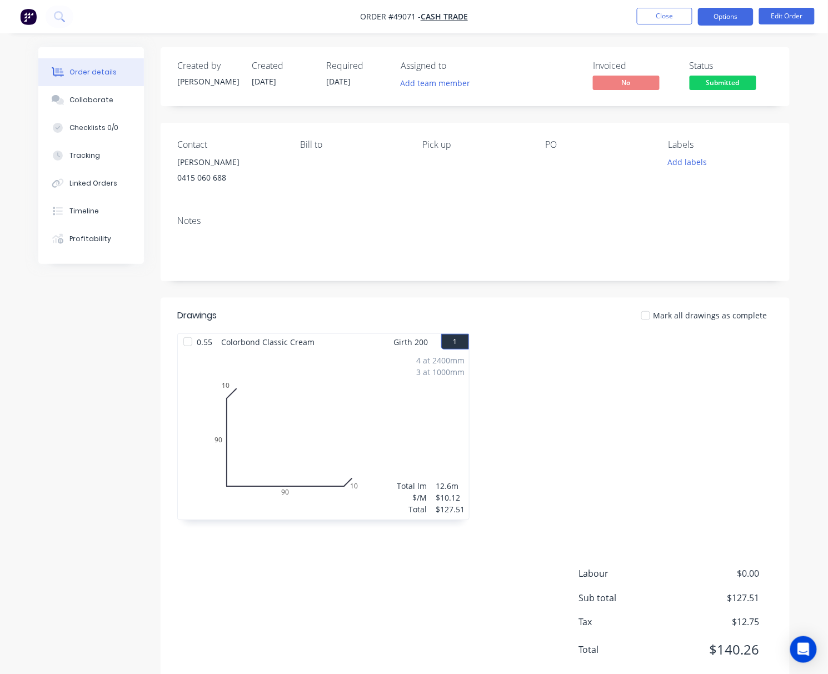
click at [728, 16] on button "Options" at bounding box center [726, 17] width 56 height 18
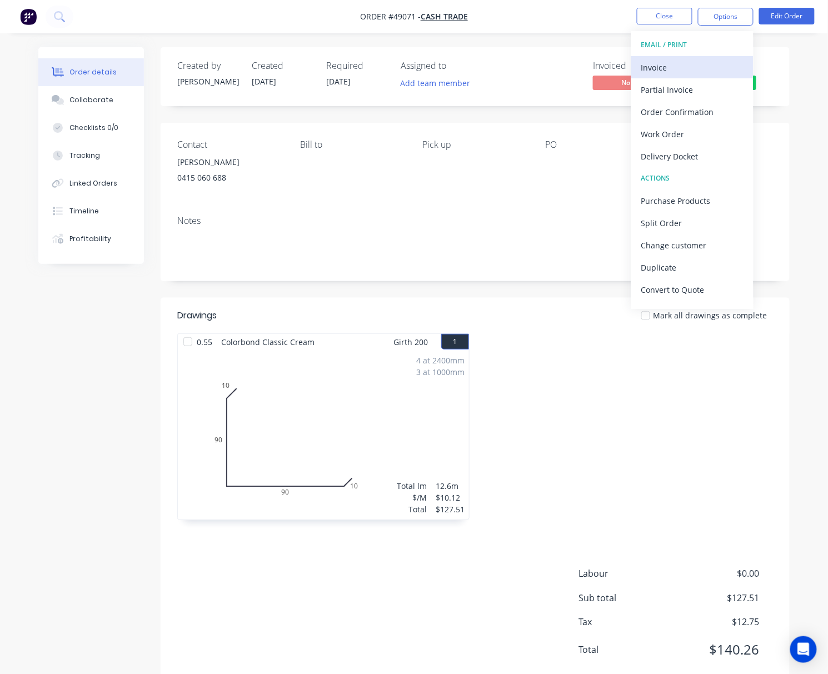
click at [694, 70] on div "Invoice" at bounding box center [692, 67] width 102 height 16
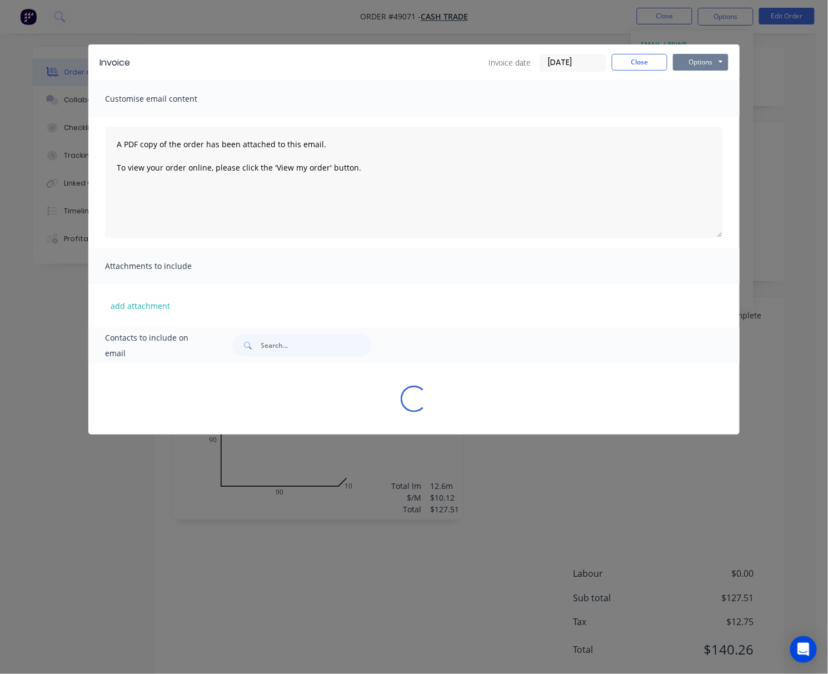
click at [710, 58] on button "Options" at bounding box center [701, 62] width 56 height 17
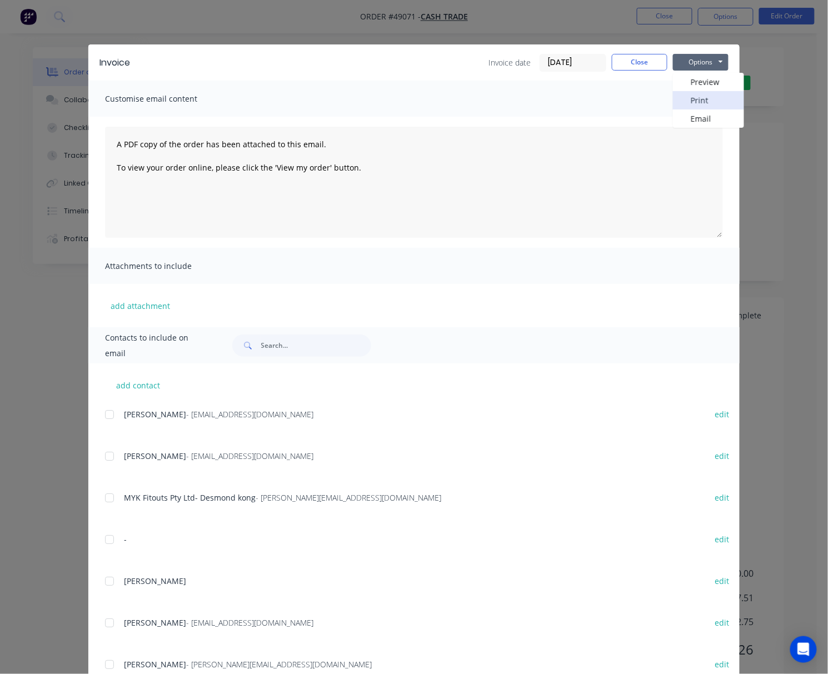
click at [714, 98] on button "Print" at bounding box center [708, 100] width 71 height 18
click at [774, 207] on div "Invoice Invoice date 09/09/25 Close Options Preview Print Email Customise email…" at bounding box center [414, 337] width 828 height 674
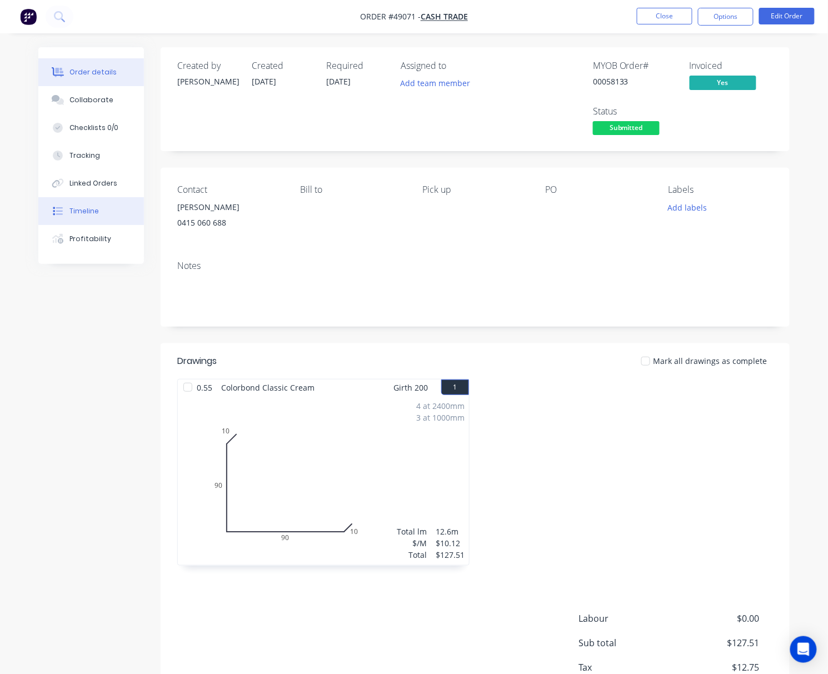
click at [107, 210] on button "Timeline" at bounding box center [91, 211] width 106 height 28
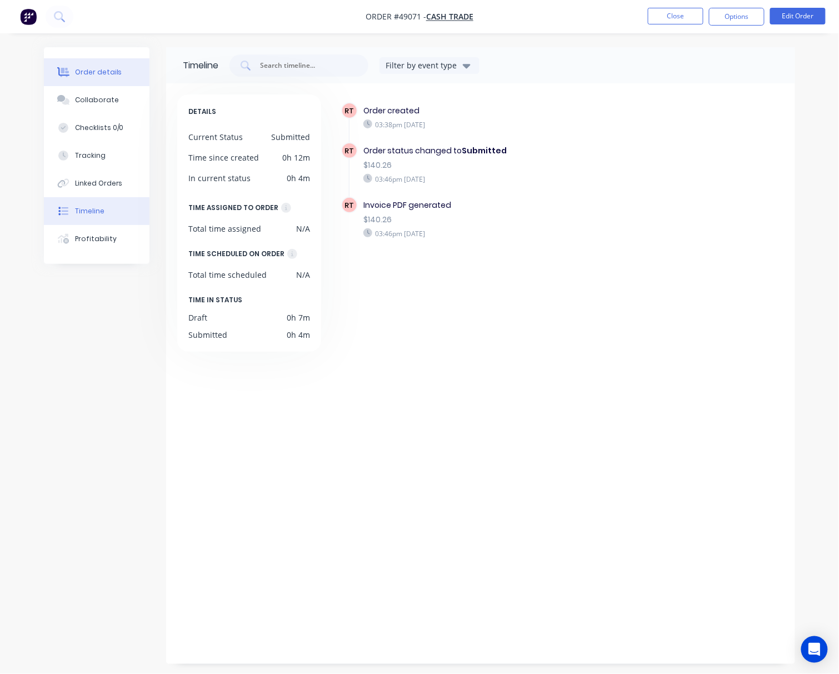
click at [122, 58] on button "Order details" at bounding box center [97, 72] width 106 height 28
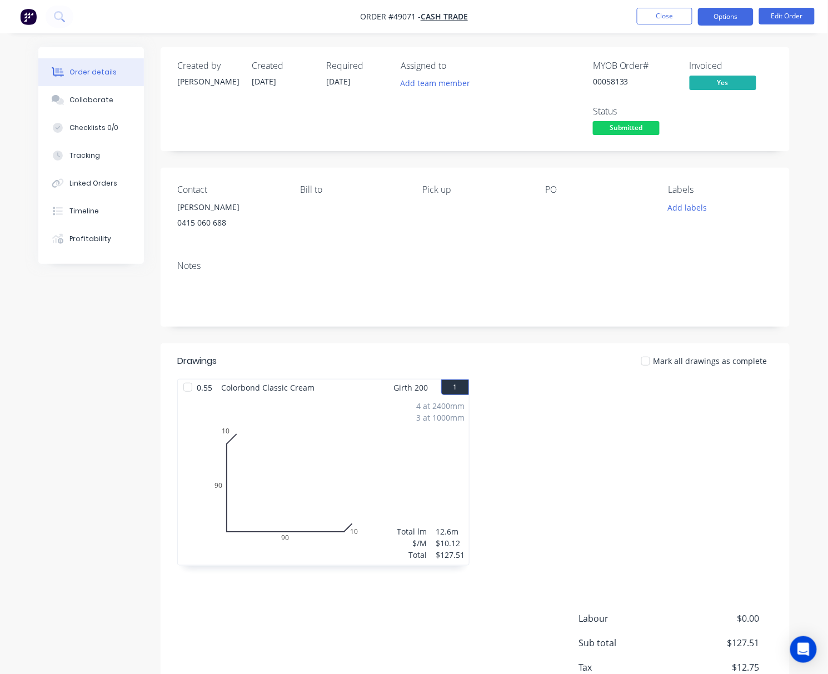
click at [717, 17] on button "Options" at bounding box center [726, 17] width 56 height 18
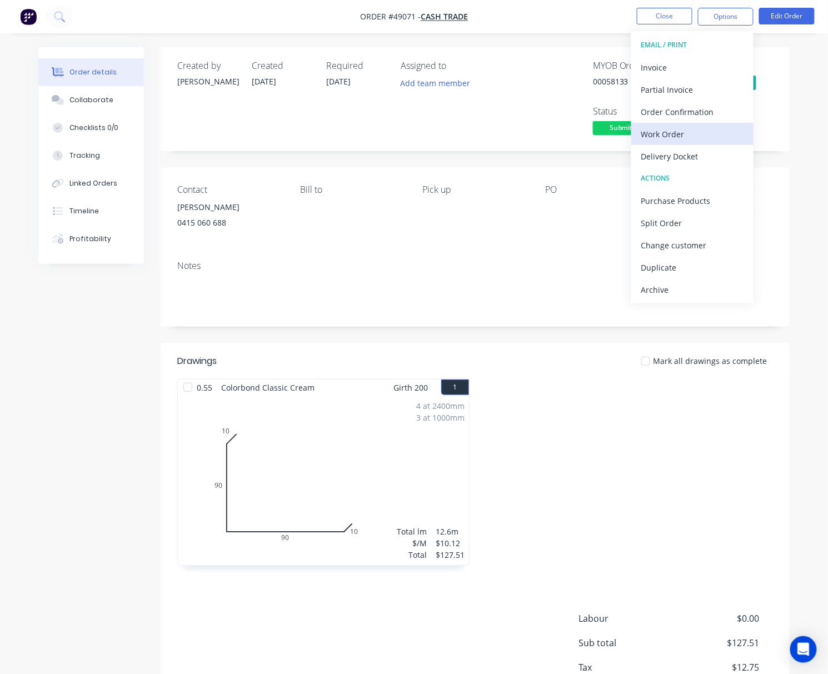
click at [709, 135] on div "Work Order" at bounding box center [692, 134] width 102 height 16
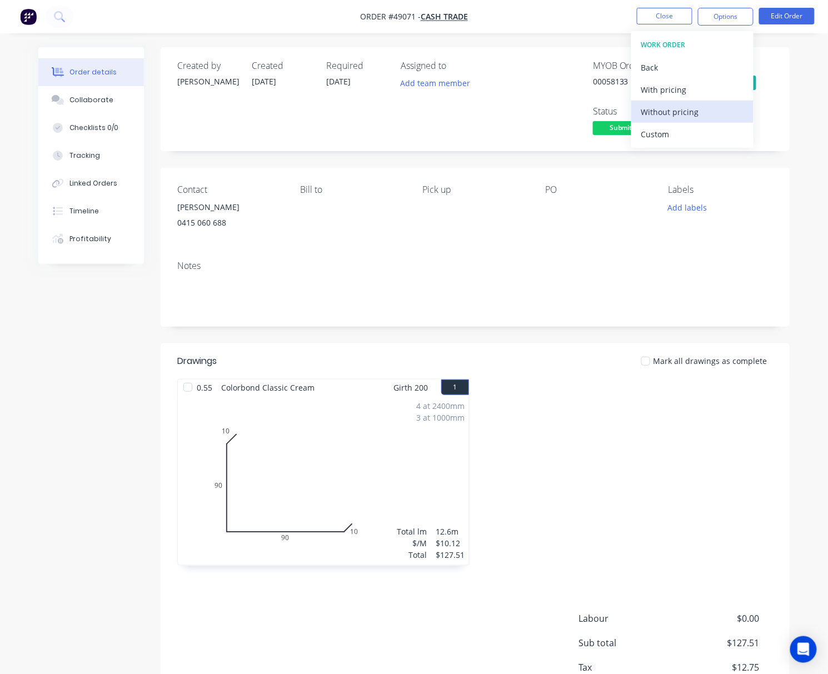
click at [705, 106] on div "Without pricing" at bounding box center [692, 112] width 102 height 16
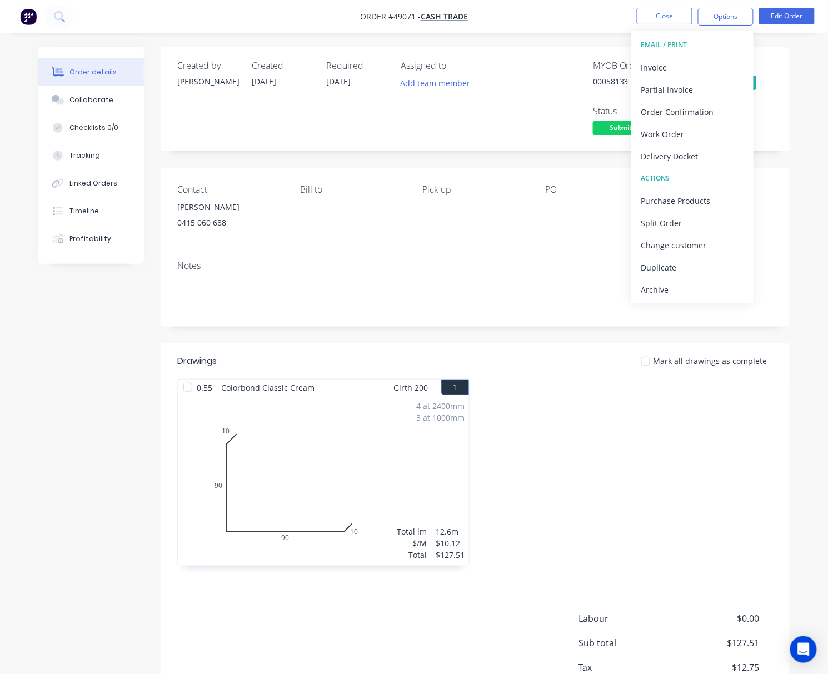
click at [696, 160] on div "Delivery Docket" at bounding box center [692, 156] width 102 height 16
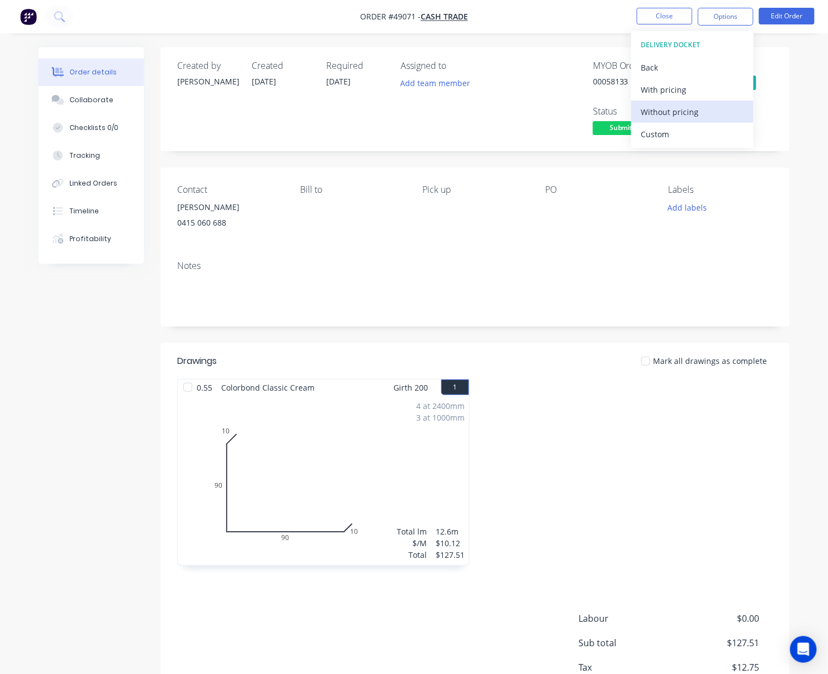
click at [726, 114] on div "Without pricing" at bounding box center [692, 112] width 102 height 16
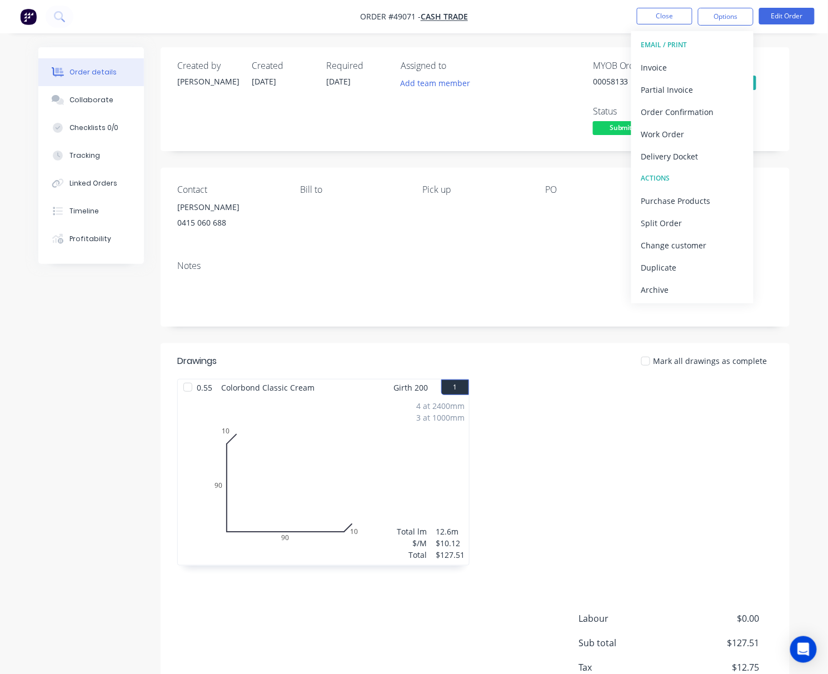
click at [507, 138] on div "Created by Rachel Created 09/09/25 Required 16/09/25 Assigned to Add team membe…" at bounding box center [475, 99] width 629 height 104
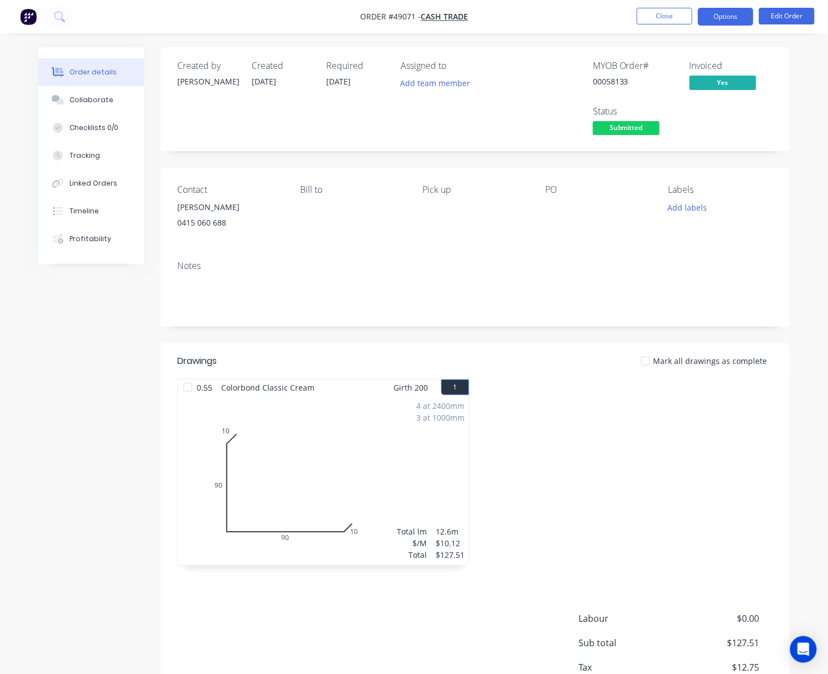
click at [728, 13] on button "Options" at bounding box center [726, 17] width 56 height 18
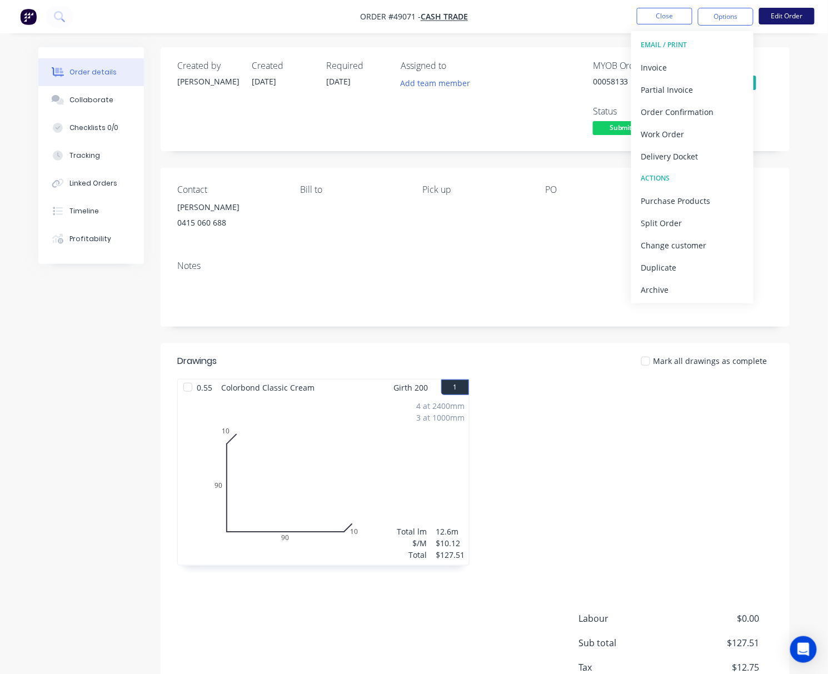
click at [800, 18] on button "Edit Order" at bounding box center [787, 16] width 56 height 17
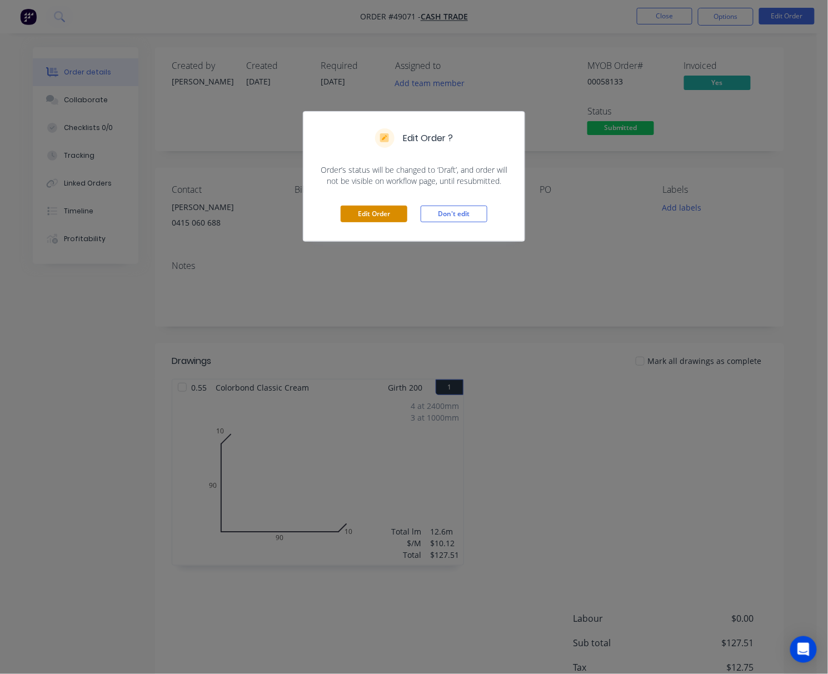
click at [392, 211] on button "Edit Order" at bounding box center [374, 214] width 67 height 17
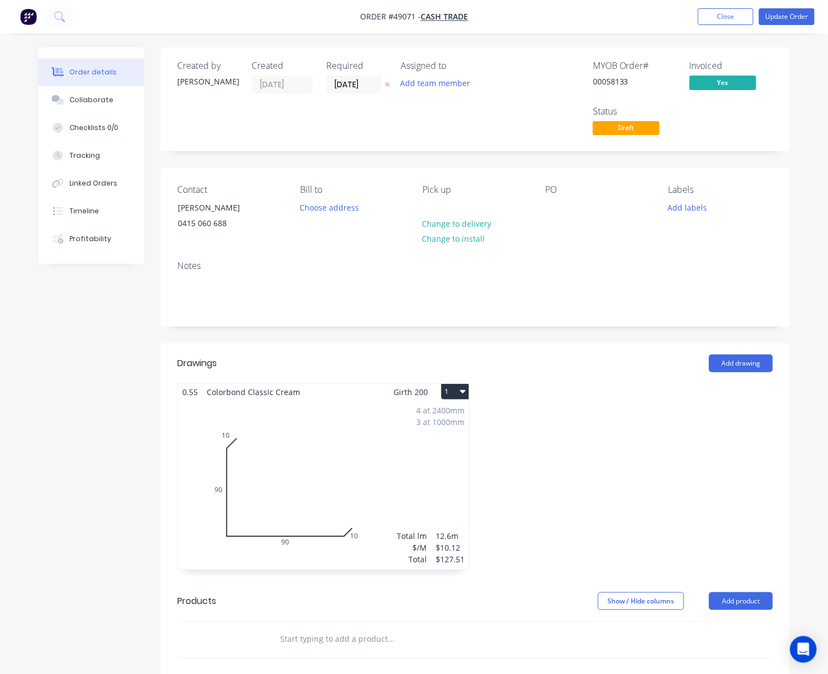
click at [396, 442] on div "4 at 2400mm 3 at 1000mm Total lm $/M Total 12.6m $10.12 $127.51" at bounding box center [323, 485] width 291 height 170
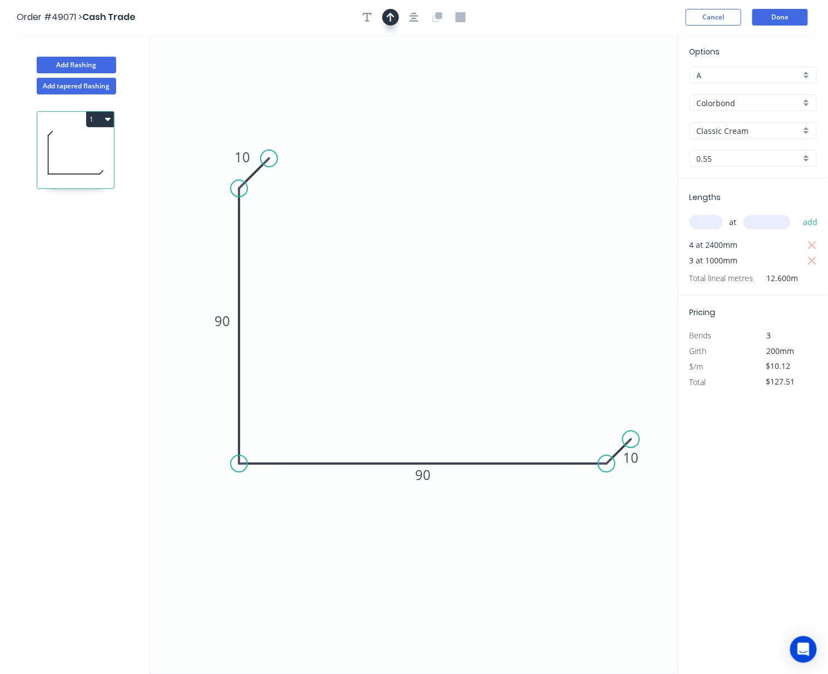
click at [383, 17] on button "button" at bounding box center [390, 17] width 17 height 17
click at [623, 92] on icon at bounding box center [623, 77] width 10 height 36
click at [623, 101] on icon "0 10 90 90 10" at bounding box center [414, 354] width 529 height 640
click at [623, 87] on icon at bounding box center [632, 81] width 32 height 32
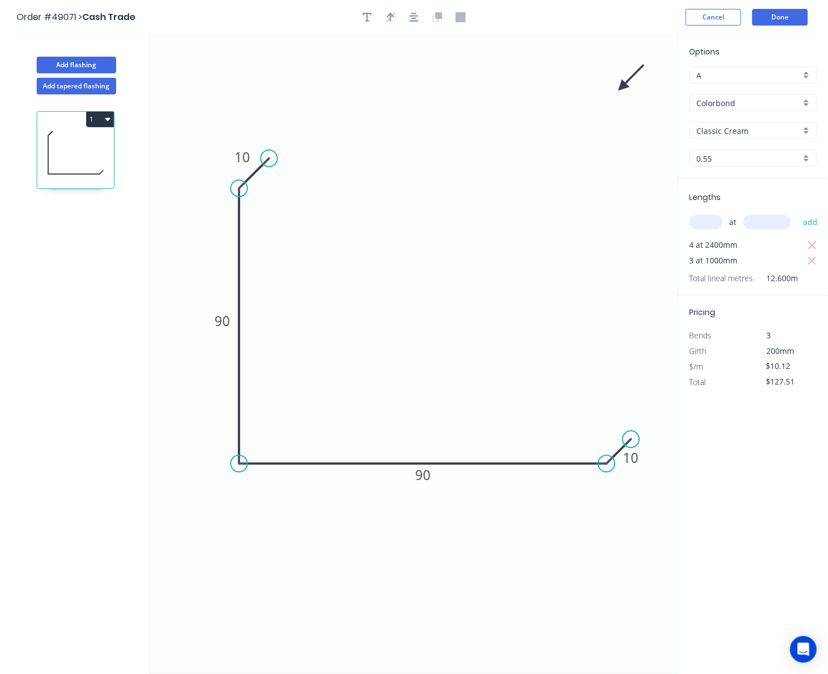
click at [623, 87] on icon at bounding box center [631, 78] width 32 height 32
click at [623, 87] on icon at bounding box center [636, 87] width 36 height 10
click at [623, 87] on icon at bounding box center [632, 96] width 32 height 32
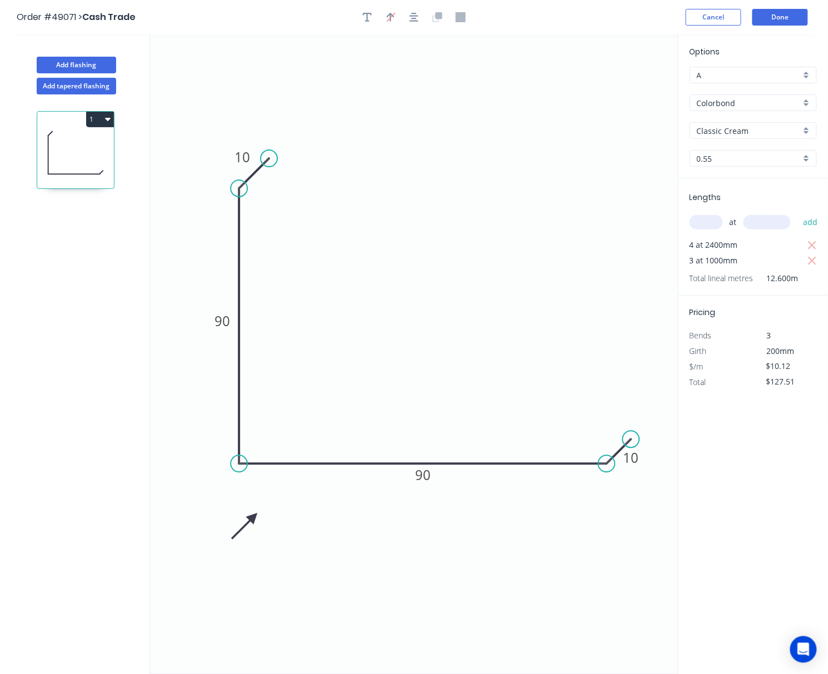
drag, startPoint x: 623, startPoint y: 89, endPoint x: 289, endPoint y: 496, distance: 526.9
click at [252, 520] on icon at bounding box center [244, 526] width 32 height 32
click at [785, 23] on button "Done" at bounding box center [781, 17] width 56 height 17
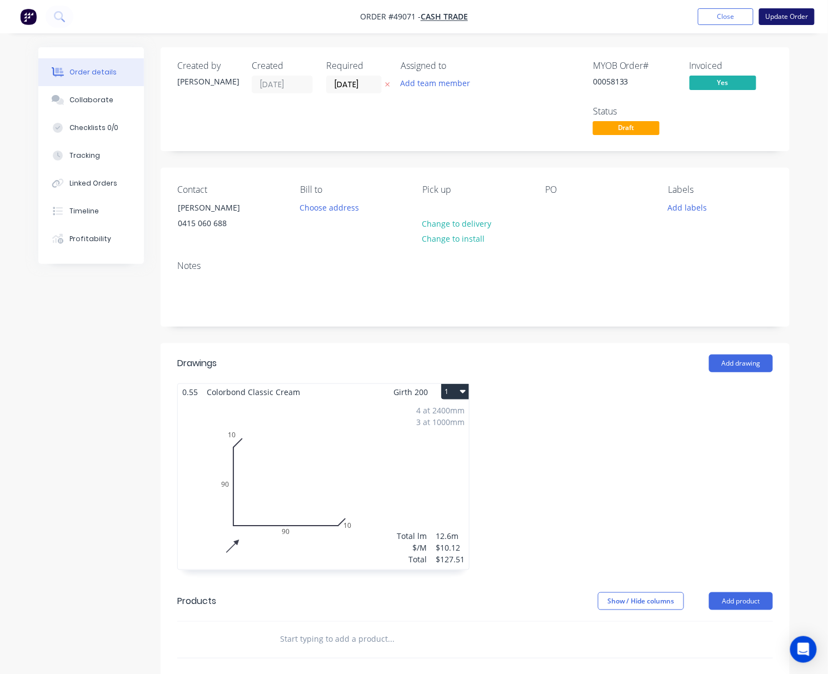
click at [795, 16] on button "Update Order" at bounding box center [787, 16] width 56 height 17
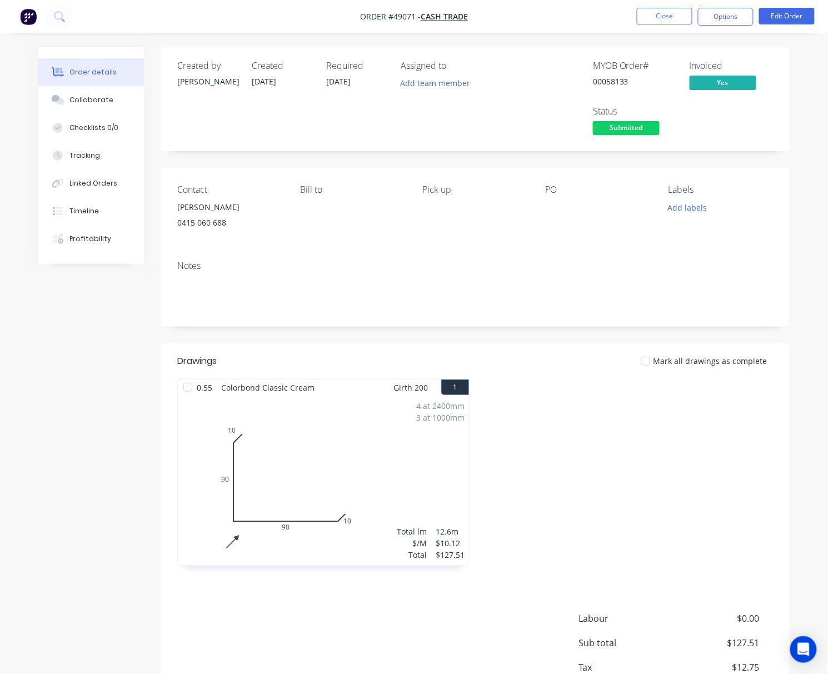
click at [624, 130] on span "Submitted" at bounding box center [626, 128] width 67 height 14
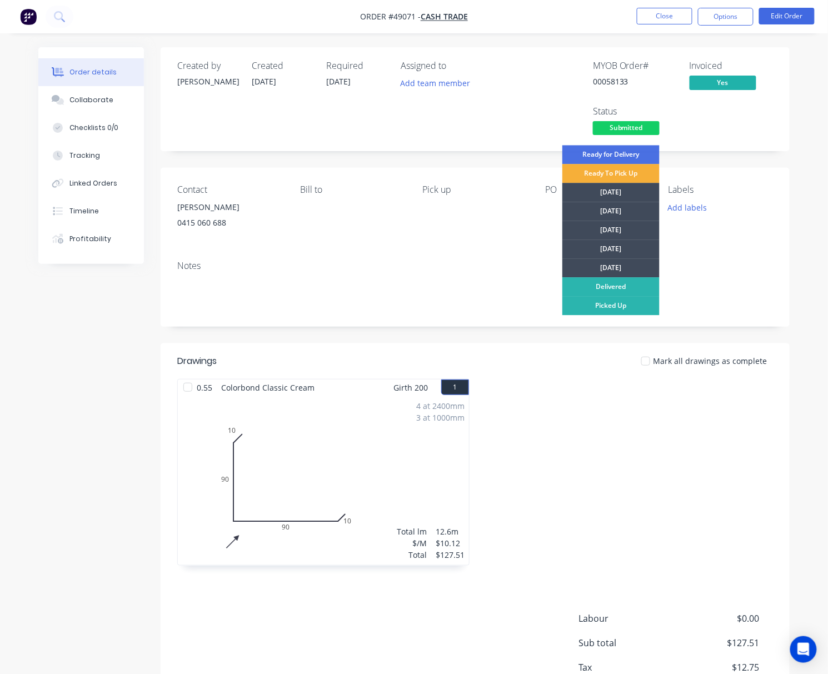
click at [520, 261] on div "Notes" at bounding box center [475, 289] width 629 height 74
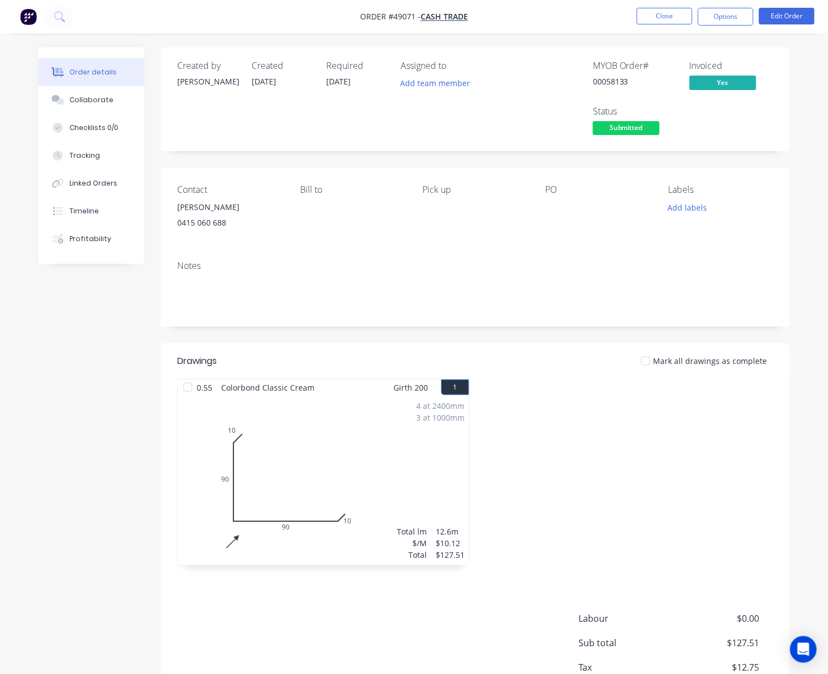
click at [633, 121] on div "Submitted" at bounding box center [626, 111] width 41 height 22
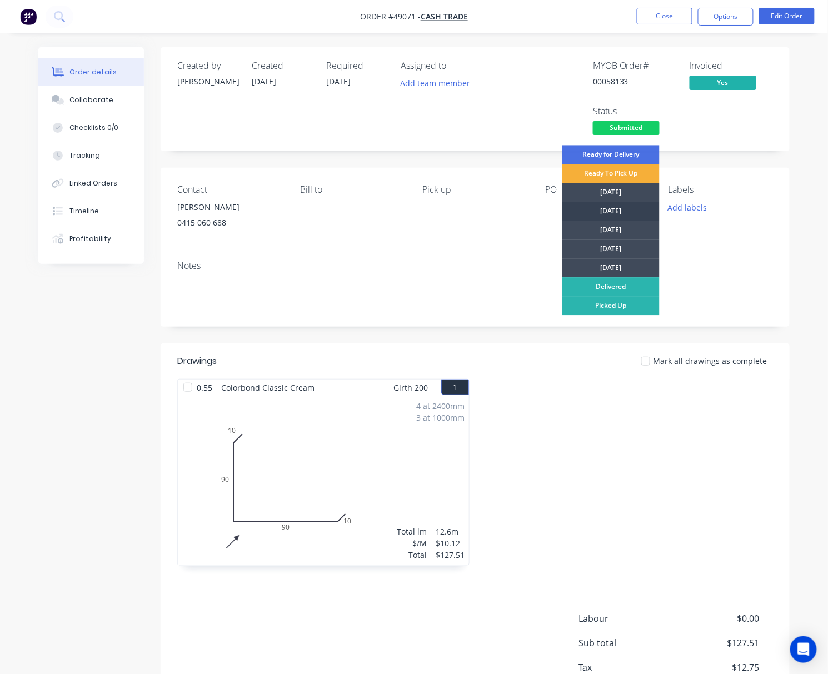
click at [625, 212] on div "[DATE]" at bounding box center [611, 211] width 97 height 19
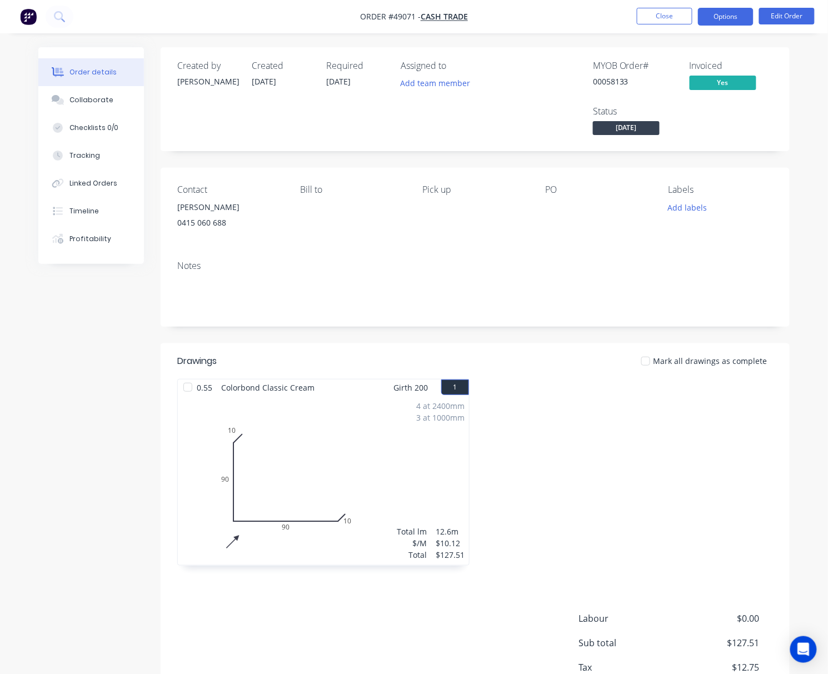
click at [732, 14] on button "Options" at bounding box center [726, 17] width 56 height 18
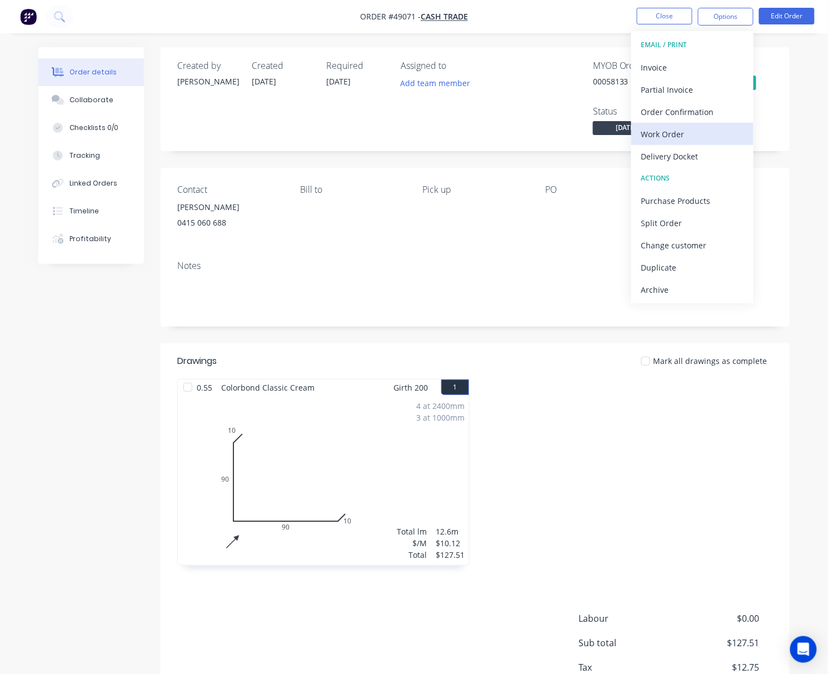
click at [707, 138] on div "Work Order" at bounding box center [692, 134] width 102 height 16
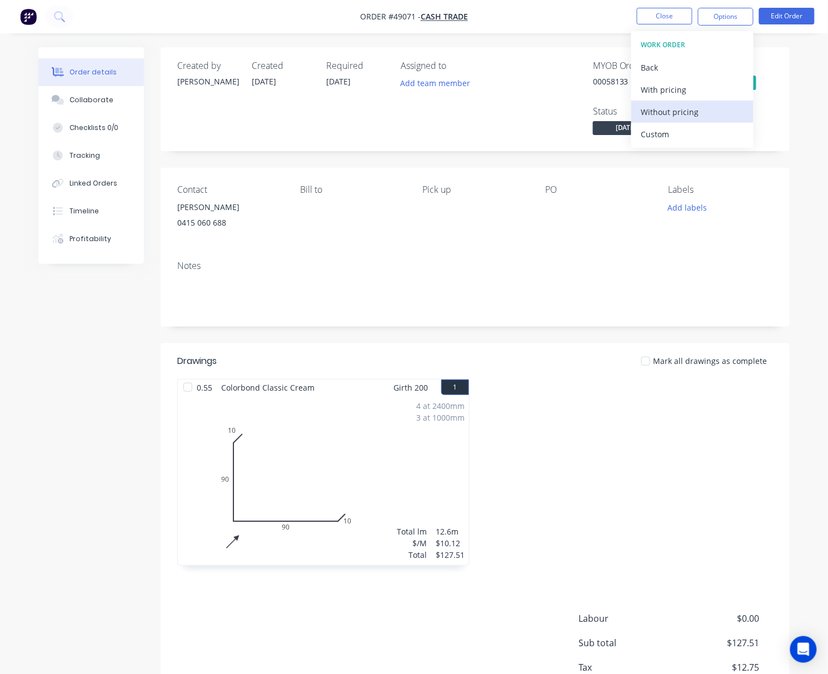
click at [725, 108] on div "Without pricing" at bounding box center [692, 112] width 102 height 16
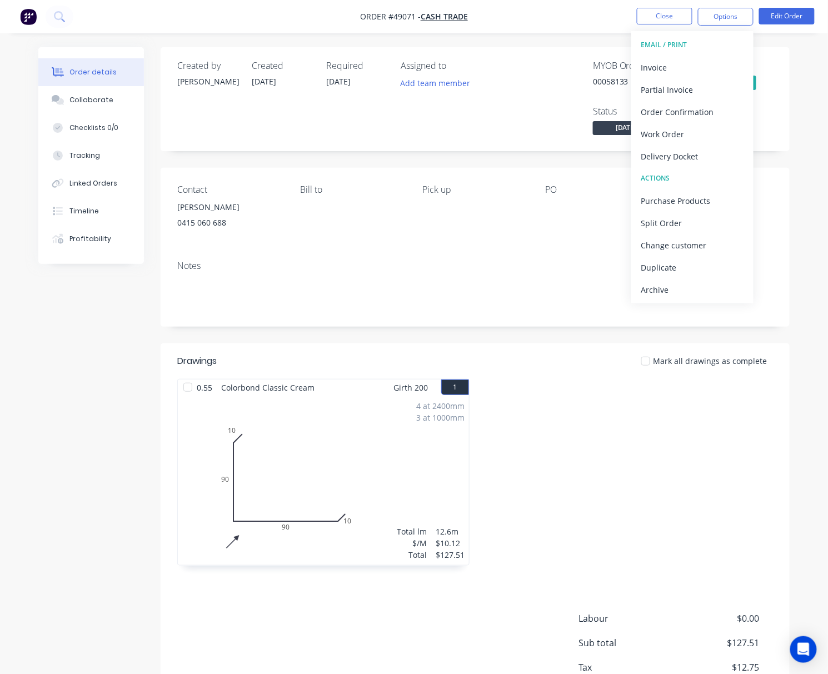
click at [541, 72] on div "MYOB Order # 00058133 Invoiced Yes Status Tuesday" at bounding box center [642, 99] width 261 height 77
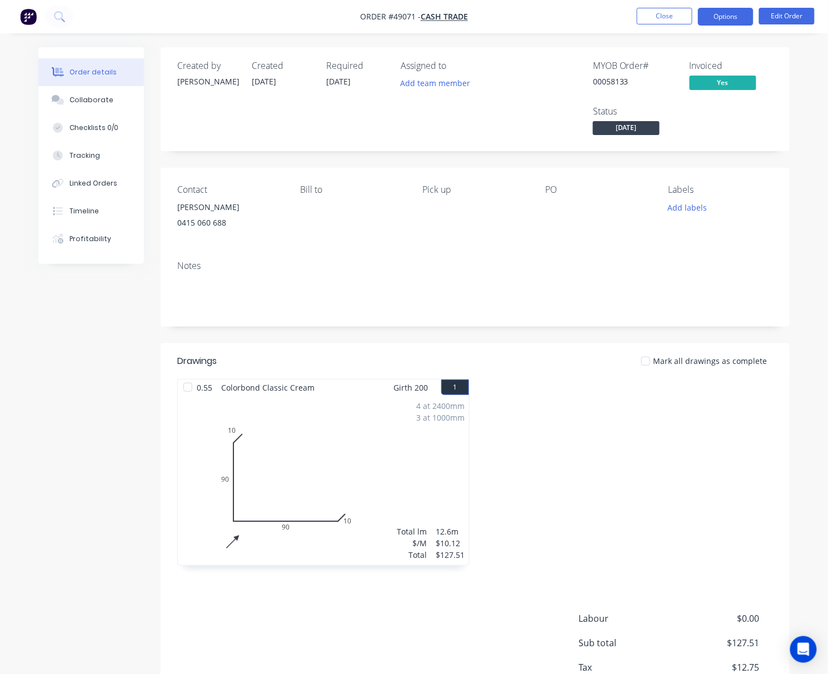
click at [734, 14] on button "Options" at bounding box center [726, 17] width 56 height 18
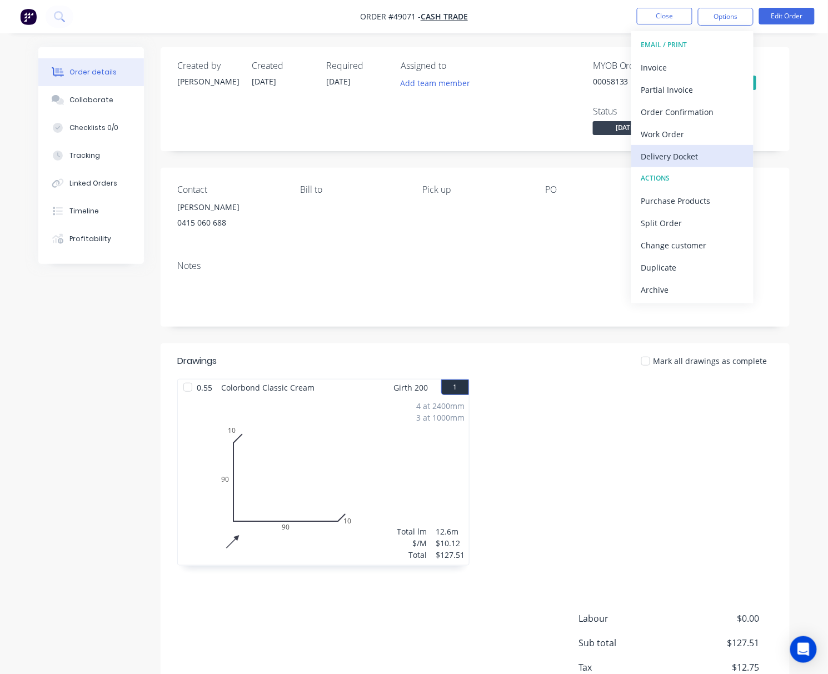
click at [710, 155] on div "Delivery Docket" at bounding box center [692, 156] width 102 height 16
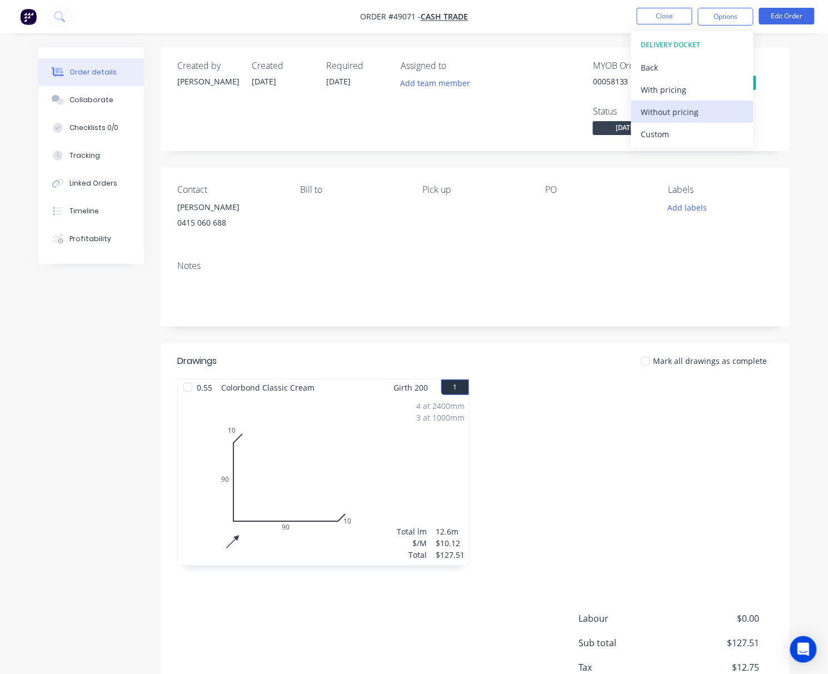
click at [692, 113] on div "Without pricing" at bounding box center [692, 112] width 102 height 16
click at [550, 76] on div "MYOB Order # 00058133 Invoiced Yes Status Tuesday" at bounding box center [642, 99] width 261 height 77
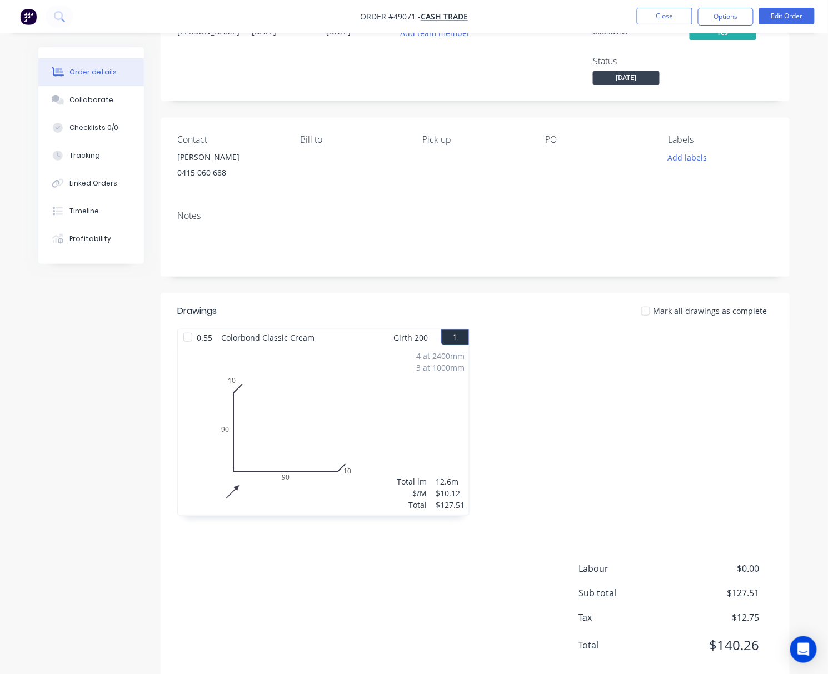
scroll to position [78, 0]
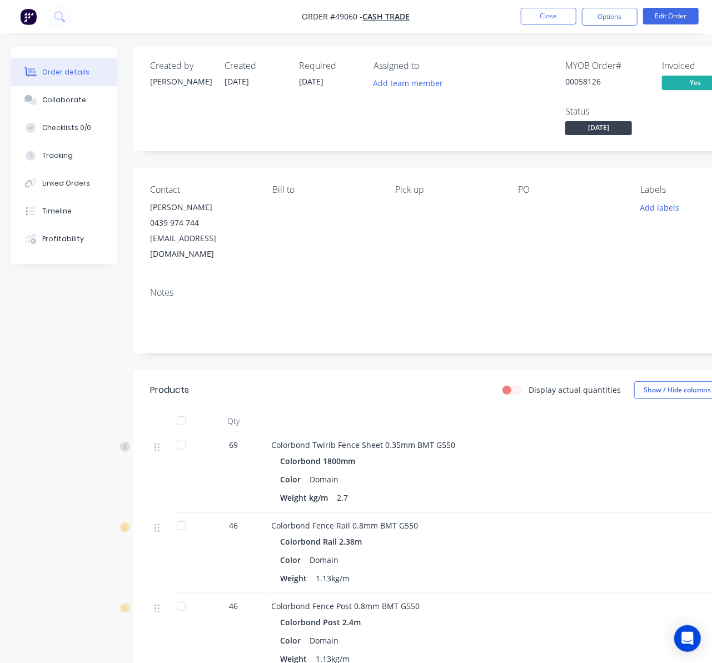
click at [347, 278] on div "Notes" at bounding box center [447, 315] width 629 height 74
click at [536, 18] on button "Close" at bounding box center [549, 16] width 56 height 17
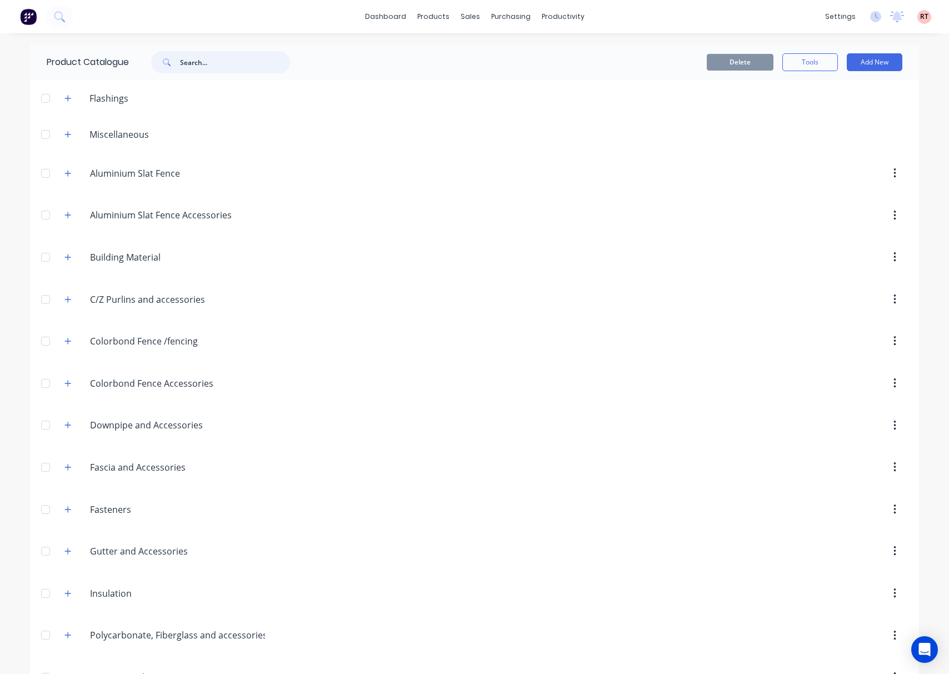
click at [207, 67] on input "text" at bounding box center [235, 62] width 110 height 22
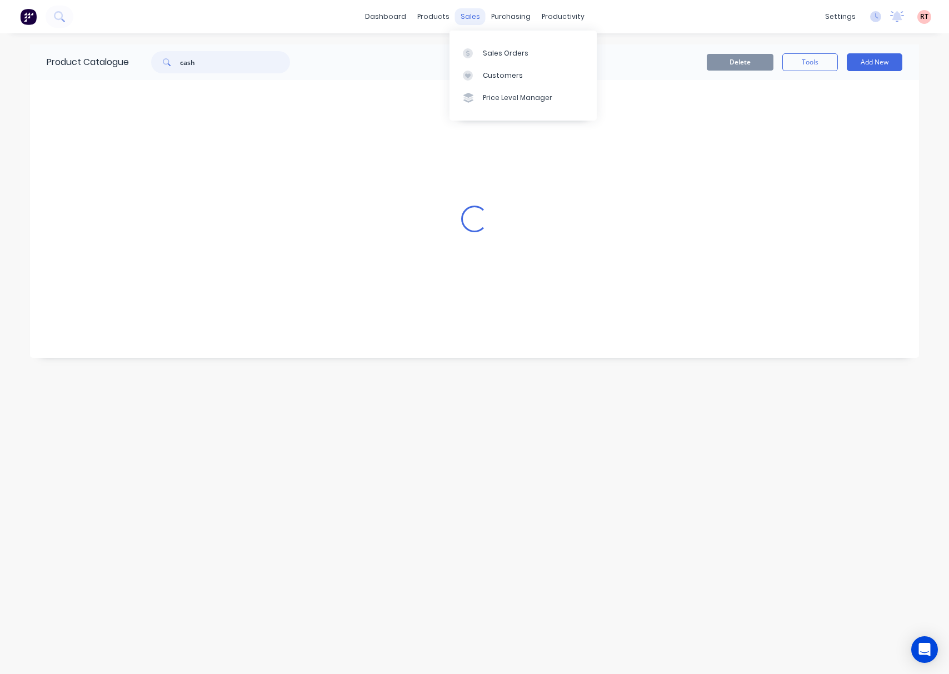
type input "cash"
click at [468, 16] on div "sales" at bounding box center [470, 16] width 31 height 17
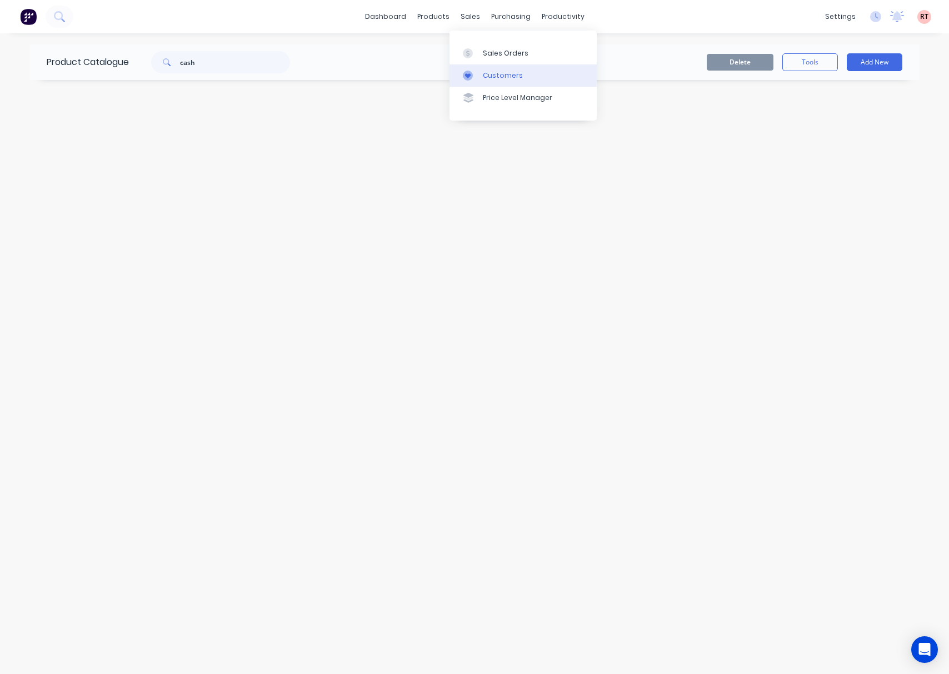
click at [508, 78] on div "Customers" at bounding box center [503, 76] width 40 height 10
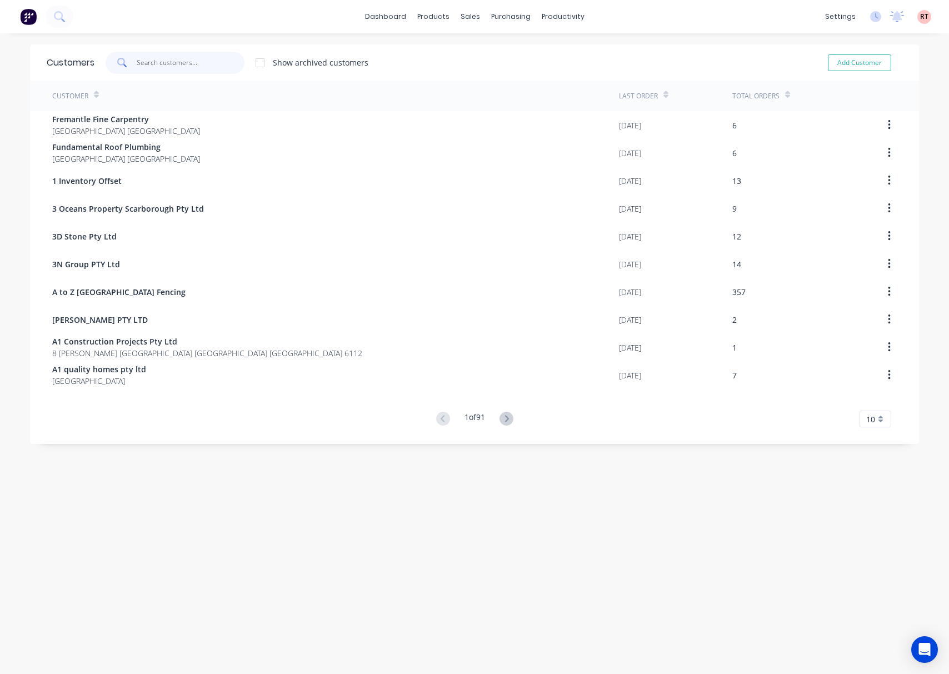
click at [203, 62] on input "text" at bounding box center [191, 63] width 108 height 22
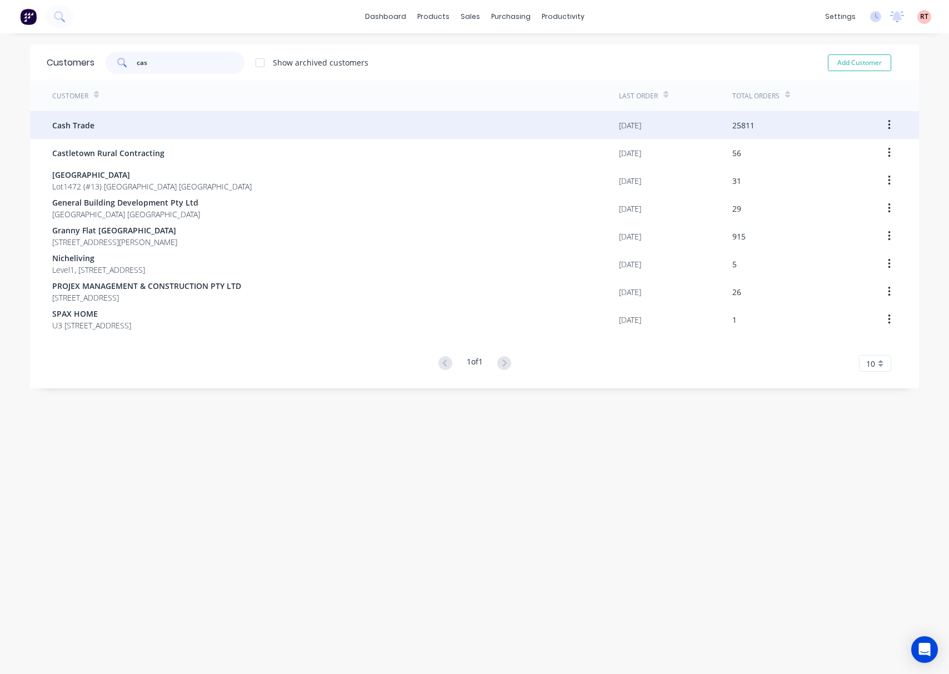
type input "cas"
click at [190, 123] on div "Cash Trade" at bounding box center [335, 125] width 567 height 28
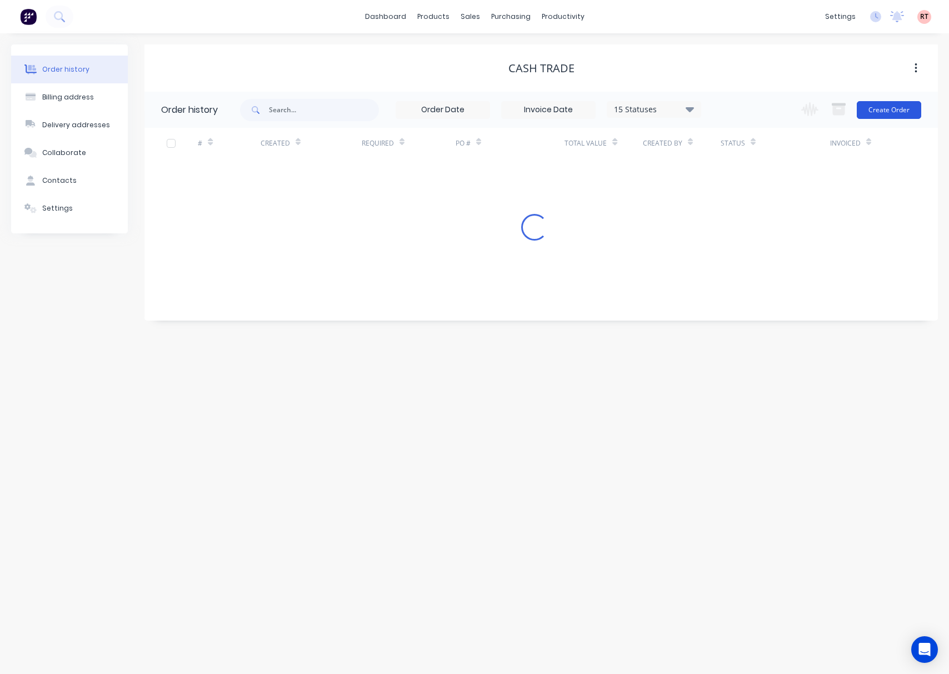
click at [873, 112] on button "Create Order" at bounding box center [889, 110] width 64 height 18
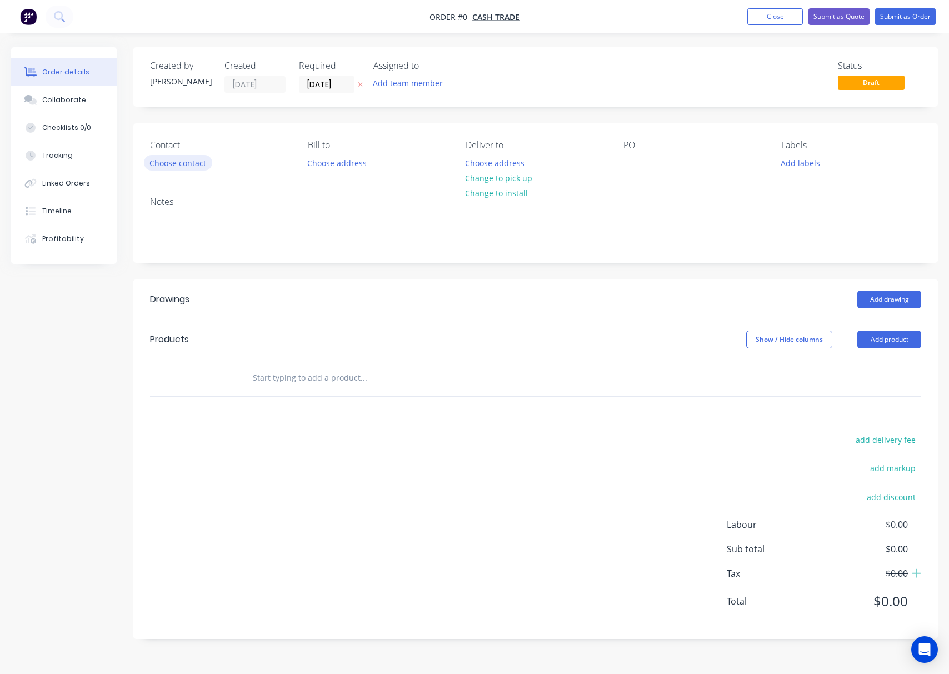
click at [183, 165] on button "Choose contact" at bounding box center [178, 162] width 68 height 15
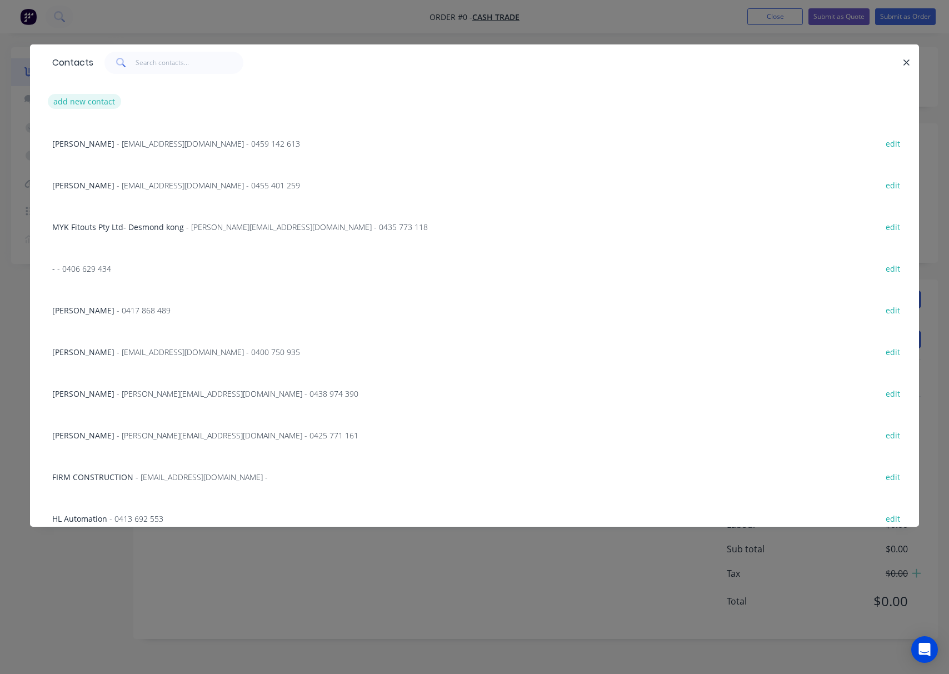
click at [70, 106] on button "add new contact" at bounding box center [84, 101] width 73 height 15
select select "AU"
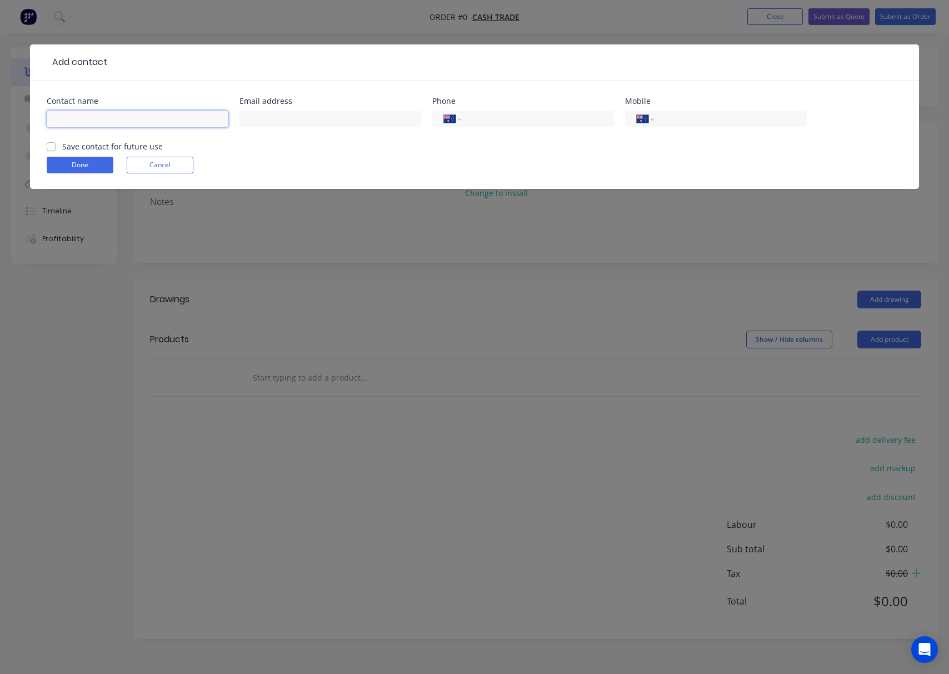
click at [127, 122] on input "text" at bounding box center [138, 119] width 182 height 17
paste input "[PERSON_NAME]"
type input "[PERSON_NAME]"
click at [667, 129] on div "International [GEOGRAPHIC_DATA] [GEOGRAPHIC_DATA] [GEOGRAPHIC_DATA] [GEOGRAPHIC…" at bounding box center [716, 124] width 182 height 33
click at [674, 123] on input "tel" at bounding box center [728, 119] width 133 height 13
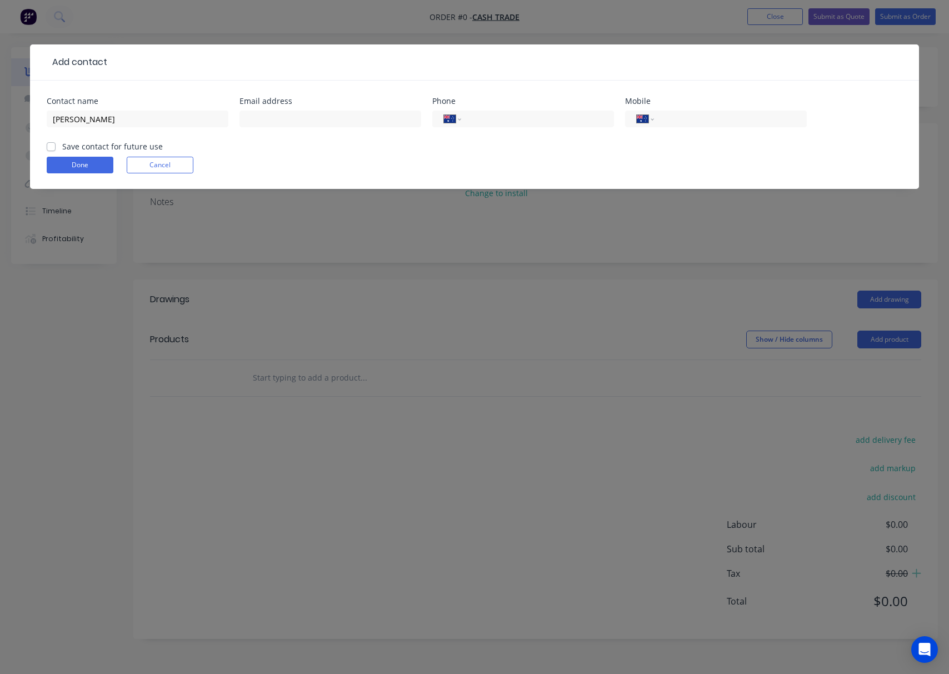
paste input "0418 956 465"
type input "0418 956 465"
click at [487, 118] on input "tel" at bounding box center [535, 119] width 133 height 13
click at [311, 128] on div at bounding box center [331, 124] width 182 height 33
click at [314, 121] on input "text" at bounding box center [331, 119] width 182 height 17
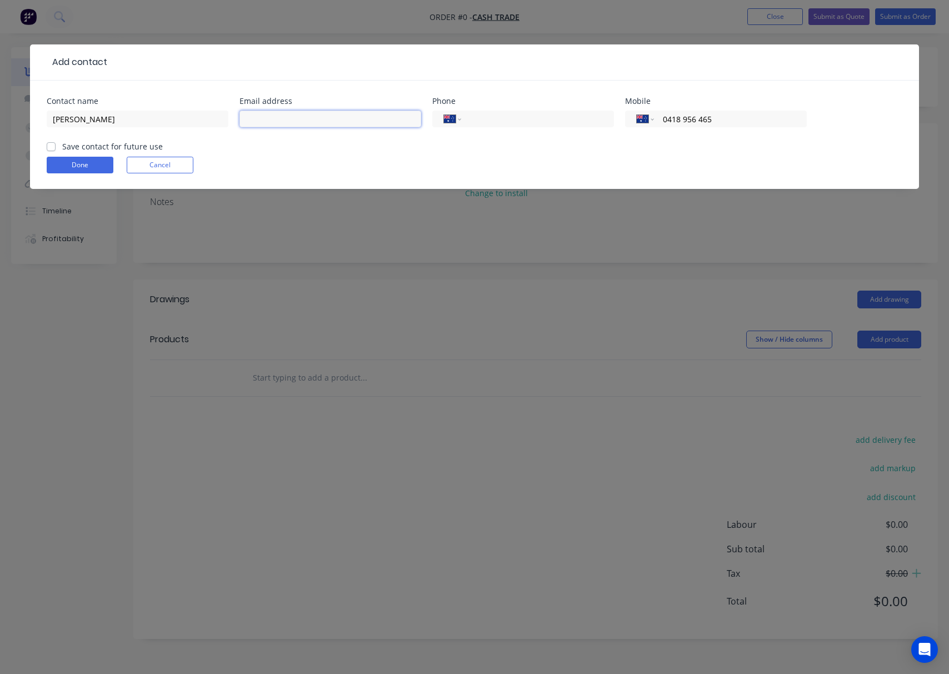
paste input "[EMAIL_ADDRESS][DOMAIN_NAME]"
type input "[EMAIL_ADDRESS][DOMAIN_NAME]"
click at [71, 158] on button "Done" at bounding box center [80, 165] width 67 height 17
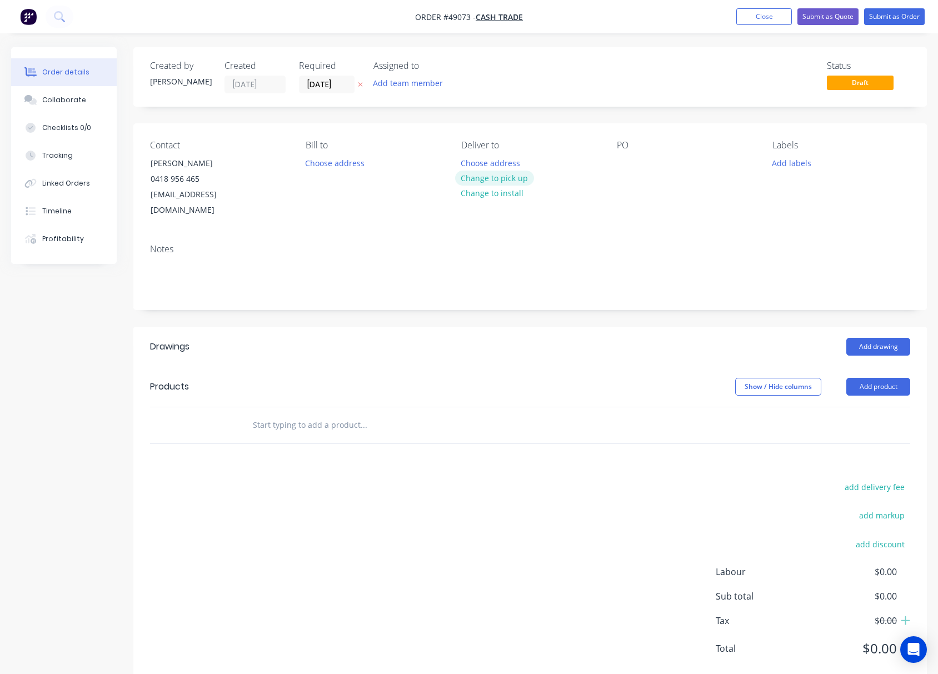
click at [483, 181] on button "Change to pick up" at bounding box center [494, 178] width 79 height 15
click at [873, 378] on button "Add product" at bounding box center [879, 387] width 64 height 18
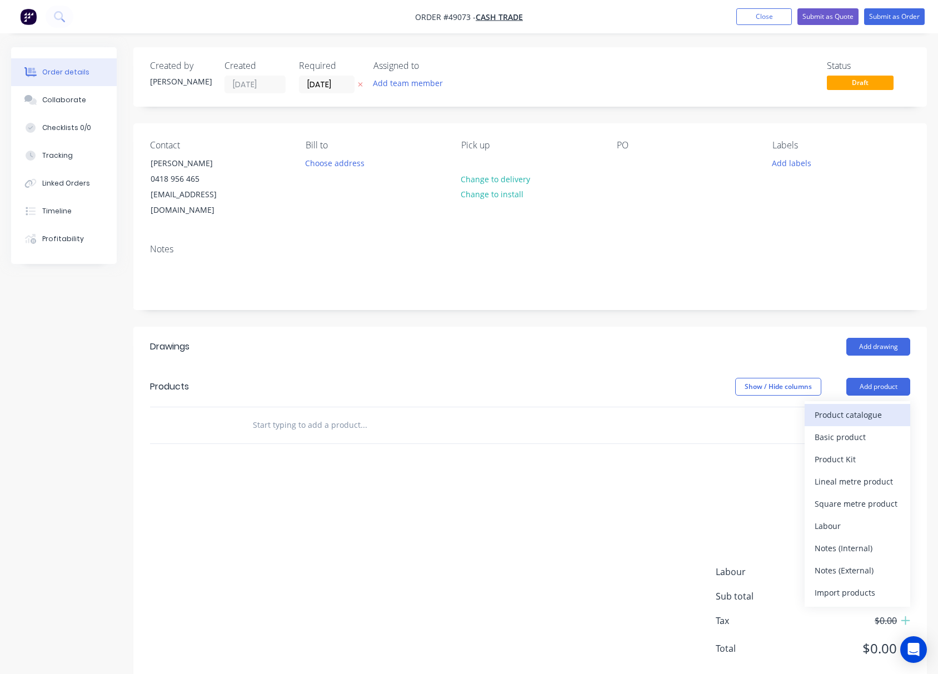
click at [849, 407] on div "Product catalogue" at bounding box center [858, 415] width 86 height 16
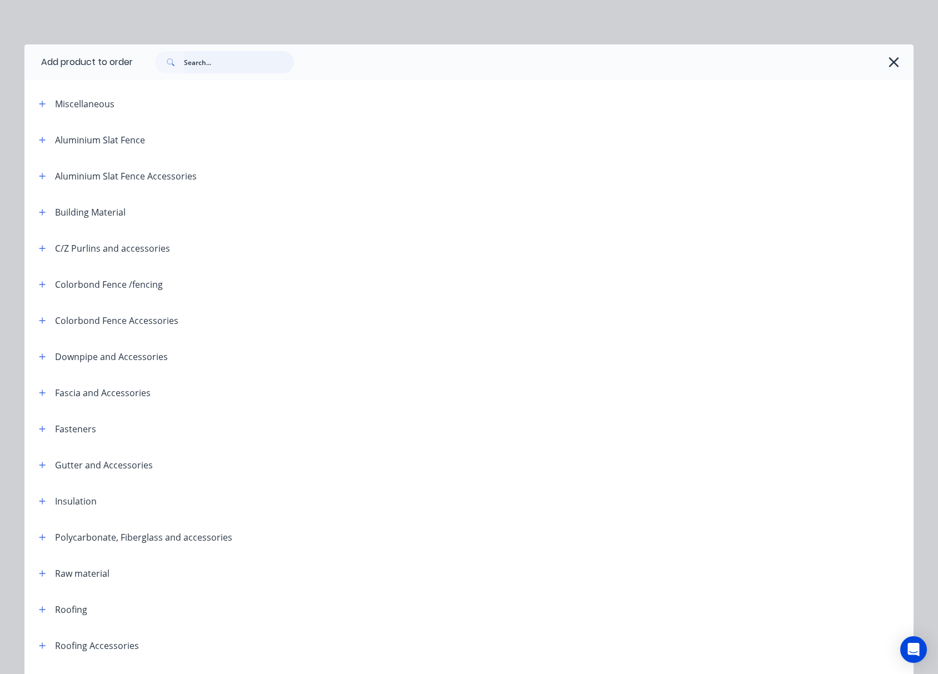
click at [216, 64] on input "text" at bounding box center [239, 62] width 110 height 22
click at [207, 59] on input "text" at bounding box center [239, 62] width 110 height 22
type input "p"
type input "c purlin"
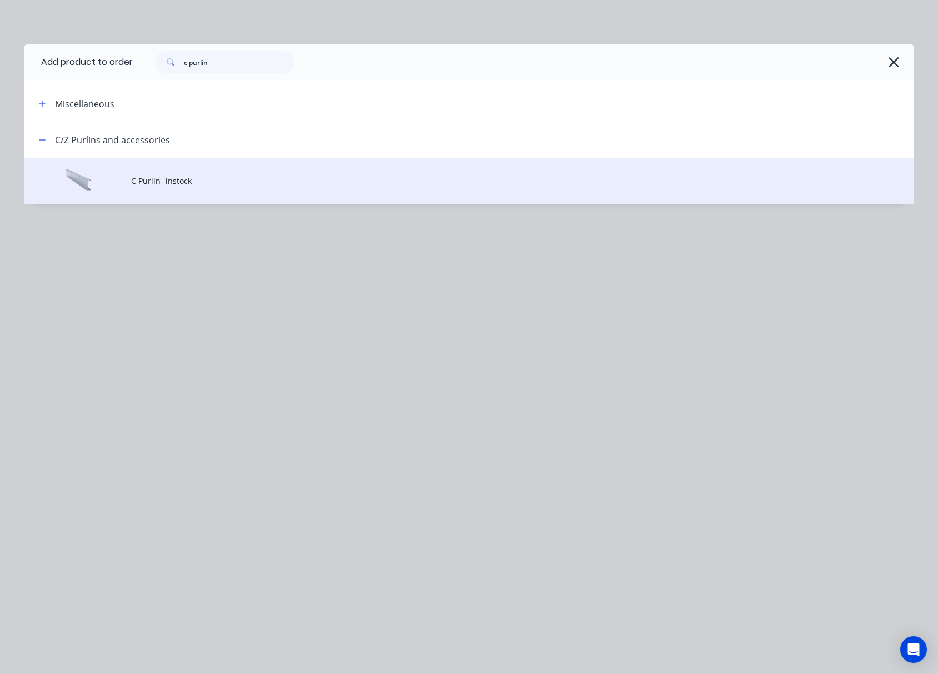
click at [298, 178] on span "C Purlin -instock" at bounding box center [444, 181] width 626 height 12
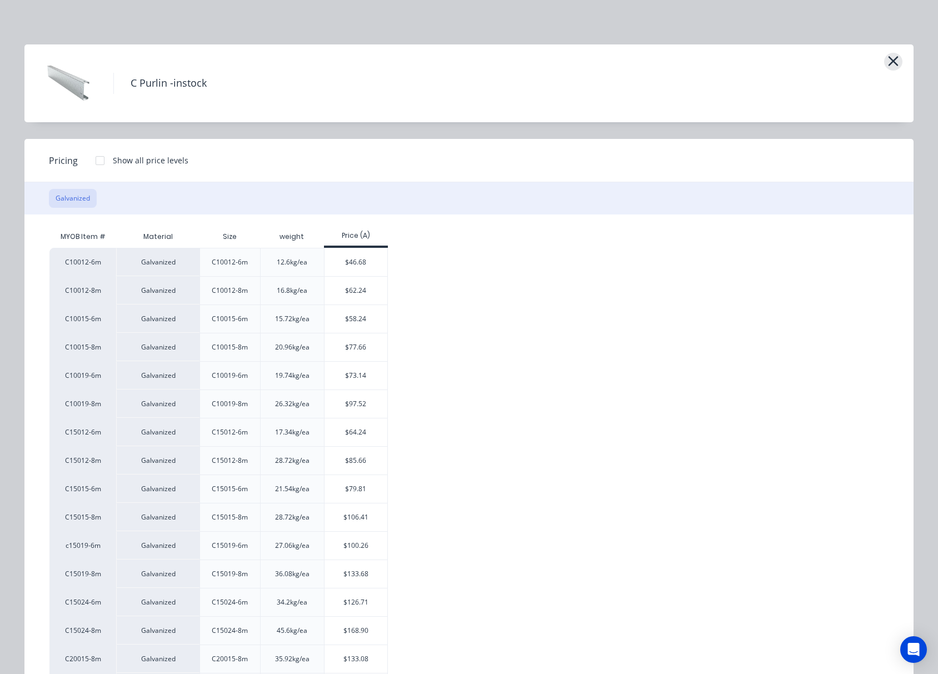
click at [894, 63] on button "button" at bounding box center [893, 62] width 18 height 18
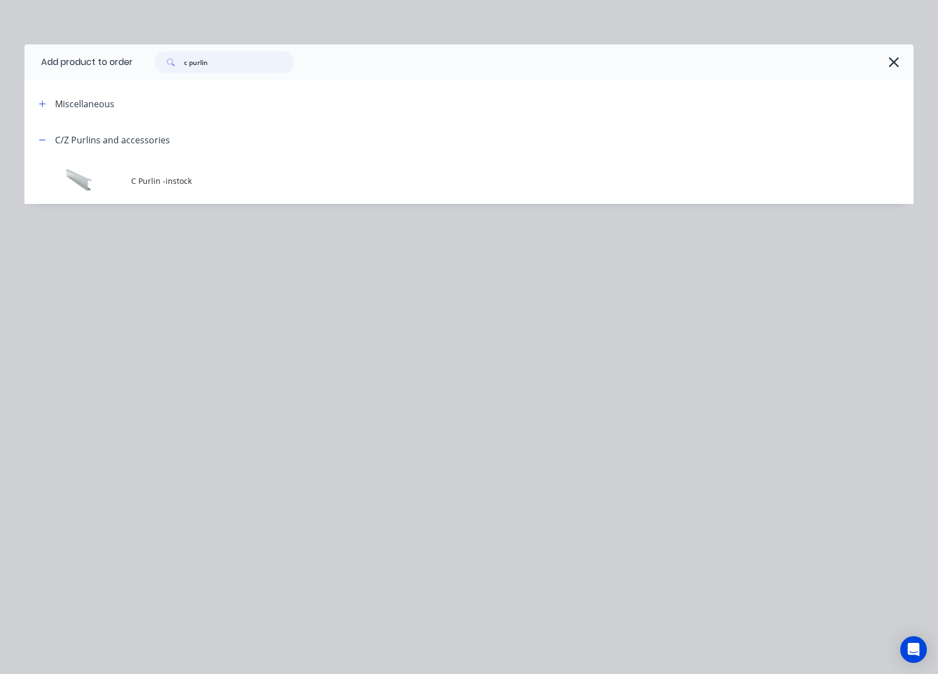
click at [237, 63] on input "c purlin" at bounding box center [239, 62] width 110 height 22
drag, startPoint x: 188, startPoint y: 61, endPoint x: 118, endPoint y: 81, distance: 72.8
click at [135, 78] on div "c purli" at bounding box center [523, 62] width 781 height 36
type input "purli"
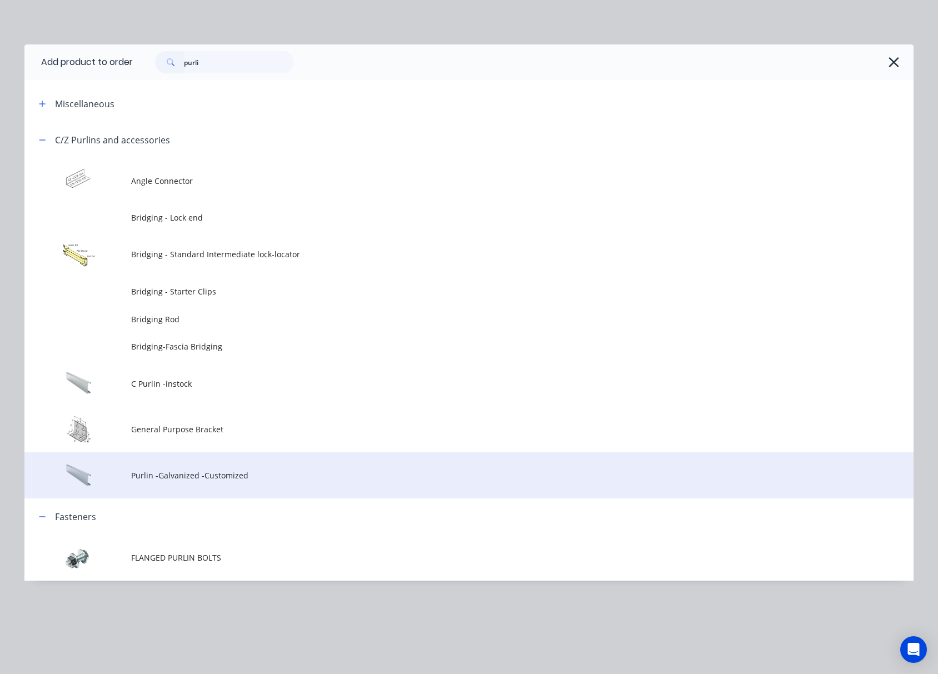
click at [350, 470] on span "Purlin -Galvanized -Customized" at bounding box center [444, 476] width 626 height 12
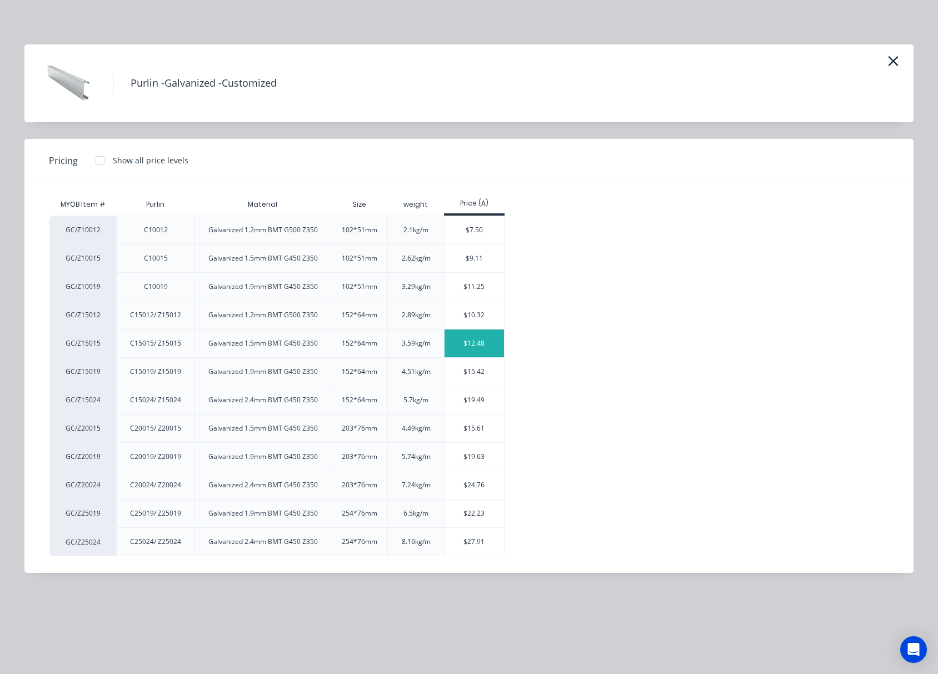
click at [474, 349] on div "$12.48" at bounding box center [474, 344] width 59 height 28
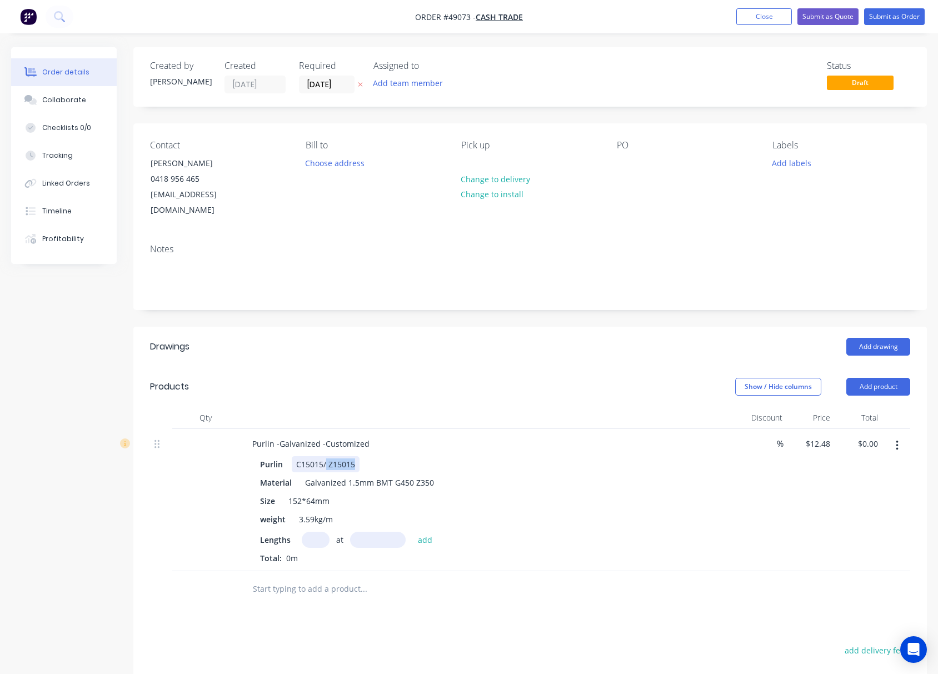
drag, startPoint x: 326, startPoint y: 447, endPoint x: 376, endPoint y: 445, distance: 50.7
click at [376, 456] on div "Purlin C15015/ Z15015" at bounding box center [487, 464] width 462 height 16
click at [321, 532] on input "text" at bounding box center [316, 540] width 28 height 16
type input "8"
click at [372, 532] on input "text" at bounding box center [378, 540] width 56 height 16
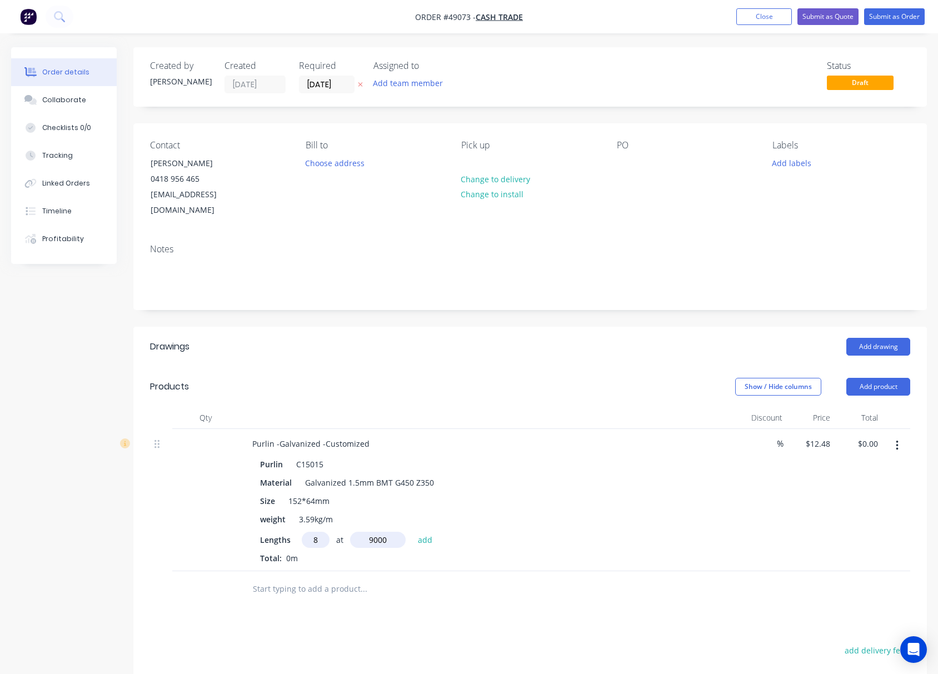
type input "9000"
click at [412, 532] on button "add" at bounding box center [425, 539] width 26 height 15
type input "$898.56"
click at [412, 342] on header "Drawings Add drawing" at bounding box center [530, 347] width 794 height 40
click at [319, 80] on input "[DATE]" at bounding box center [327, 84] width 54 height 17
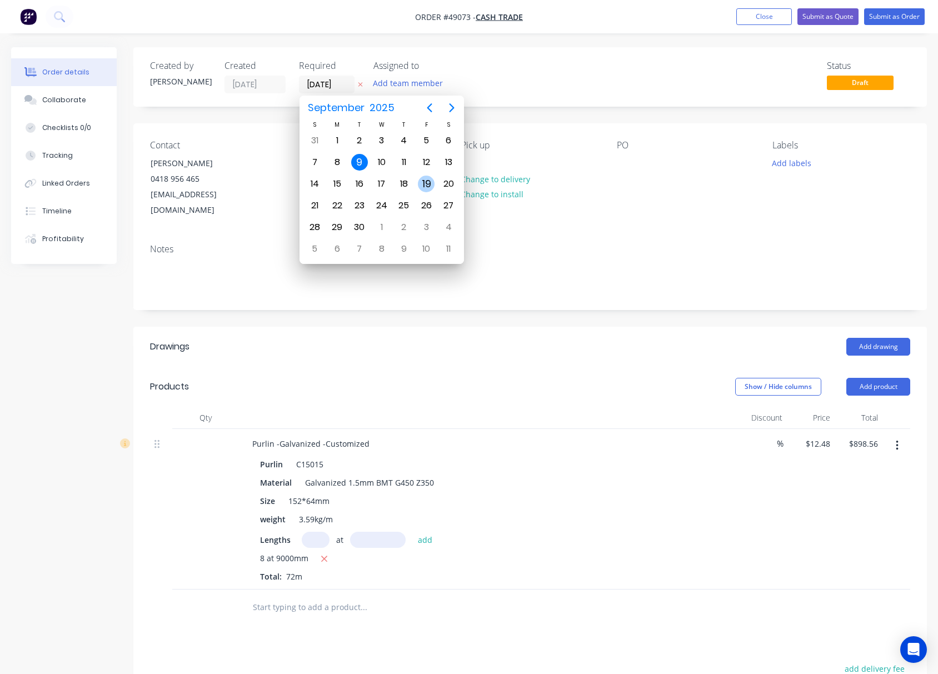
click at [426, 178] on div "19" at bounding box center [426, 184] width 17 height 17
type input "[DATE]"
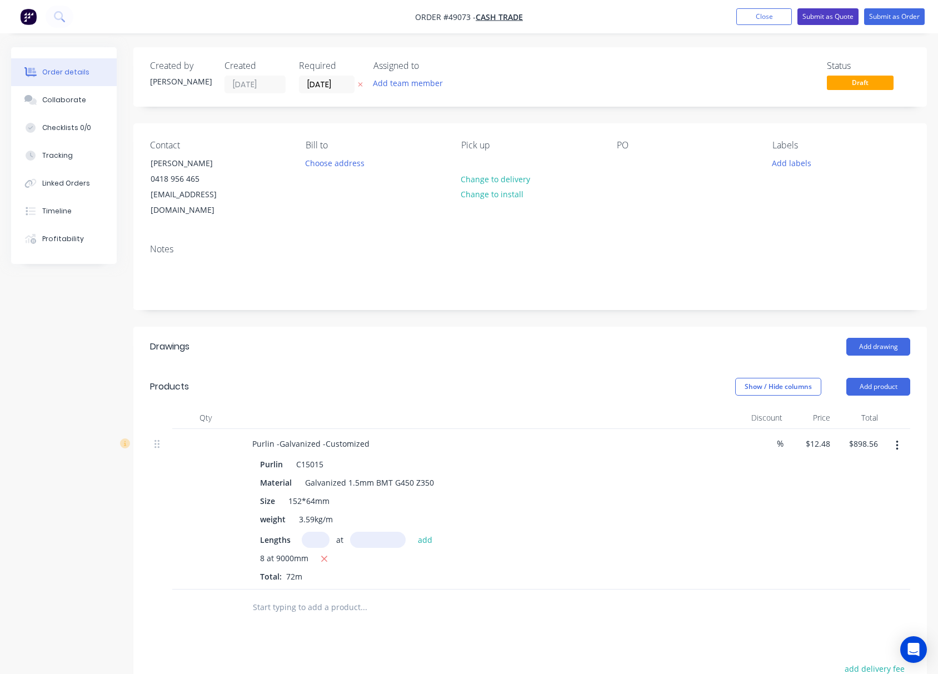
click at [823, 18] on button "Submit as Quote" at bounding box center [828, 16] width 61 height 17
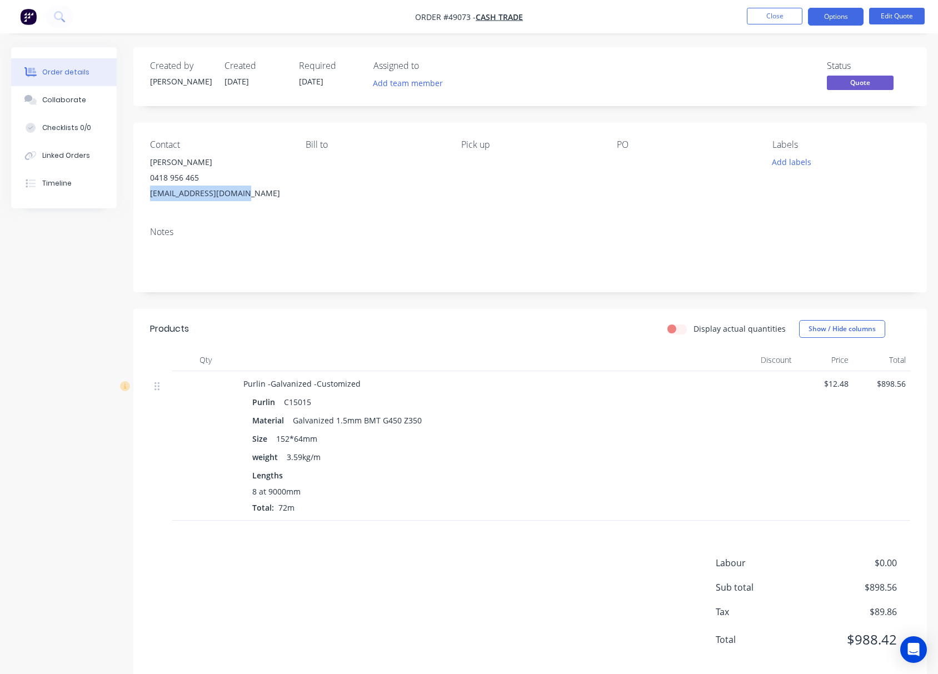
drag, startPoint x: 247, startPoint y: 190, endPoint x: 138, endPoint y: 200, distance: 110.0
click at [138, 200] on div "Contact [PERSON_NAME] [PHONE_NUMBER] [EMAIL_ADDRESS][DOMAIN_NAME] Bill to Pick …" at bounding box center [530, 170] width 794 height 95
copy div "[EMAIL_ADDRESS][DOMAIN_NAME]"
click at [842, 18] on button "Options" at bounding box center [836, 17] width 56 height 18
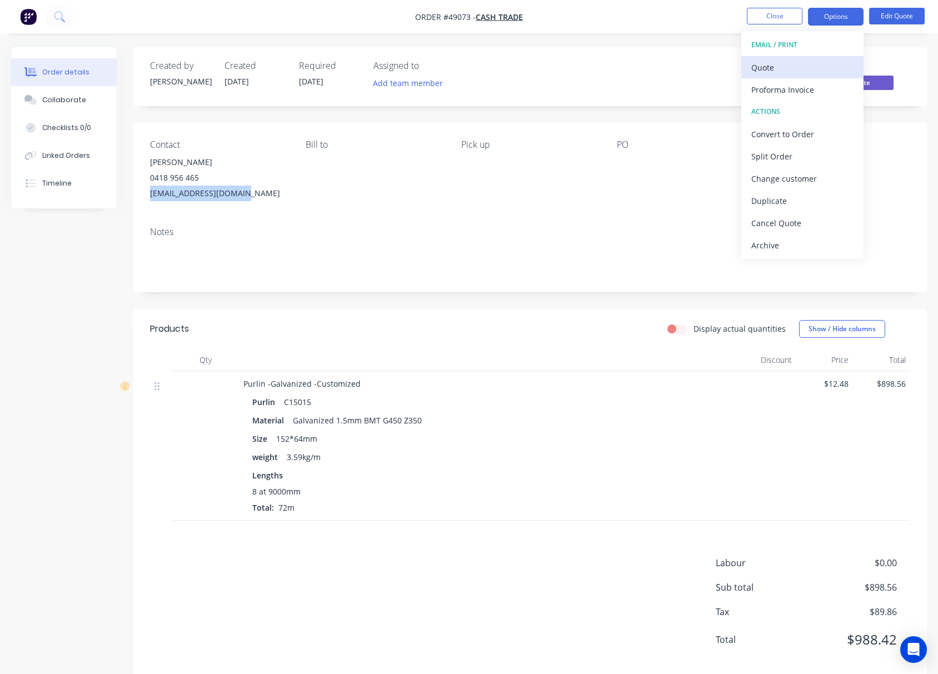
click at [810, 67] on div "Quote" at bounding box center [803, 67] width 102 height 16
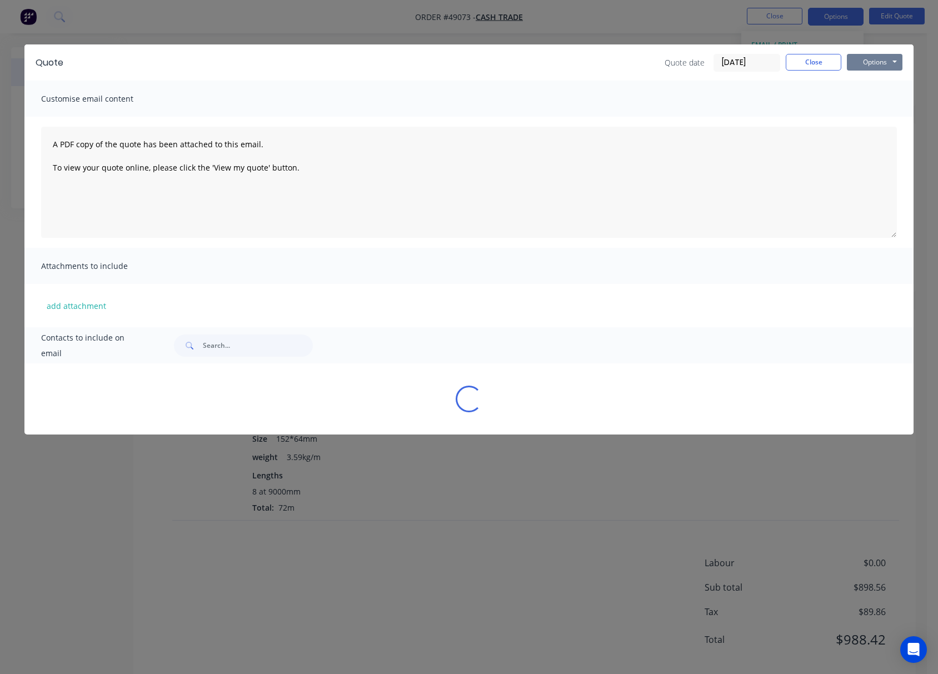
click at [854, 57] on button "Options" at bounding box center [875, 62] width 56 height 17
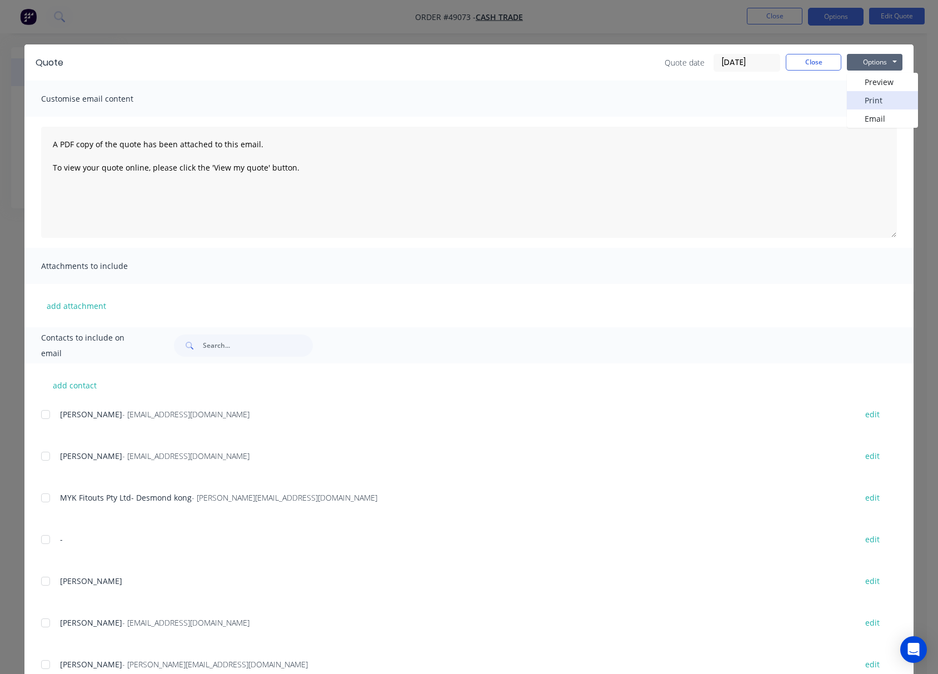
click at [888, 94] on button "Print" at bounding box center [882, 100] width 71 height 18
click at [915, 25] on div "Quote Quote date [DATE] Close Options Preview Print Email Customise email conte…" at bounding box center [469, 337] width 938 height 674
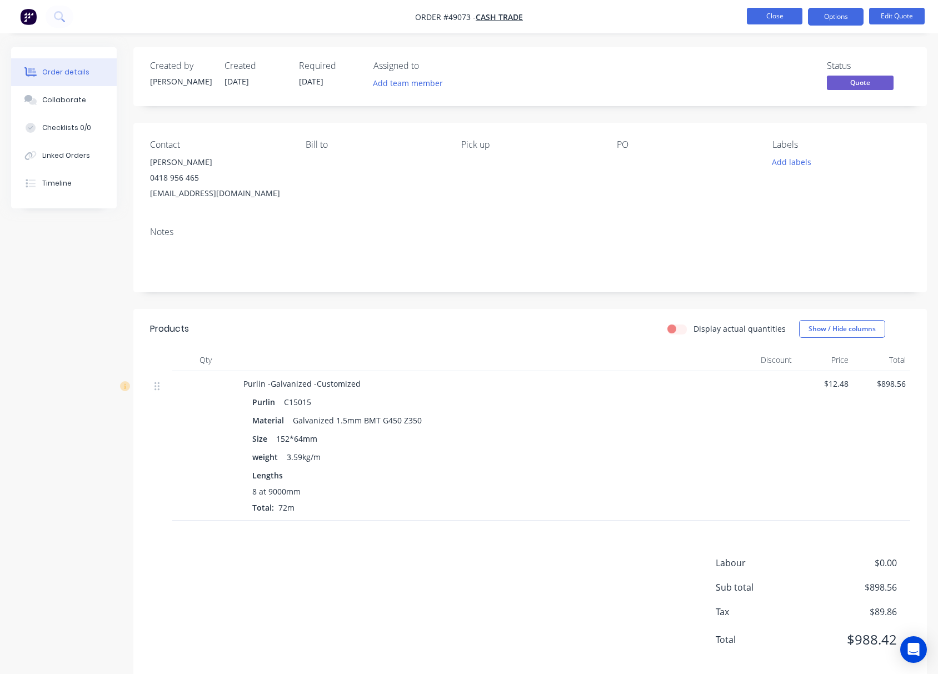
click at [764, 10] on button "Close" at bounding box center [775, 16] width 56 height 17
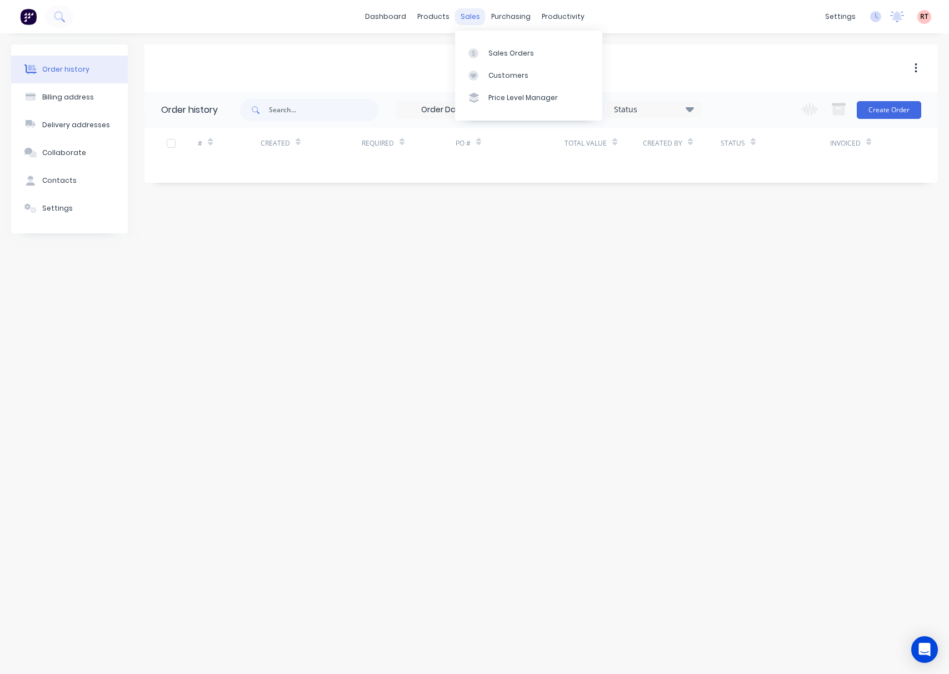
click at [470, 11] on div "sales" at bounding box center [470, 16] width 31 height 17
click at [521, 76] on div "Customers" at bounding box center [509, 76] width 40 height 10
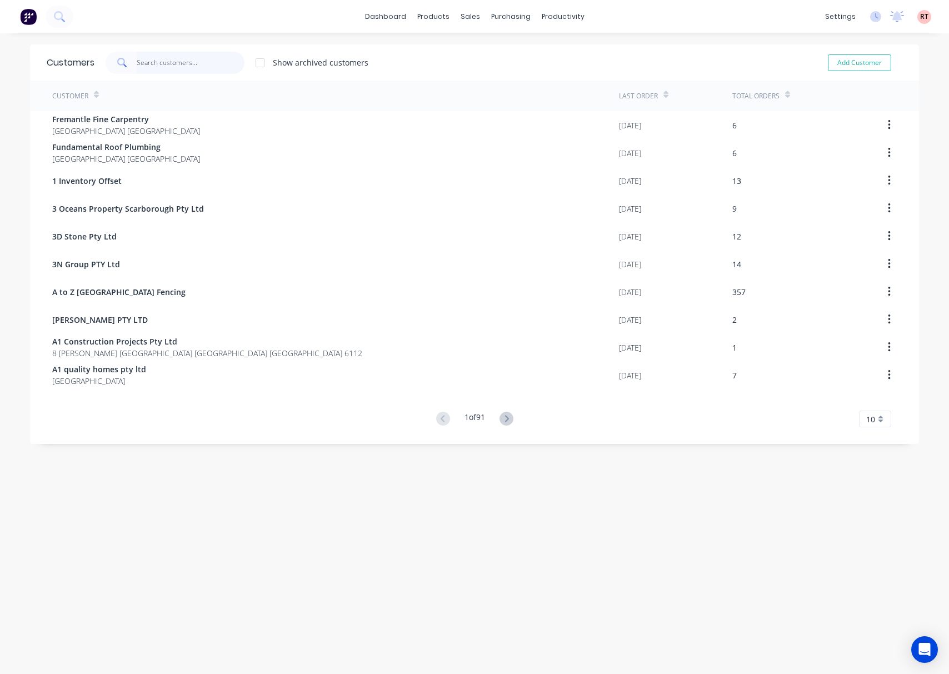
click at [175, 60] on input "text" at bounding box center [191, 63] width 108 height 22
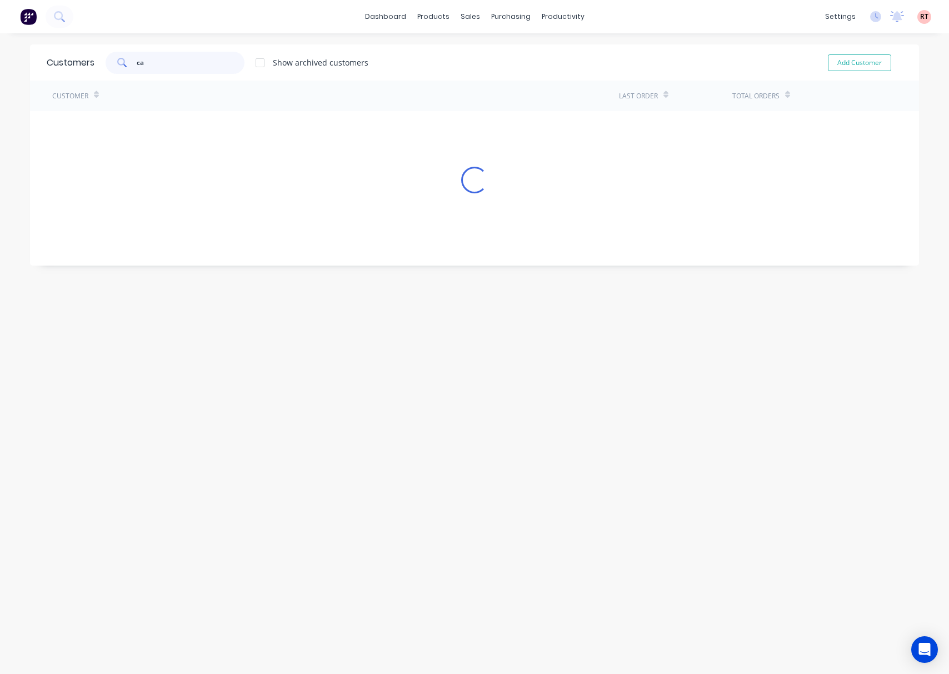
type input "c"
type input "0"
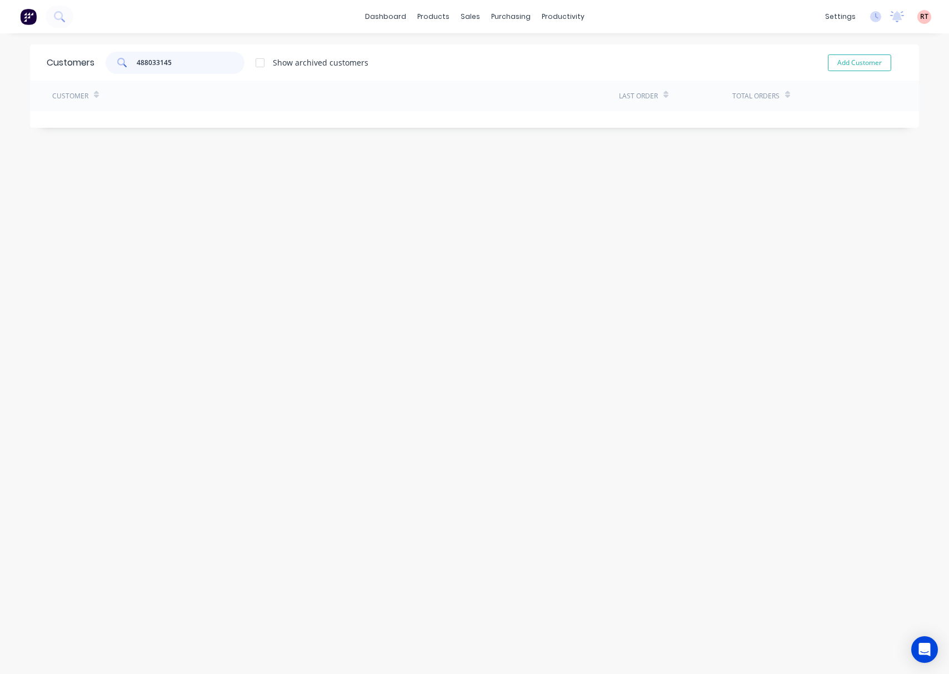
click at [201, 67] on input "488033145" at bounding box center [191, 63] width 108 height 22
click at [298, 258] on div "Customers 488033145 Show archived customers Add Customer Customer Last Order To…" at bounding box center [474, 364] width 889 height 641
drag, startPoint x: 189, startPoint y: 63, endPoint x: 2, endPoint y: 92, distance: 189.1
click at [30, 93] on div "Customers 488033145 Show archived customers Add Customer Customer Last Order To…" at bounding box center [474, 85] width 889 height 83
type input "488033145"
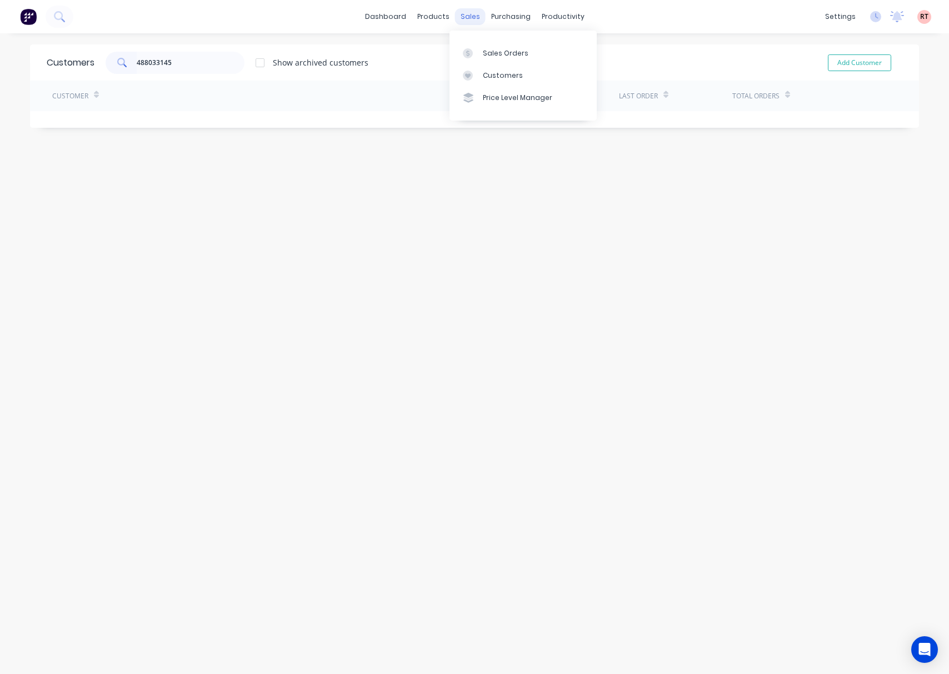
click at [467, 17] on div "sales" at bounding box center [470, 16] width 31 height 17
click at [485, 52] on div "Sales Orders" at bounding box center [506, 53] width 46 height 10
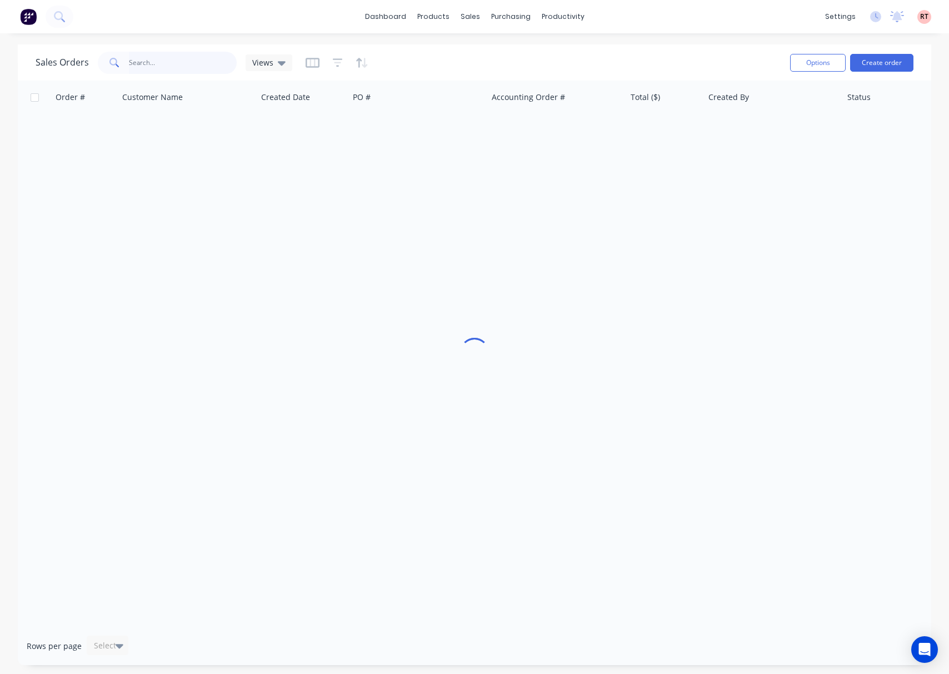
click at [167, 67] on input "text" at bounding box center [183, 63] width 108 height 22
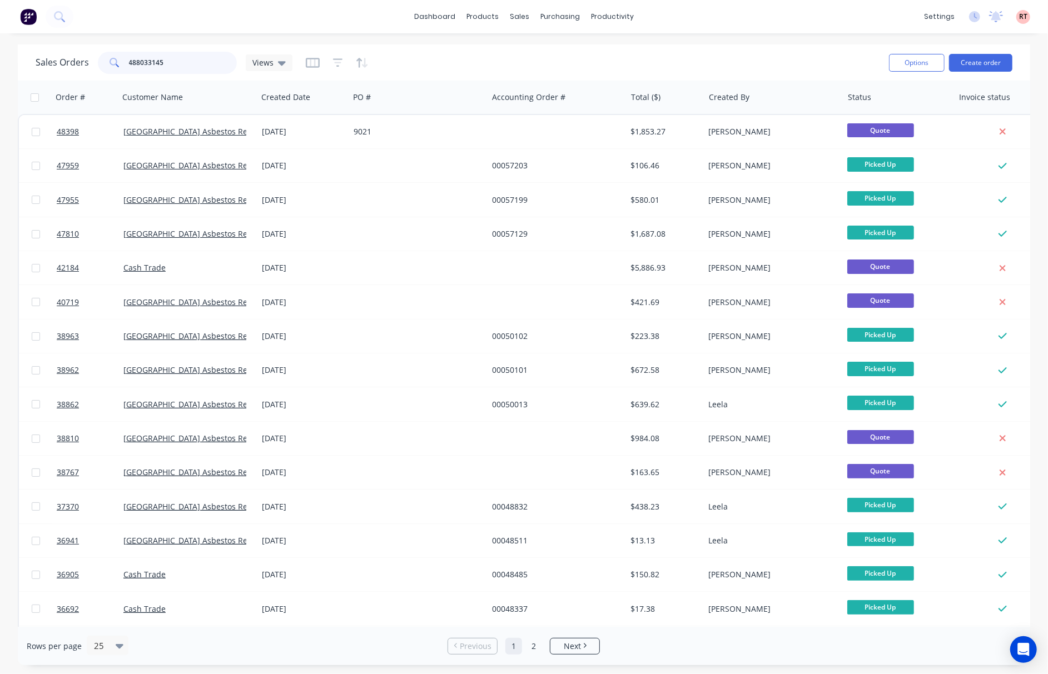
drag, startPoint x: 199, startPoint y: 54, endPoint x: 84, endPoint y: 69, distance: 115.6
click at [99, 76] on div "Sales Orders 488033145 Views" at bounding box center [458, 62] width 844 height 27
type input "49058"
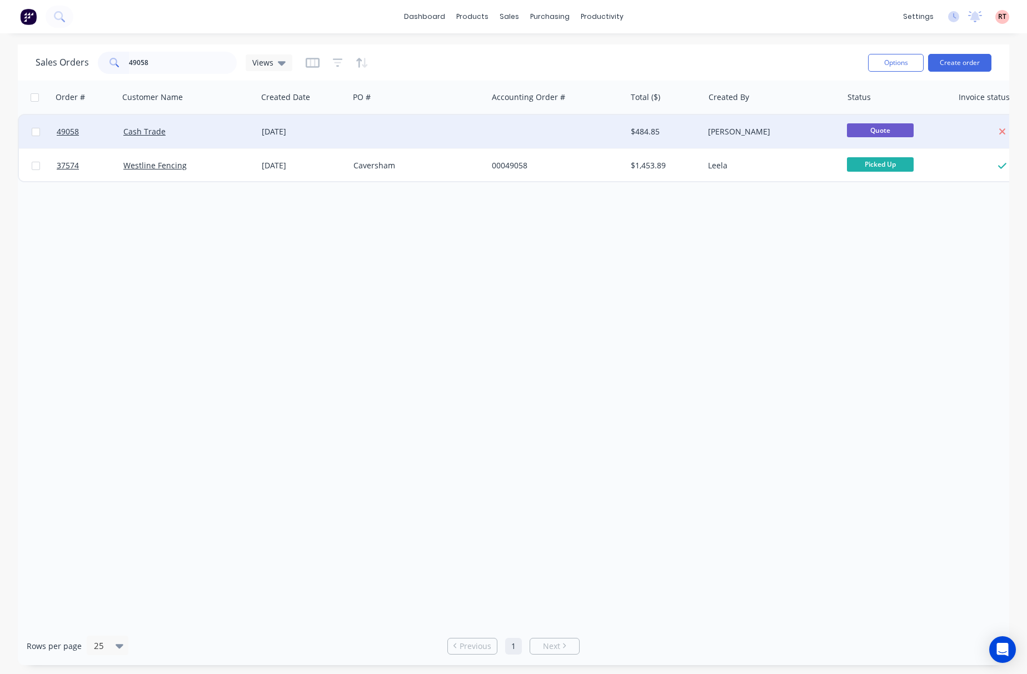
click at [534, 128] on div at bounding box center [556, 131] width 138 height 33
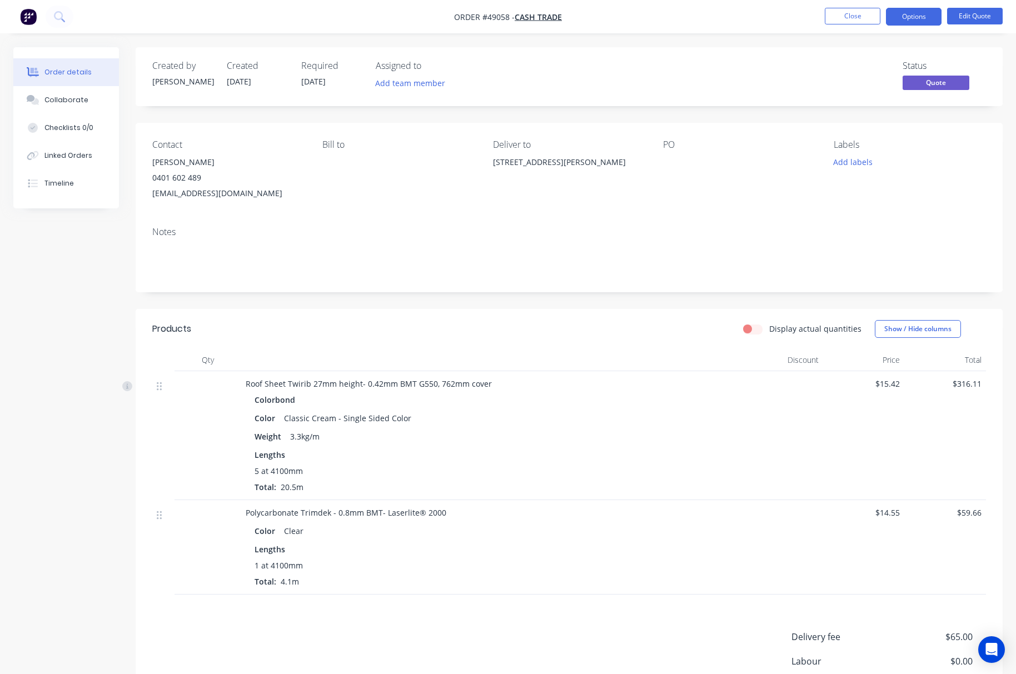
drag, startPoint x: 482, startPoint y: 163, endPoint x: 628, endPoint y: 166, distance: 145.1
click at [628, 166] on div "Contact [PERSON_NAME] 0401 602 489 [EMAIL_ADDRESS][DOMAIN_NAME] [PERSON_NAME] t…" at bounding box center [569, 170] width 867 height 95
click at [699, 185] on div "PO" at bounding box center [739, 171] width 152 height 62
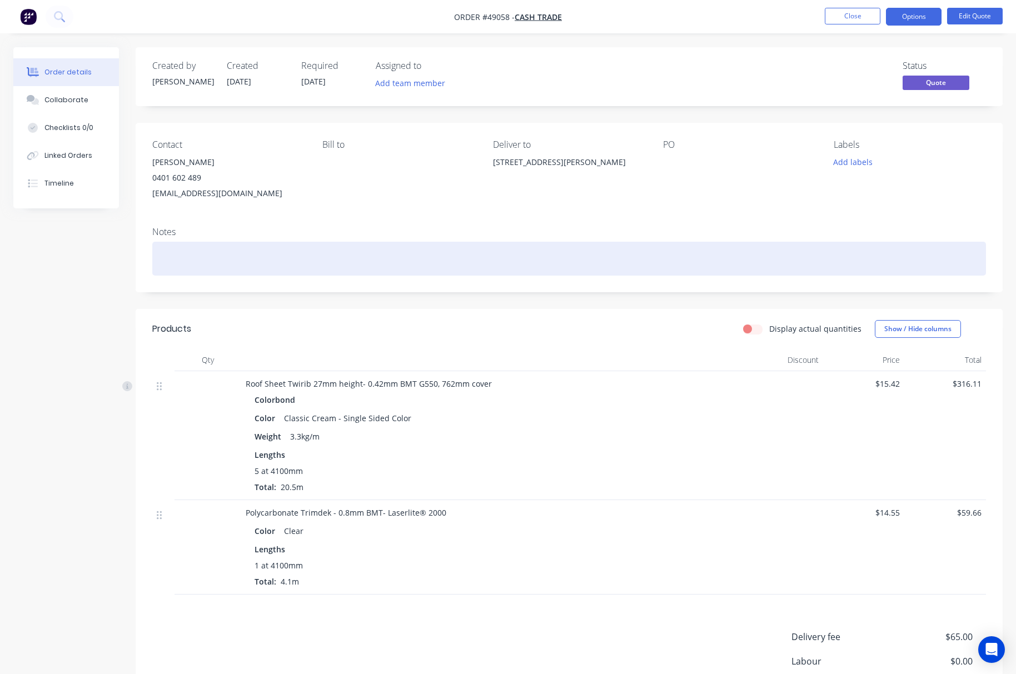
click at [172, 259] on div at bounding box center [569, 259] width 834 height 34
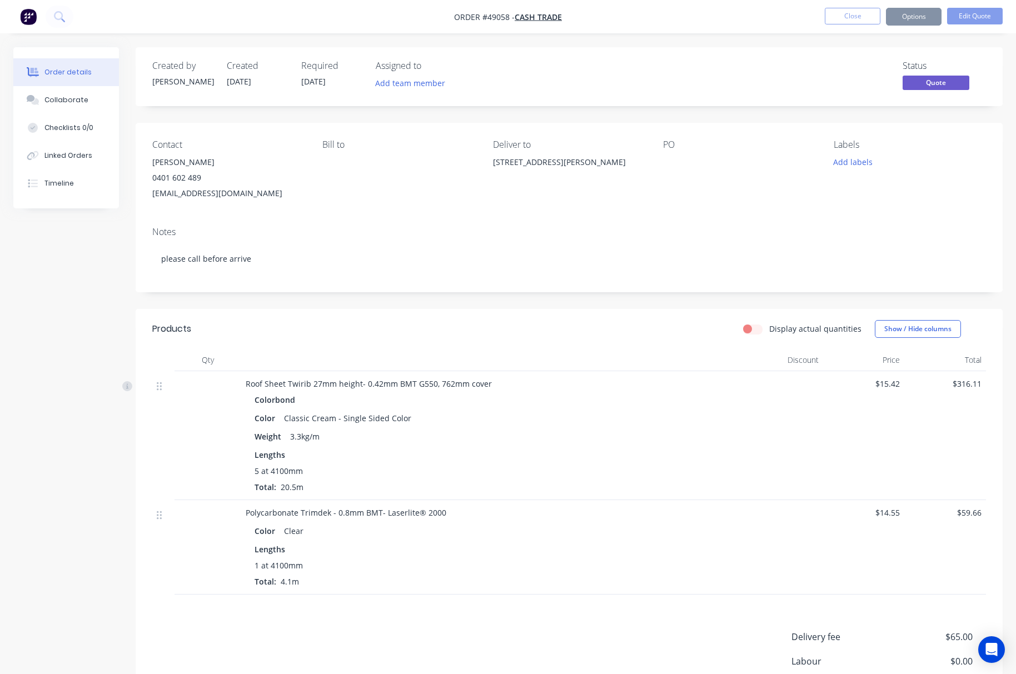
click at [379, 189] on div "Bill to" at bounding box center [398, 171] width 152 height 62
click at [928, 17] on button "Options" at bounding box center [914, 17] width 56 height 18
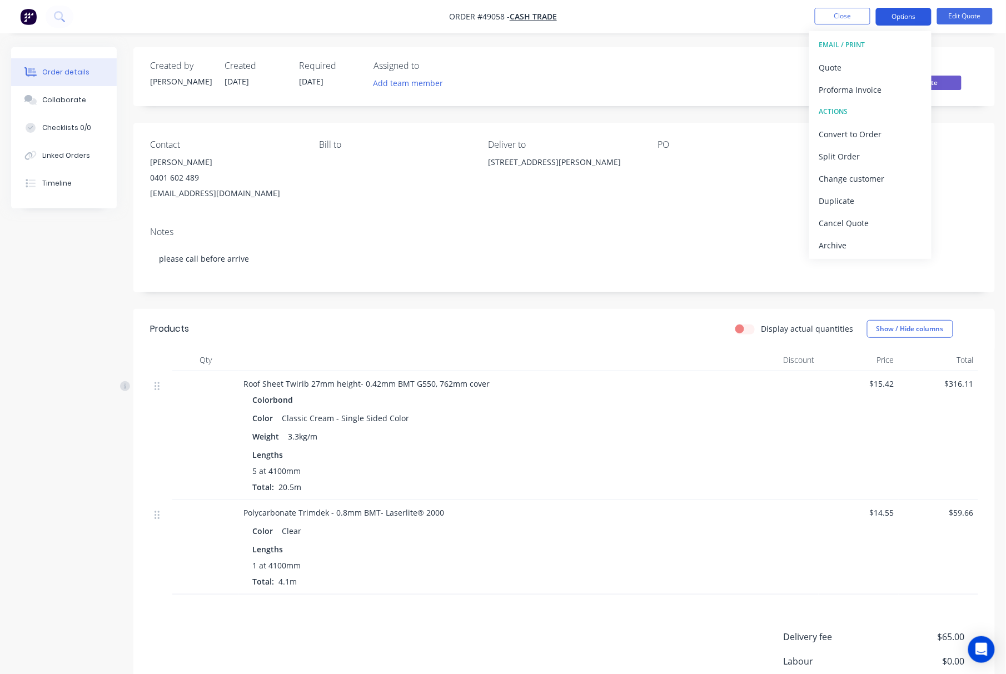
click at [908, 16] on button "Options" at bounding box center [904, 17] width 56 height 18
click at [910, 9] on button "Options" at bounding box center [904, 17] width 56 height 18
click at [890, 134] on div "Convert to Order" at bounding box center [870, 134] width 102 height 16
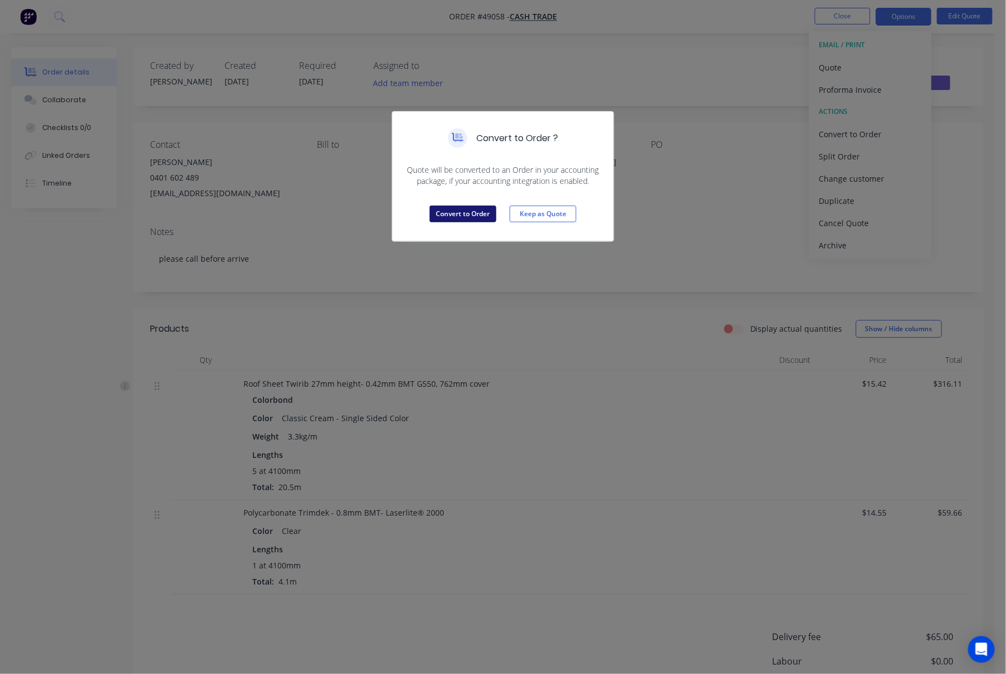
click at [452, 220] on button "Convert to Order" at bounding box center [463, 214] width 67 height 17
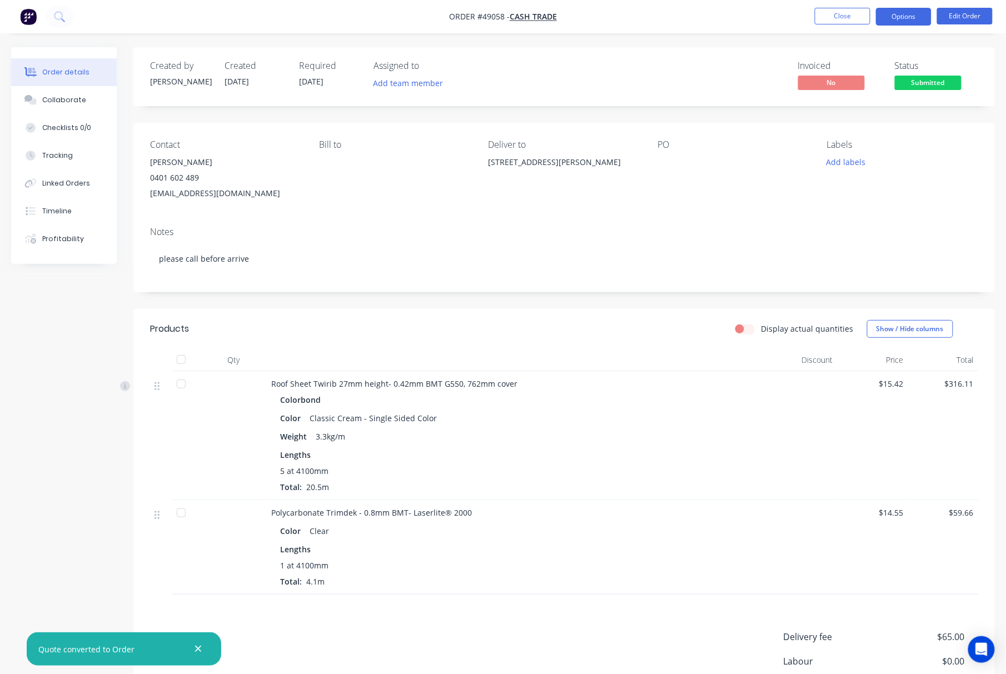
click at [923, 12] on button "Options" at bounding box center [904, 17] width 56 height 18
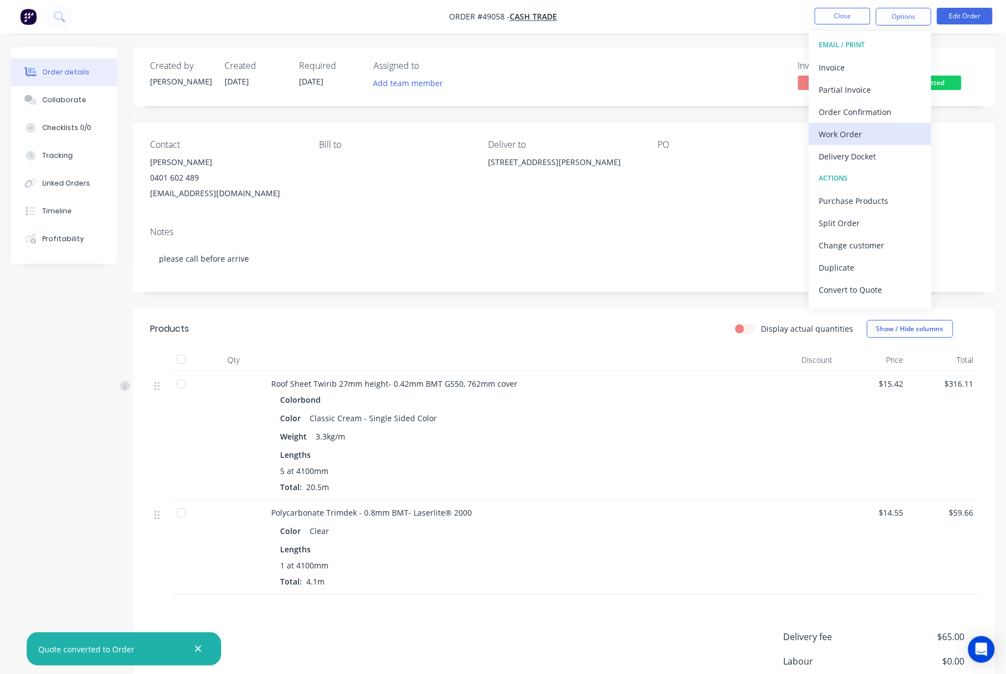
click at [879, 132] on div "Work Order" at bounding box center [870, 134] width 102 height 16
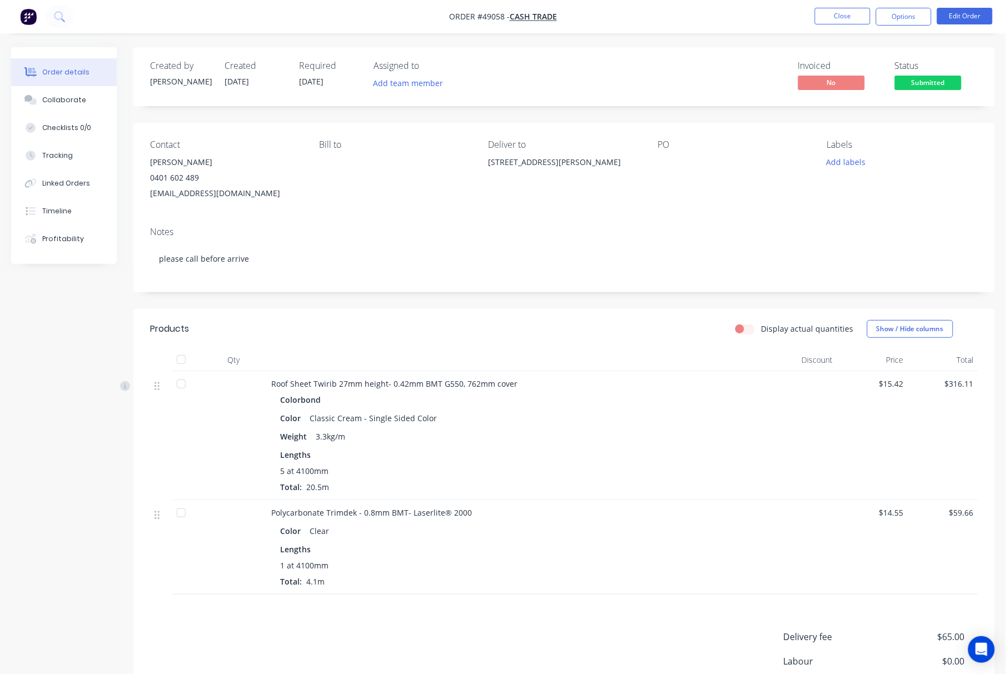
drag, startPoint x: 937, startPoint y: 218, endPoint x: 958, endPoint y: 94, distance: 126.4
click at [937, 216] on div "Contact [PERSON_NAME] 0401 602 489 [EMAIL_ADDRESS][DOMAIN_NAME] [PERSON_NAME] t…" at bounding box center [564, 208] width 862 height 170
click at [949, 17] on button "Edit Order" at bounding box center [965, 16] width 56 height 17
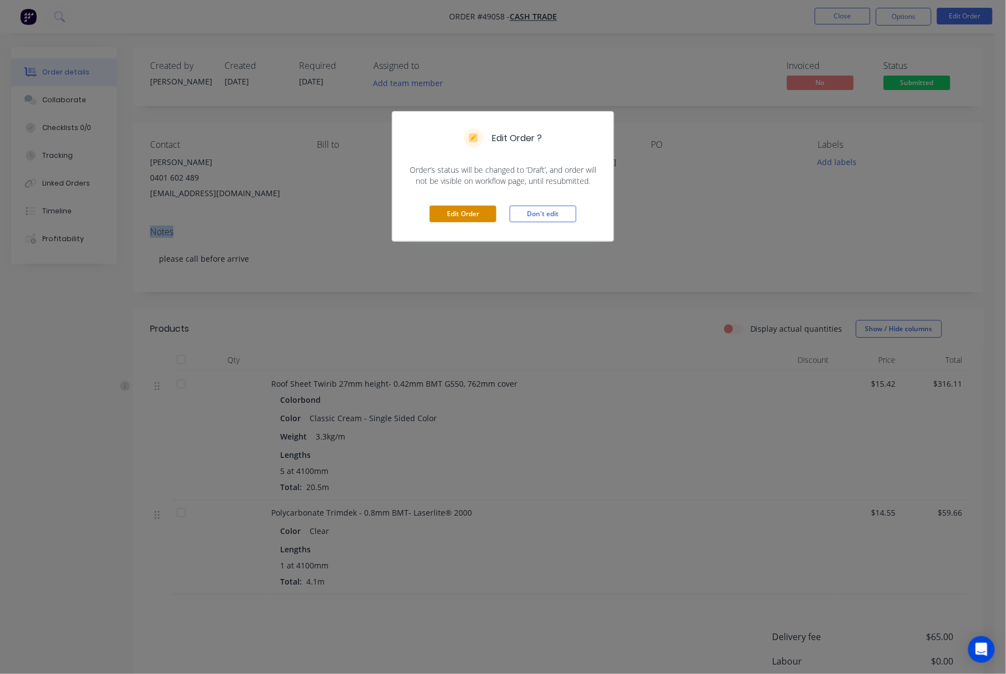
click at [472, 219] on button "Edit Order" at bounding box center [463, 214] width 67 height 17
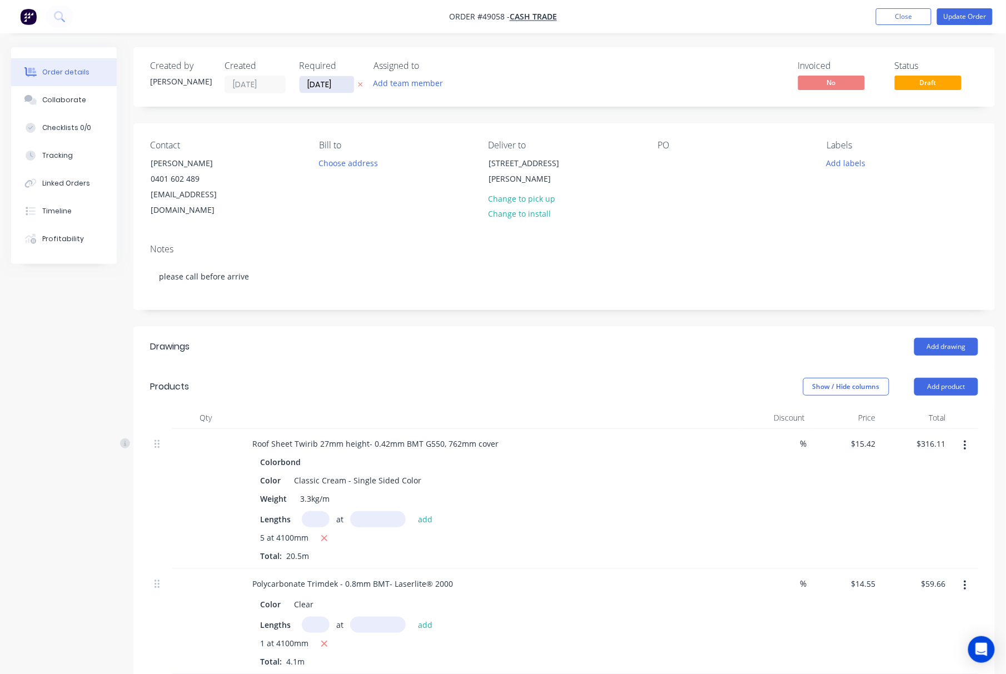
click at [315, 83] on input "[DATE]" at bounding box center [327, 84] width 54 height 17
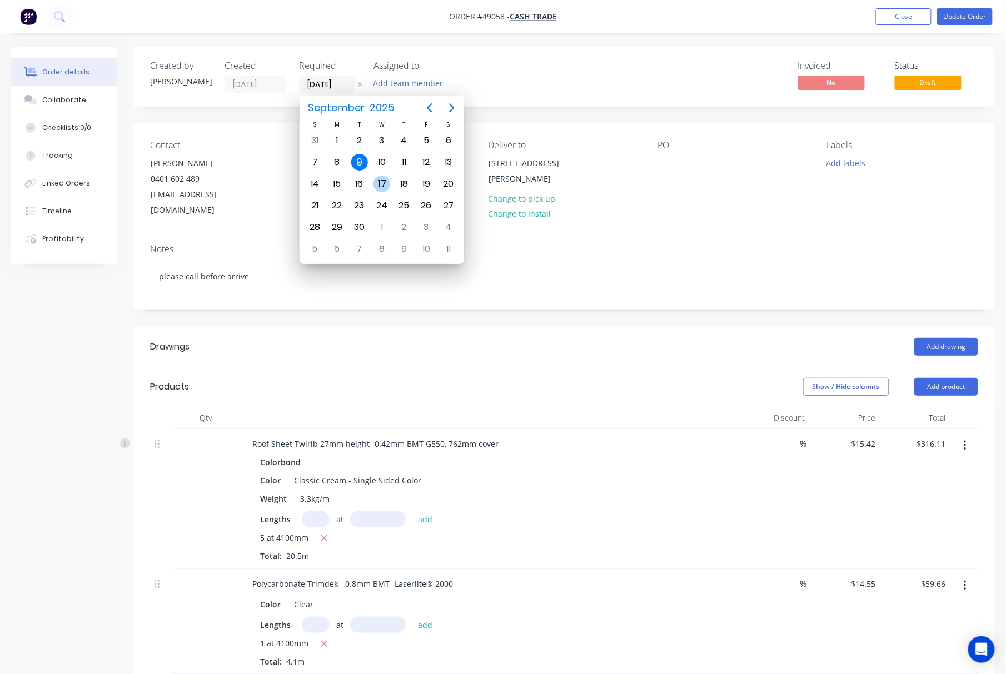
click at [379, 180] on div "17" at bounding box center [382, 184] width 17 height 17
type input "[DATE]"
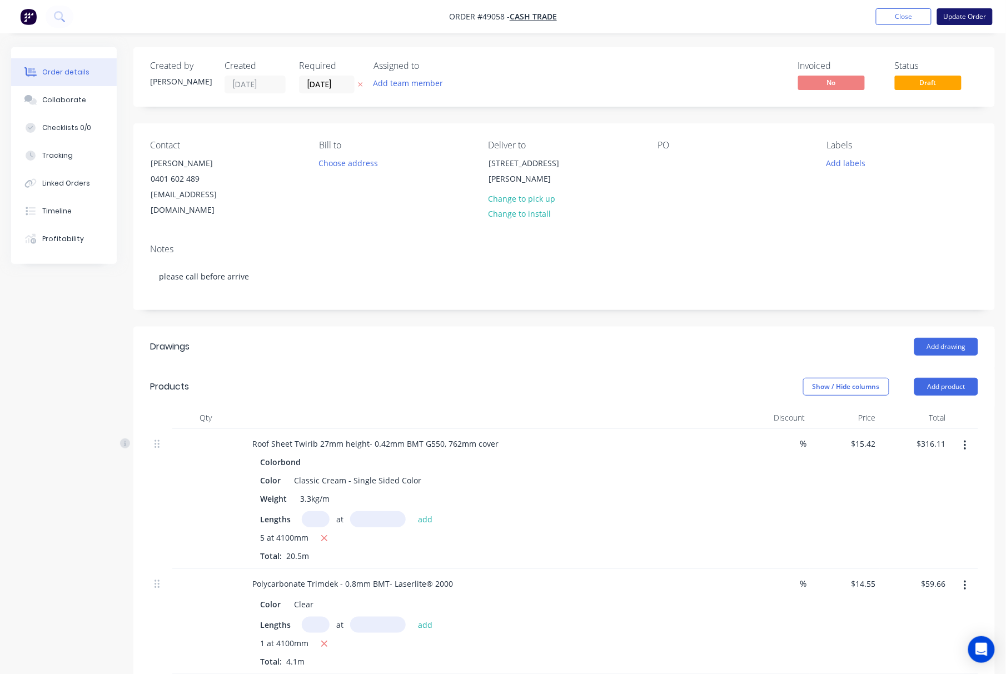
click at [949, 17] on button "Update Order" at bounding box center [965, 16] width 56 height 17
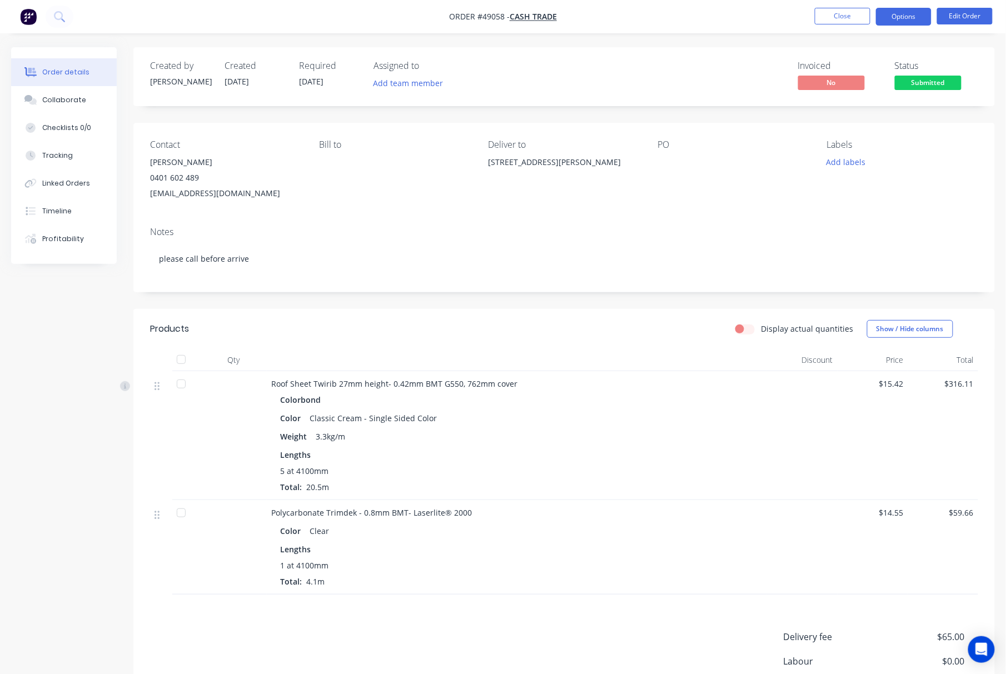
click at [908, 12] on button "Options" at bounding box center [904, 17] width 56 height 18
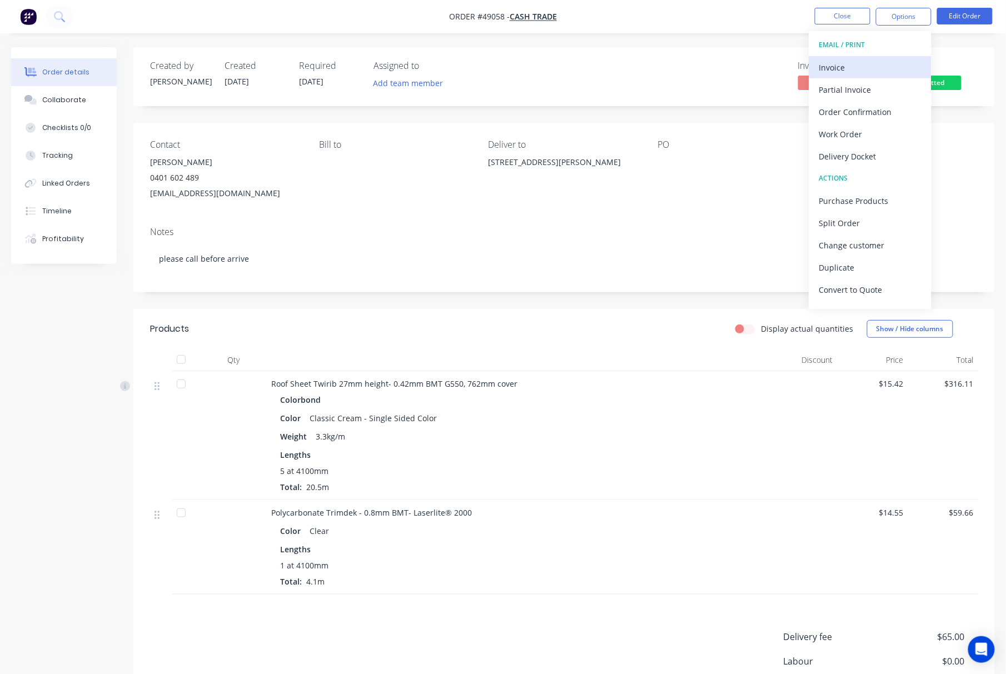
click at [882, 64] on div "Invoice" at bounding box center [870, 67] width 102 height 16
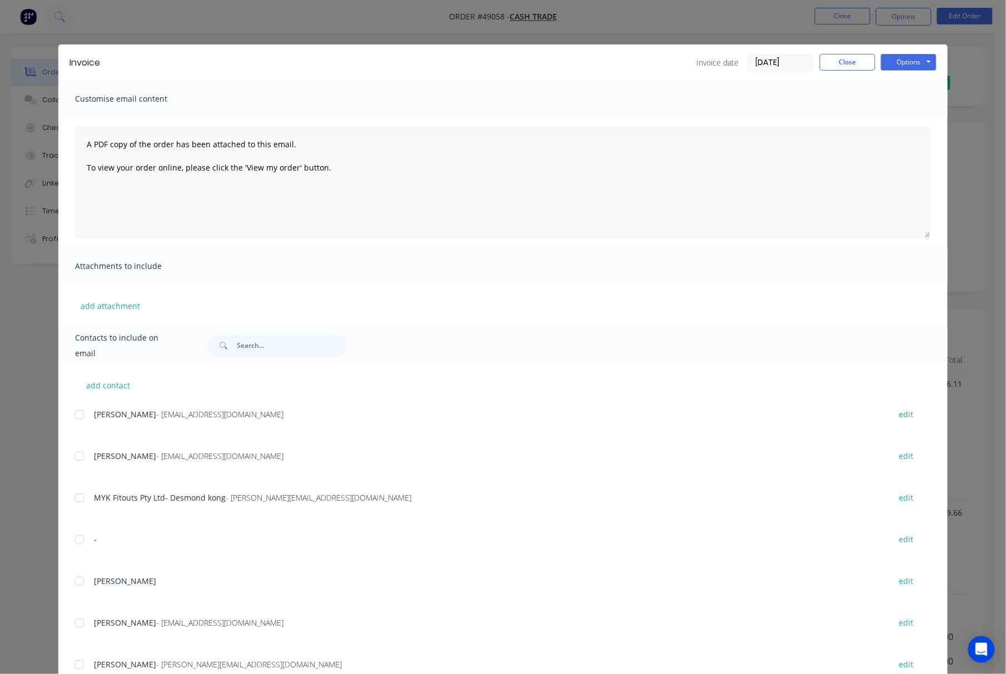
click at [669, 33] on div "Invoice Invoice date [DATE] Close Options Preview Print Email Customise email c…" at bounding box center [503, 337] width 1006 height 674
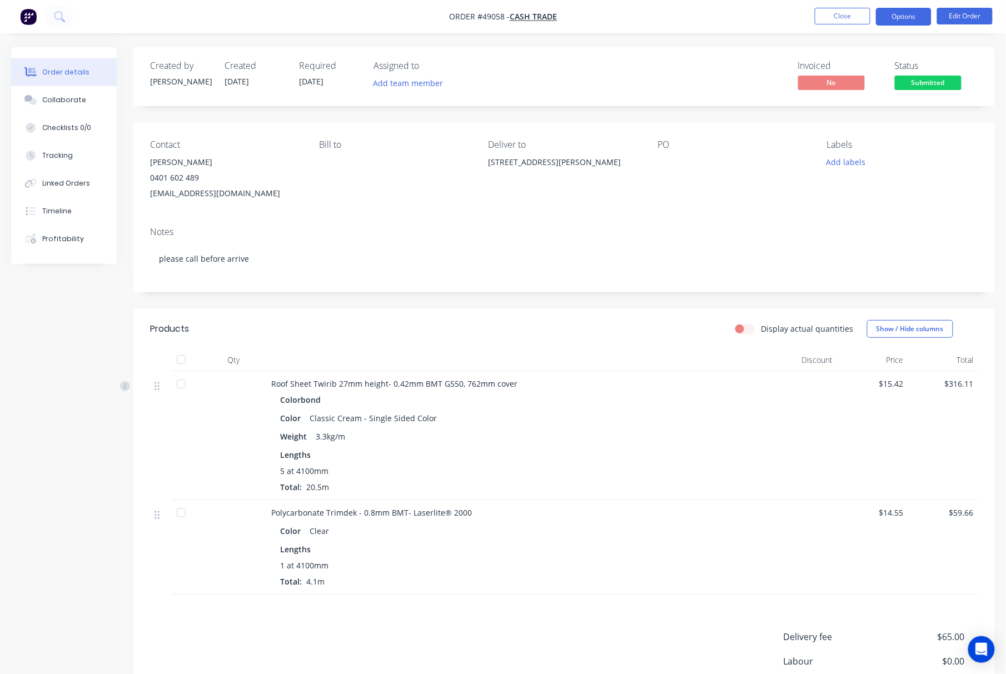
click at [904, 16] on button "Options" at bounding box center [904, 17] width 56 height 18
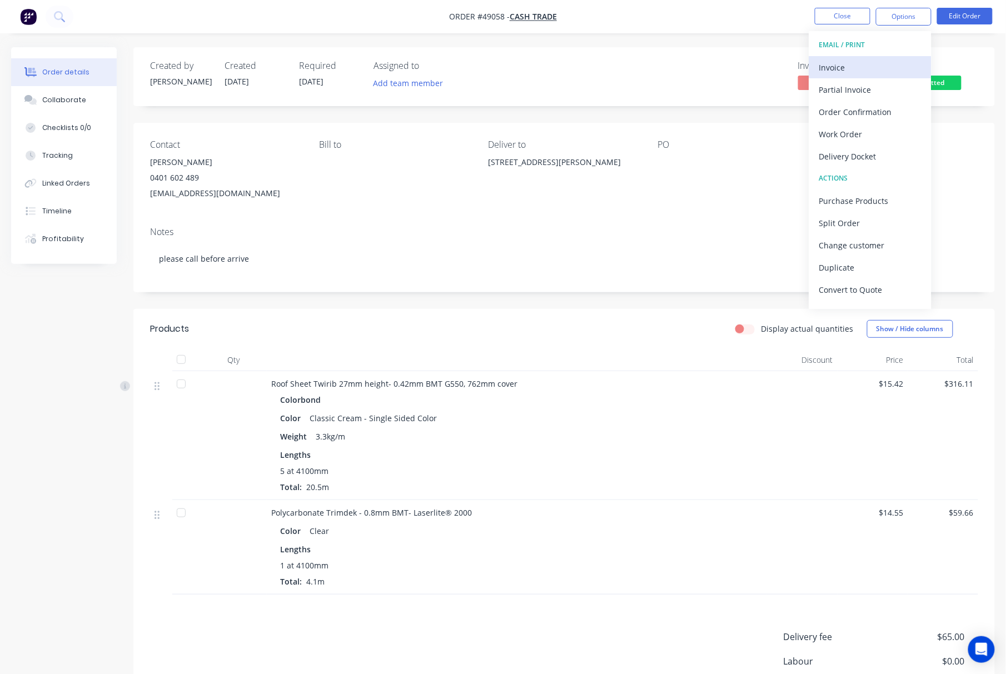
click at [876, 69] on div "Invoice" at bounding box center [870, 67] width 102 height 16
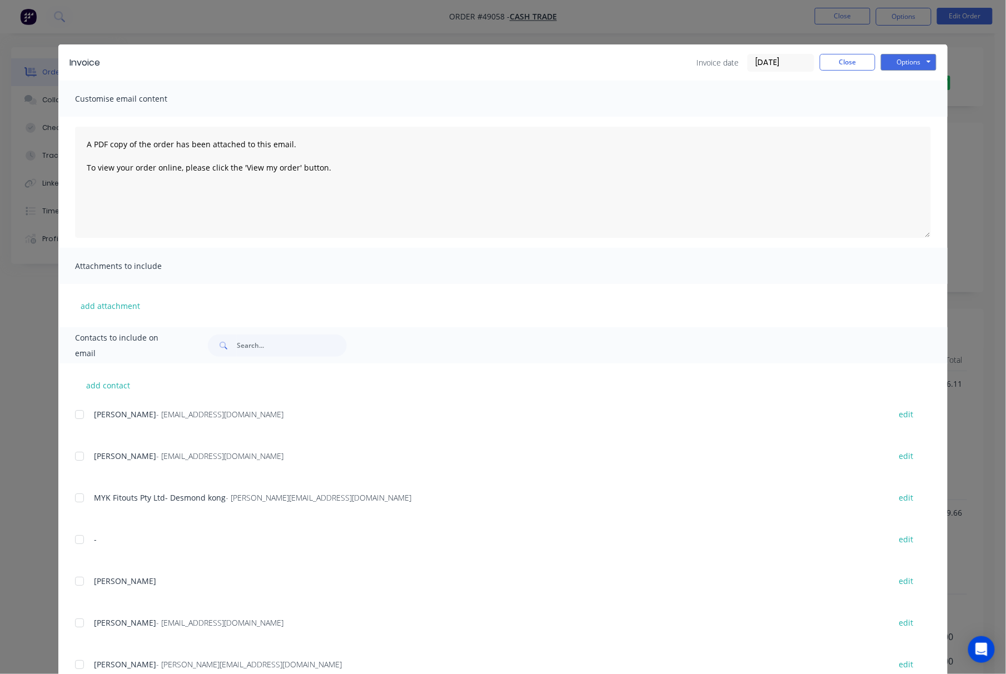
click at [759, 32] on div "Invoice Invoice date 09/09/25 Close Options Preview Print Email Customise email…" at bounding box center [503, 337] width 1006 height 674
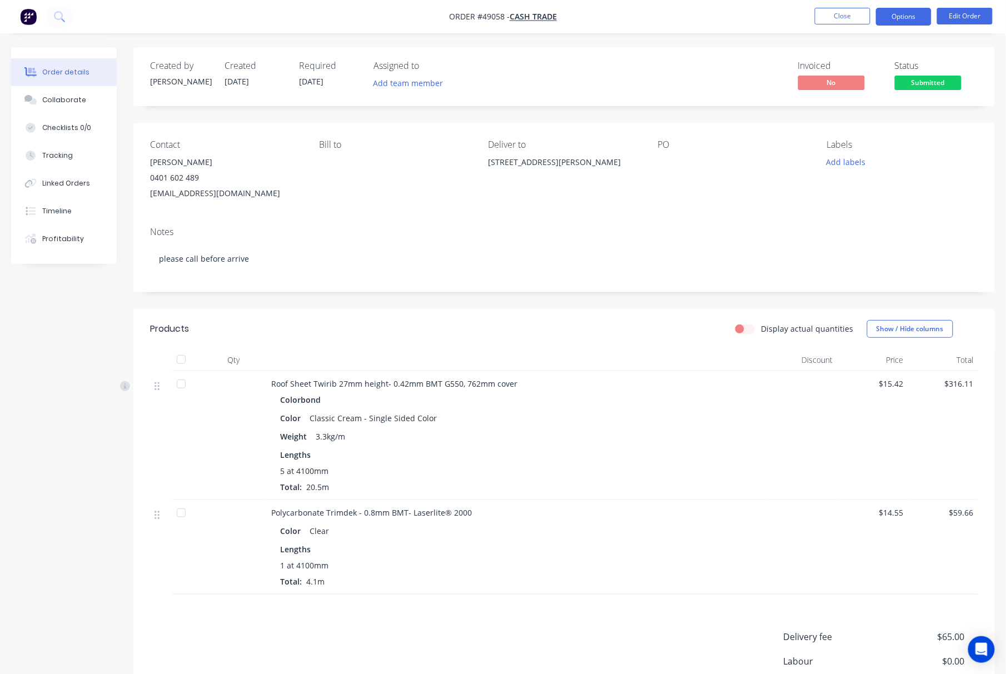
click at [905, 23] on button "Options" at bounding box center [904, 17] width 56 height 18
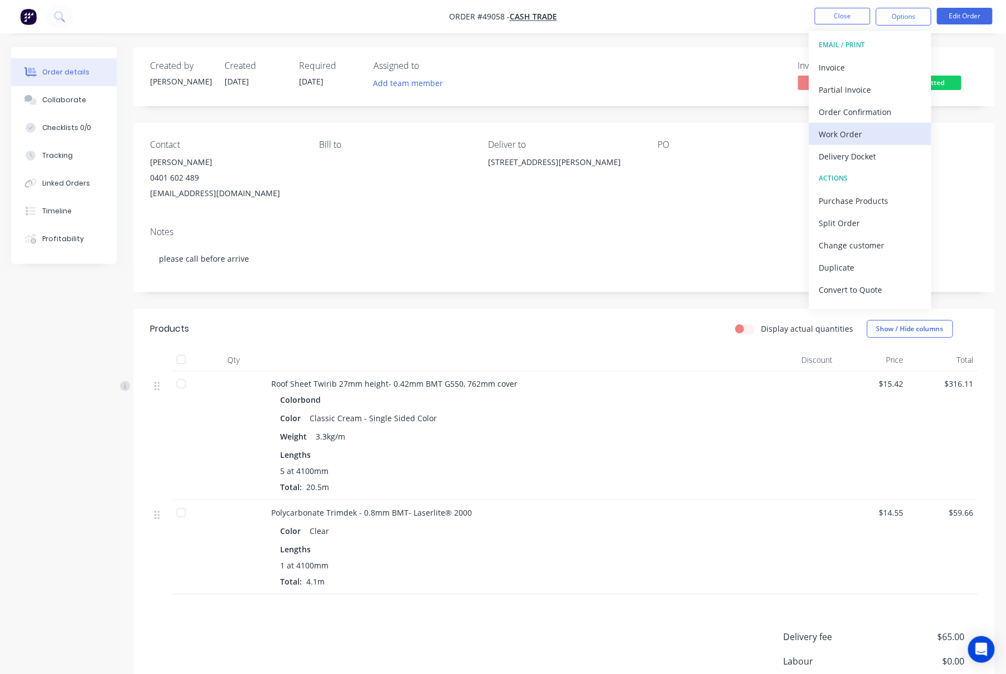
click at [850, 136] on div "Work Order" at bounding box center [870, 134] width 102 height 16
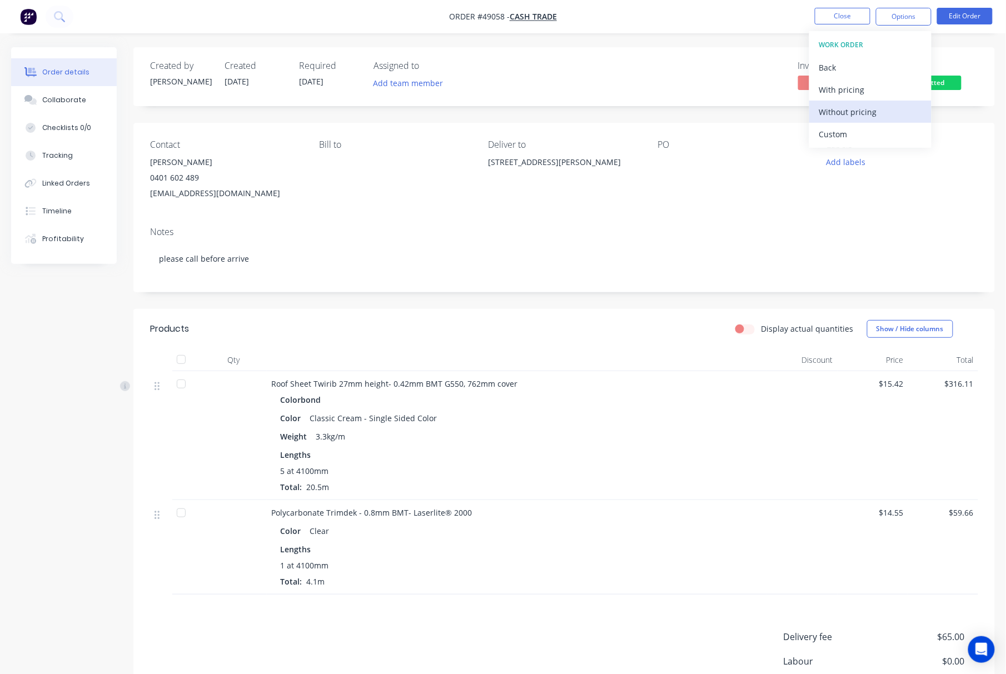
click at [874, 105] on div "Without pricing" at bounding box center [870, 112] width 102 height 16
click at [852, 132] on div "Custom" at bounding box center [870, 134] width 102 height 16
click at [887, 119] on div "Without pricing" at bounding box center [870, 112] width 102 height 16
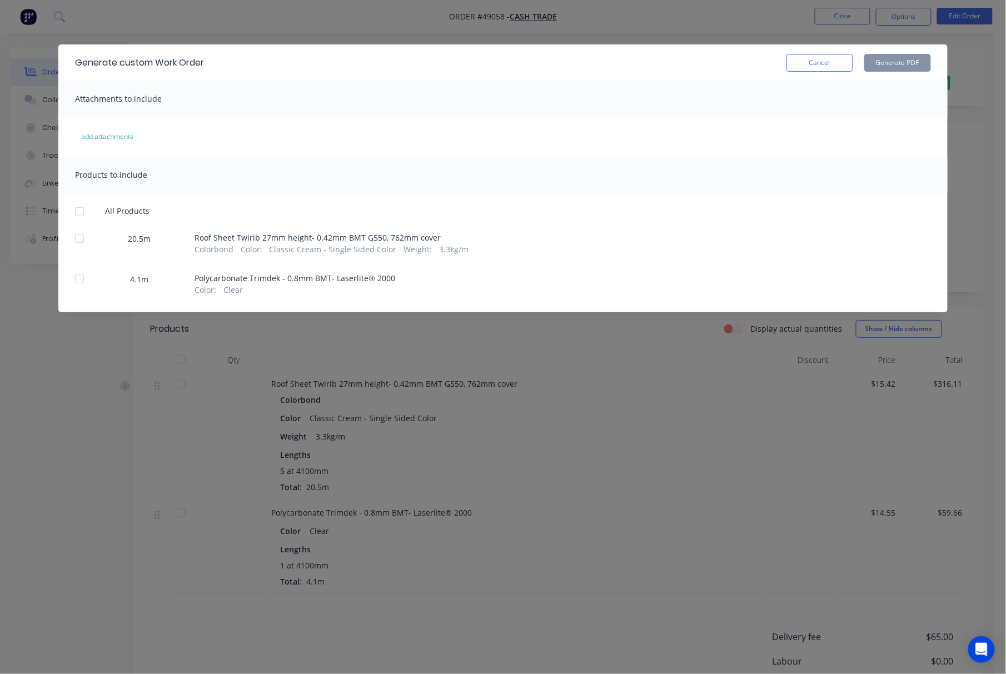
click at [82, 241] on div at bounding box center [79, 238] width 22 height 22
click at [895, 64] on button "Generate PDF" at bounding box center [897, 63] width 67 height 18
click at [54, 402] on div "Generate custom Work Order Cancel Generate PDF Attachments to include add attac…" at bounding box center [503, 337] width 1006 height 674
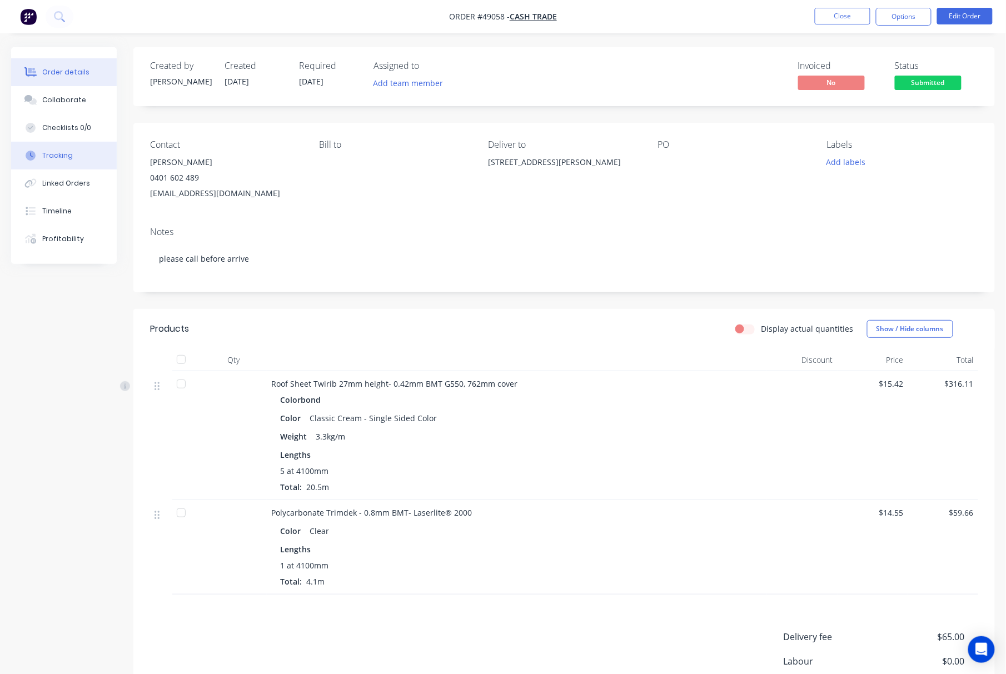
click at [78, 151] on button "Tracking" at bounding box center [64, 156] width 106 height 28
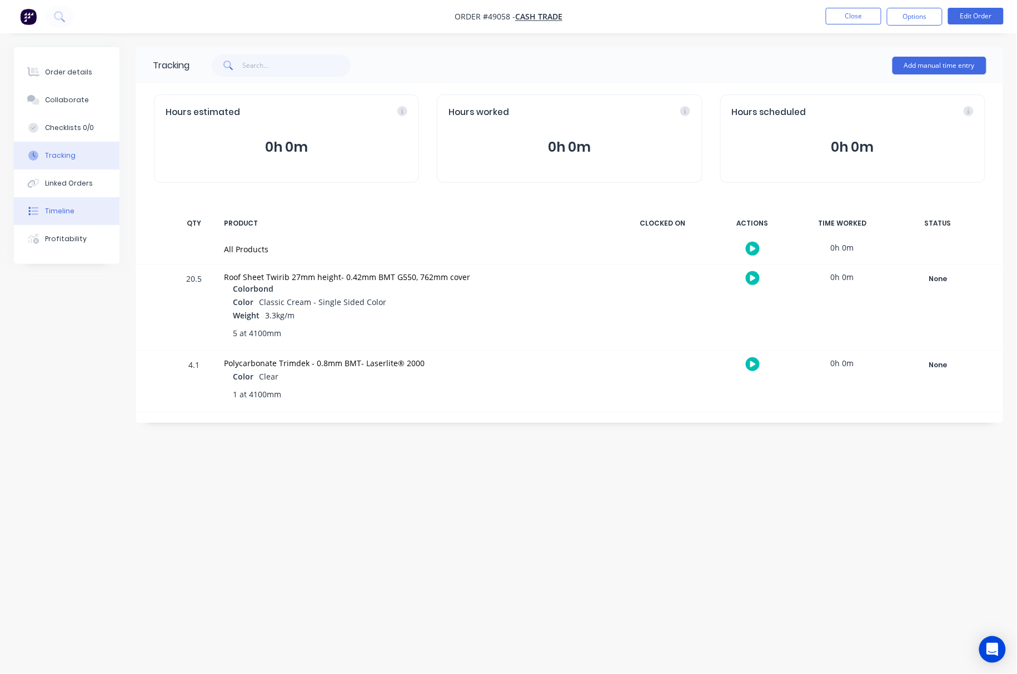
click at [82, 203] on button "Timeline" at bounding box center [67, 211] width 106 height 28
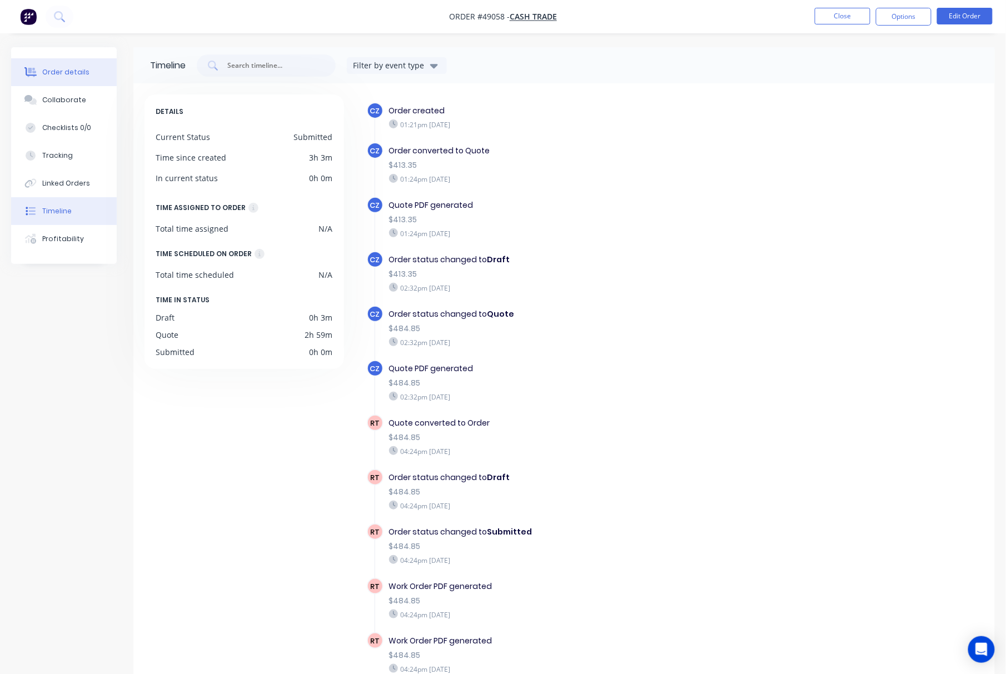
click at [86, 70] on button "Order details" at bounding box center [64, 72] width 106 height 28
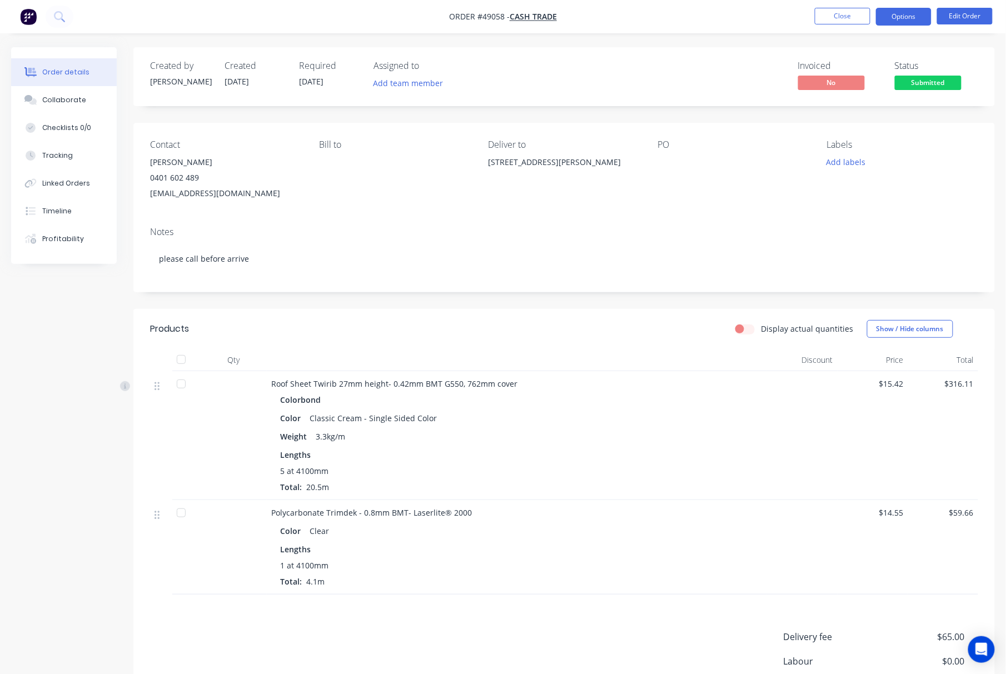
click at [901, 19] on button "Options" at bounding box center [904, 17] width 56 height 18
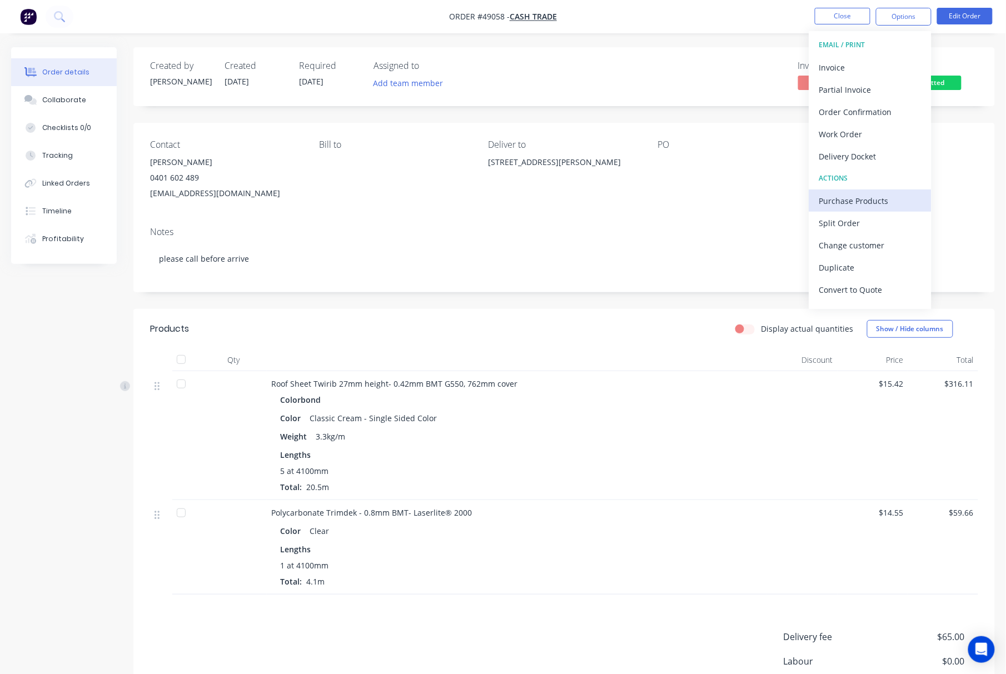
click at [897, 196] on div "Purchase Products" at bounding box center [870, 201] width 102 height 16
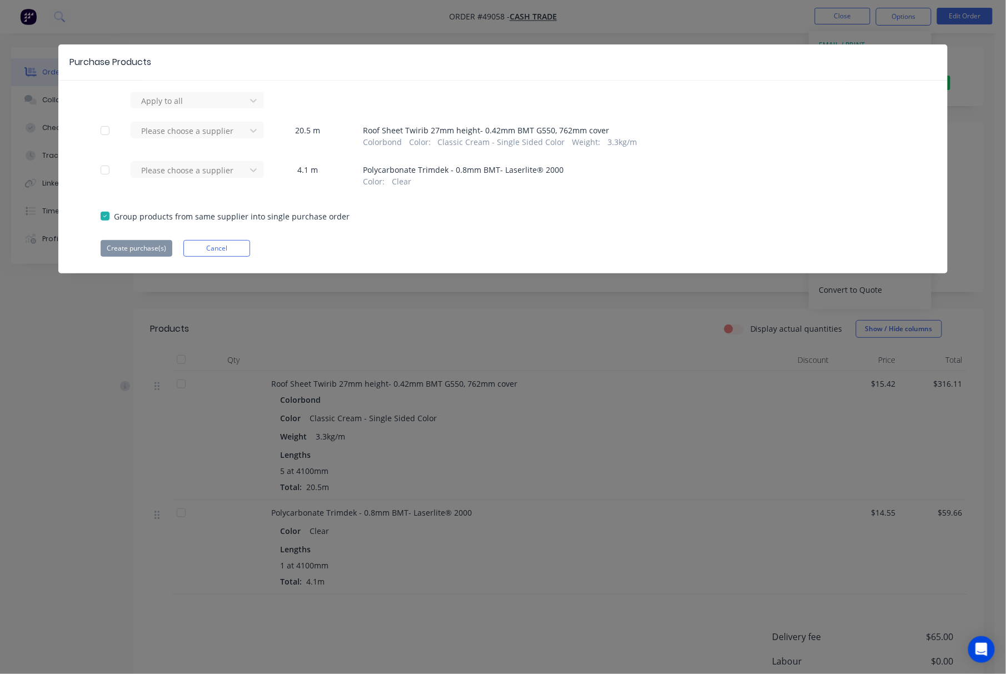
click at [261, 156] on div "Apply to all Please choose a supplier 20.5 m Roof Sheet Twirib 27mm height- 0.4…" at bounding box center [502, 174] width 889 height 165
click at [245, 167] on div at bounding box center [253, 170] width 20 height 18
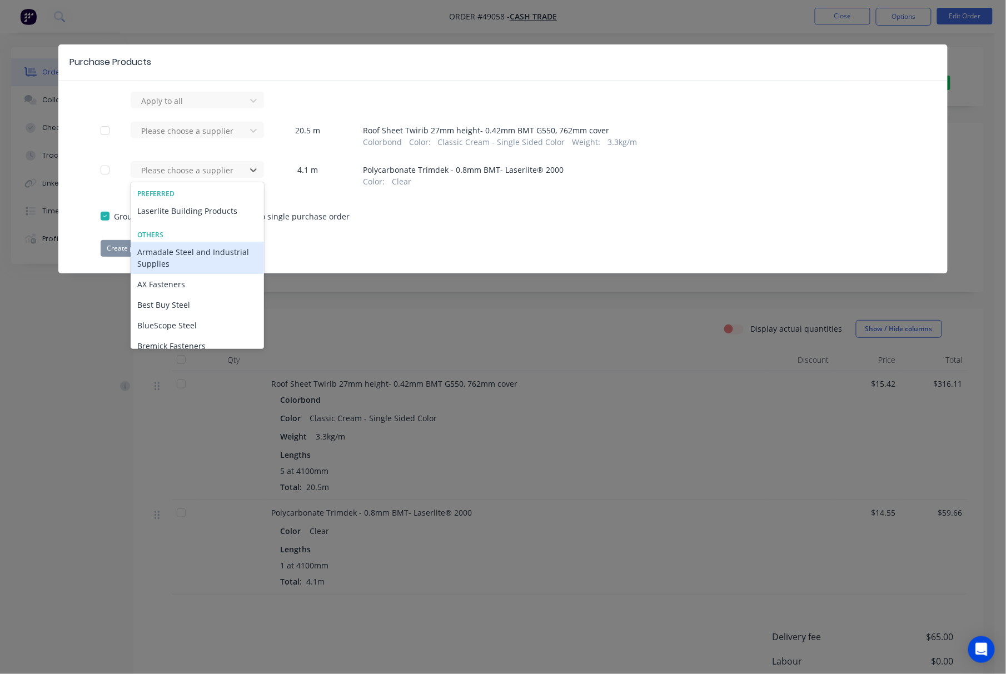
click at [196, 212] on div "Laserlite Building Products" at bounding box center [197, 211] width 133 height 21
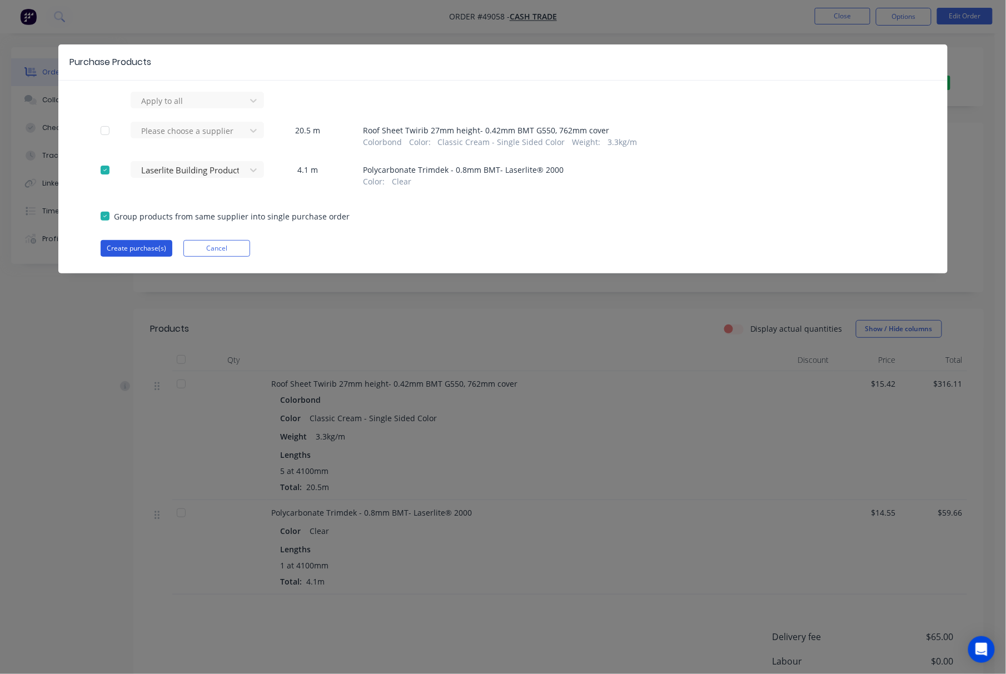
click at [123, 250] on button "Create purchase(s)" at bounding box center [137, 248] width 72 height 17
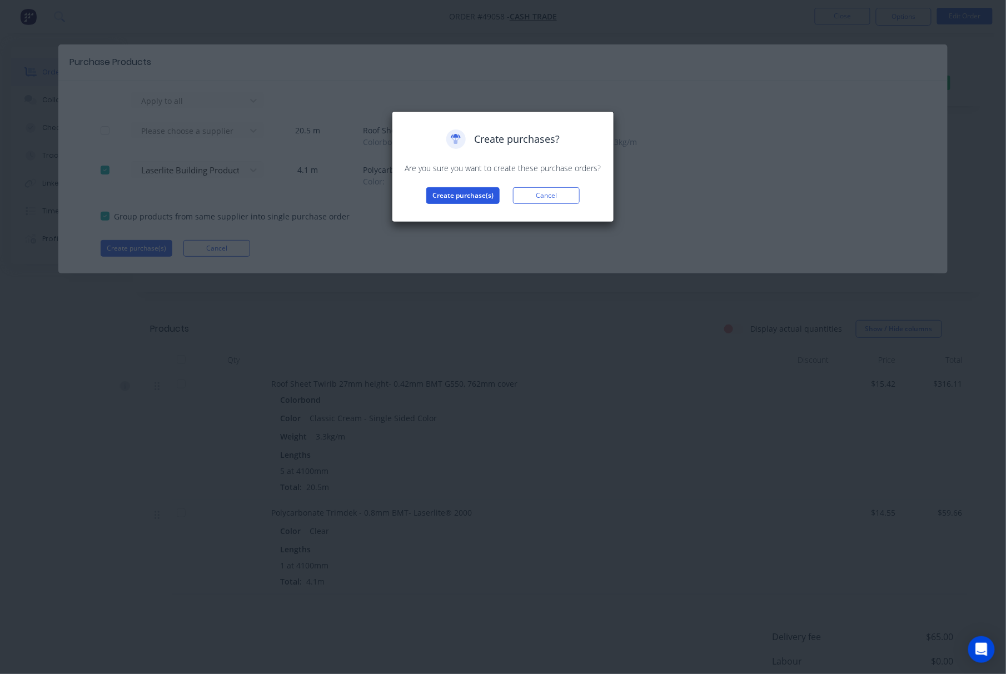
click at [472, 189] on button "Create purchase(s)" at bounding box center [462, 195] width 73 height 17
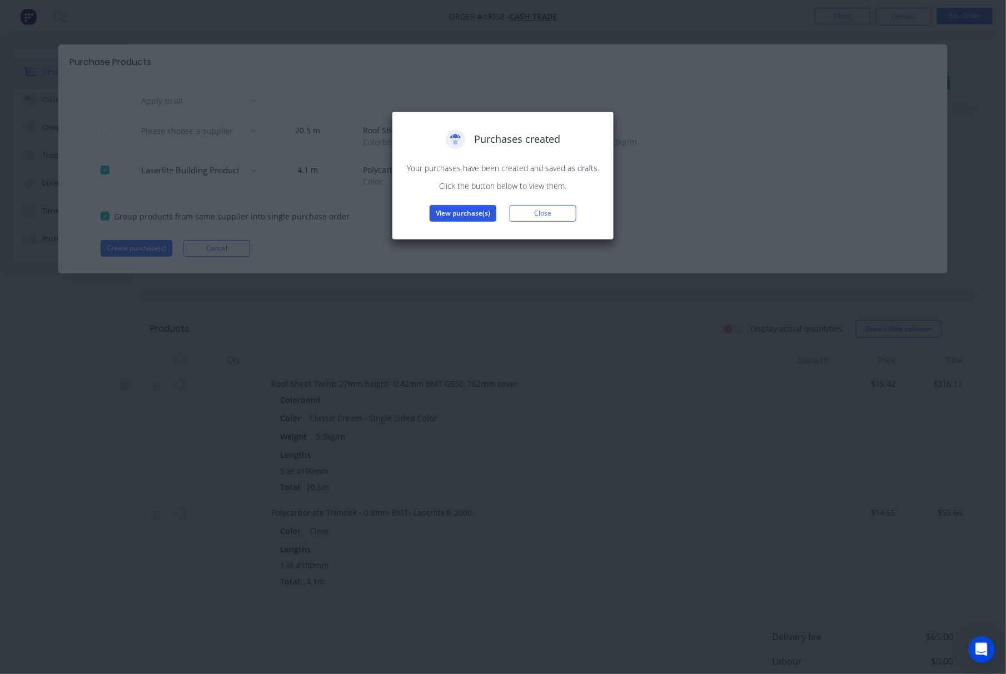
drag, startPoint x: 405, startPoint y: 192, endPoint x: 431, endPoint y: 206, distance: 29.8
click at [431, 206] on button "View purchase(s)" at bounding box center [463, 213] width 67 height 17
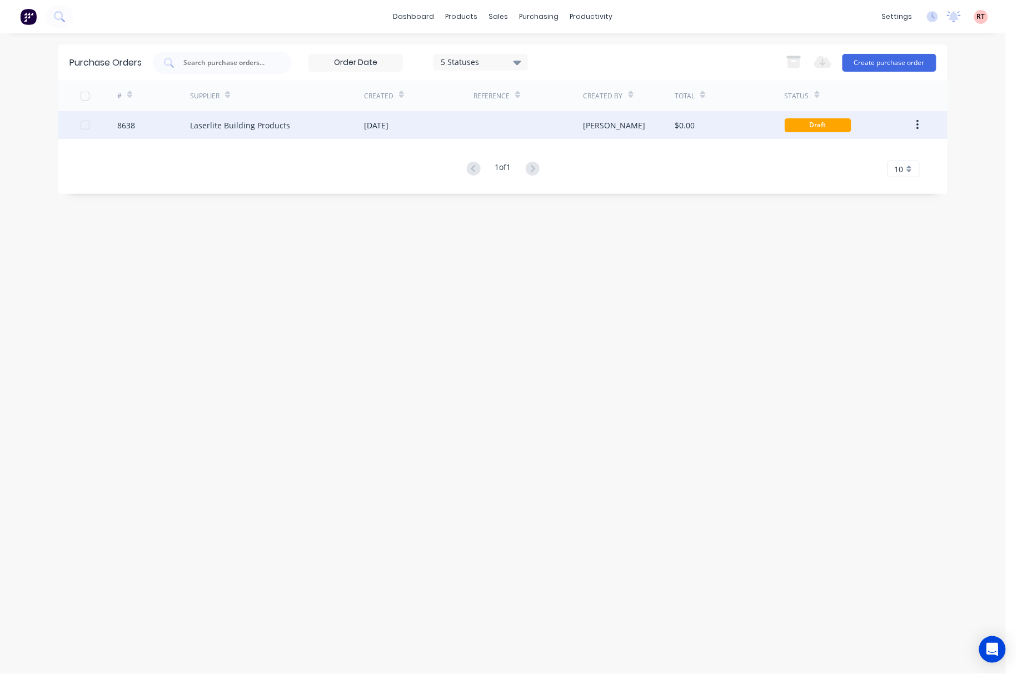
click at [654, 131] on div "[PERSON_NAME]" at bounding box center [630, 125] width 92 height 28
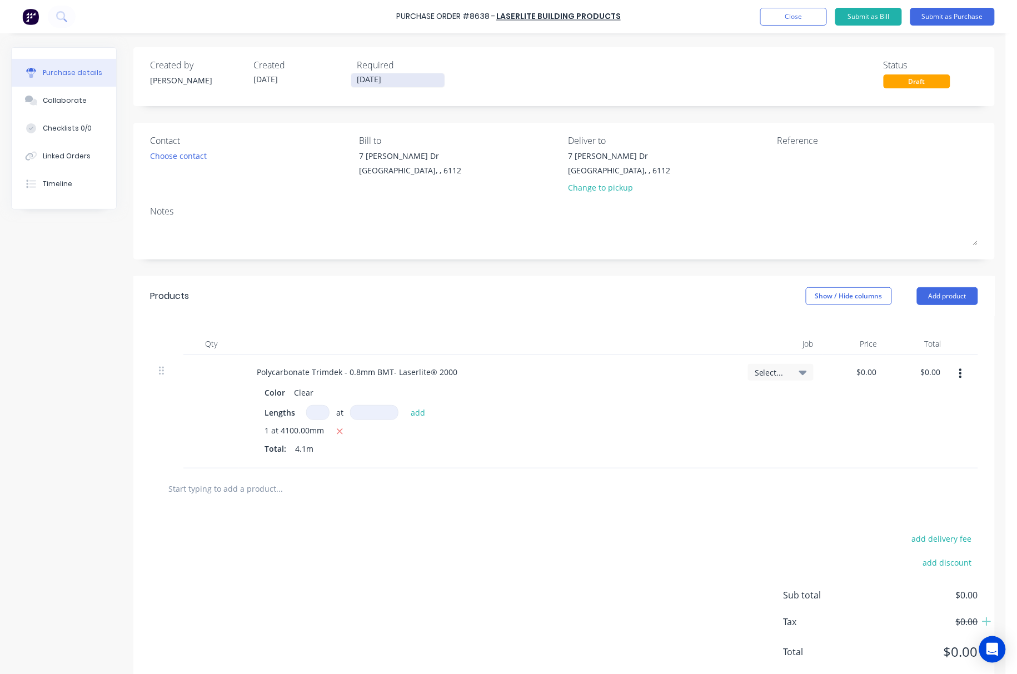
click at [399, 83] on input "[DATE]" at bounding box center [397, 80] width 93 height 14
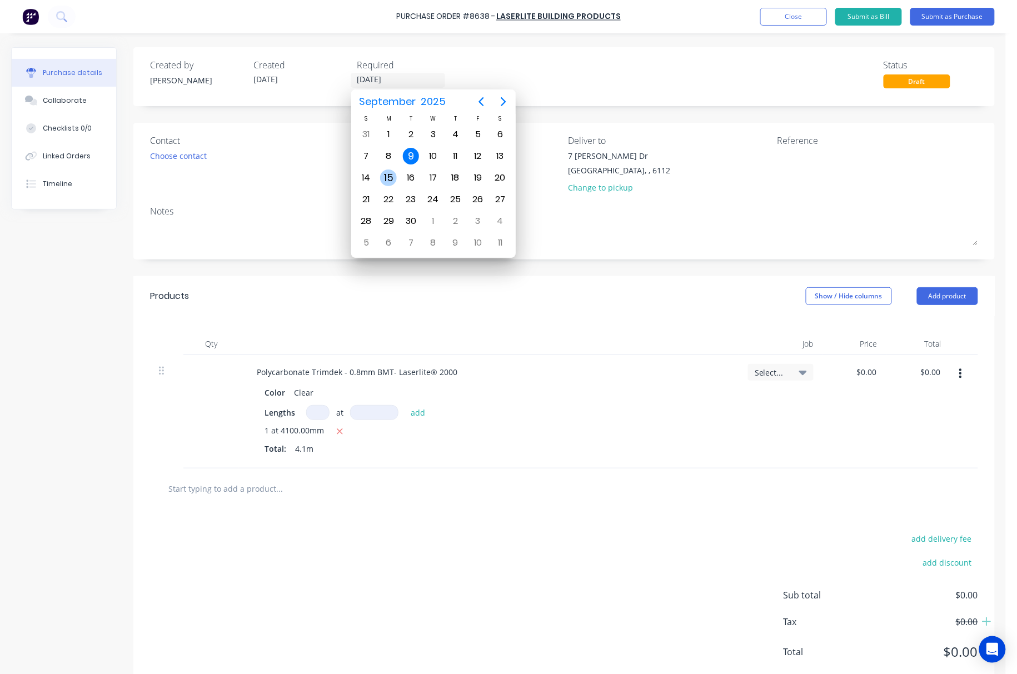
click at [386, 178] on div "15" at bounding box center [388, 178] width 17 height 17
type input "15/09/25"
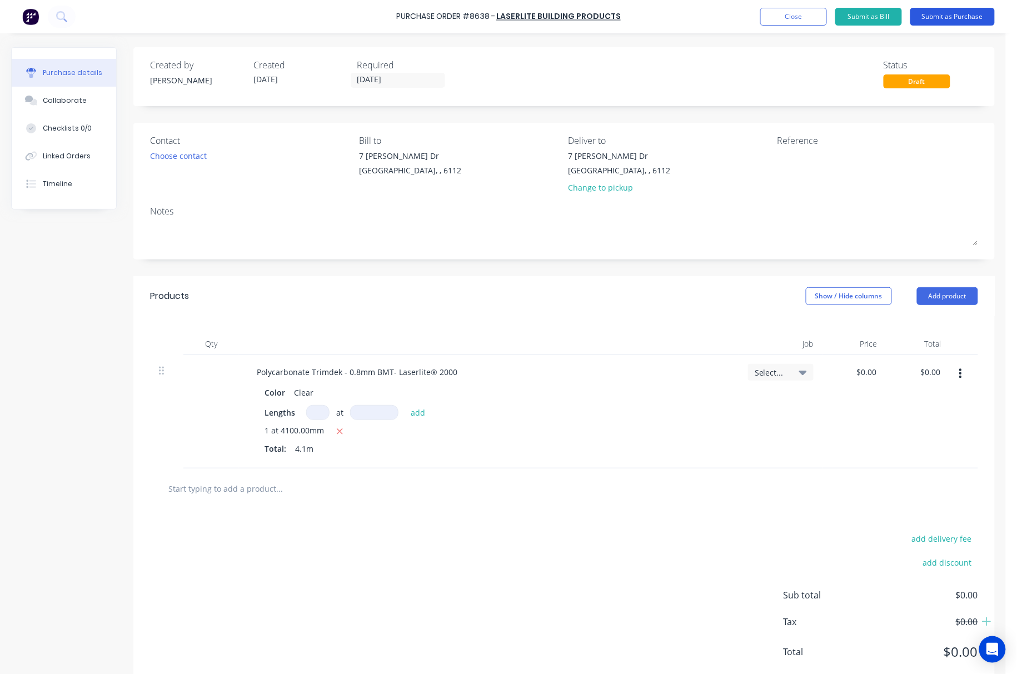
click at [949, 19] on button "Submit as Purchase" at bounding box center [953, 17] width 84 height 18
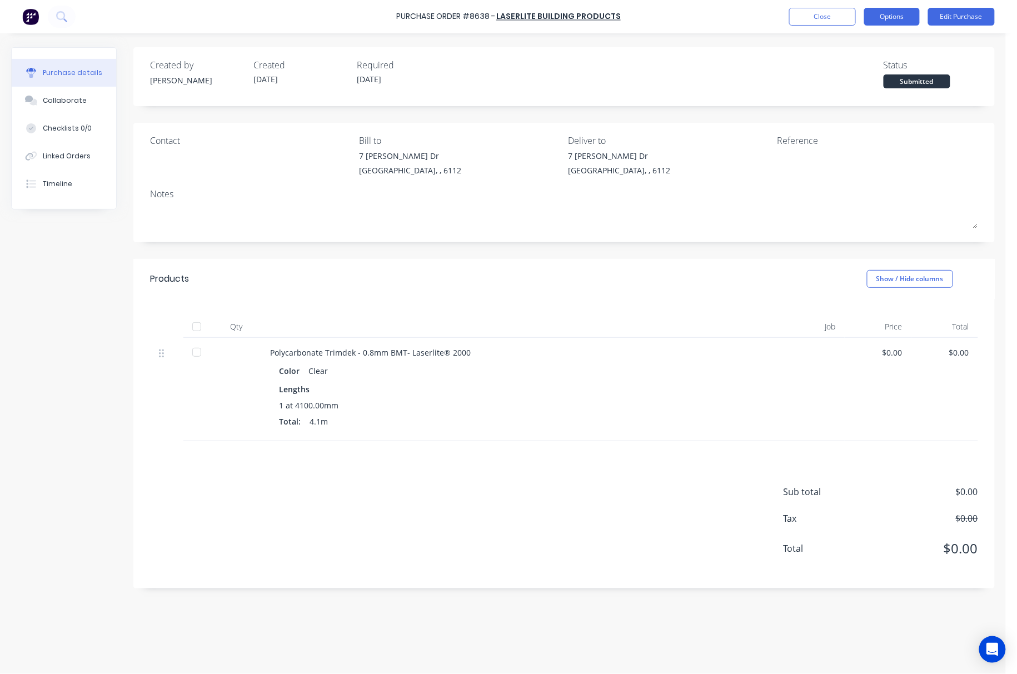
click at [902, 16] on button "Options" at bounding box center [892, 17] width 56 height 18
click at [877, 43] on div "Print / Email" at bounding box center [867, 45] width 86 height 16
click at [857, 97] on div "Without pricing" at bounding box center [867, 90] width 86 height 16
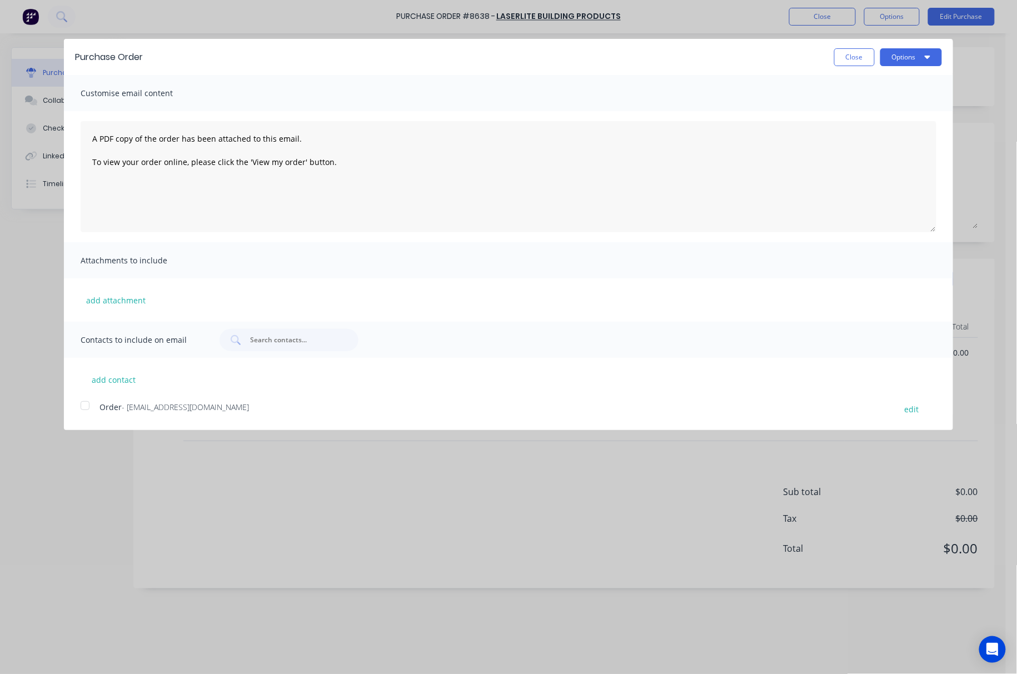
click at [78, 407] on div at bounding box center [85, 406] width 22 height 22
click at [893, 50] on button "Options" at bounding box center [911, 57] width 62 height 18
click at [890, 102] on div "Email" at bounding box center [890, 107] width 86 height 16
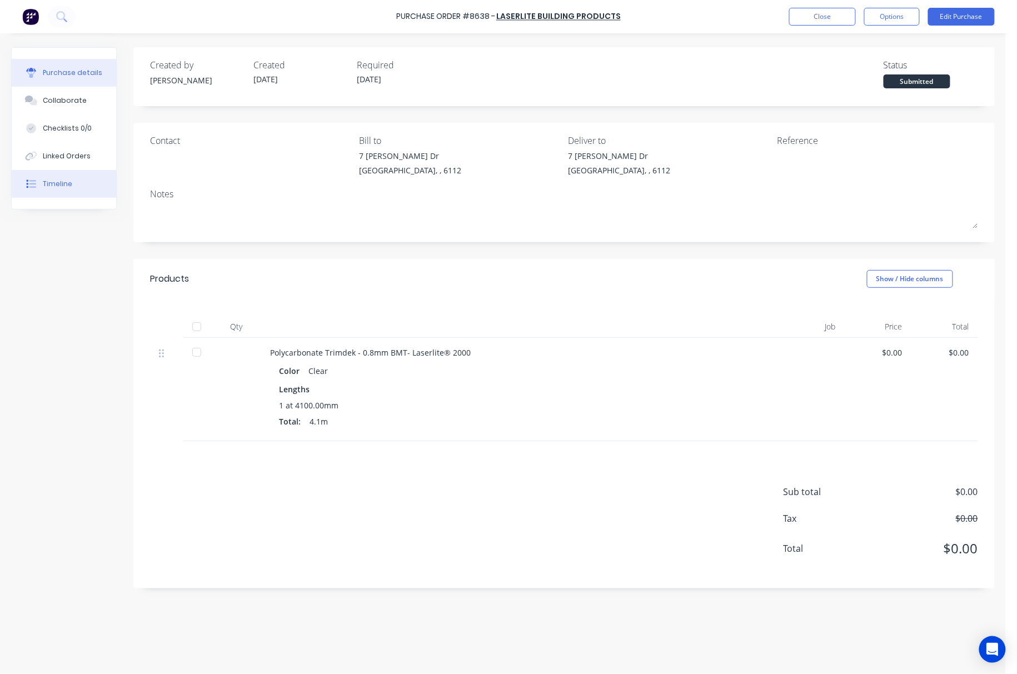
click at [57, 186] on div "Timeline" at bounding box center [57, 184] width 29 height 10
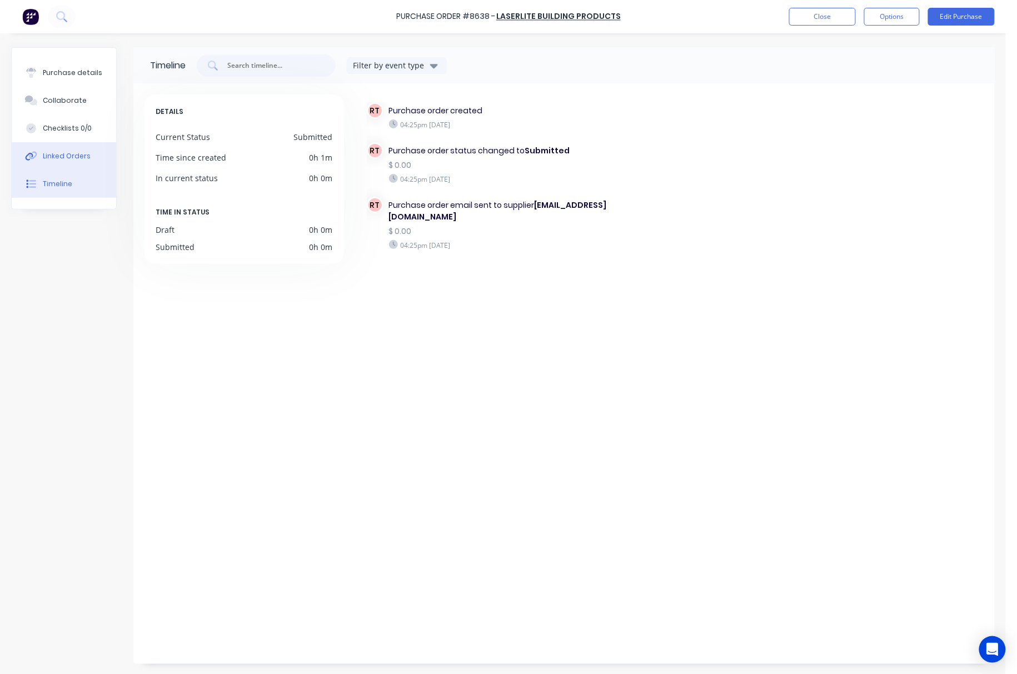
click at [86, 155] on div "Linked Orders" at bounding box center [67, 156] width 48 height 10
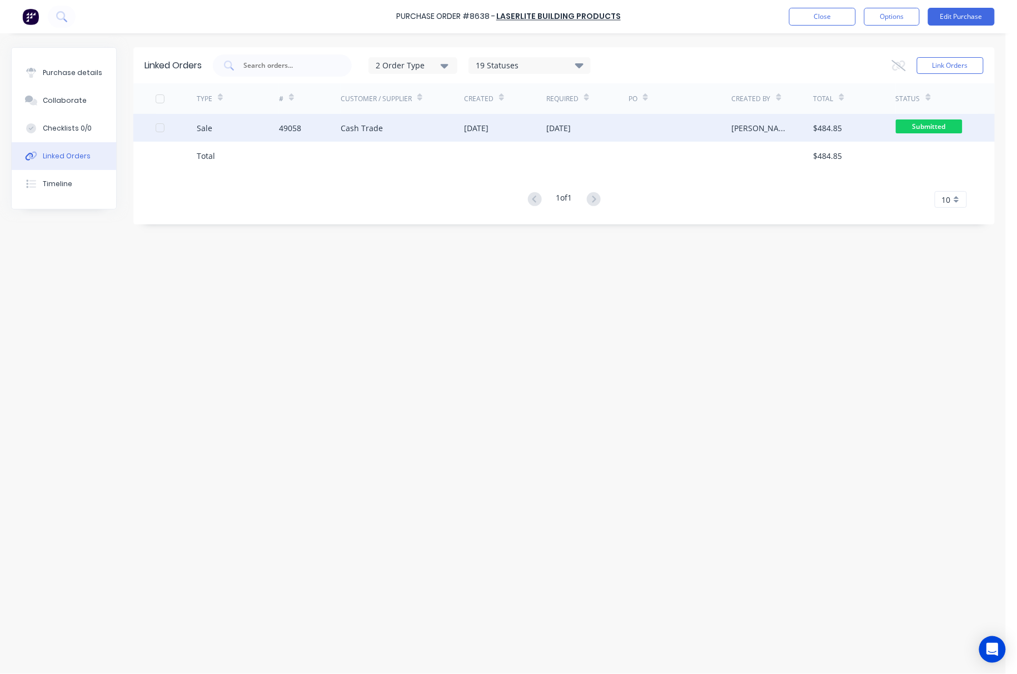
click at [405, 134] on div "Cash Trade" at bounding box center [402, 128] width 123 height 28
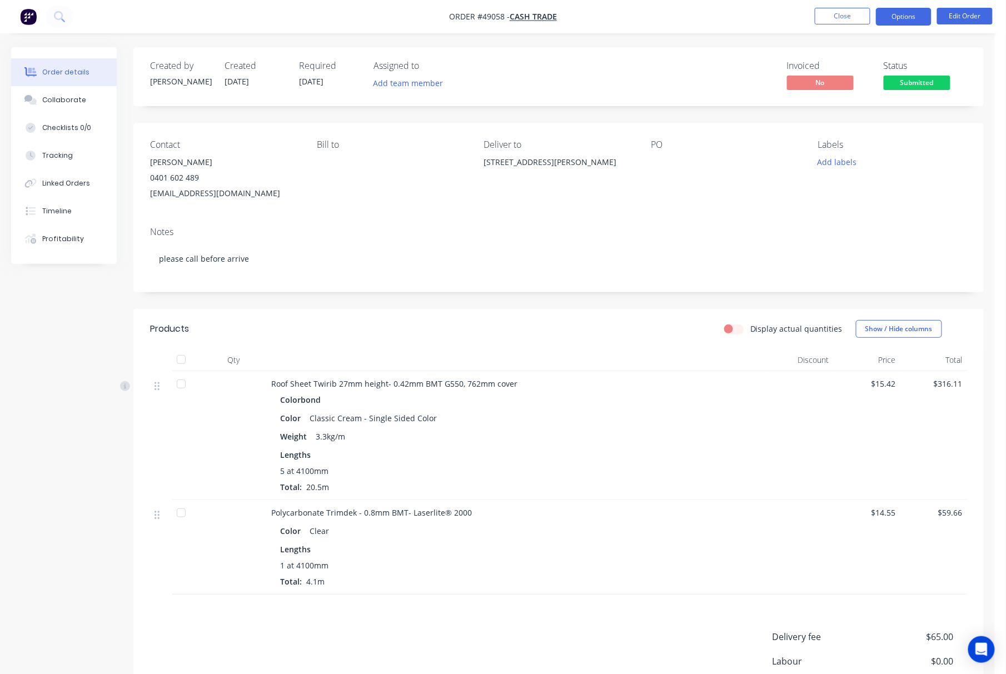
click at [917, 14] on button "Options" at bounding box center [904, 17] width 56 height 18
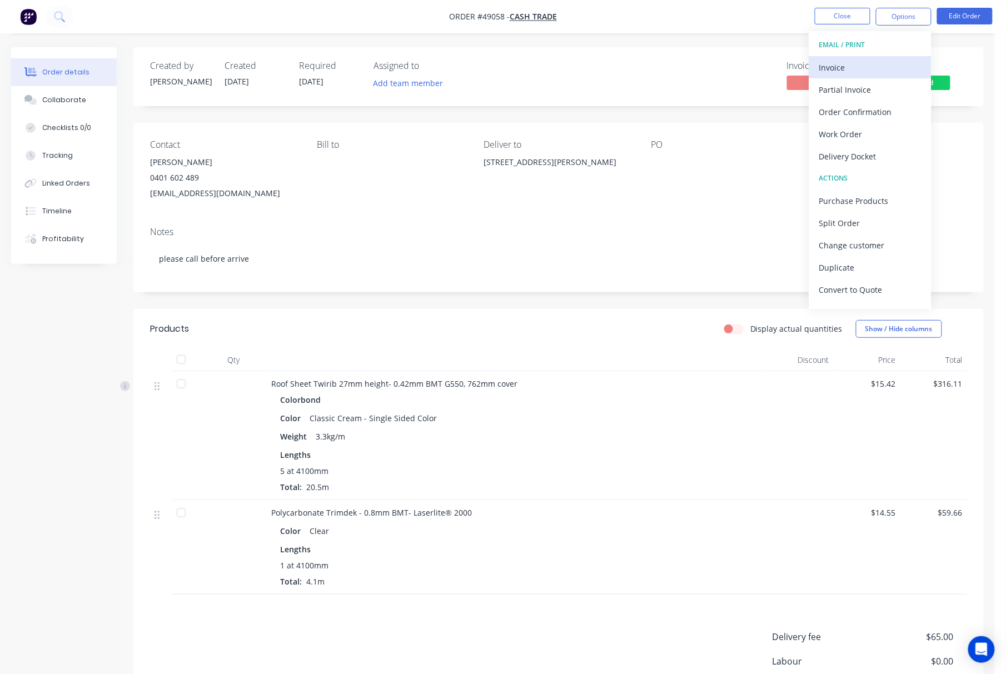
click at [868, 62] on div "Invoice" at bounding box center [870, 67] width 102 height 16
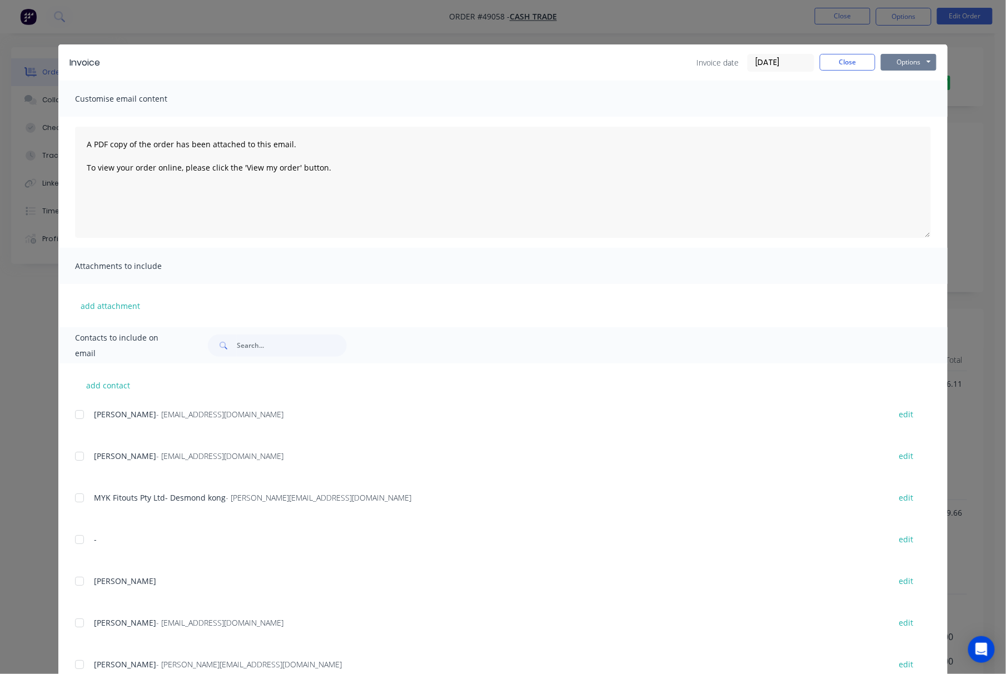
click at [904, 61] on button "Options" at bounding box center [909, 62] width 56 height 17
click at [918, 103] on button "Print" at bounding box center [916, 100] width 71 height 18
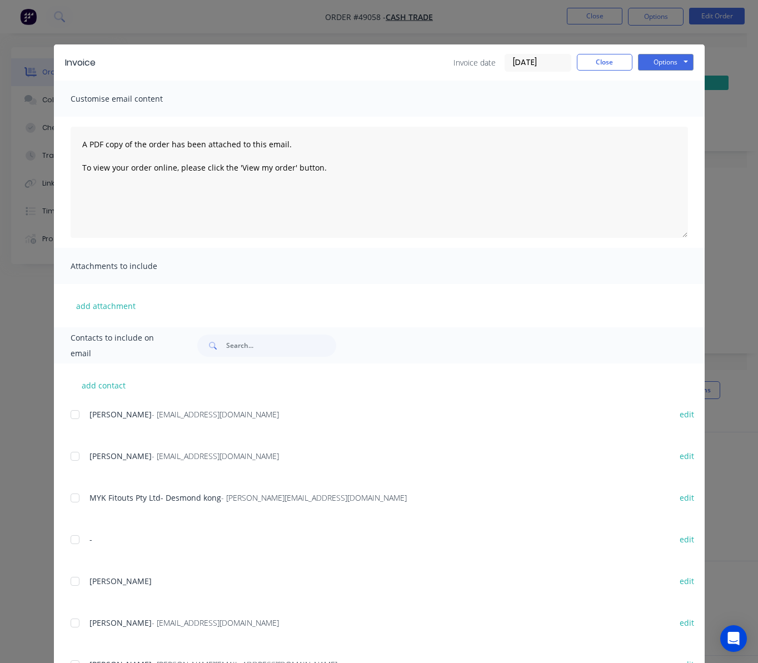
click at [271, 28] on div "Invoice Invoice date 09/09/25 Close Options Preview Print Email Customise email…" at bounding box center [379, 331] width 758 height 663
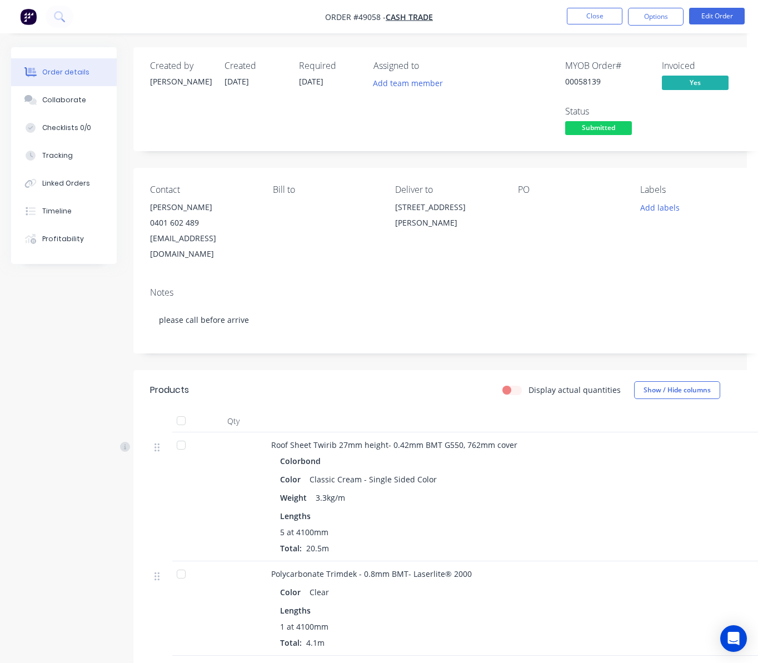
click at [607, 128] on span "Submitted" at bounding box center [598, 128] width 67 height 14
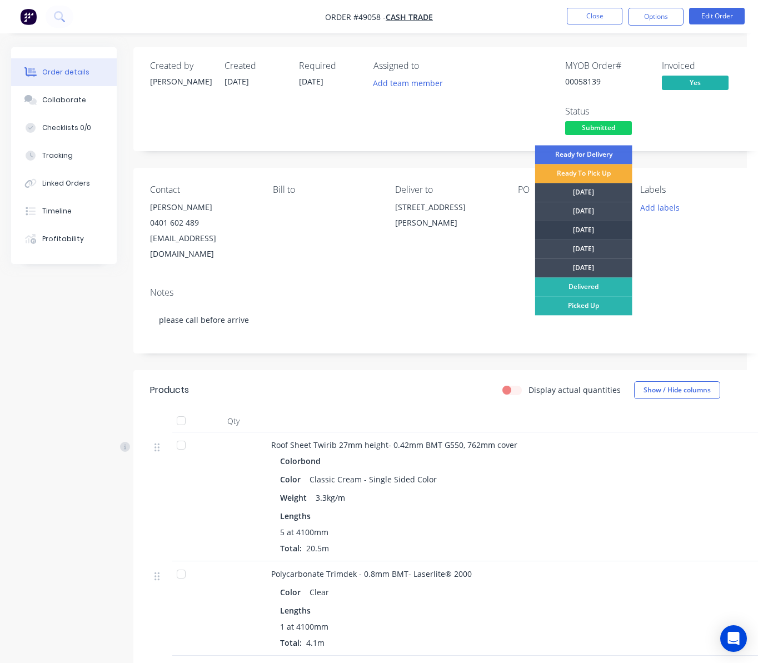
click at [603, 229] on div "[DATE]" at bounding box center [583, 230] width 97 height 19
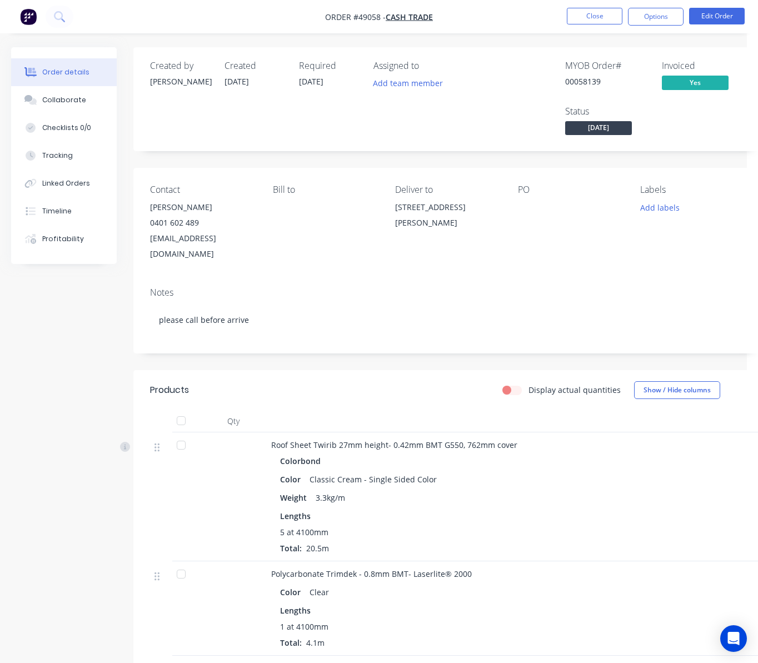
click at [423, 147] on div "Created by Cathy Created 09/09/25 Required 17/09/25 Assigned to Add team member…" at bounding box center [447, 99] width 629 height 104
click at [653, 13] on button "Options" at bounding box center [656, 17] width 56 height 18
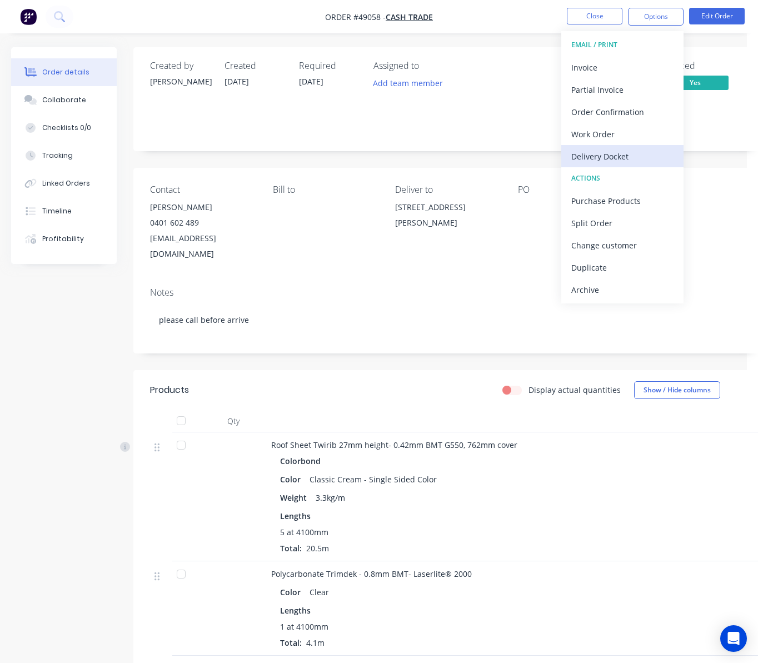
click at [636, 152] on div "Delivery Docket" at bounding box center [622, 156] width 102 height 16
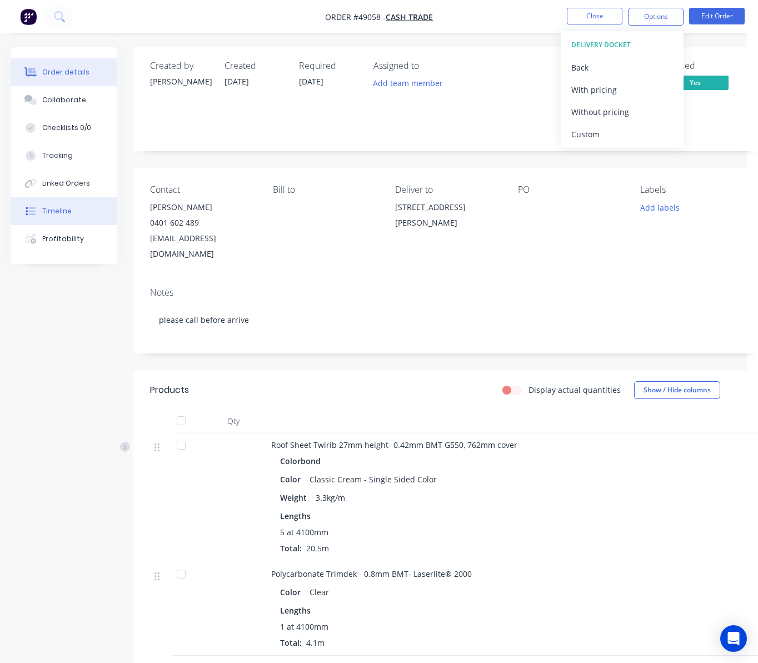
click at [76, 216] on button "Timeline" at bounding box center [64, 211] width 106 height 28
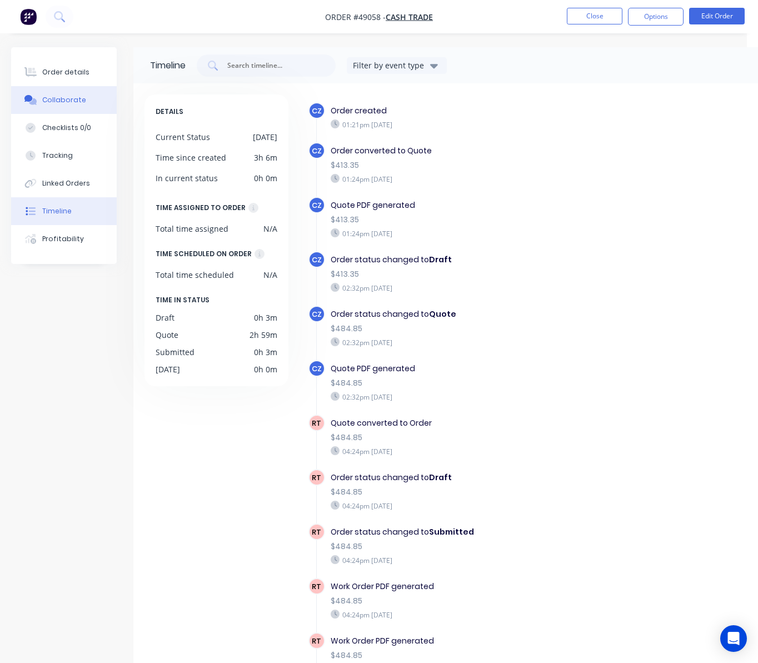
click at [72, 98] on div "Collaborate" at bounding box center [64, 100] width 44 height 10
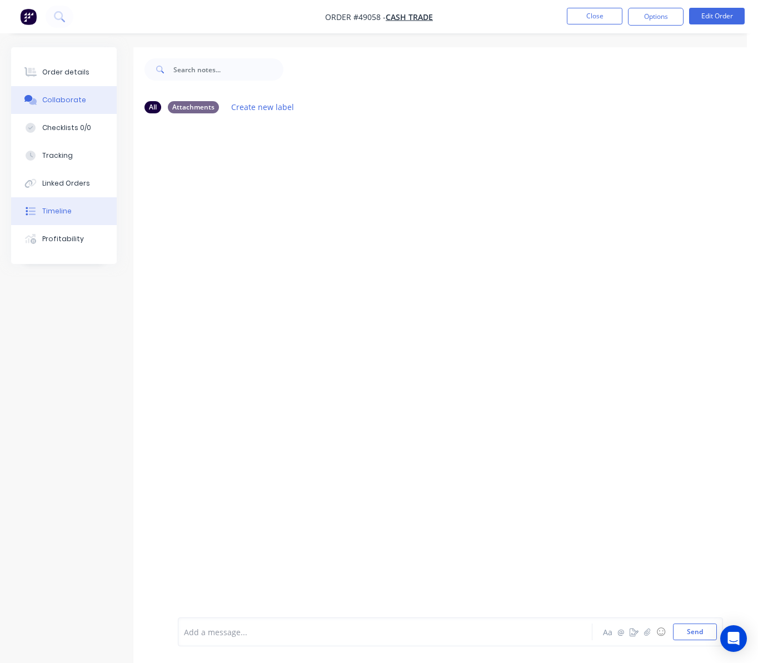
click at [73, 207] on button "Timeline" at bounding box center [64, 211] width 106 height 28
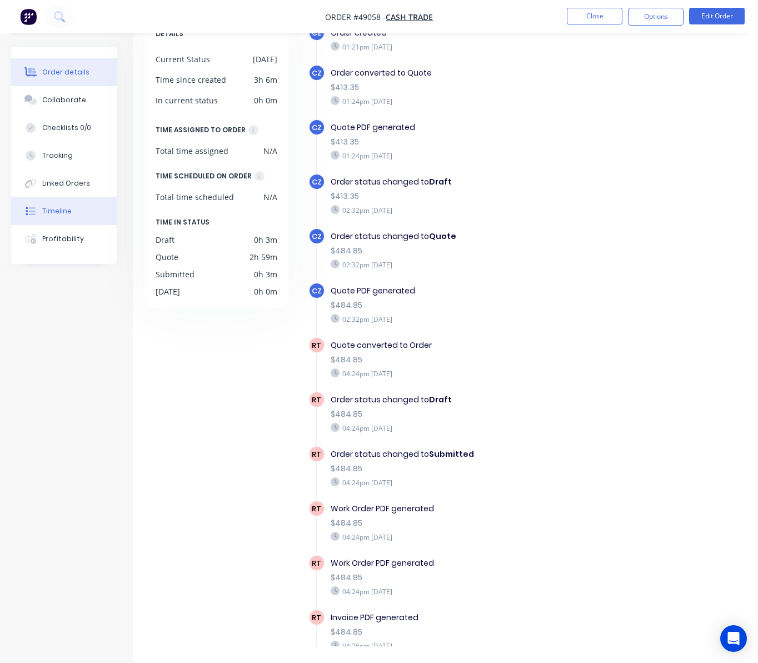
click at [47, 78] on button "Order details" at bounding box center [64, 72] width 106 height 28
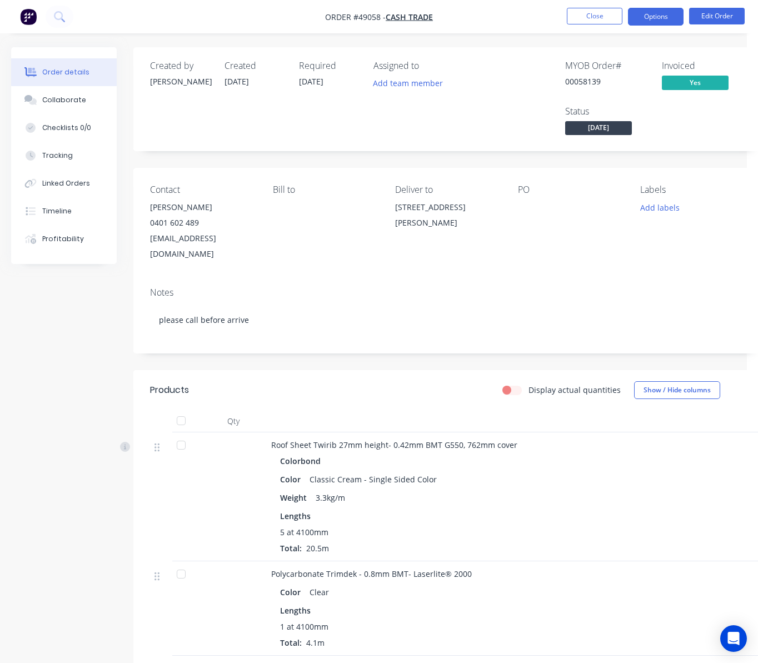
click at [654, 14] on button "Options" at bounding box center [656, 17] width 56 height 18
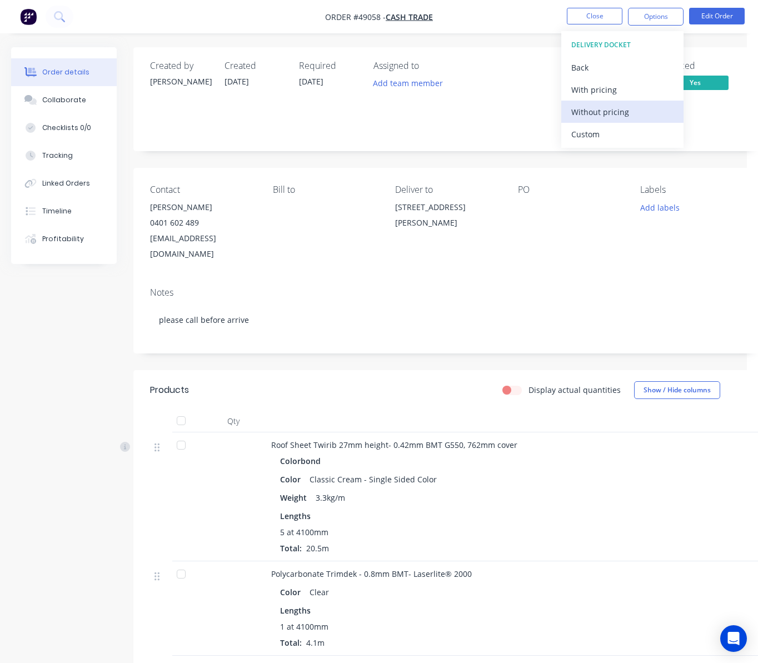
click at [644, 112] on div "Without pricing" at bounding box center [622, 112] width 102 height 16
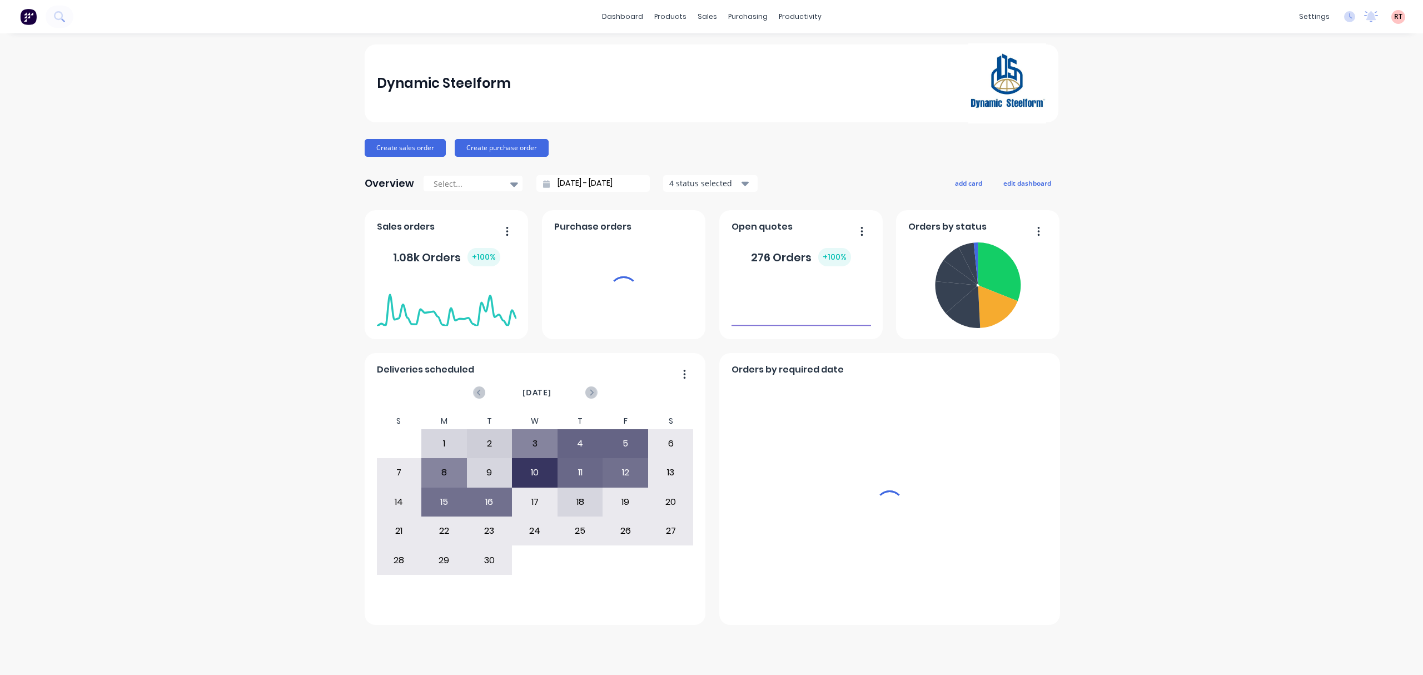
click at [703, 16] on div "sales" at bounding box center [707, 16] width 31 height 17
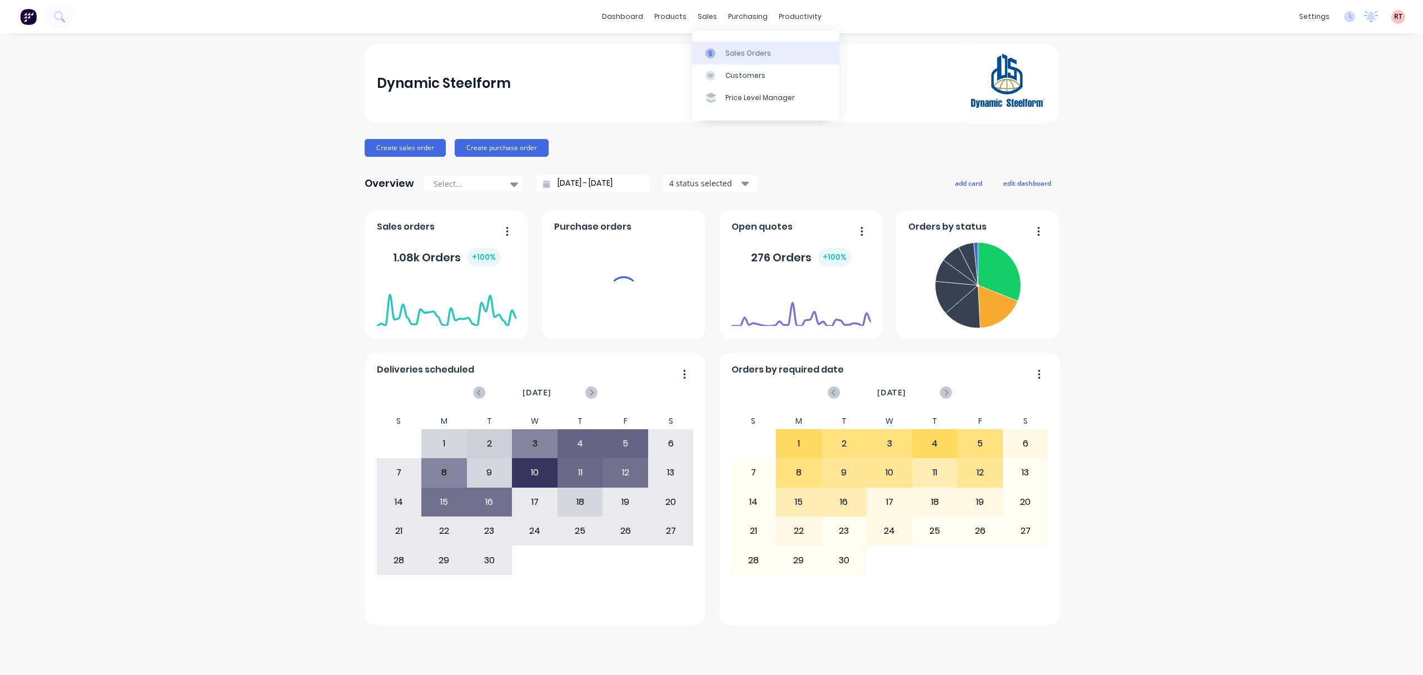
click at [728, 56] on div "Sales Orders" at bounding box center [748, 53] width 46 height 10
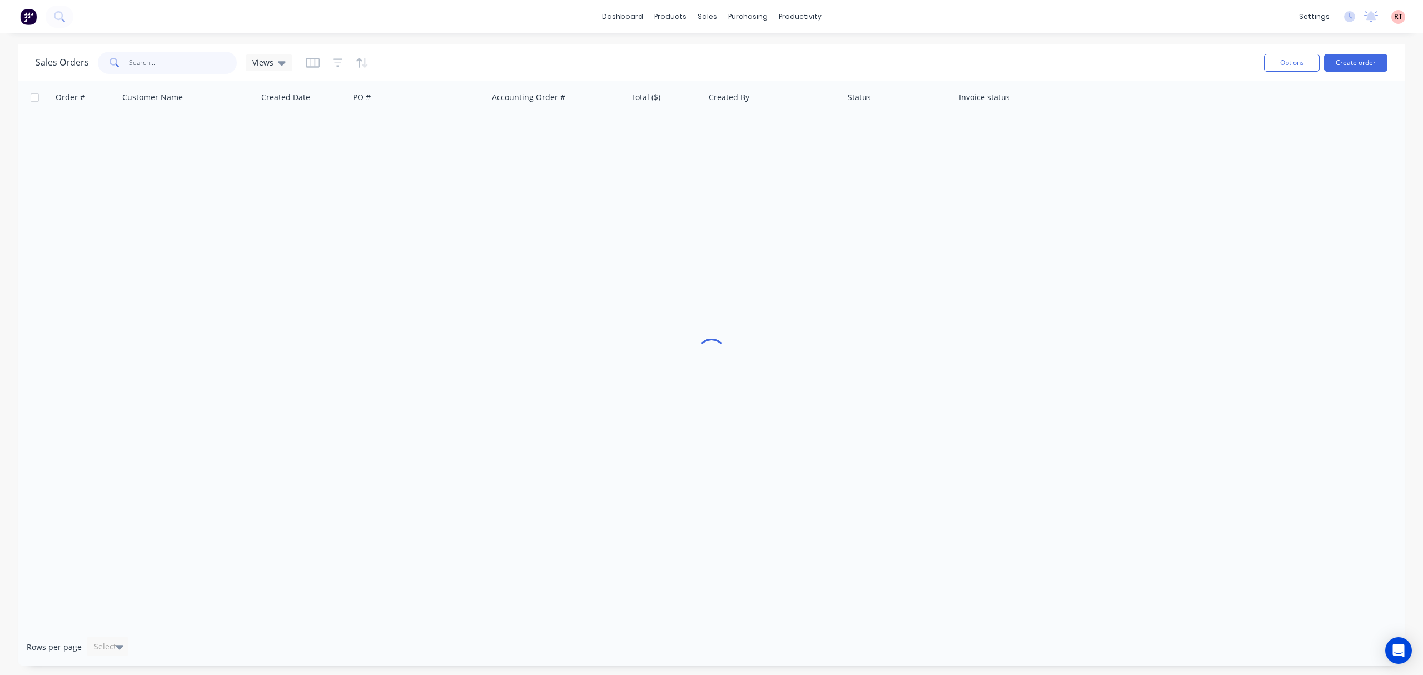
drag, startPoint x: 201, startPoint y: 62, endPoint x: 199, endPoint y: 49, distance: 12.9
click at [201, 61] on input "text" at bounding box center [183, 63] width 108 height 22
click at [148, 63] on input "4880033145" at bounding box center [183, 63] width 108 height 22
click at [129, 61] on input "488033145" at bounding box center [183, 63] width 108 height 22
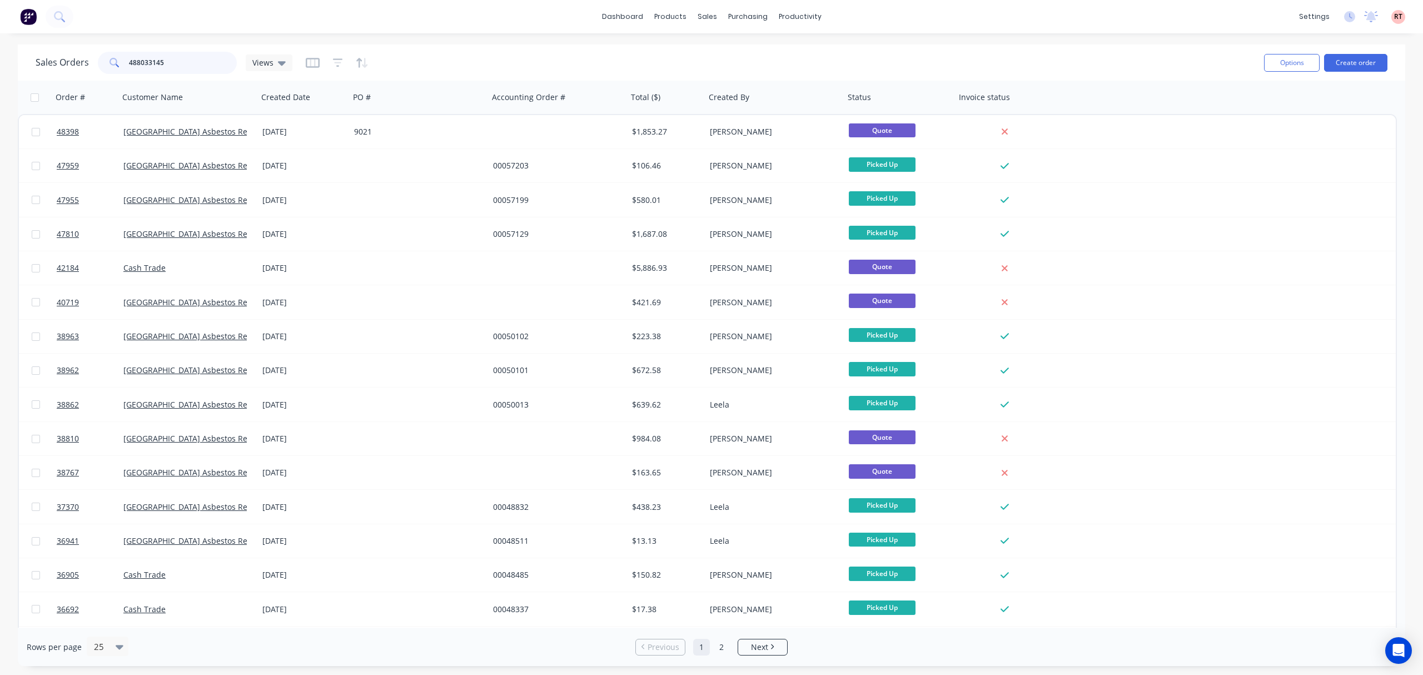
drag, startPoint x: 191, startPoint y: 58, endPoint x: 97, endPoint y: 64, distance: 94.7
click at [101, 64] on div "488033145" at bounding box center [167, 63] width 139 height 22
paste input "18 956 46"
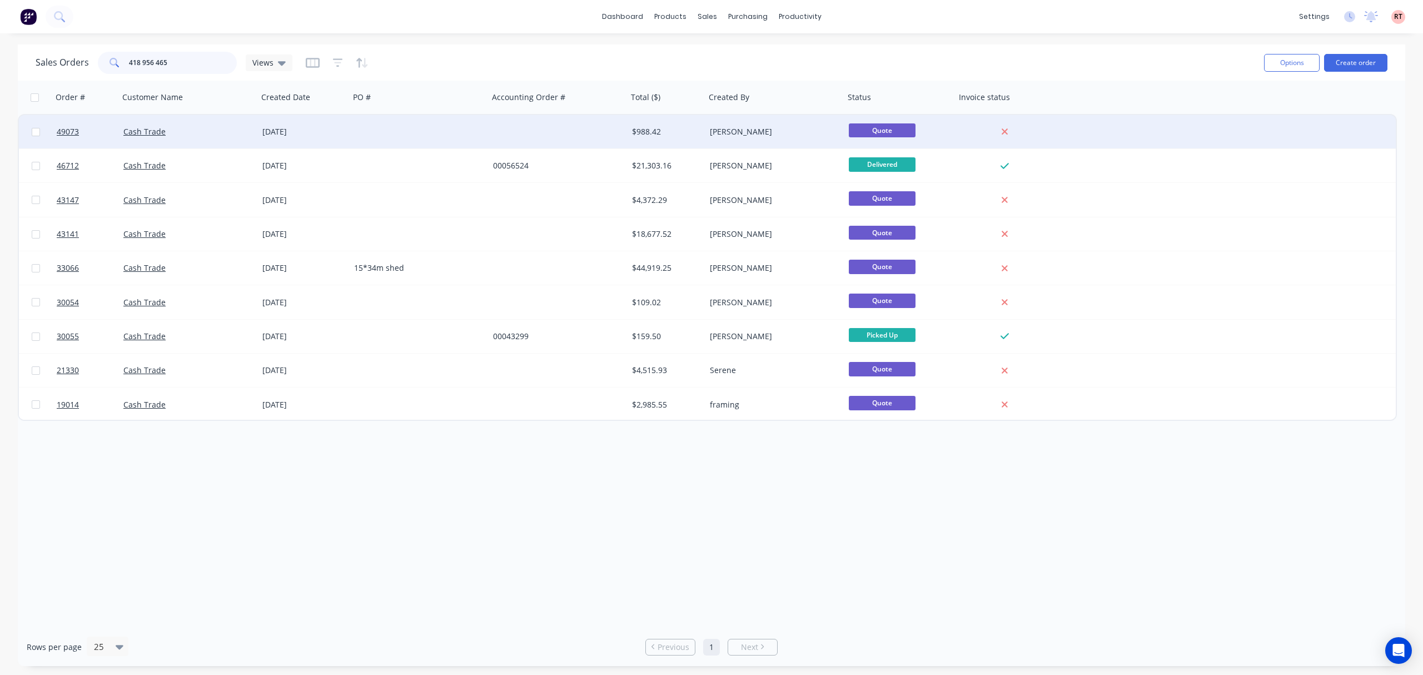
type input "418 956 465"
click at [536, 137] on div at bounding box center [558, 131] width 139 height 33
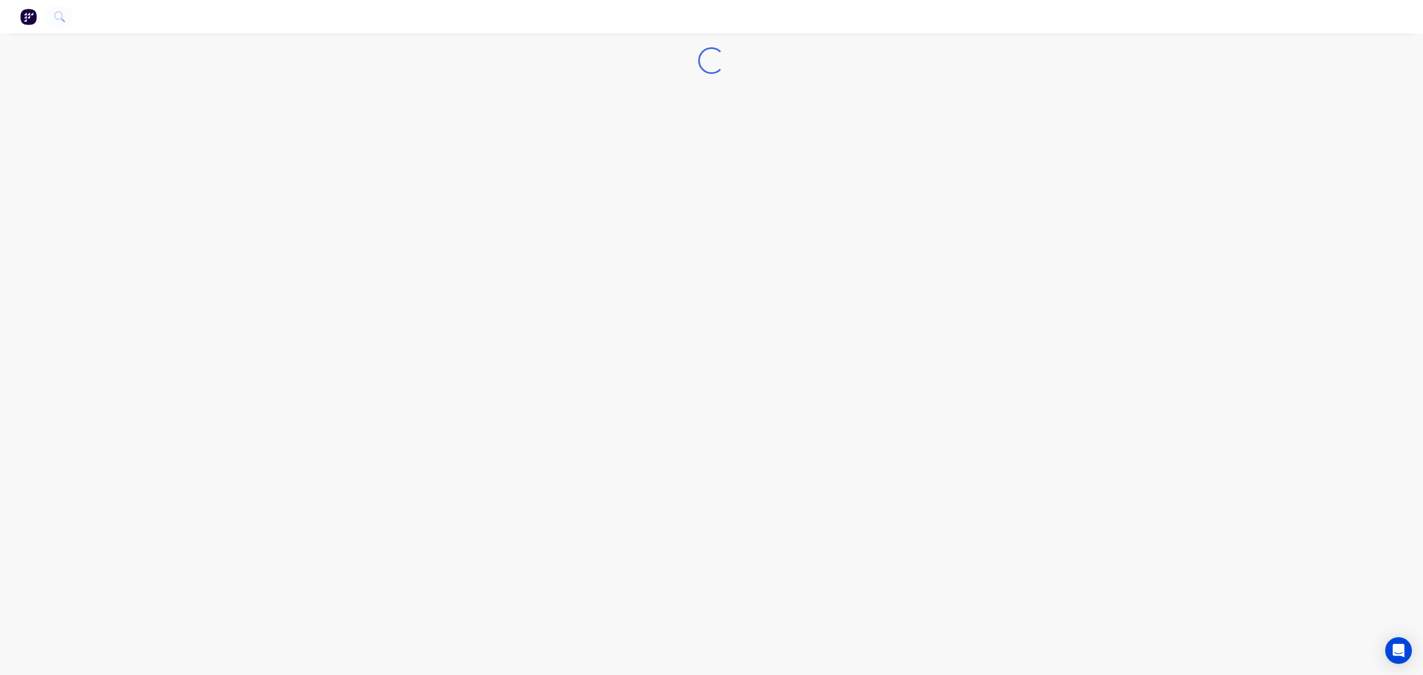
click at [536, 137] on div "Loading..." at bounding box center [711, 337] width 1423 height 675
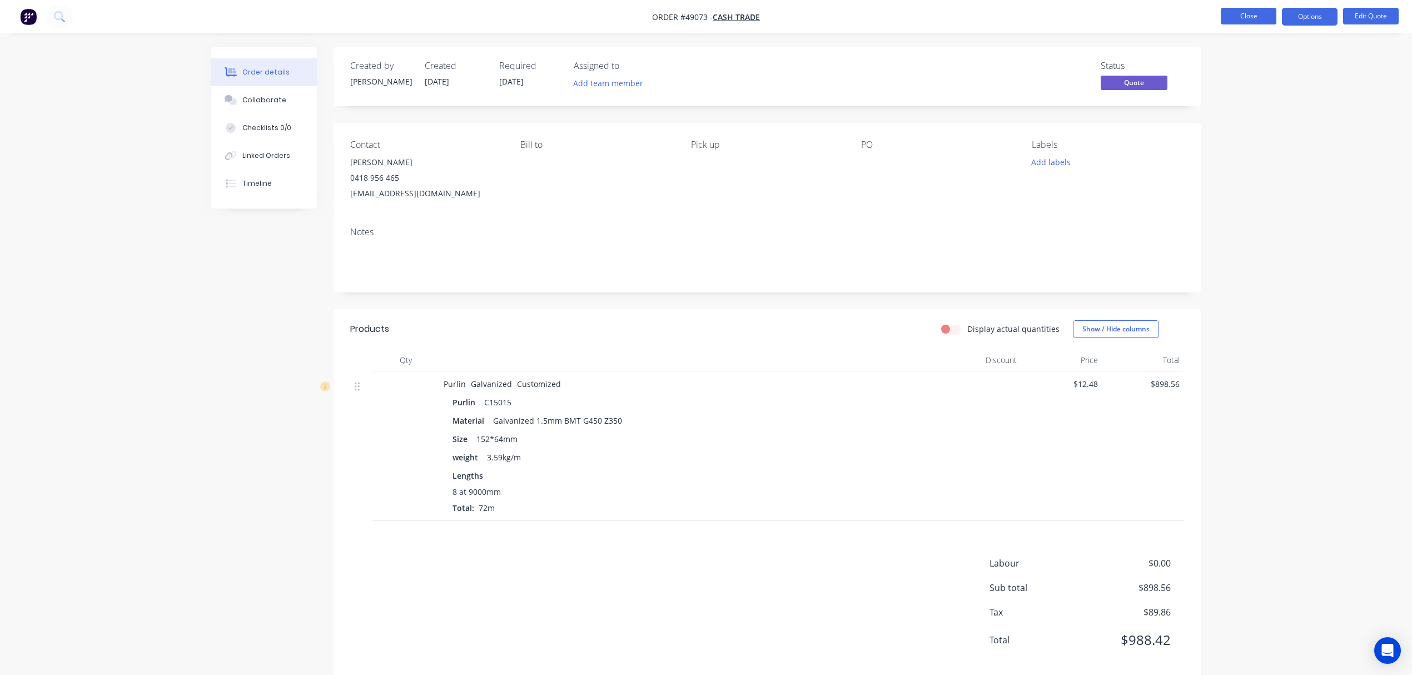
click at [1235, 17] on button "Close" at bounding box center [1249, 16] width 56 height 17
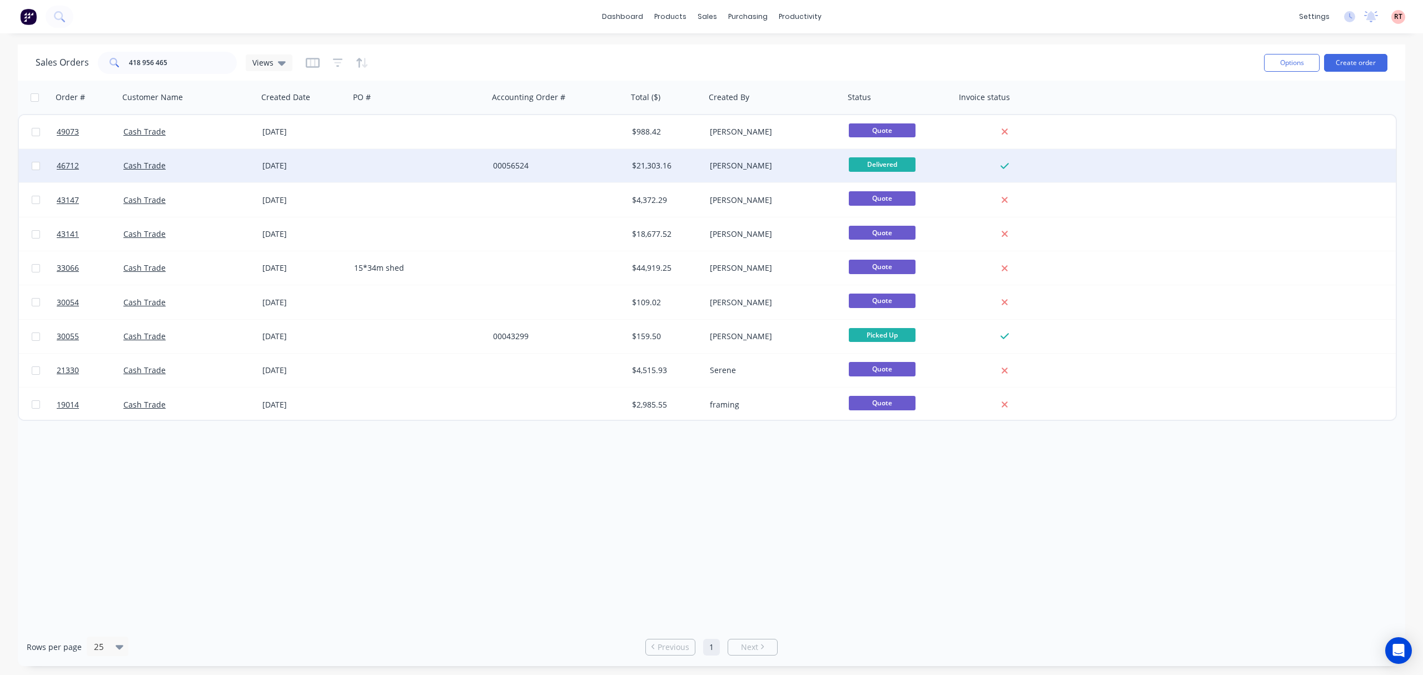
click at [579, 165] on div "00056524" at bounding box center [554, 165] width 123 height 11
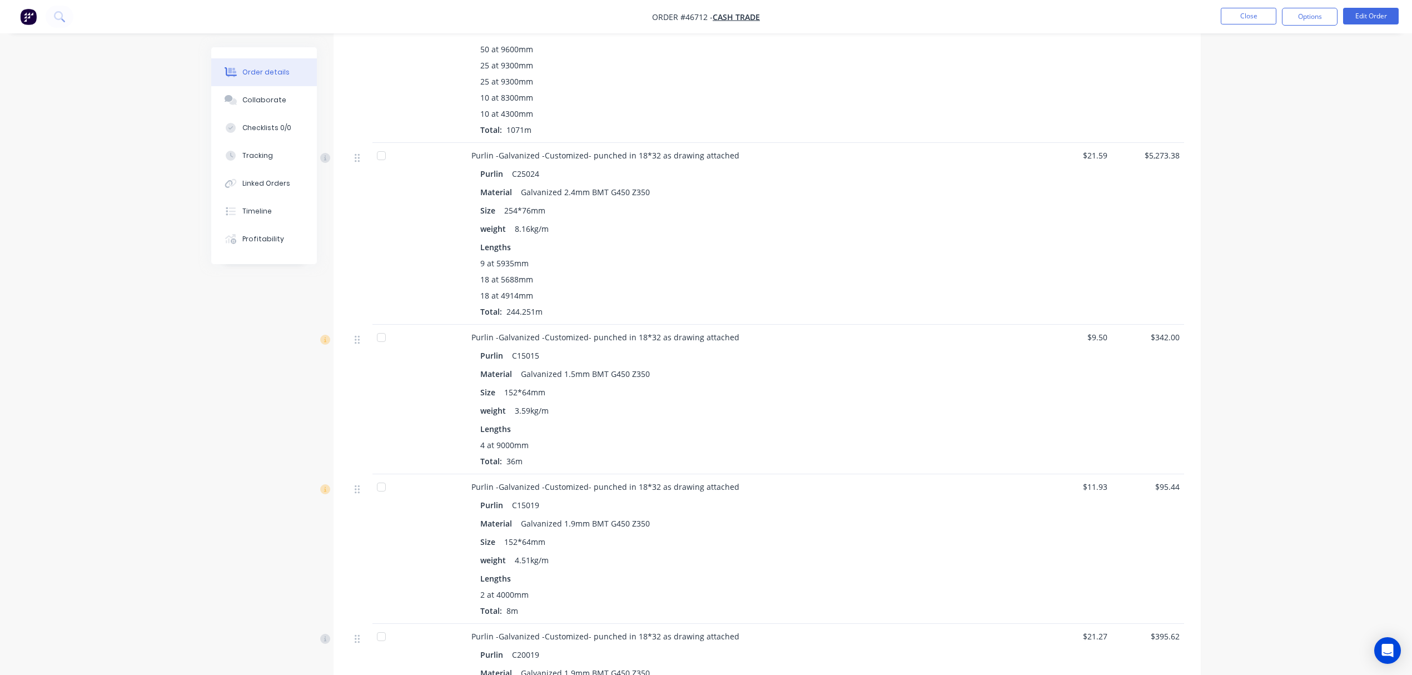
scroll to position [445, 0]
drag, startPoint x: 472, startPoint y: 332, endPoint x: 587, endPoint y: 336, distance: 115.1
click at [587, 336] on span "Purlin -Galvanized -Customized- punched in 18*32 as drawing attached" at bounding box center [605, 335] width 268 height 11
click at [739, 383] on div "Size 152*64mm" at bounding box center [717, 390] width 474 height 16
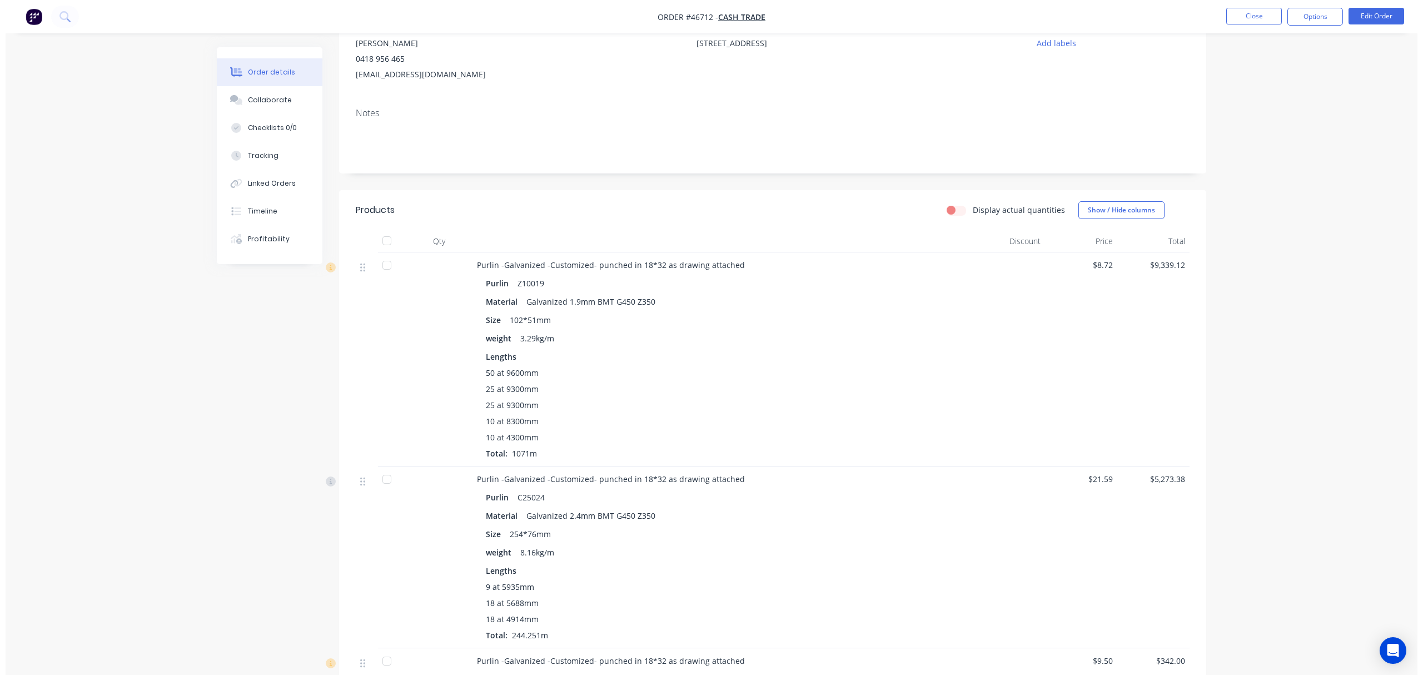
scroll to position [0, 0]
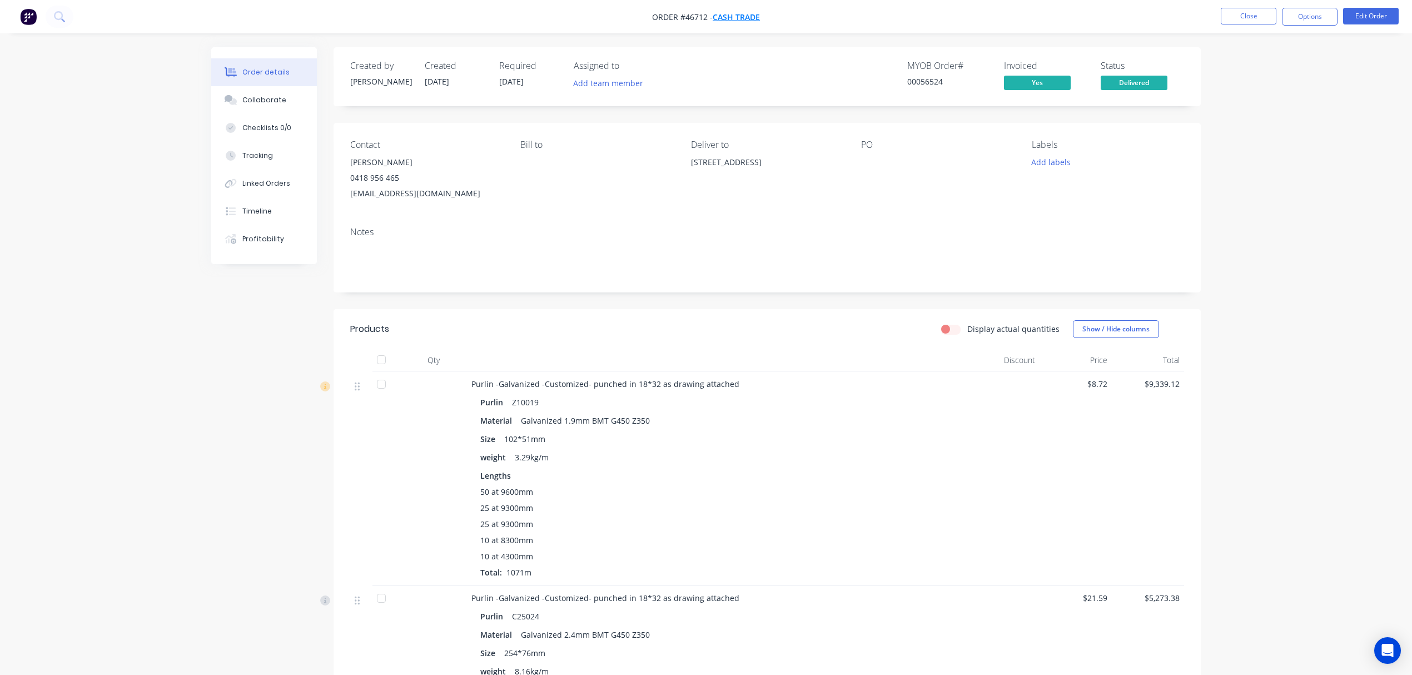
click at [737, 14] on span "Cash Trade" at bounding box center [736, 17] width 47 height 11
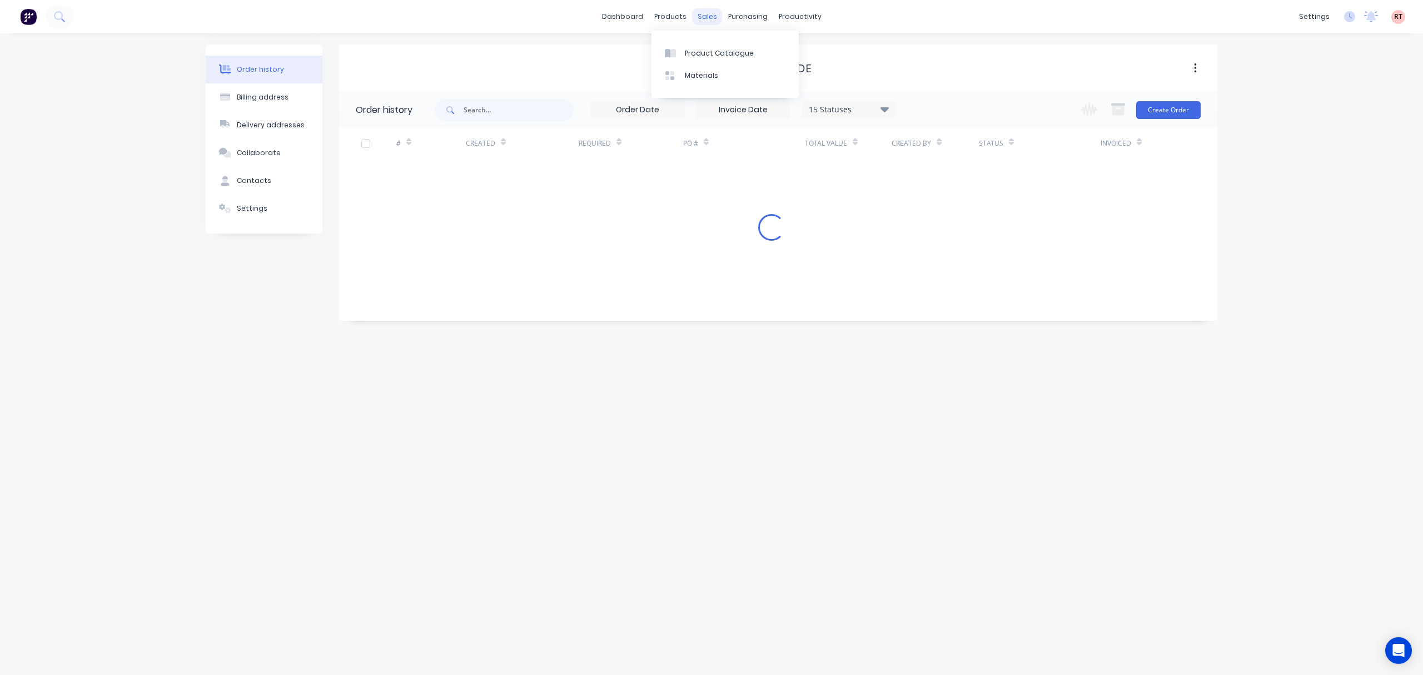
click at [708, 21] on div "sales" at bounding box center [707, 16] width 31 height 17
click at [712, 56] on icon at bounding box center [710, 53] width 10 height 10
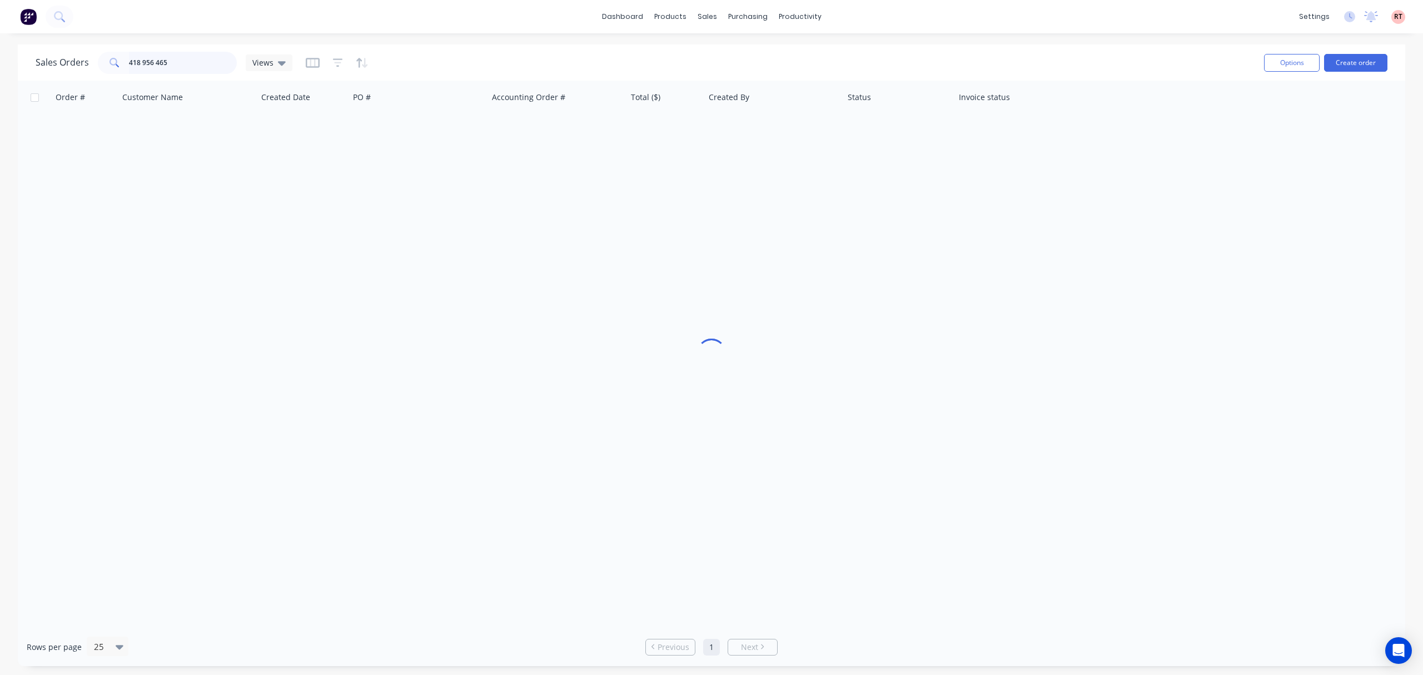
drag, startPoint x: 187, startPoint y: 57, endPoint x: 33, endPoint y: 87, distance: 156.3
click at [41, 87] on div "Sales Orders 418 956 465 Views Options Create order Order # Customer Name Creat…" at bounding box center [711, 354] width 1387 height 621
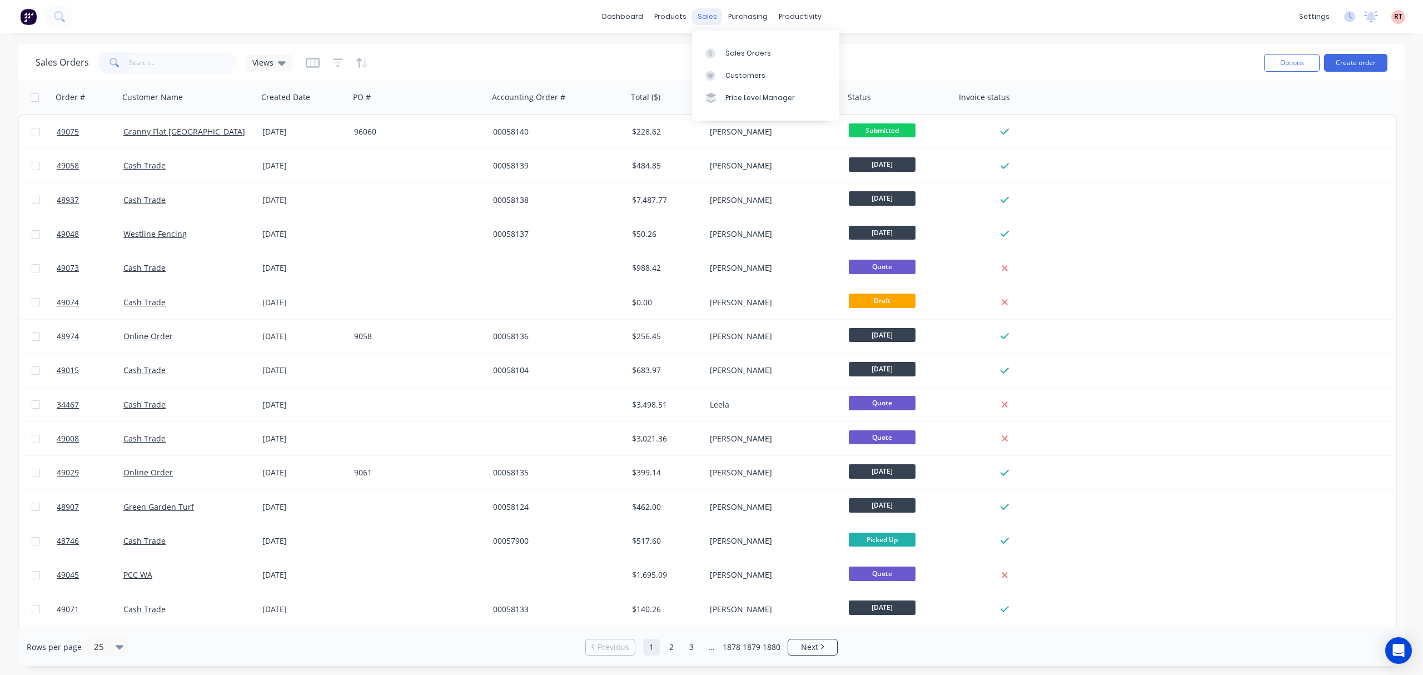
click at [716, 13] on div "sales" at bounding box center [707, 16] width 31 height 17
click at [728, 50] on div "Sales Orders" at bounding box center [748, 53] width 46 height 10
click at [176, 66] on input "text" at bounding box center [183, 63] width 108 height 22
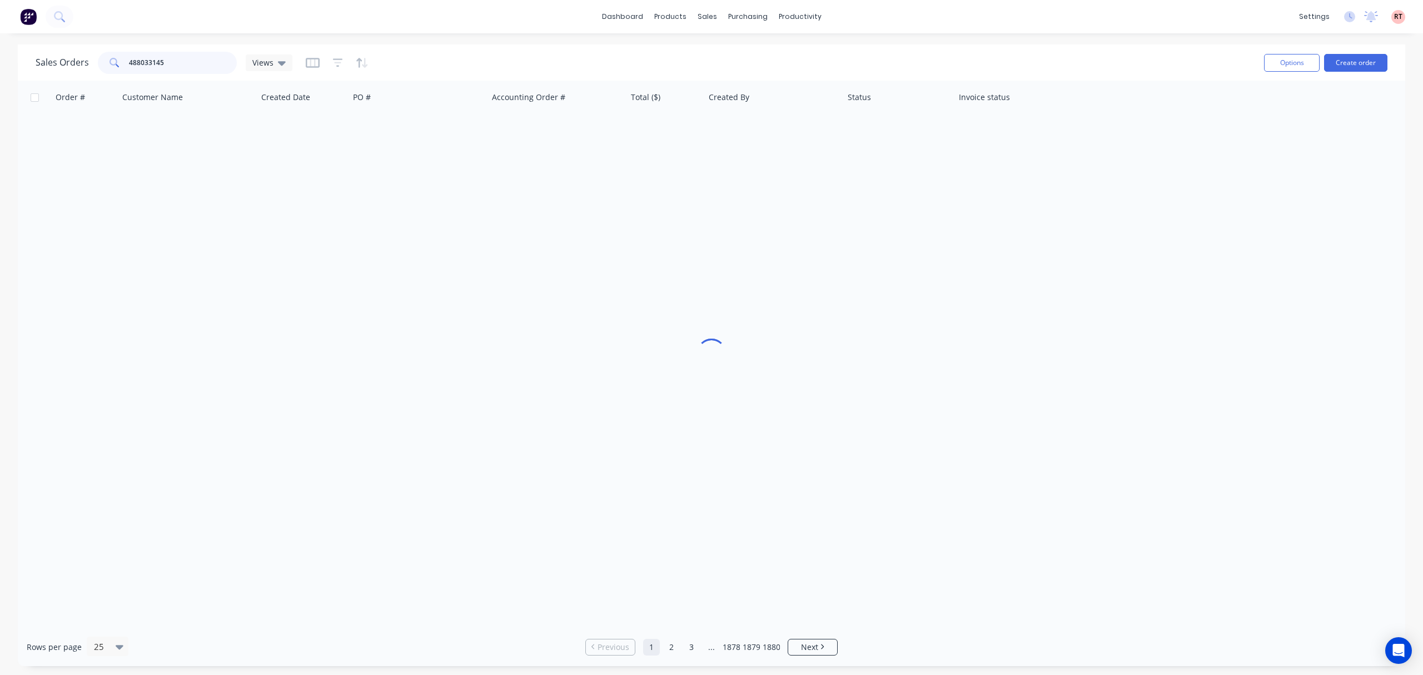
type input "488033145"
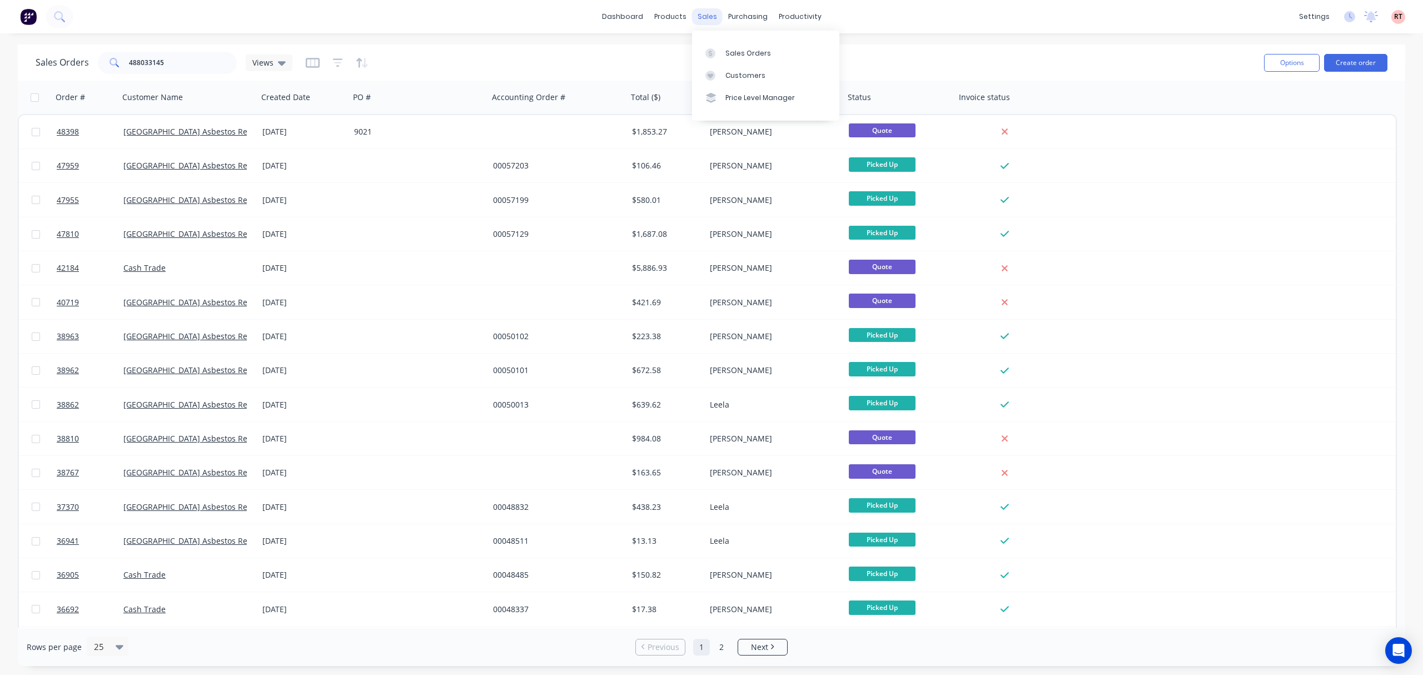
click at [704, 16] on div "sales" at bounding box center [707, 16] width 31 height 17
click at [738, 77] on div "Customers" at bounding box center [745, 76] width 40 height 10
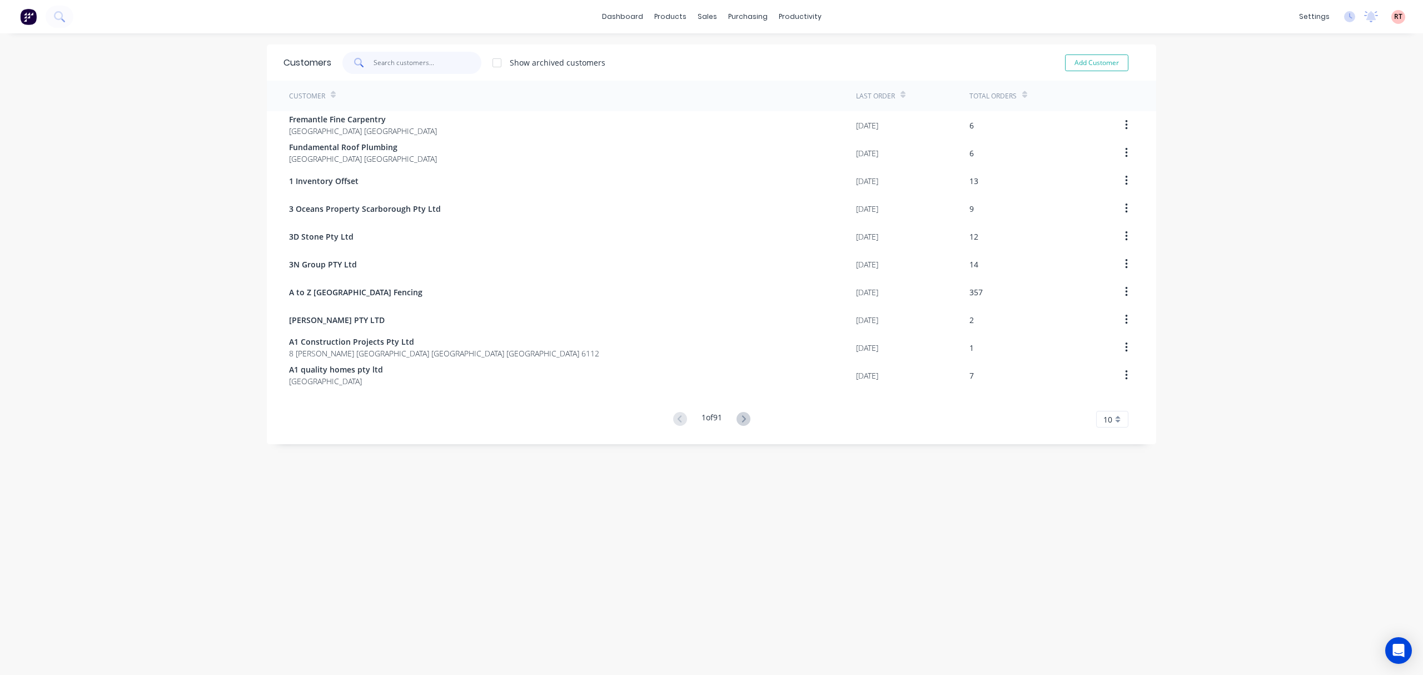
click at [388, 56] on input "text" at bounding box center [428, 63] width 108 height 22
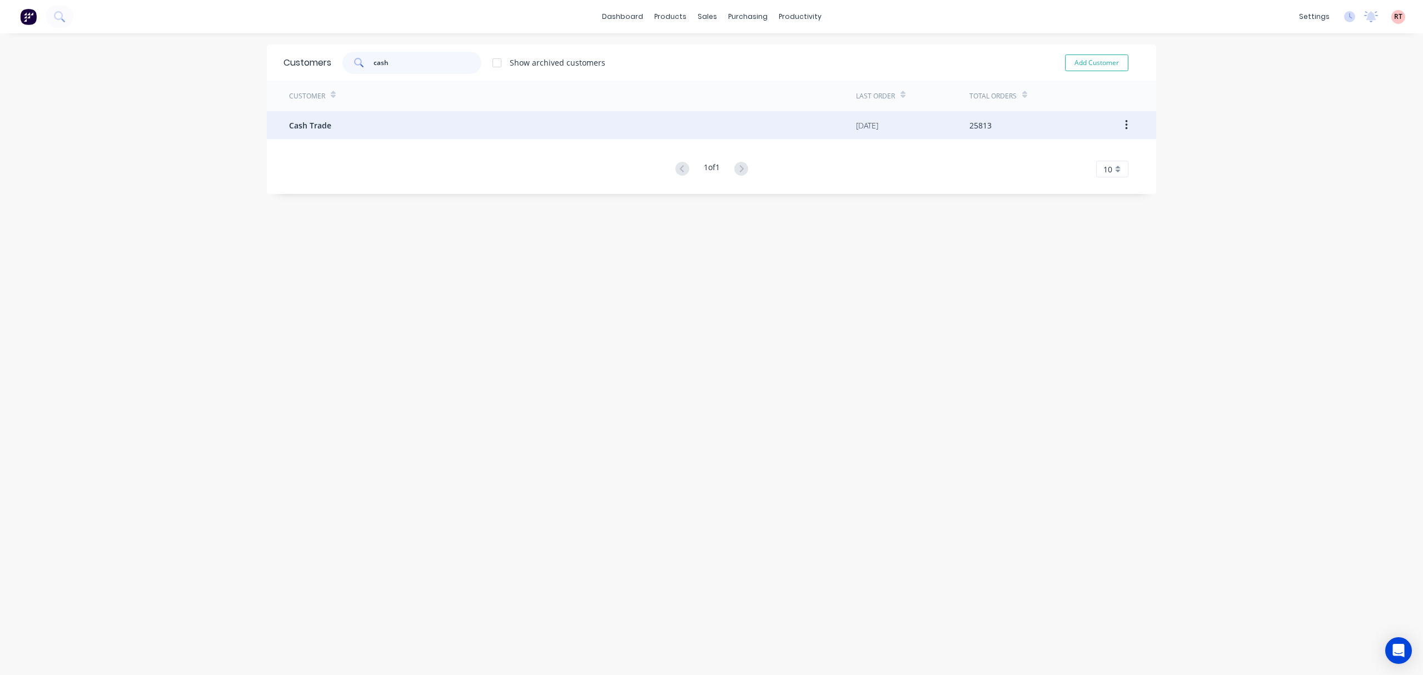
type input "cash"
click at [395, 127] on div "Cash Trade" at bounding box center [572, 125] width 567 height 28
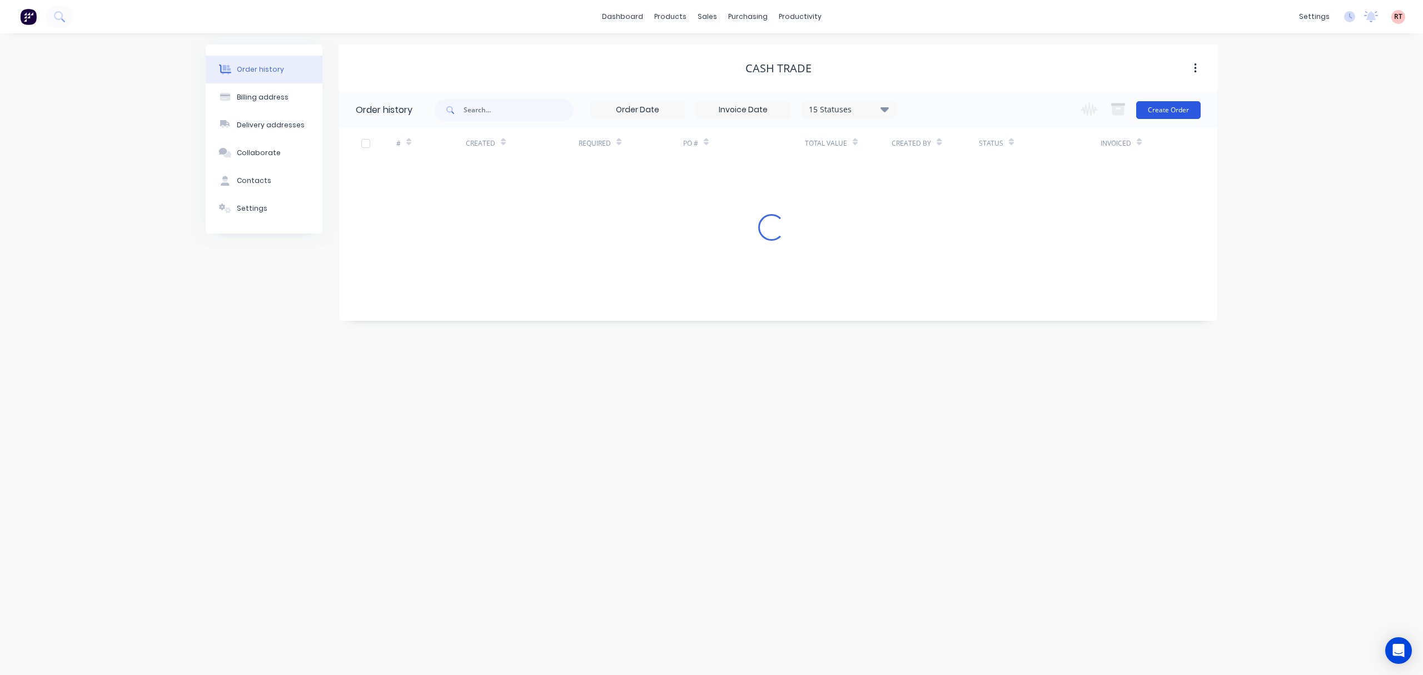
click at [1172, 109] on button "Create Order" at bounding box center [1168, 110] width 64 height 18
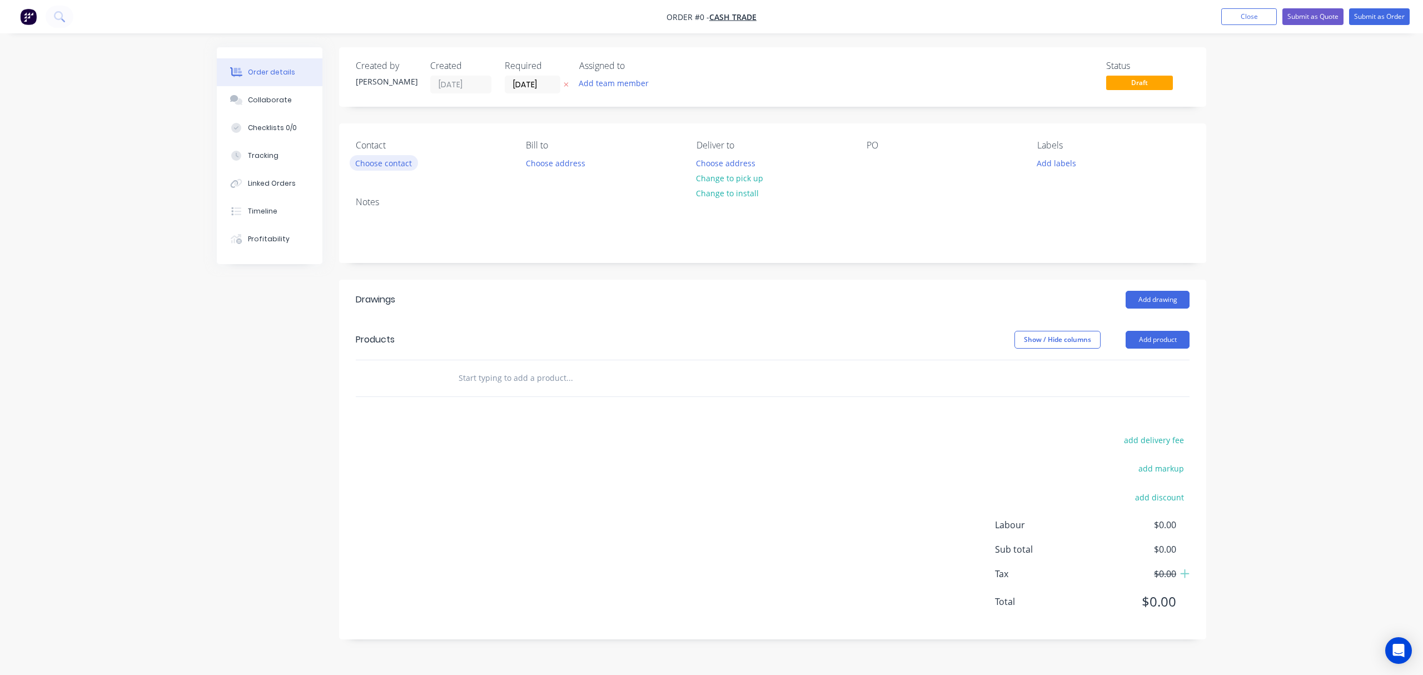
click at [390, 163] on button "Choose contact" at bounding box center [384, 162] width 68 height 15
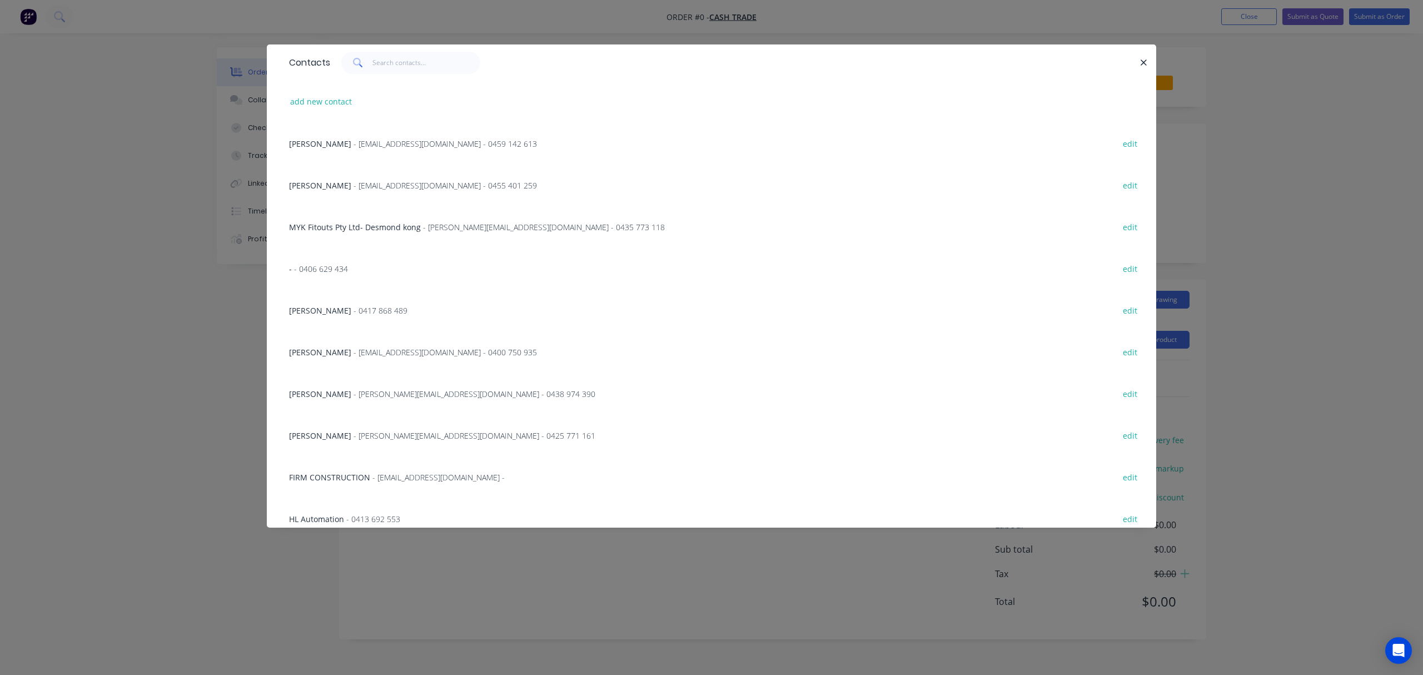
click at [807, 32] on div "Contacts add new contact Adrain - amcshedswa@gmail.com - 0459 142 613 edit Mich…" at bounding box center [711, 337] width 1423 height 675
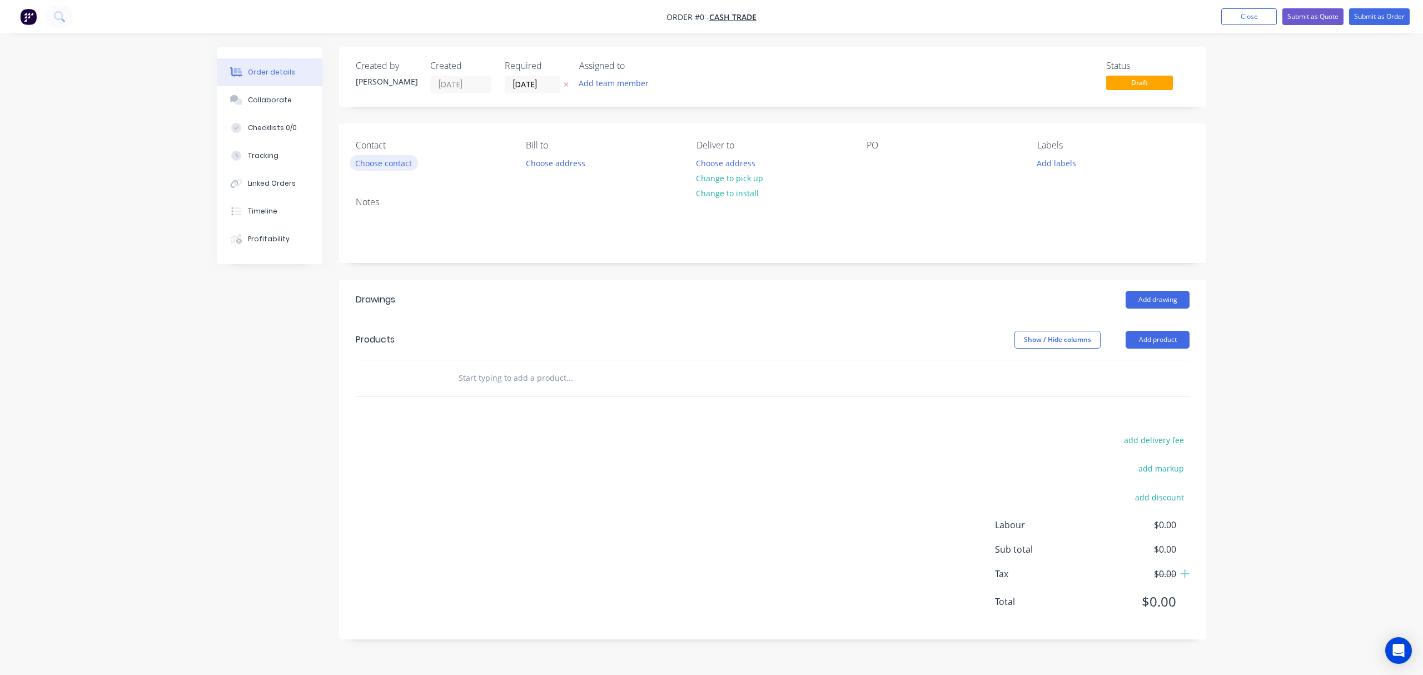
click at [401, 161] on button "Choose contact" at bounding box center [384, 162] width 68 height 15
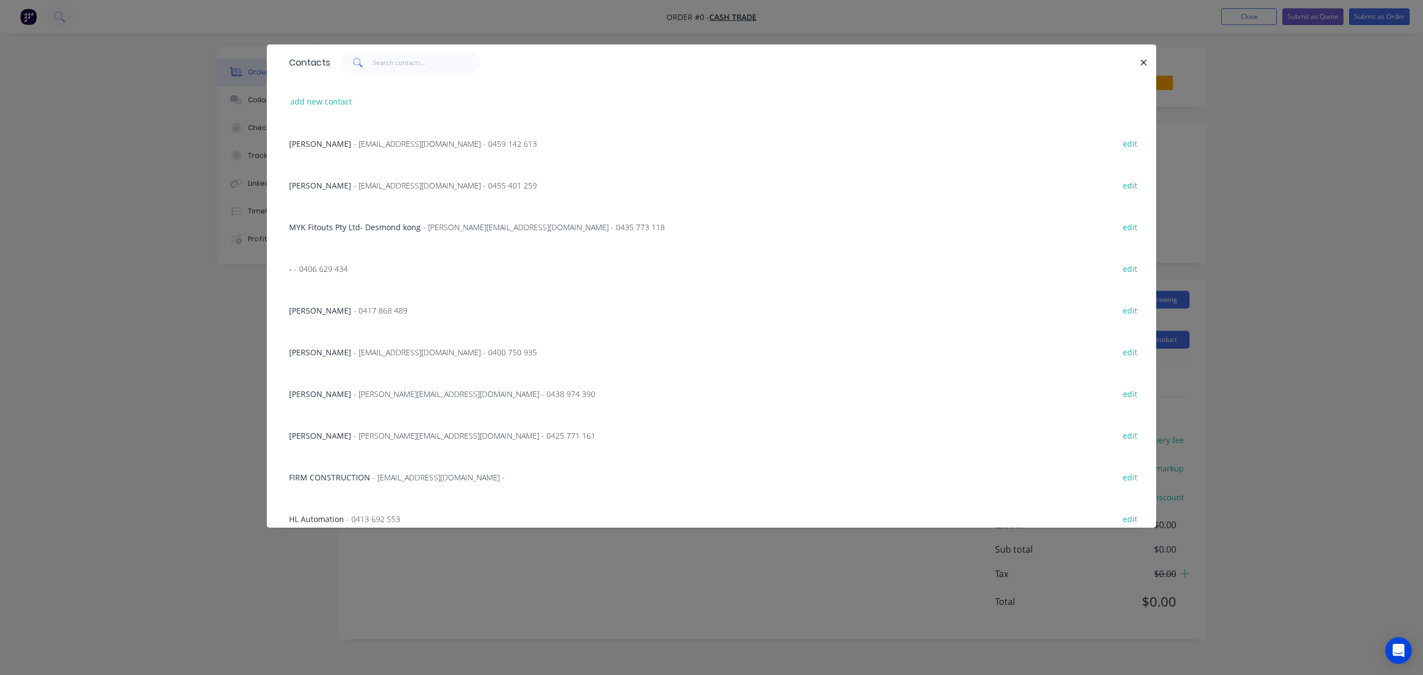
click at [145, 457] on div "Contacts add new contact Adrain - amcshedswa@gmail.com - 0459 142 613 edit Mich…" at bounding box center [711, 337] width 1423 height 675
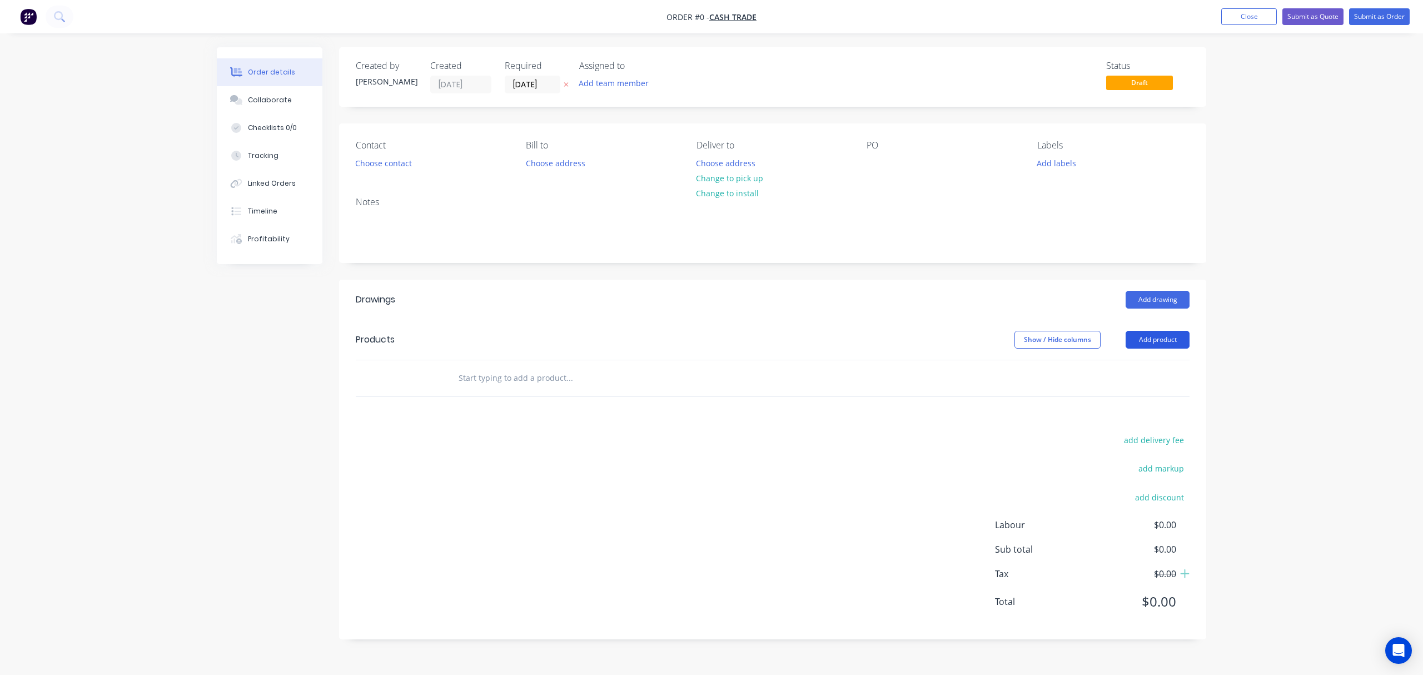
click at [1154, 336] on button "Add product" at bounding box center [1158, 340] width 64 height 18
click at [1136, 376] on div "Product catalogue" at bounding box center [1137, 368] width 86 height 16
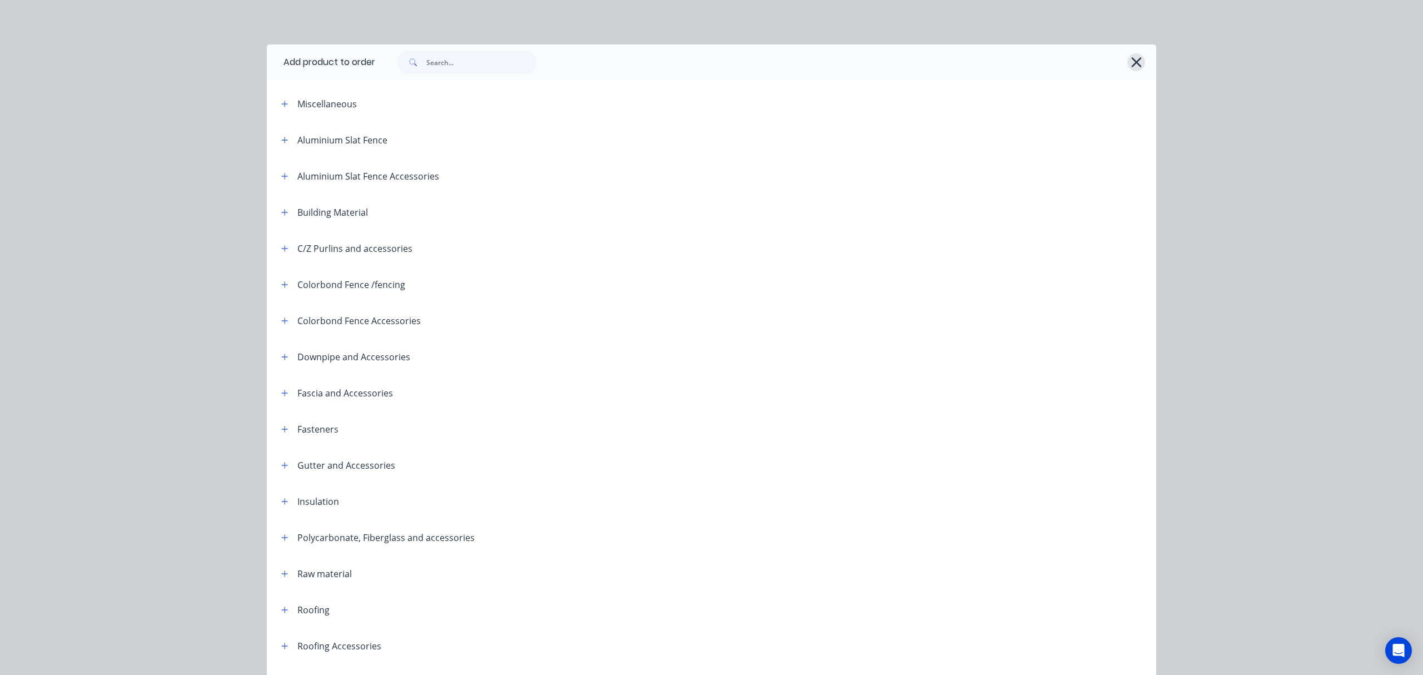
click at [1131, 67] on icon "button" at bounding box center [1137, 62] width 12 height 16
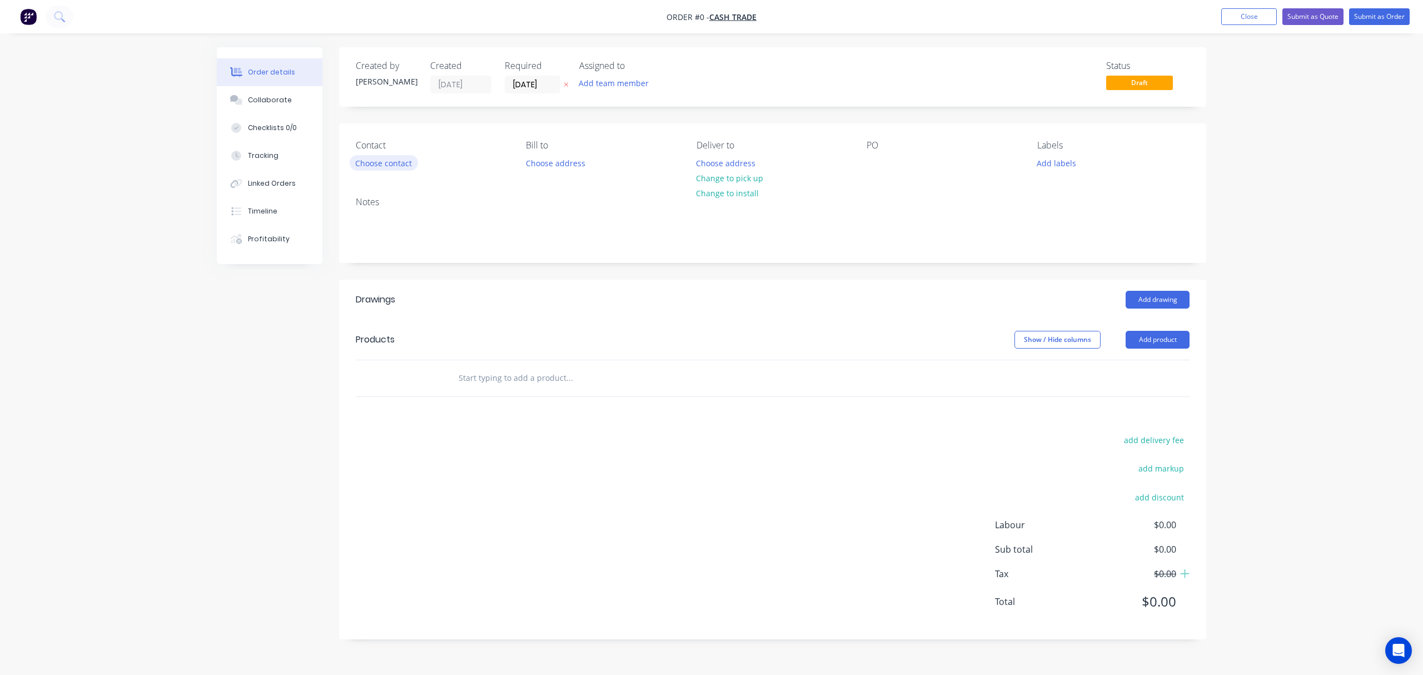
click at [384, 157] on button "Choose contact" at bounding box center [384, 162] width 68 height 15
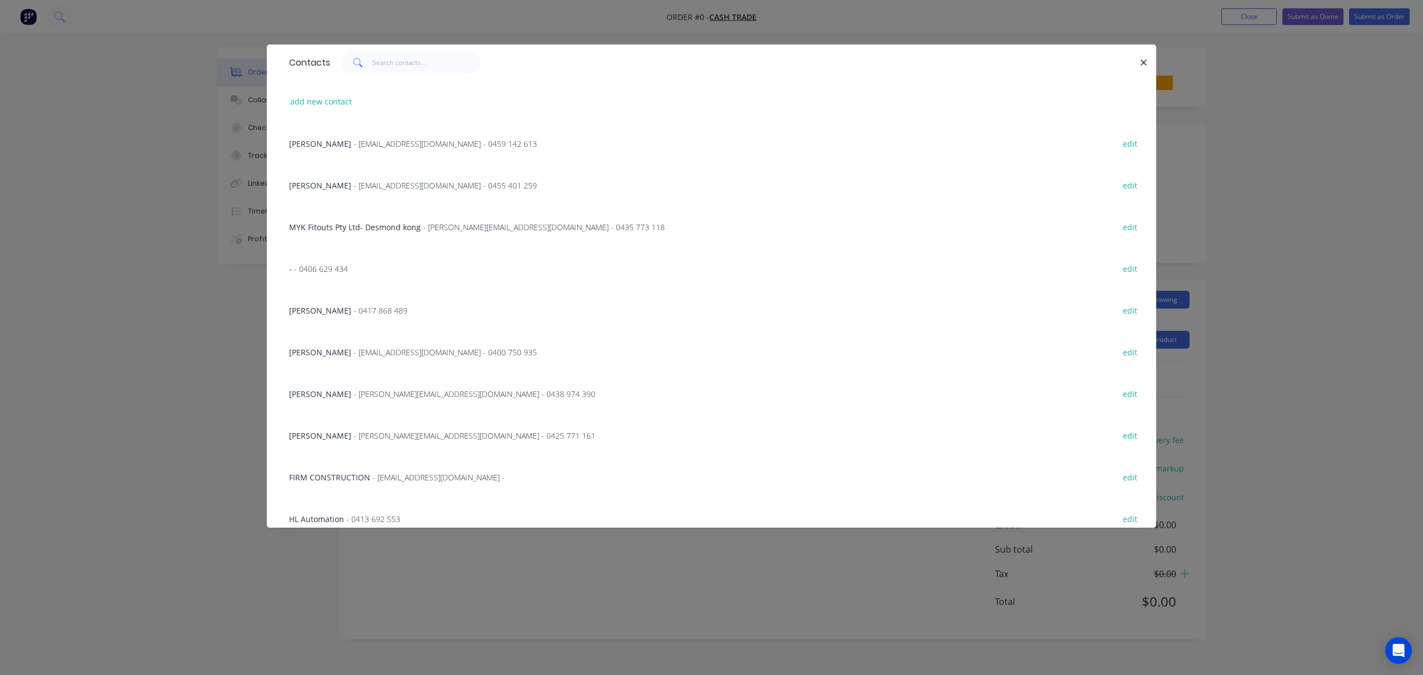
click at [589, 38] on div "Contacts add new contact Adrain - amcshedswa@gmail.com - 0459 142 613 edit Mich…" at bounding box center [711, 337] width 1423 height 675
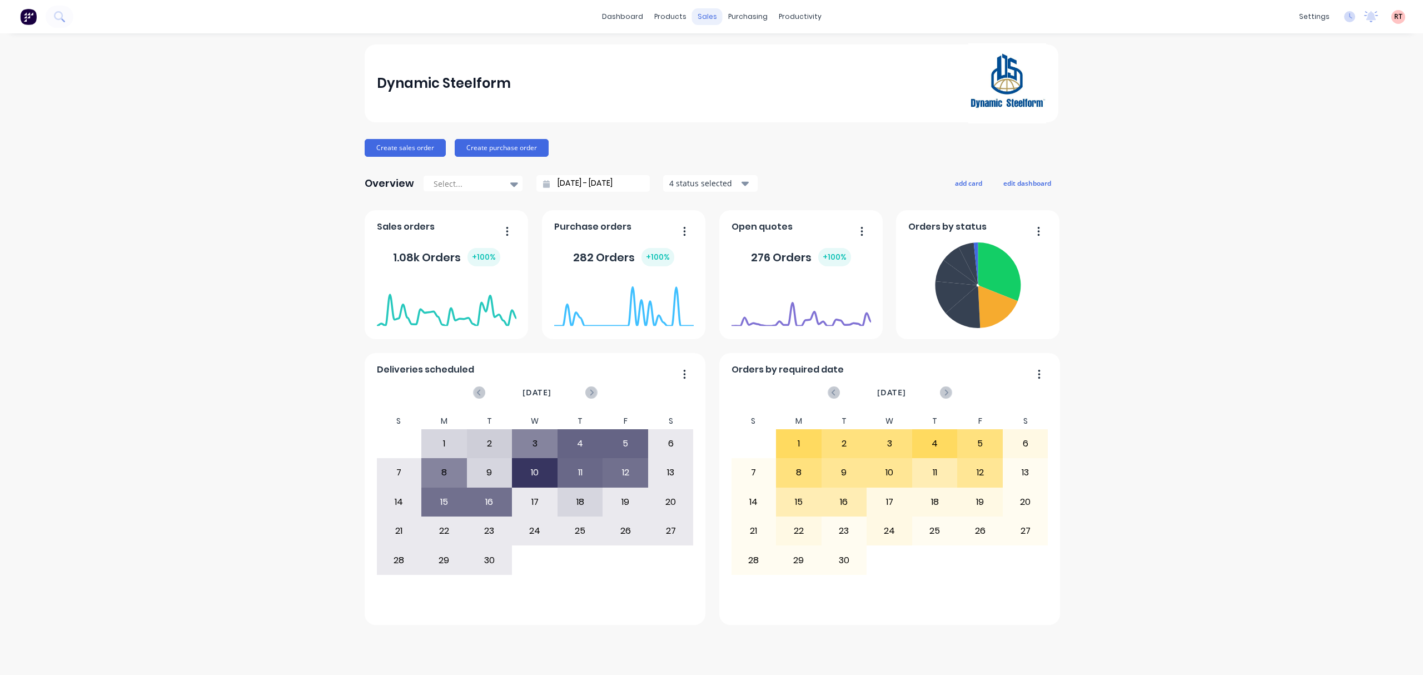
click at [704, 21] on div "sales" at bounding box center [707, 16] width 31 height 17
click at [734, 48] on div "Sales Orders" at bounding box center [748, 53] width 46 height 10
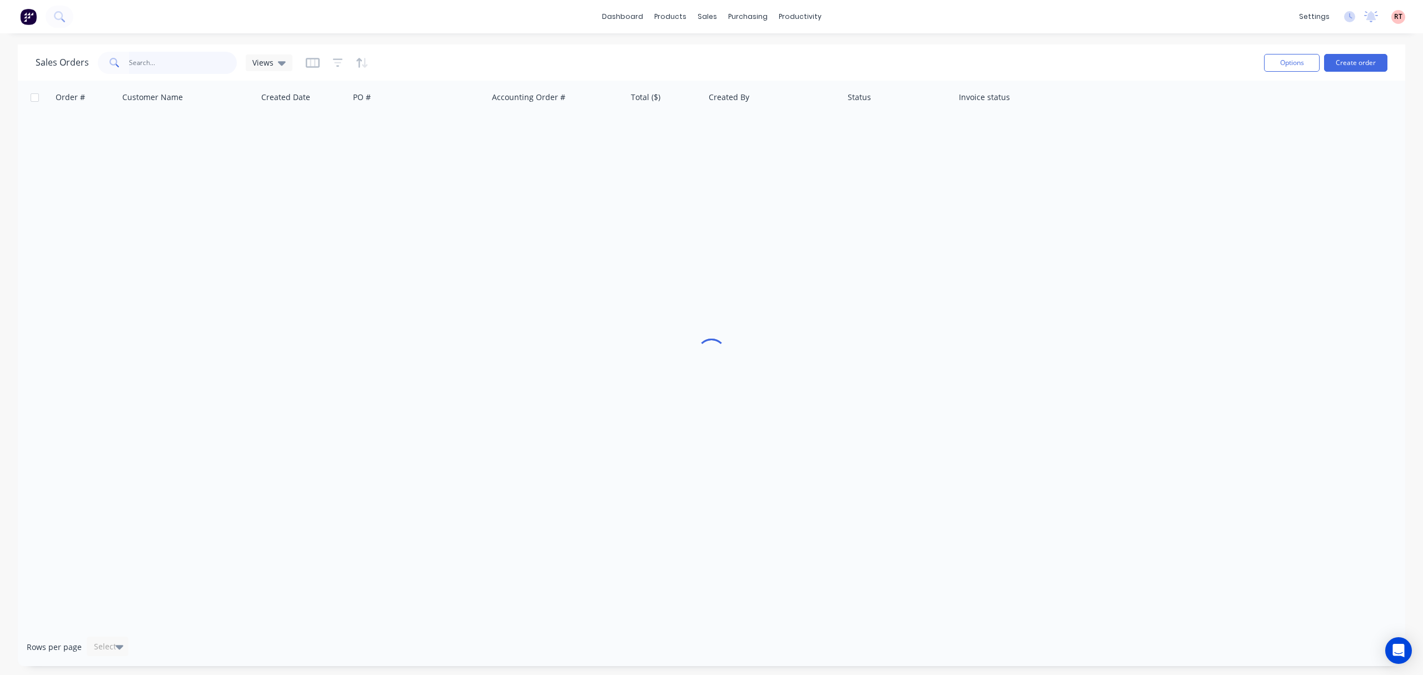
drag, startPoint x: 185, startPoint y: 63, endPoint x: 153, endPoint y: 66, distance: 31.8
click at [153, 66] on input "text" at bounding box center [183, 63] width 108 height 22
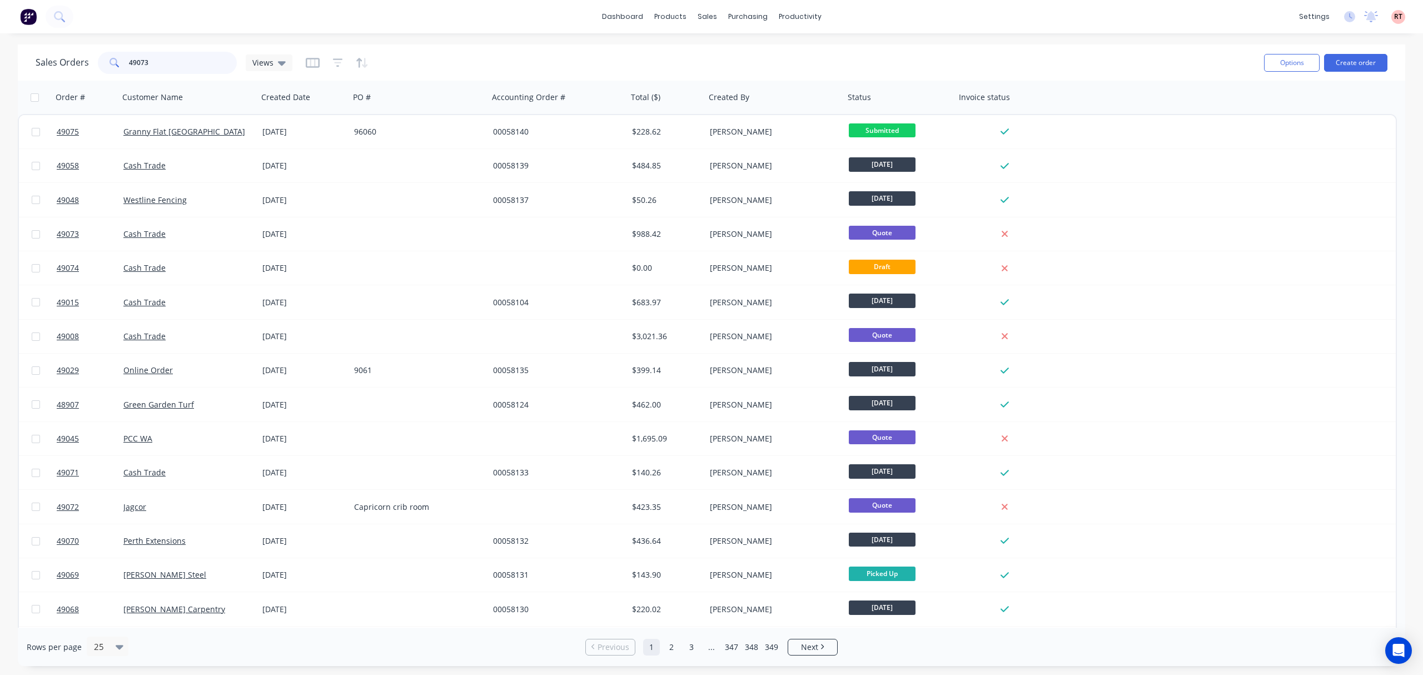
type input "49073"
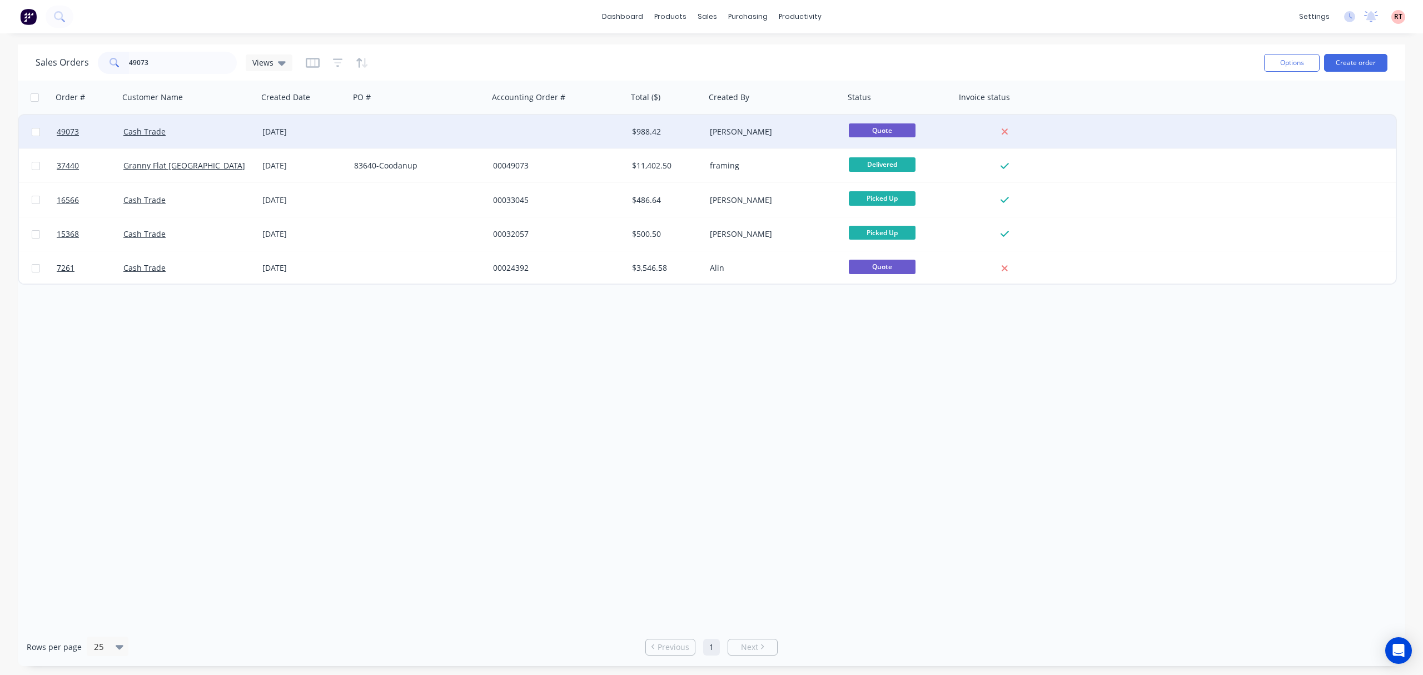
click at [559, 137] on div at bounding box center [558, 131] width 139 height 33
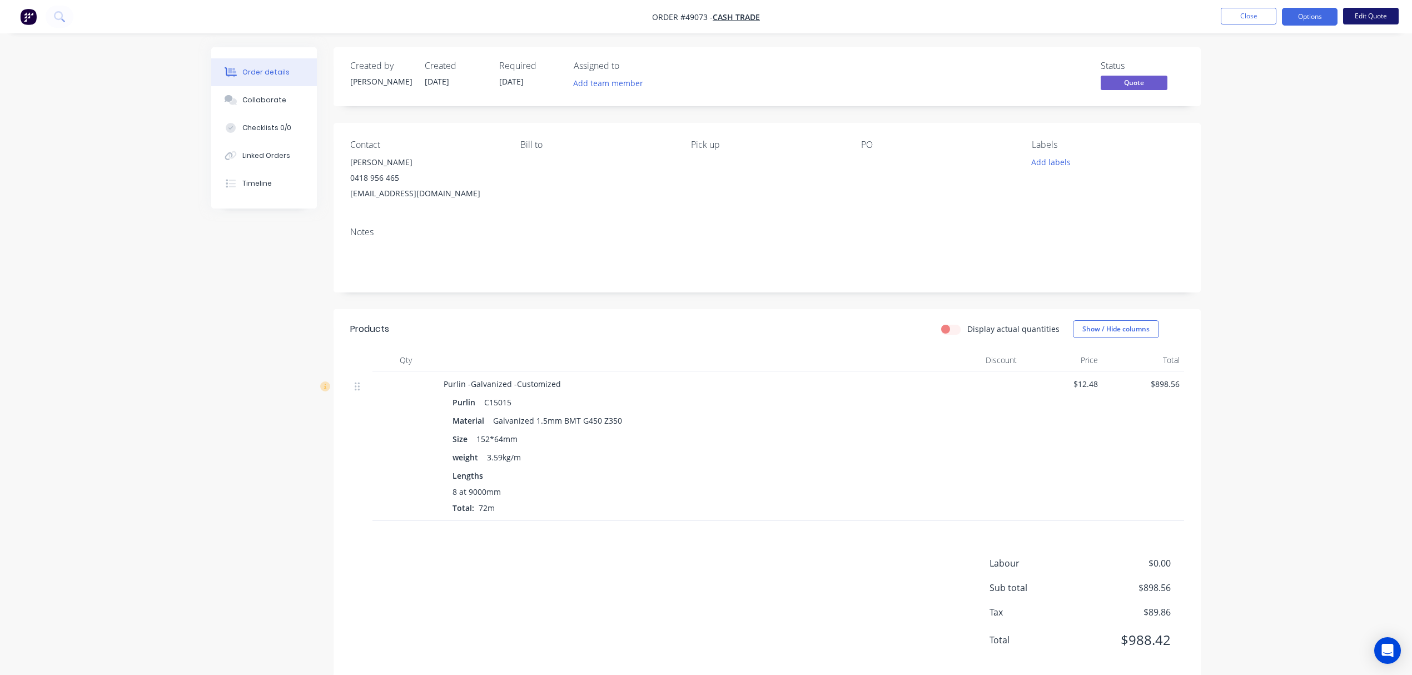
click at [1381, 16] on button "Edit Quote" at bounding box center [1371, 16] width 56 height 17
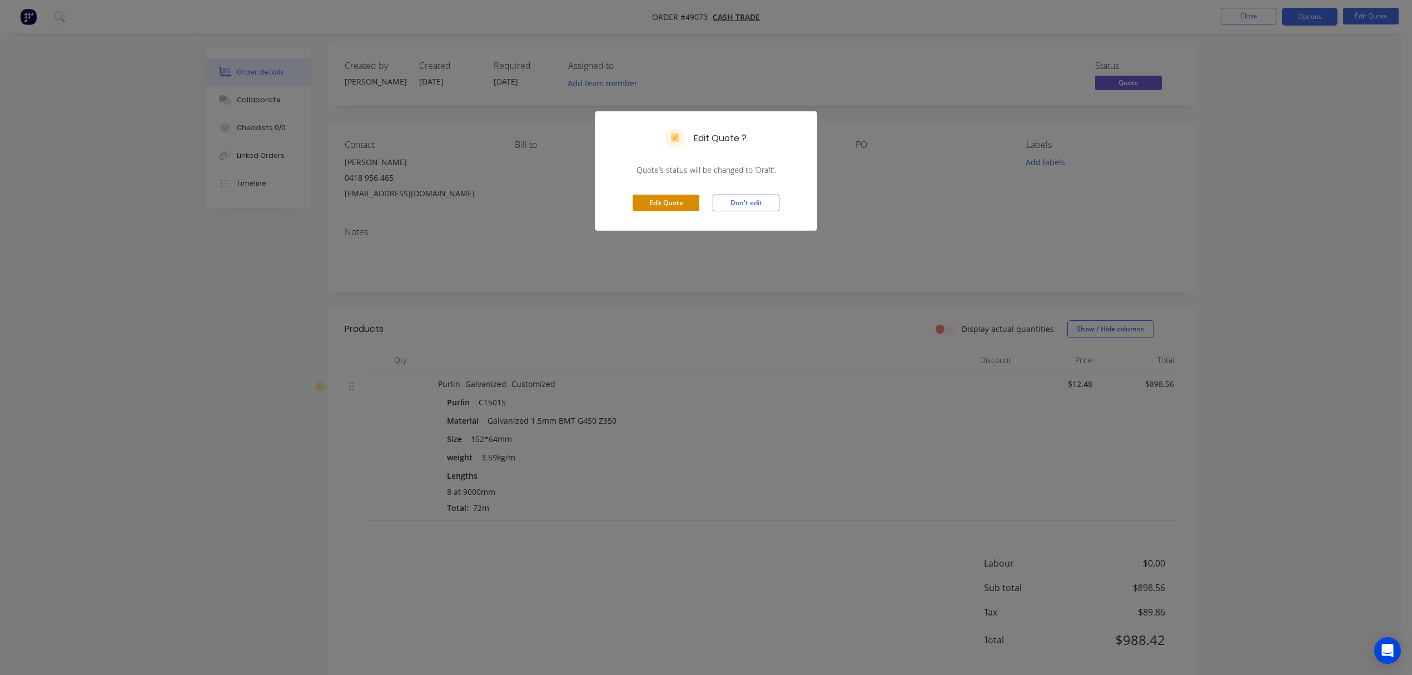
click at [661, 205] on button "Edit Quote" at bounding box center [666, 203] width 67 height 17
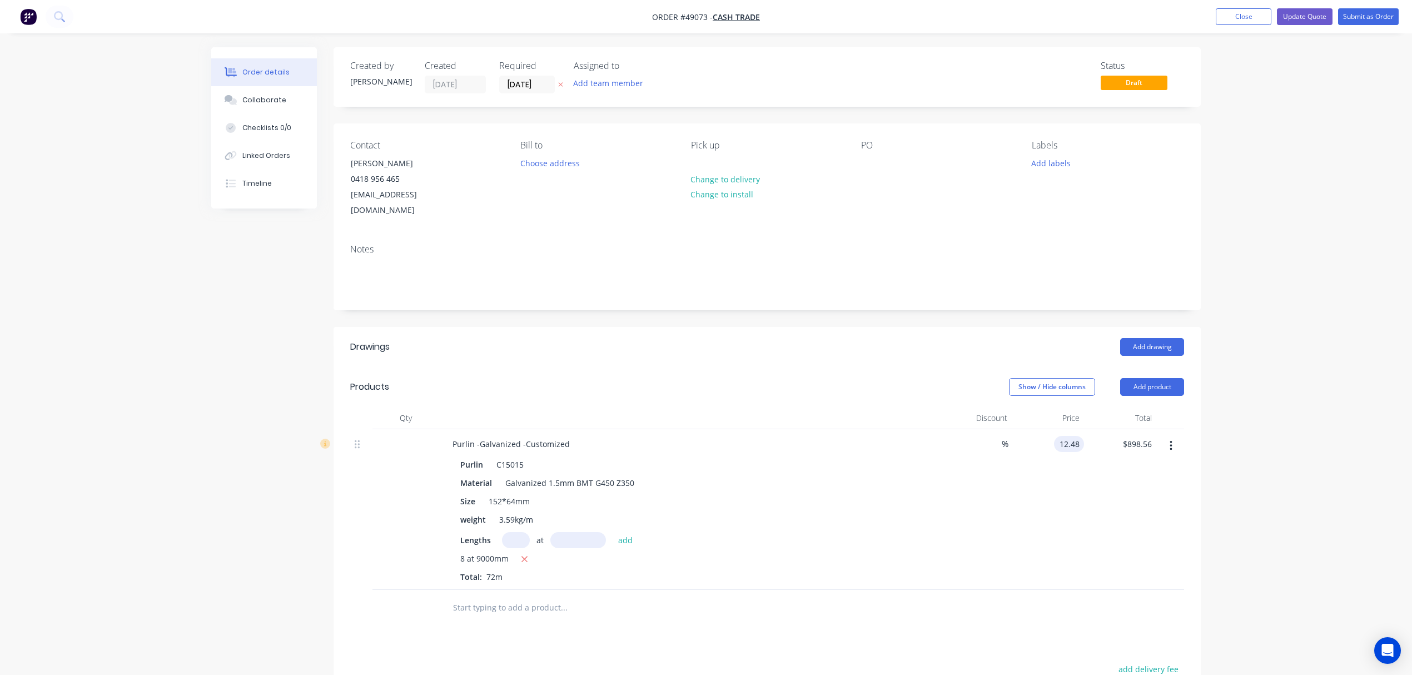
click at [1058, 436] on div "12.48 12.48" at bounding box center [1071, 444] width 26 height 16
type input "$9.50"
type input "$684.00"
click at [1052, 528] on div "$9.50 9.50" at bounding box center [1048, 509] width 72 height 161
click at [1343, 441] on div "Order details Collaborate Checklists 0/0 Linked Orders Timeline Order details C…" at bounding box center [706, 442] width 1412 height 885
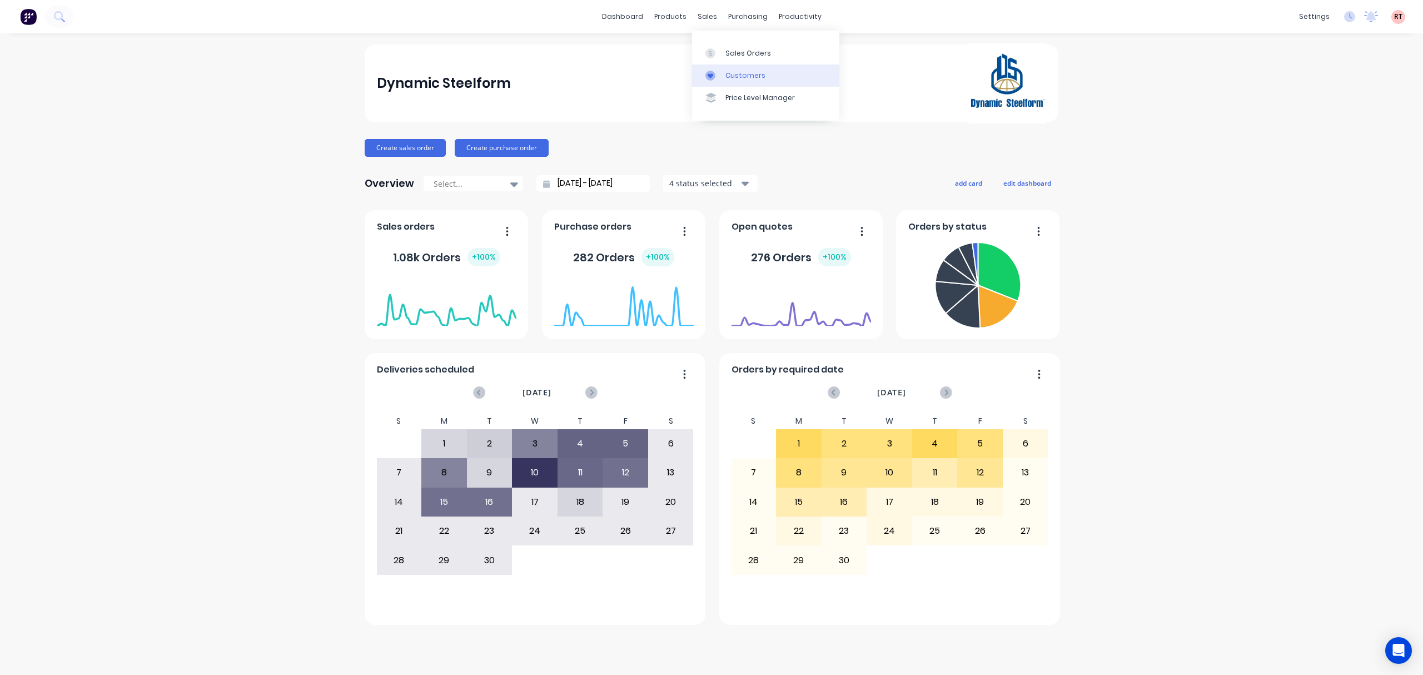
click at [745, 79] on div "Customers" at bounding box center [745, 76] width 40 height 10
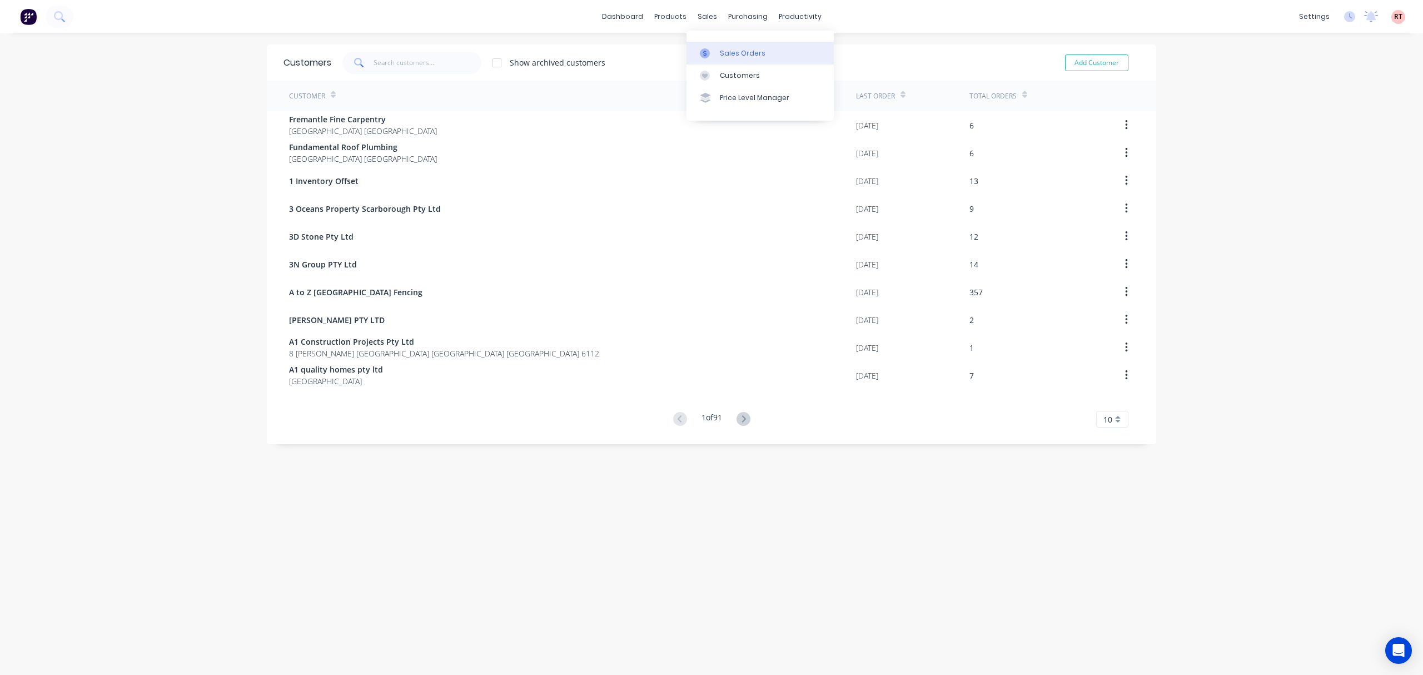
click at [707, 51] on icon at bounding box center [705, 53] width 10 height 10
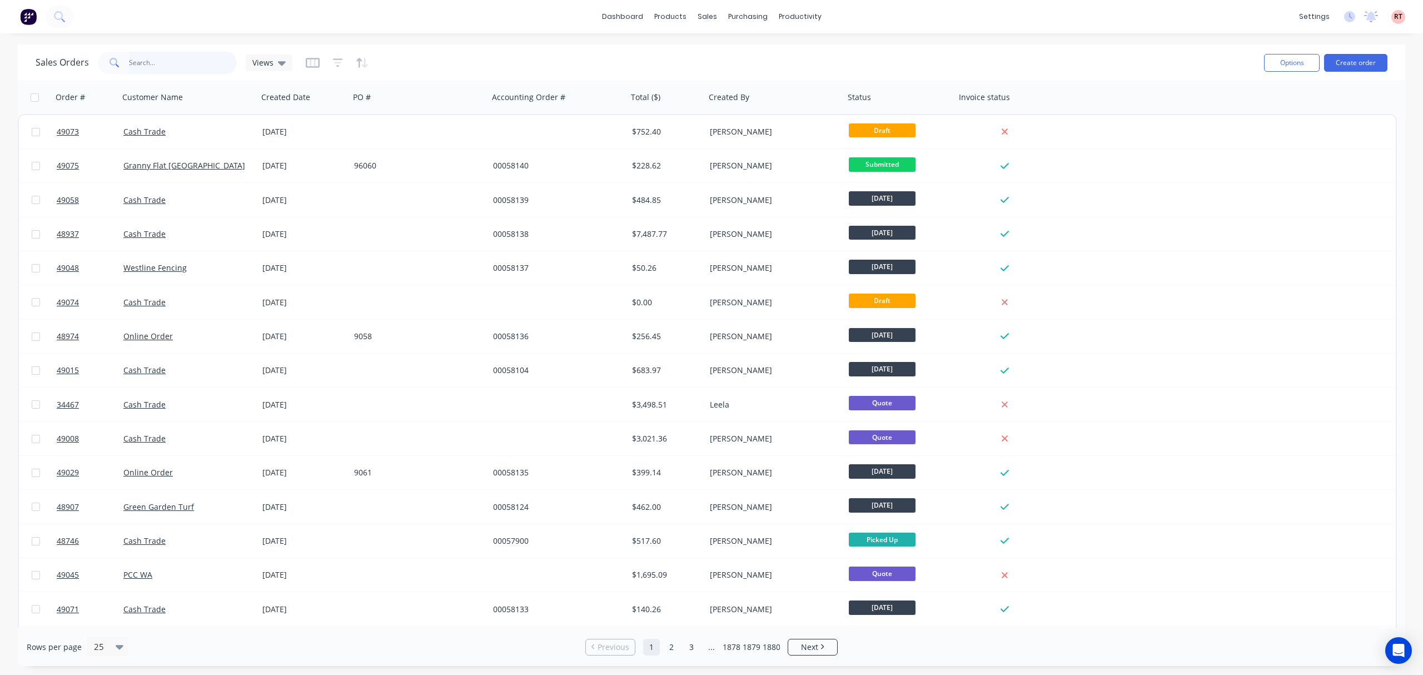
click at [183, 67] on input "text" at bounding box center [183, 63] width 108 height 22
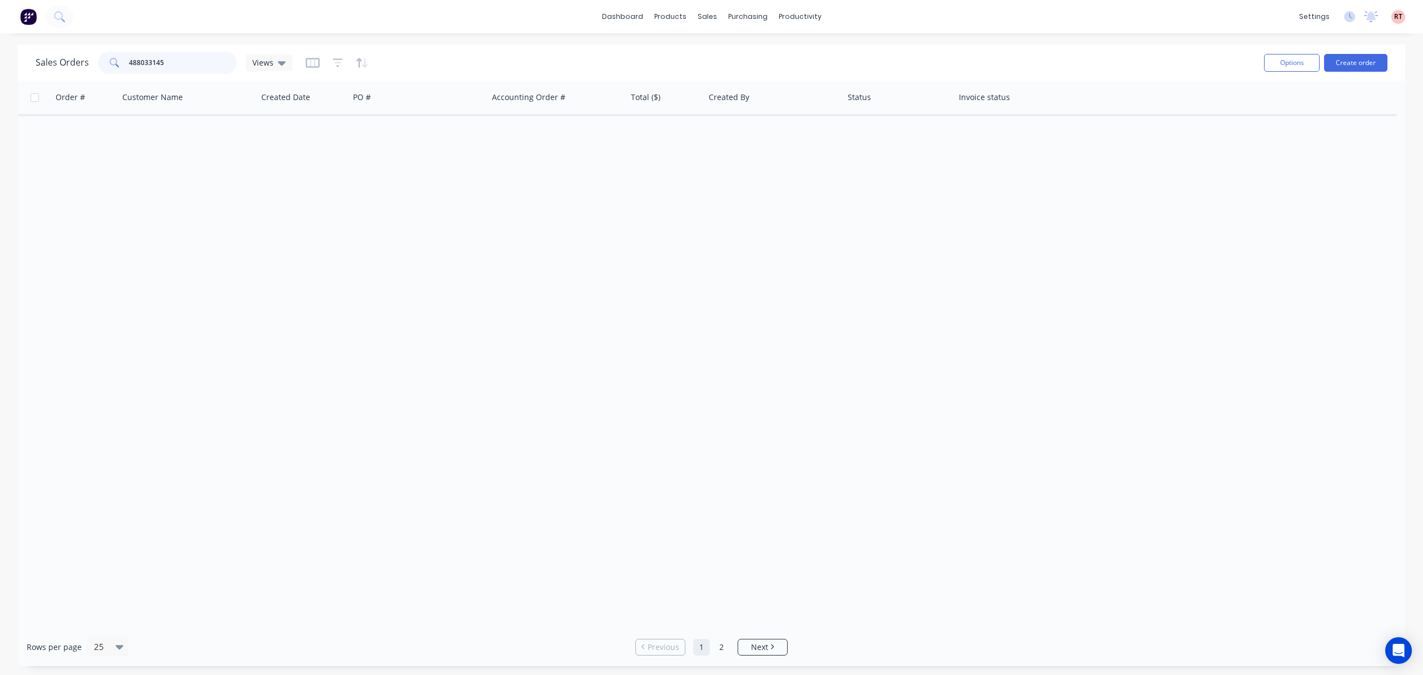
type input "488033145"
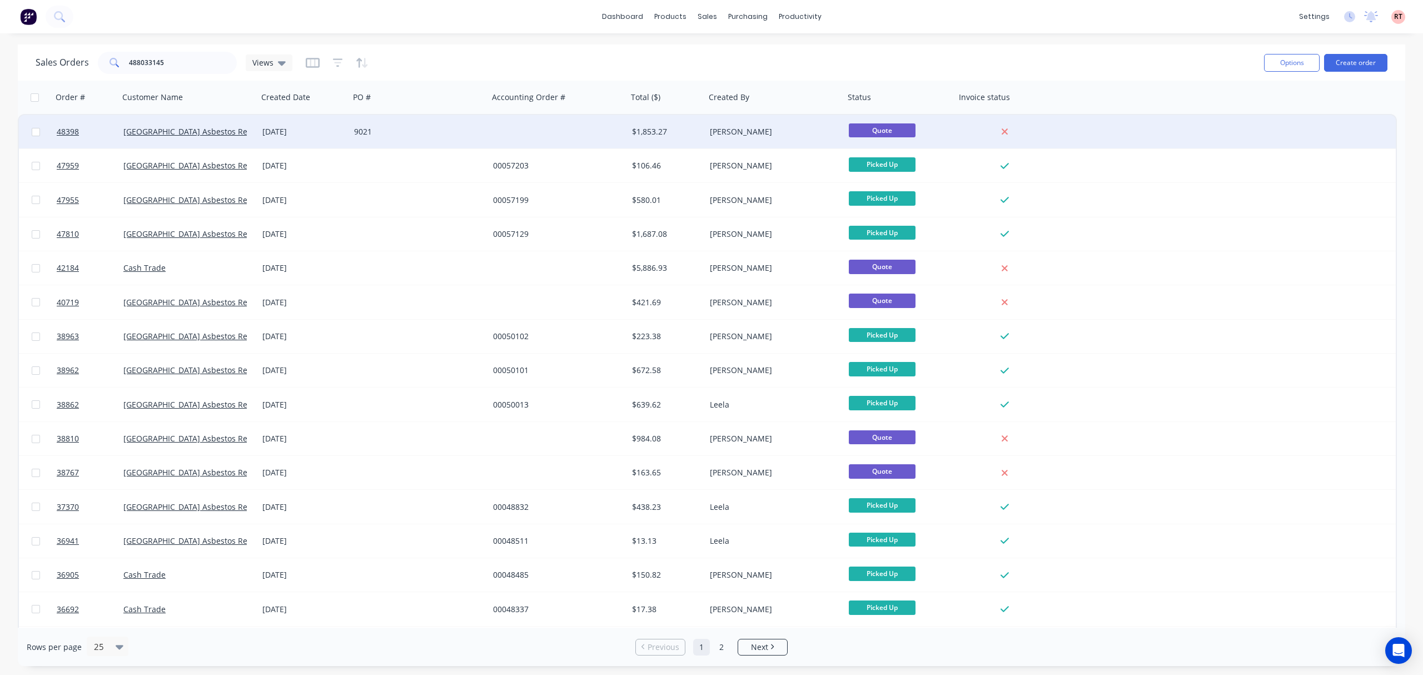
click at [456, 132] on div "9021" at bounding box center [415, 131] width 123 height 11
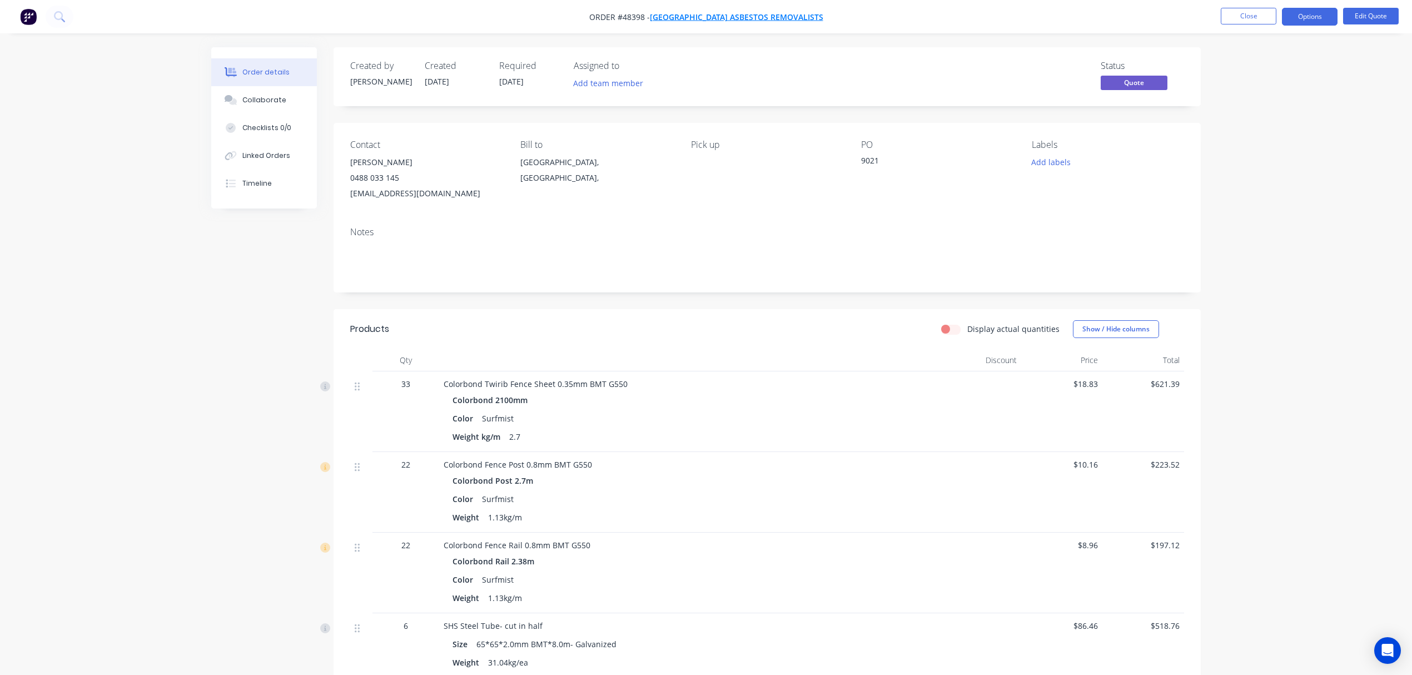
click at [752, 21] on span "[GEOGRAPHIC_DATA] Asbestos Removalists" at bounding box center [736, 17] width 173 height 11
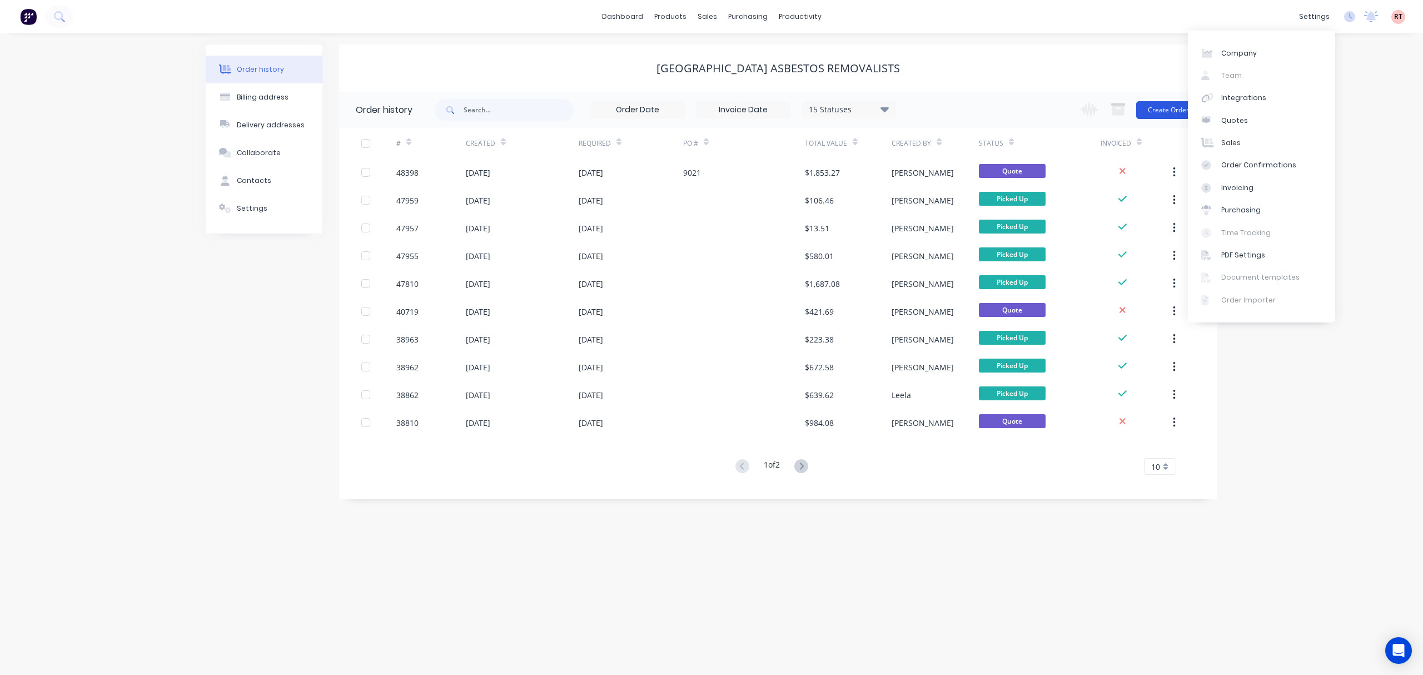
click at [1168, 112] on button "Create Order" at bounding box center [1168, 110] width 64 height 18
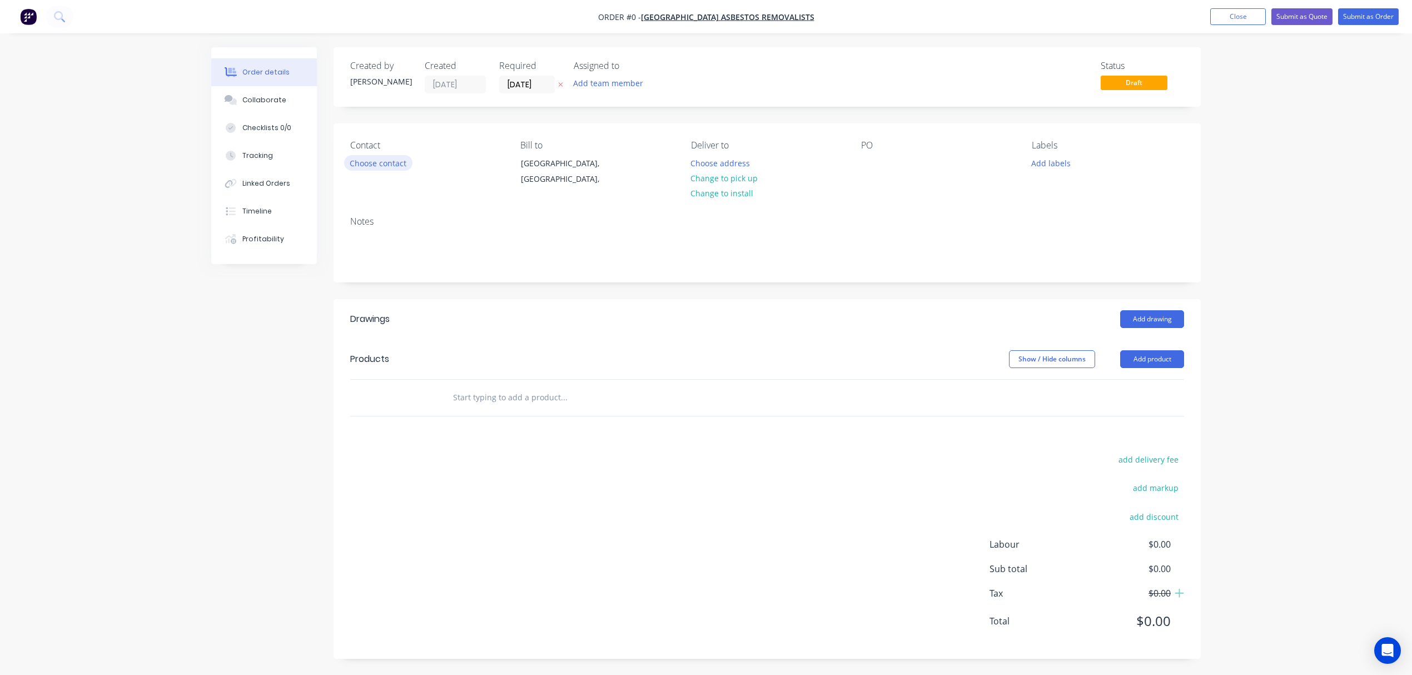
click at [386, 165] on button "Choose contact" at bounding box center [378, 162] width 68 height 15
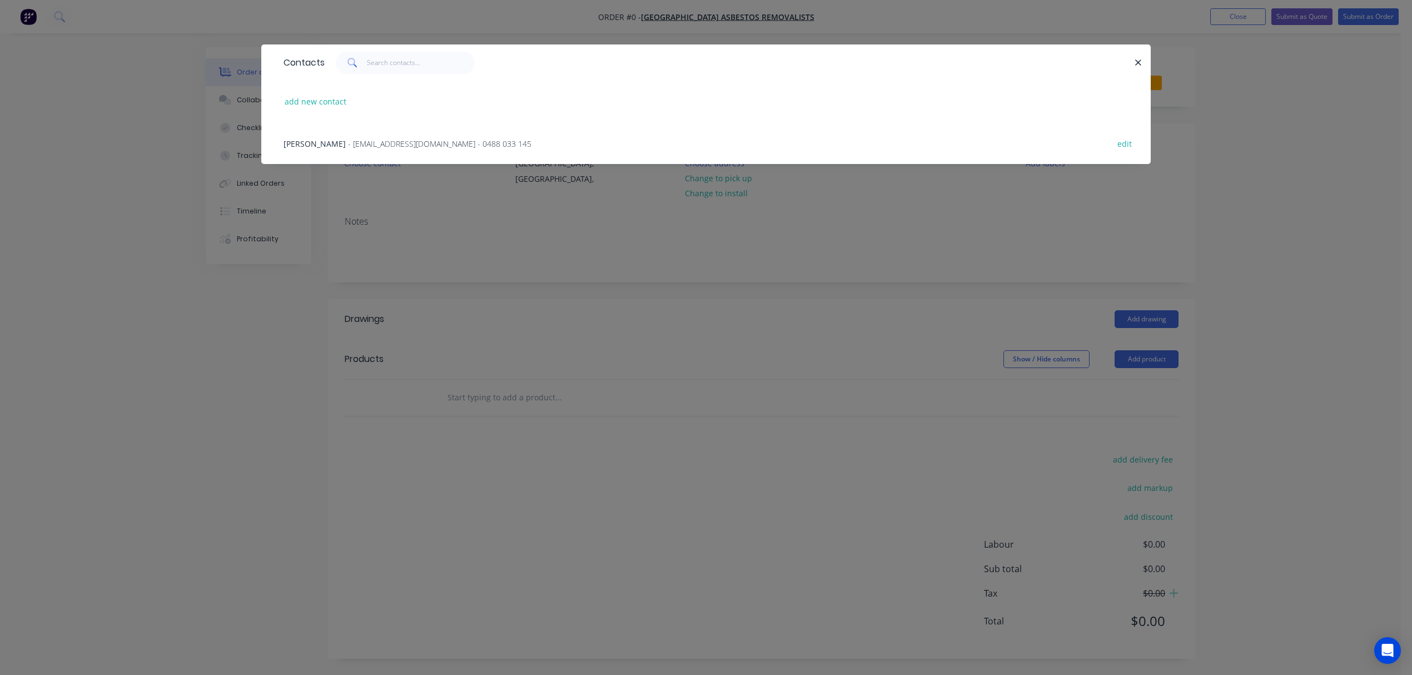
click at [339, 149] on div "[PERSON_NAME] - [PERSON_NAME][EMAIL_ADDRESS][DOMAIN_NAME] - 0488 033 145" at bounding box center [407, 144] width 248 height 12
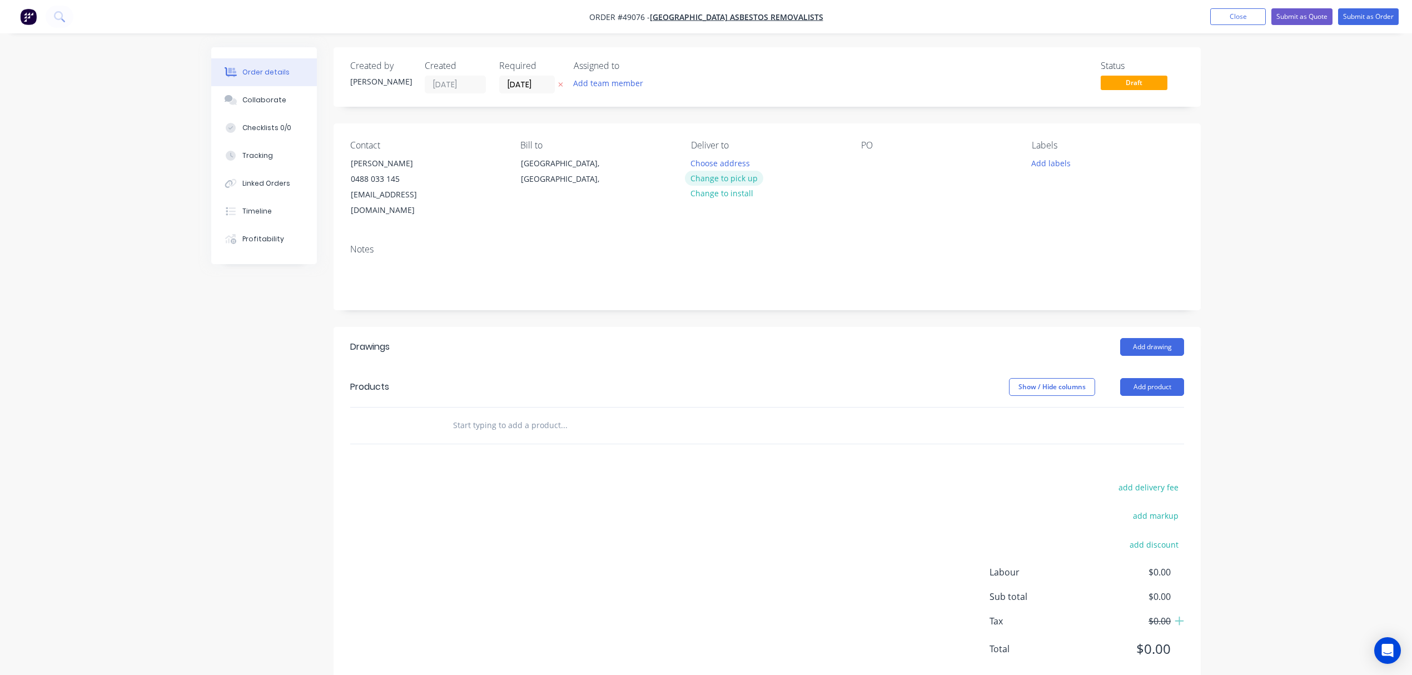
click at [745, 181] on button "Change to pick up" at bounding box center [724, 178] width 79 height 15
click at [1145, 378] on button "Add product" at bounding box center [1152, 387] width 64 height 18
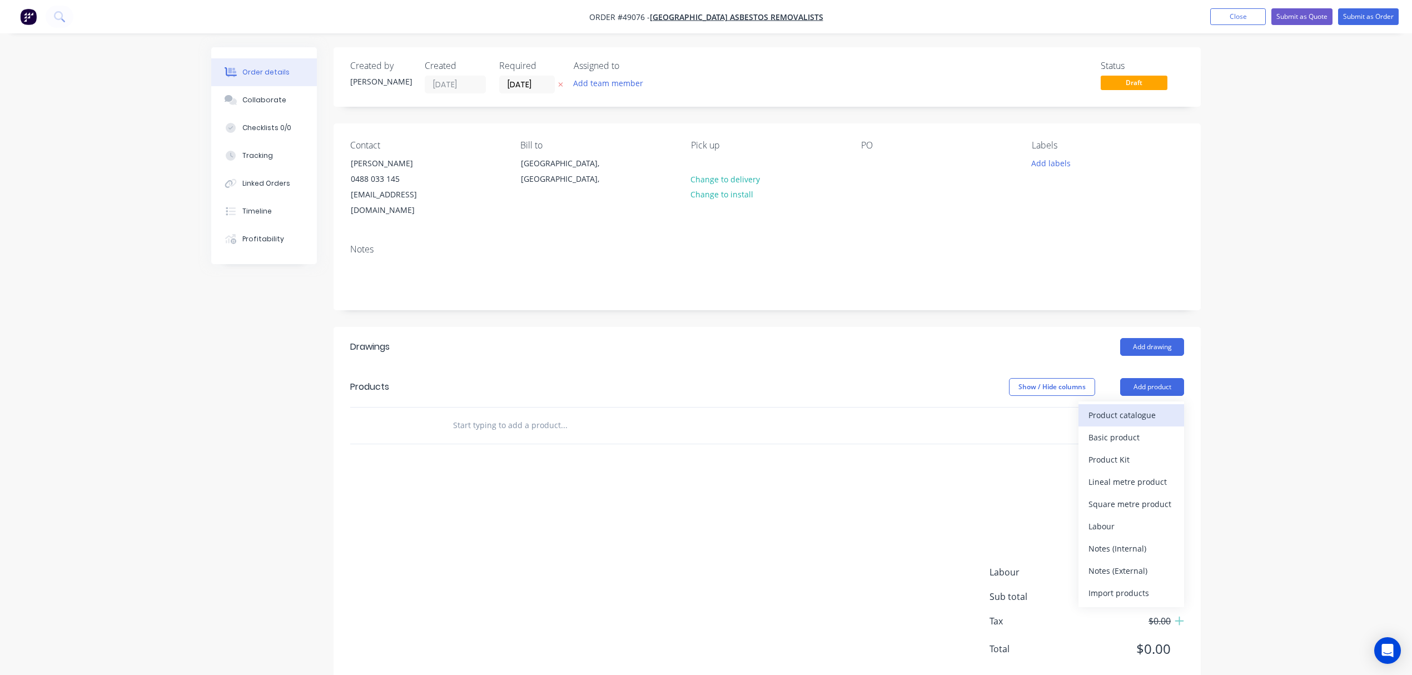
click at [1128, 407] on div "Product catalogue" at bounding box center [1131, 415] width 86 height 16
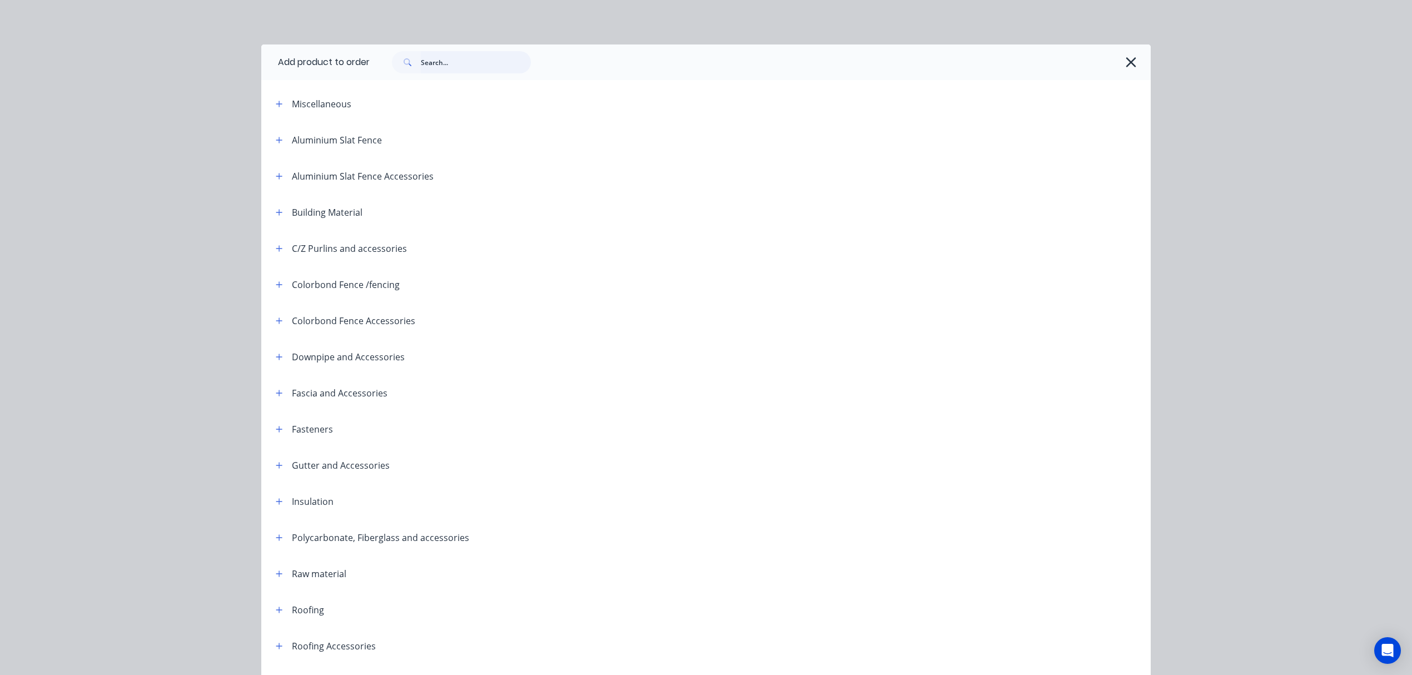
click at [474, 64] on input "text" at bounding box center [476, 62] width 110 height 22
type input "fence"
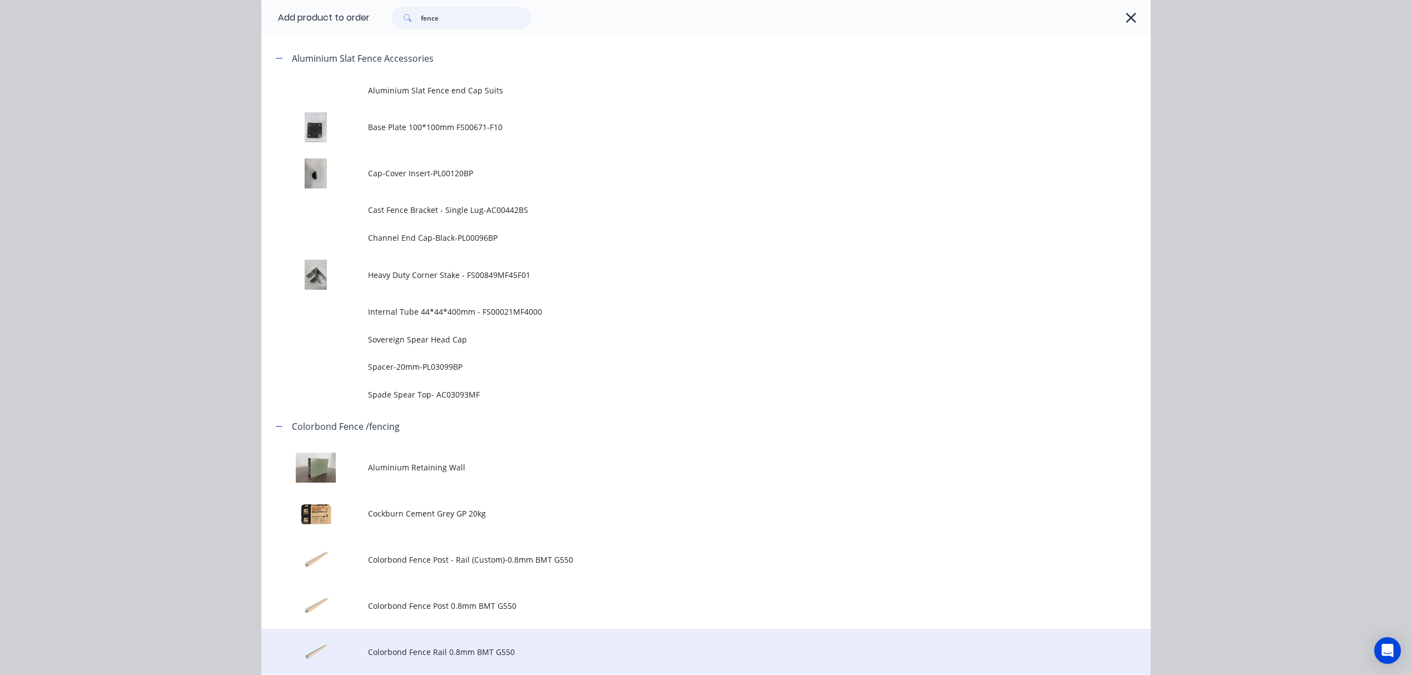
scroll to position [815, 0]
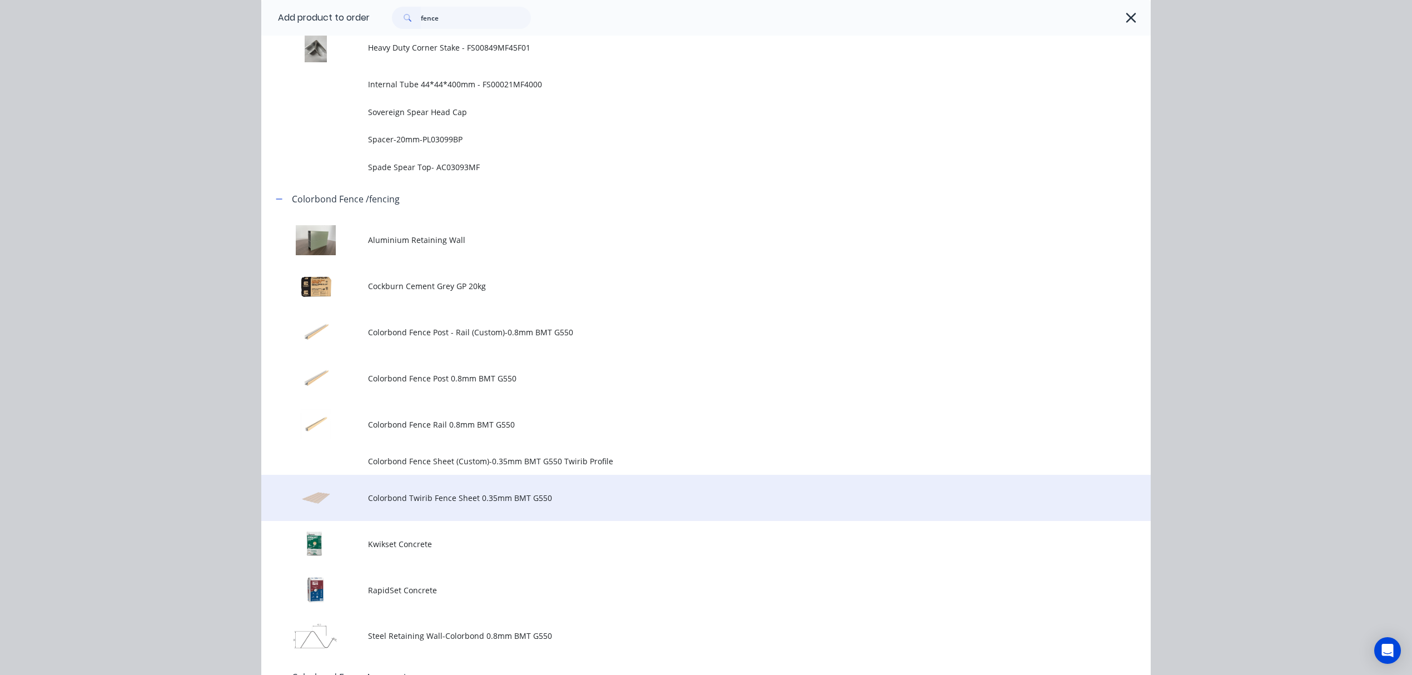
click at [573, 501] on span "Colorbond Twirib Fence Sheet 0.35mm BMT G550" at bounding box center [681, 498] width 626 height 12
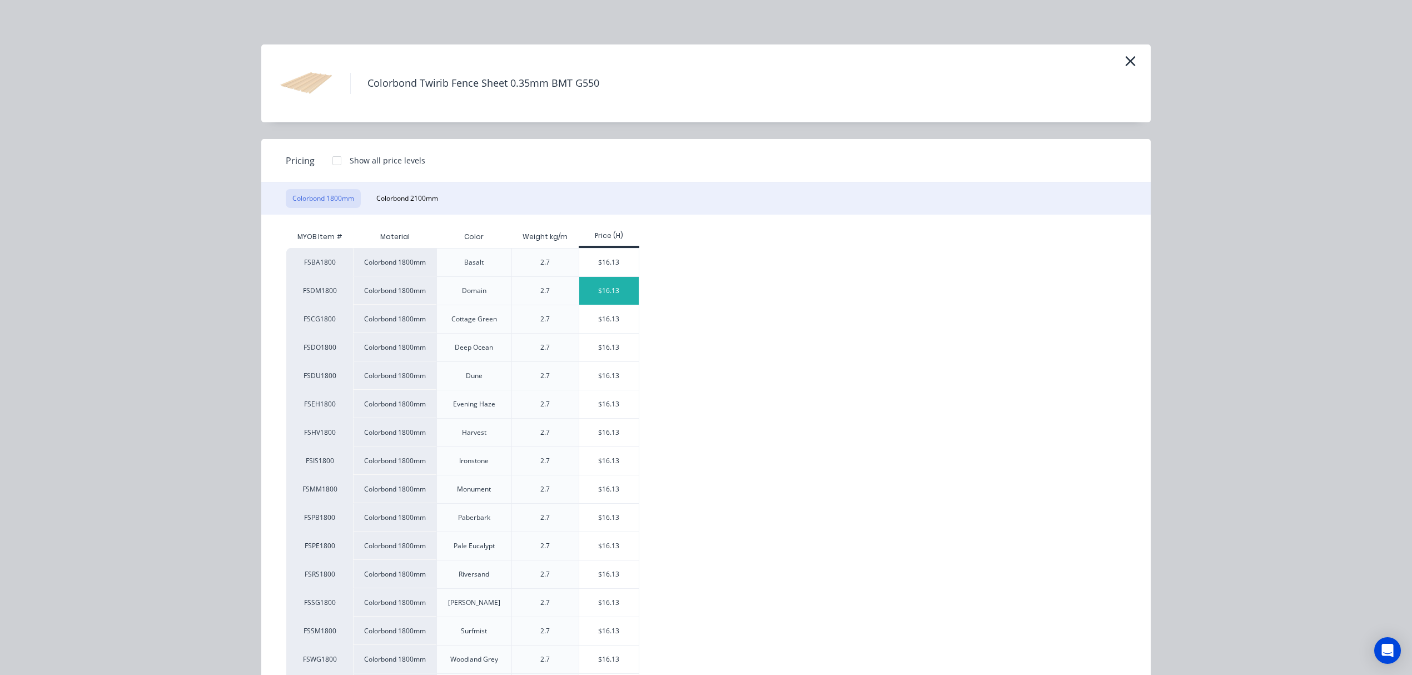
click at [609, 290] on div "$16.13" at bounding box center [608, 291] width 59 height 28
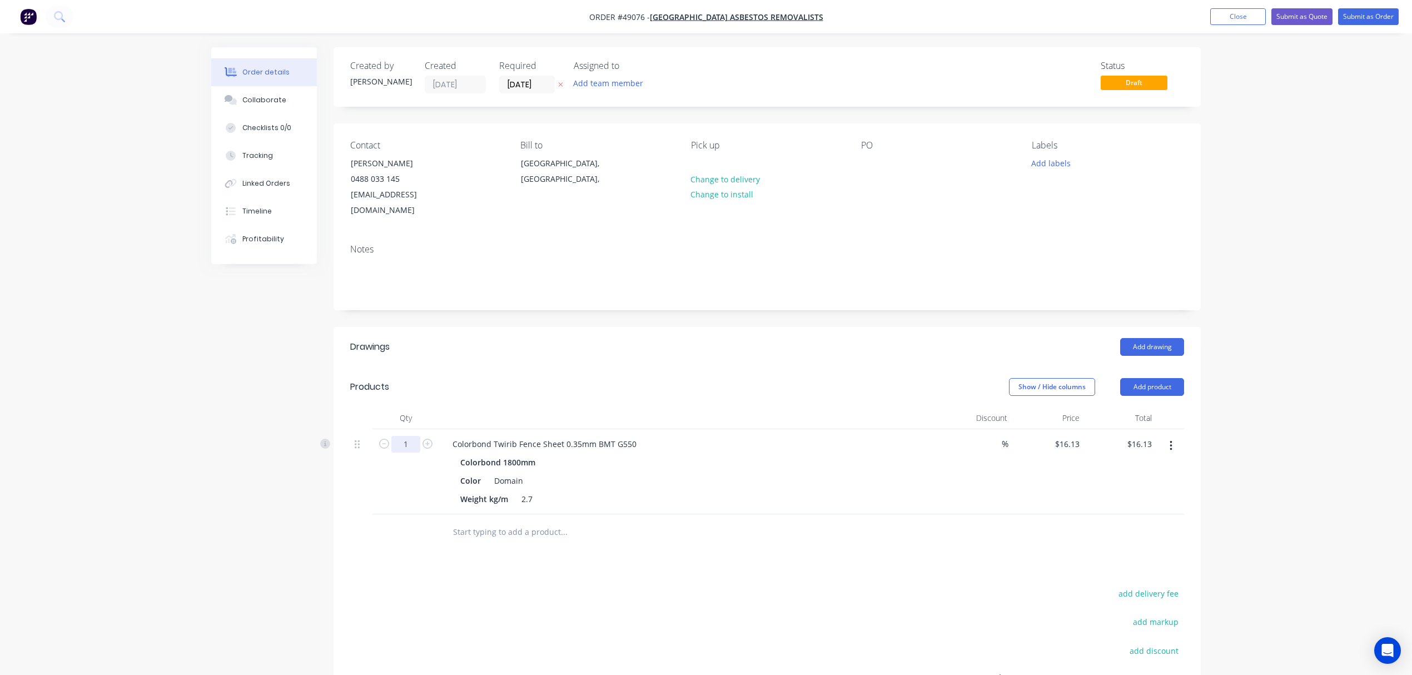
click at [412, 436] on input "1" at bounding box center [405, 444] width 29 height 17
type input "24"
type input "$387.12"
click at [527, 367] on header "Products Show / Hide columns Add product" at bounding box center [767, 387] width 867 height 40
click at [1161, 378] on button "Add product" at bounding box center [1152, 387] width 64 height 18
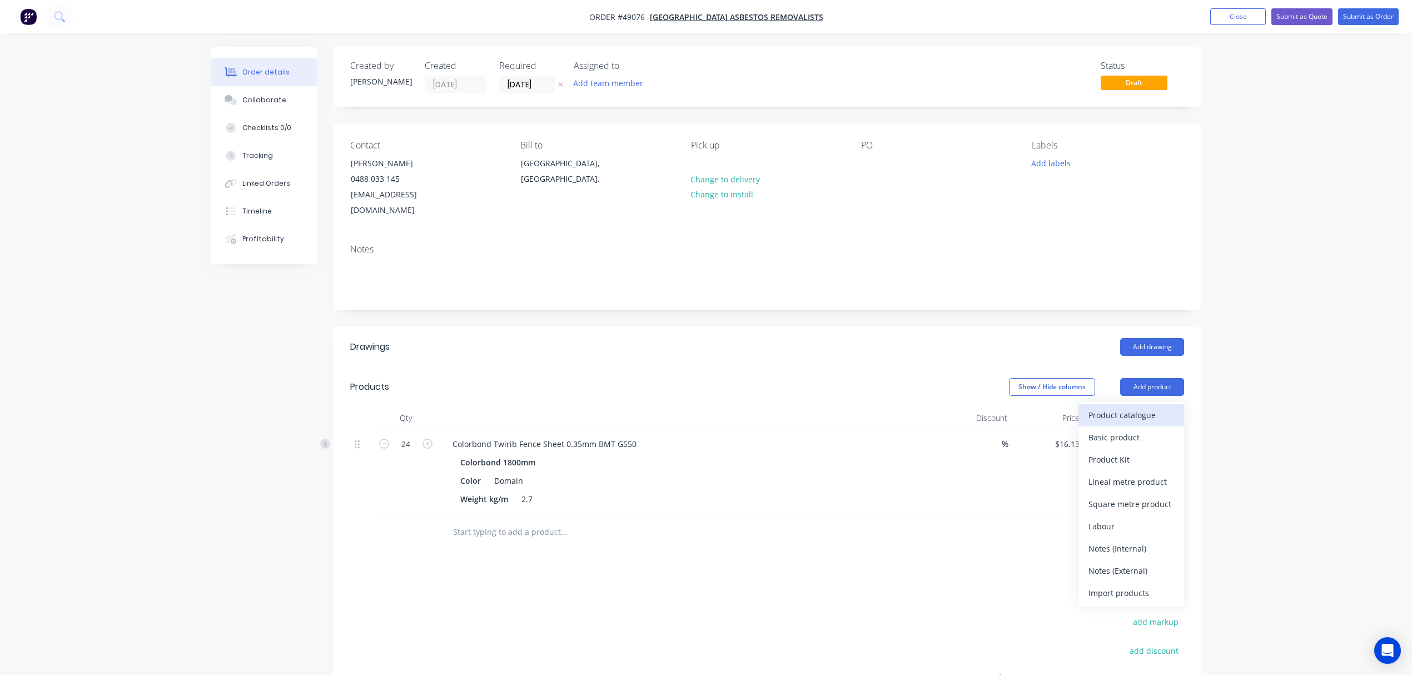
click at [1122, 407] on div "Product catalogue" at bounding box center [1131, 415] width 86 height 16
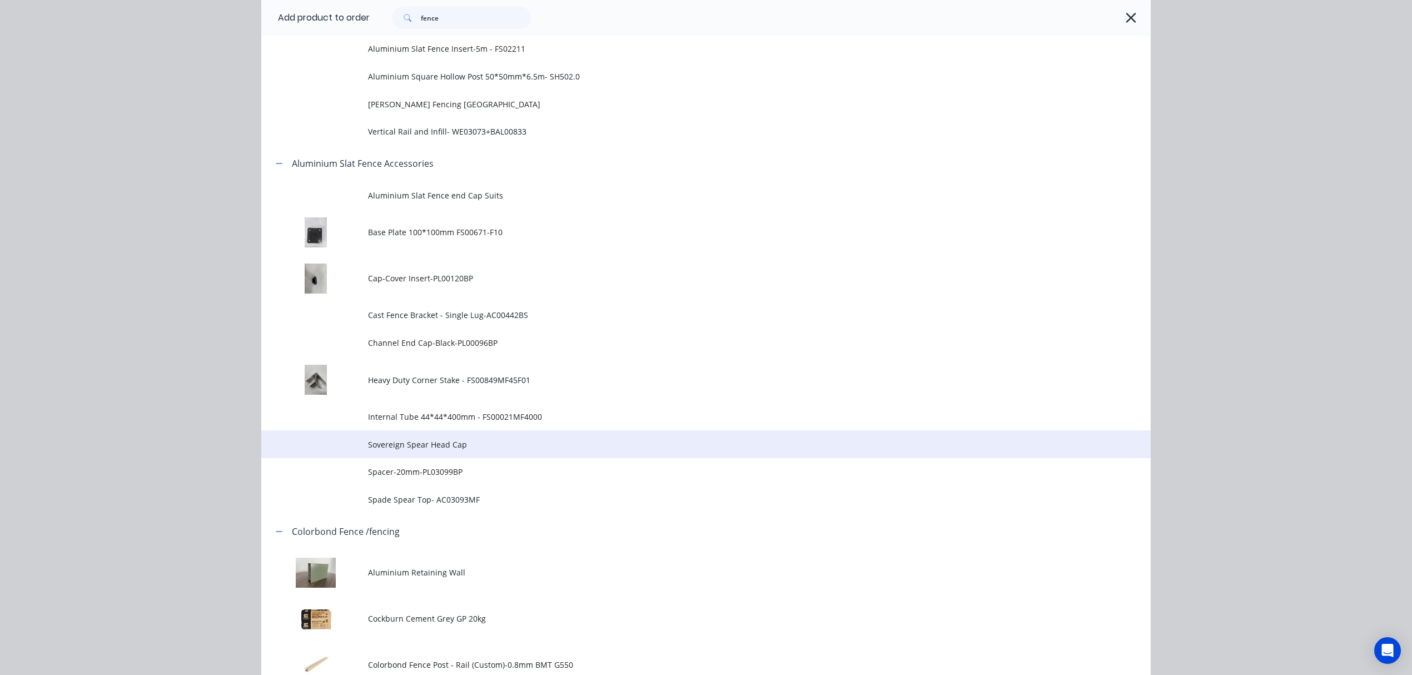
scroll to position [593, 0]
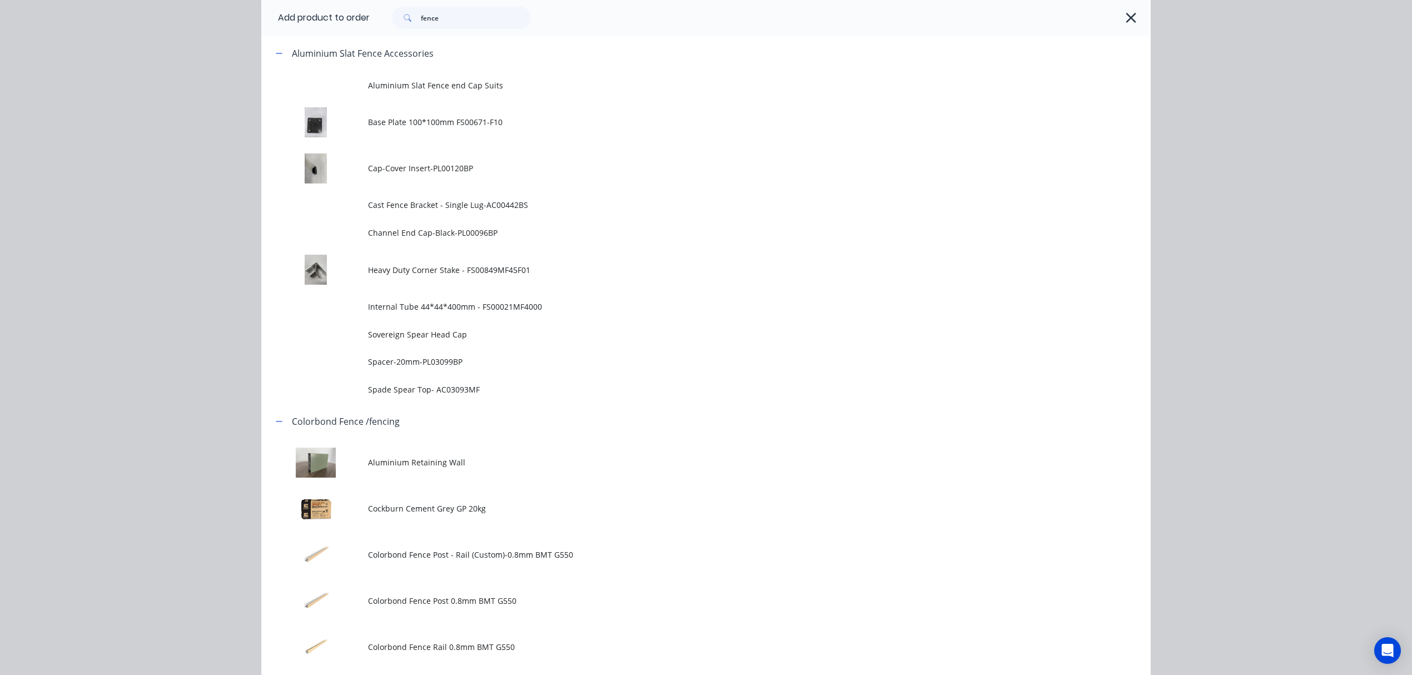
click at [543, 639] on td "Colorbond Fence Rail 0.8mm BMT G550" at bounding box center [759, 647] width 783 height 46
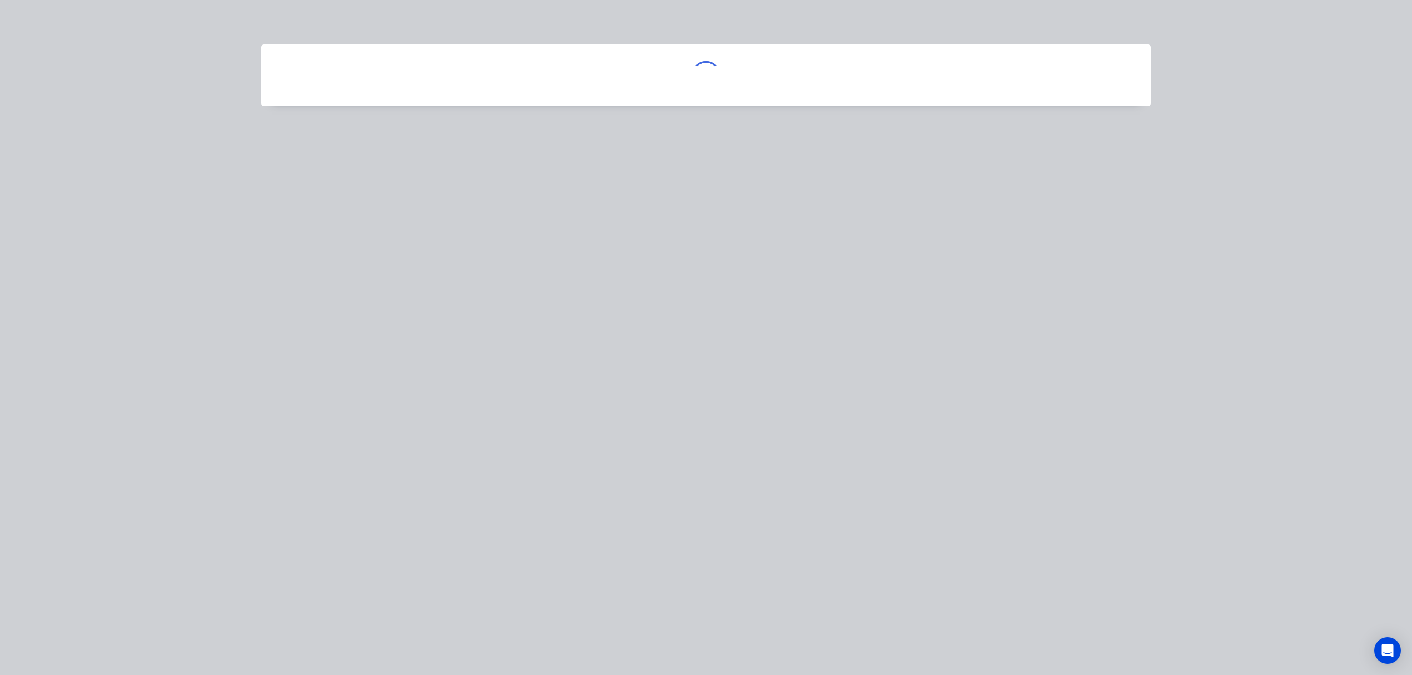
scroll to position [0, 0]
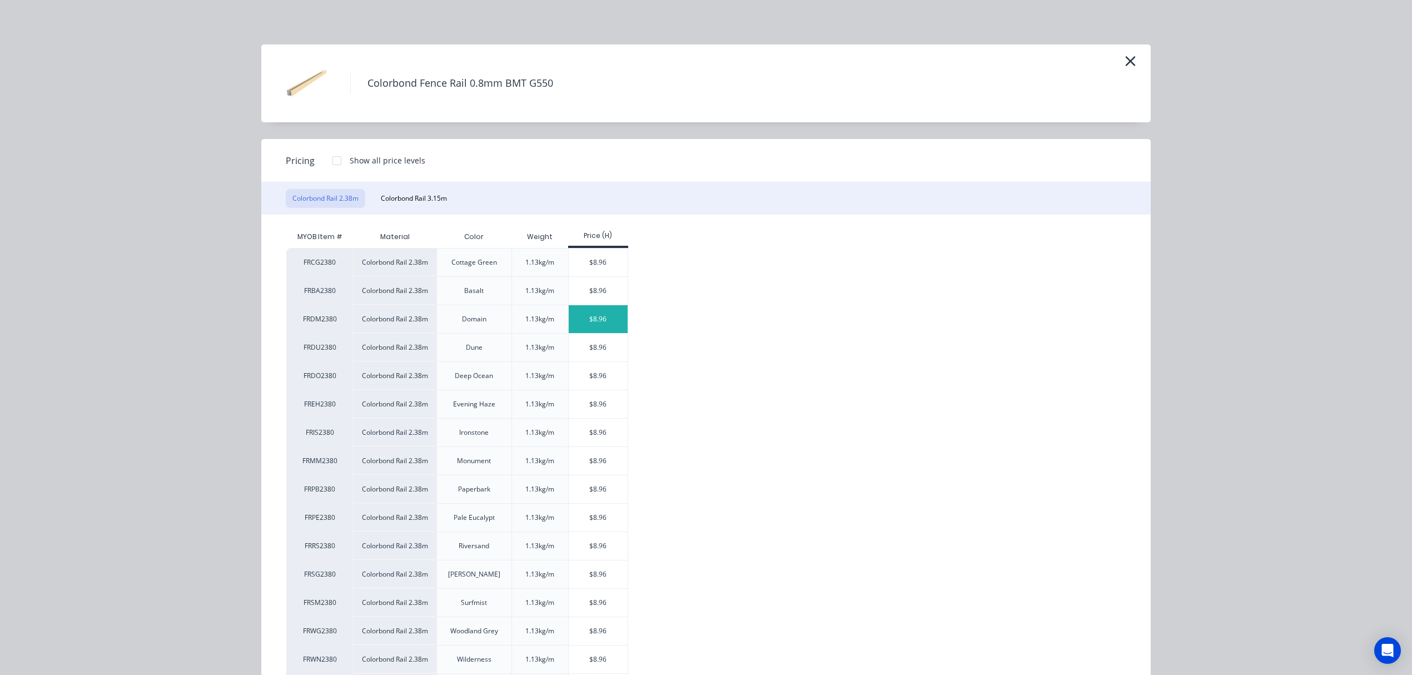
click at [597, 321] on div "$8.96" at bounding box center [598, 319] width 59 height 28
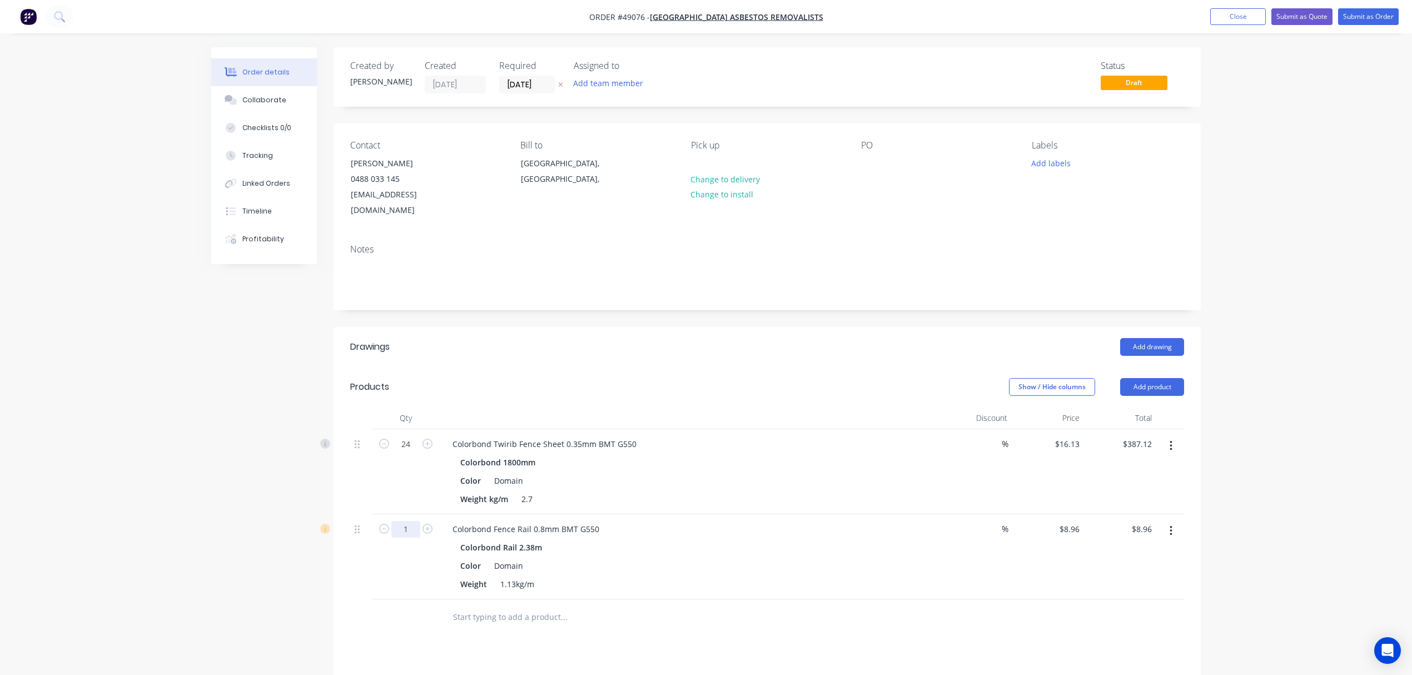
click at [406, 521] on input "1" at bounding box center [405, 529] width 29 height 17
type input "16"
type input "$143.36"
click at [852, 387] on header "Products Show / Hide columns Add product" at bounding box center [767, 387] width 867 height 40
click at [1154, 378] on button "Add product" at bounding box center [1152, 387] width 64 height 18
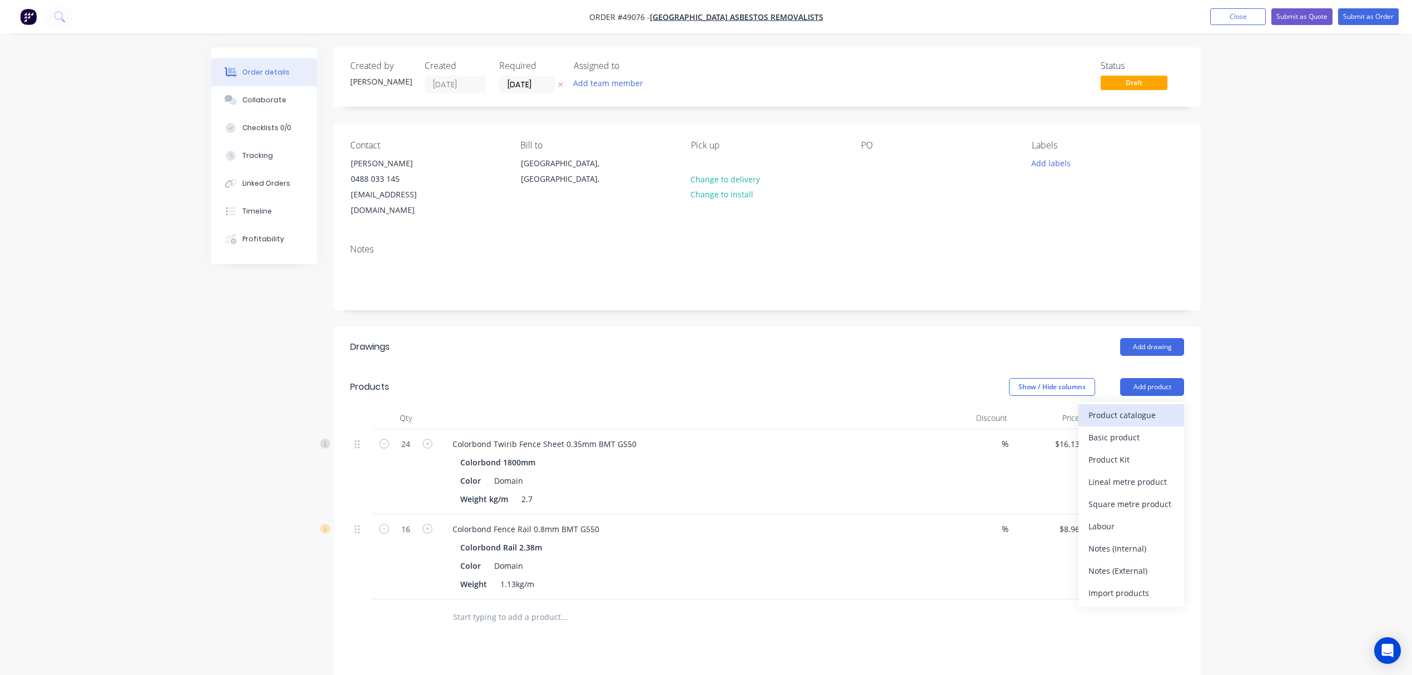
click at [1150, 407] on div "Product catalogue" at bounding box center [1131, 415] width 86 height 16
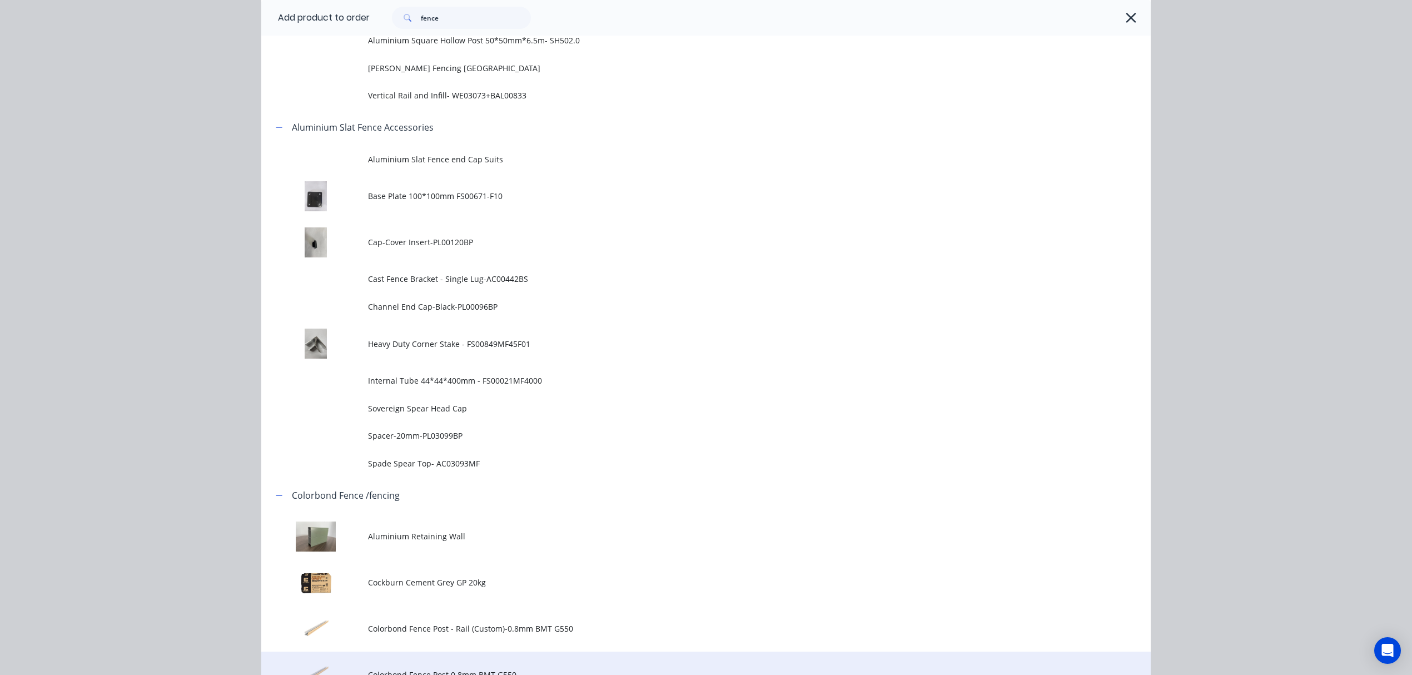
scroll to position [667, 0]
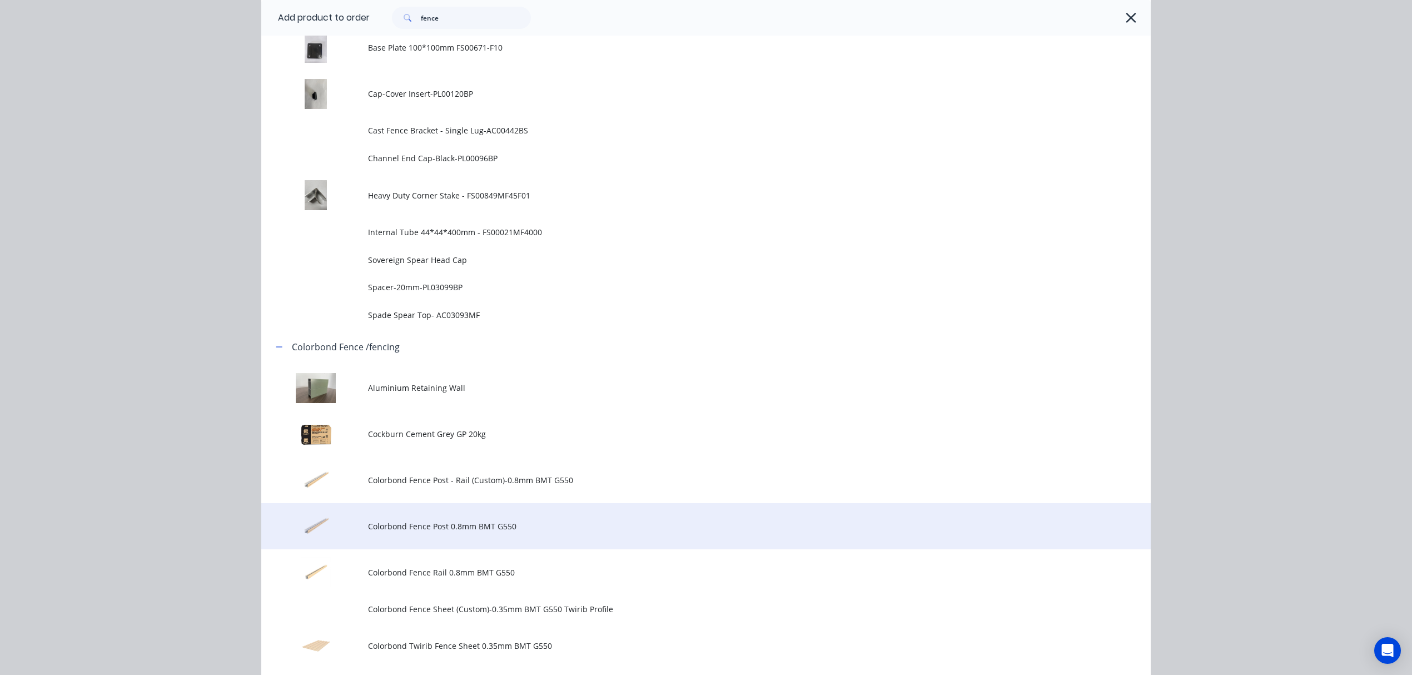
click at [535, 528] on span "Colorbond Fence Post 0.8mm BMT G550" at bounding box center [681, 526] width 626 height 12
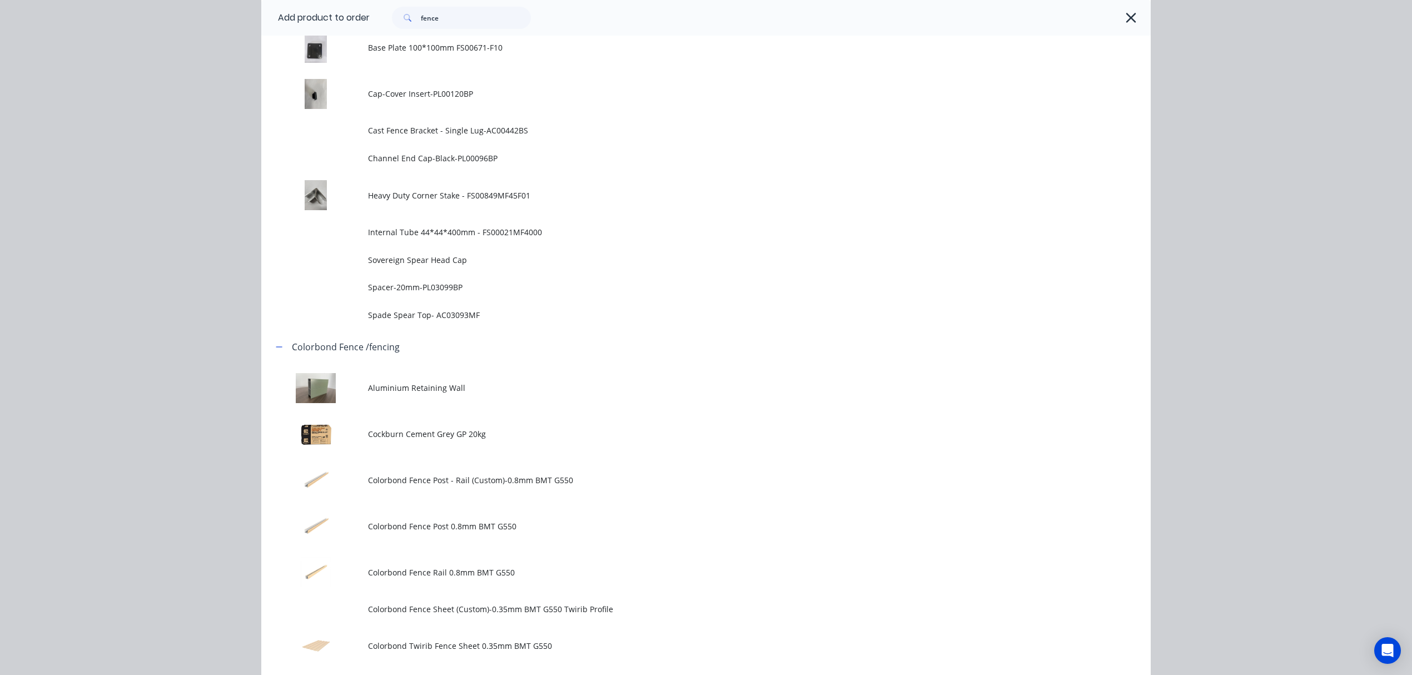
scroll to position [0, 0]
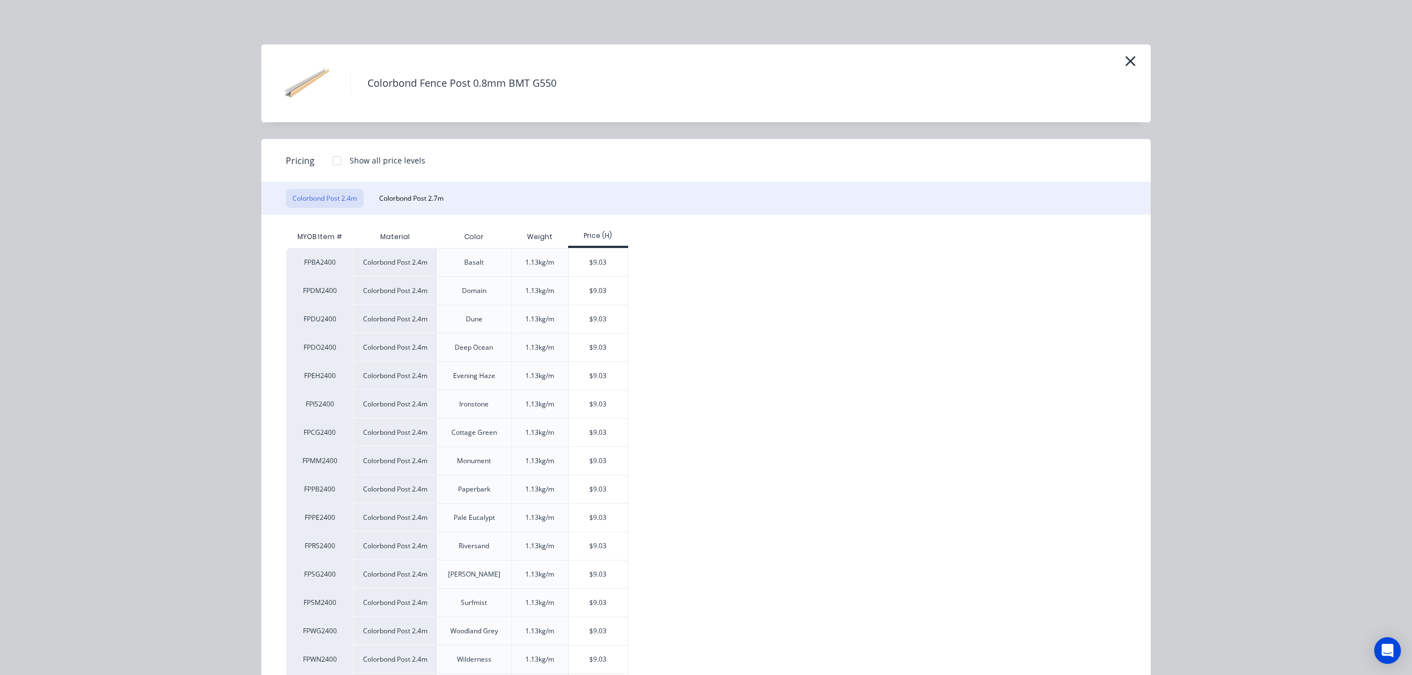
drag, startPoint x: 599, startPoint y: 286, endPoint x: 629, endPoint y: 318, distance: 44.4
click at [599, 287] on div "$9.03" at bounding box center [598, 291] width 59 height 28
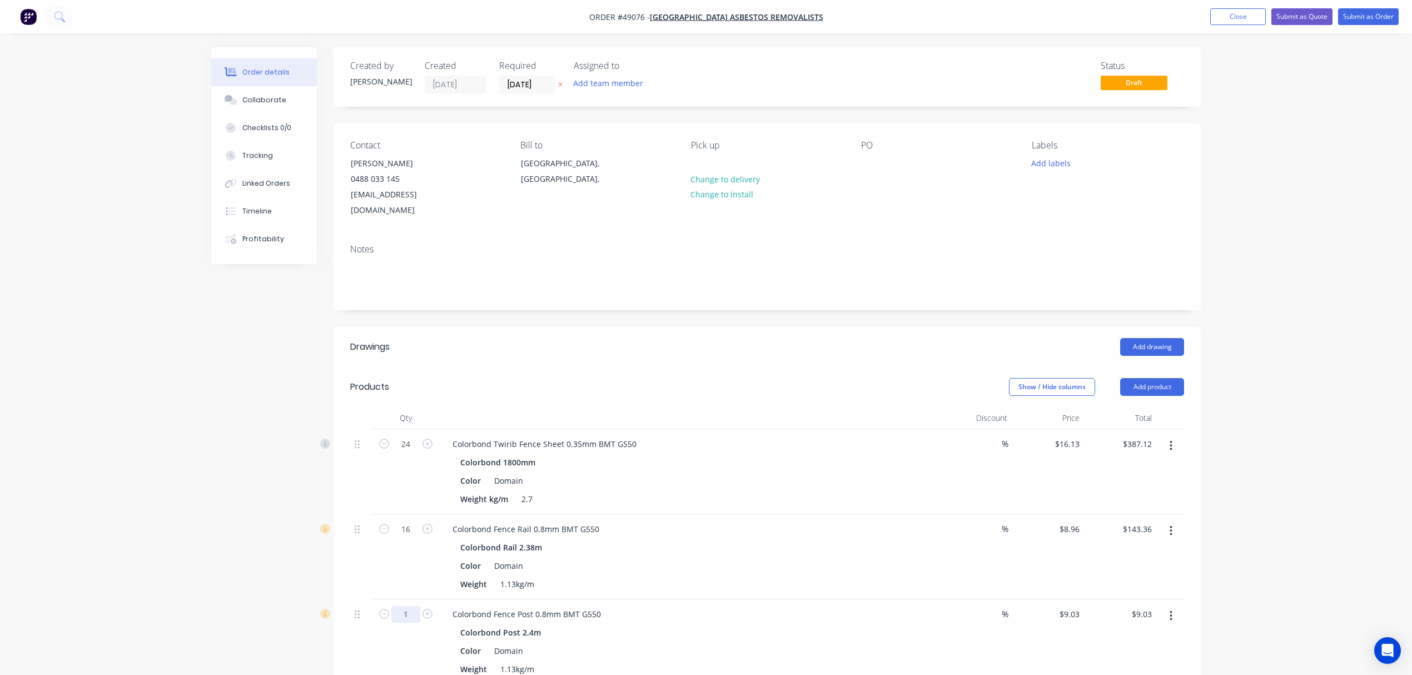
click at [405, 606] on input "1" at bounding box center [405, 614] width 29 height 17
type input "16"
type input "$144.48"
click at [554, 367] on header "Products Show / Hide columns Add product" at bounding box center [767, 387] width 867 height 40
click at [418, 436] on input "24" at bounding box center [405, 444] width 29 height 17
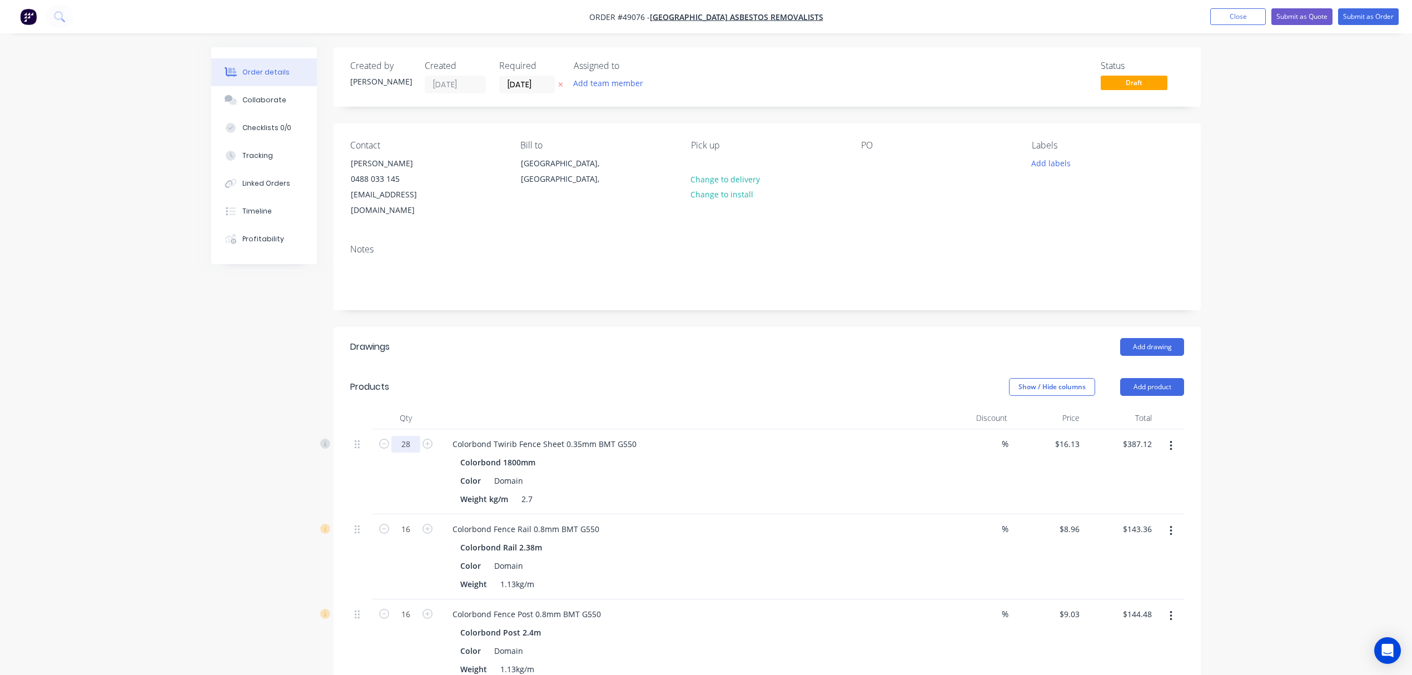
type input "28"
type input "$451.64"
drag, startPoint x: 465, startPoint y: 361, endPoint x: 465, endPoint y: 391, distance: 30.6
click at [465, 367] on header "Products Show / Hide columns Add product" at bounding box center [767, 387] width 867 height 40
click at [412, 521] on input "16" at bounding box center [405, 529] width 29 height 17
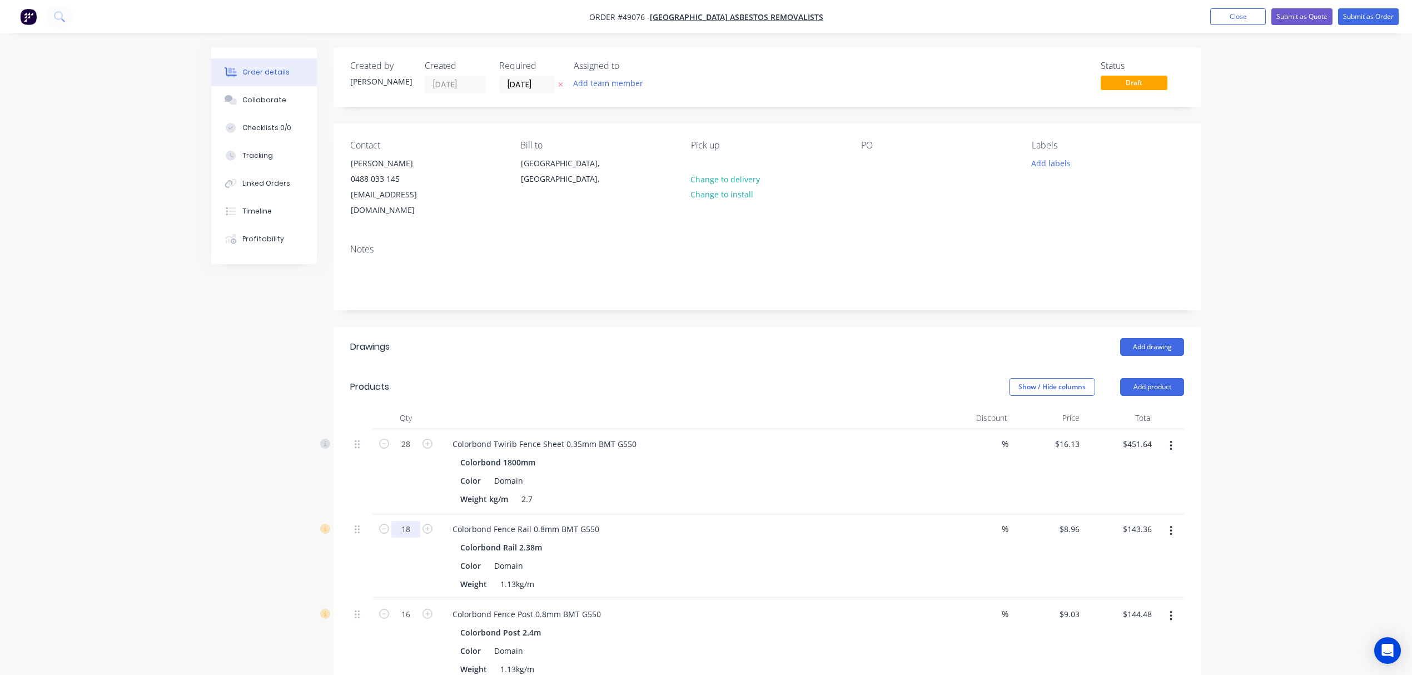
type input "18"
type input "$161.28"
click at [431, 561] on div "18" at bounding box center [405, 556] width 67 height 85
click at [414, 606] on input "16" at bounding box center [405, 614] width 29 height 17
type input "18"
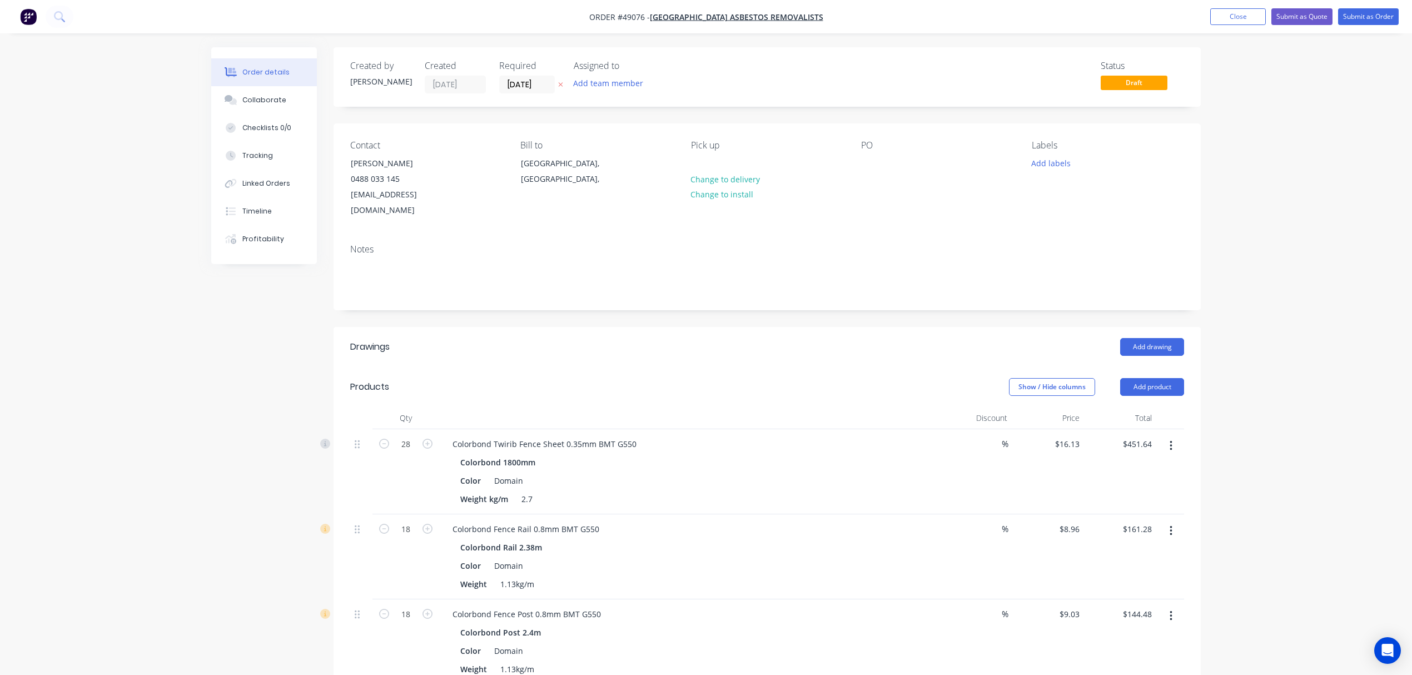
type input "$162.54"
click at [549, 392] on header "Products Show / Hide columns Add product" at bounding box center [767, 387] width 867 height 40
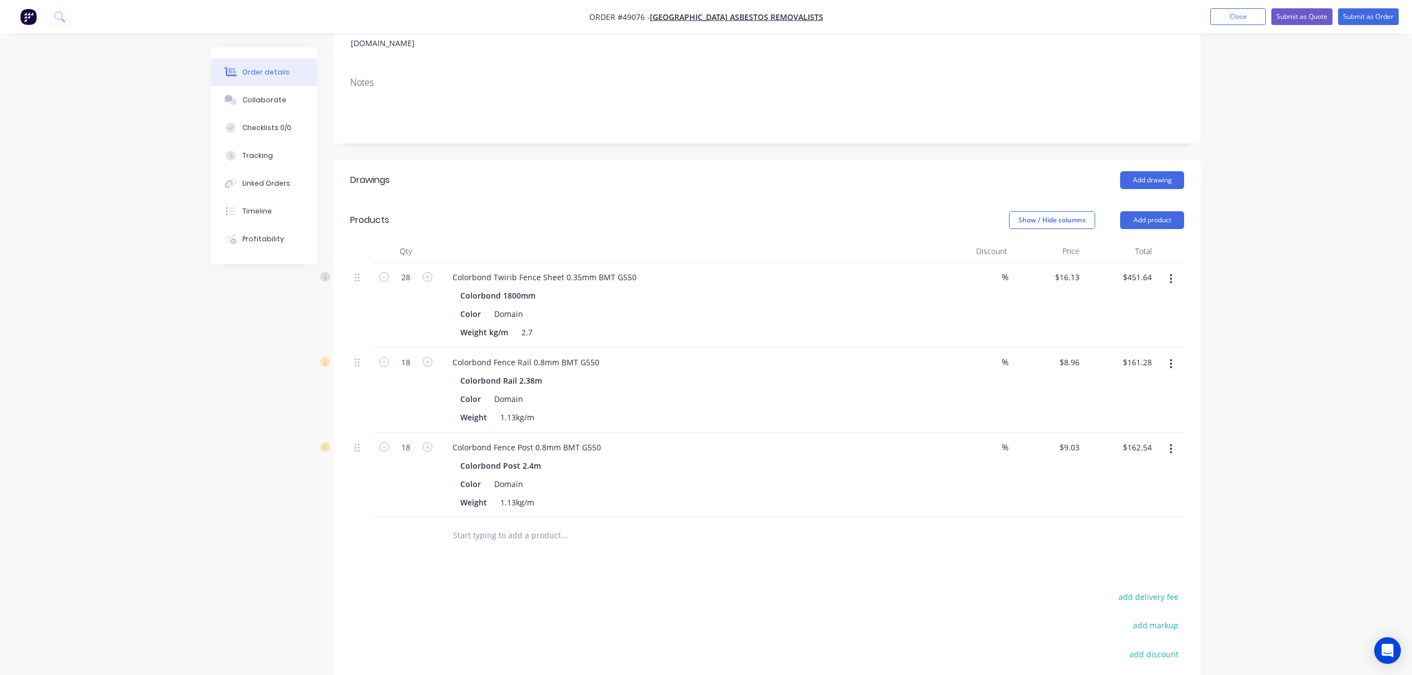
scroll to position [222, 0]
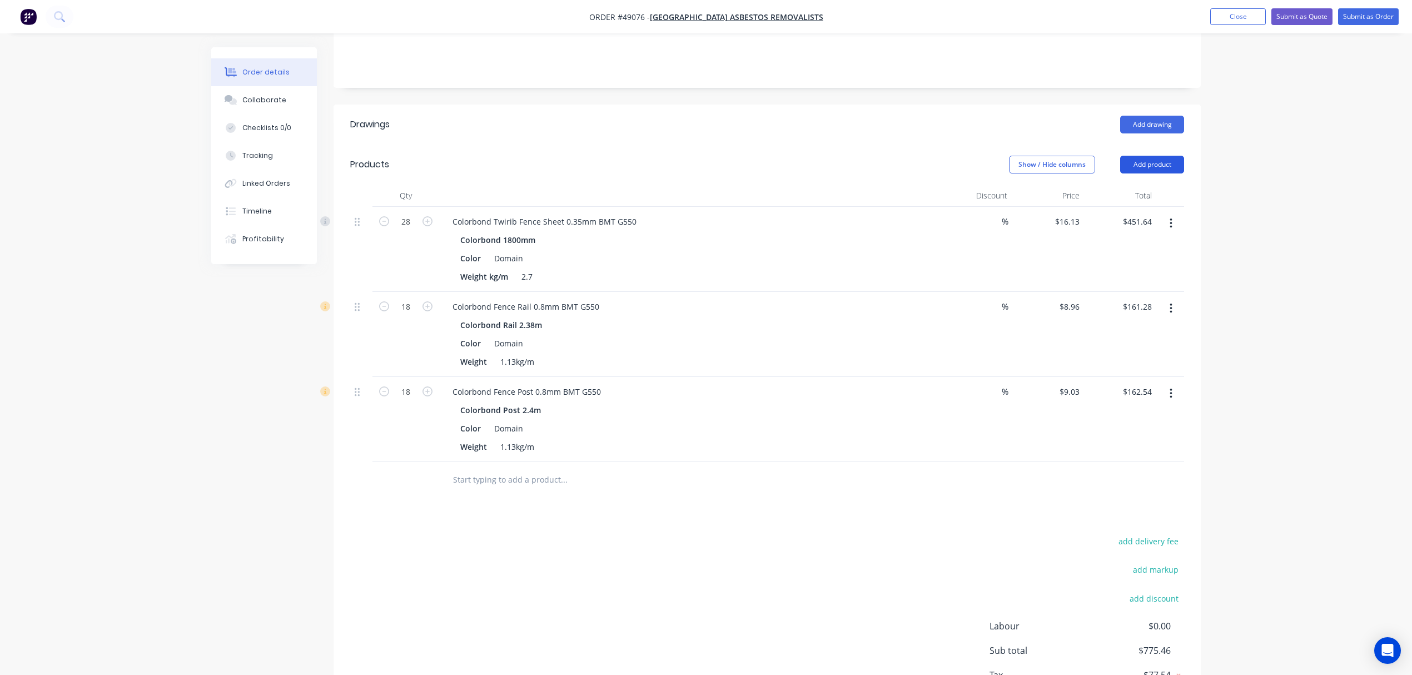
click at [1155, 156] on button "Add product" at bounding box center [1152, 165] width 64 height 18
click at [1138, 185] on div "Product catalogue" at bounding box center [1131, 193] width 86 height 16
